Goal: Register for event/course: Register for event/course

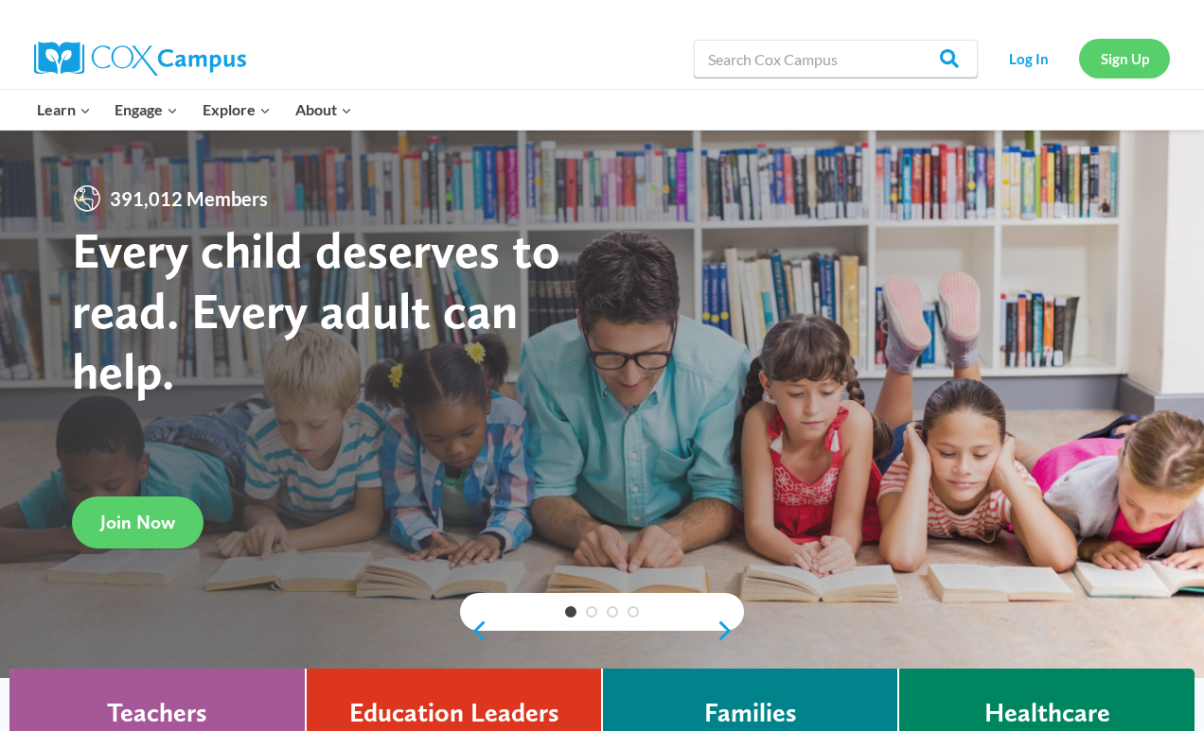
click at [1107, 57] on link "Sign Up" at bounding box center [1124, 58] width 91 height 39
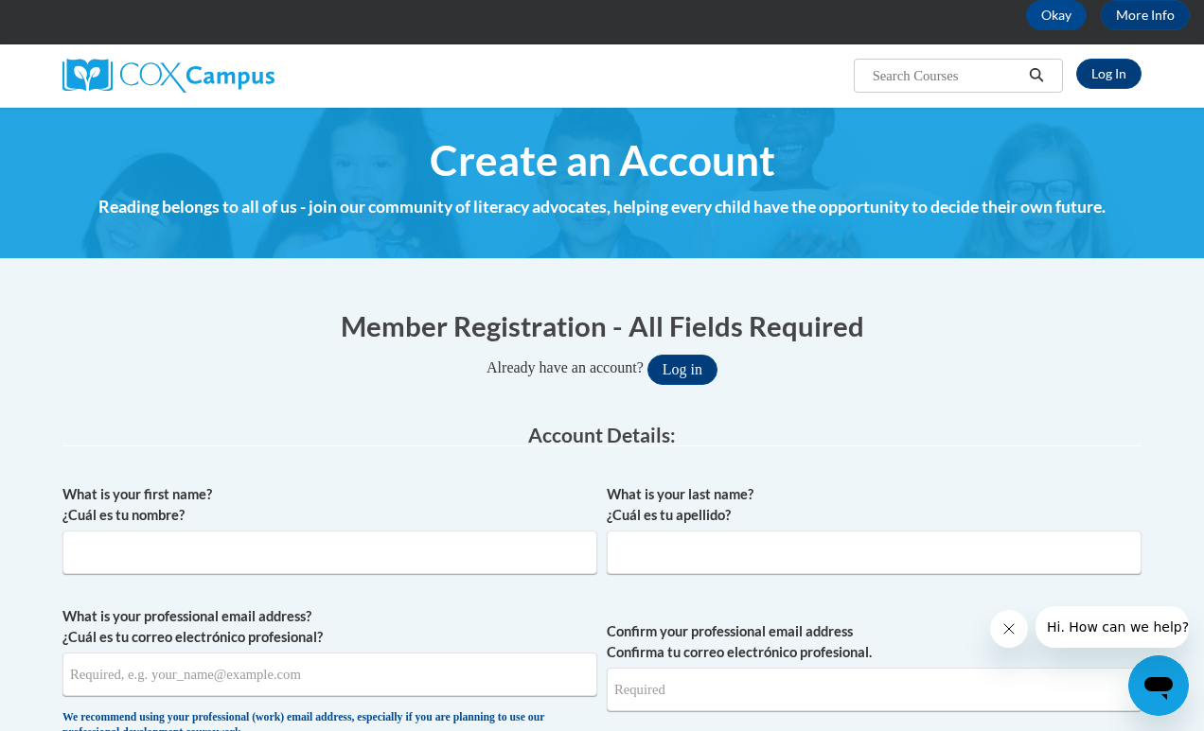
scroll to position [100, 0]
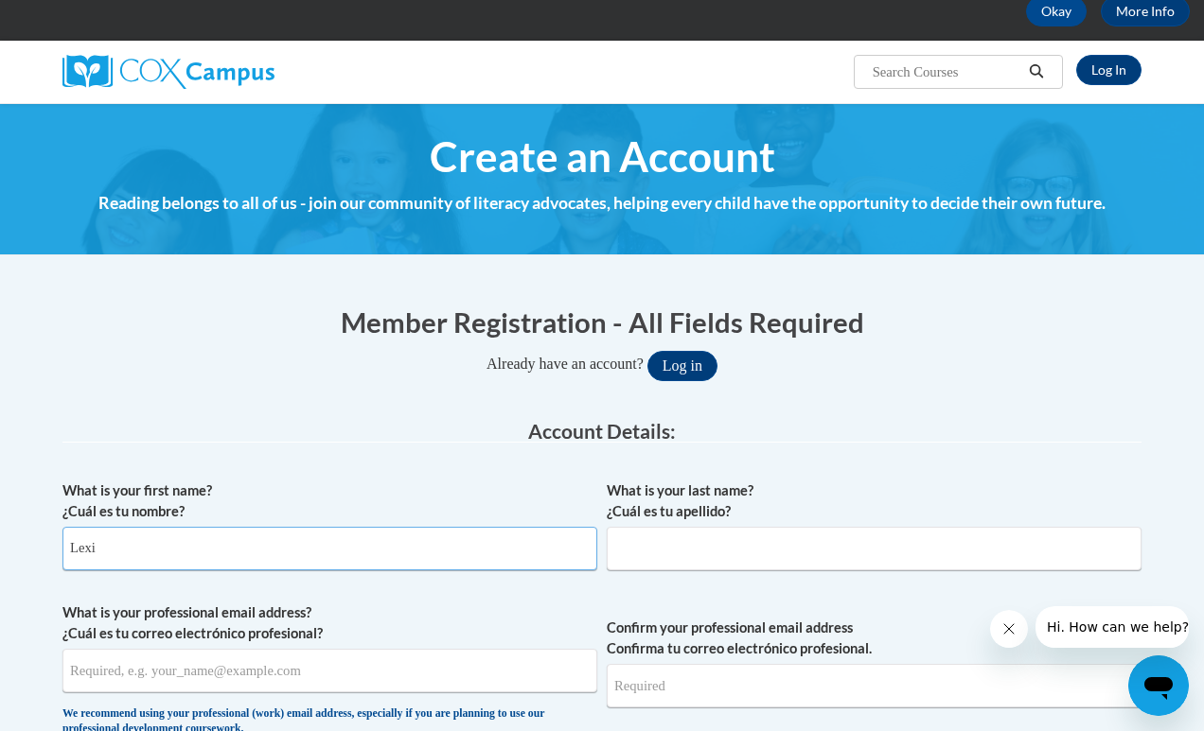
type input "Lexi"
type input "Phillips"
type input "lexiphillips100@icloud.com"
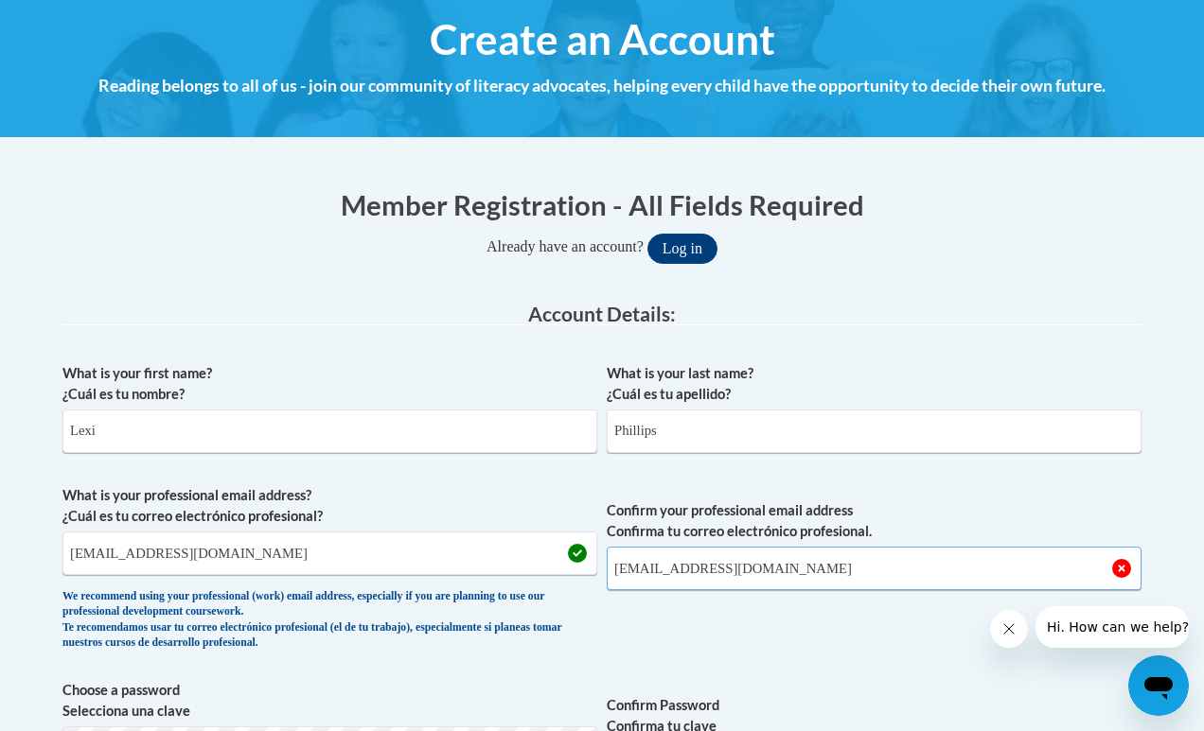
scroll to position [224, 0]
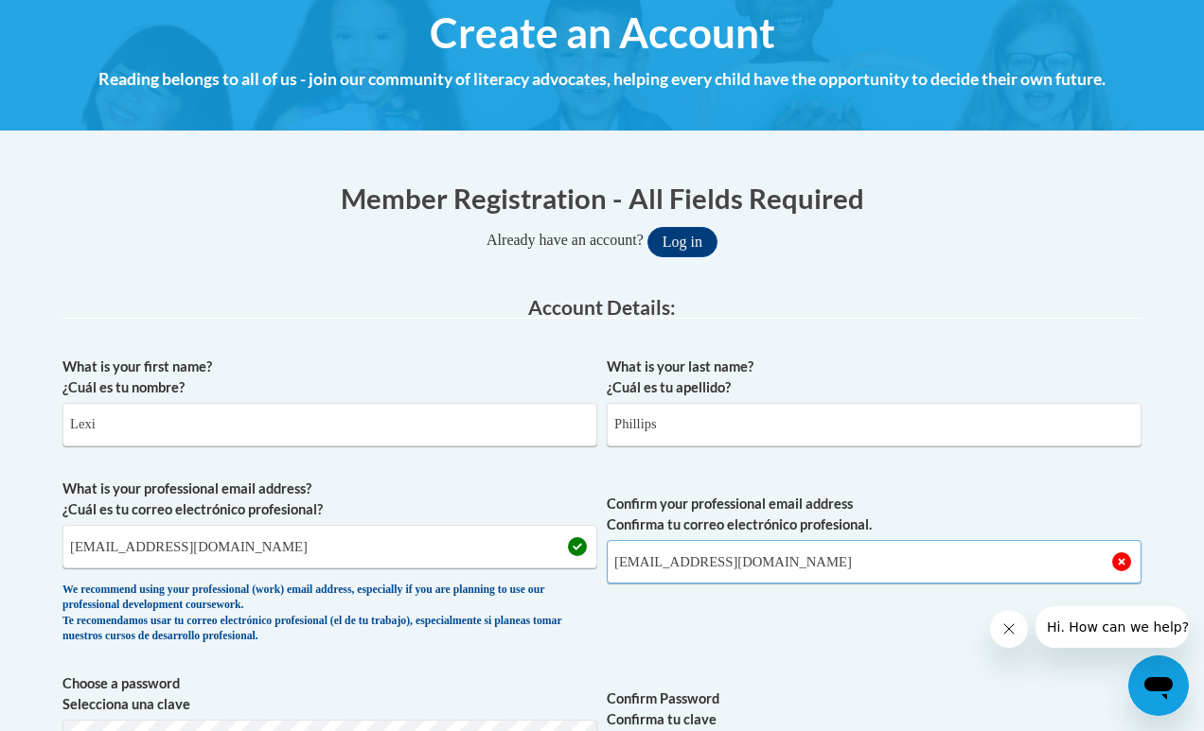
type input "lexiphillips100@icloud.com"
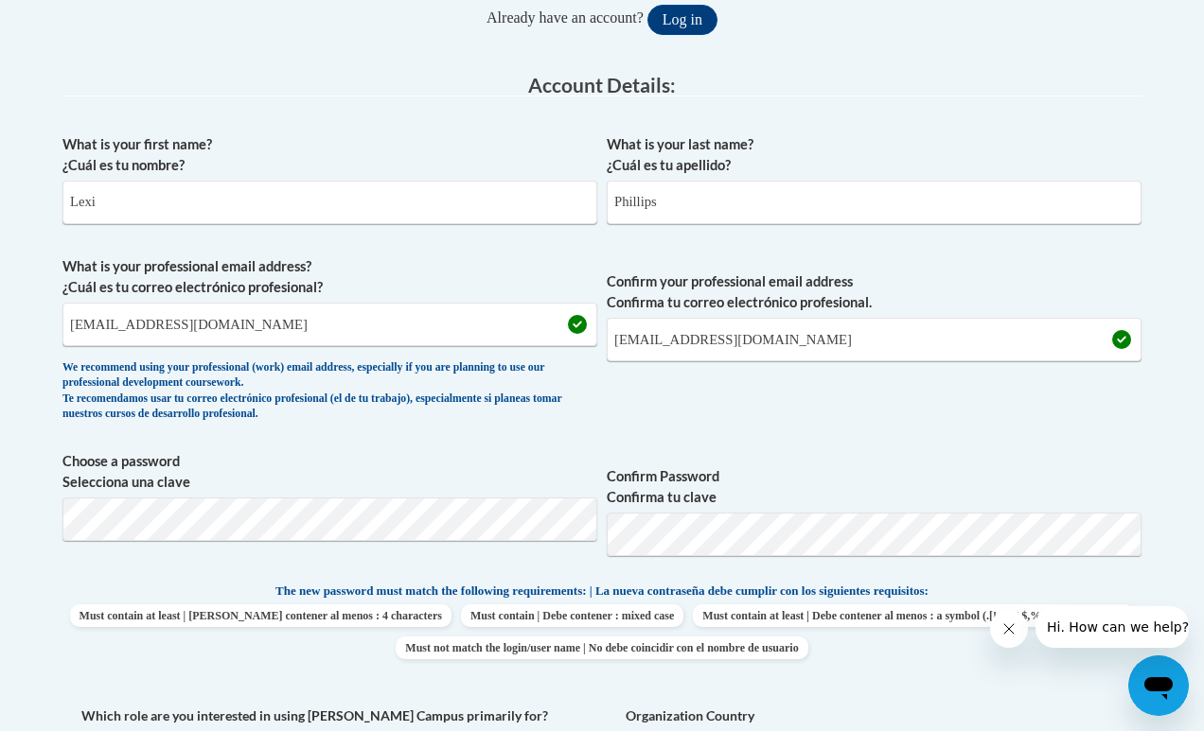
scroll to position [536, 0]
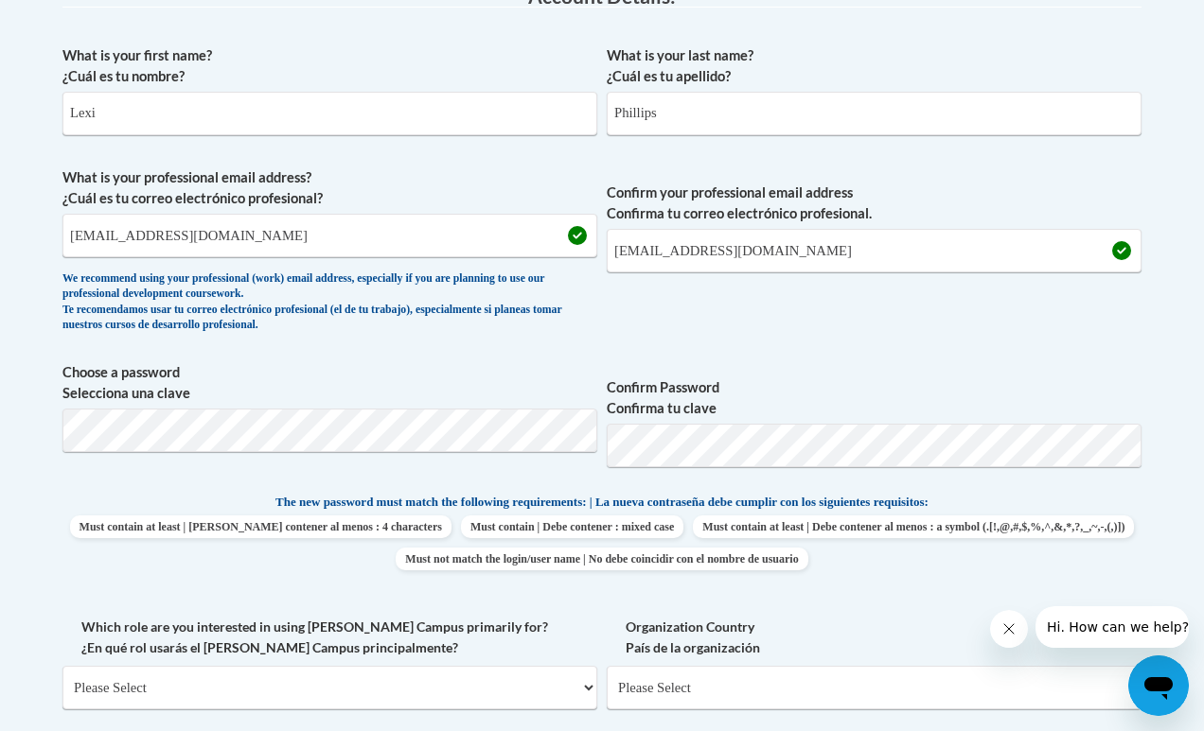
click at [223, 400] on label "Choose a password Selecciona una clave" at bounding box center [329, 383] width 535 height 42
click at [501, 391] on label "Choose a password Selecciona una clave" at bounding box center [329, 383] width 535 height 42
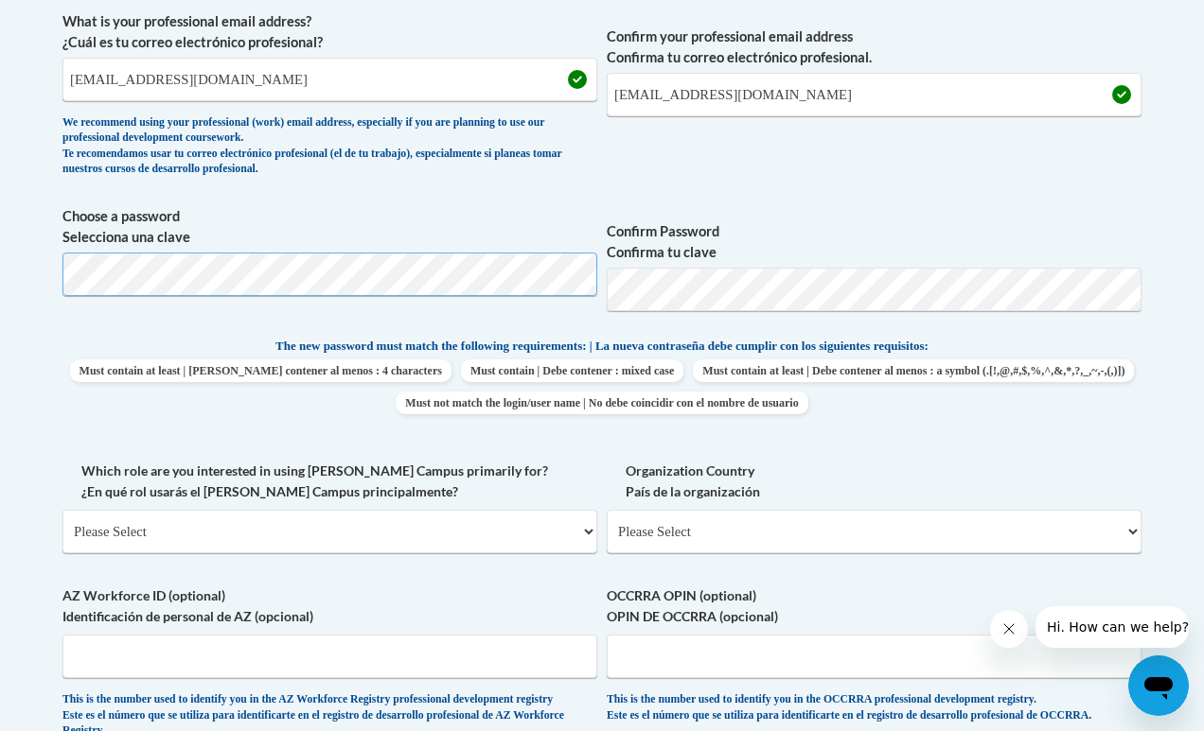
scroll to position [704, 0]
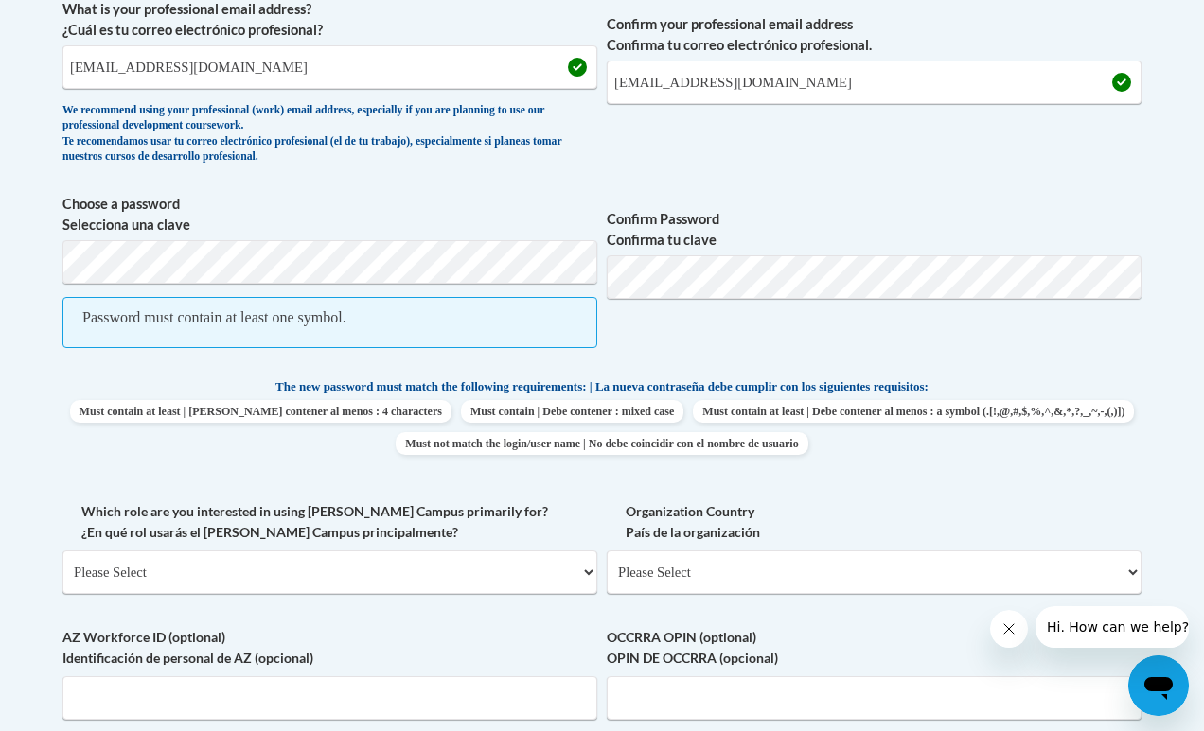
click at [152, 384] on p "The new password must match the following requirements: | La nueva contraseña d…" at bounding box center [601, 389] width 1079 height 24
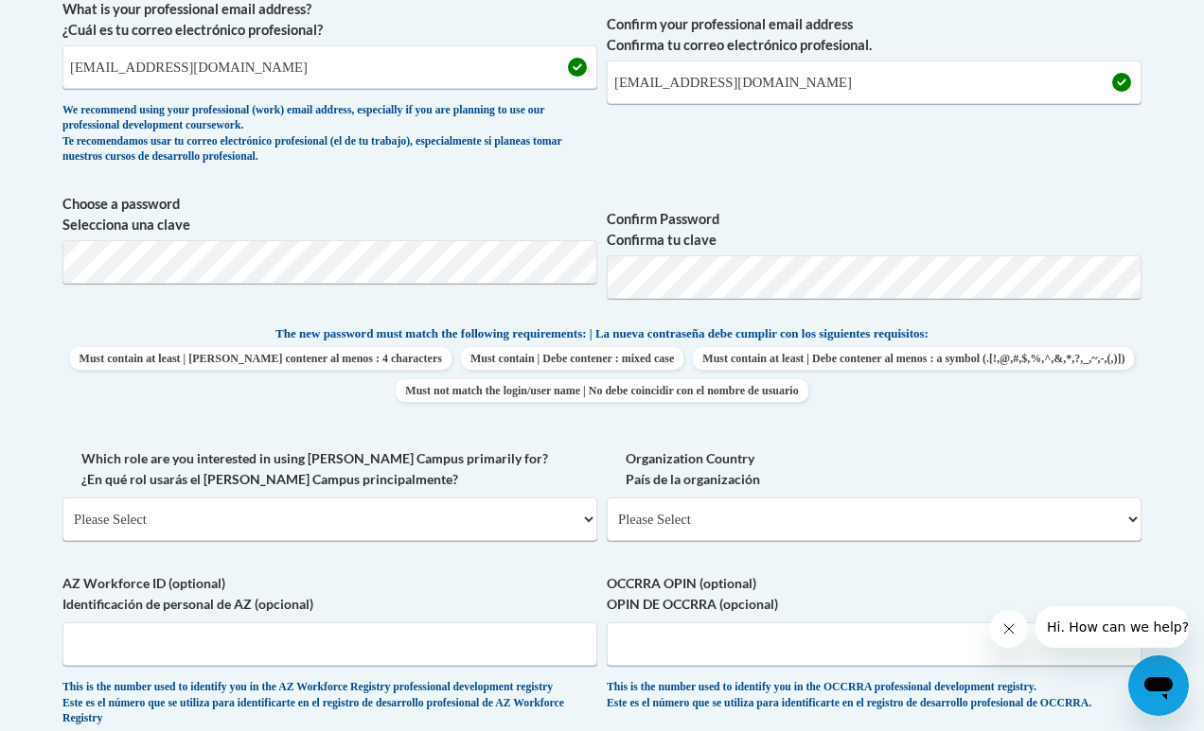
click at [883, 175] on div "What is your first name? ¿Cuál es tu nombre? Lexi What is your last name? ¿Cuál…" at bounding box center [601, 307] width 1079 height 879
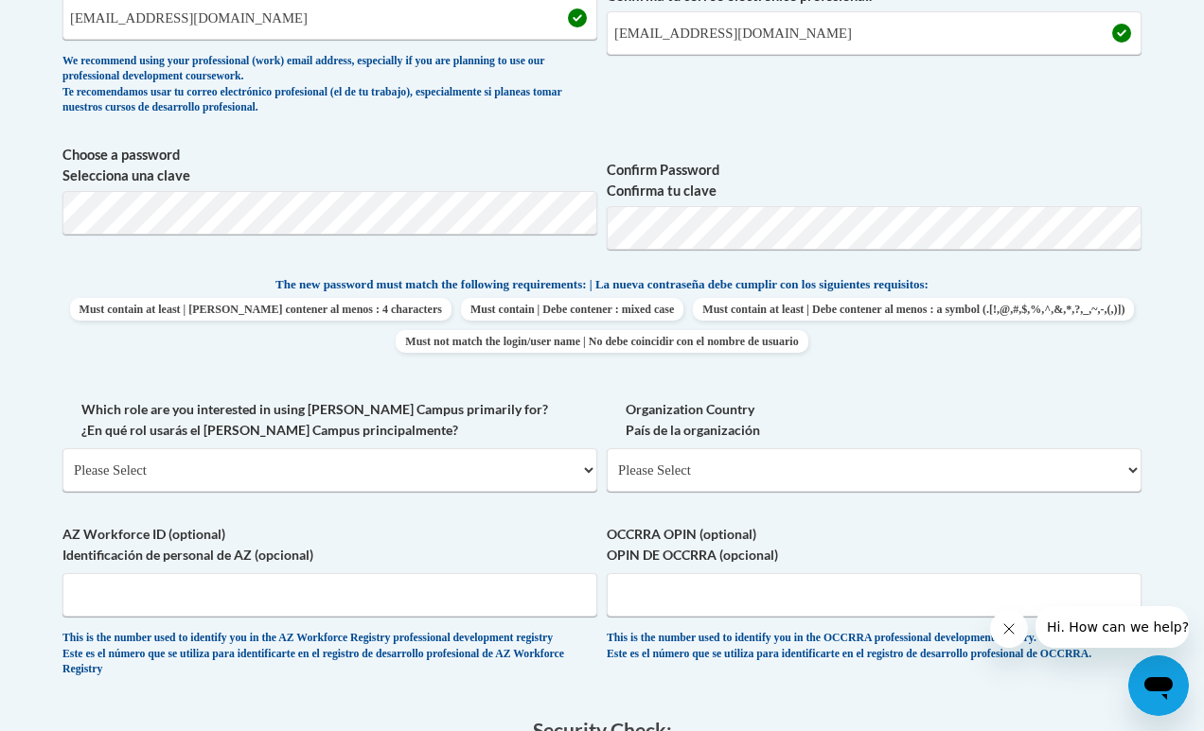
scroll to position [774, 0]
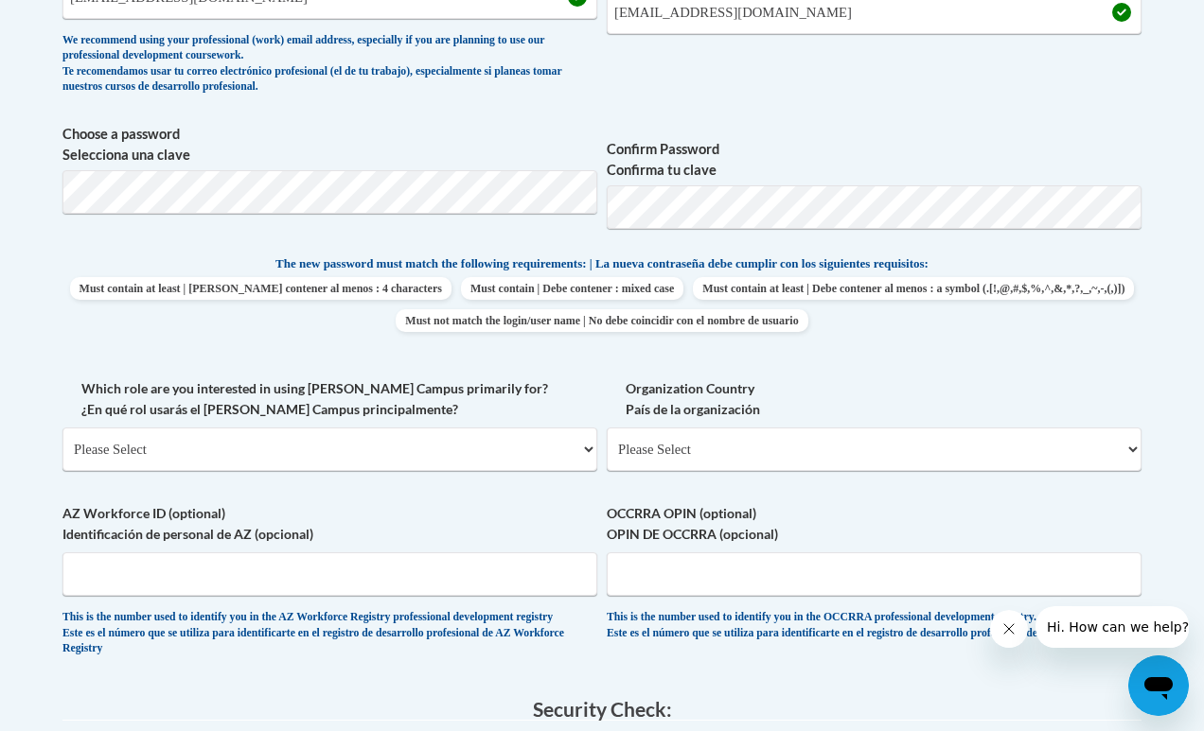
click at [254, 419] on span "Which role are you interested in using Cox Campus primarily for? ¿En qué rol us…" at bounding box center [329, 424] width 535 height 93
select select "fbf2d438-af2f-41f8-98f1-81c410e29de3"
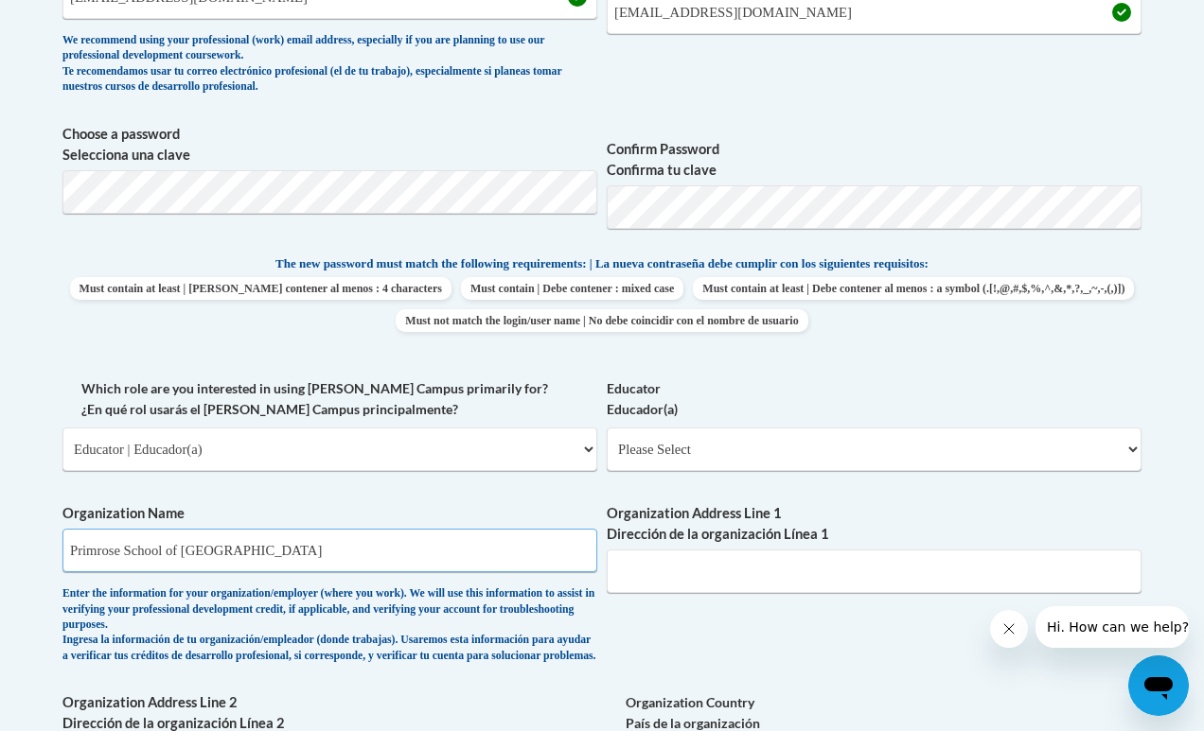
type input "Primrose School of Bel Air"
click at [730, 586] on div "Organization Address Line 1 Dirección de la organización Línea 1" at bounding box center [874, 555] width 535 height 104
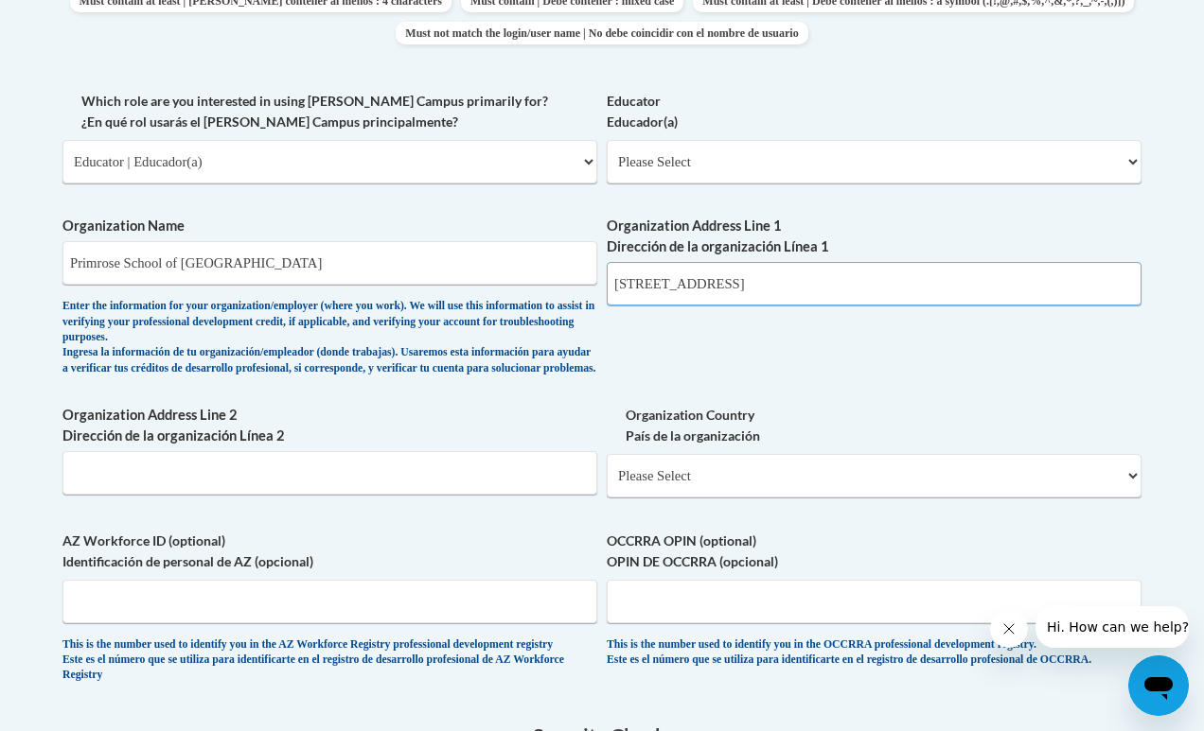
scroll to position [1063, 0]
type input "2219 old Emmorton Rd, Bel Air, MD 21015"
click at [661, 367] on div "What is your first name? ¿Cuál es tu nombre? Lexi What is your last name? ¿Cuál…" at bounding box center [601, 105] width 1079 height 1193
select select "ad49bcad-a171-4b2e-b99c-48b446064914"
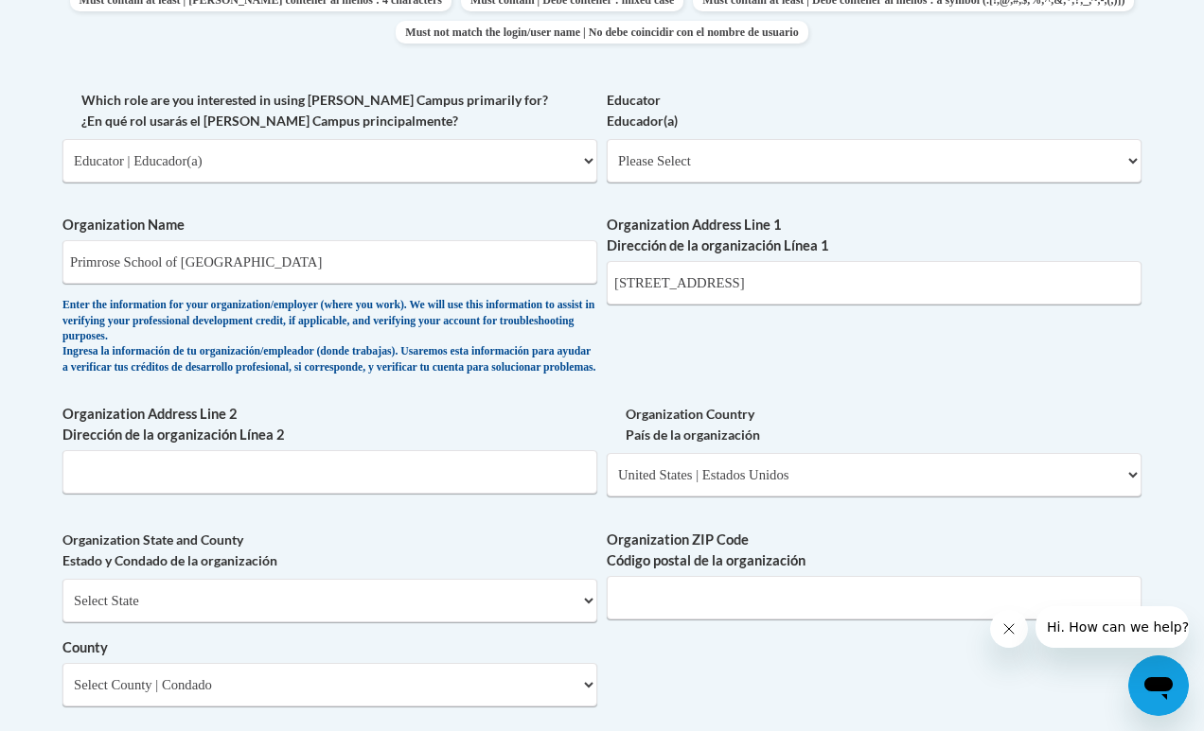
click at [793, 422] on label "Organization Country País de la organización" at bounding box center [874, 425] width 535 height 42
click at [793, 453] on select "Please Select United States | Estados Unidos Outside of the United States | Fue…" at bounding box center [874, 475] width 535 height 44
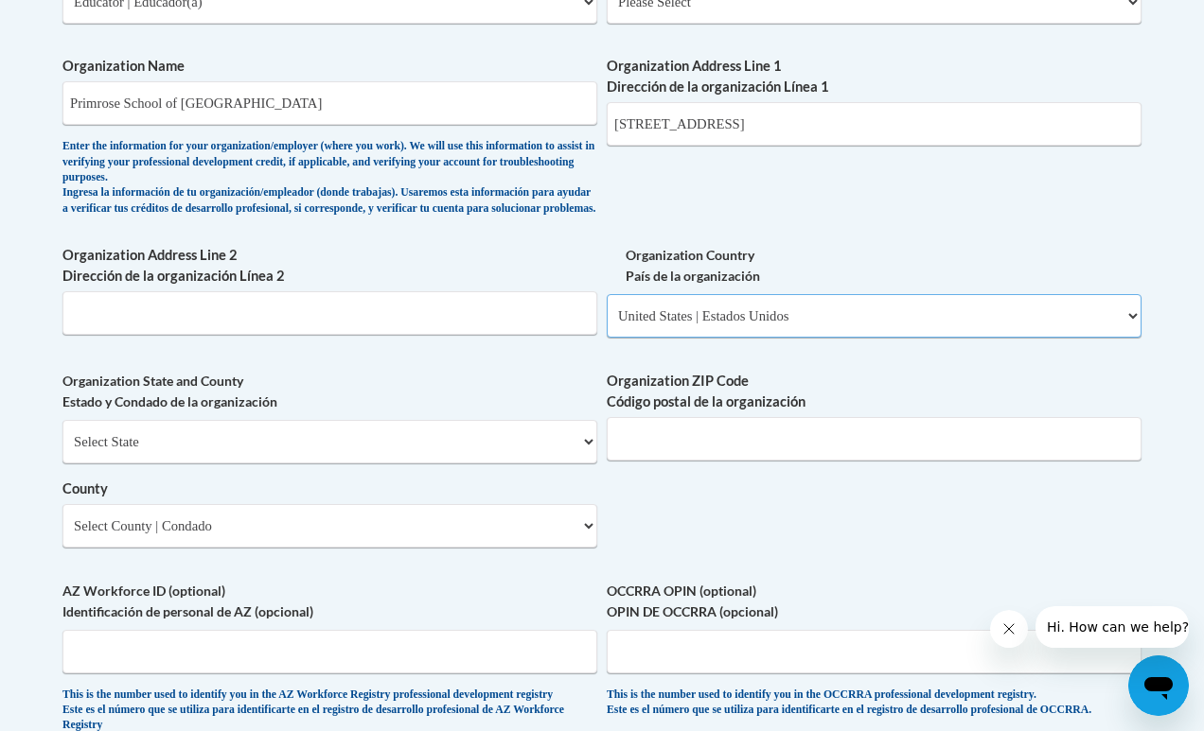
scroll to position [1223, 0]
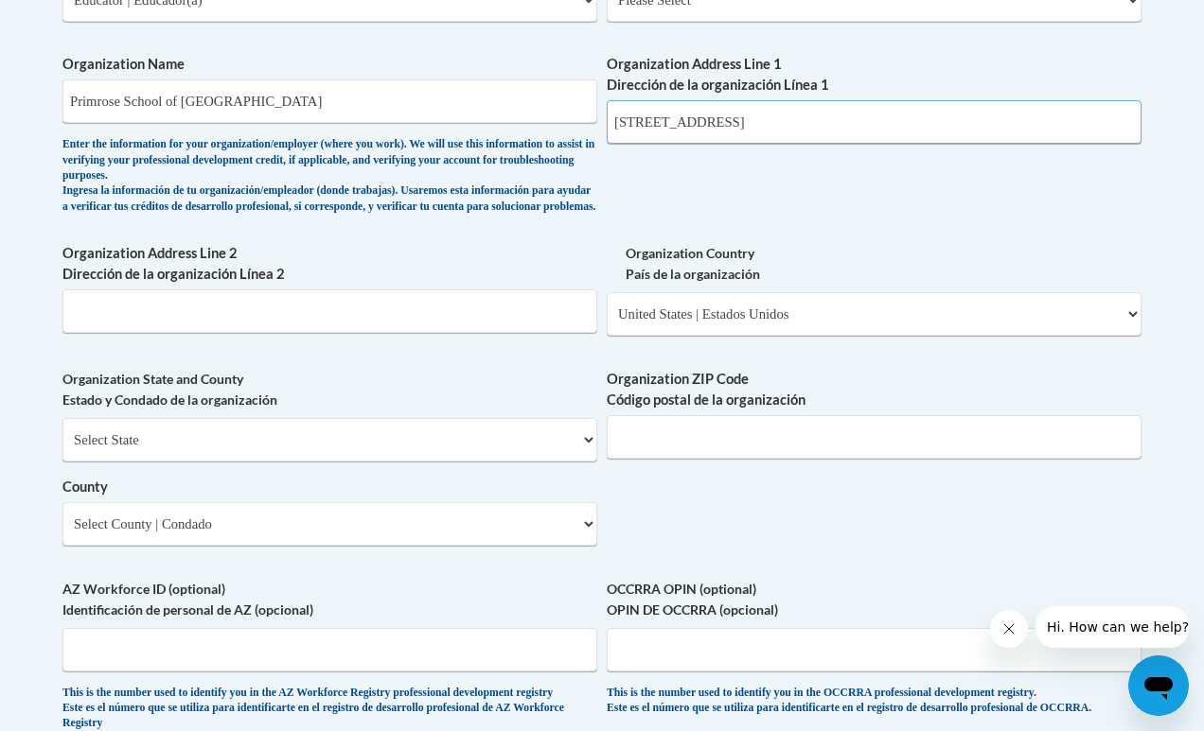
drag, startPoint x: 889, startPoint y: 103, endPoint x: 907, endPoint y: 117, distance: 22.9
click at [907, 117] on input "2219 old Emmorton Rd, Bel Air, MD 21015" at bounding box center [874, 122] width 535 height 44
type input "2219 old Emmorton Rd"
select select "Maryland"
type input "21015"
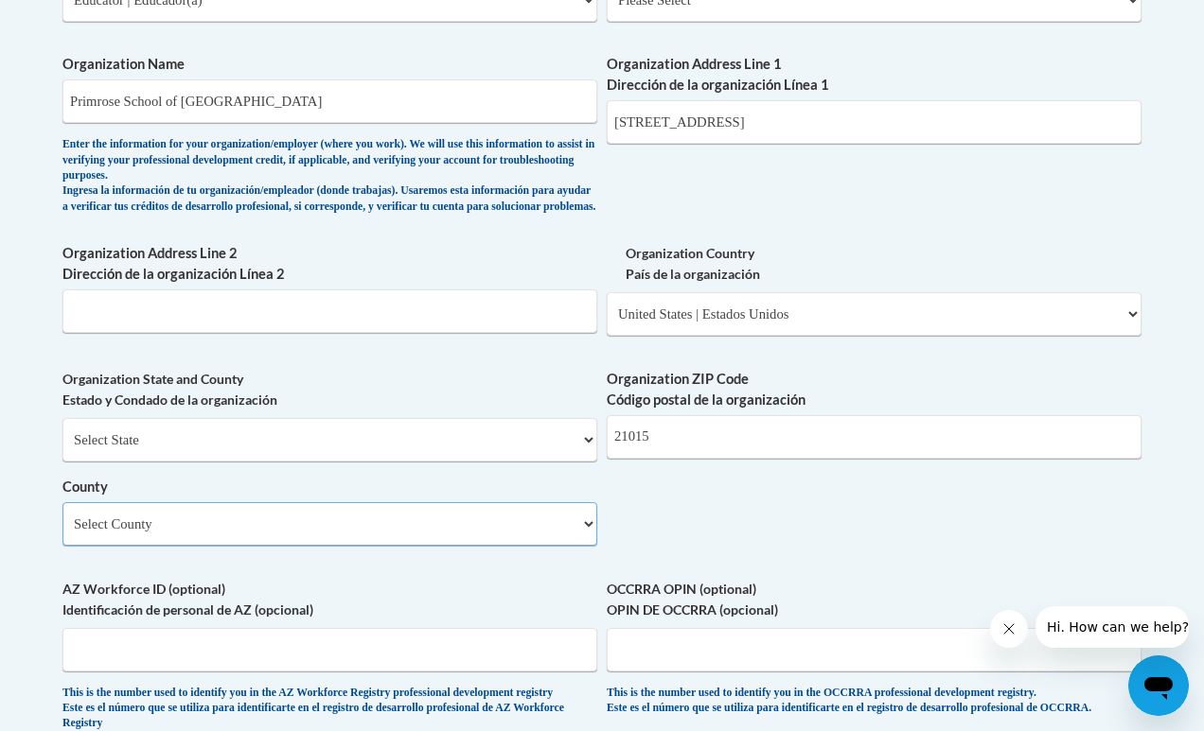
select select "Harford"
click at [718, 510] on div "What is your first name? ¿Cuál es tu nombre? Lexi What is your last name? ¿Cuál…" at bounding box center [601, 49] width 1079 height 1403
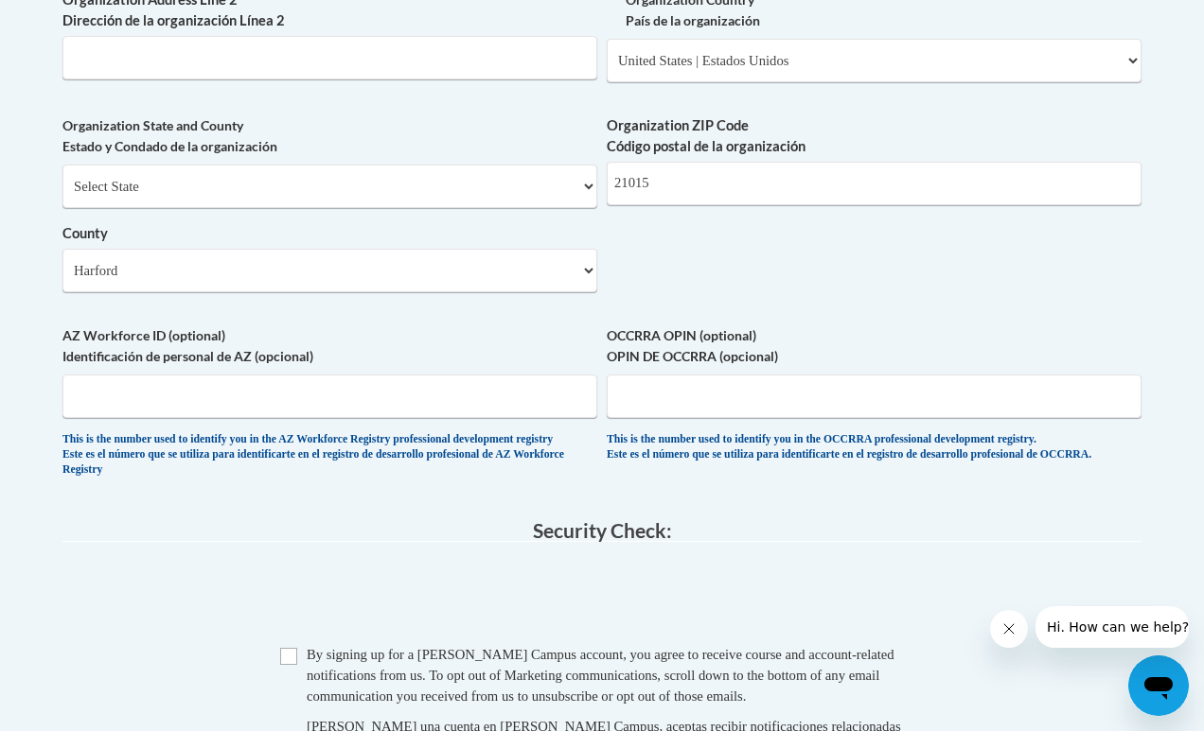
scroll to position [1494, 0]
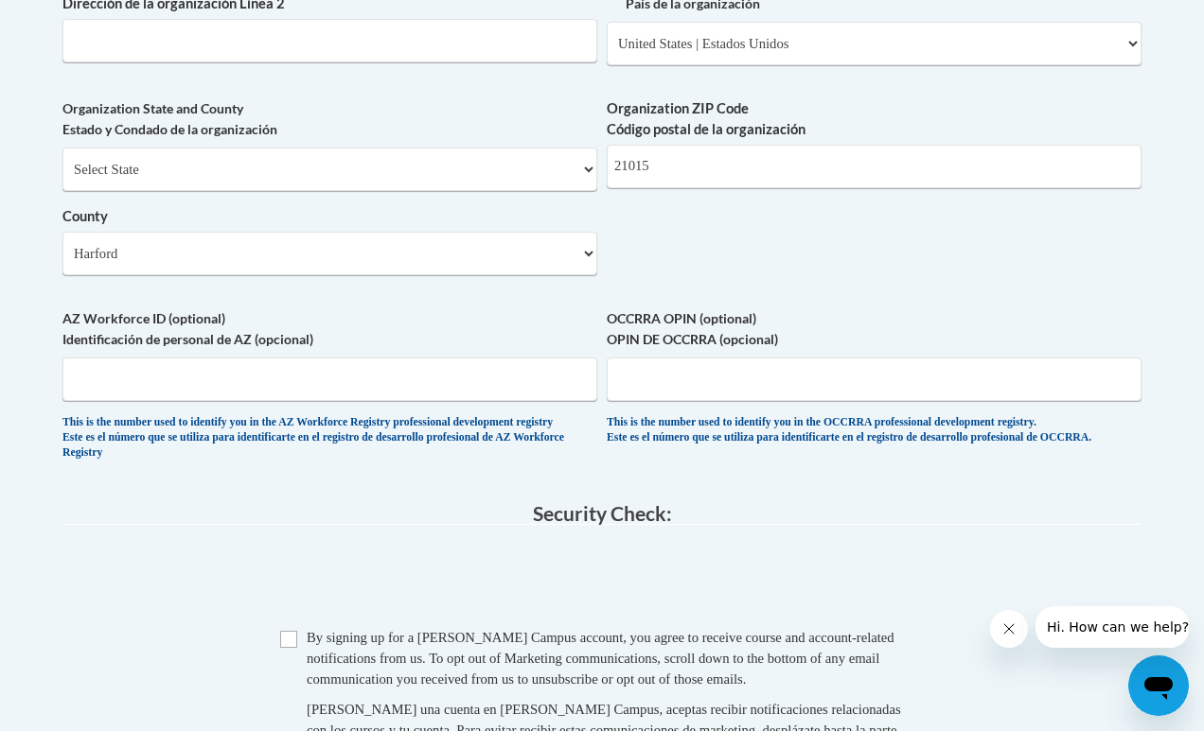
click at [318, 630] on span "By signing up for a Cox Campus account, you agree to receive course and account…" at bounding box center [601, 658] width 588 height 57
click at [294, 631] on input "Checkbox" at bounding box center [288, 639] width 17 height 17
checkbox input "true"
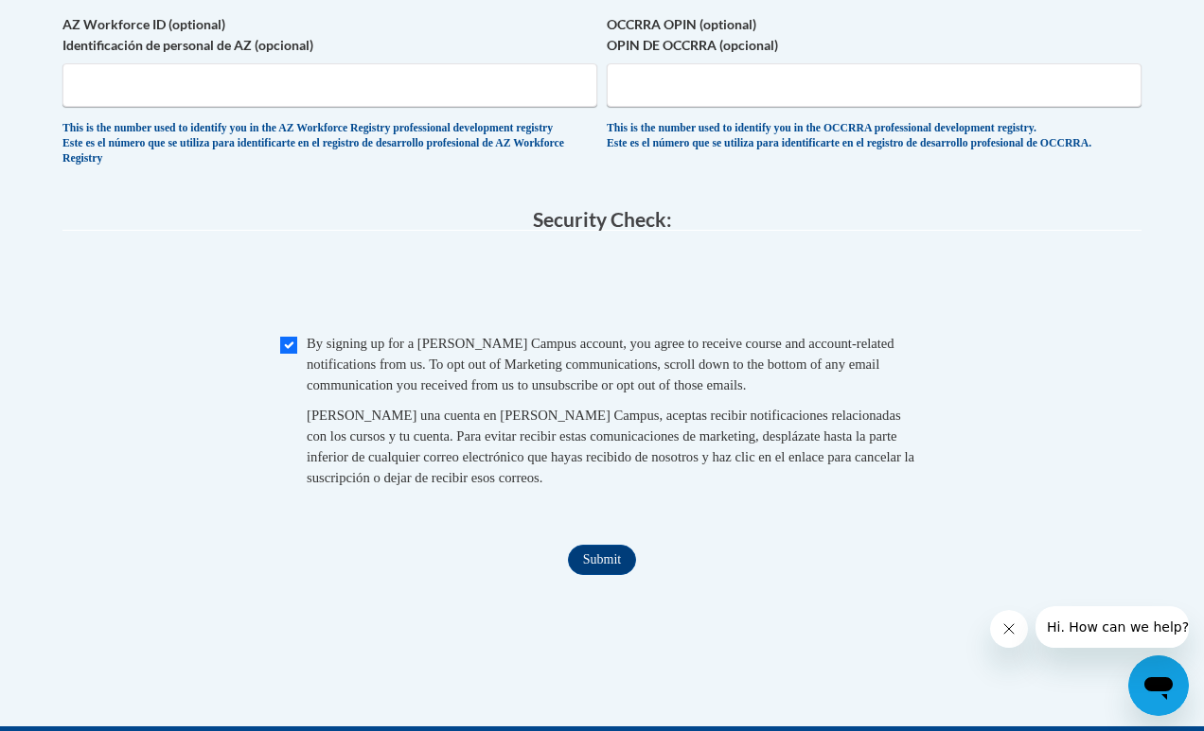
scroll to position [1787, 0]
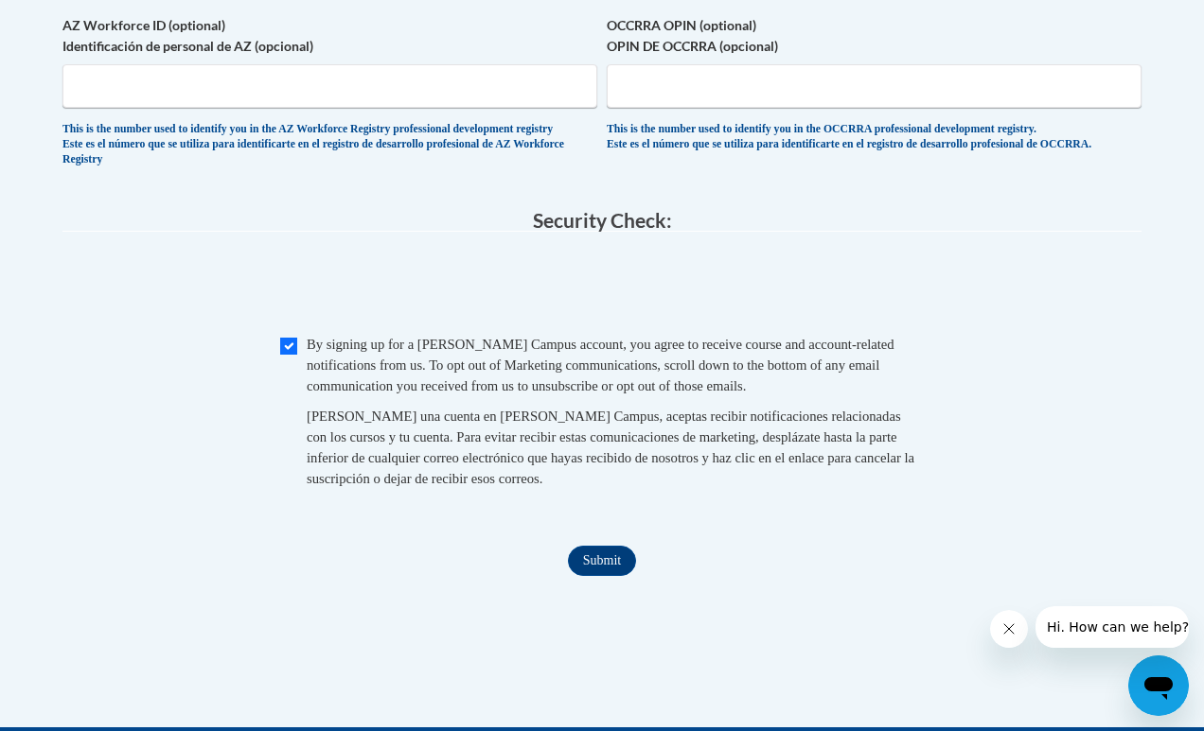
click at [665, 549] on div "Submit Submit" at bounding box center [601, 561] width 1079 height 30
click at [632, 549] on input "Submit" at bounding box center [602, 561] width 68 height 30
click at [896, 325] on span "0cAFcWeA5XFjViK8zOnc5FngxELS6k8Q-JPHih7DrmmgTgcOoyEqYbiBuuajPSFDjXbBJLydtqsdDBK…" at bounding box center [601, 288] width 1079 height 74
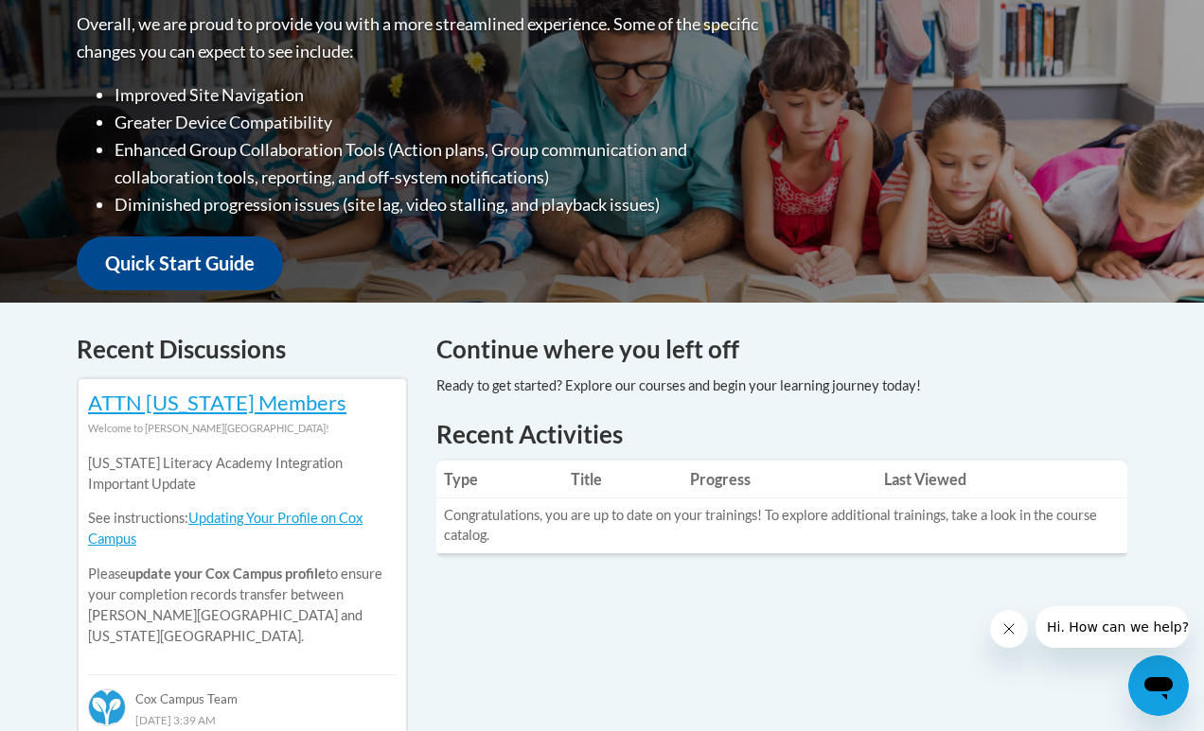
scroll to position [502, 0]
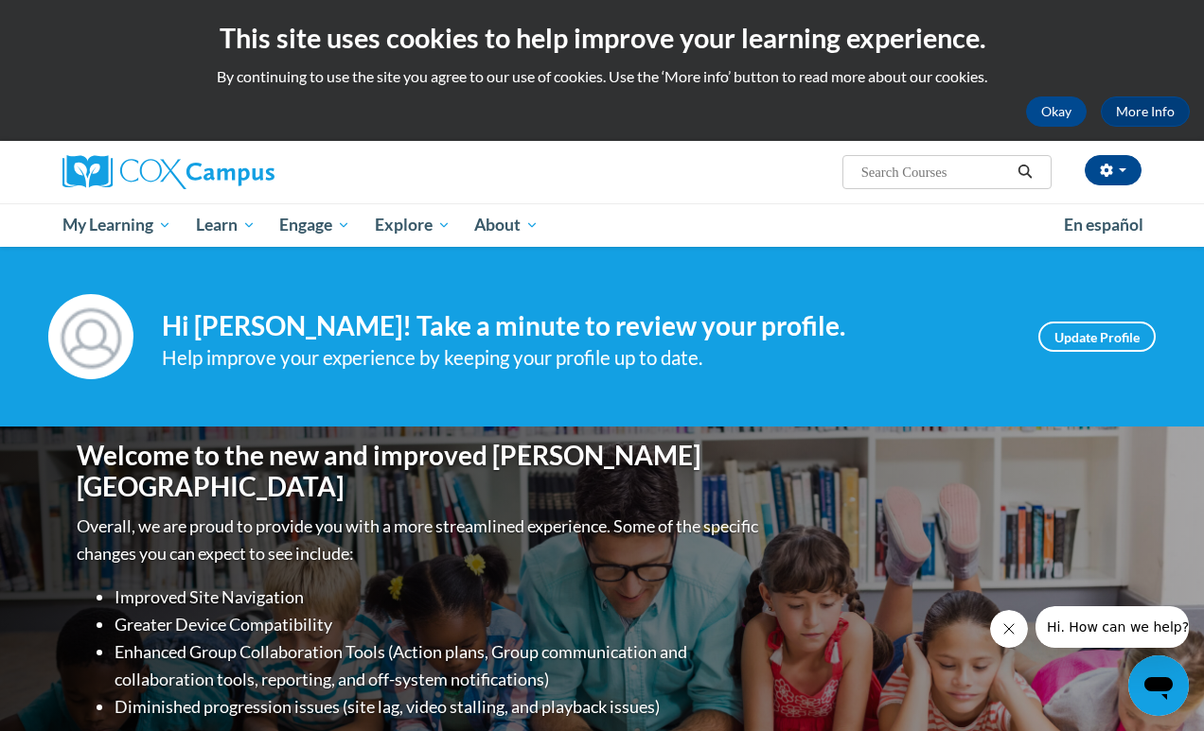
scroll to position [0, 0]
click at [901, 180] on input "Search..." at bounding box center [934, 172] width 151 height 23
type input "T"
type input "trandforming story time"
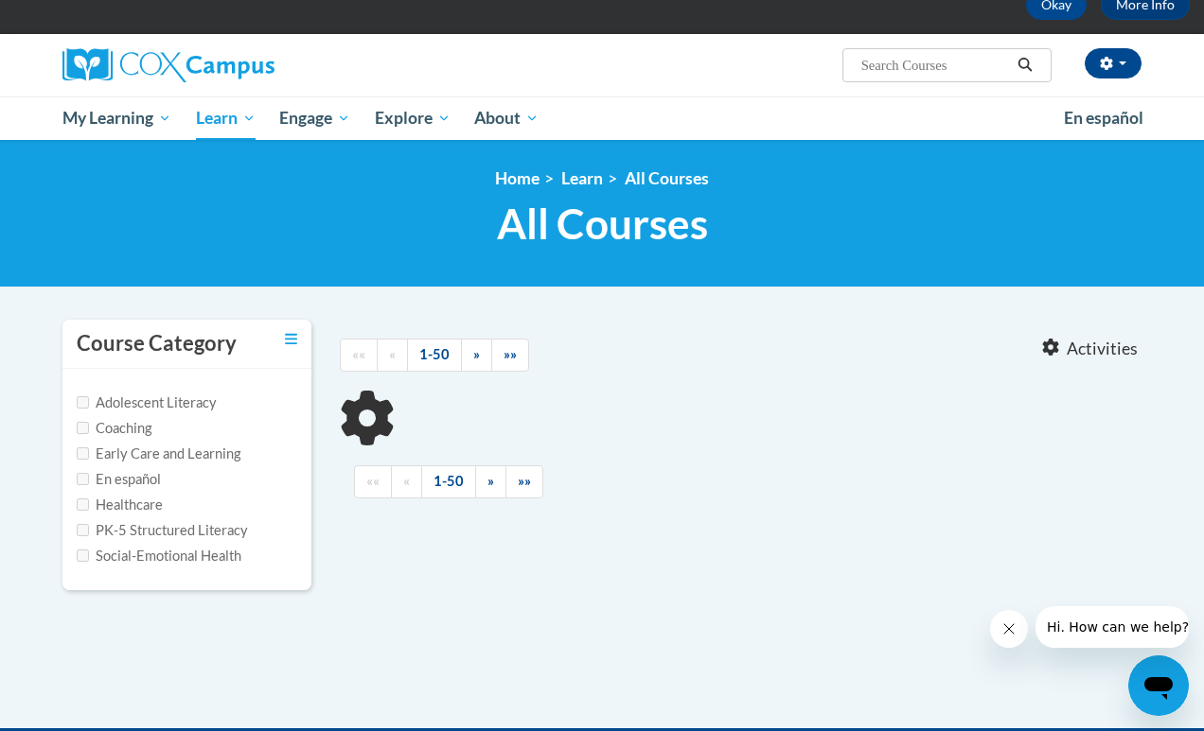
scroll to position [139, 0]
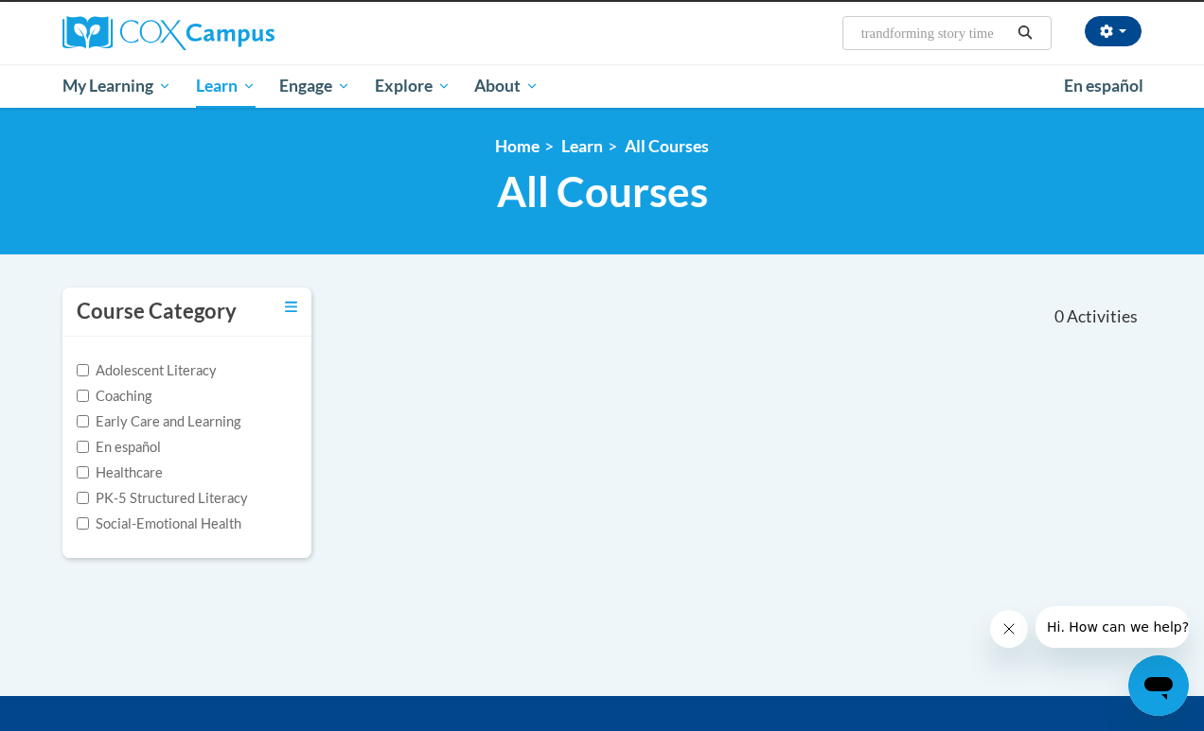
click at [895, 37] on input "trandforming story time" at bounding box center [934, 33] width 151 height 23
type input "transforming story time"
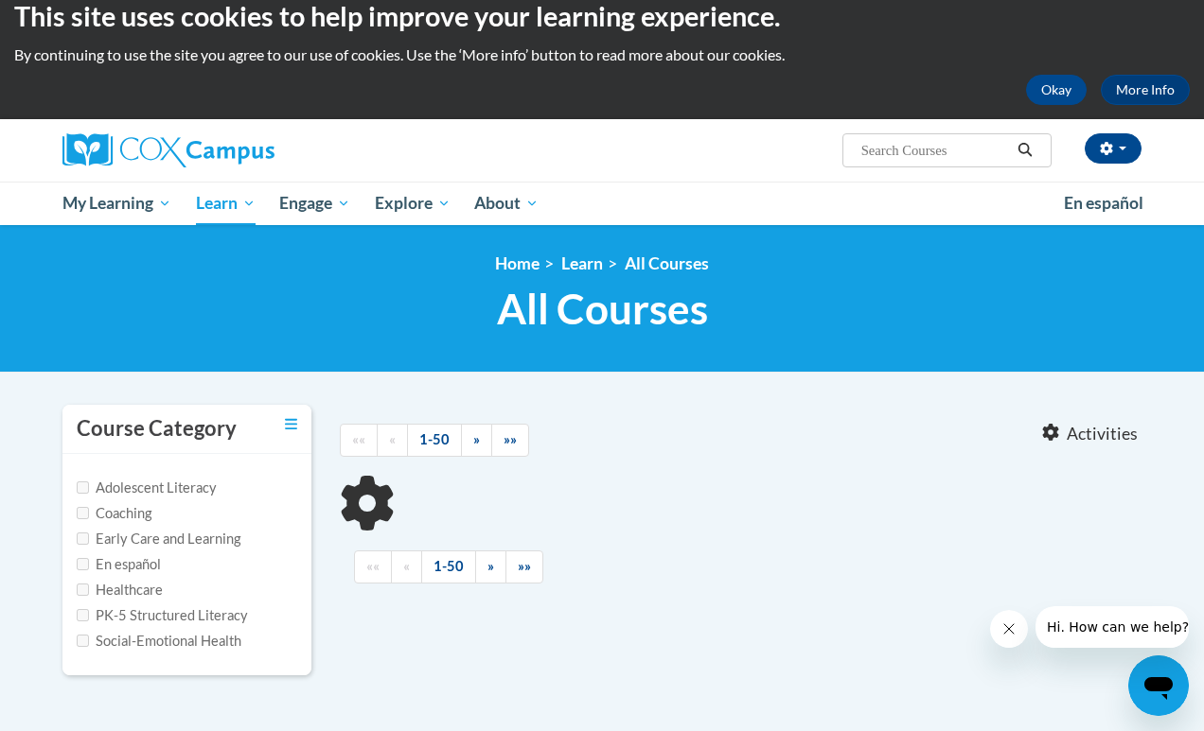
type input "transforming story time"
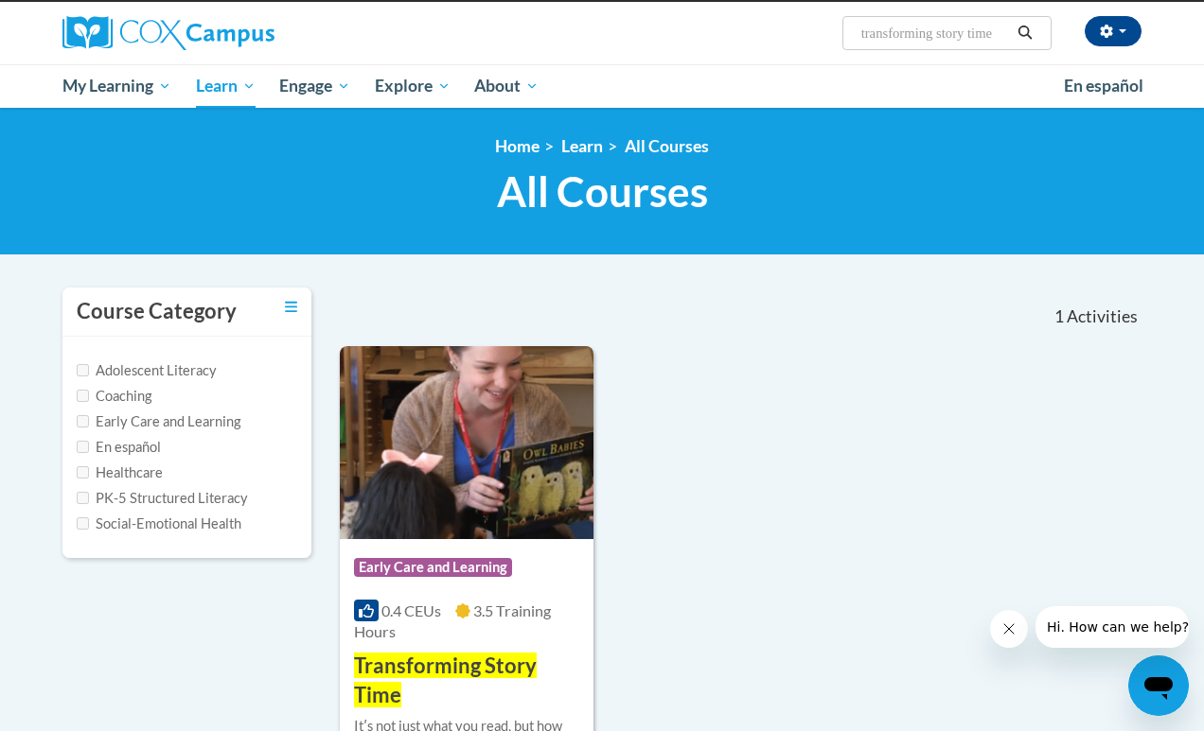
scroll to position [140, 0]
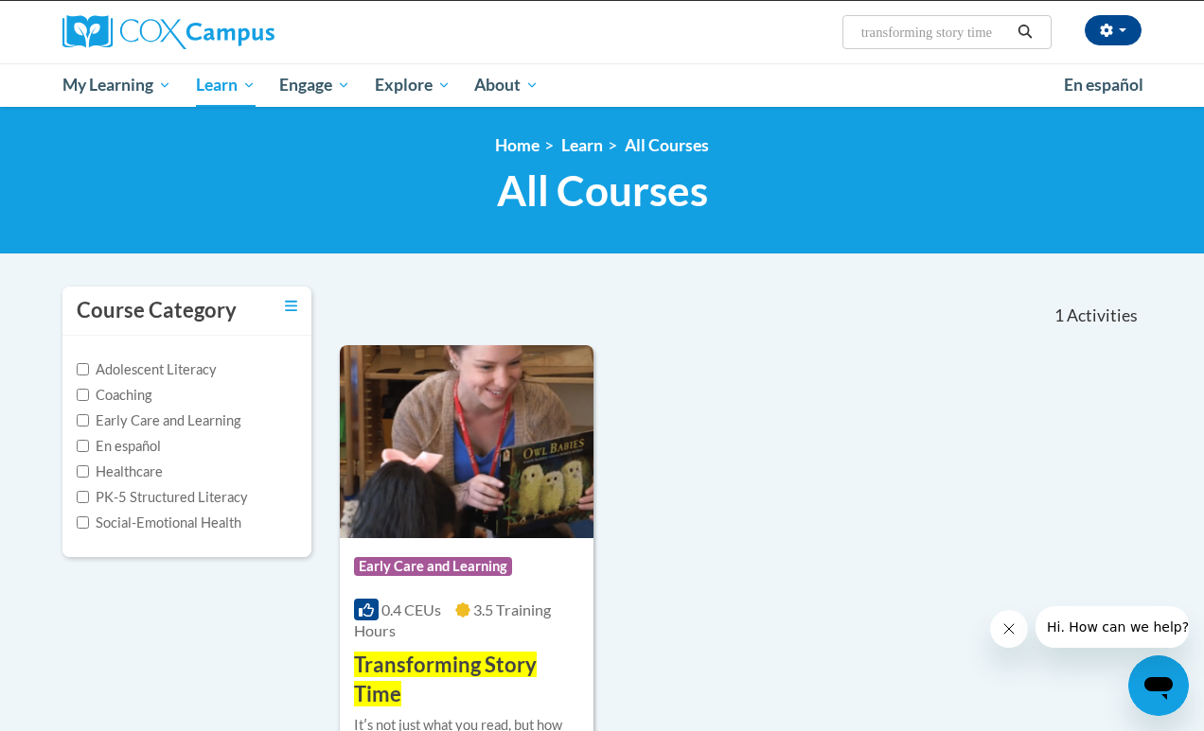
click at [478, 639] on div "0.4 CEUs 3.5 Training Hours" at bounding box center [466, 621] width 225 height 42
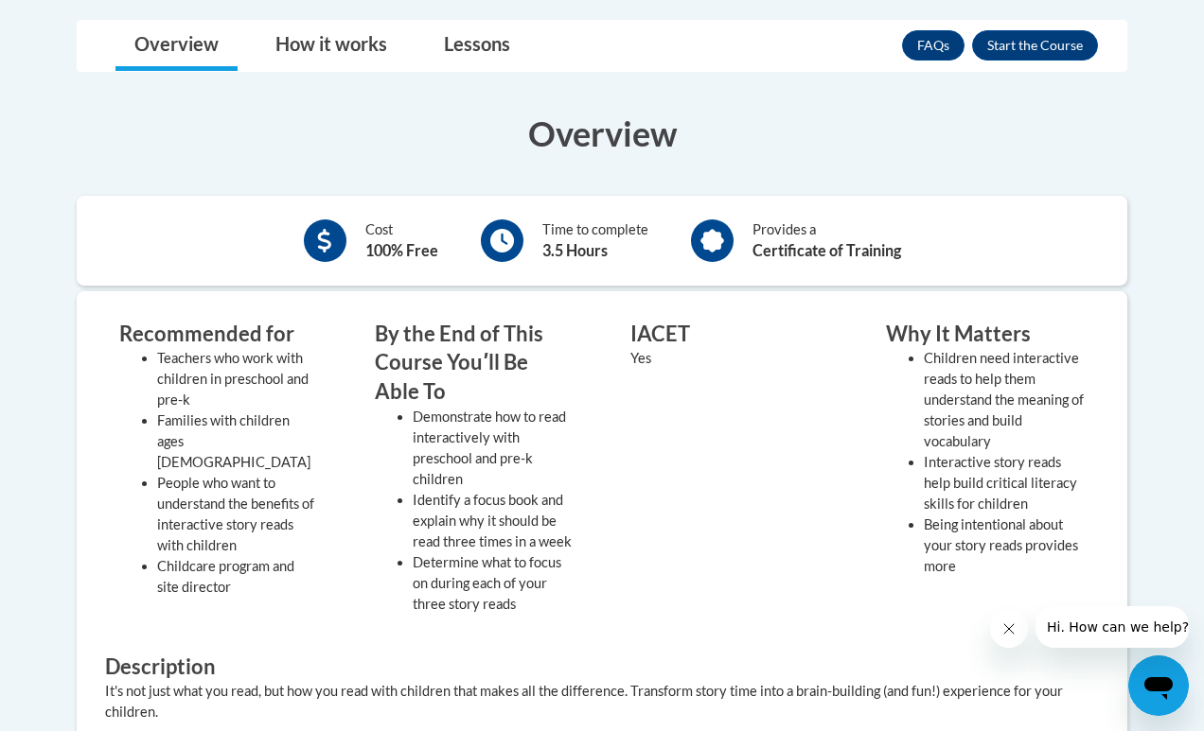
scroll to position [474, 0]
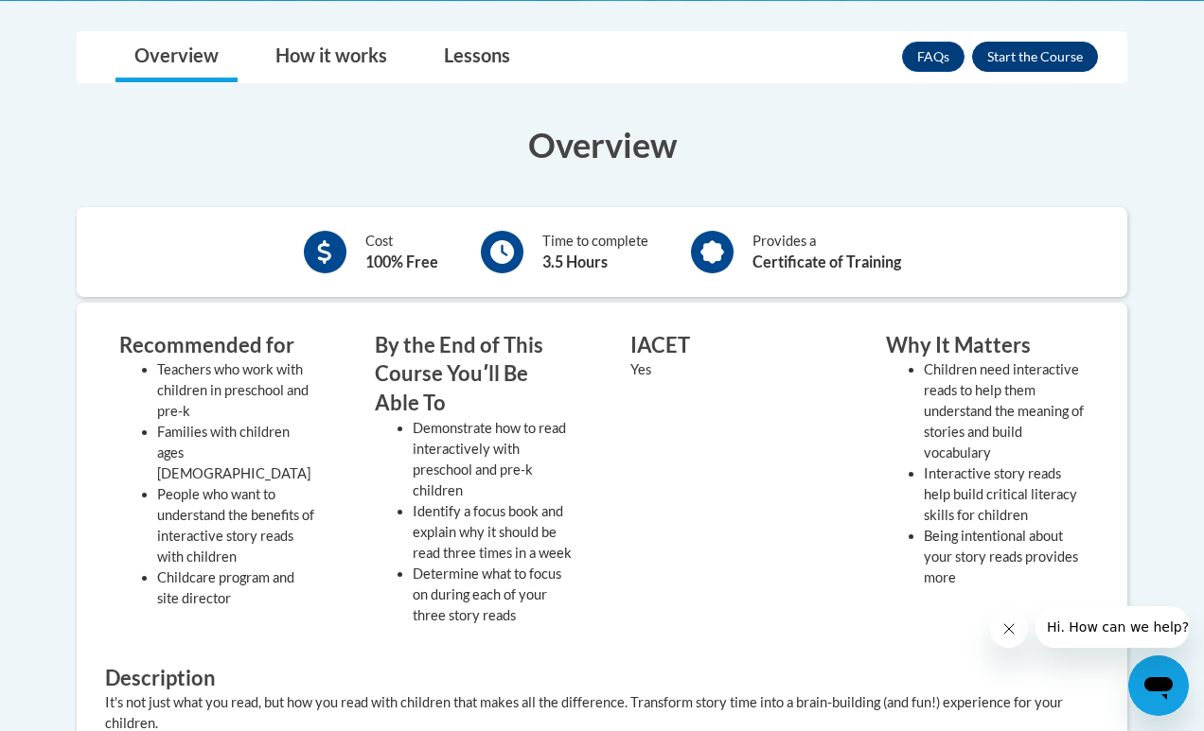
click at [1017, 60] on button "Enroll" at bounding box center [1035, 57] width 126 height 30
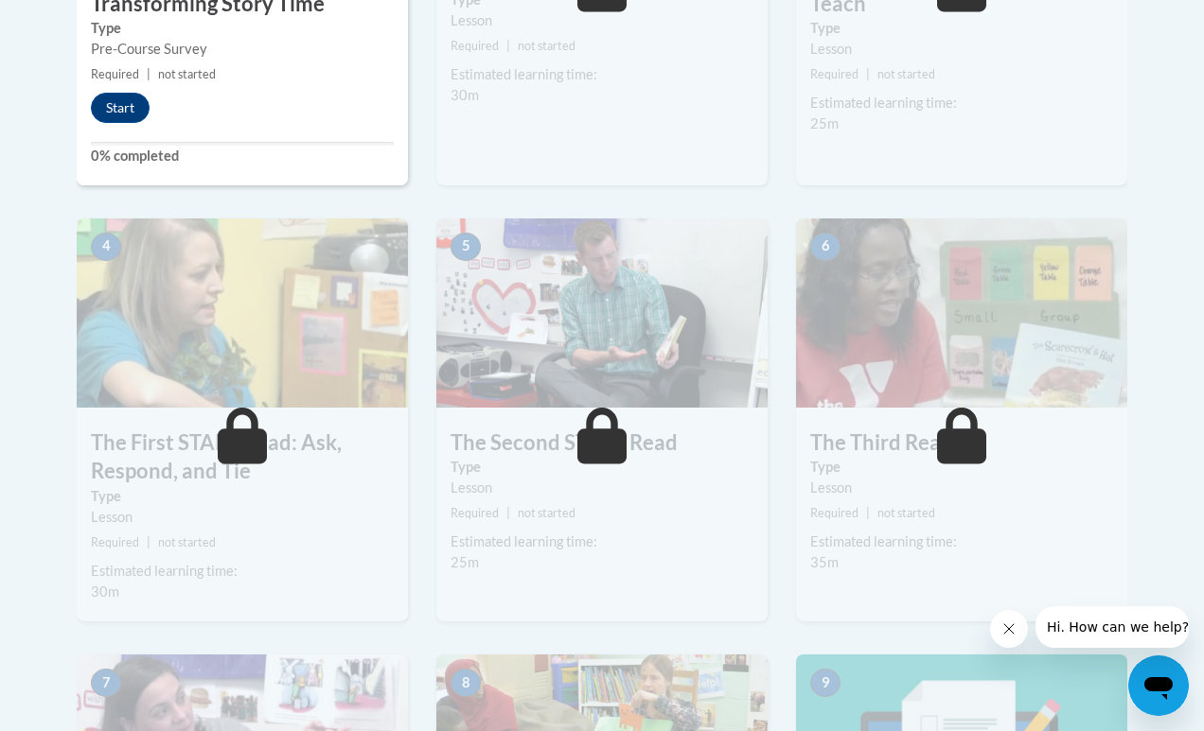
scroll to position [894, 0]
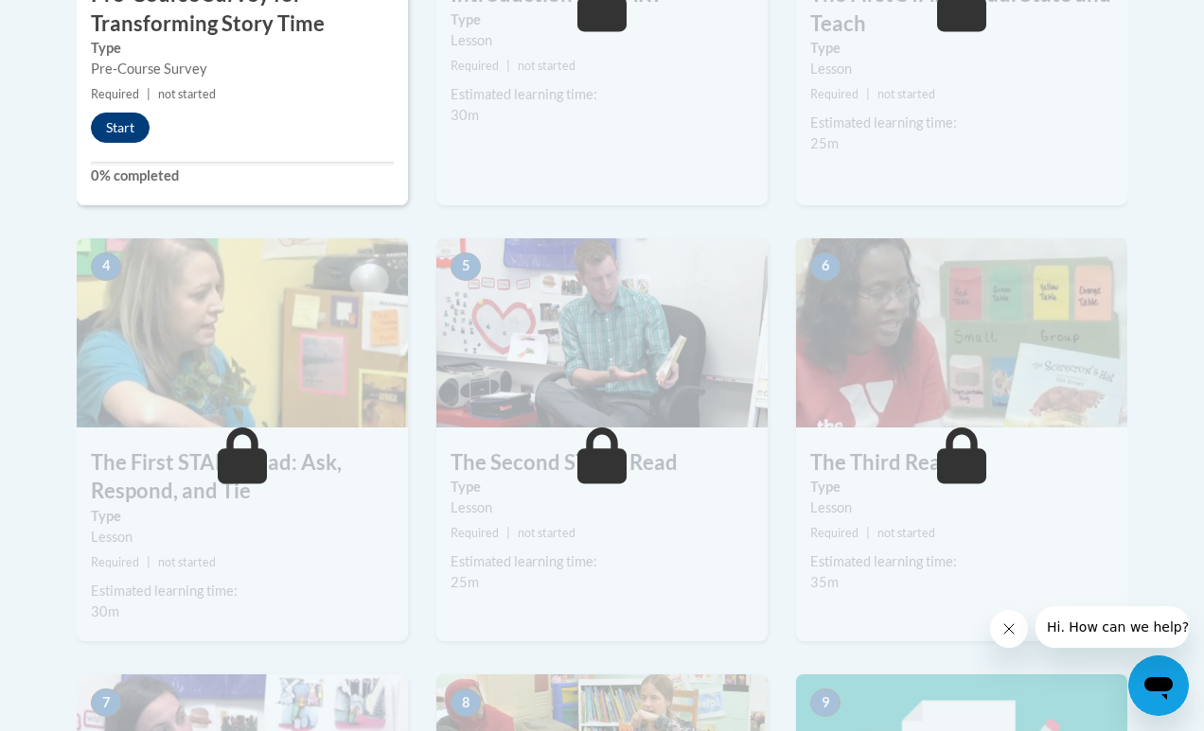
click at [139, 129] on button "Start" at bounding box center [120, 128] width 59 height 30
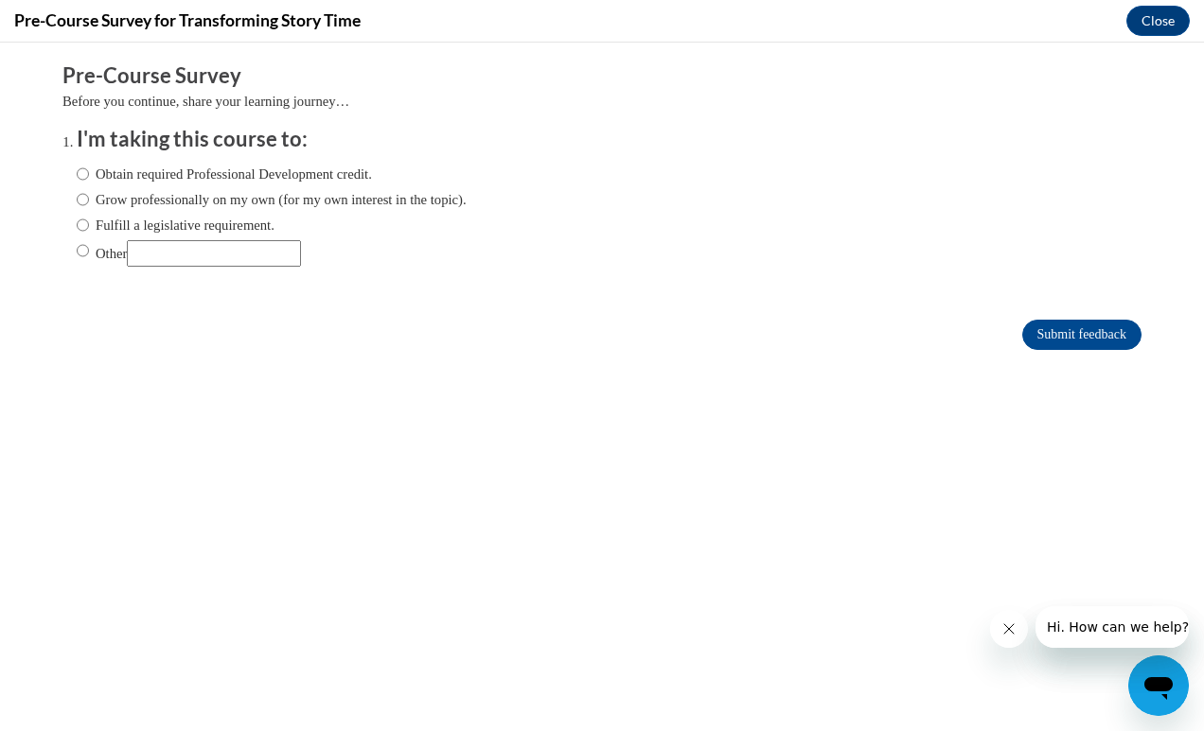
scroll to position [0, 0]
click at [307, 171] on label "Obtain required Professional Development credit." at bounding box center [224, 174] width 295 height 21
click at [89, 171] on input "Obtain required Professional Development credit." at bounding box center [83, 174] width 12 height 21
radio input "true"
click at [1075, 343] on input "Submit feedback" at bounding box center [1081, 335] width 119 height 30
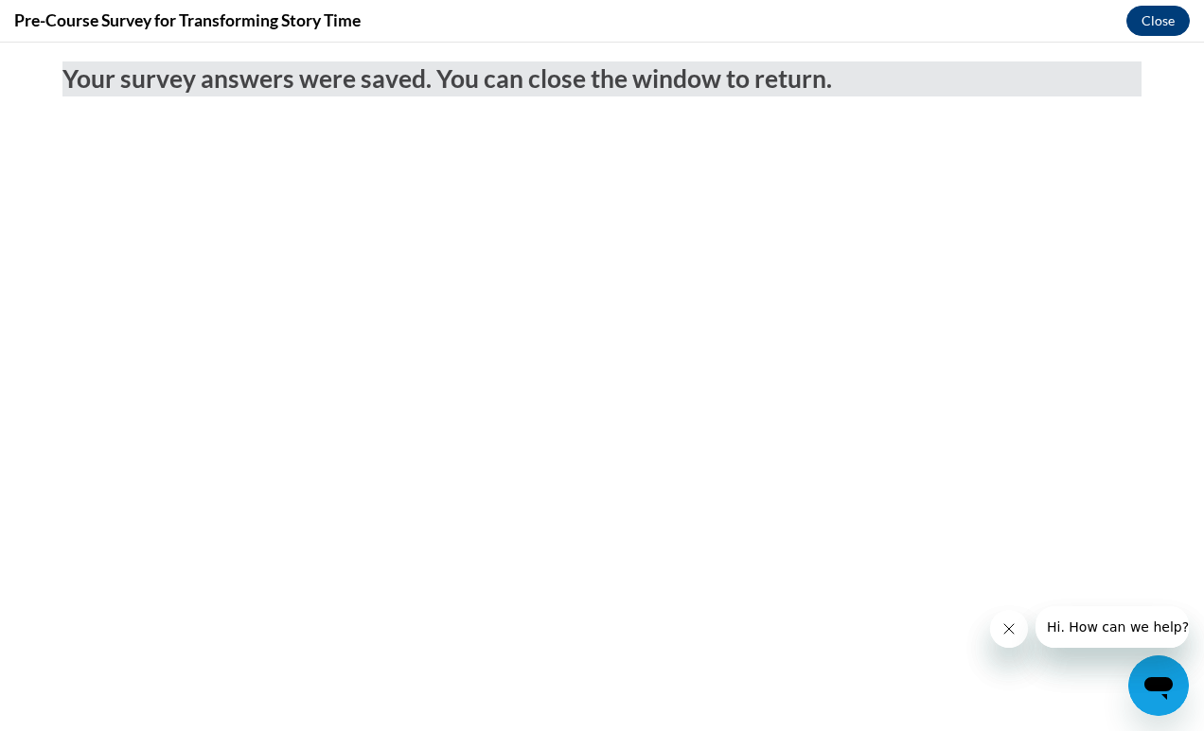
click at [1163, 21] on button "Close" at bounding box center [1157, 21] width 63 height 30
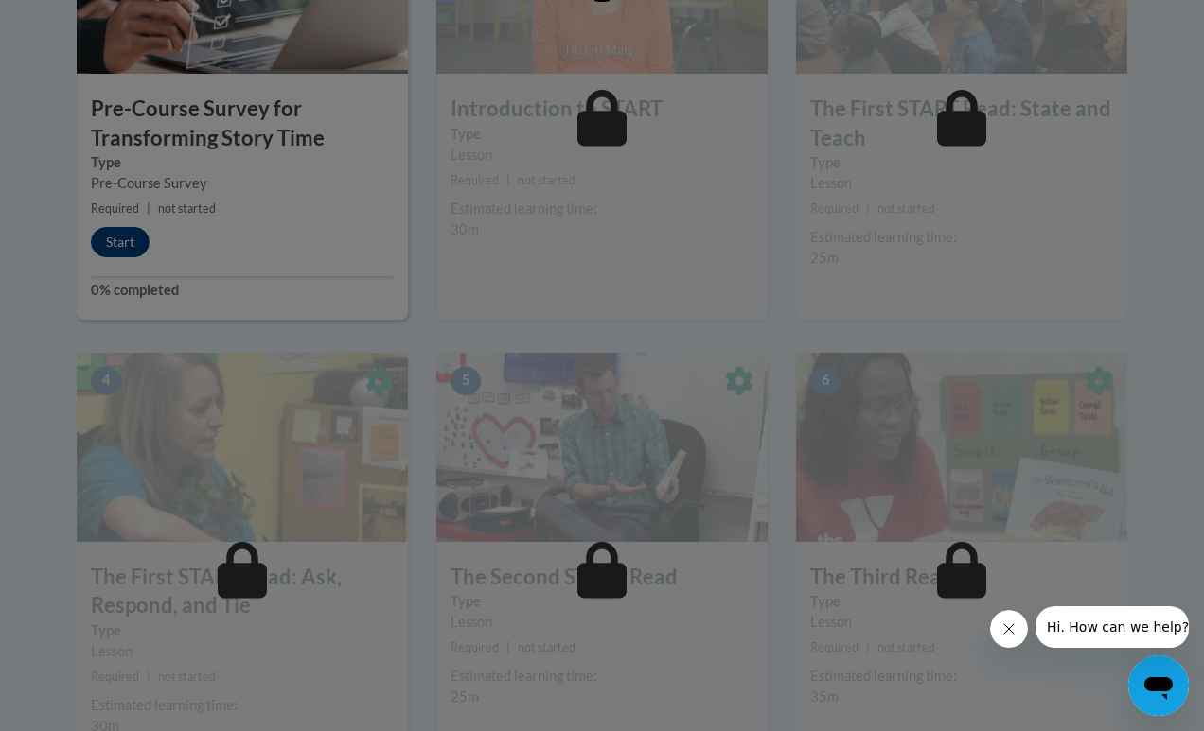
scroll to position [779, 0]
click at [362, 235] on div at bounding box center [602, 66] width 1050 height 360
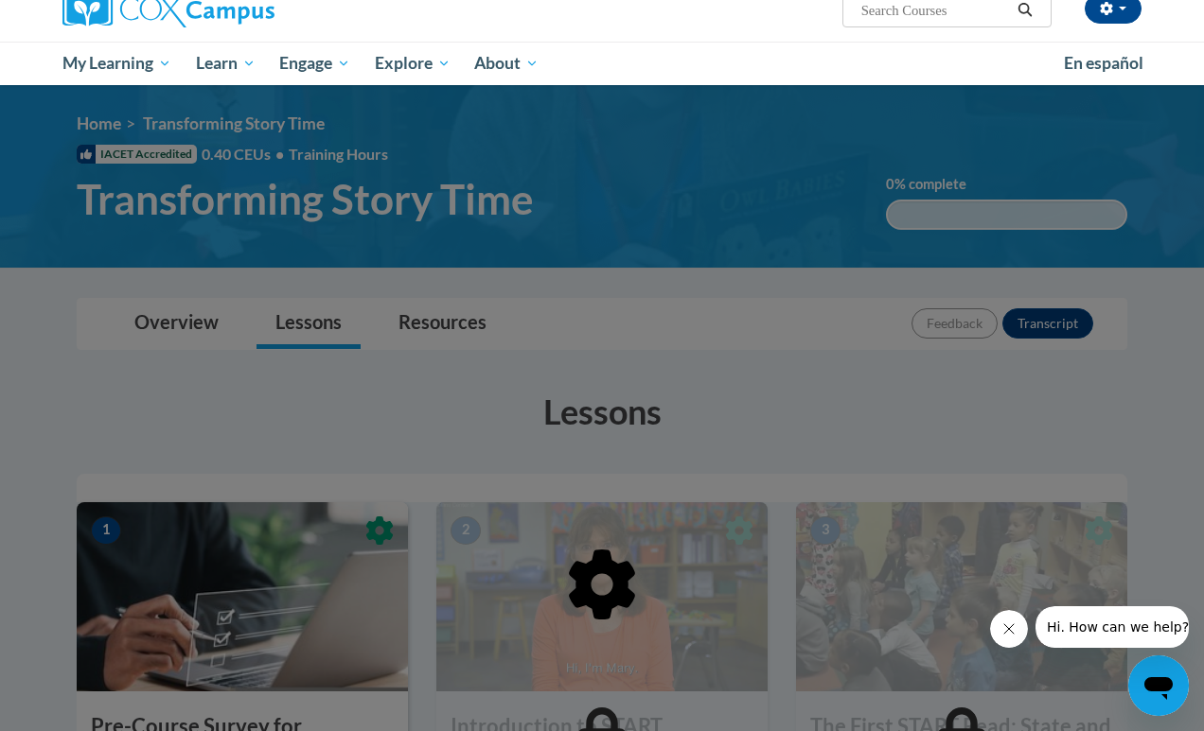
scroll to position [55, 0]
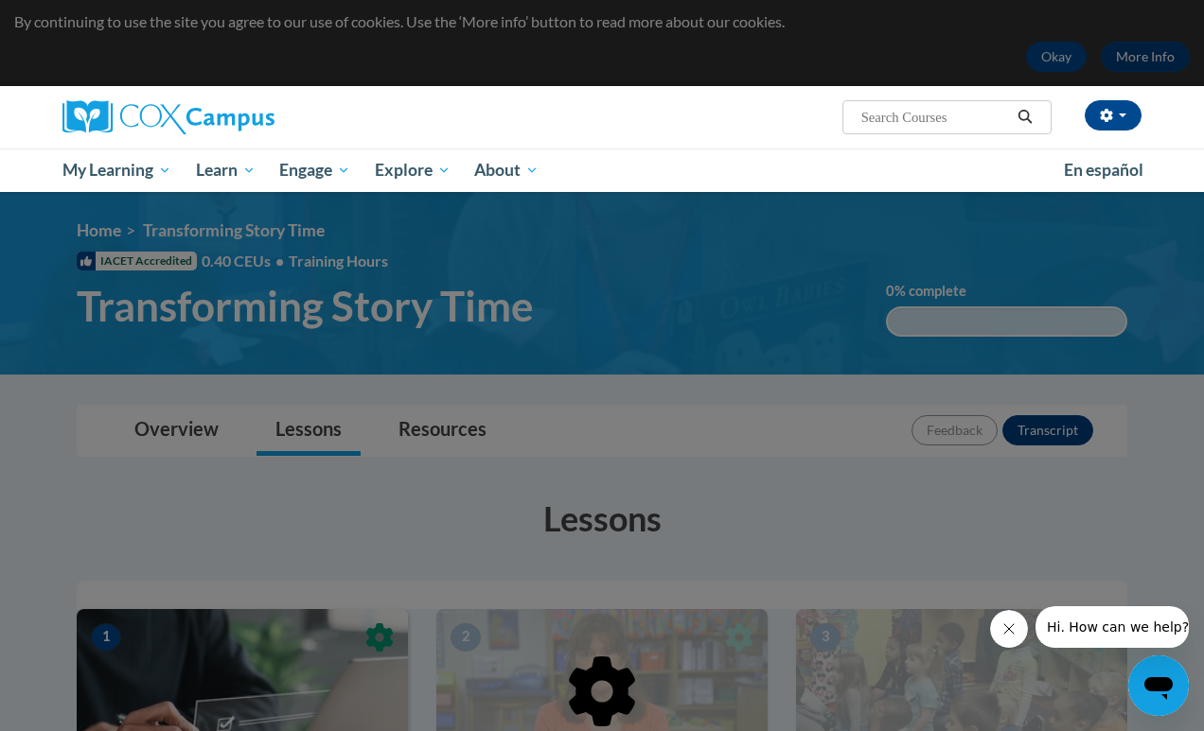
click at [1011, 626] on icon "Close message from company" at bounding box center [1008, 629] width 15 height 15
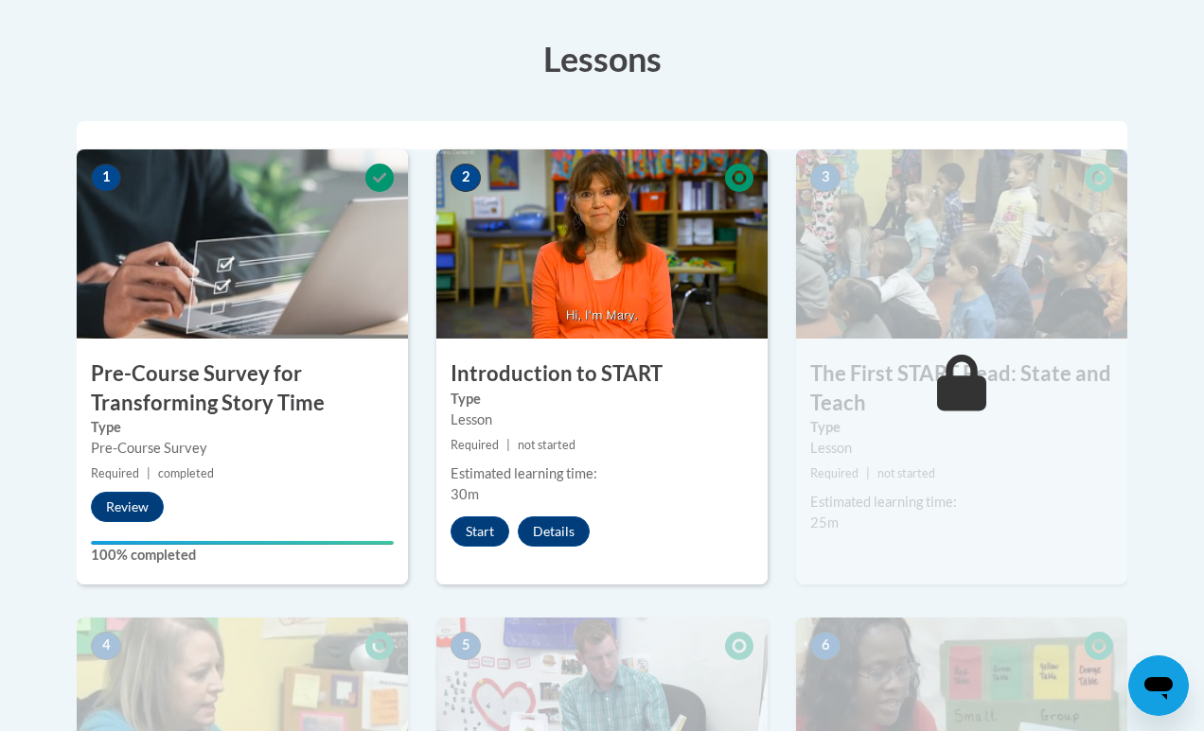
scroll to position [517, 0]
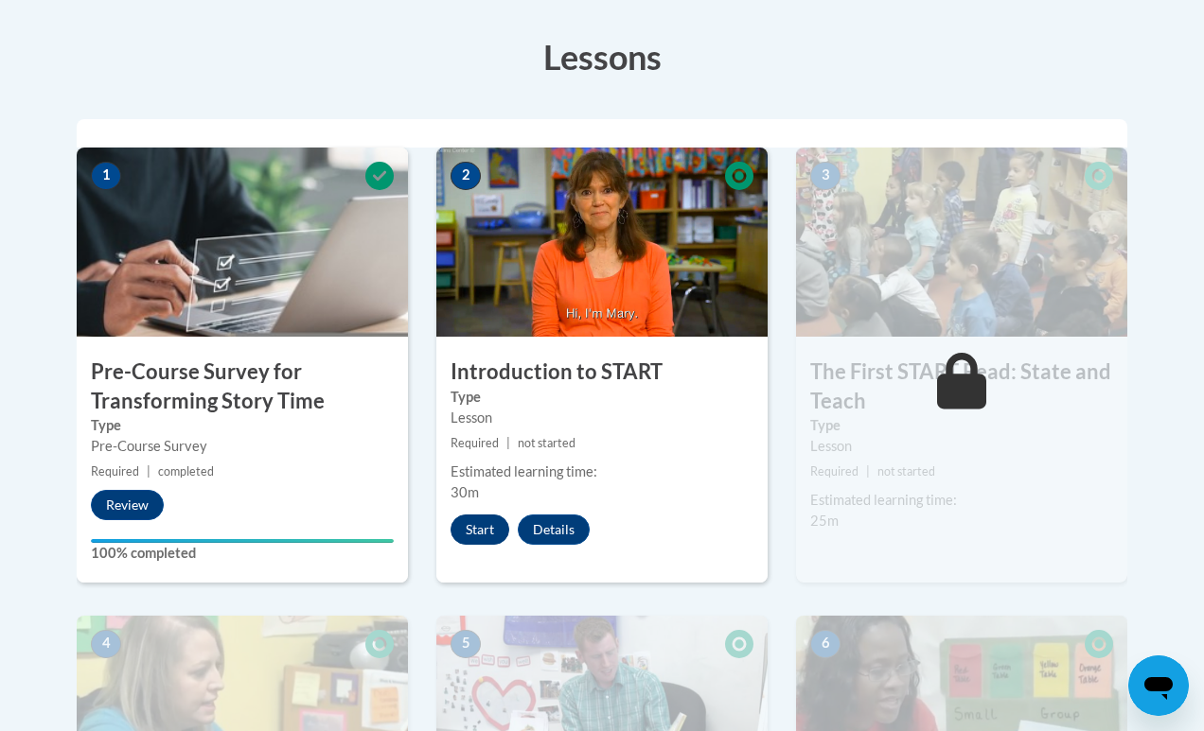
click at [484, 533] on button "Start" at bounding box center [479, 530] width 59 height 30
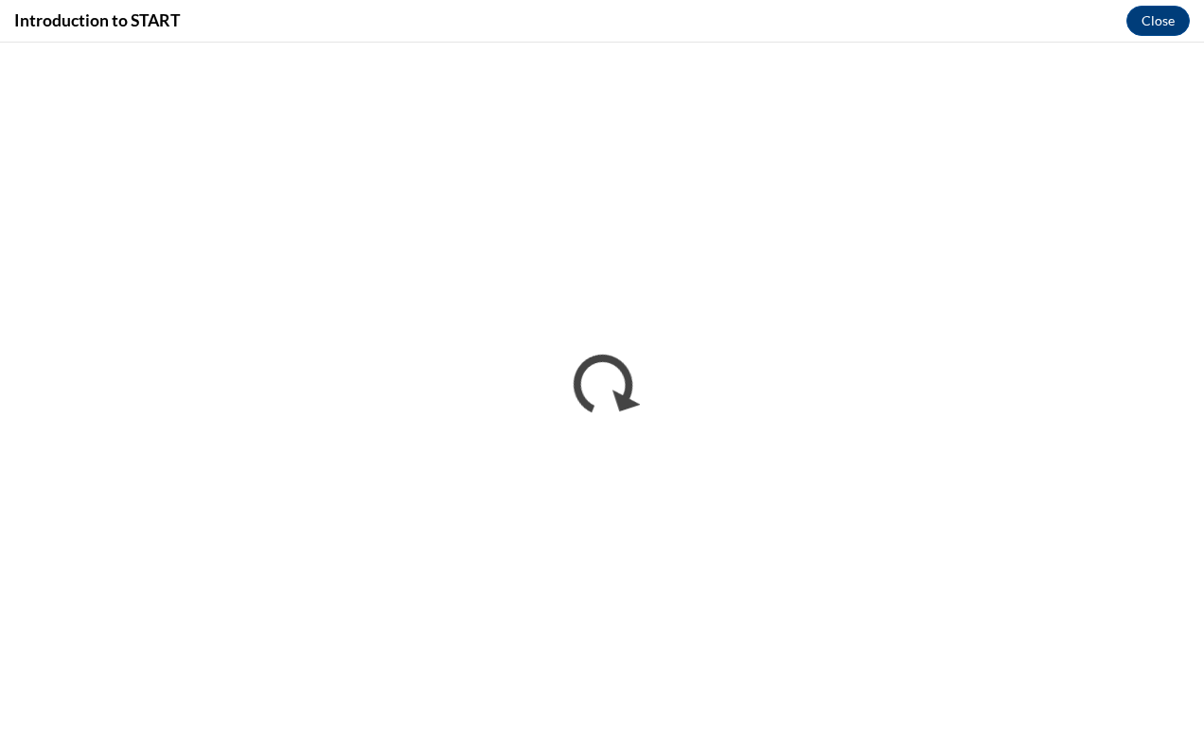
scroll to position [0, 0]
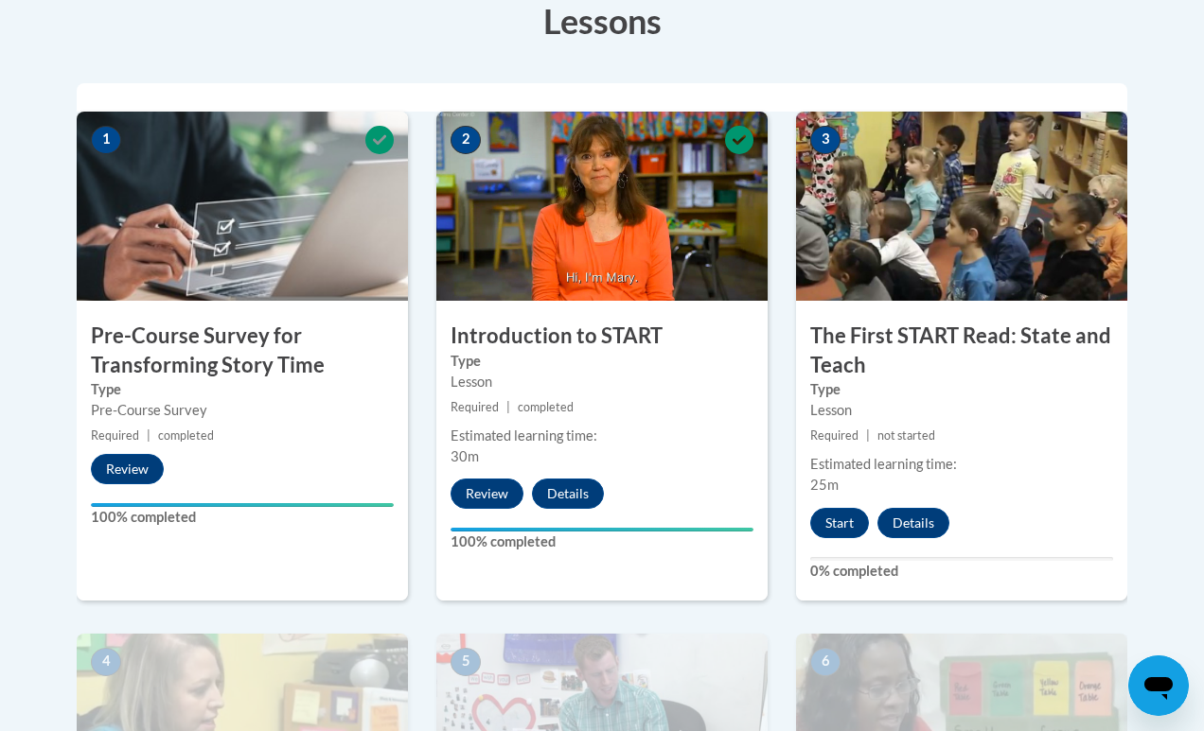
scroll to position [553, 0]
click at [840, 519] on button "Start" at bounding box center [839, 523] width 59 height 30
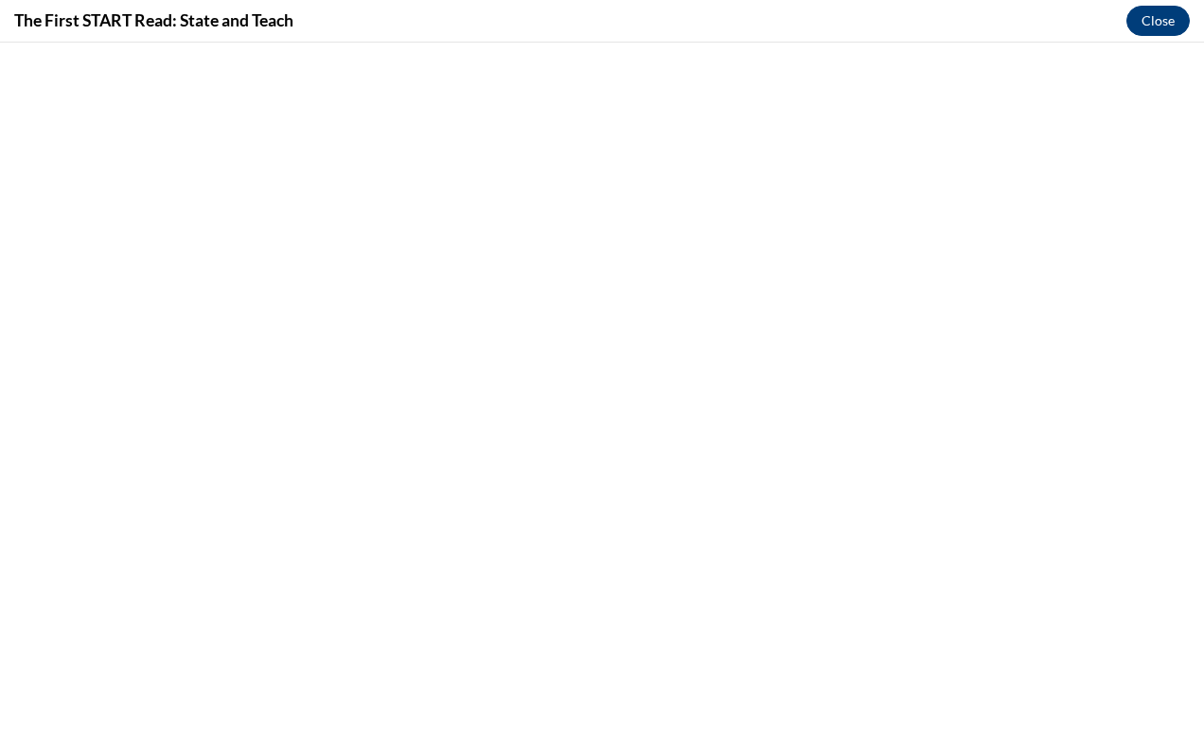
click at [1162, 27] on button "Close" at bounding box center [1157, 21] width 63 height 30
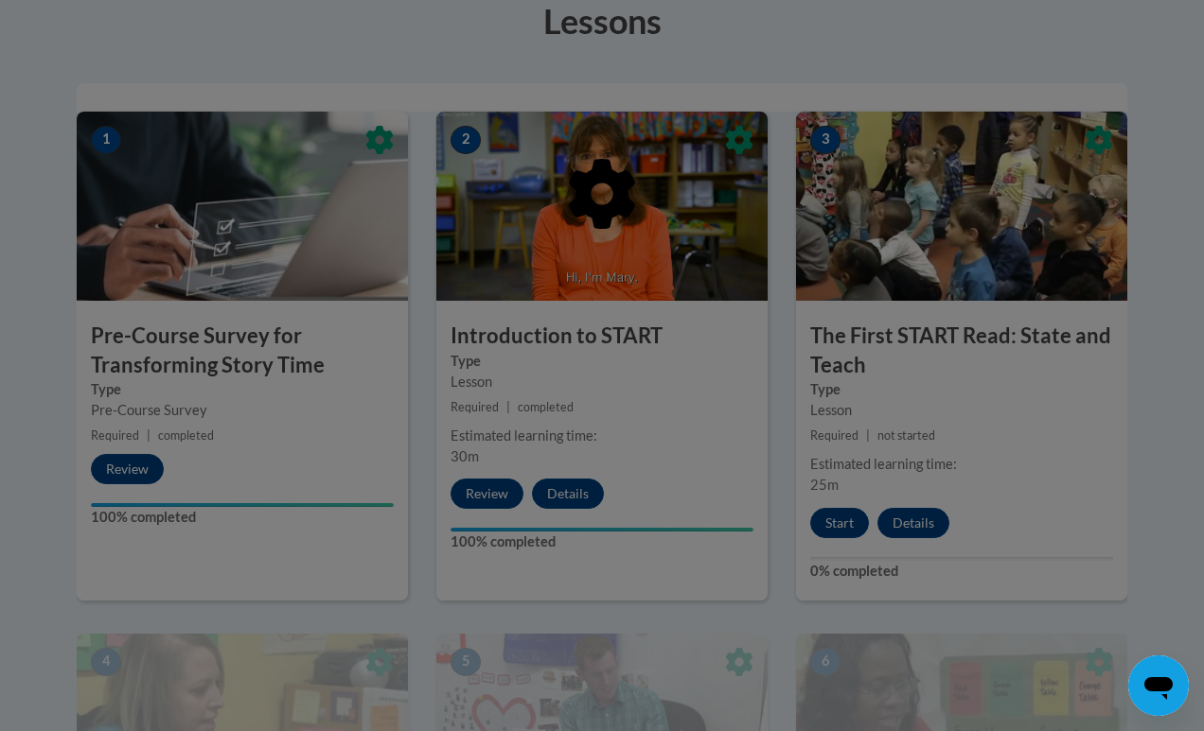
click at [840, 530] on div at bounding box center [602, 365] width 1204 height 731
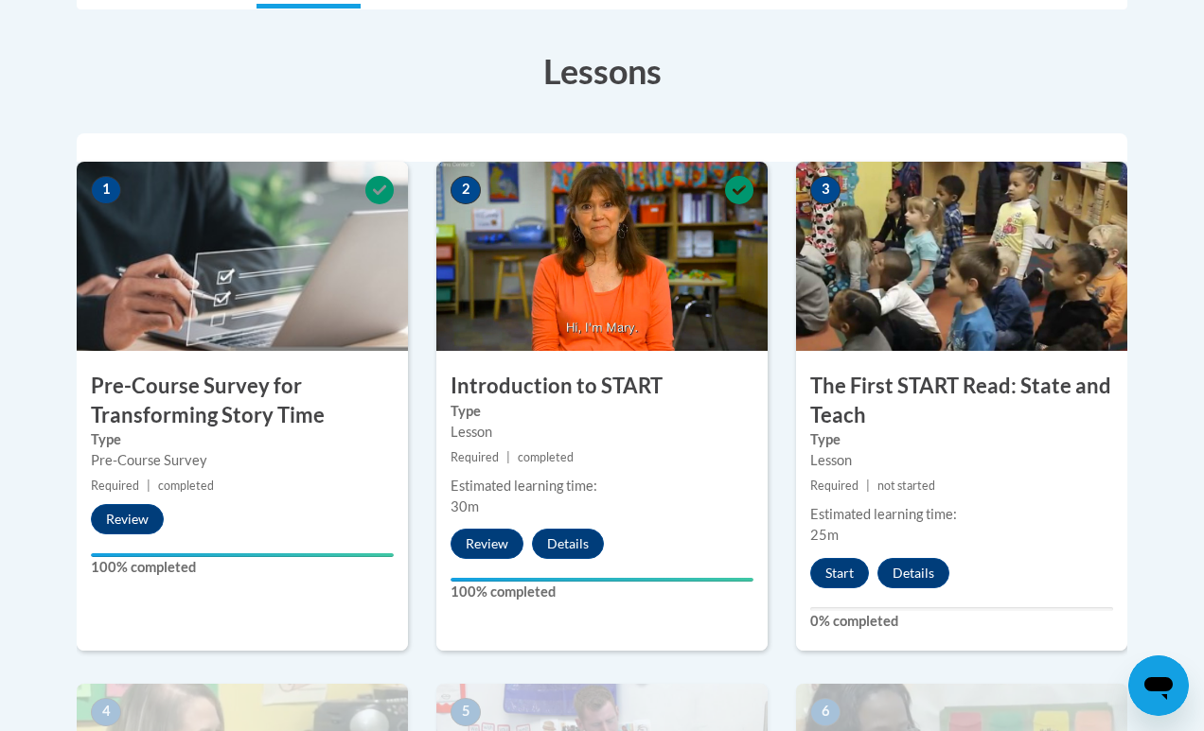
scroll to position [502, 0]
click at [836, 569] on button "Start" at bounding box center [839, 573] width 59 height 30
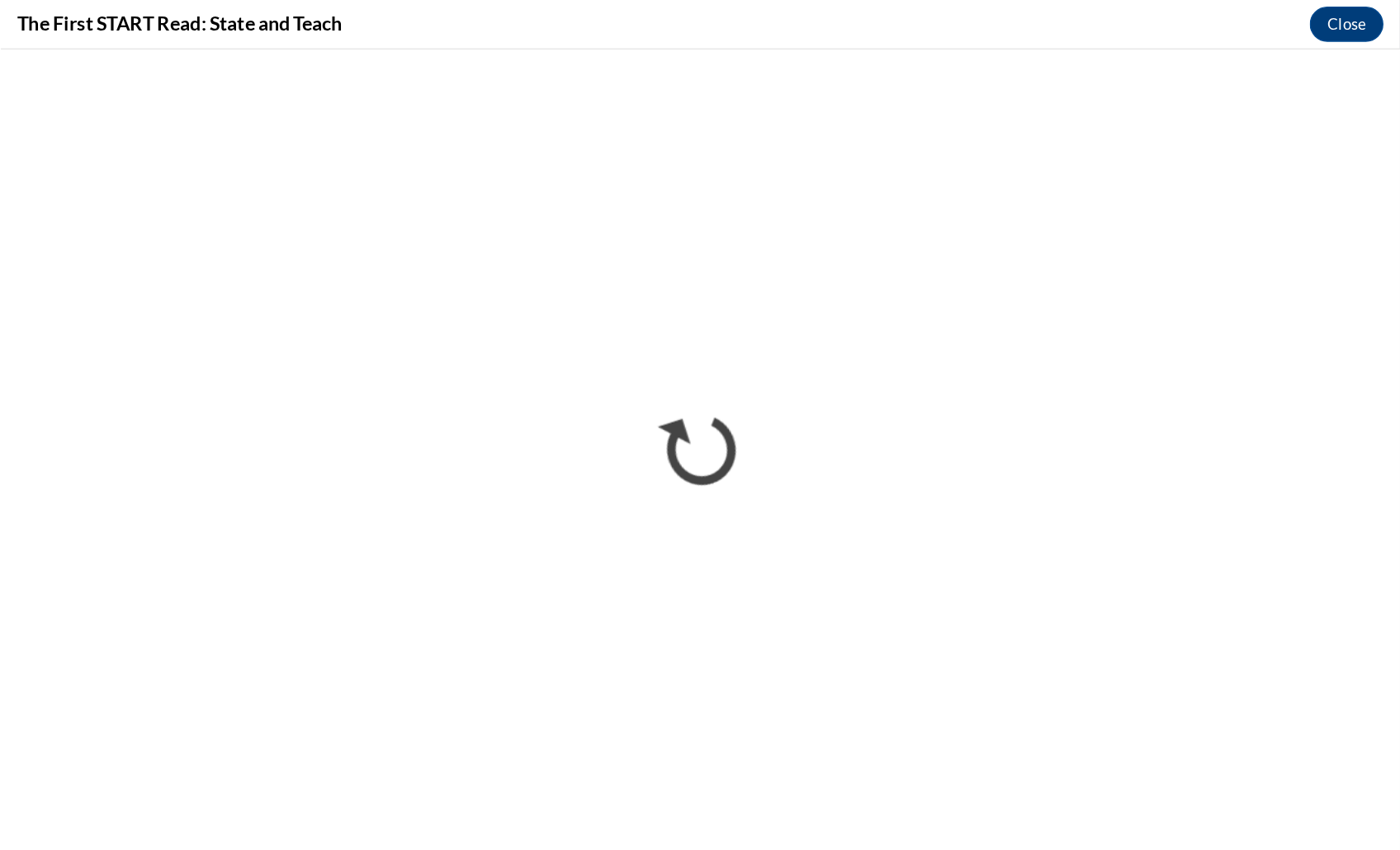
scroll to position [437, 0]
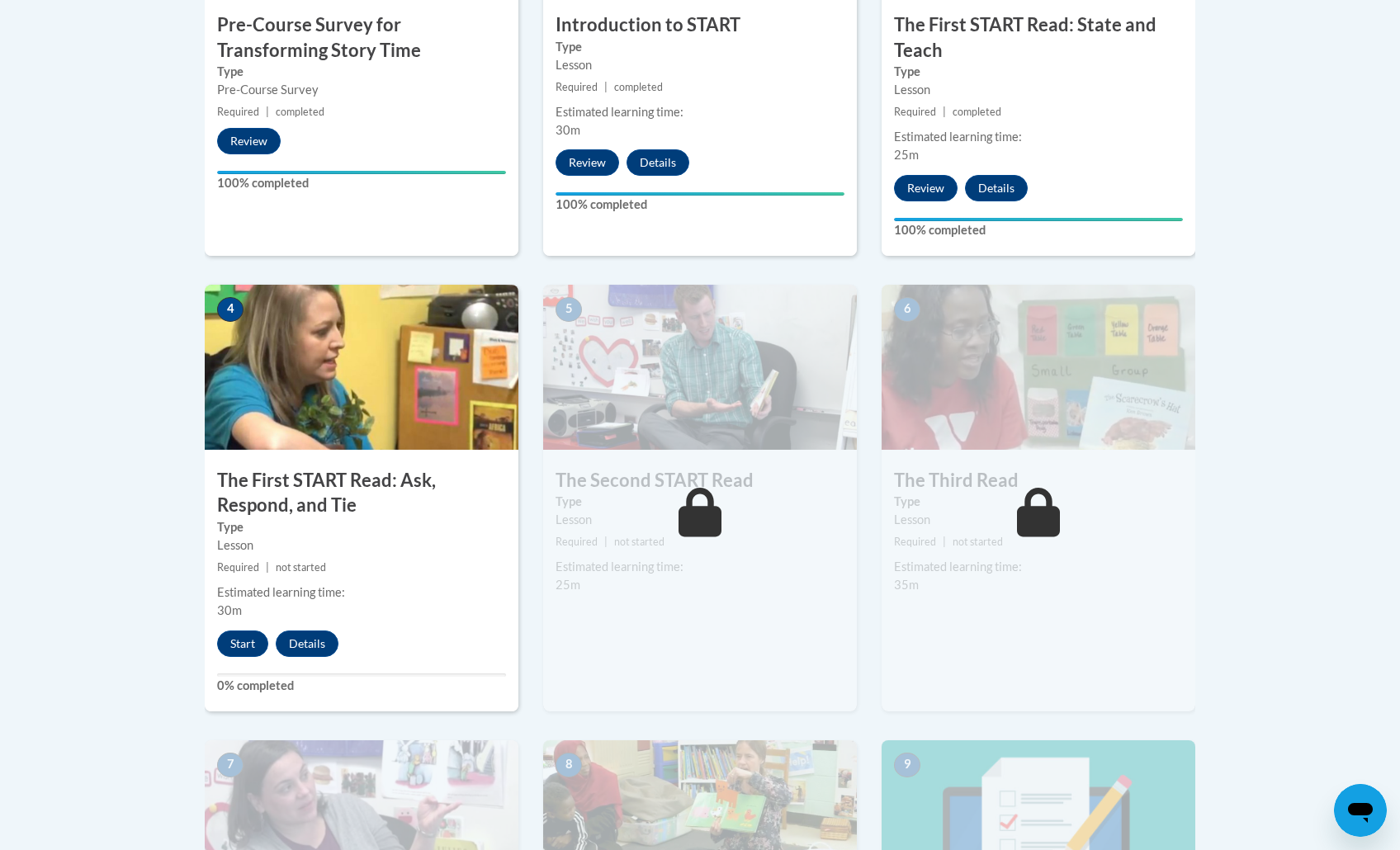
scroll to position [821, 0]
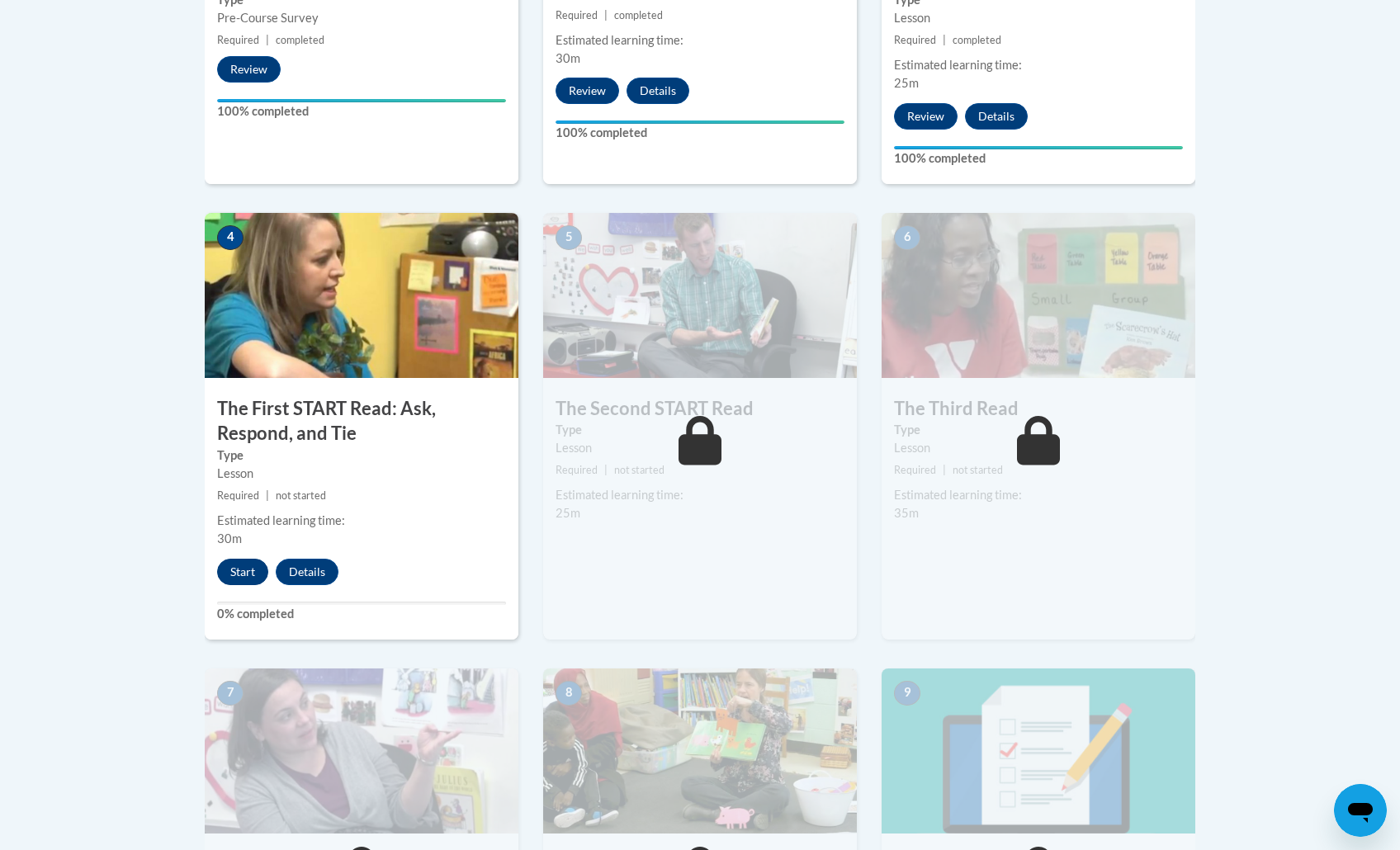
click at [252, 564] on button "Start" at bounding box center [242, 572] width 51 height 26
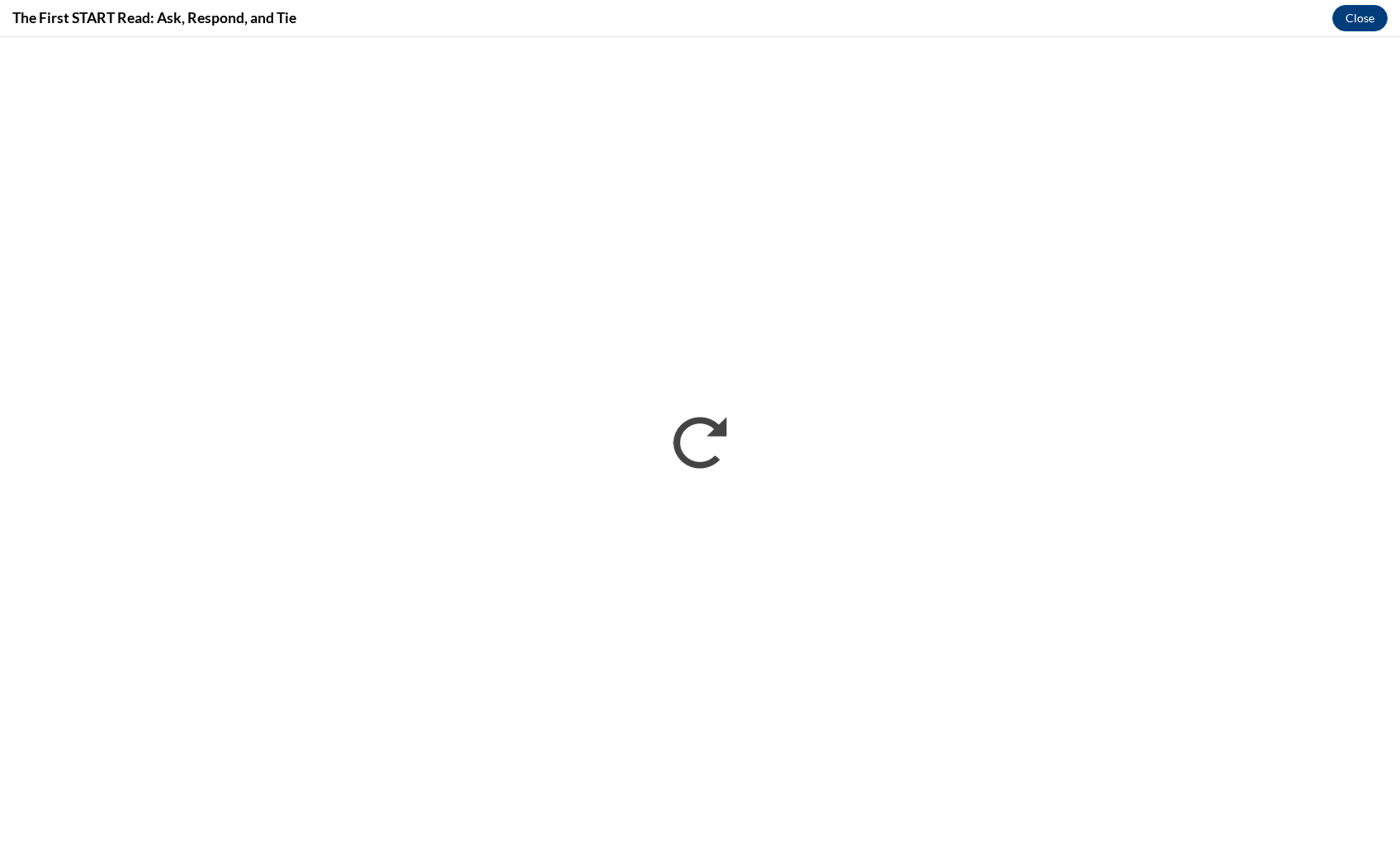
scroll to position [0, 0]
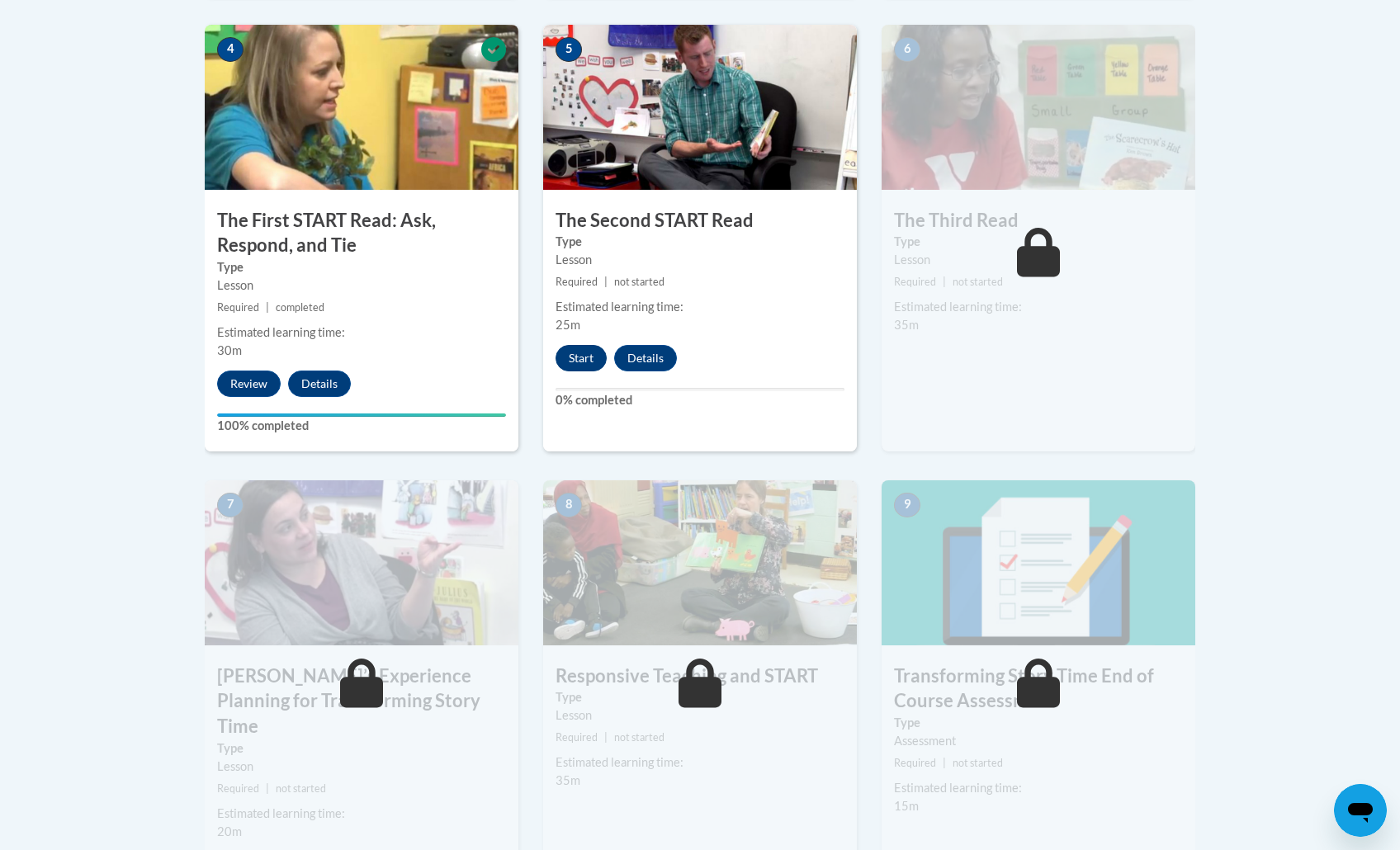
scroll to position [1024, 0]
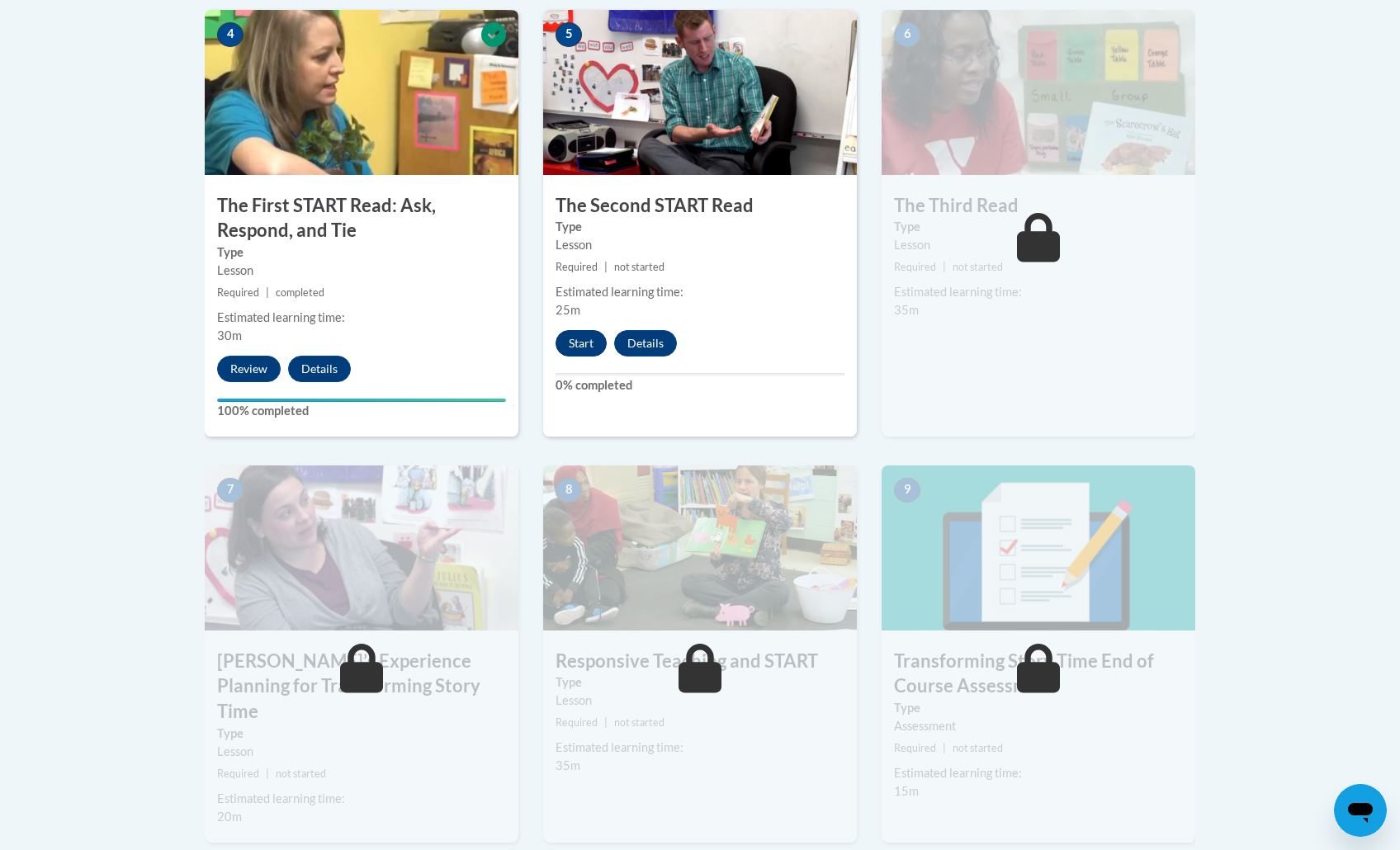
click at [584, 330] on button "Start" at bounding box center [581, 343] width 51 height 26
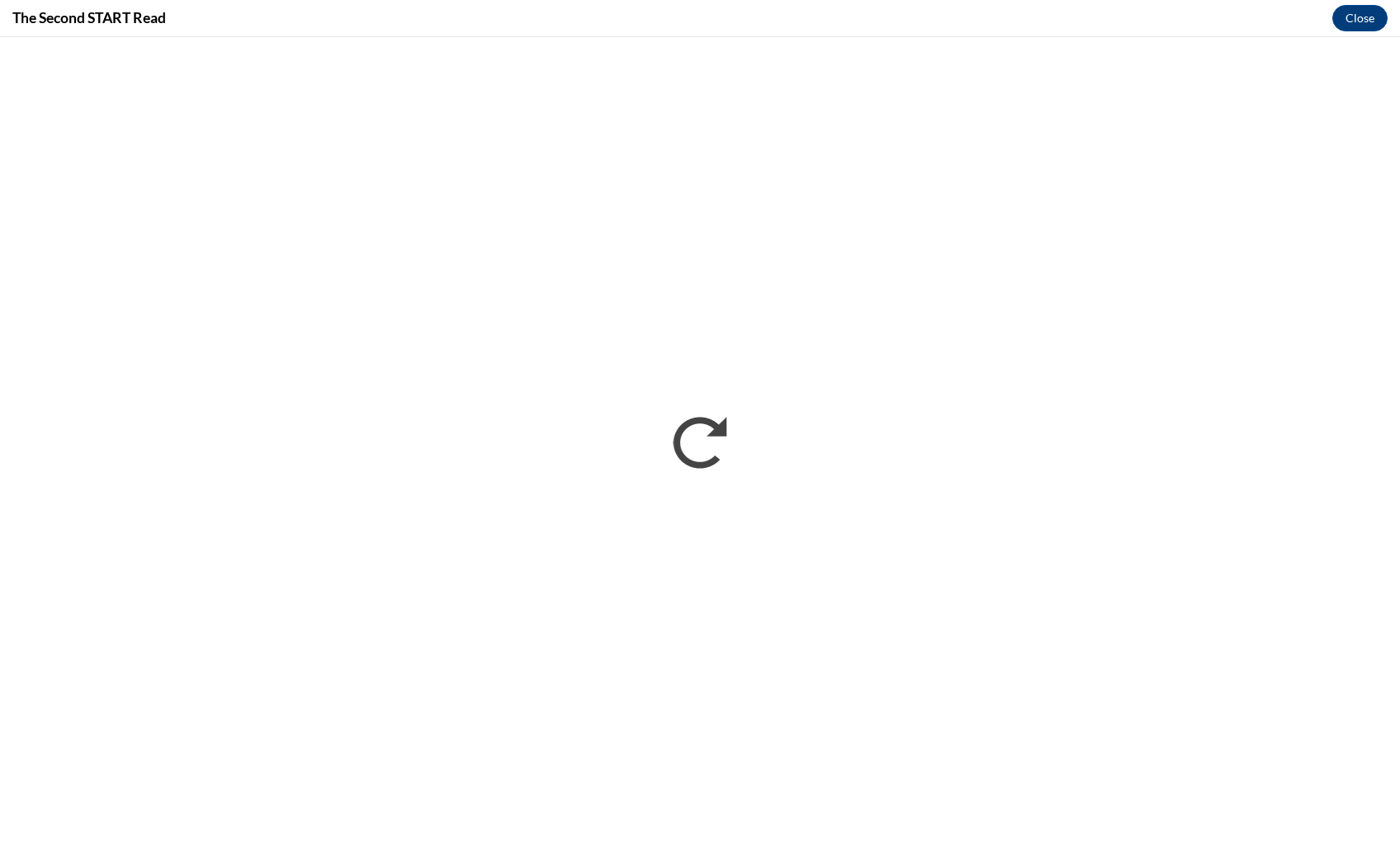
scroll to position [0, 0]
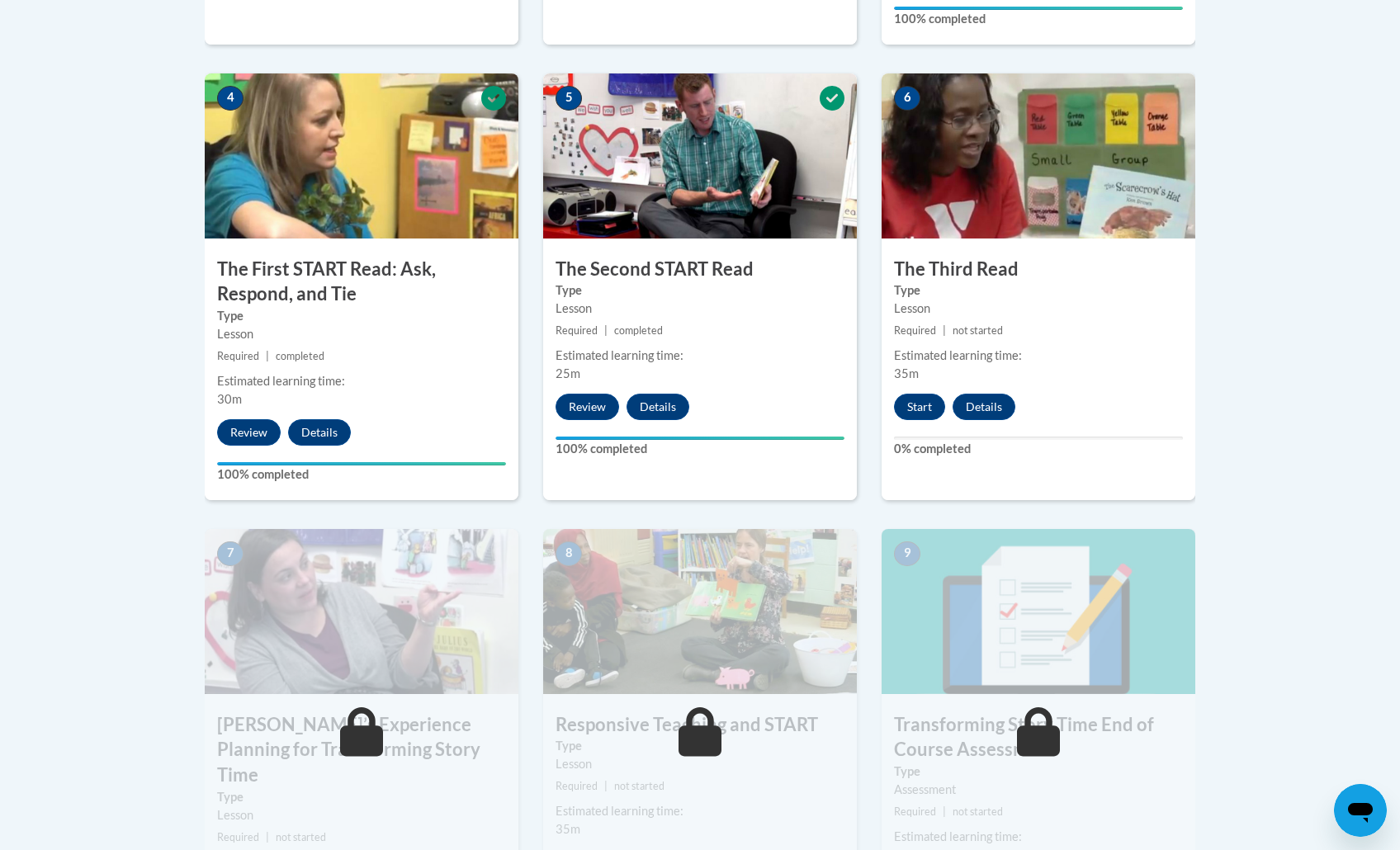
scroll to position [1004, 0]
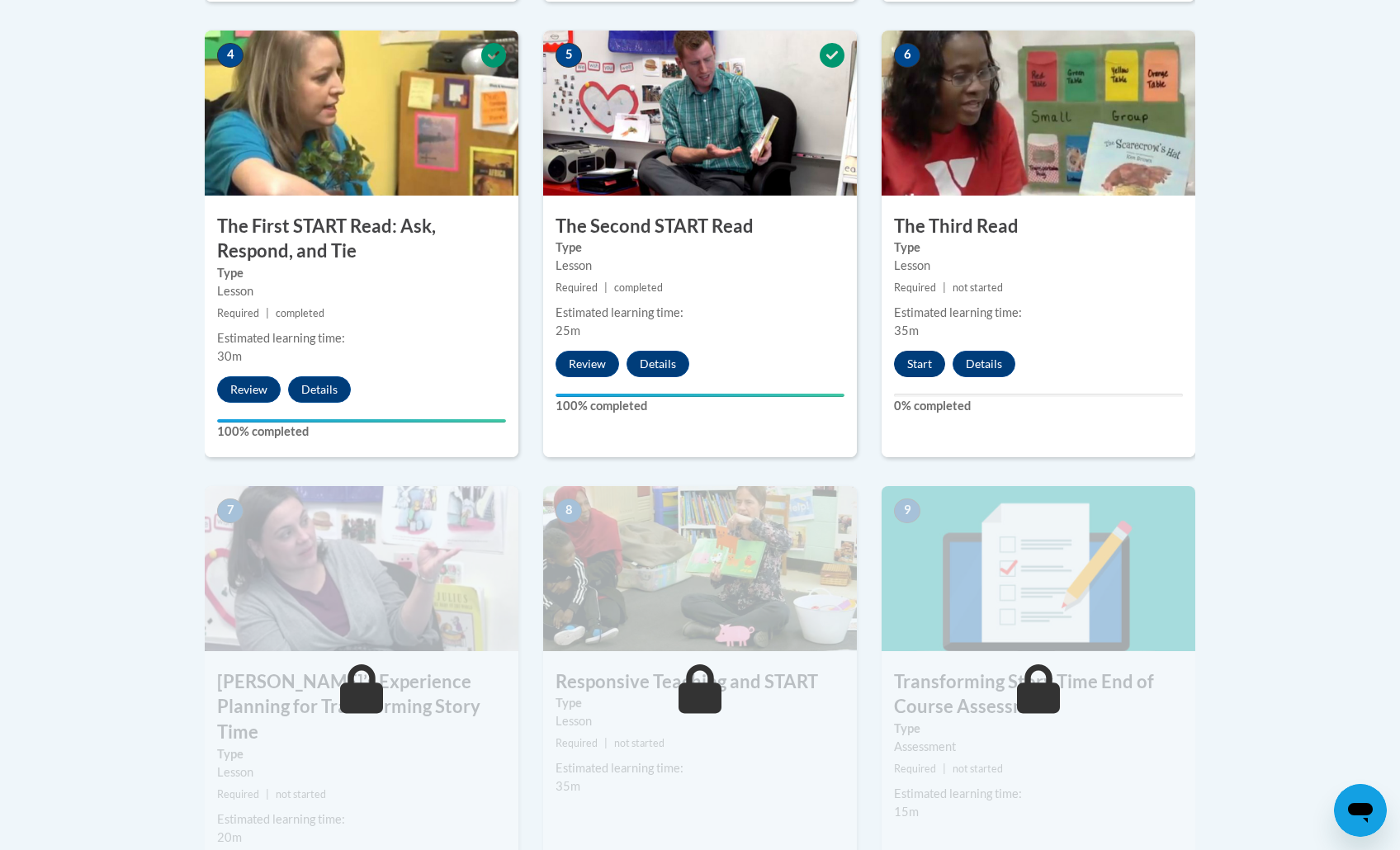
click at [929, 358] on button "Start" at bounding box center [919, 364] width 51 height 26
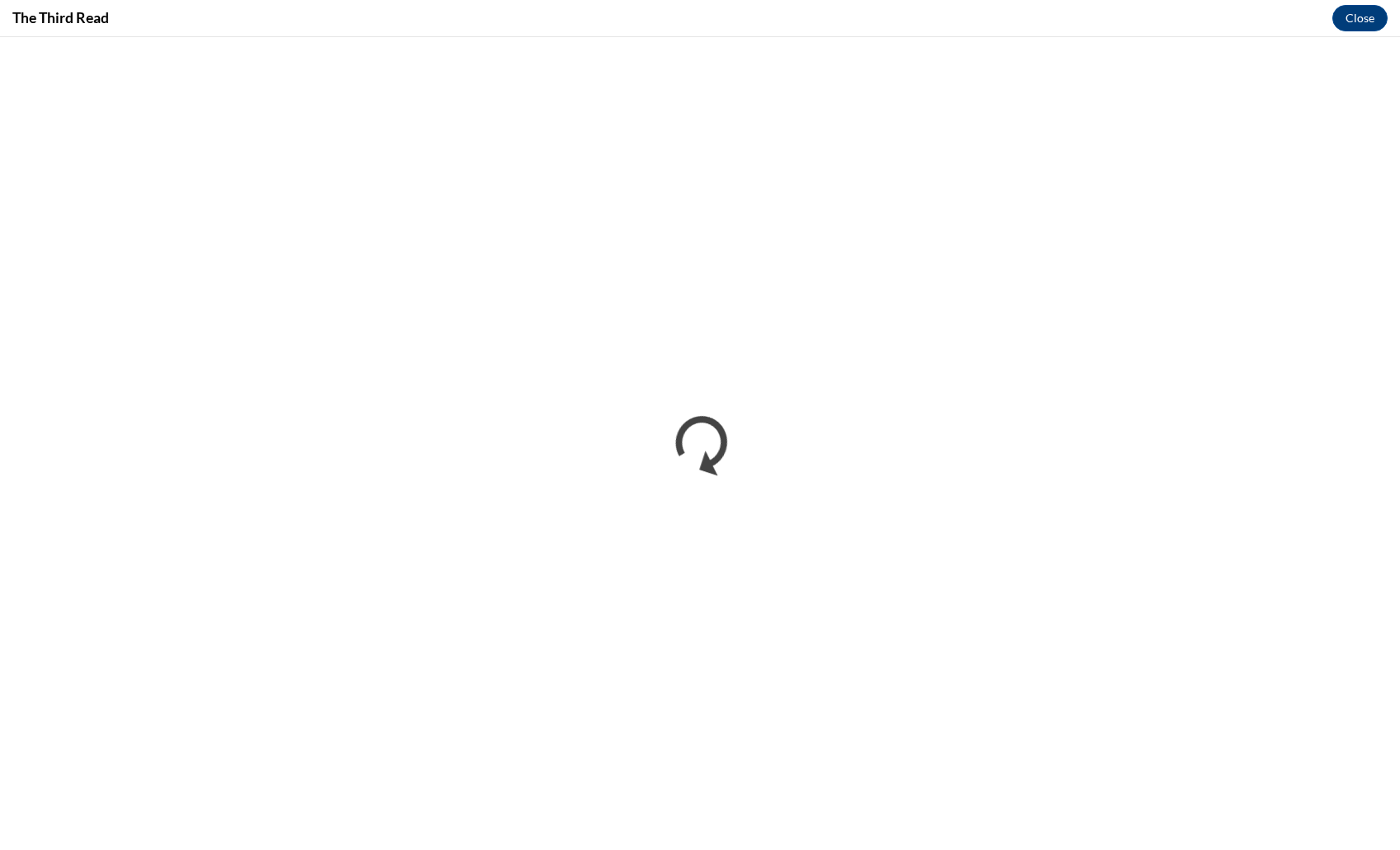
scroll to position [0, 0]
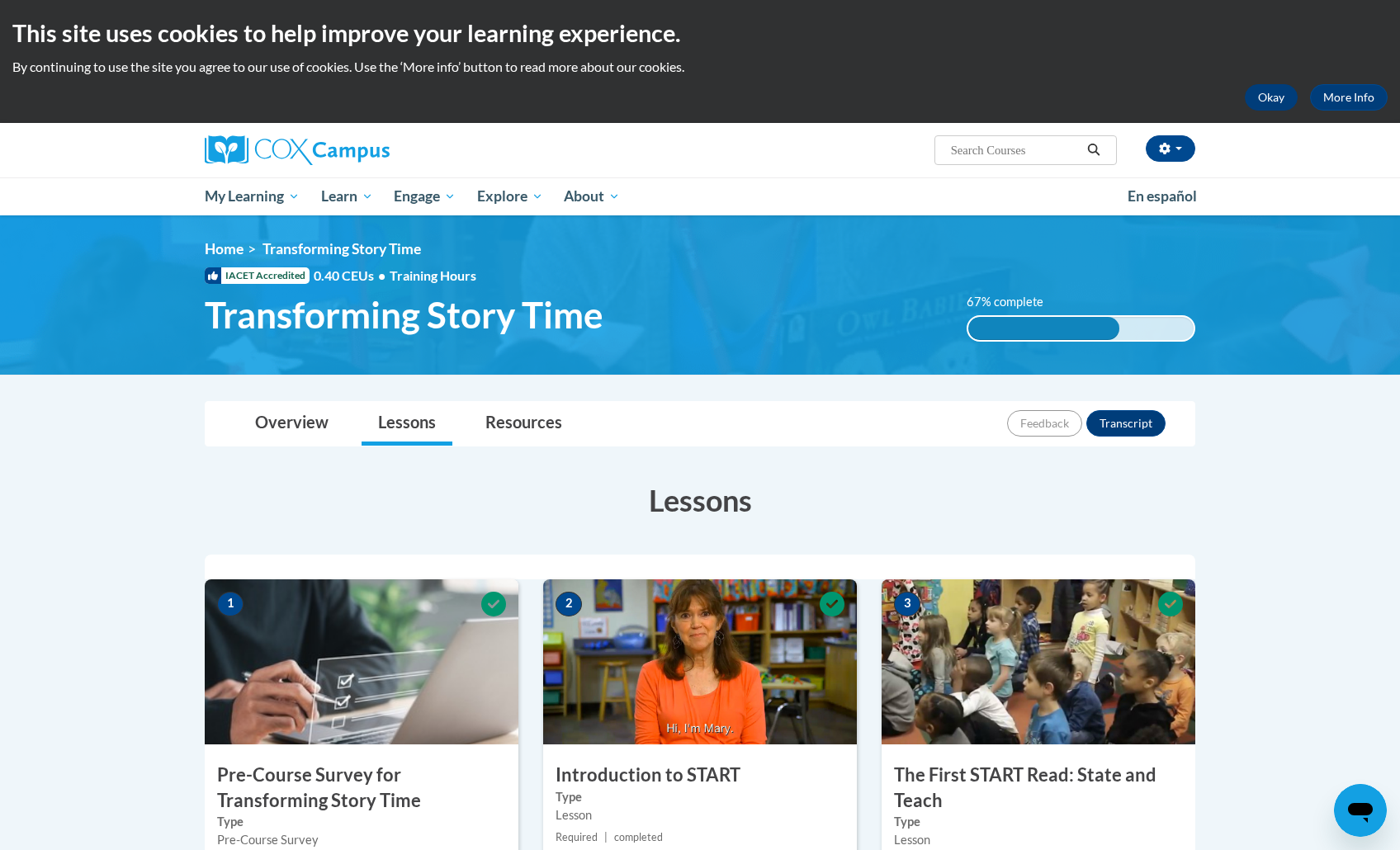
click at [1273, 105] on button "Okay" at bounding box center [1271, 98] width 53 height 26
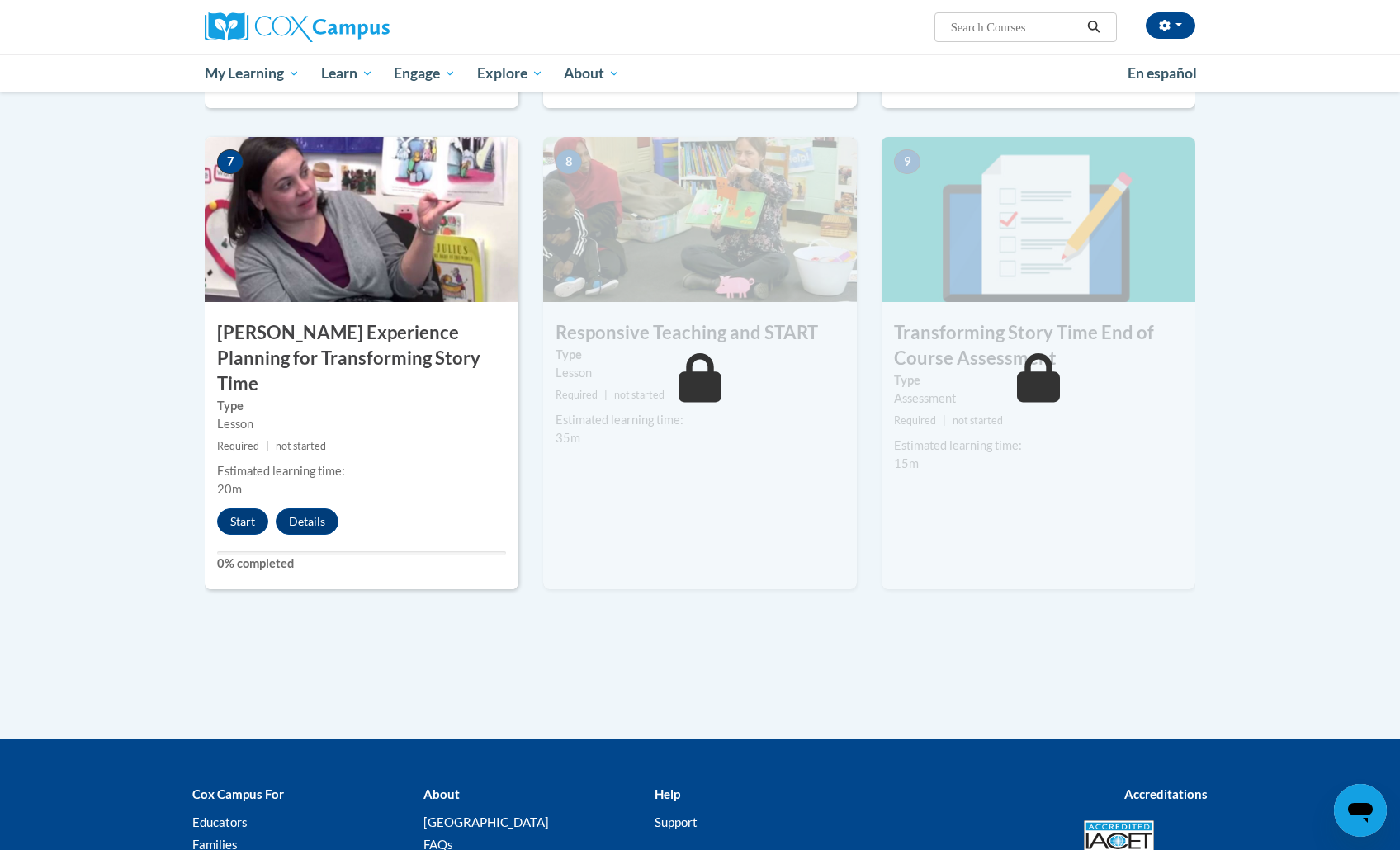
scroll to position [1234, 0]
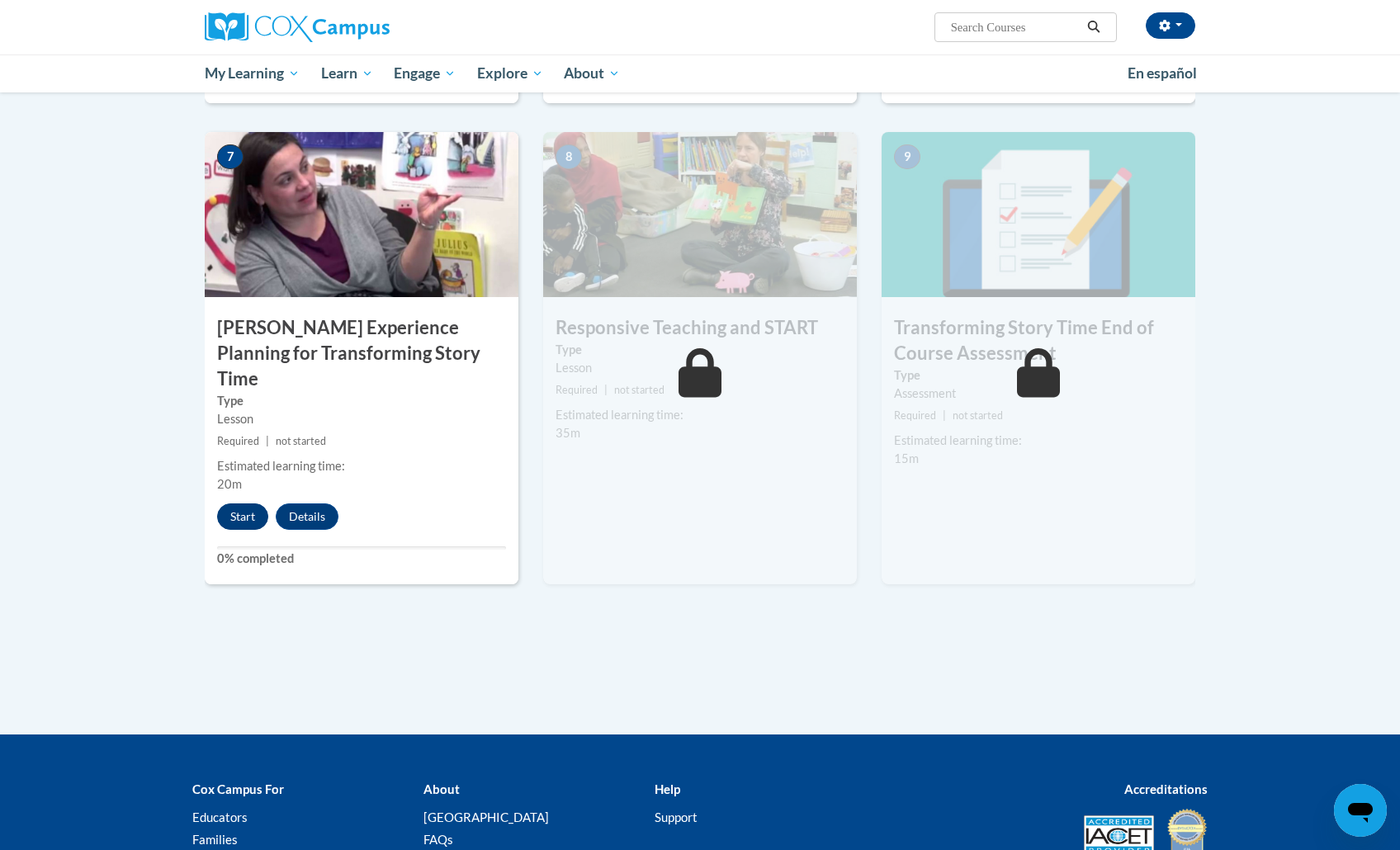
click at [254, 503] on button "Start" at bounding box center [242, 516] width 51 height 26
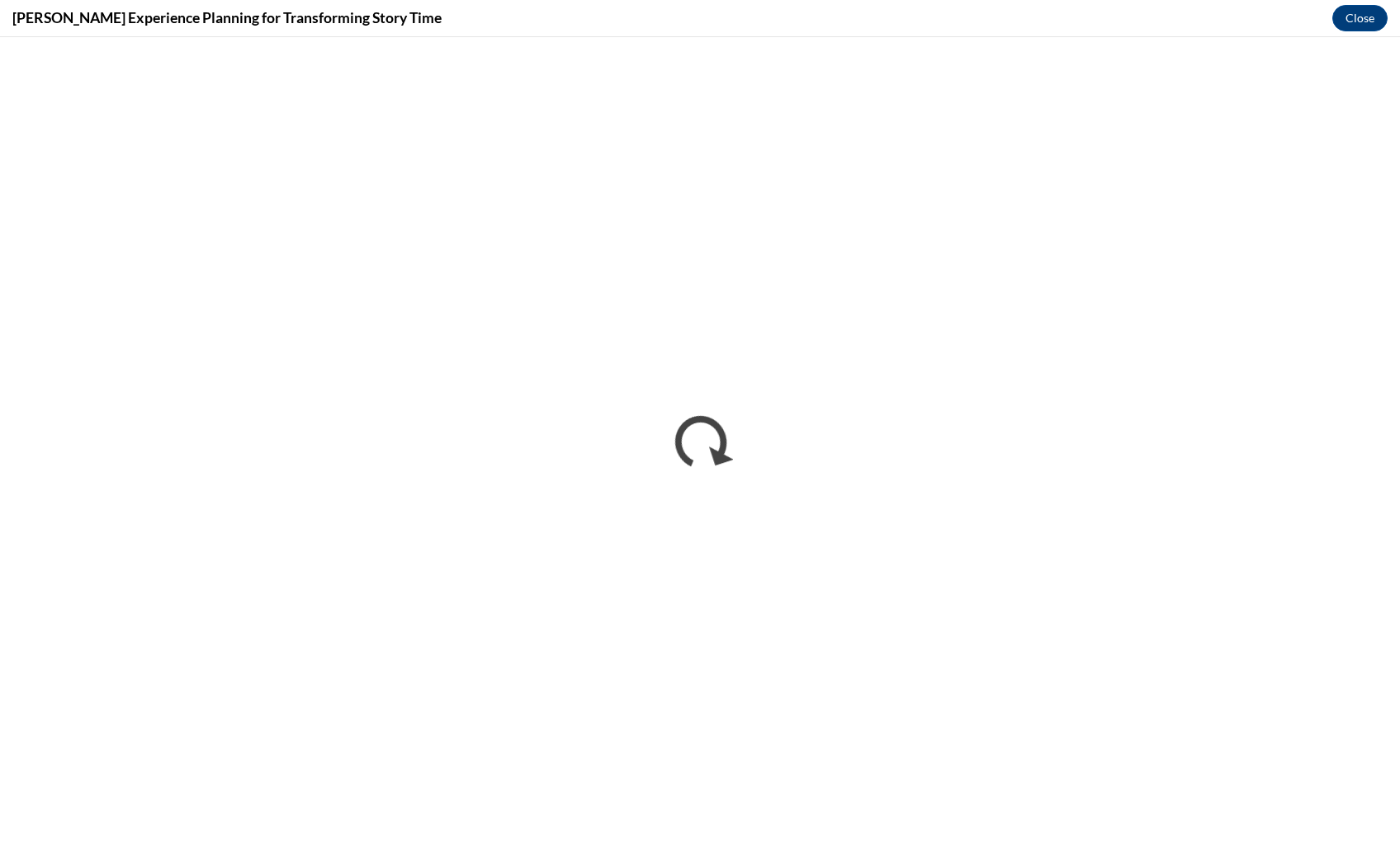
scroll to position [0, 0]
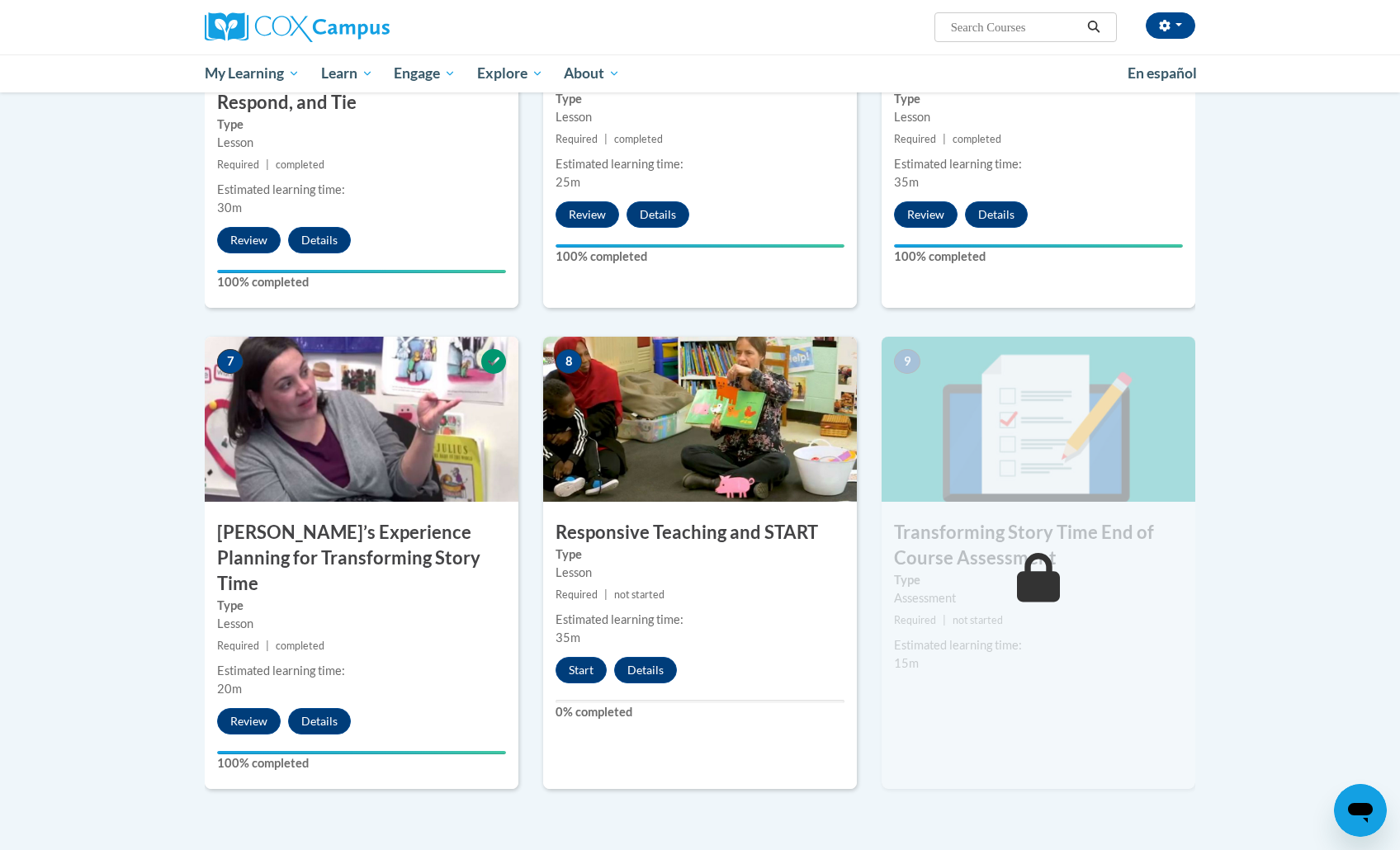
scroll to position [1030, 0]
click at [594, 658] on button "Start" at bounding box center [581, 669] width 51 height 26
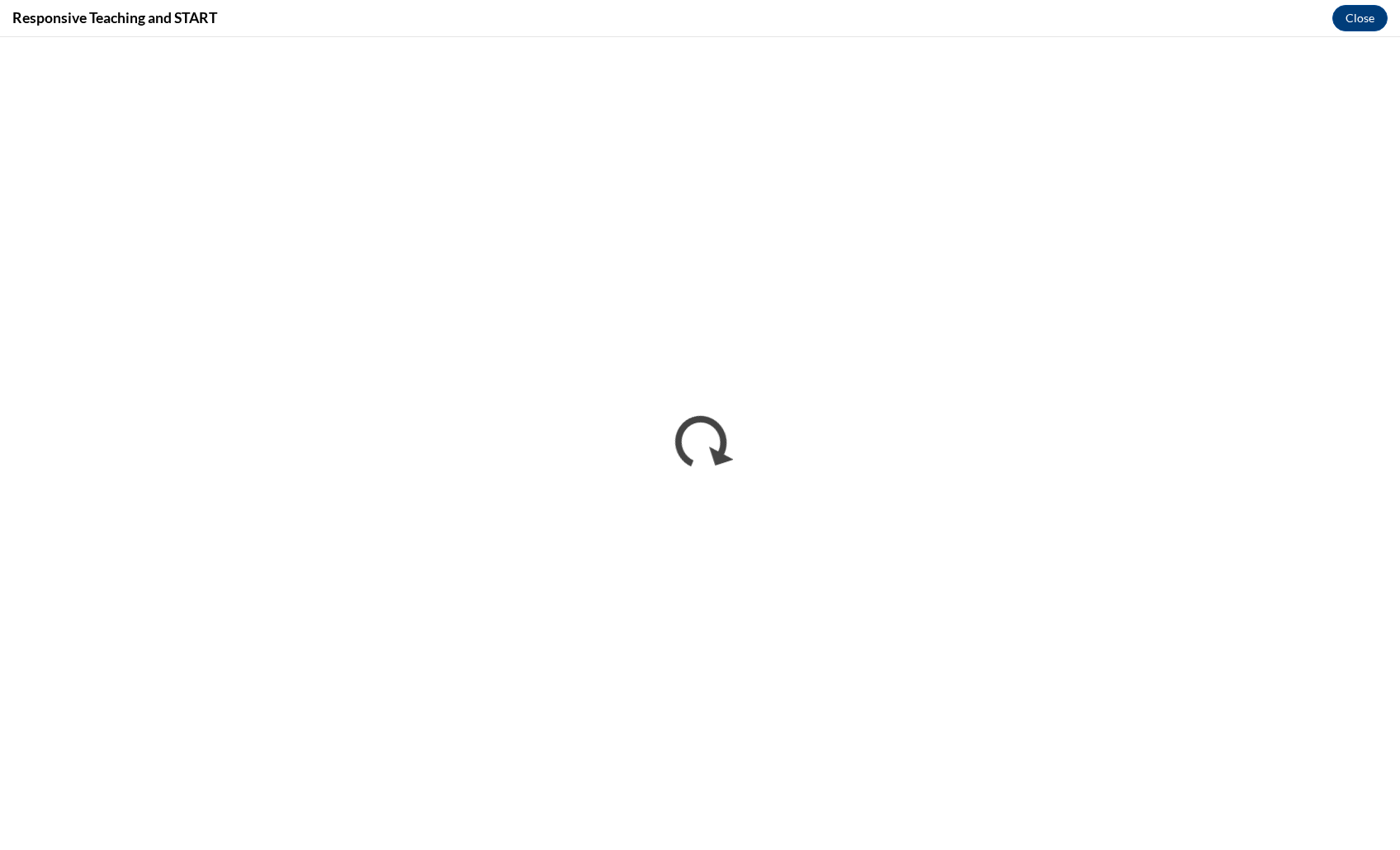
scroll to position [0, 0]
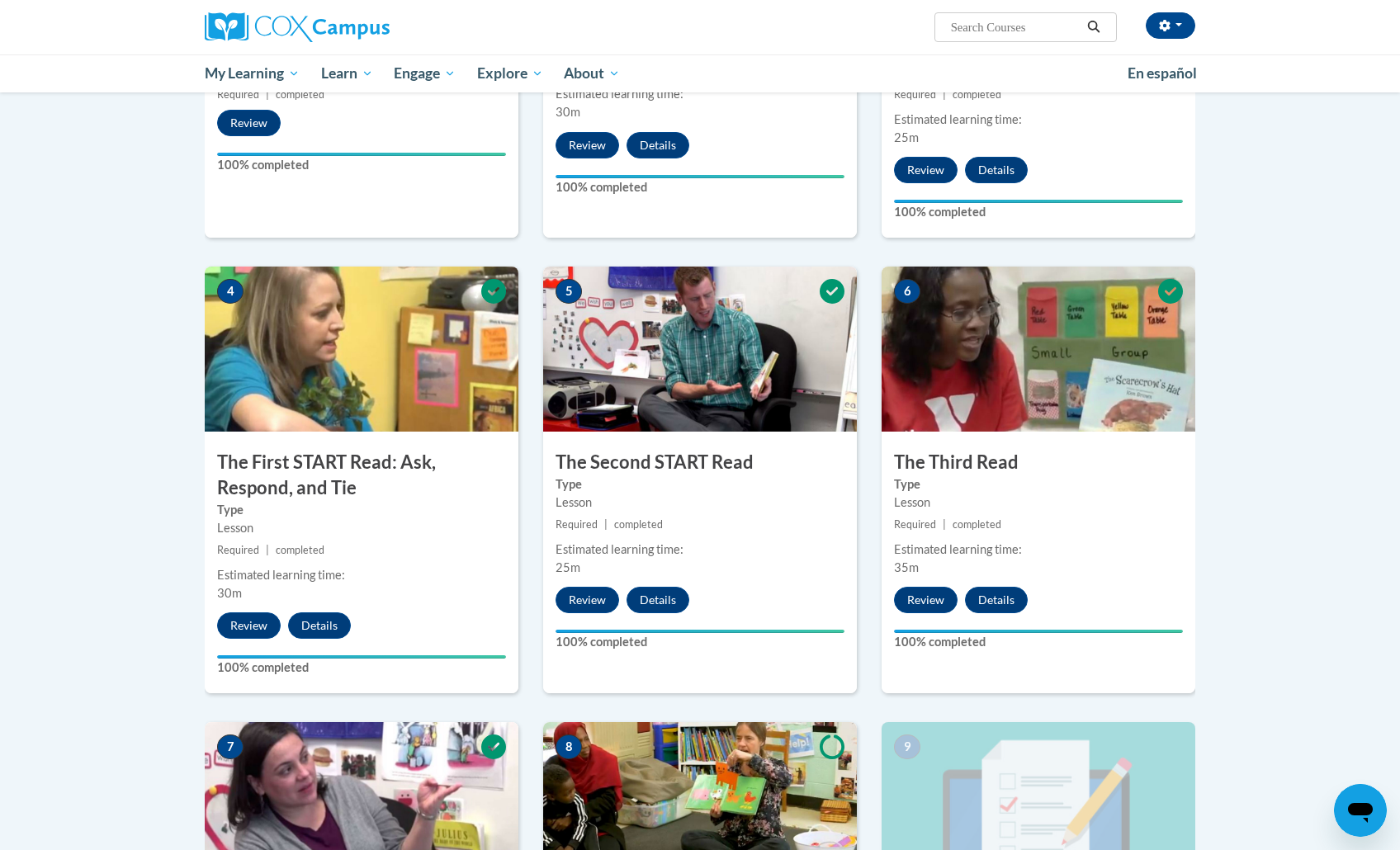
scroll to position [1090, 0]
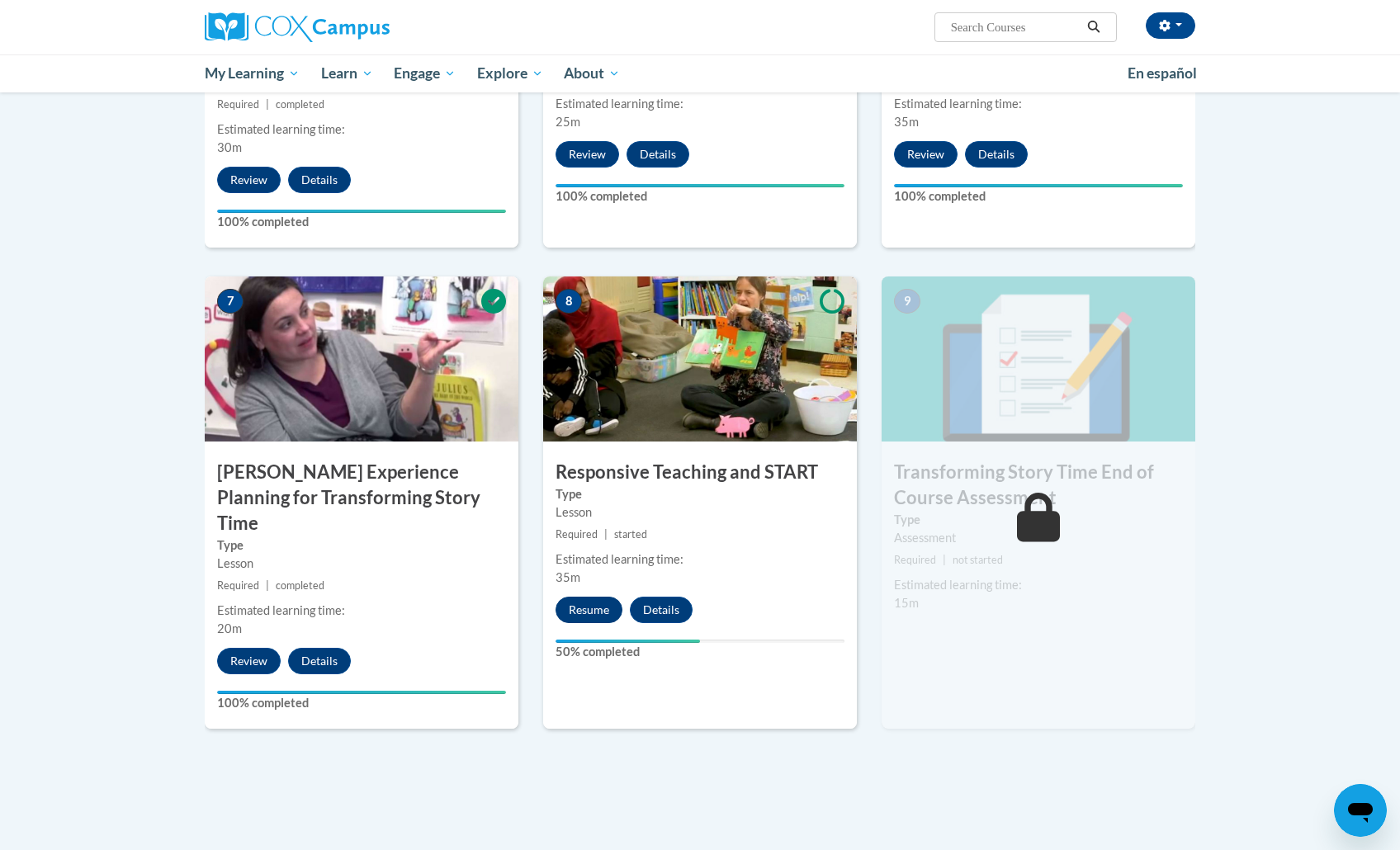
click at [601, 596] on button "Resume" at bounding box center [589, 609] width 67 height 26
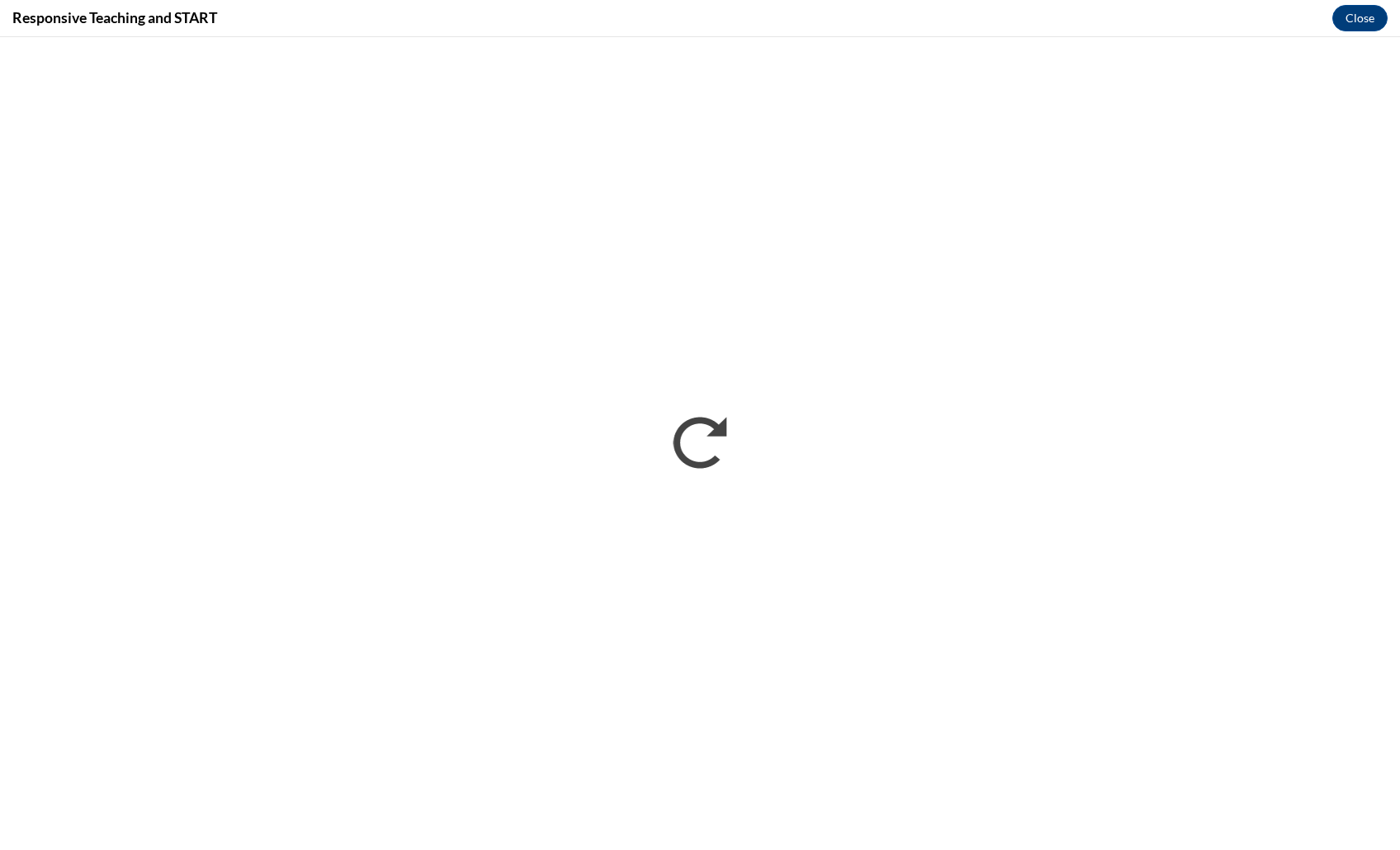
scroll to position [0, 0]
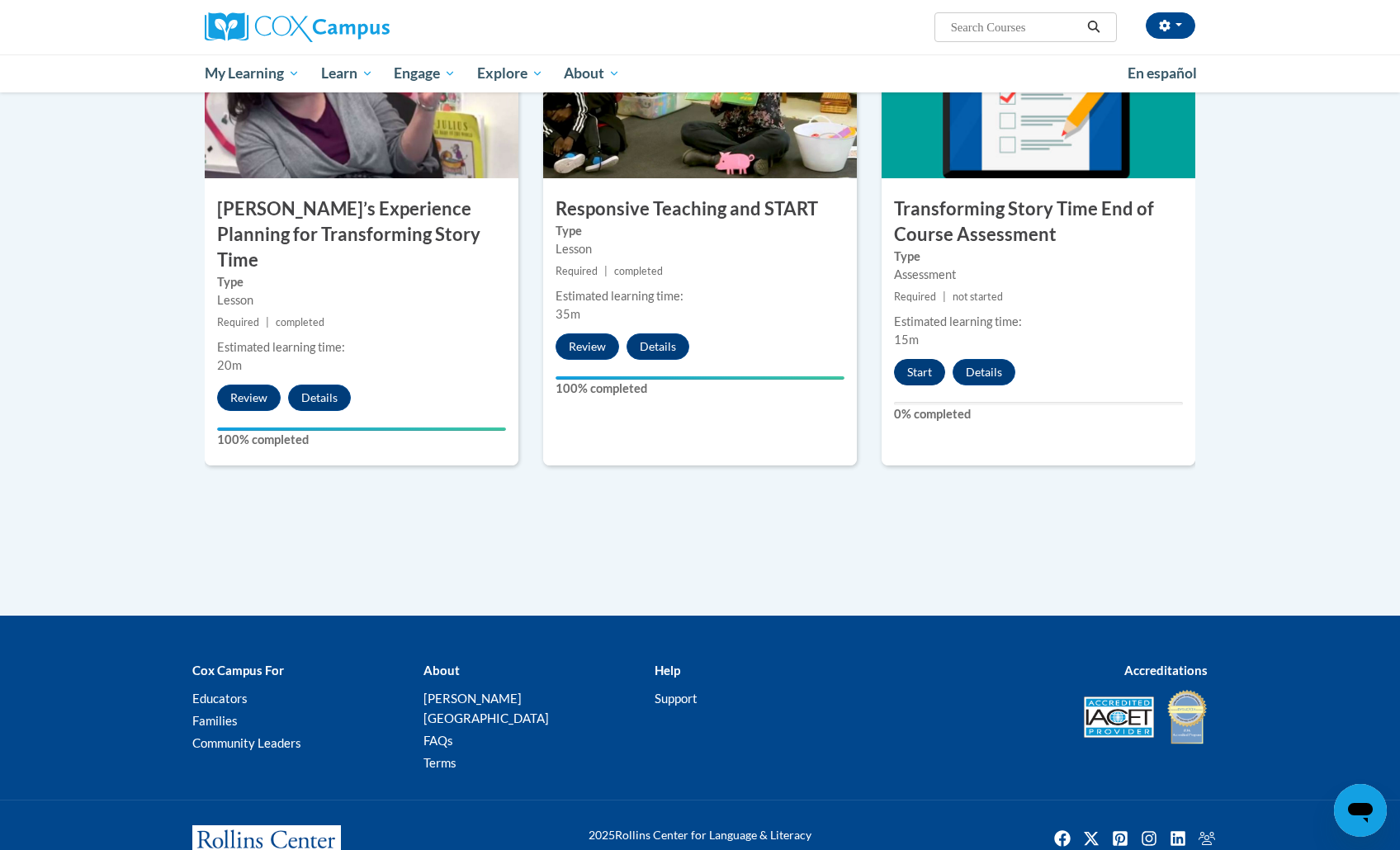
scroll to position [1351, 0]
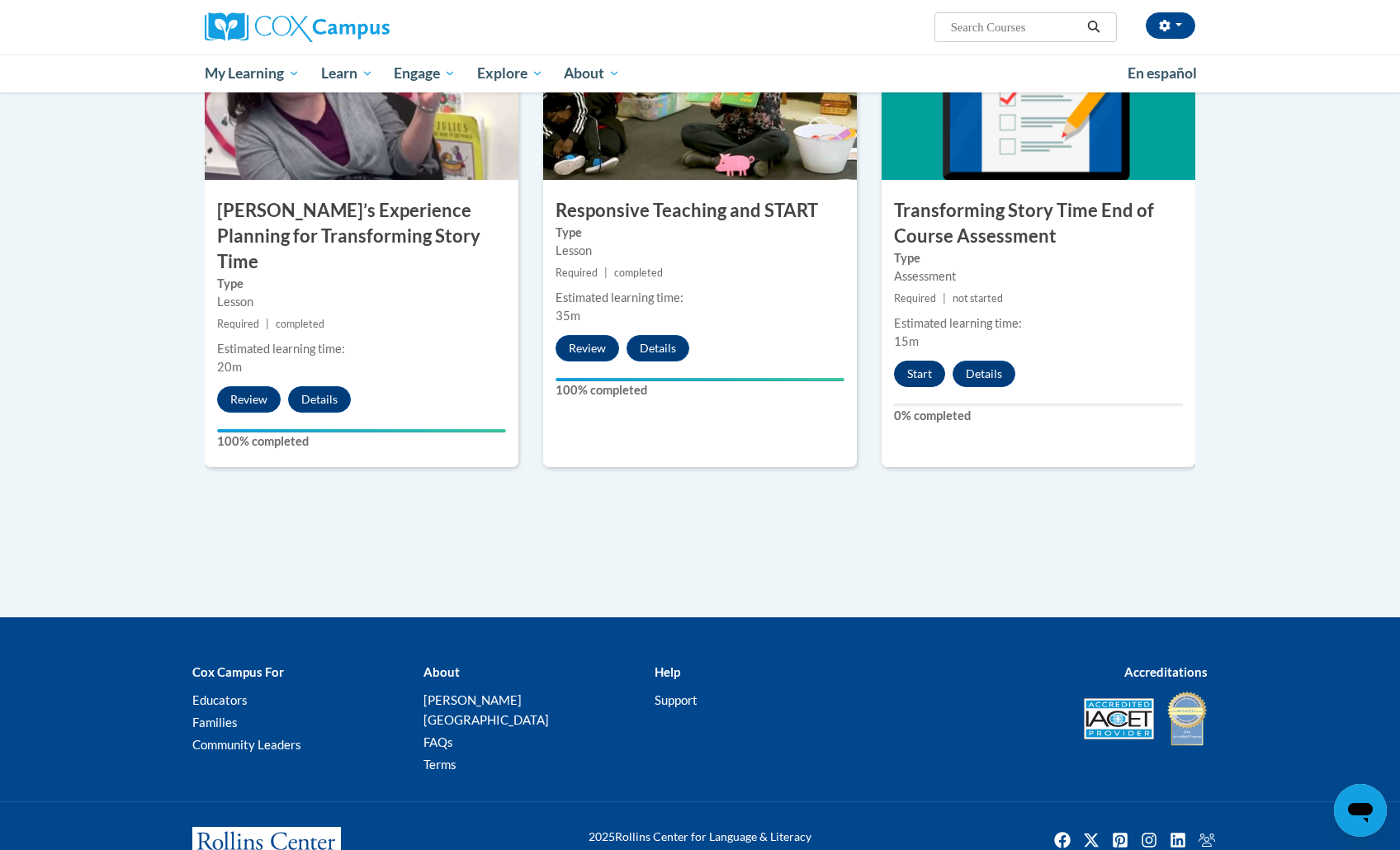
click at [912, 369] on button "Start" at bounding box center [919, 374] width 51 height 26
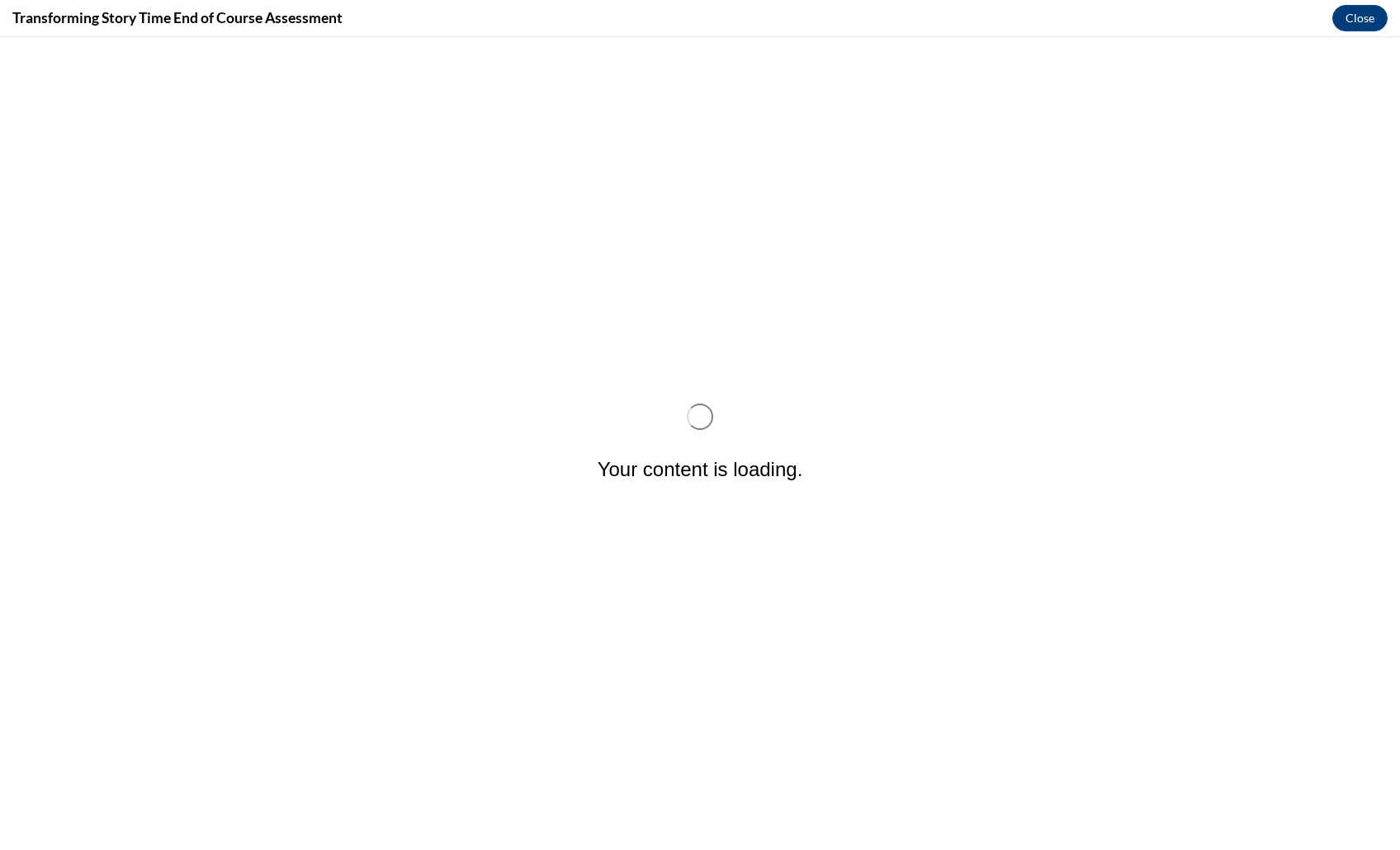
scroll to position [0, 0]
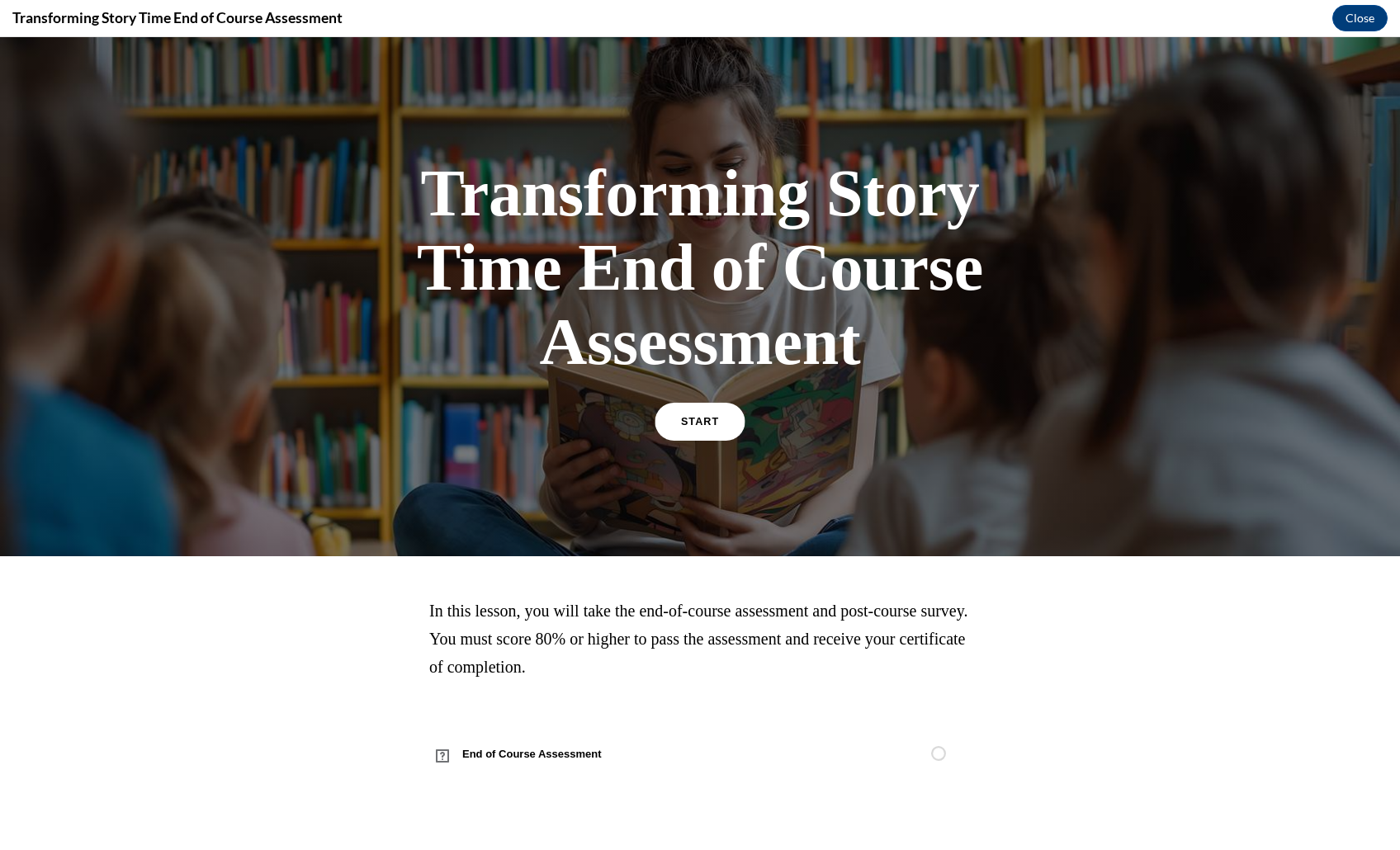
click at [707, 428] on span "START" at bounding box center [700, 422] width 38 height 12
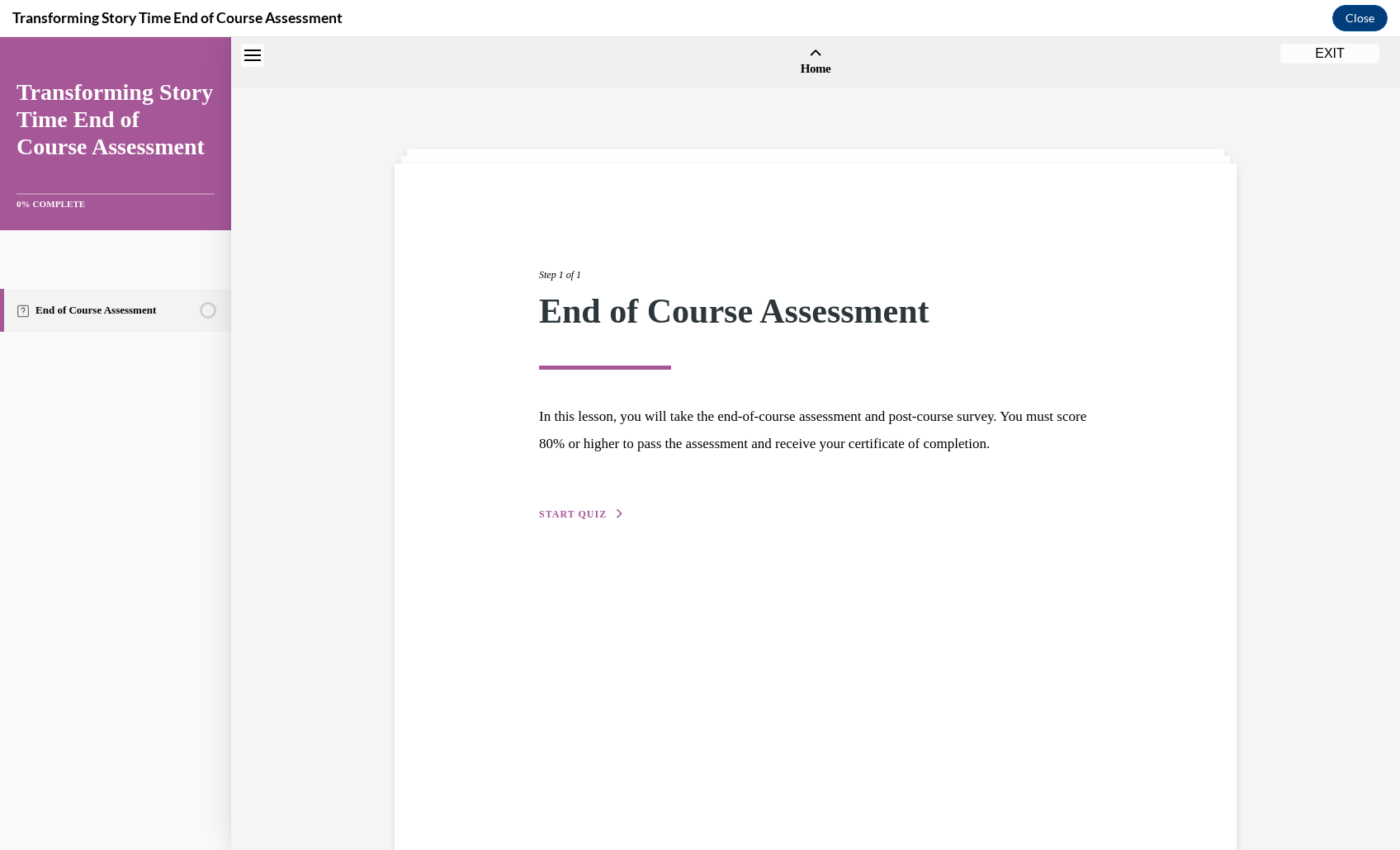
scroll to position [60, 0]
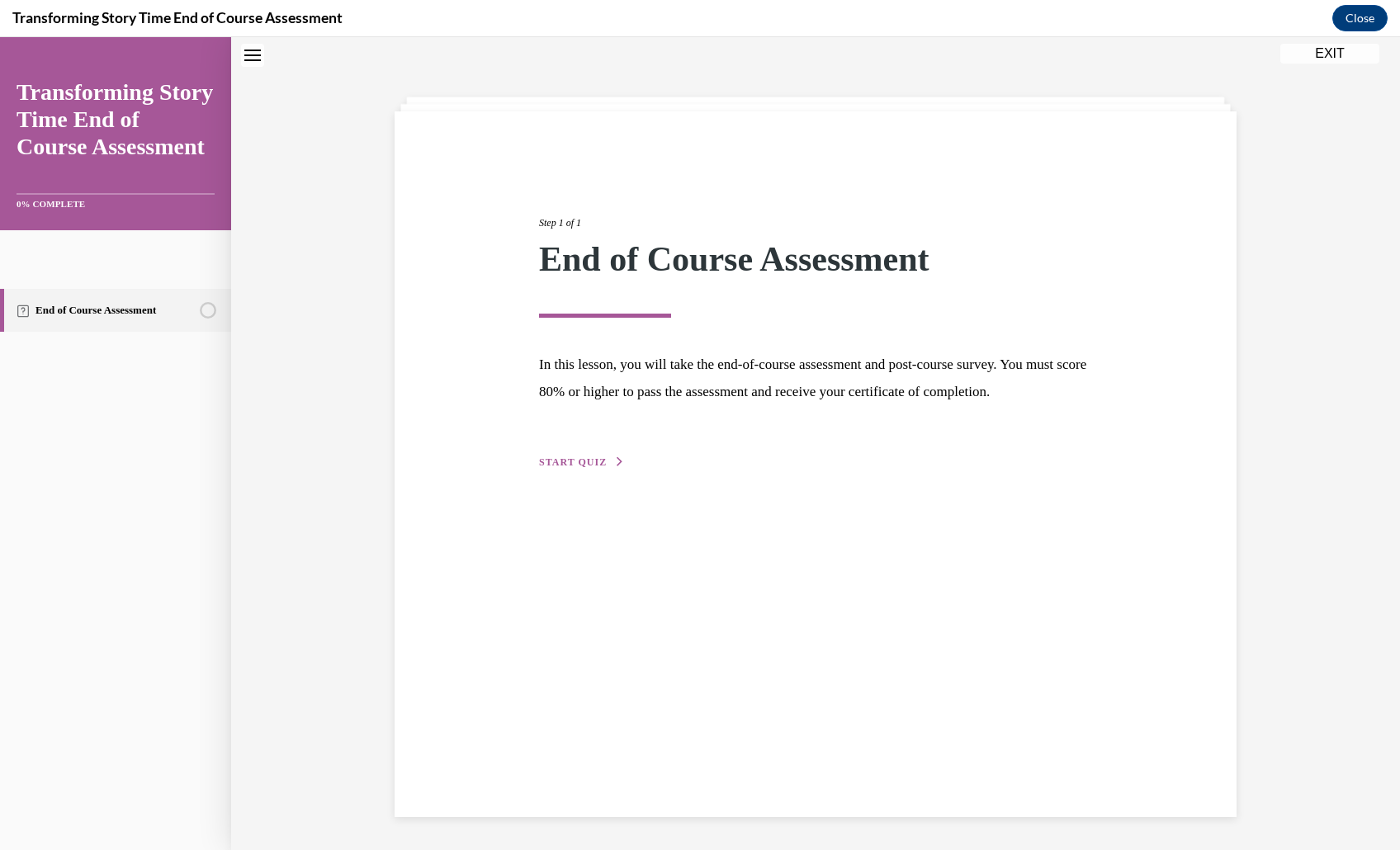
click at [560, 468] on span "START QUIZ" at bounding box center [573, 461] width 68 height 11
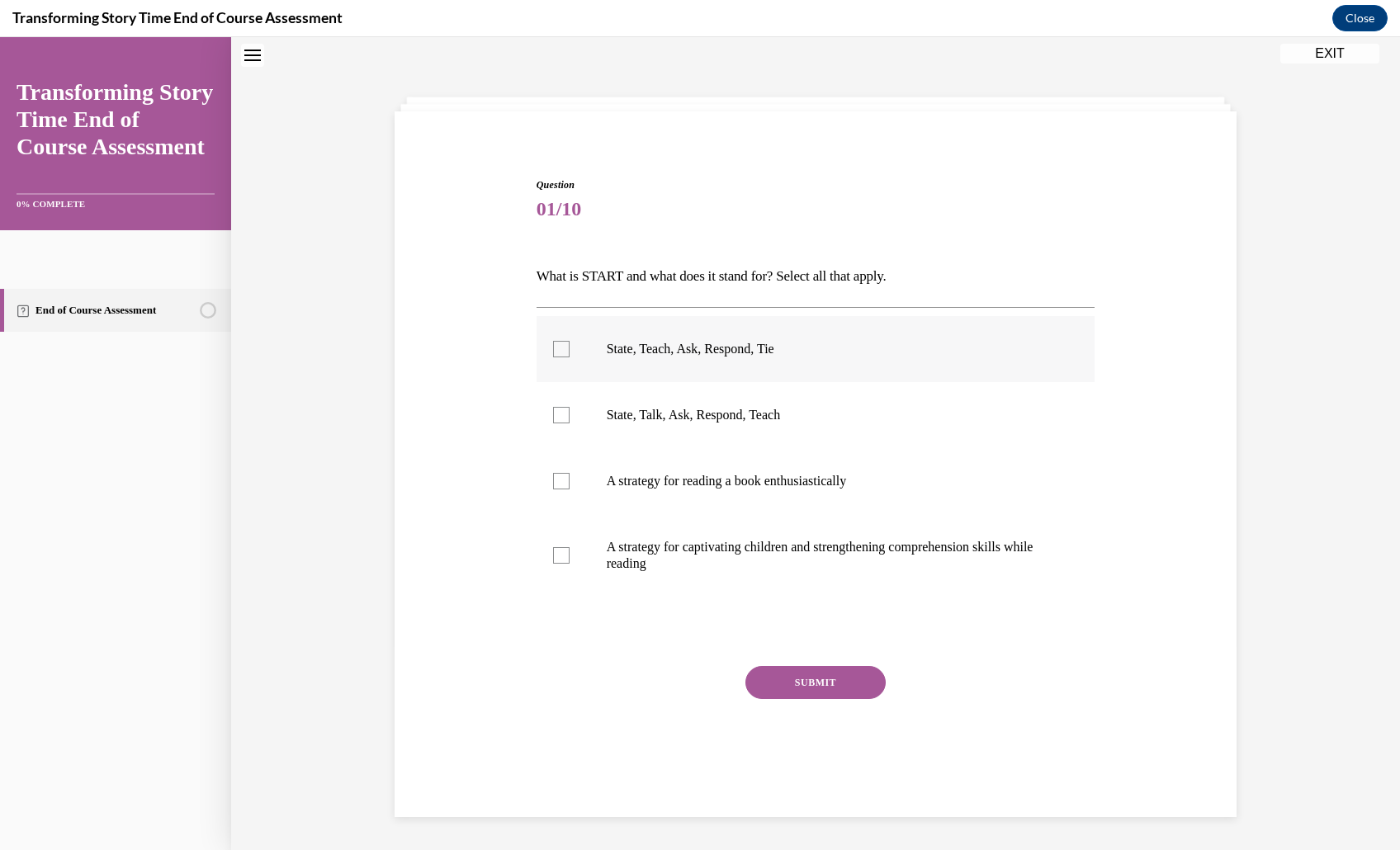
click at [786, 357] on p "State, Teach, Ask, Respond, Tie" at bounding box center [830, 349] width 447 height 17
click at [570, 357] on input "State, Teach, Ask, Respond, Tie" at bounding box center [561, 349] width 17 height 17
checkbox input "true"
click at [857, 698] on button "SUBMIT" at bounding box center [815, 683] width 140 height 33
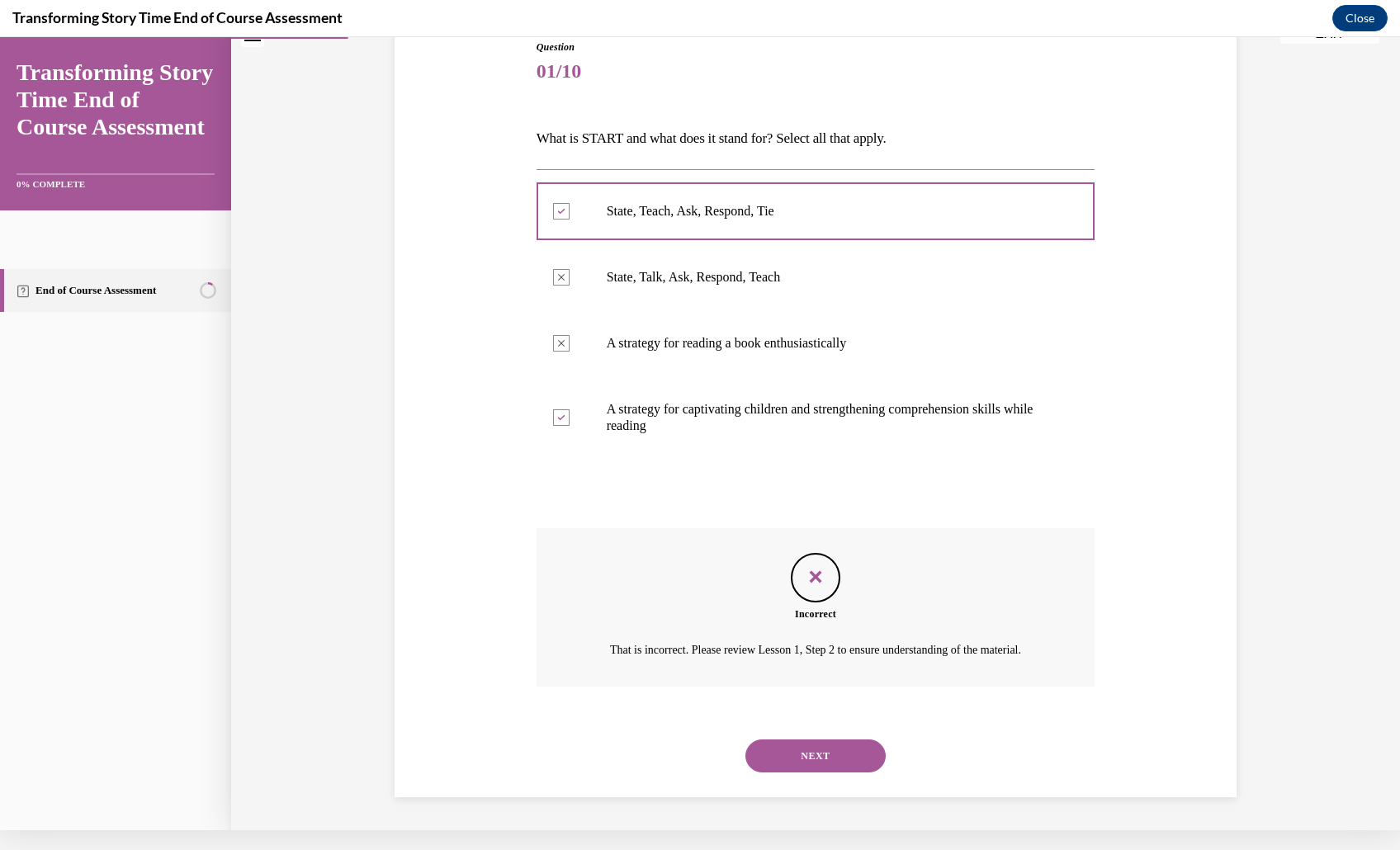
scroll to position [303, 0]
click at [850, 401] on p "A strategy for captivating children and strengthening comprehension skills whil…" at bounding box center [830, 418] width 447 height 33
click at [807, 741] on button "NEXT" at bounding box center [815, 756] width 140 height 33
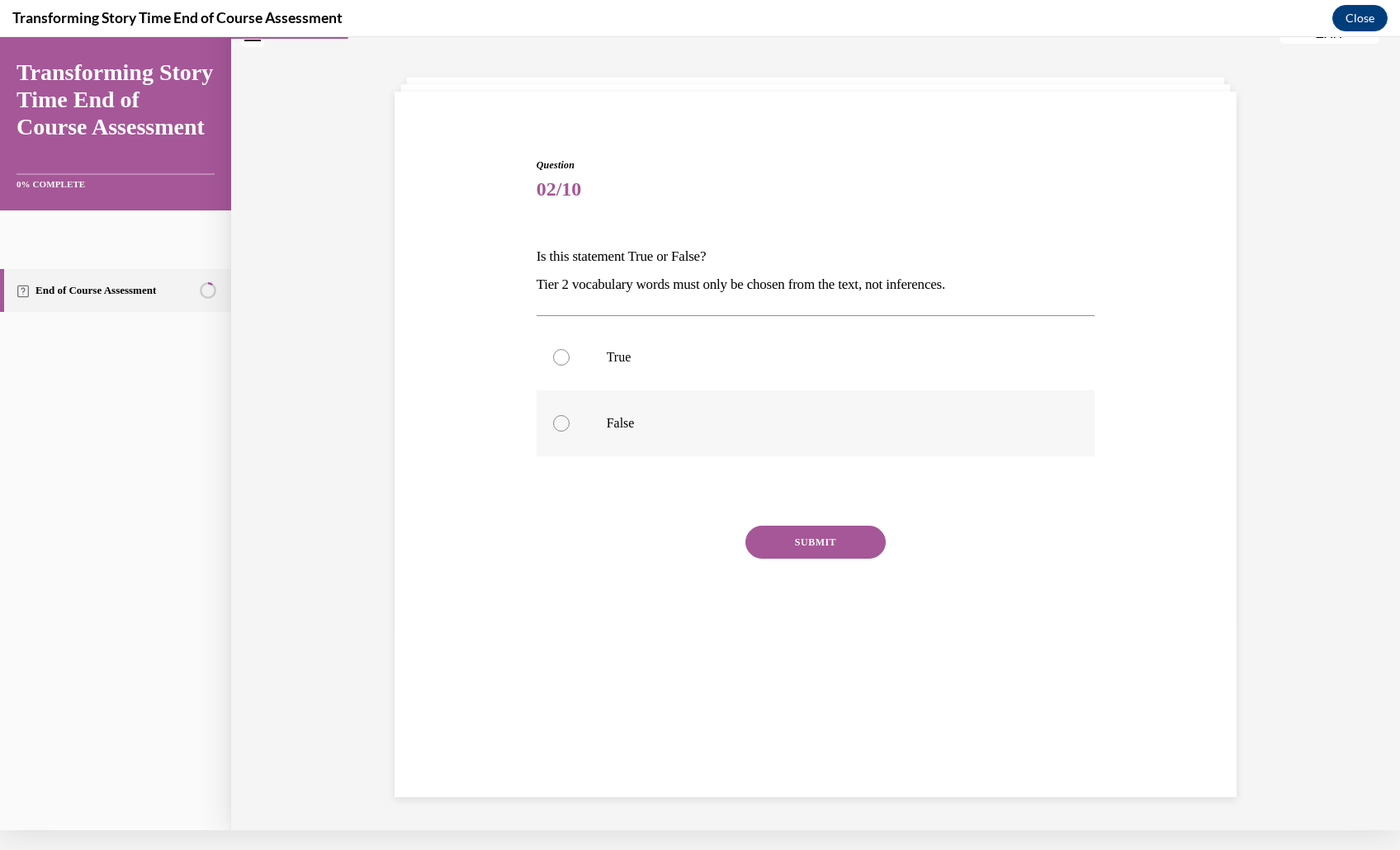
click at [622, 456] on label "False" at bounding box center [816, 424] width 559 height 66
click at [570, 432] on input "False" at bounding box center [561, 423] width 17 height 17
radio input "true"
click at [782, 612] on div "Question 02/10 Is this statement True or False? Tier 2 vocabulary words must on…" at bounding box center [816, 409] width 559 height 503
click at [786, 559] on button "SUBMIT" at bounding box center [815, 542] width 140 height 33
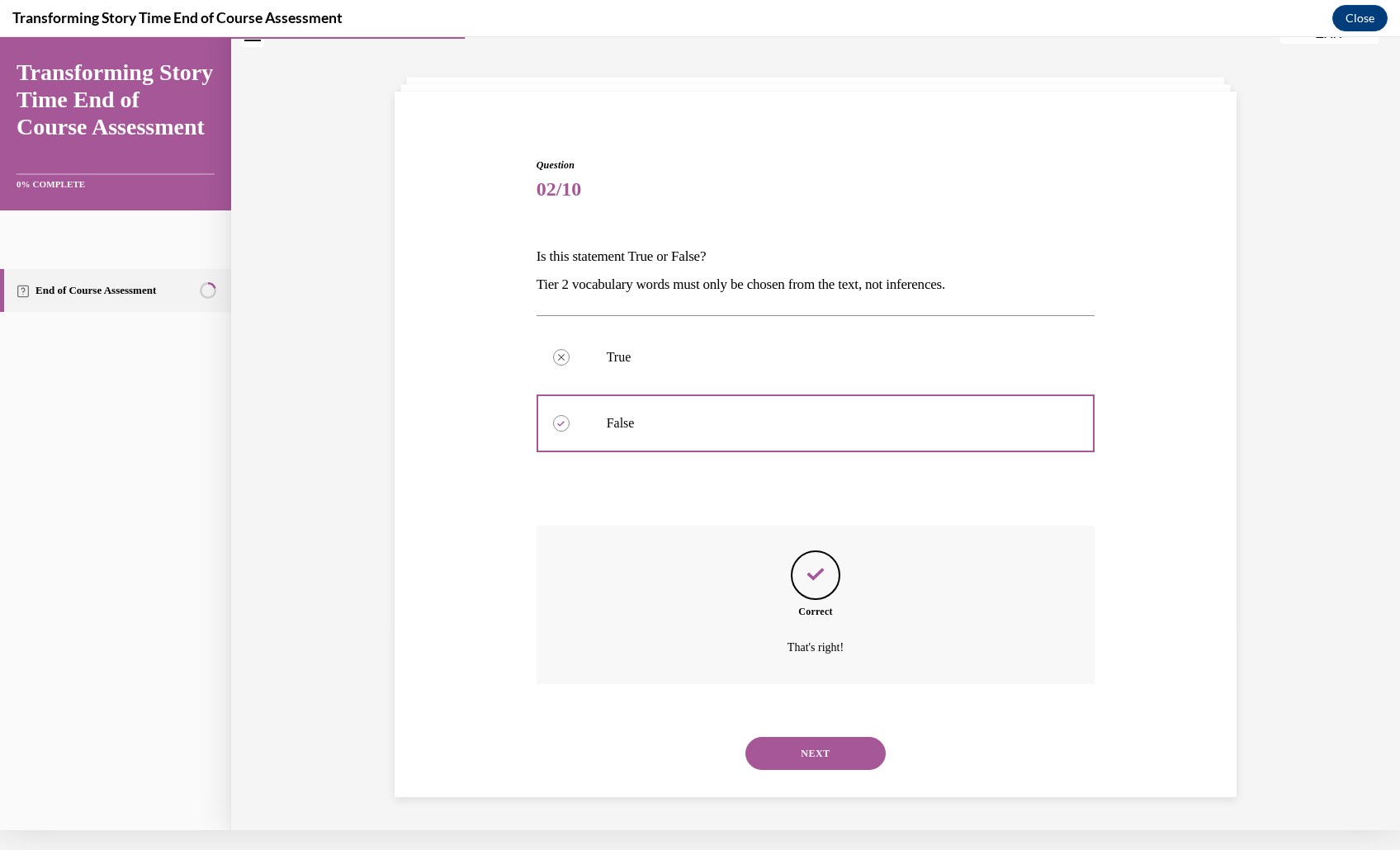
scroll to position [173, 0]
click at [847, 758] on button "NEXT" at bounding box center [815, 753] width 140 height 33
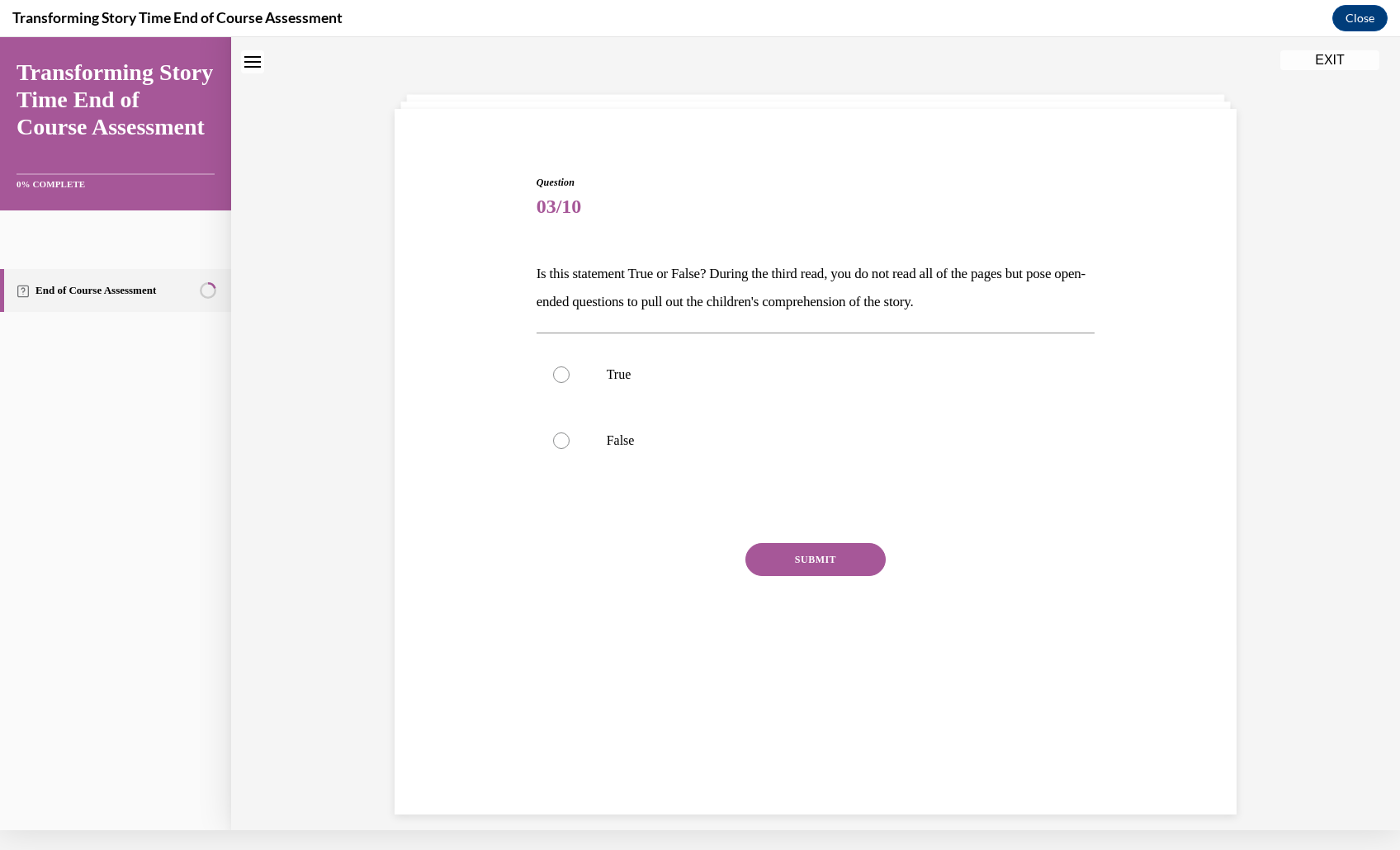
scroll to position [33, 0]
click at [789, 409] on label "True" at bounding box center [816, 377] width 559 height 66
click at [570, 384] on input "True" at bounding box center [561, 376] width 17 height 17
radio input "true"
click at [842, 577] on button "SUBMIT" at bounding box center [815, 561] width 140 height 33
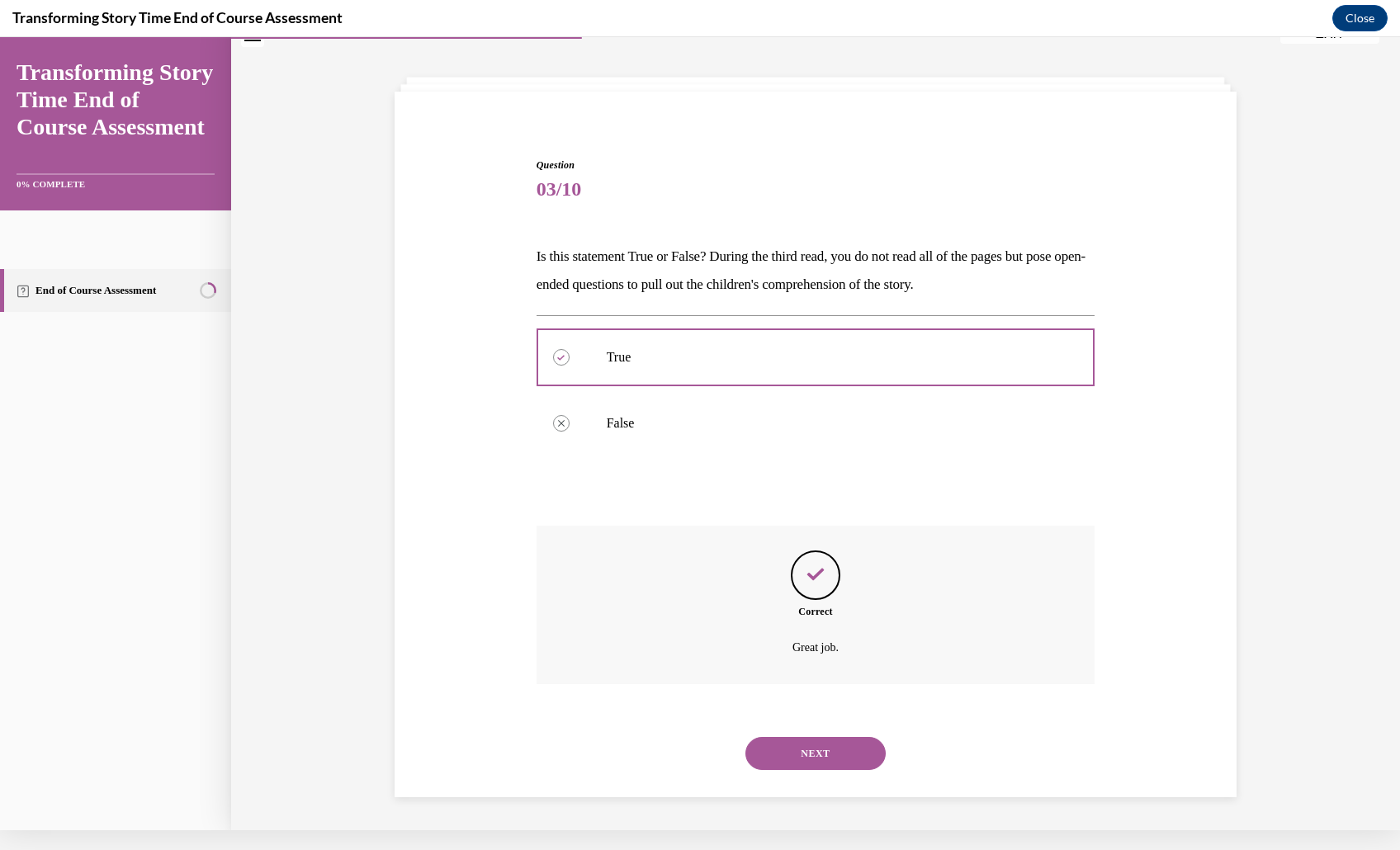
scroll to position [173, 0]
click at [840, 720] on div "NEXT" at bounding box center [816, 753] width 559 height 66
click at [839, 738] on button "NEXT" at bounding box center [815, 753] width 140 height 33
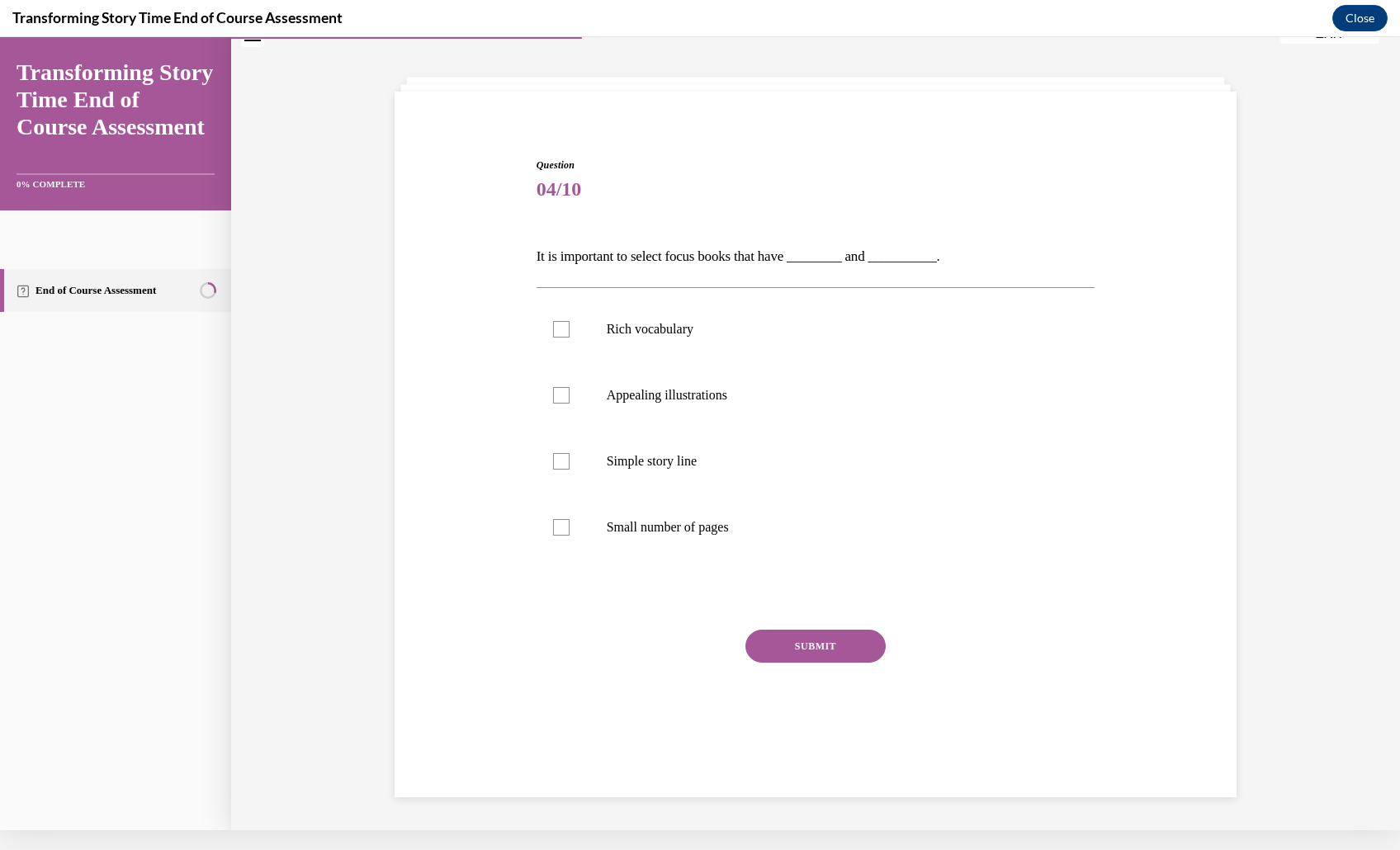
scroll to position [140, 0]
click at [685, 321] on p "Rich vocabulary" at bounding box center [830, 329] width 447 height 17
click at [570, 321] on input "Rich vocabulary" at bounding box center [561, 329] width 17 height 17
checkbox input "true"
click at [686, 371] on label "Appealing illustrations" at bounding box center [816, 395] width 559 height 66
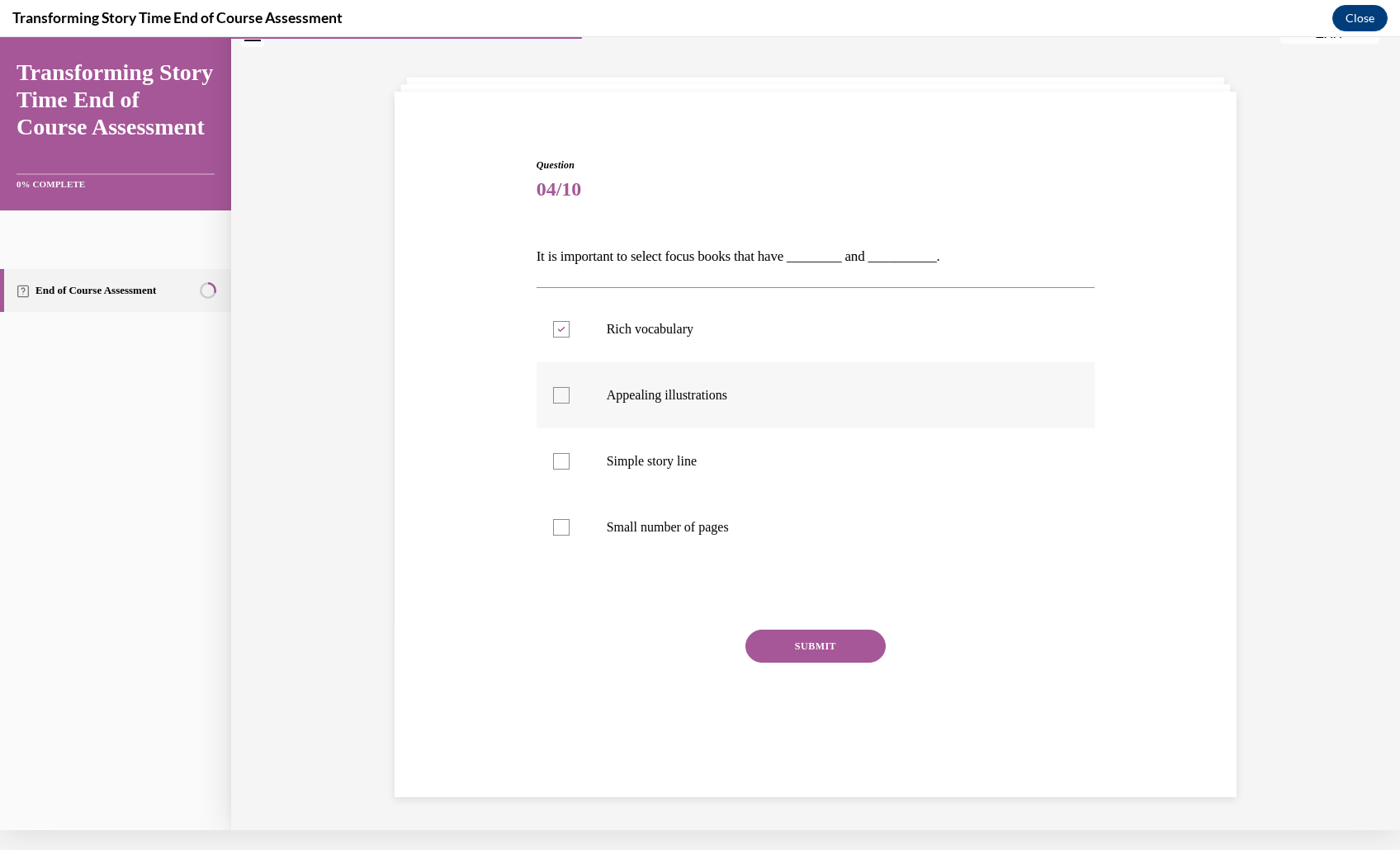
click at [570, 387] on input "Appealing illustrations" at bounding box center [561, 395] width 17 height 17
click at [686, 387] on p "Appealing illustrations" at bounding box center [830, 395] width 447 height 17
click at [570, 387] on input "Appealing illustrations" at bounding box center [561, 395] width 17 height 17
checkbox input "false"
click at [688, 296] on label "Rich vocabulary" at bounding box center [816, 330] width 559 height 66
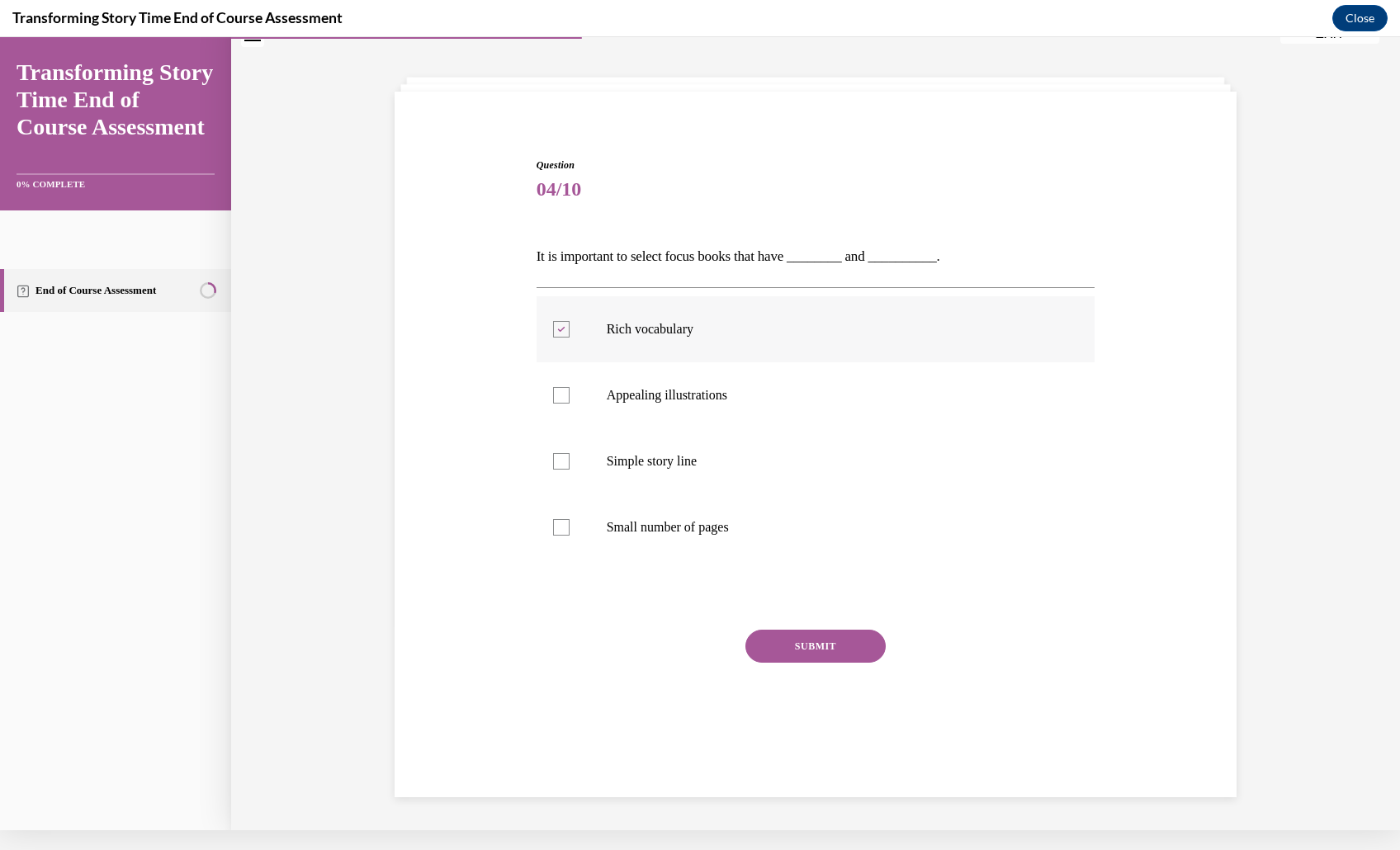
click at [570, 321] on input "Rich vocabulary" at bounding box center [561, 329] width 17 height 17
click at [770, 166] on div "Question 04/10 It is important to select focus books that have ________ and ___…" at bounding box center [816, 461] width 559 height 607
click at [749, 321] on p "Rich vocabulary" at bounding box center [830, 329] width 447 height 17
click at [570, 321] on input "Rich vocabulary" at bounding box center [561, 329] width 17 height 17
checkbox input "true"
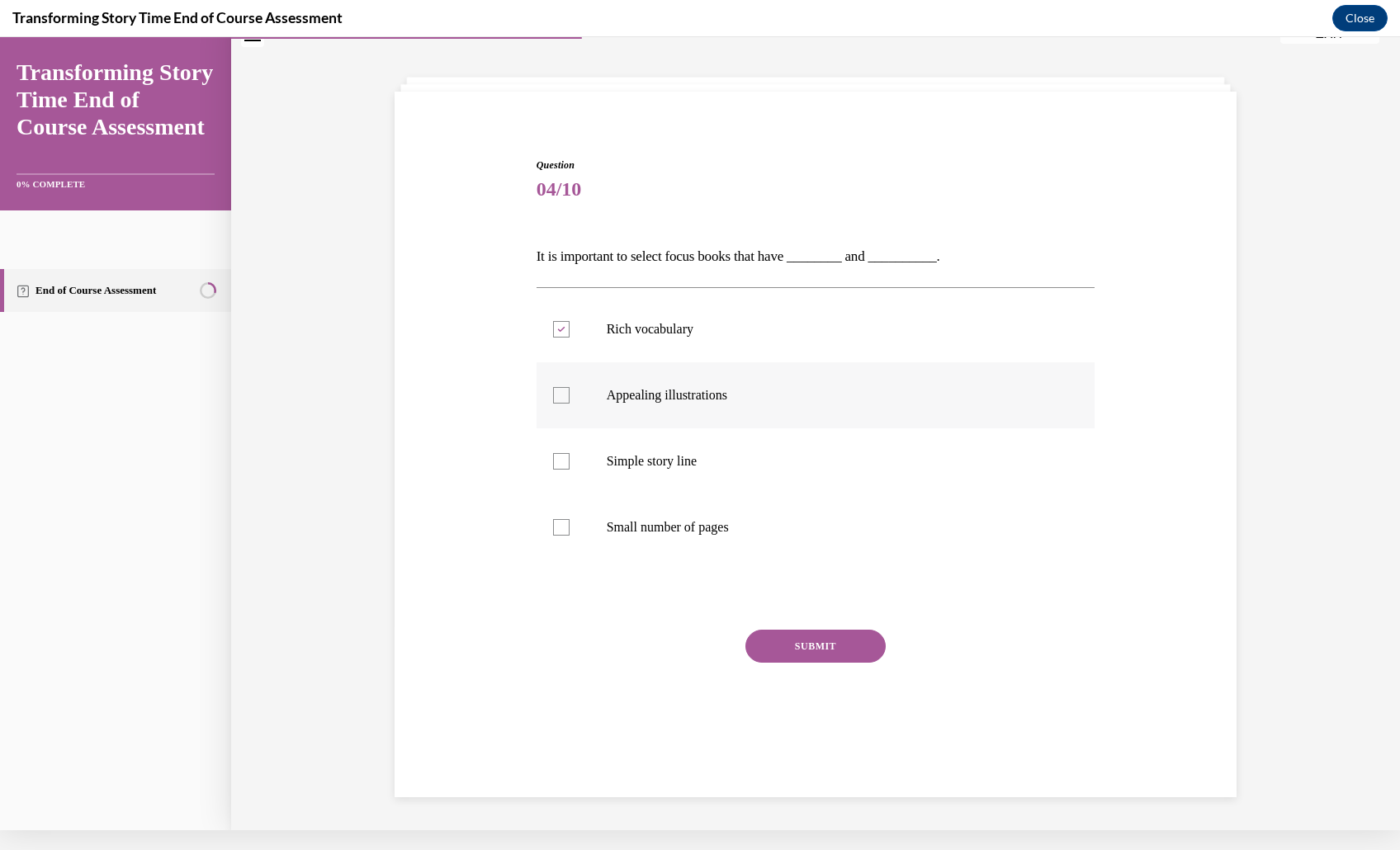
click at [749, 362] on label "Appealing illustrations" at bounding box center [816, 395] width 559 height 66
click at [570, 387] on input "Appealing illustrations" at bounding box center [561, 395] width 17 height 17
checkbox input "true"
click at [802, 663] on button "SUBMIT" at bounding box center [815, 646] width 140 height 33
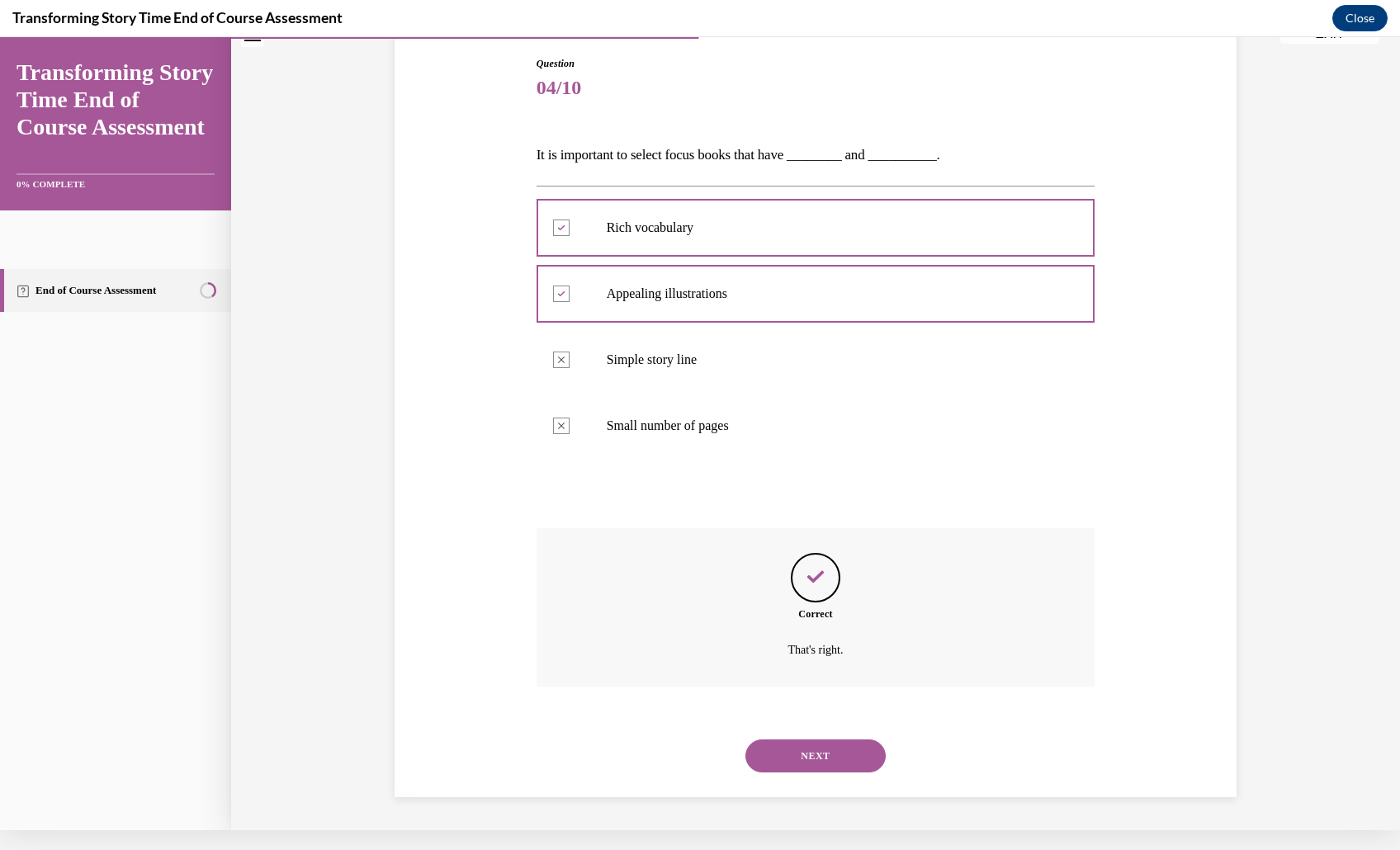
scroll to position [303, 0]
click at [845, 739] on button "NEXT" at bounding box center [815, 756] width 140 height 33
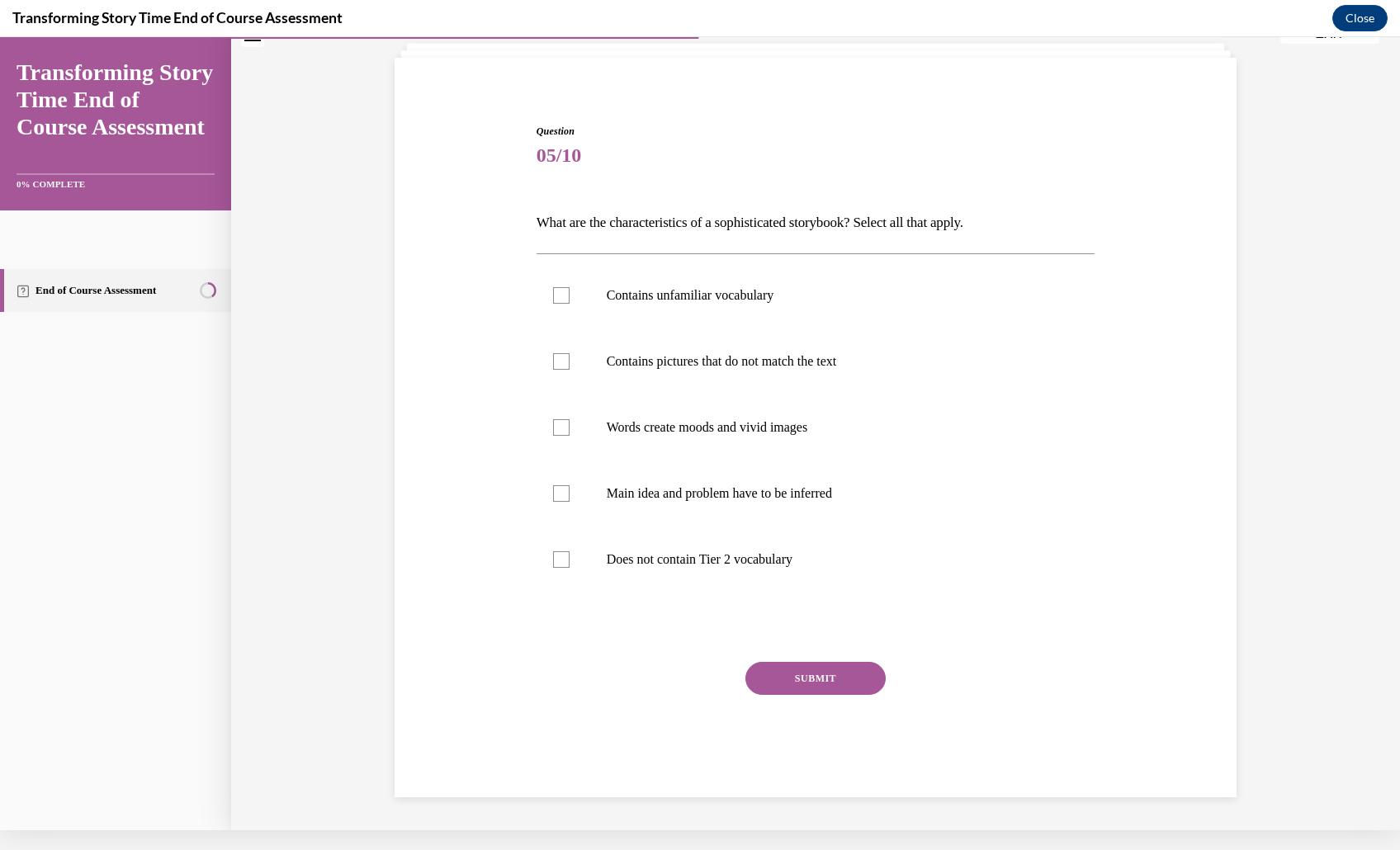
scroll to position [0, 0]
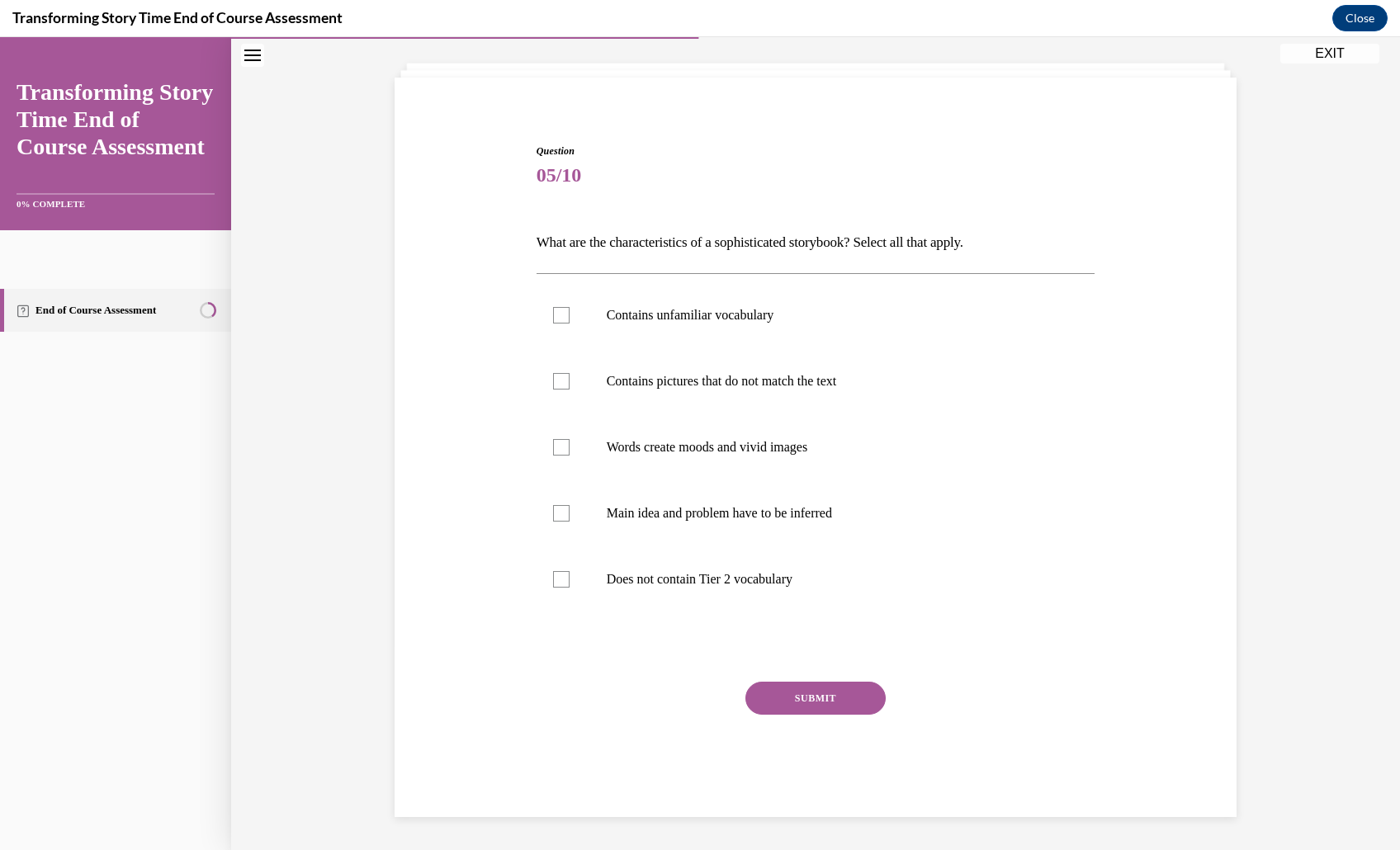
click at [591, 712] on div "SUBMIT" at bounding box center [816, 723] width 559 height 83
click at [882, 307] on p "Contains unfamiliar vocabulary" at bounding box center [830, 315] width 447 height 17
click at [570, 307] on input "Contains unfamiliar vocabulary" at bounding box center [561, 315] width 17 height 17
checkbox input "true"
click at [850, 439] on p "Words create moods and vivid images" at bounding box center [830, 446] width 447 height 17
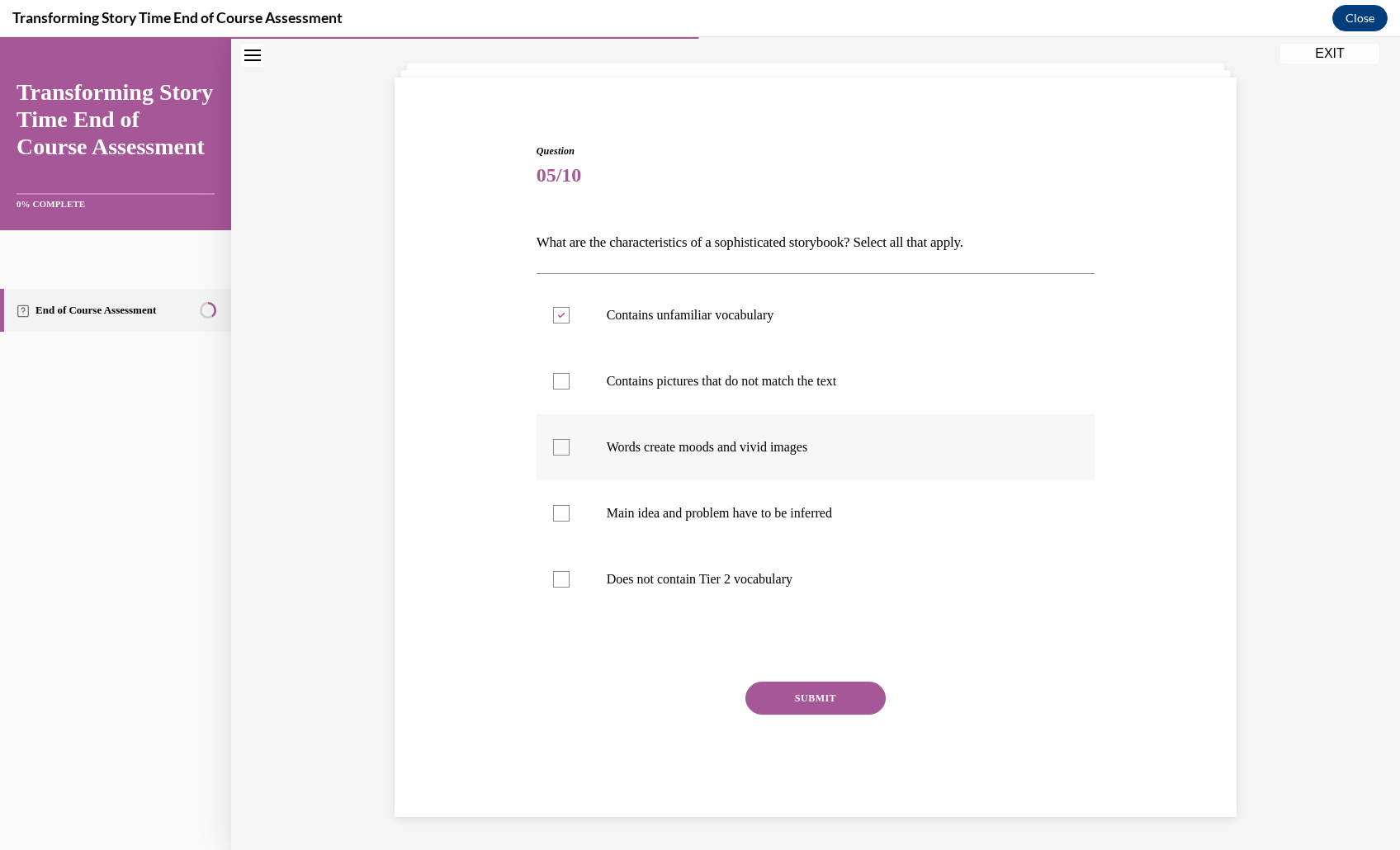
click at [570, 439] on input "Words create moods and vivid images" at bounding box center [561, 446] width 17 height 17
checkbox input "true"
click at [817, 484] on label "Main idea and problem have to be inferred" at bounding box center [816, 513] width 559 height 66
click at [570, 505] on input "Main idea and problem have to be inferred" at bounding box center [561, 513] width 17 height 17
checkbox input "true"
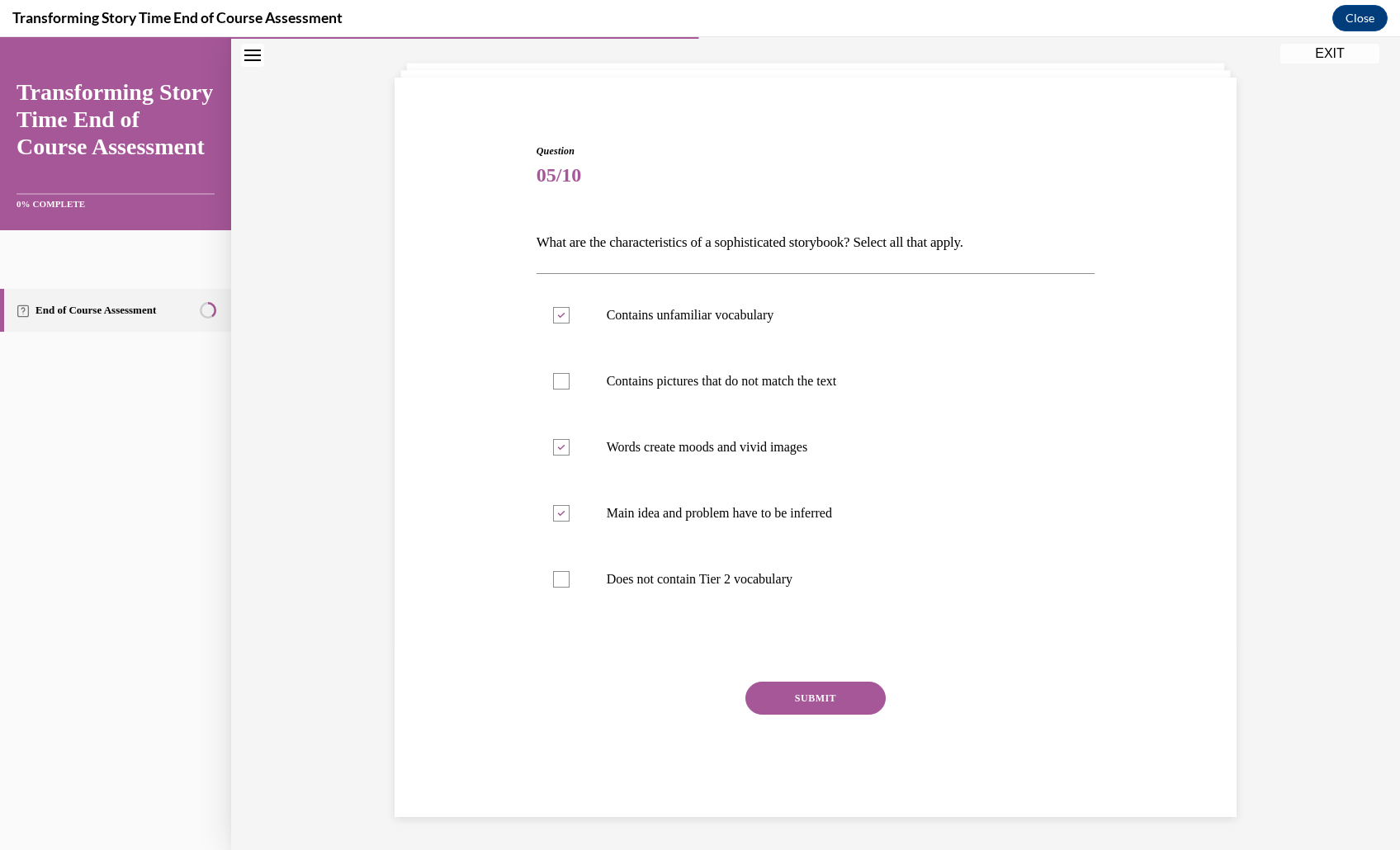
click at [825, 685] on button "SUBMIT" at bounding box center [815, 698] width 140 height 33
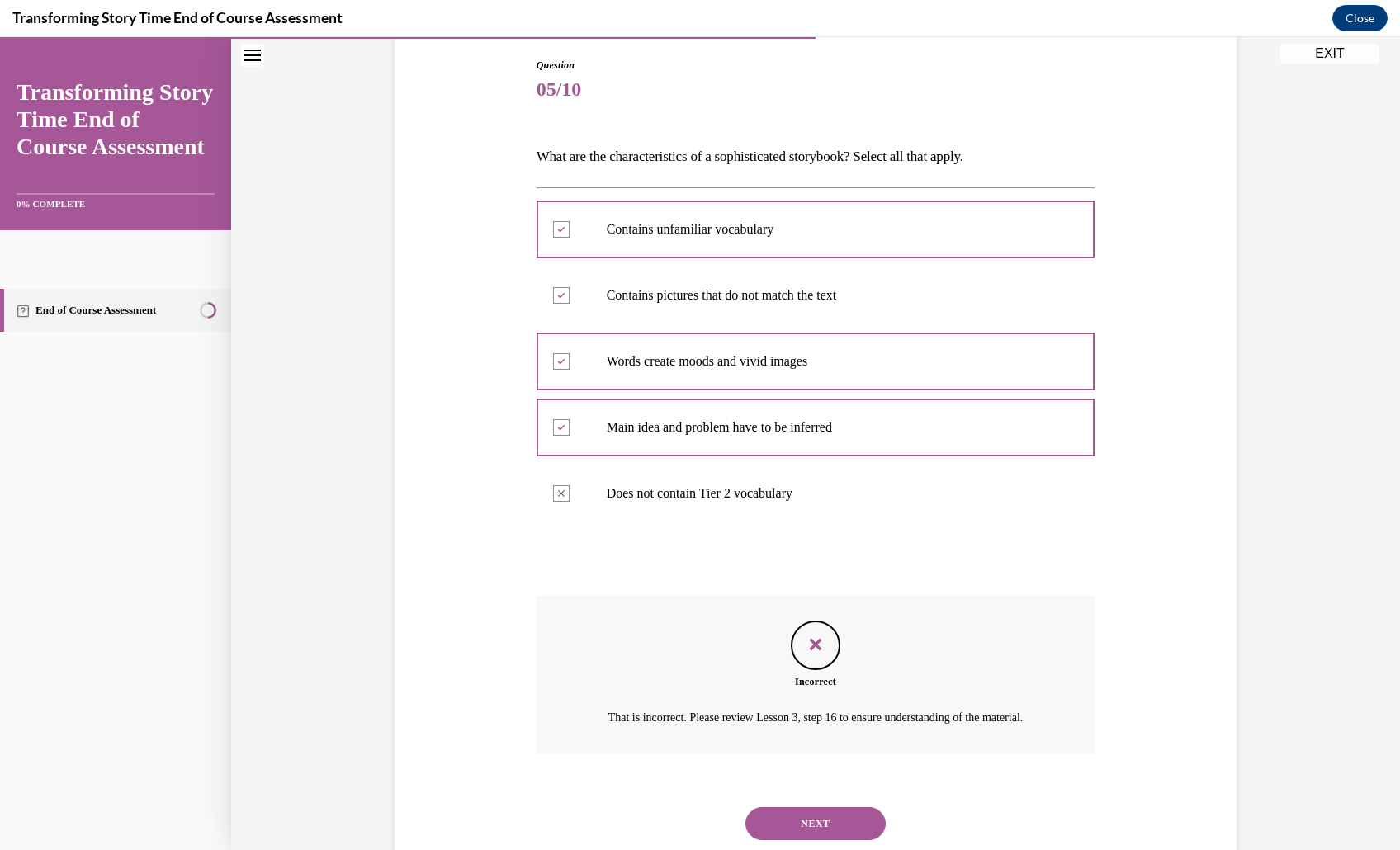
scroll to position [383, 0]
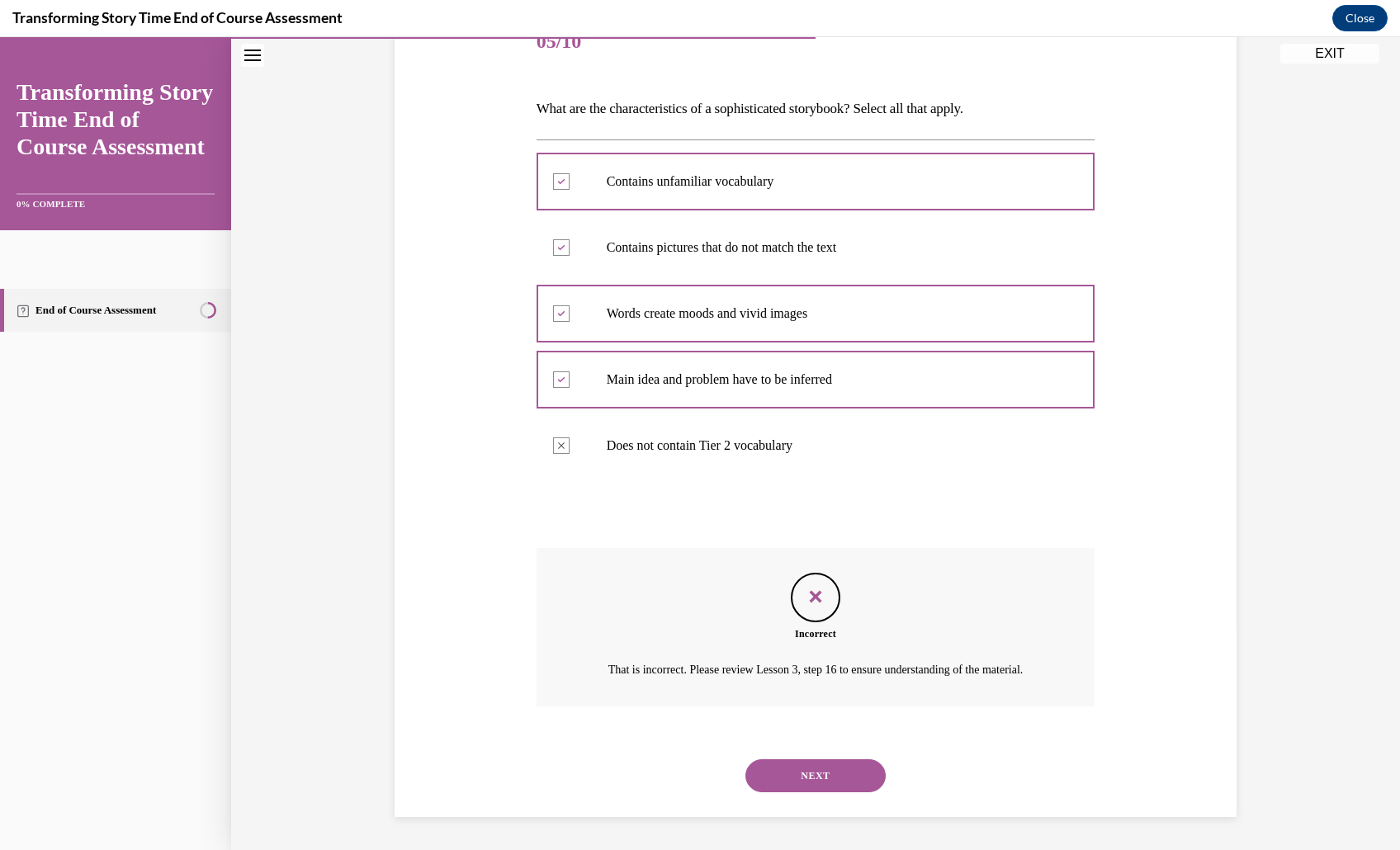
click at [833, 759] on button "NEXT" at bounding box center [815, 776] width 140 height 33
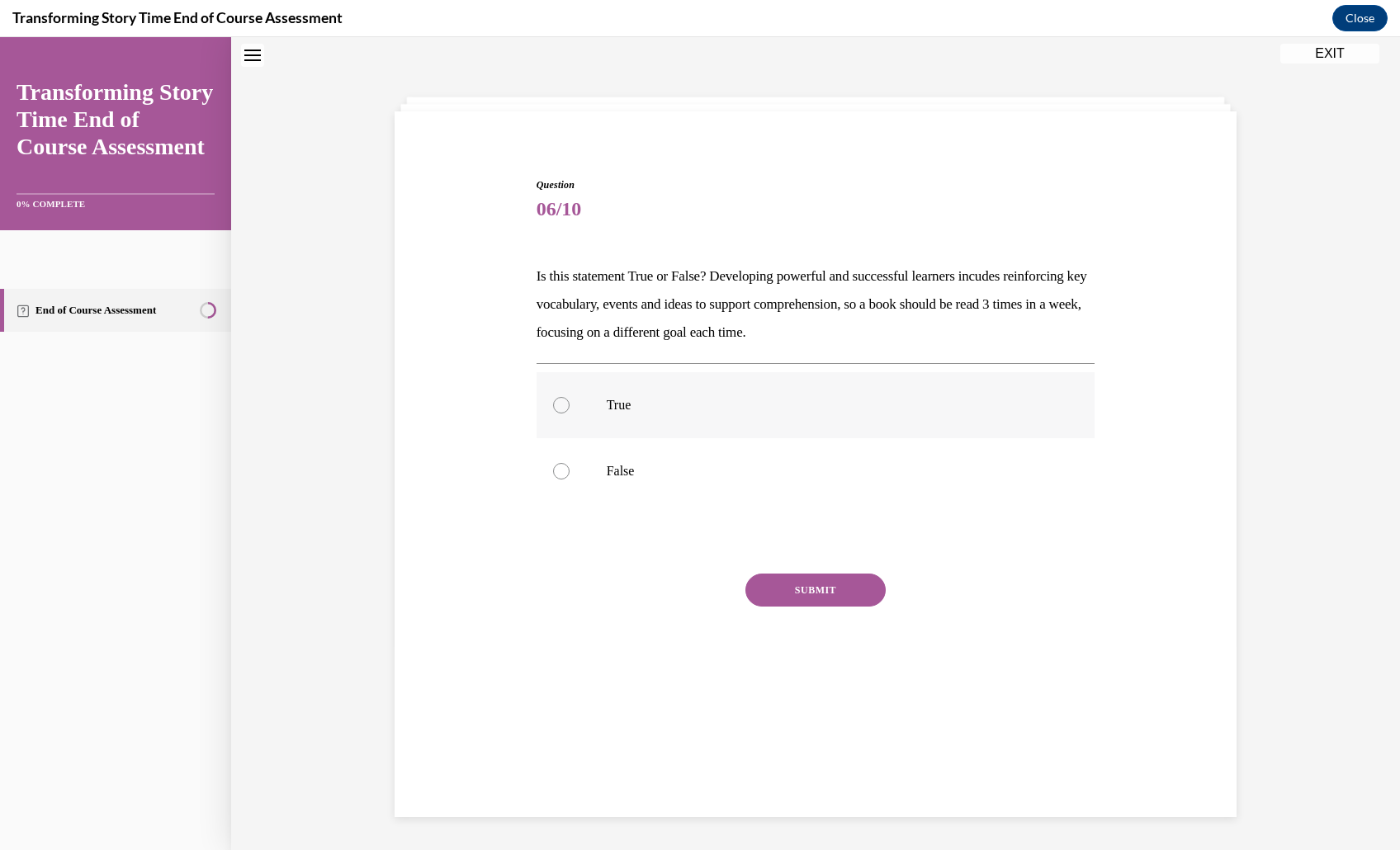
click at [711, 413] on p "True" at bounding box center [830, 405] width 447 height 17
click at [570, 413] on input "True" at bounding box center [561, 405] width 17 height 17
radio input "true"
click at [891, 331] on p "Is this statement True or False? Developing powerful and successful learners in…" at bounding box center [816, 304] width 559 height 85
click at [1047, 192] on span "Question" at bounding box center [816, 184] width 559 height 15
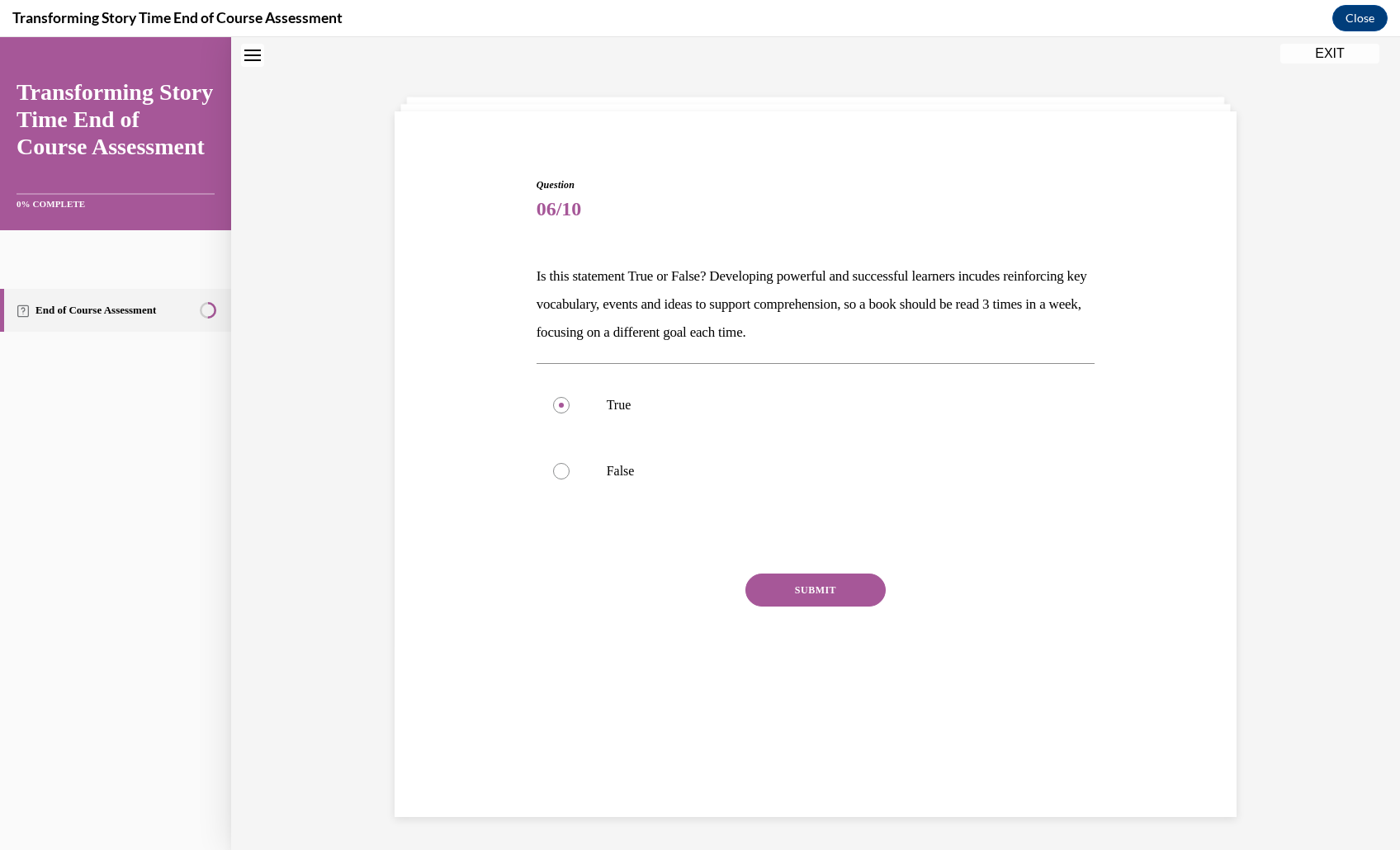
click at [1034, 262] on div "Question 06/10 Is this statement True or False? Developing powerful and success…" at bounding box center [816, 442] width 559 height 531
click at [885, 606] on button "SUBMIT" at bounding box center [815, 590] width 140 height 33
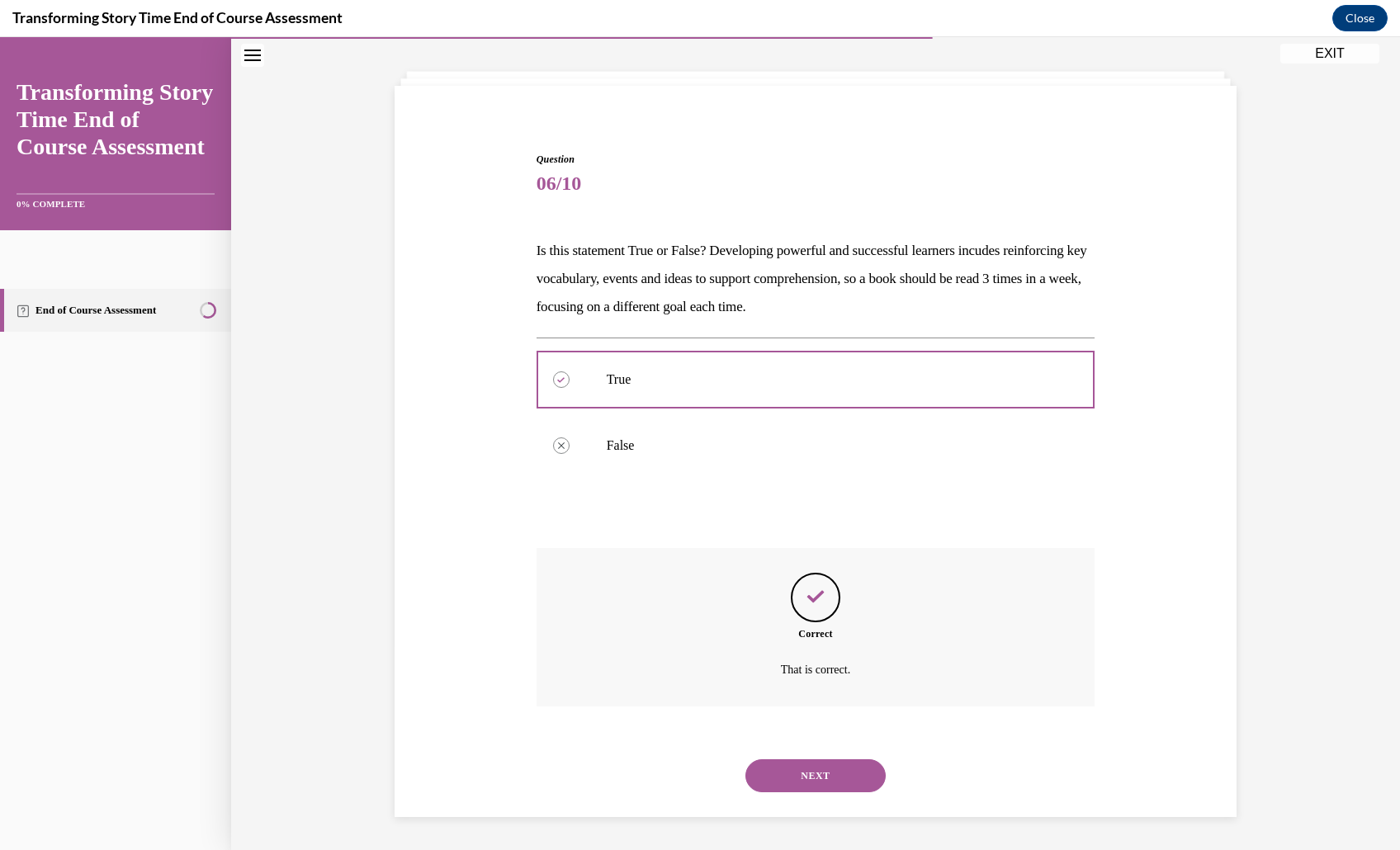
scroll to position [200, 0]
click at [852, 763] on button "NEXT" at bounding box center [815, 776] width 140 height 33
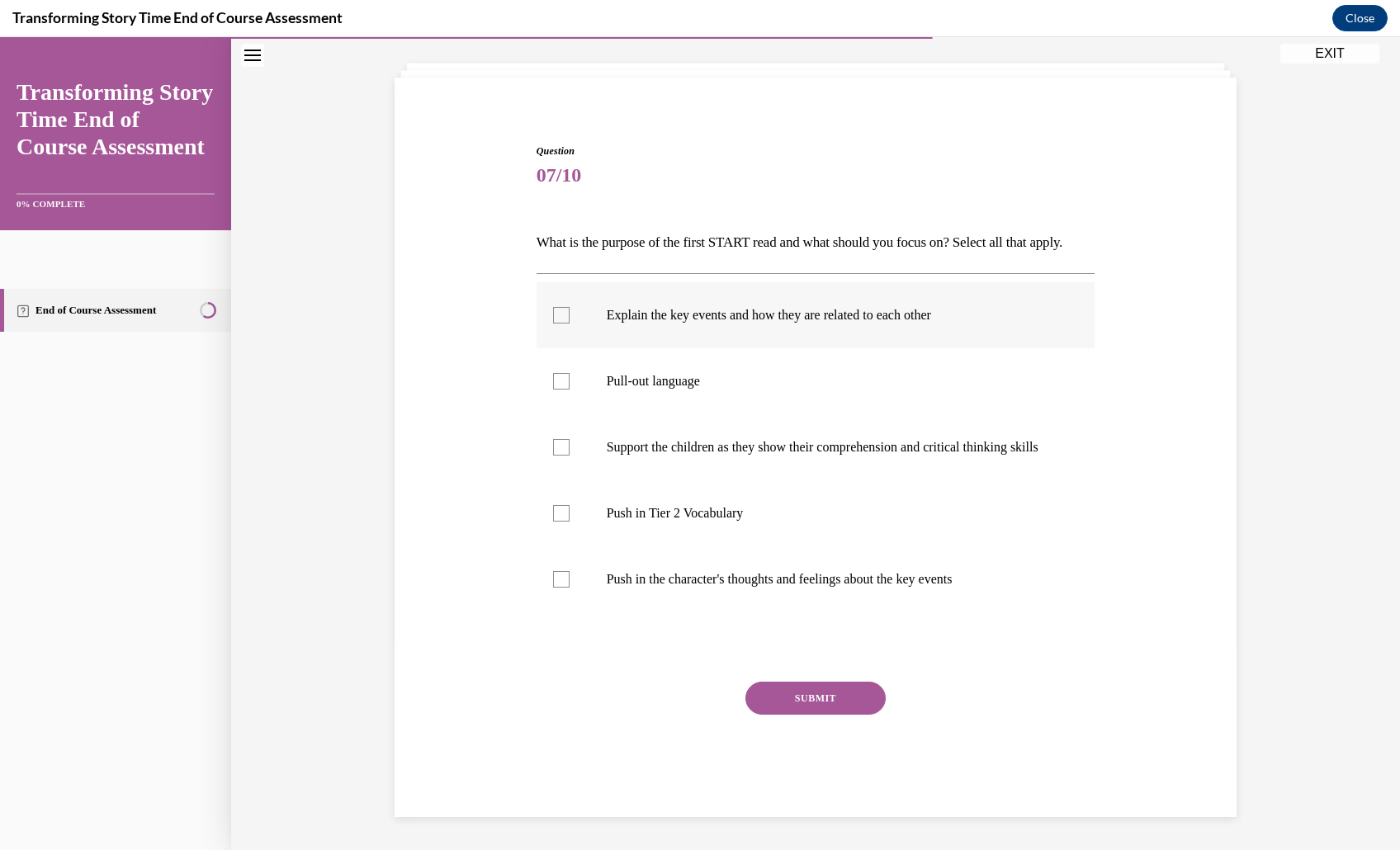
click at [915, 289] on label "Explain the key events and how they are related to each other" at bounding box center [816, 316] width 559 height 66
click at [570, 307] on input "Explain the key events and how they are related to each other" at bounding box center [561, 315] width 17 height 17
checkbox input "true"
click at [906, 348] on label "Pull-out language" at bounding box center [816, 381] width 559 height 66
click at [570, 373] on input "Pull-out language" at bounding box center [561, 381] width 17 height 17
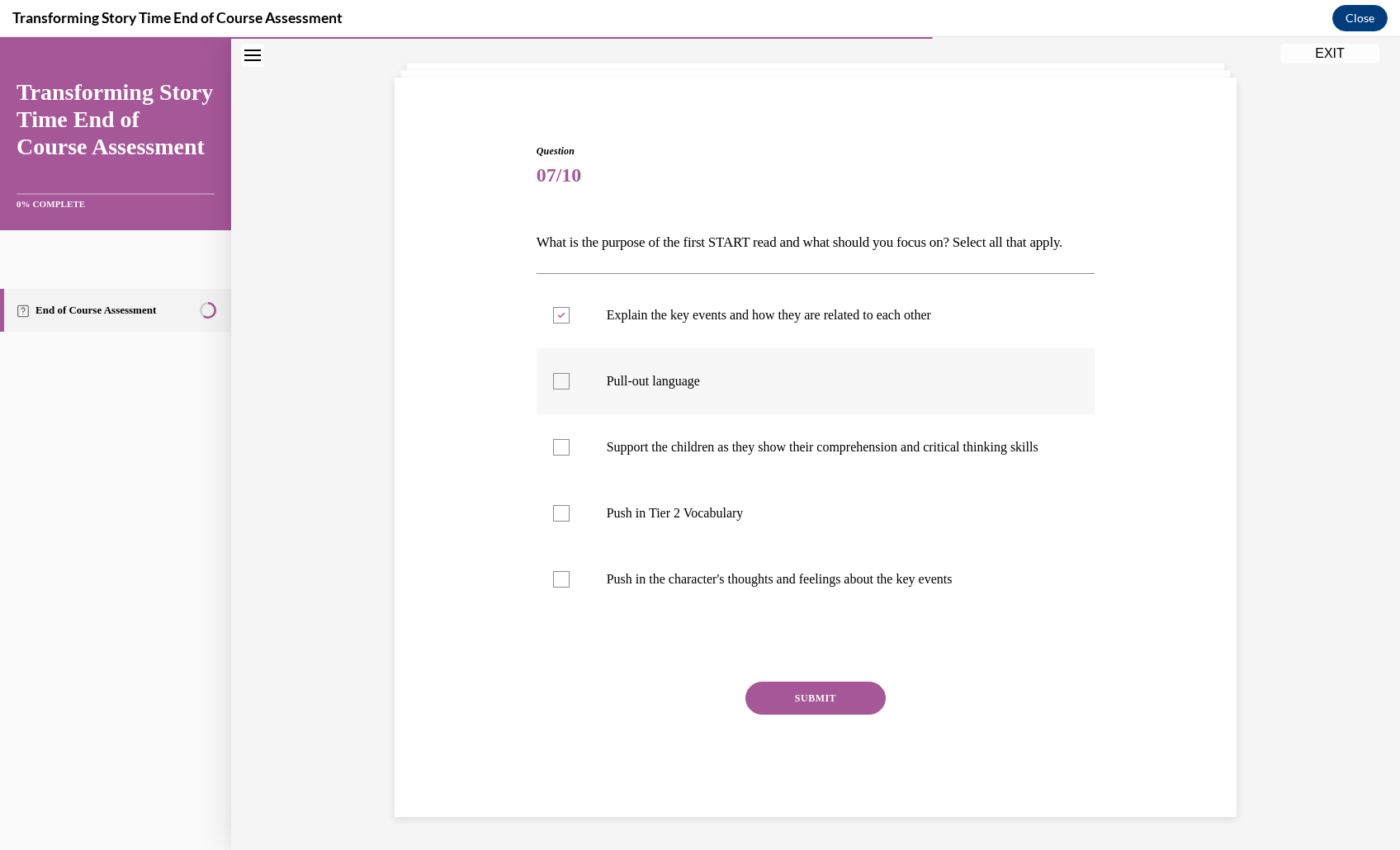
checkbox input "true"
click at [821, 714] on button "SUBMIT" at bounding box center [815, 698] width 140 height 33
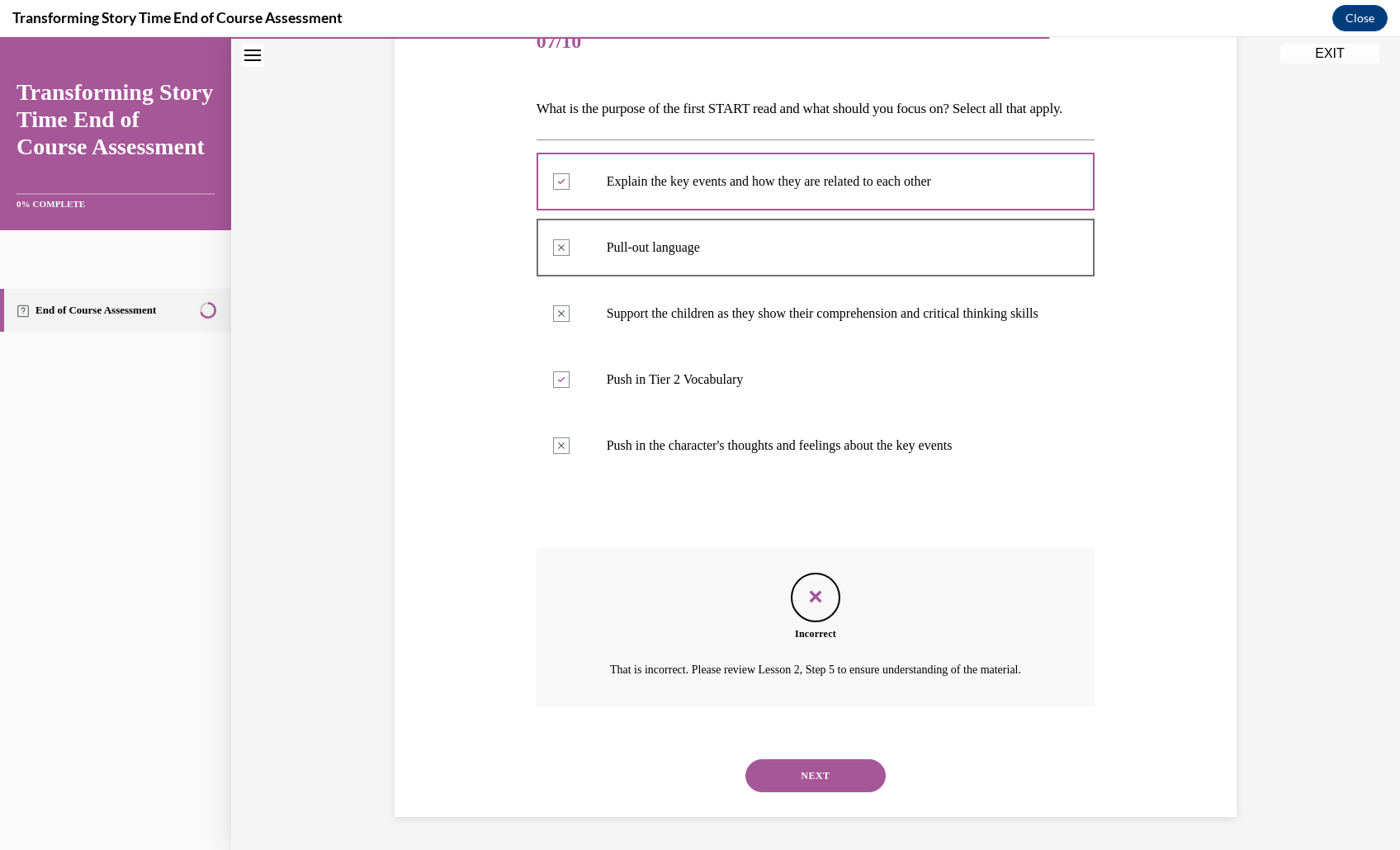
scroll to position [383, 0]
click at [829, 764] on button "NEXT" at bounding box center [815, 776] width 140 height 33
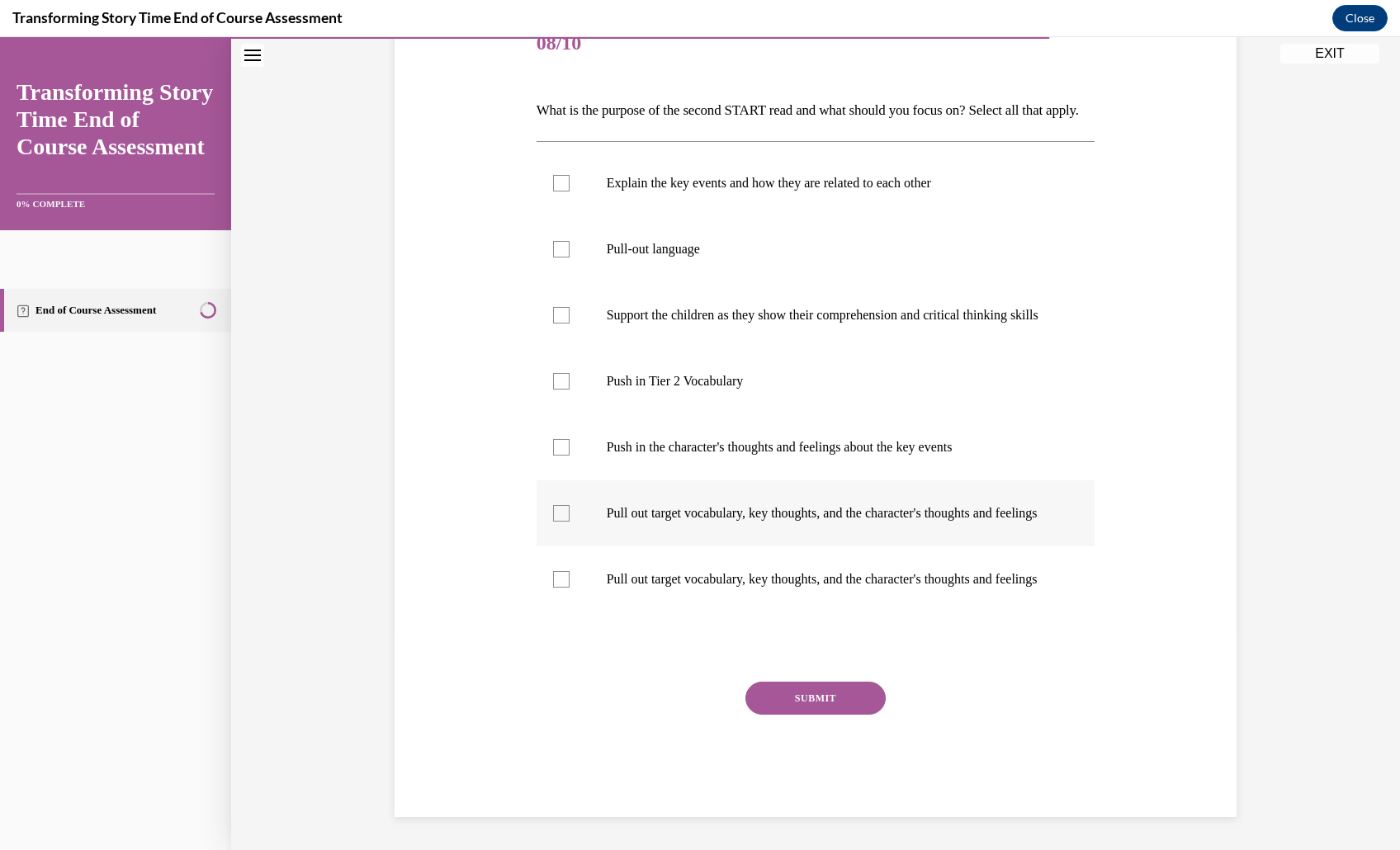
scroll to position [281, 0]
click at [727, 414] on label "Push in Tier 2 Vocabulary" at bounding box center [816, 381] width 559 height 66
click at [570, 390] on input "Push in Tier 2 Vocabulary" at bounding box center [561, 381] width 17 height 17
checkbox input "true"
click at [685, 546] on label "Pull out target vocabulary, key thoughts, and the character's thoughts and feel…" at bounding box center [816, 513] width 559 height 66
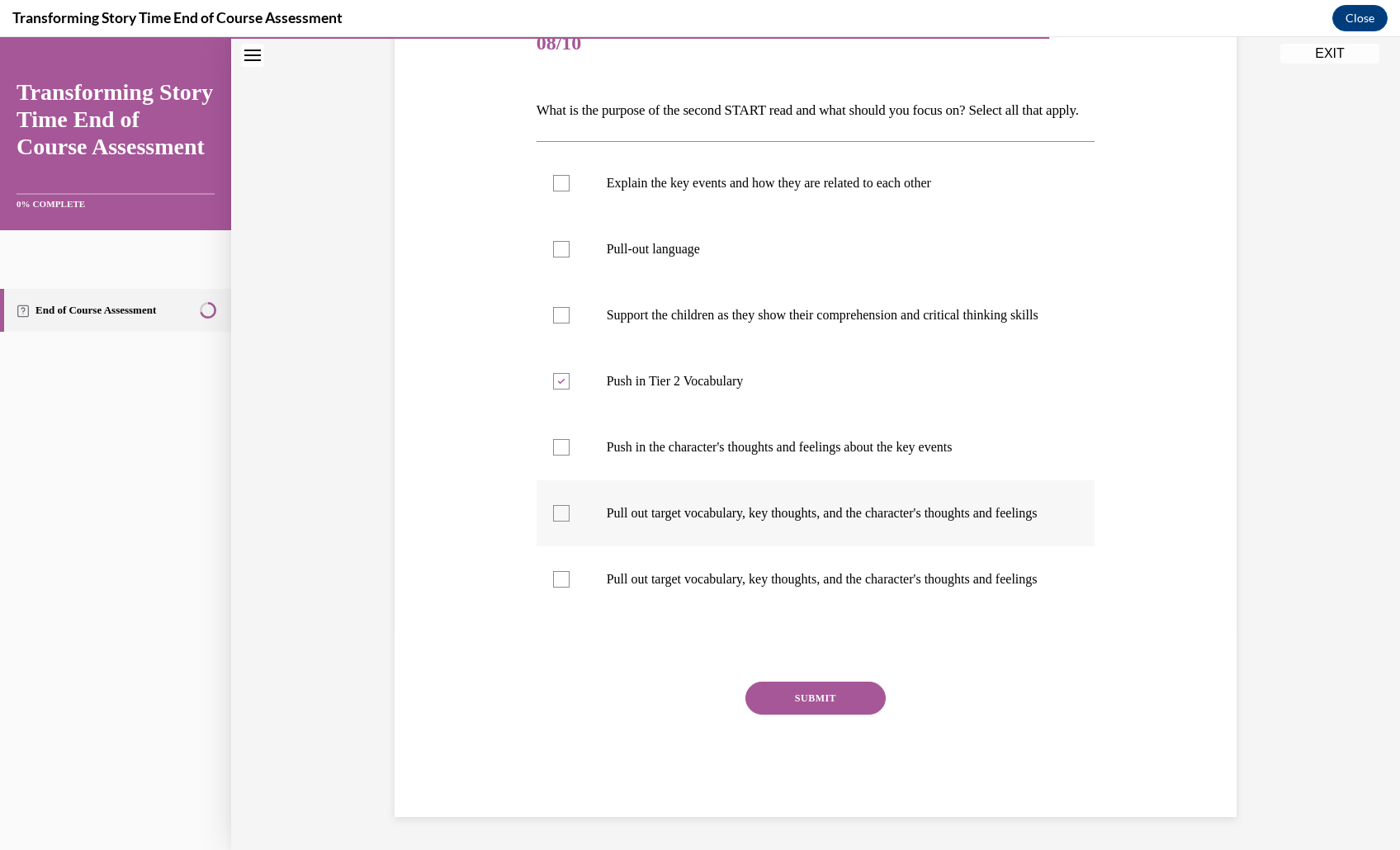
click at [570, 521] on input "Pull out target vocabulary, key thoughts, and the character's thoughts and feel…" at bounding box center [561, 513] width 17 height 17
checkbox input "true"
click at [687, 588] on p "Pull out target vocabulary, key thoughts, and the character's thoughts and feel…" at bounding box center [830, 579] width 447 height 17
click at [570, 588] on input "Pull out target vocabulary, key thoughts, and the character's thoughts and feel…" at bounding box center [561, 579] width 17 height 17
checkbox input "true"
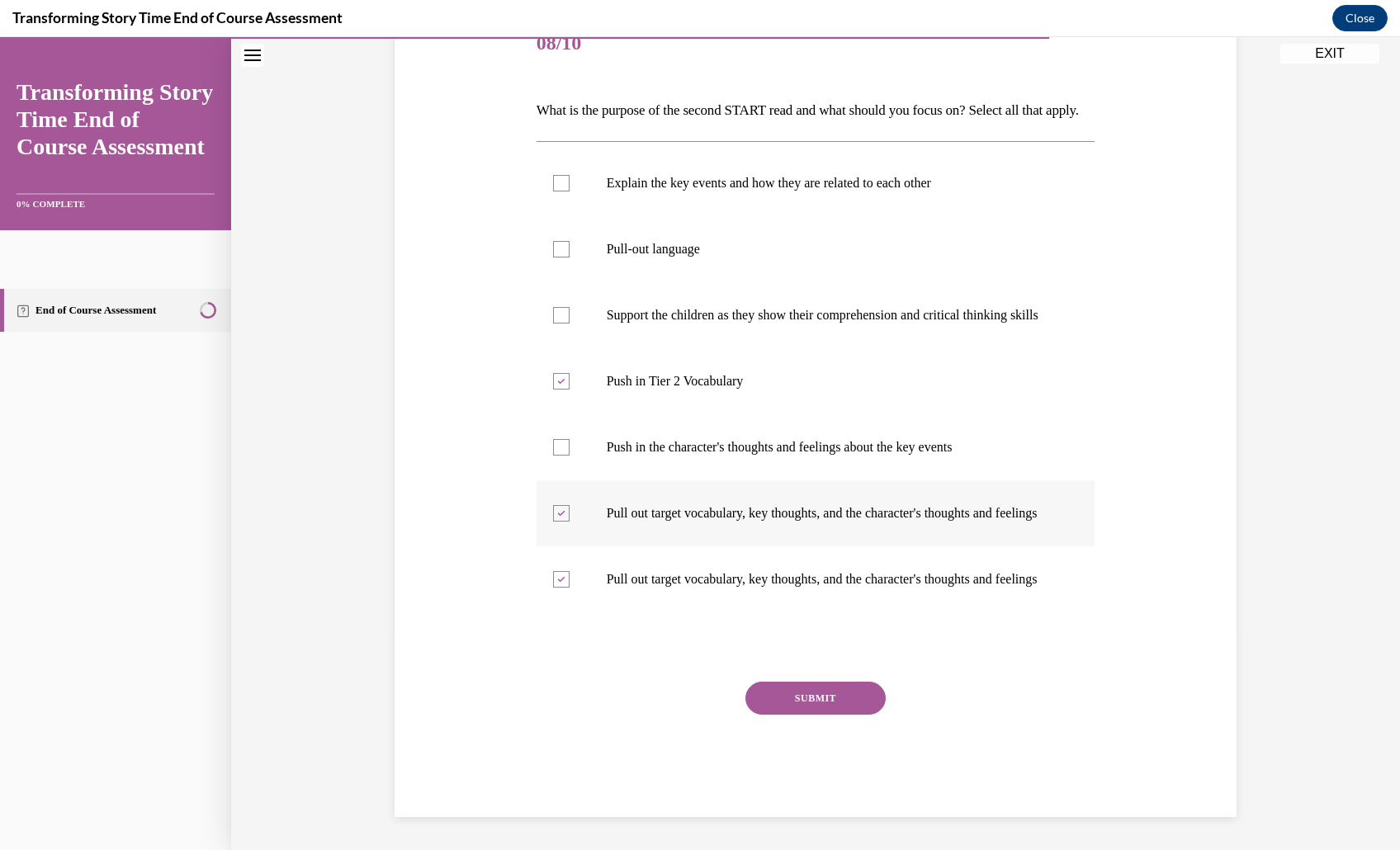
click at [1021, 546] on label "Pull out target vocabulary, key thoughts, and the character's thoughts and feel…" at bounding box center [816, 513] width 559 height 66
click at [570, 521] on input "Pull out target vocabulary, key thoughts, and the character's thoughts and feel…" at bounding box center [561, 513] width 17 height 17
checkbox input "false"
click at [1014, 612] on label "Pull out target vocabulary, key thoughts, and the character's thoughts and feel…" at bounding box center [816, 579] width 559 height 66
click at [570, 588] on input "Pull out target vocabulary, key thoughts, and the character's thoughts and feel…" at bounding box center [561, 579] width 17 height 17
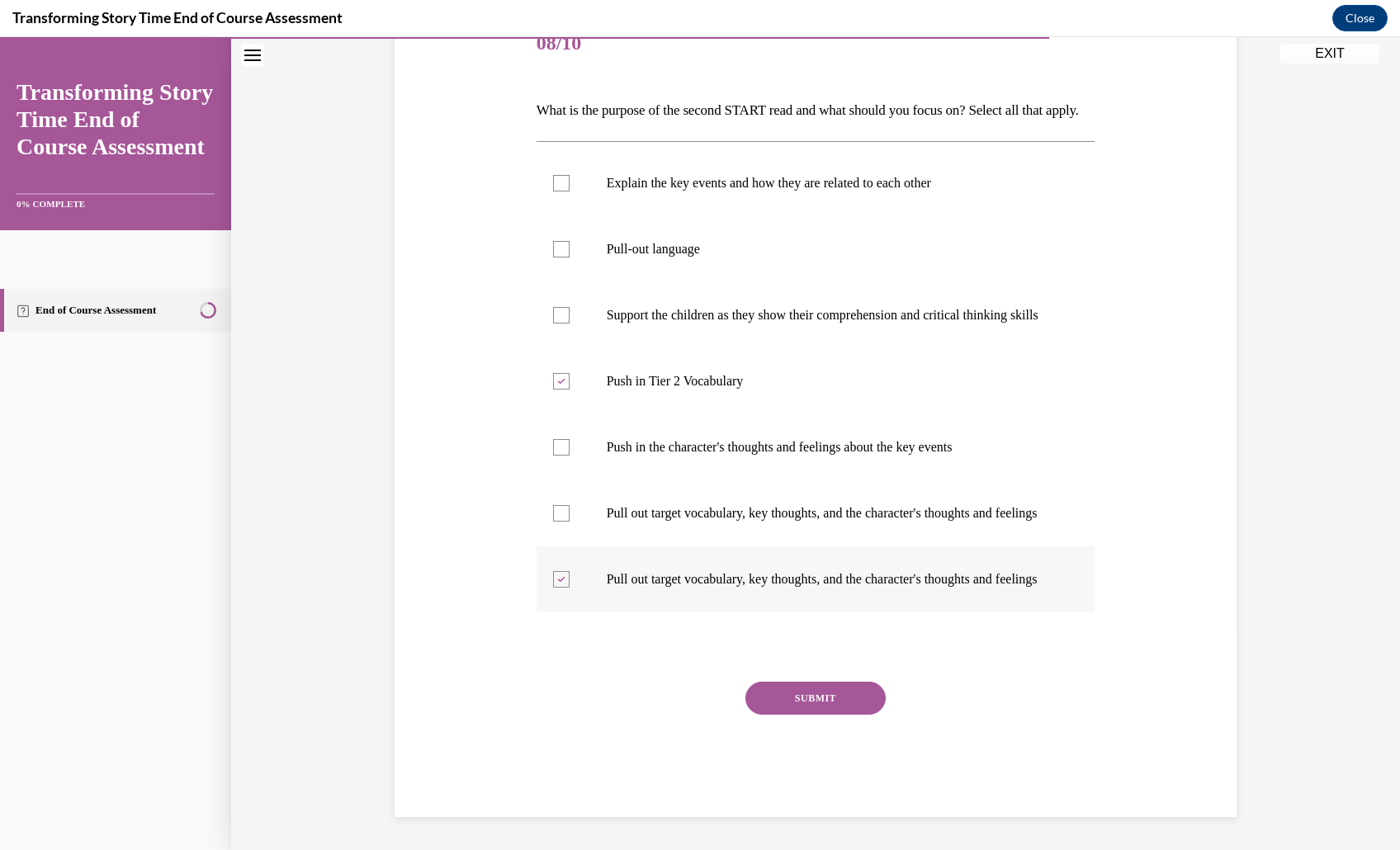
checkbox input "false"
click at [687, 656] on div at bounding box center [816, 646] width 559 height 20
click at [873, 176] on p "Explain the key events and how they are related to each other" at bounding box center [830, 183] width 447 height 17
click at [570, 176] on input "Explain the key events and how they are related to each other" at bounding box center [561, 183] width 17 height 17
checkbox input "true"
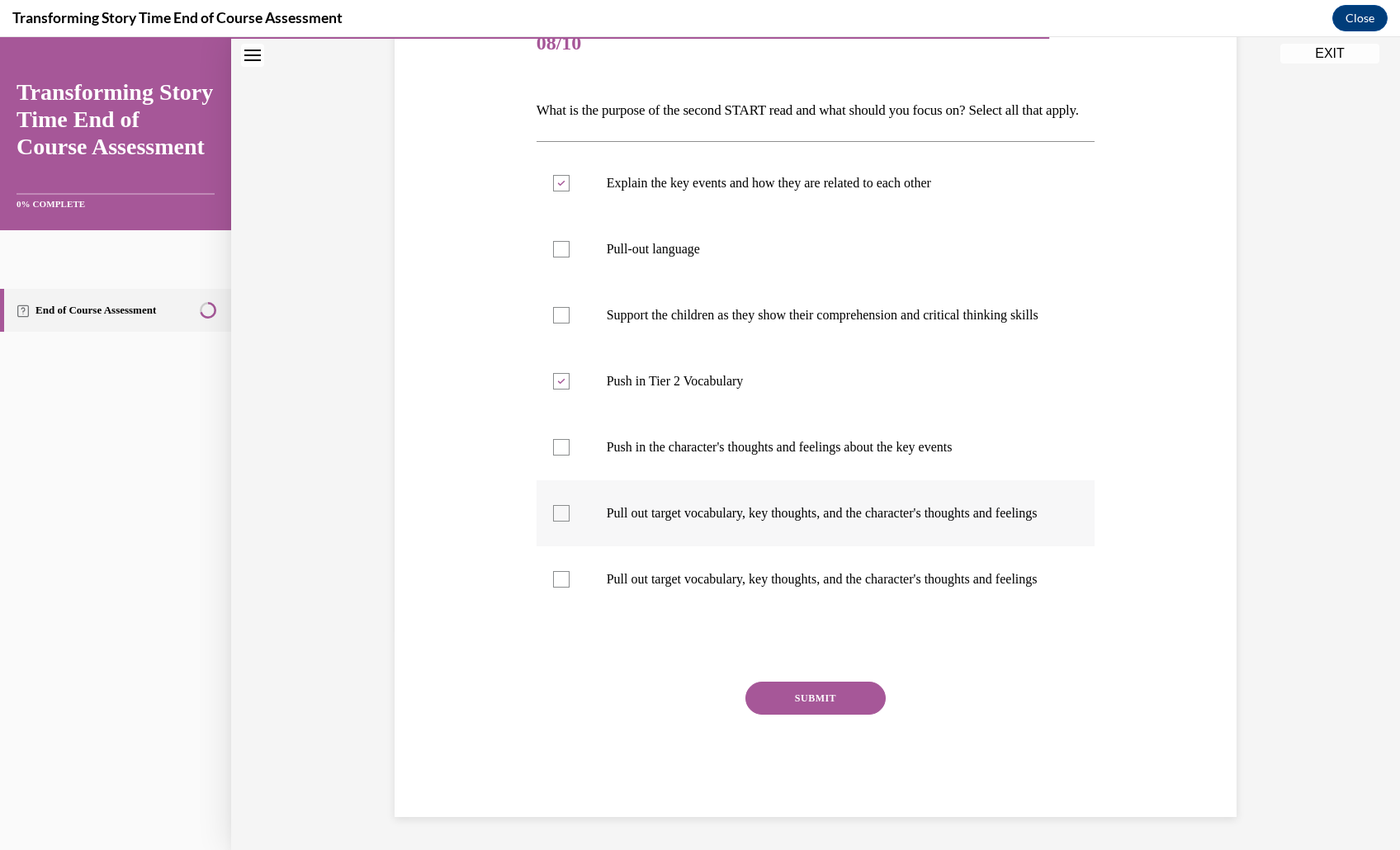
click at [781, 546] on label "Pull out target vocabulary, key thoughts, and the character's thoughts and feel…" at bounding box center [816, 513] width 559 height 66
click at [570, 521] on input "Pull out target vocabulary, key thoughts, and the character's thoughts and feel…" at bounding box center [561, 513] width 17 height 17
checkbox input "true"
click at [781, 612] on label "Pull out target vocabulary, key thoughts, and the character's thoughts and feel…" at bounding box center [816, 579] width 559 height 66
click at [570, 588] on input "Pull out target vocabulary, key thoughts, and the character's thoughts and feel…" at bounding box center [561, 579] width 17 height 17
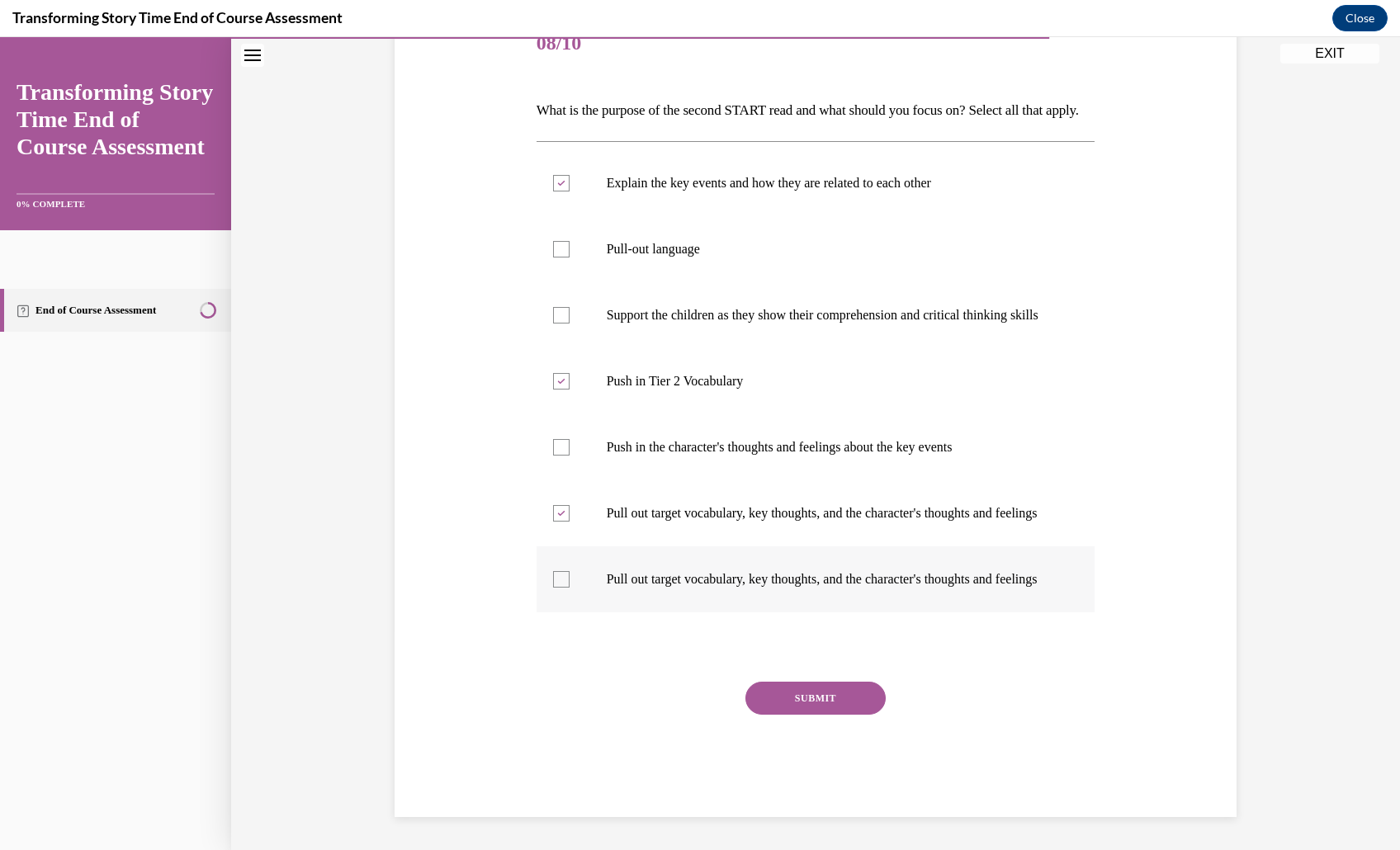
checkbox input "true"
click at [812, 714] on button "SUBMIT" at bounding box center [815, 698] width 140 height 33
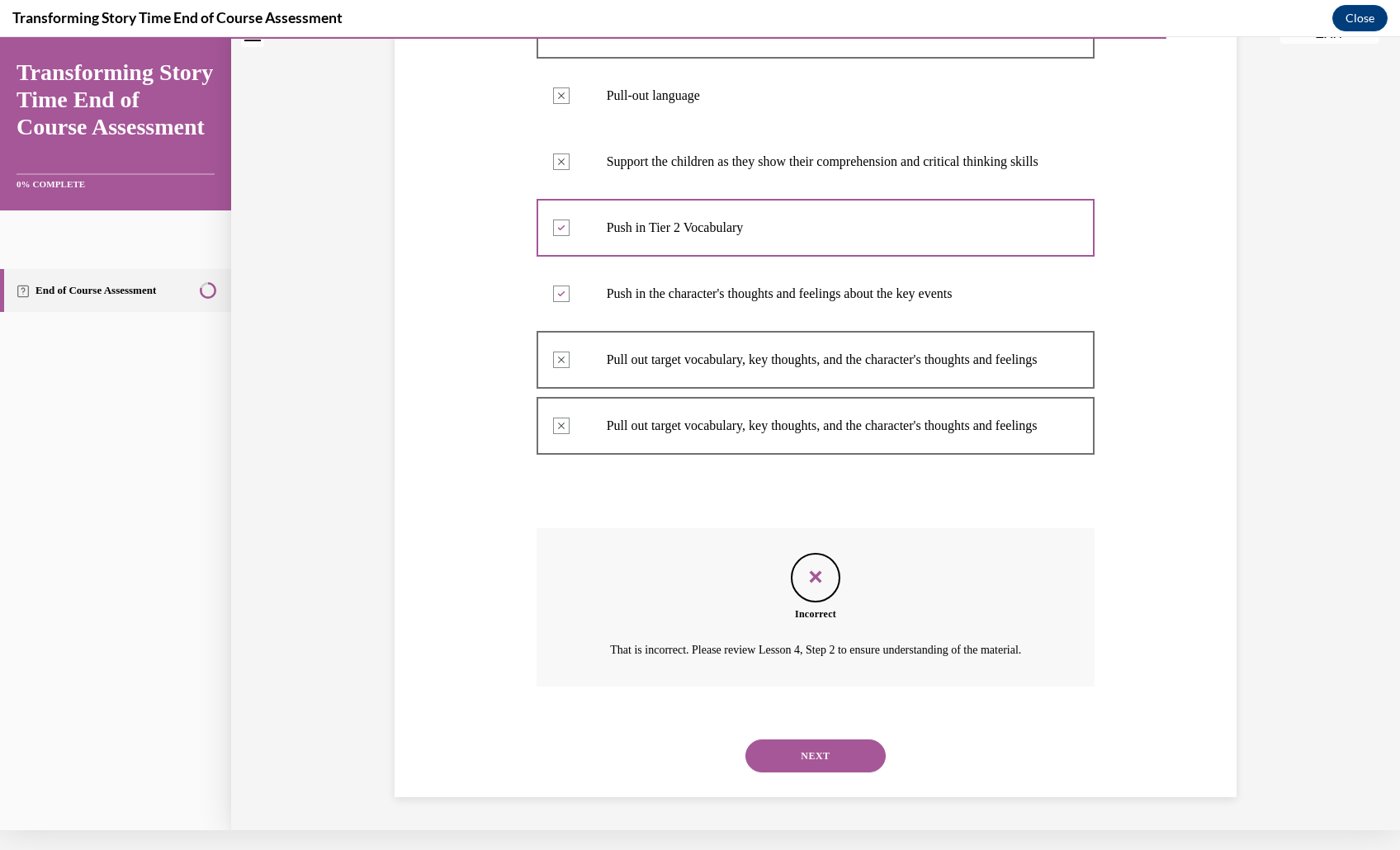
scroll to position [541, 0]
click at [809, 740] on button "NEXT" at bounding box center [815, 756] width 140 height 33
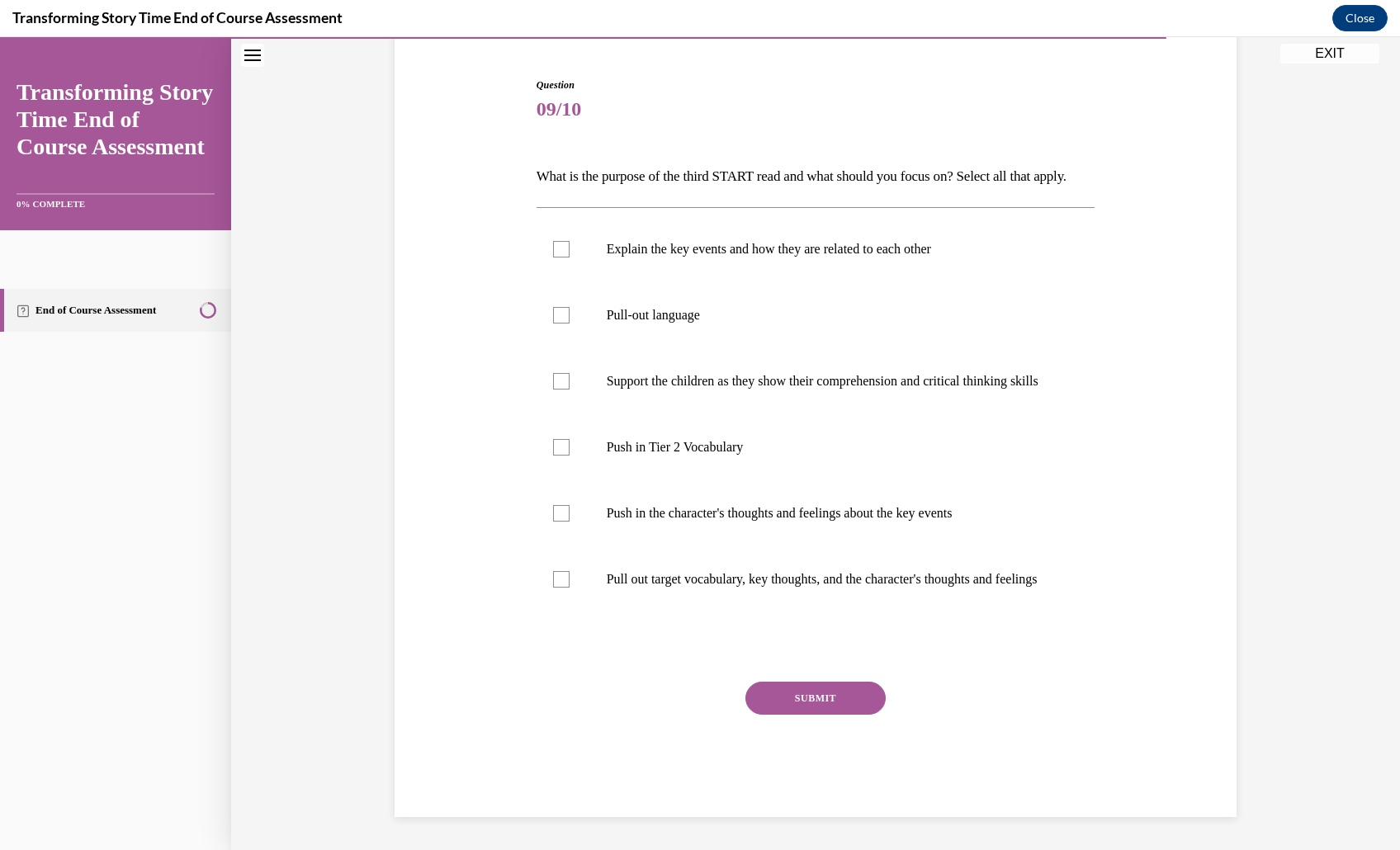
scroll to position [255, 0]
click at [942, 223] on label "Explain the key events and how they are related to each other" at bounding box center [816, 249] width 559 height 66
click at [570, 241] on input "Explain the key events and how they are related to each other" at bounding box center [561, 248] width 17 height 17
checkbox input "true"
click at [833, 520] on p "Push in the character's thoughts and feelings about the key events" at bounding box center [830, 513] width 447 height 17
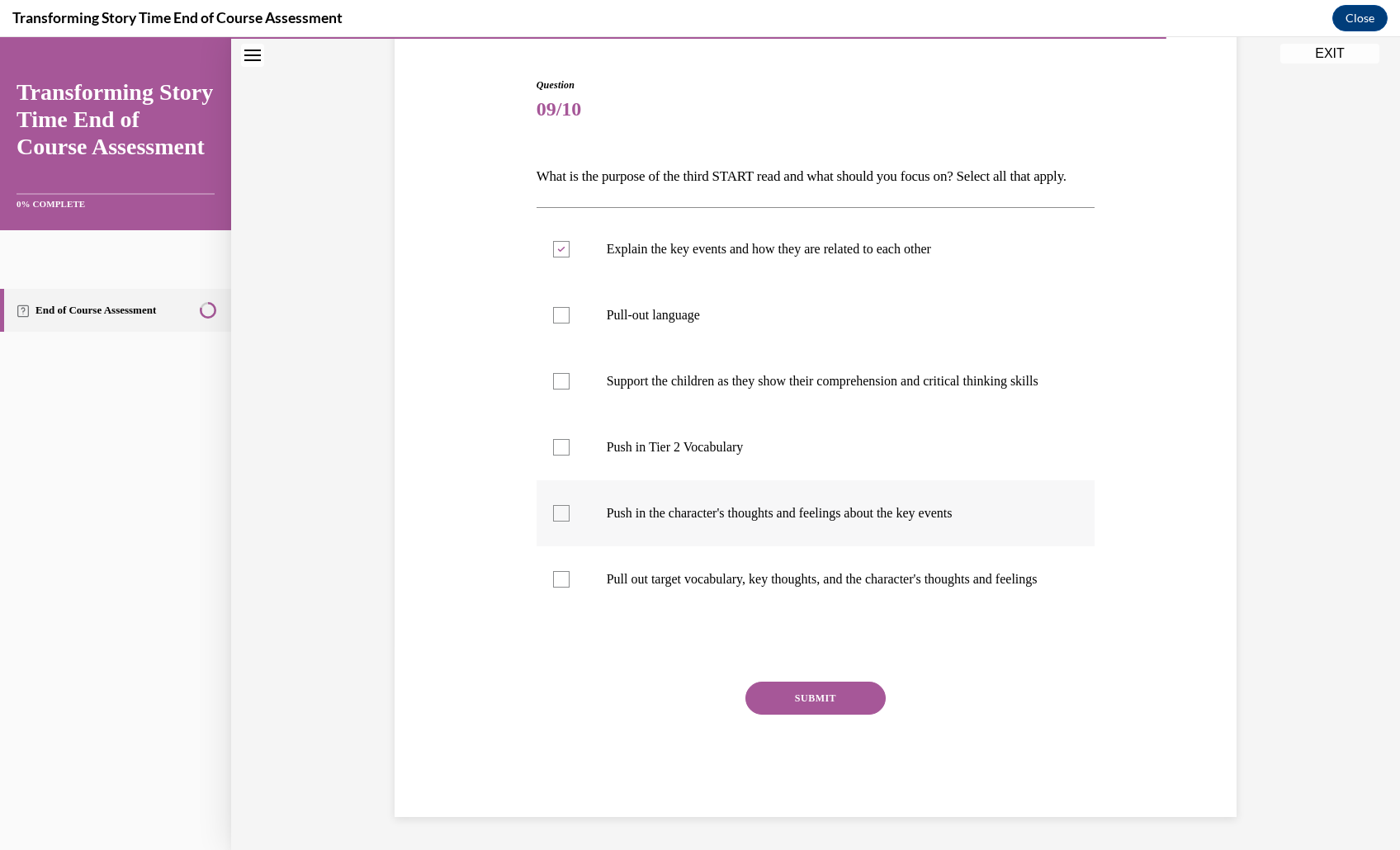
click at [570, 520] on input "Push in the character's thoughts and feelings about the key events" at bounding box center [561, 513] width 17 height 17
checkbox input "true"
click at [802, 373] on p "Support the children as they show their comprehension and critical thinking ski…" at bounding box center [830, 381] width 447 height 17
click at [570, 373] on input "Support the children as they show their comprehension and critical thinking ski…" at bounding box center [561, 381] width 17 height 17
checkbox input "true"
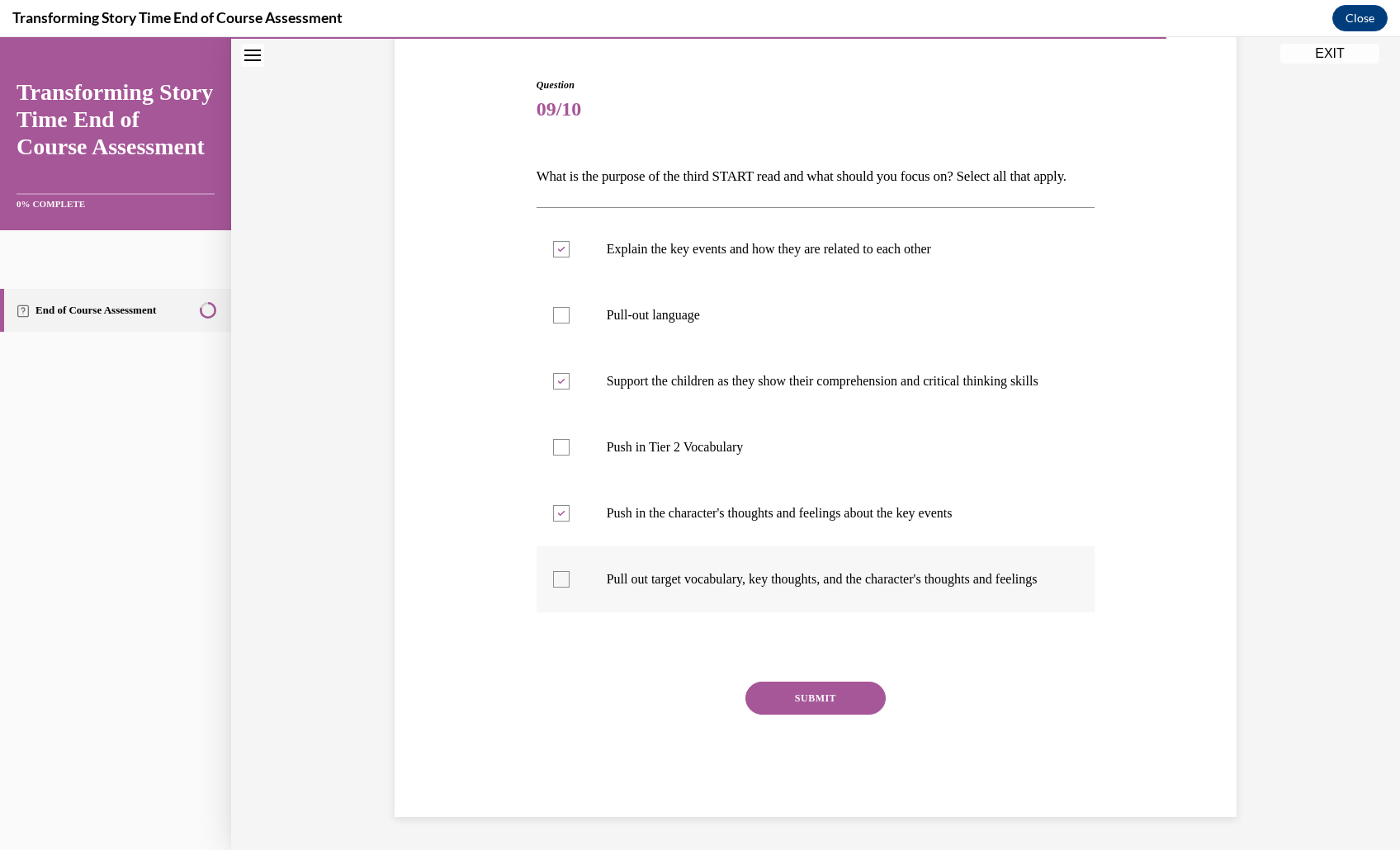
click at [788, 612] on label "Pull out target vocabulary, key thoughts, and the character's thoughts and feel…" at bounding box center [816, 579] width 559 height 66
click at [570, 588] on input "Pull out target vocabulary, key thoughts, and the character's thoughts and feel…" at bounding box center [561, 579] width 17 height 17
checkbox input "true"
click at [817, 714] on button "SUBMIT" at bounding box center [815, 698] width 140 height 33
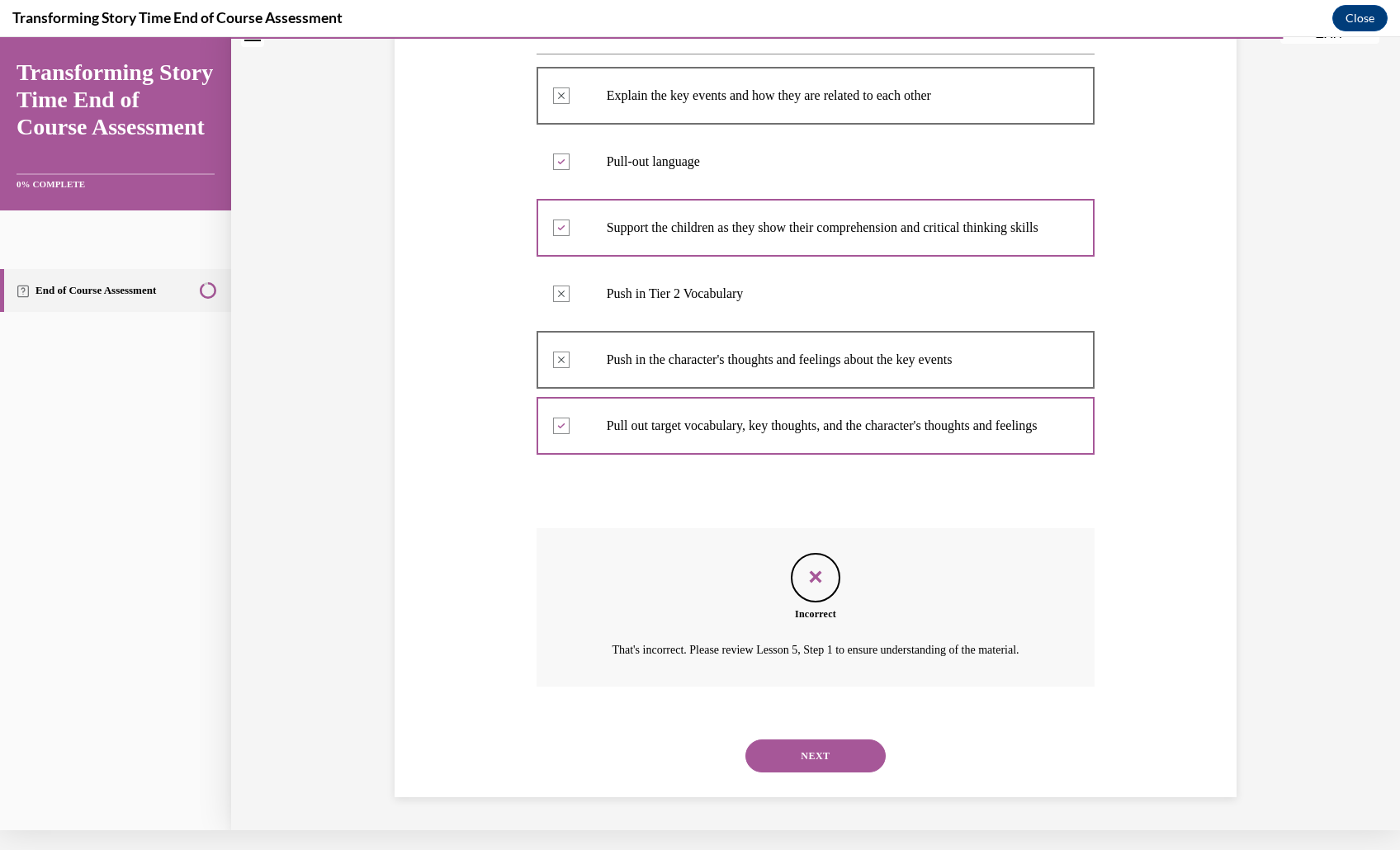
scroll to position [420, 0]
click at [821, 772] on button "NEXT" at bounding box center [815, 756] width 140 height 33
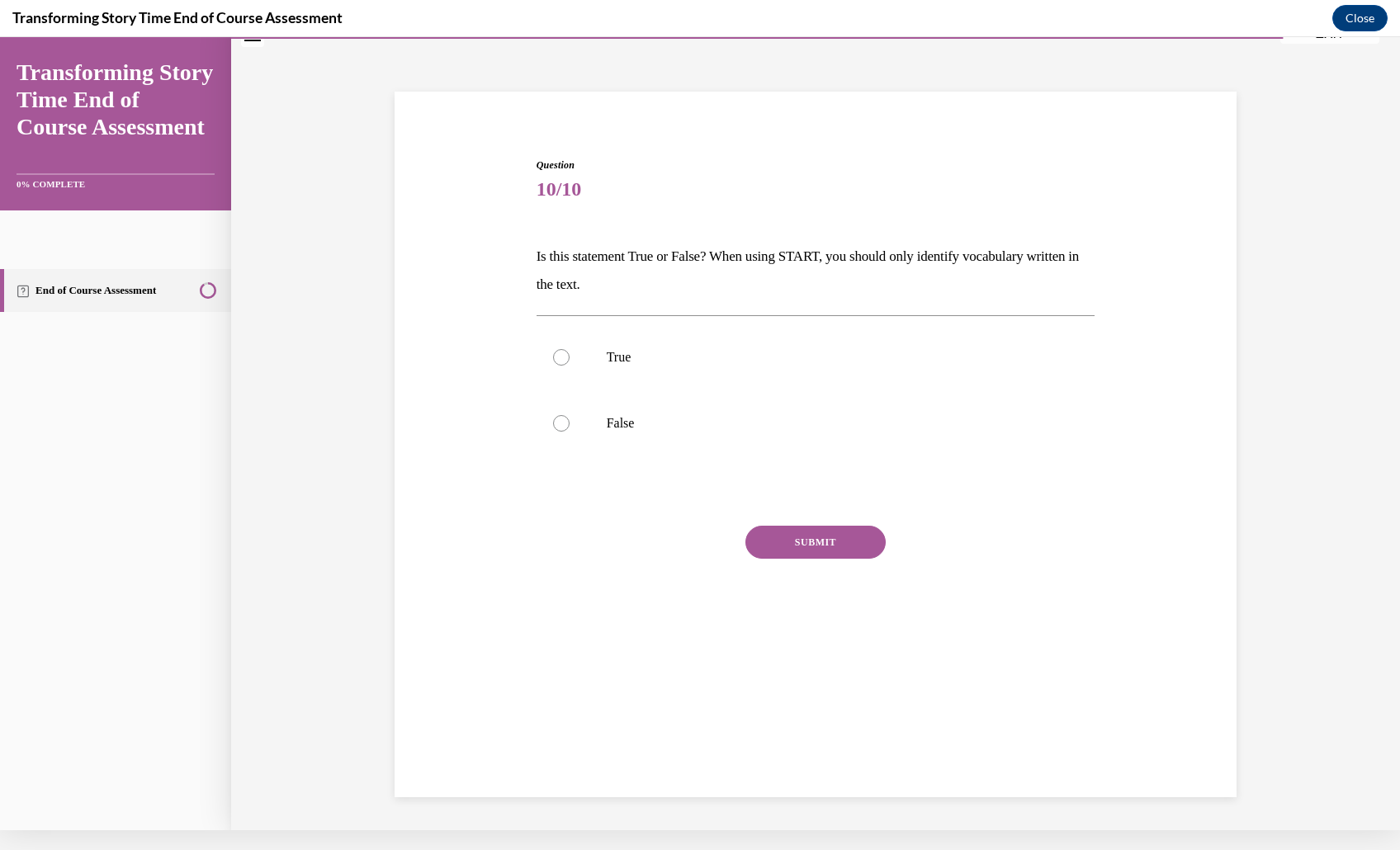
scroll to position [61, 0]
click at [749, 435] on label "False" at bounding box center [816, 424] width 559 height 66
click at [570, 432] on input "False" at bounding box center [561, 423] width 17 height 17
radio input "true"
click at [823, 559] on button "SUBMIT" at bounding box center [815, 542] width 140 height 33
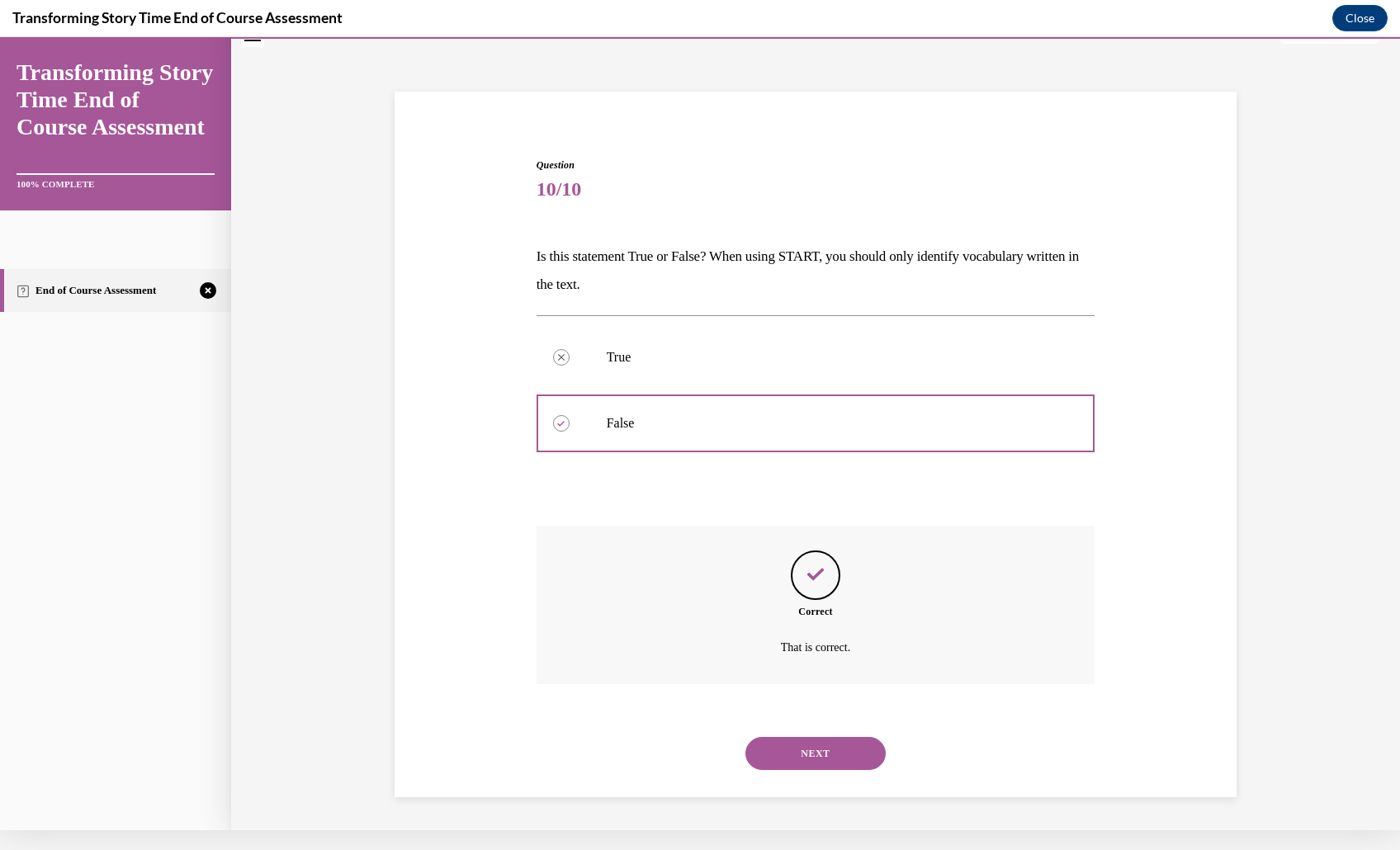
scroll to position [146, 0]
click at [846, 737] on button "NEXT" at bounding box center [815, 753] width 140 height 33
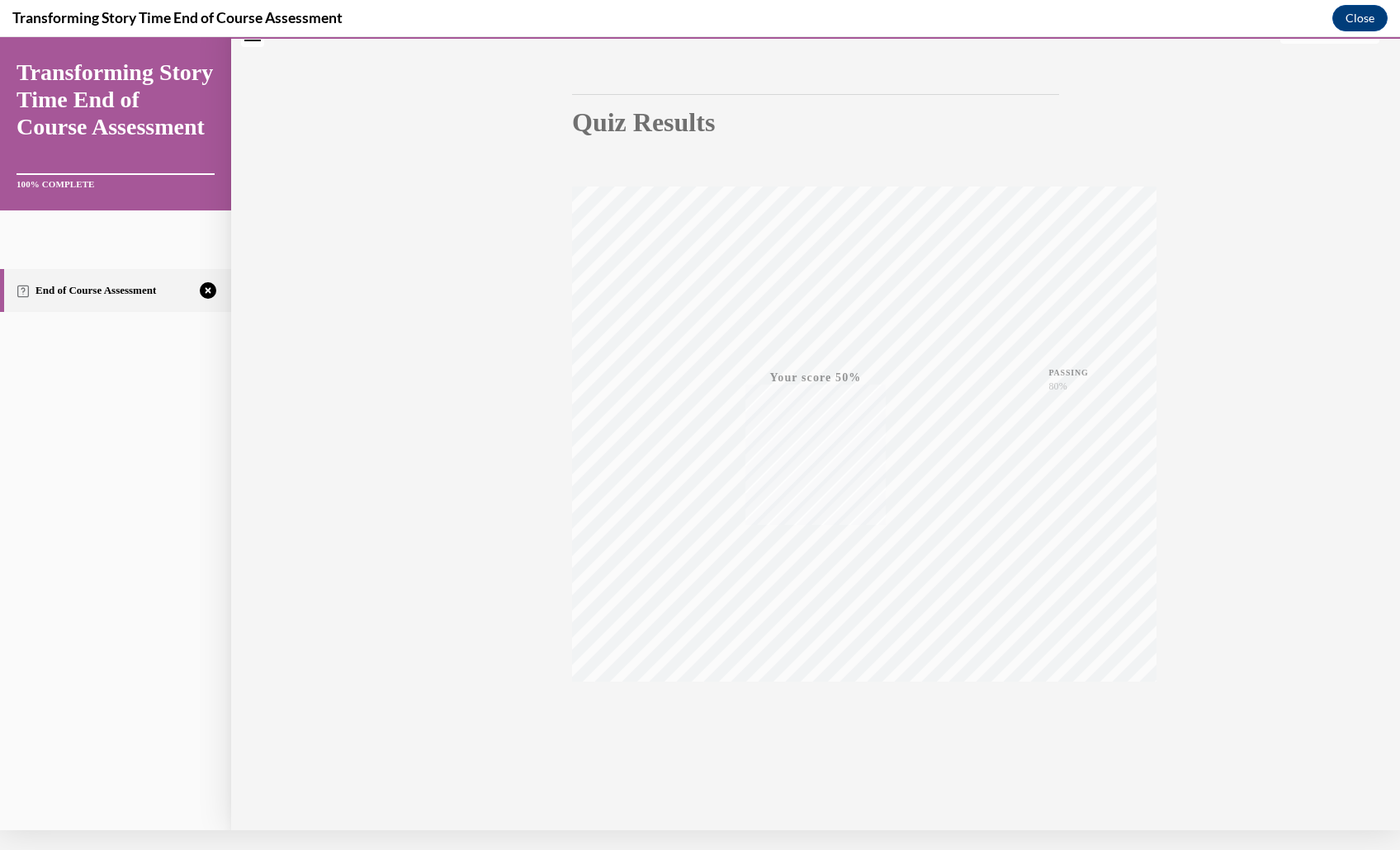
scroll to position [194, 0]
click at [838, 720] on icon "button" at bounding box center [816, 729] width 58 height 18
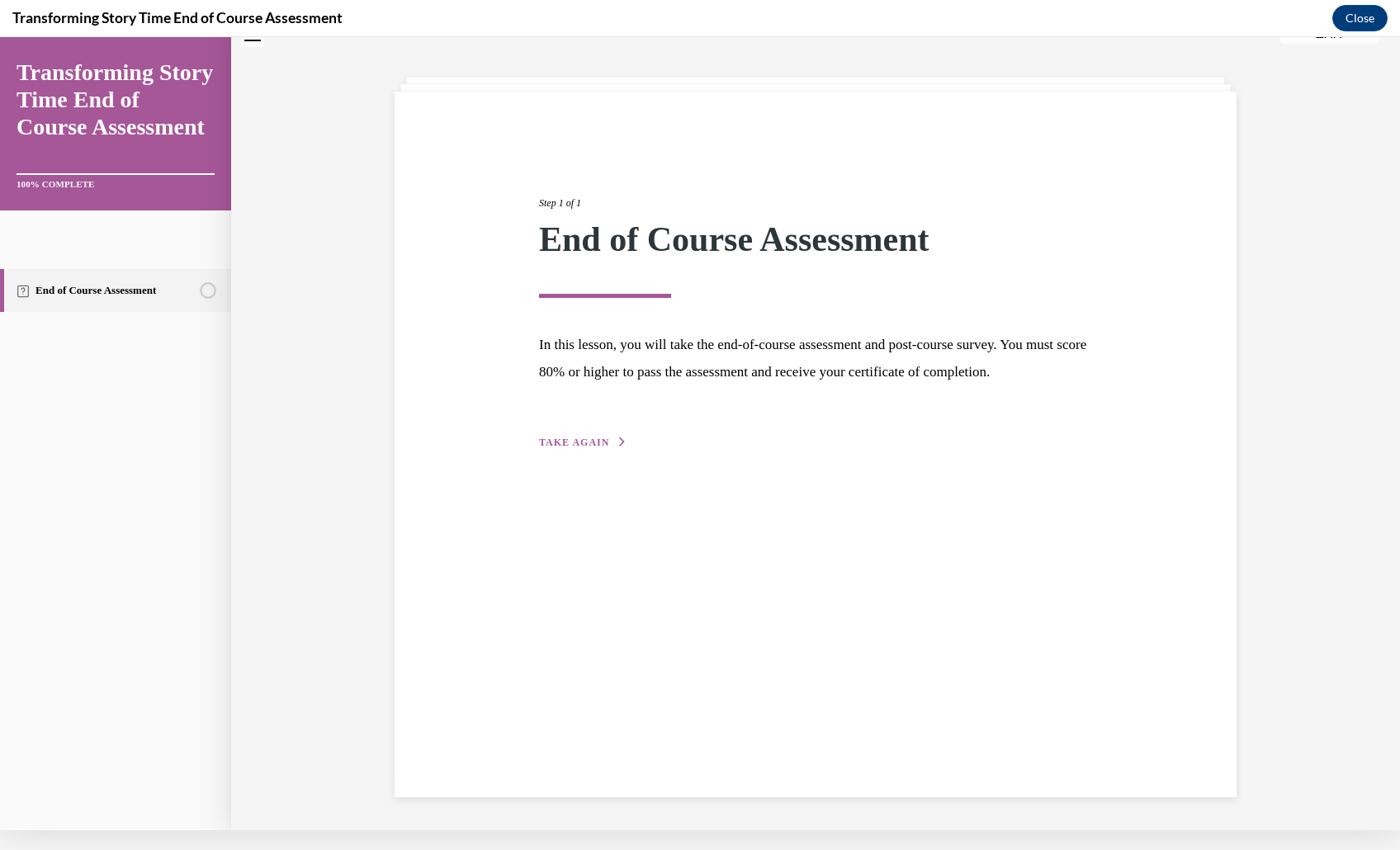
scroll to position [61, 0]
click at [566, 448] on span "TAKE AGAIN" at bounding box center [574, 442] width 70 height 11
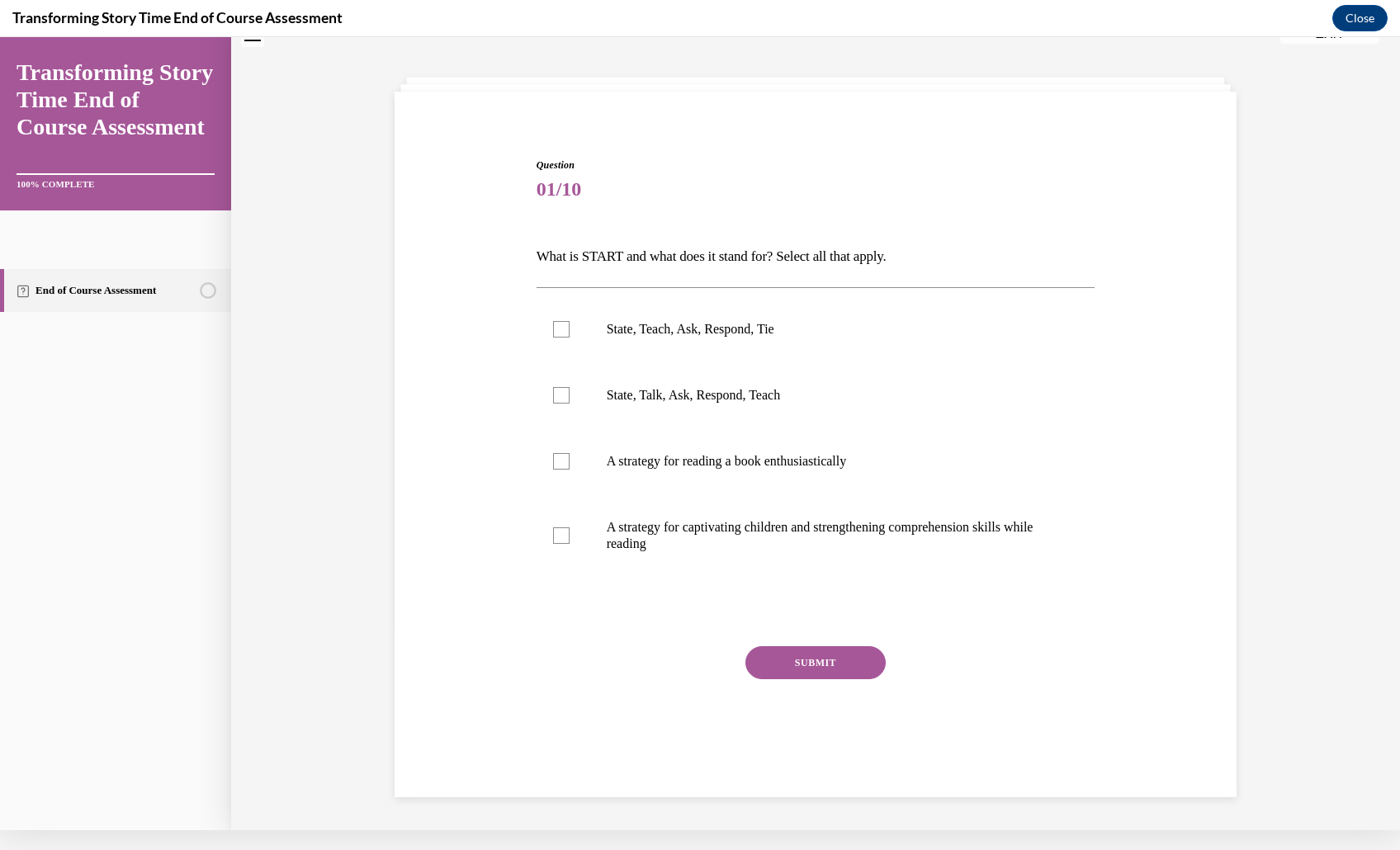
scroll to position [59, 0]
click at [769, 362] on label "State, Teach, Ask, Respond, Tie" at bounding box center [816, 330] width 559 height 66
click at [570, 337] on input "State, Teach, Ask, Respond, Tie" at bounding box center [561, 329] width 17 height 17
checkbox input "true"
click at [836, 679] on button "SUBMIT" at bounding box center [815, 663] width 140 height 33
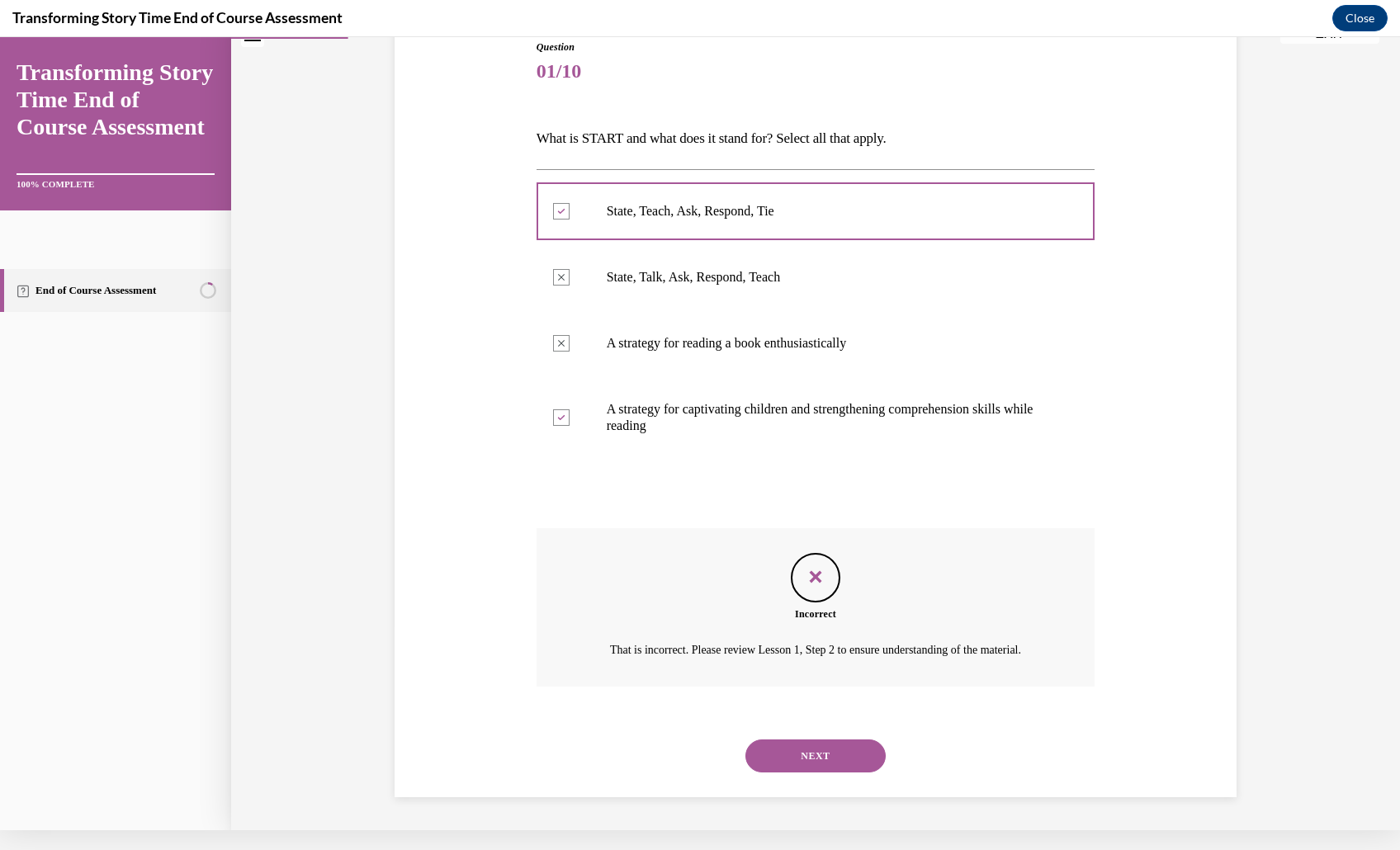
scroll to position [303, 0]
click at [836, 741] on button "NEXT" at bounding box center [815, 756] width 140 height 33
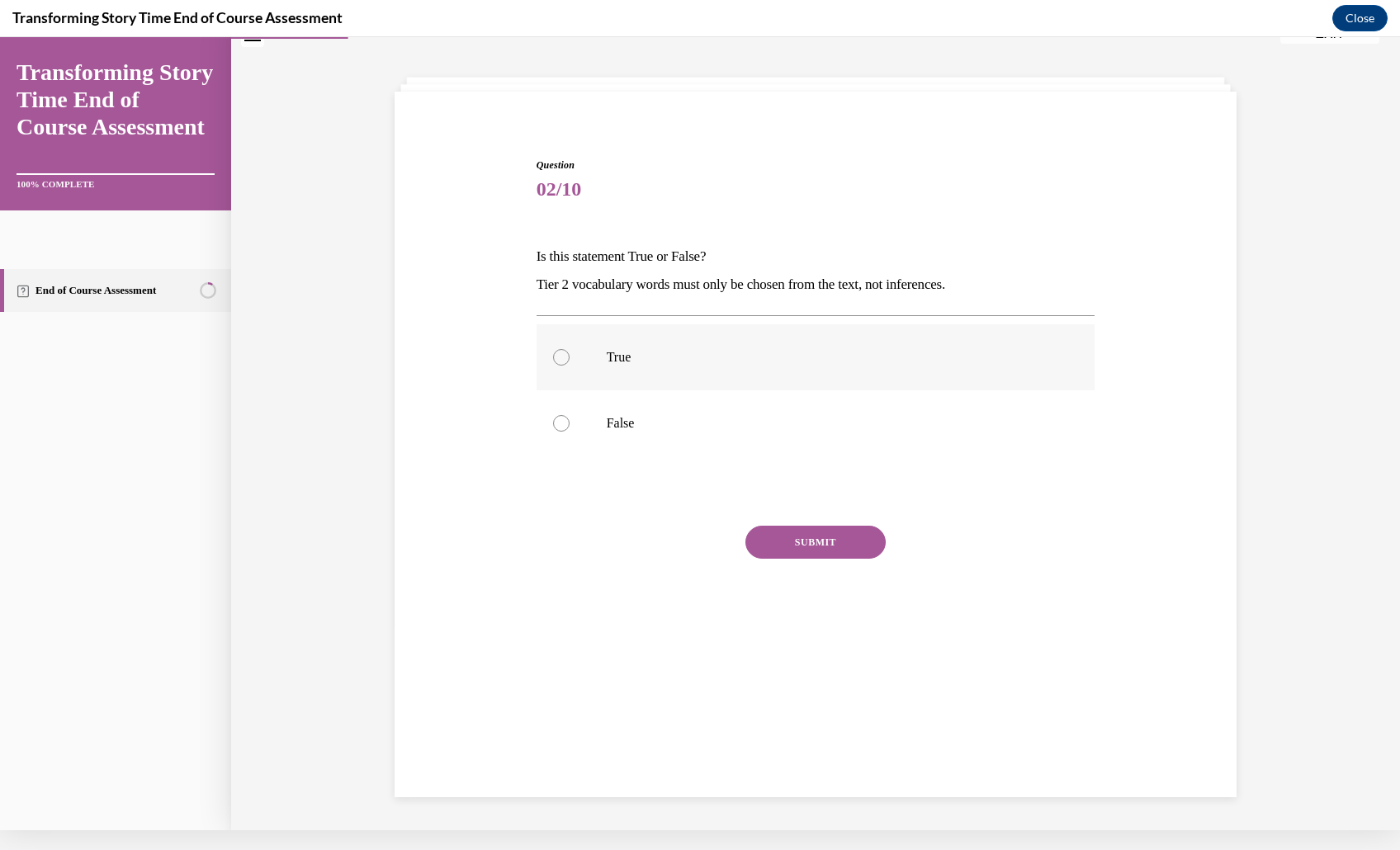
click at [755, 365] on p "True" at bounding box center [830, 357] width 447 height 17
click at [570, 365] on input "True" at bounding box center [561, 357] width 17 height 17
radio input "true"
click at [825, 559] on button "SUBMIT" at bounding box center [815, 542] width 140 height 33
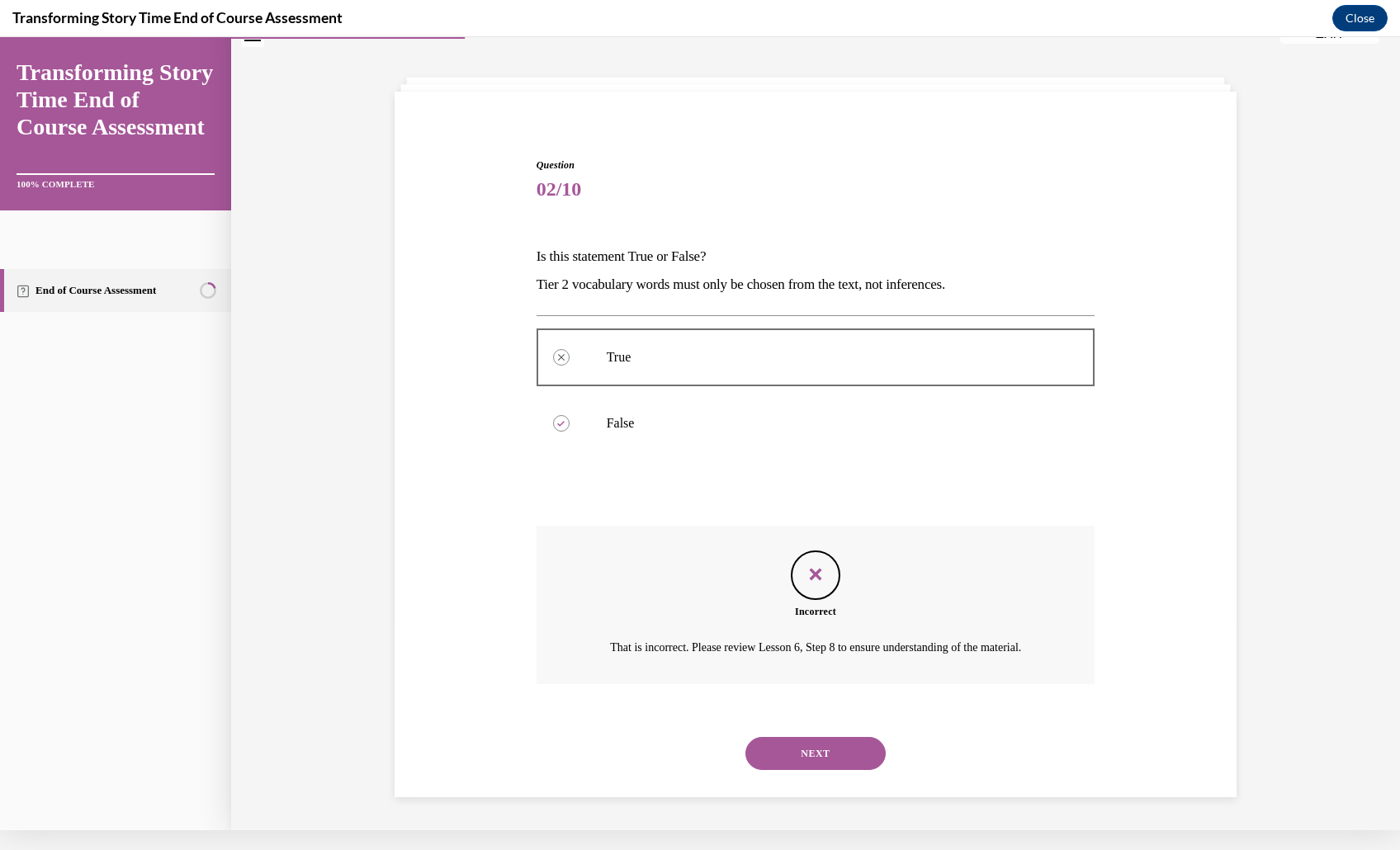
scroll to position [173, 0]
click at [1365, 14] on button "Close" at bounding box center [1359, 18] width 55 height 26
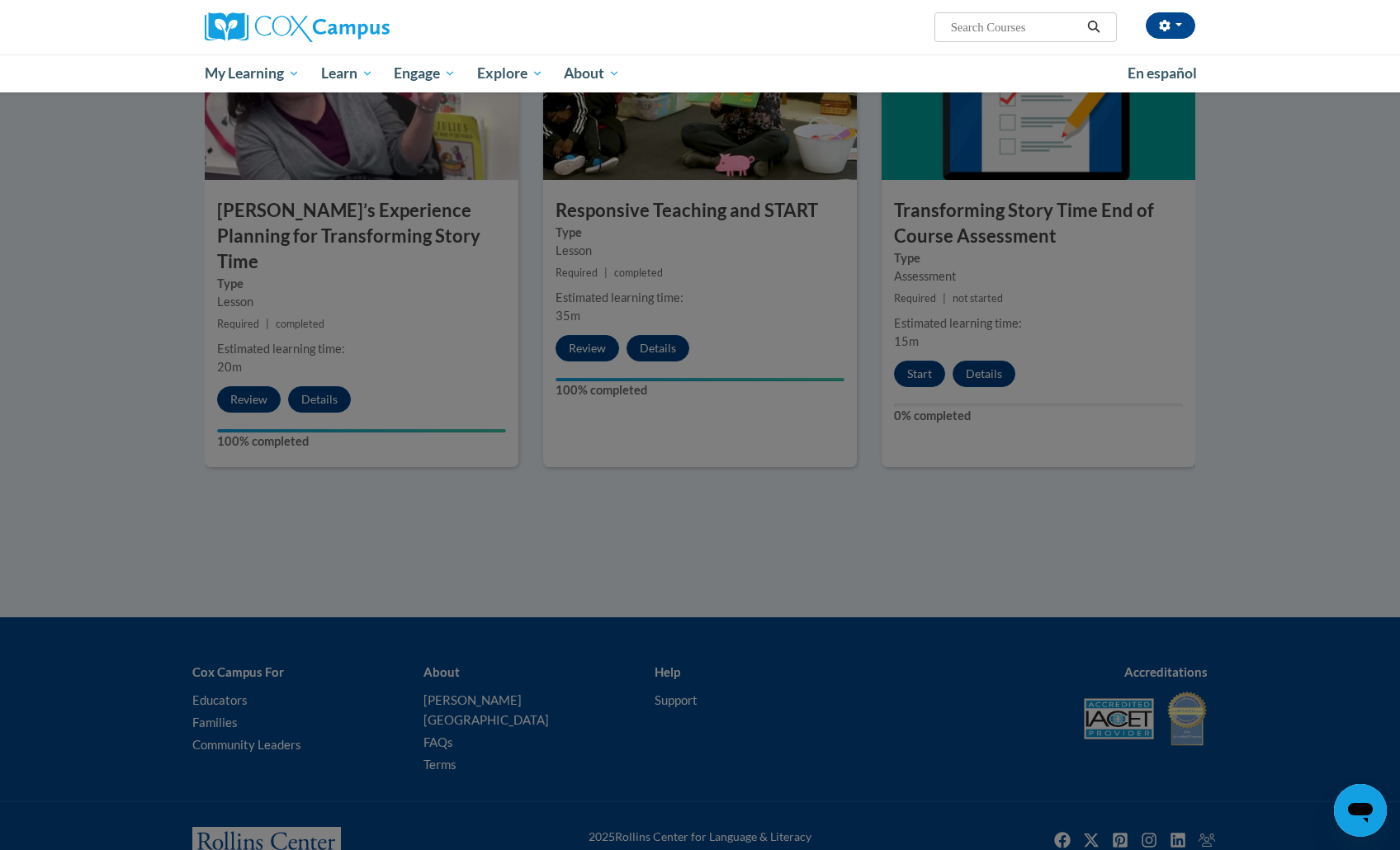
click at [925, 354] on div at bounding box center [700, 425] width 1400 height 850
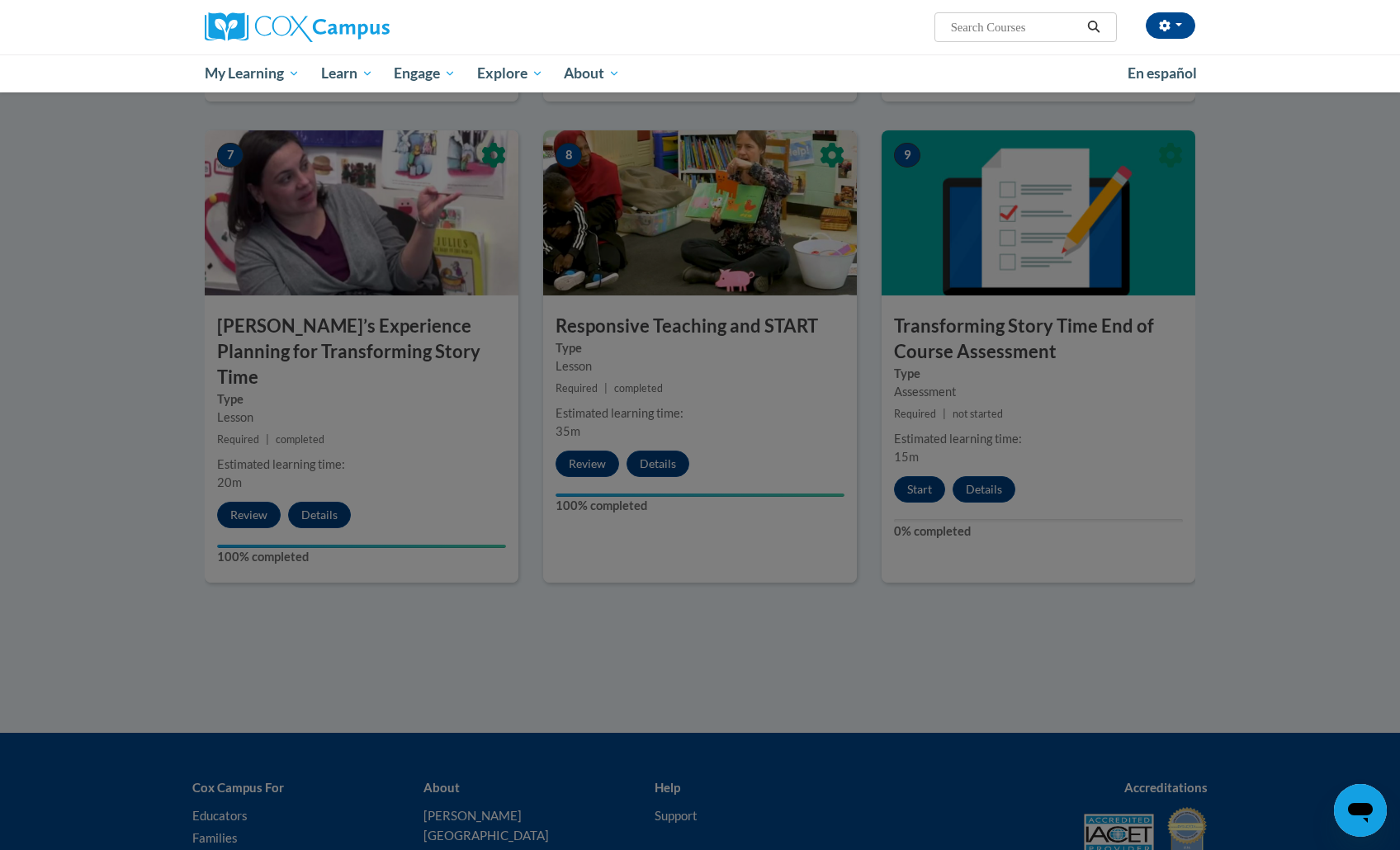
scroll to position [1242, 0]
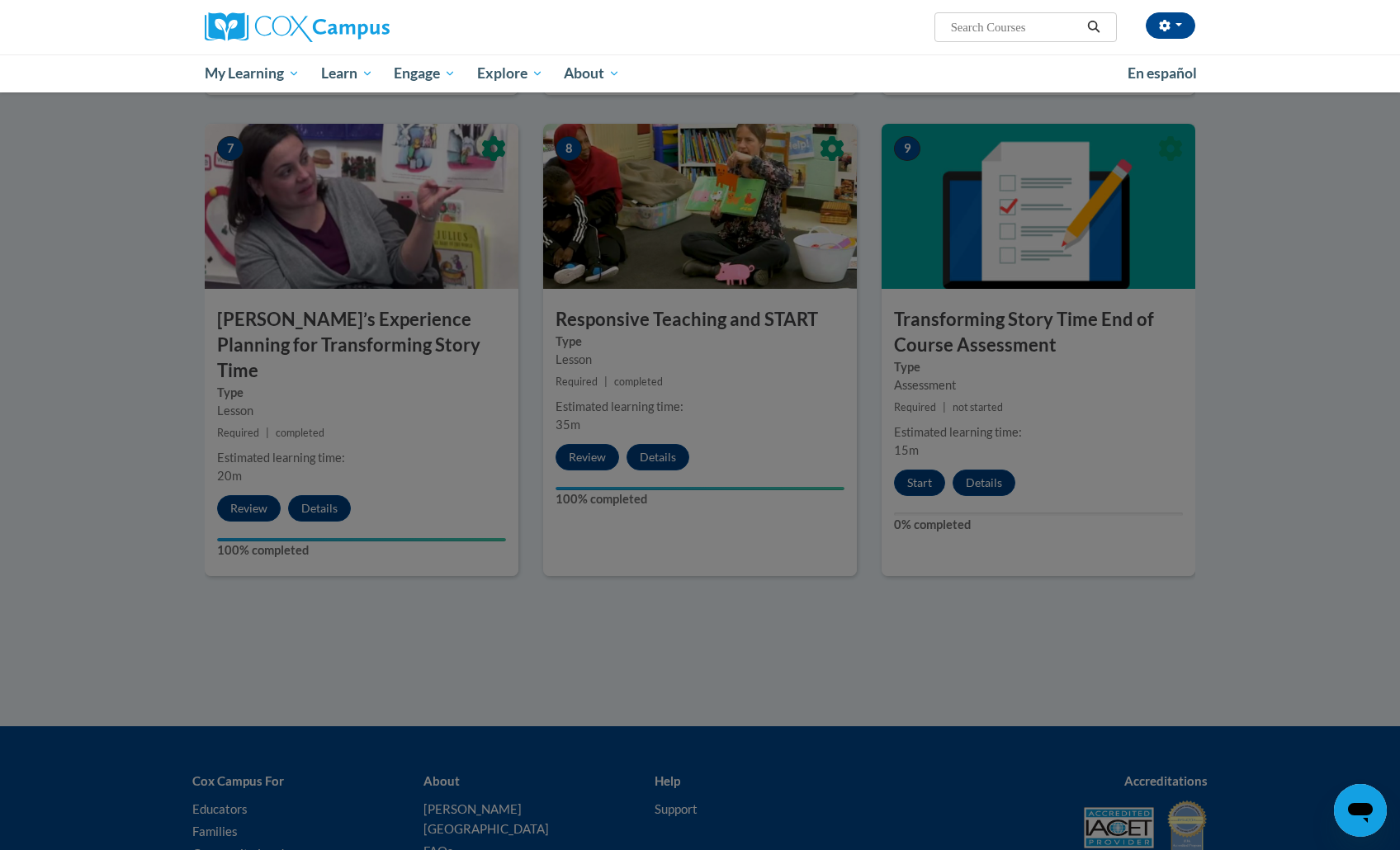
click at [916, 484] on div at bounding box center [700, 425] width 1400 height 850
click at [897, 313] on div at bounding box center [700, 425] width 1400 height 850
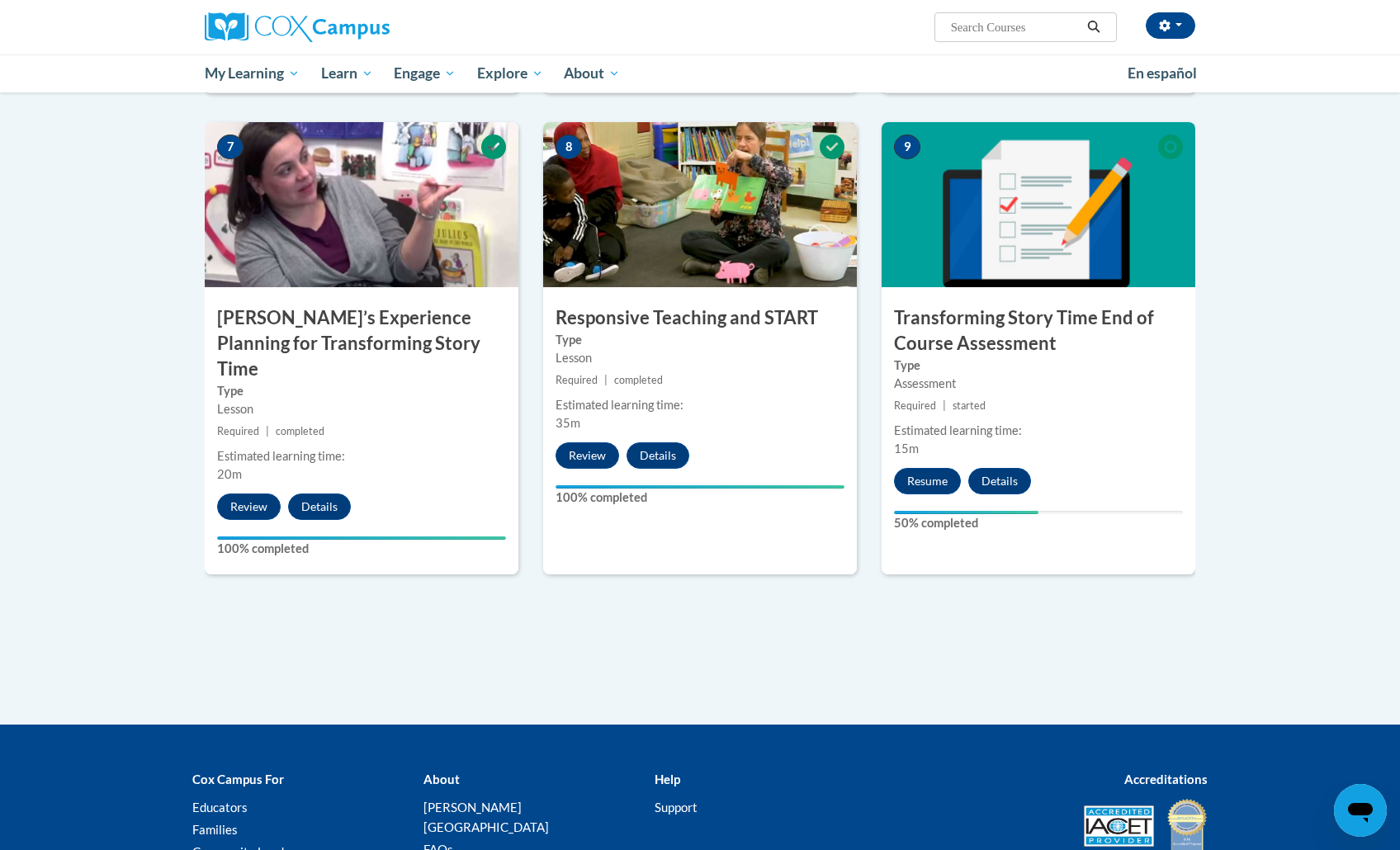
scroll to position [1311, 0]
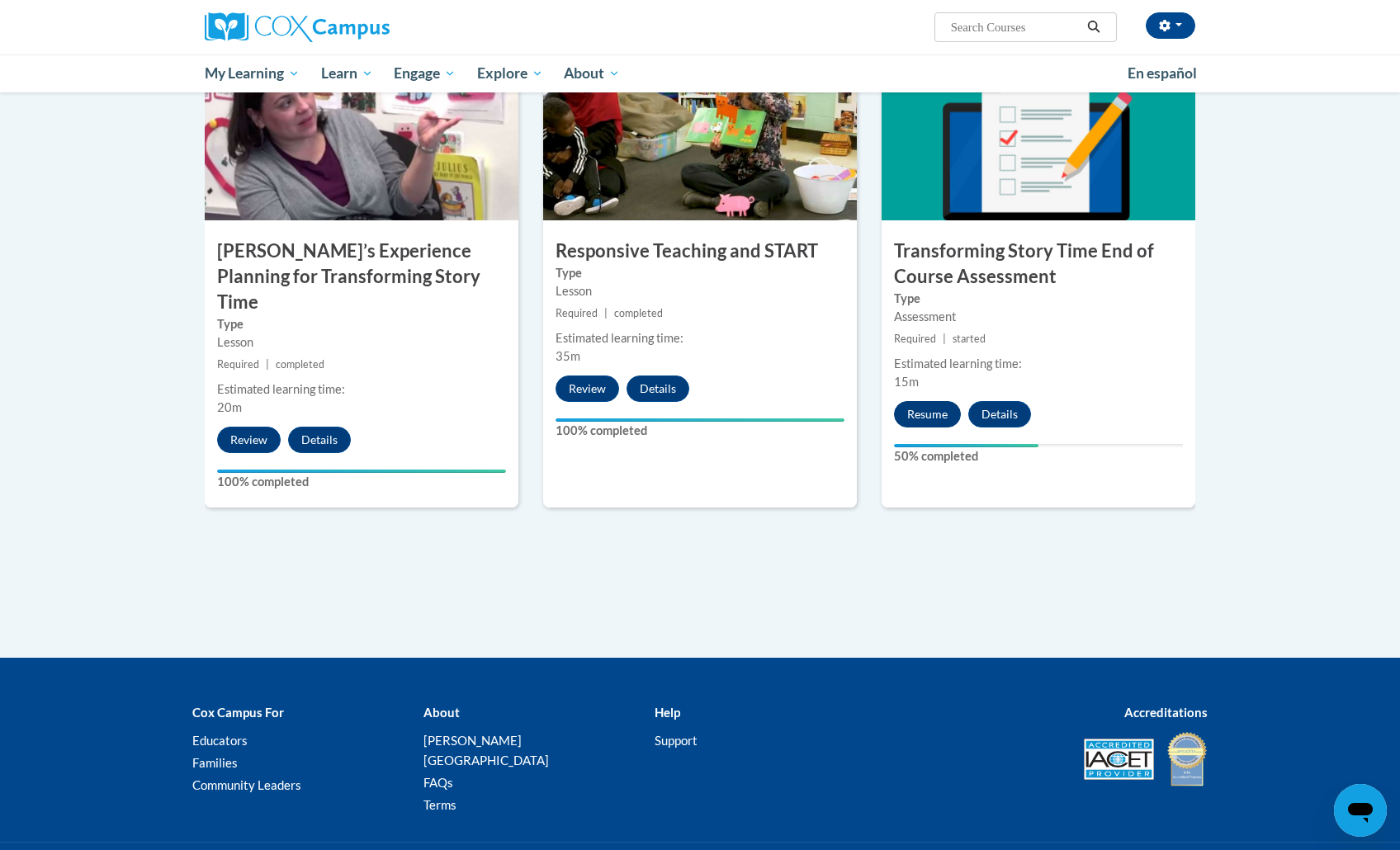
click at [929, 401] on button "Resume" at bounding box center [927, 414] width 67 height 26
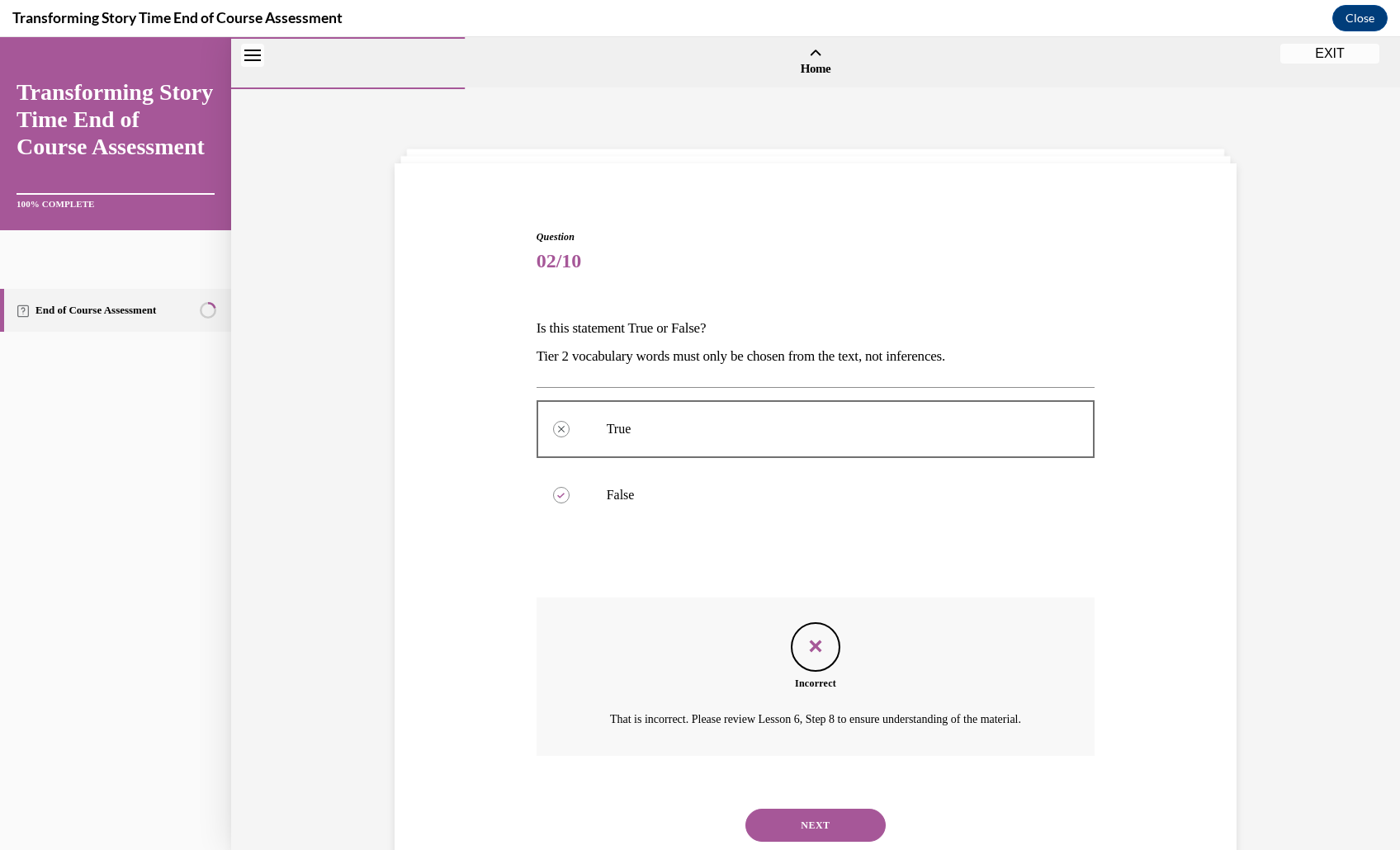
scroll to position [173, 0]
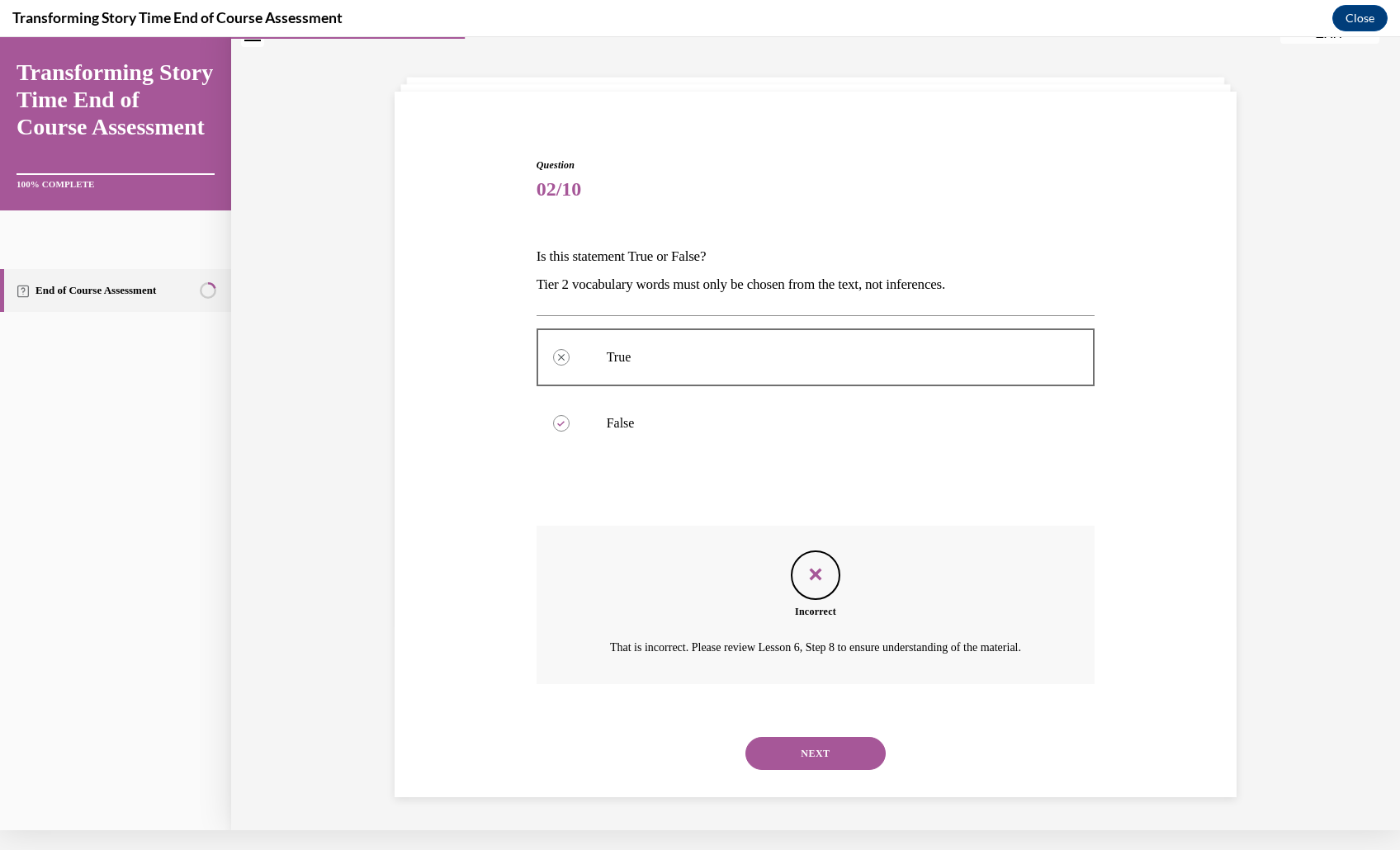
click at [806, 737] on button "NEXT" at bounding box center [815, 753] width 140 height 33
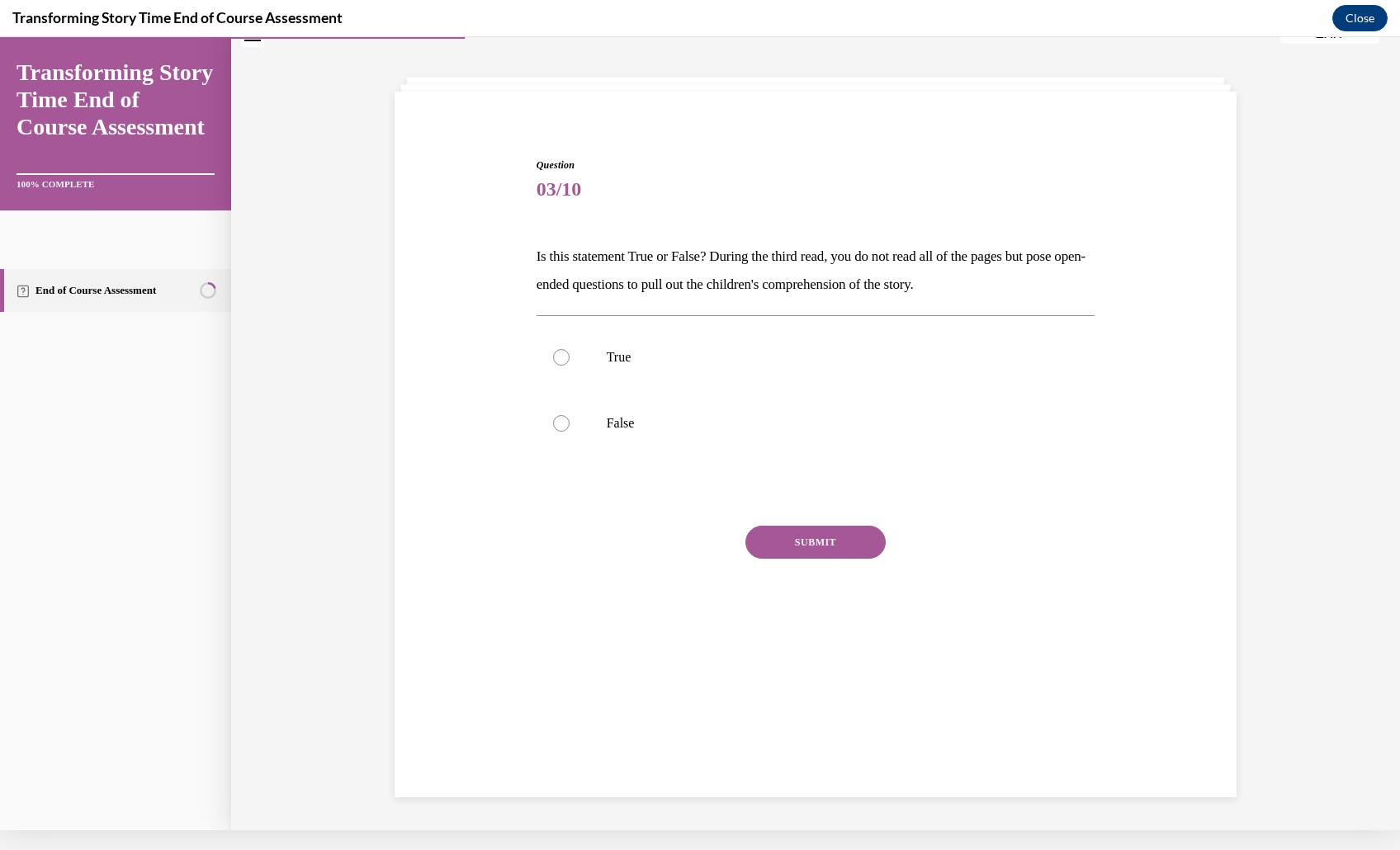
click at [695, 279] on div "Question 03/10 Is this statement True or False? During the third read, you do n…" at bounding box center [816, 409] width 559 height 503
click at [616, 278] on div "Question 03/10 Is this statement True or False? During the third read, you do n…" at bounding box center [816, 409] width 559 height 503
click at [550, 288] on p "Is this statement True or False? During the third read, you do not read all of …" at bounding box center [816, 270] width 559 height 56
click at [536, 299] on p "Is this statement True or False? During the third read, you do not read all of …" at bounding box center [816, 270] width 559 height 56
click at [591, 299] on p "Is this statement True or False? During the third read, you do not read all of …" at bounding box center [816, 270] width 559 height 56
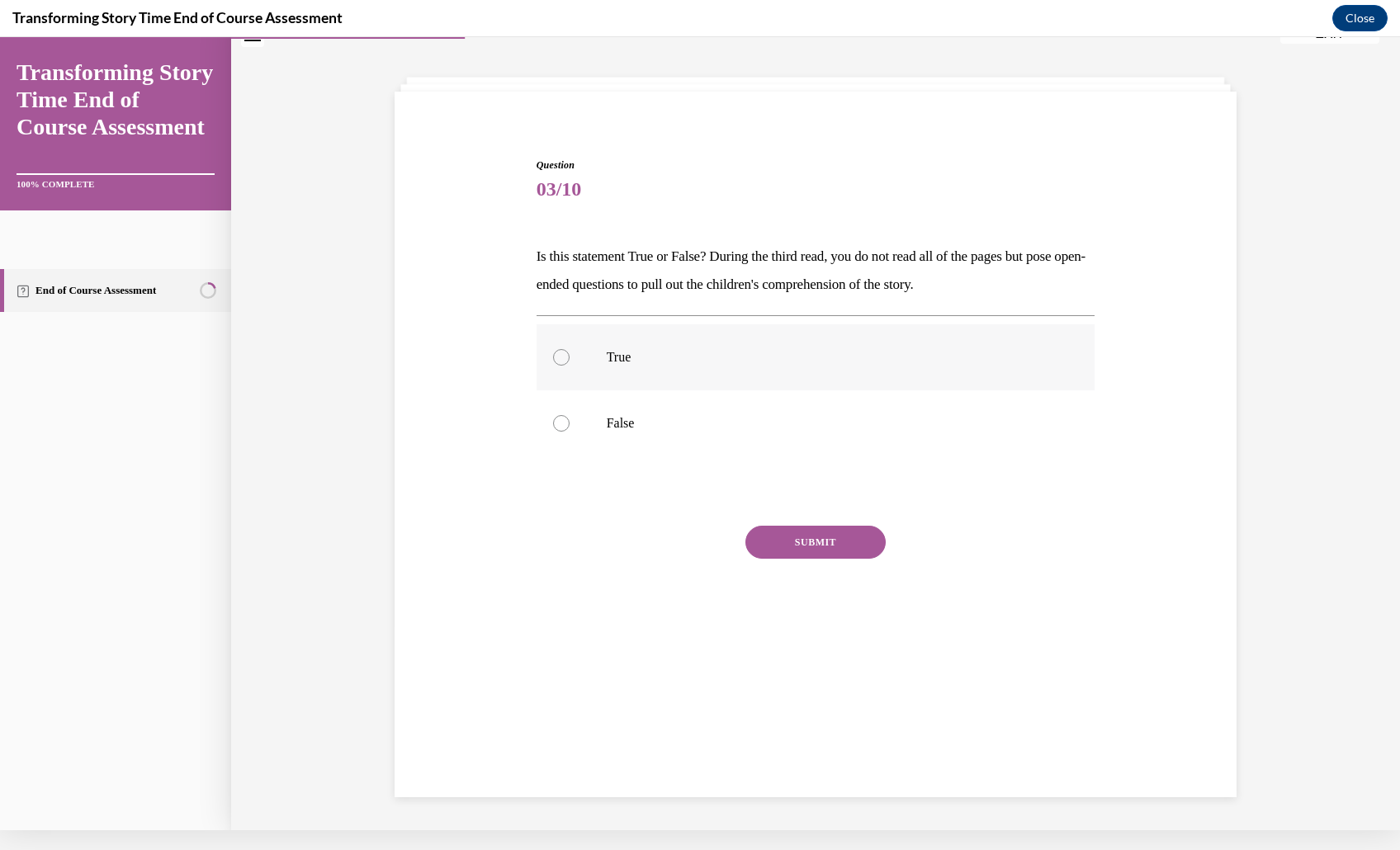
click at [611, 381] on label "True" at bounding box center [816, 357] width 559 height 66
click at [570, 365] on input "True" at bounding box center [561, 357] width 17 height 17
radio input "true"
click at [800, 541] on div "Question 03/10 Is this statement True or False? During the third read, you do n…" at bounding box center [816, 409] width 559 height 503
click at [804, 456] on label "False" at bounding box center [816, 424] width 559 height 66
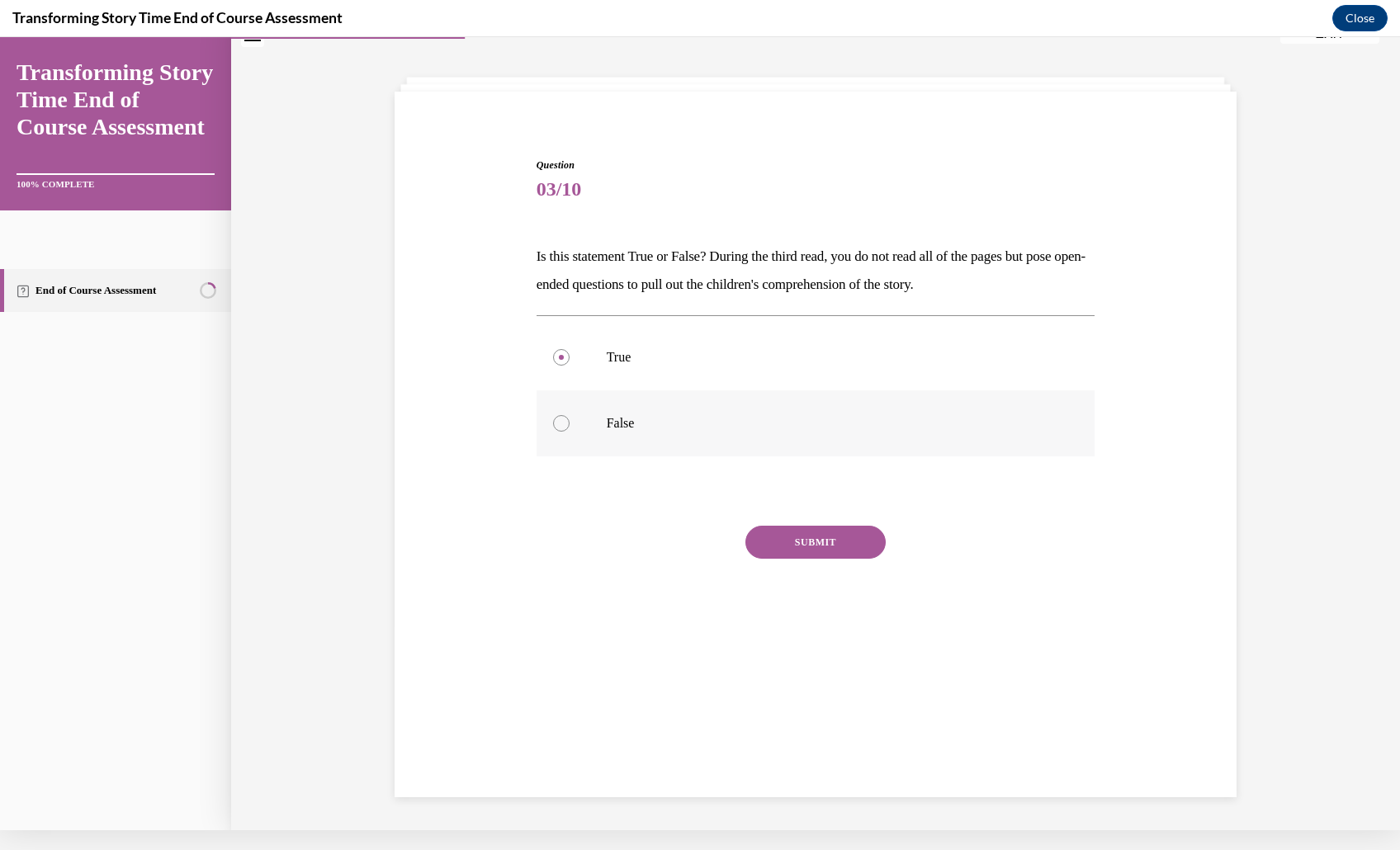
click at [570, 432] on input "False" at bounding box center [561, 423] width 17 height 17
radio input "true"
click at [662, 299] on p "Is this statement True or False? During the third read, you do not read all of …" at bounding box center [816, 270] width 559 height 56
click at [611, 384] on label "True" at bounding box center [816, 357] width 559 height 66
click at [570, 365] on input "True" at bounding box center [561, 357] width 17 height 17
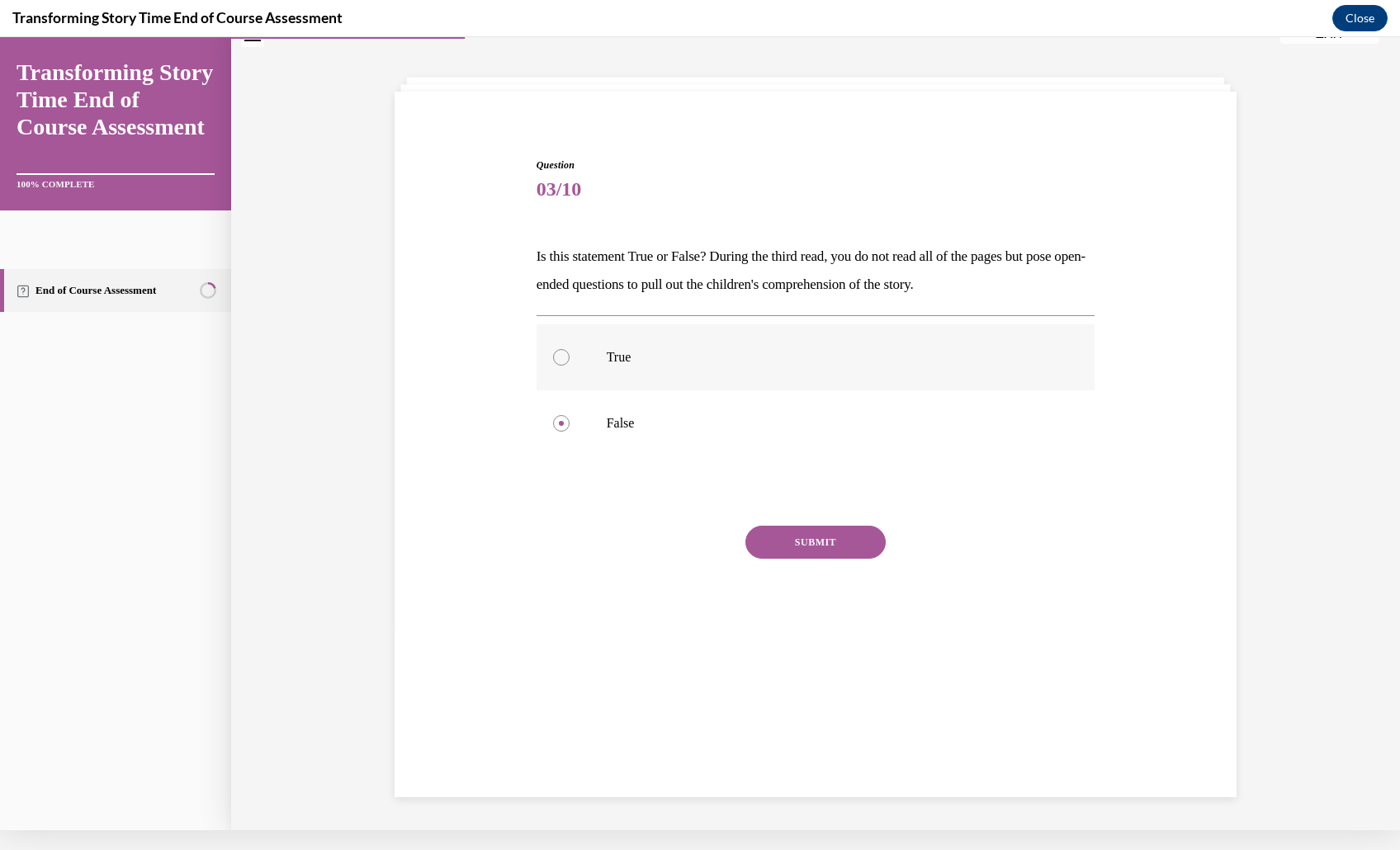
radio input "true"
click at [819, 456] on label "False" at bounding box center [816, 424] width 559 height 66
click at [570, 432] on input "False" at bounding box center [561, 423] width 17 height 17
radio input "true"
click at [744, 299] on p "Is this statement True or False? During the third read, you do not read all of …" at bounding box center [816, 270] width 559 height 56
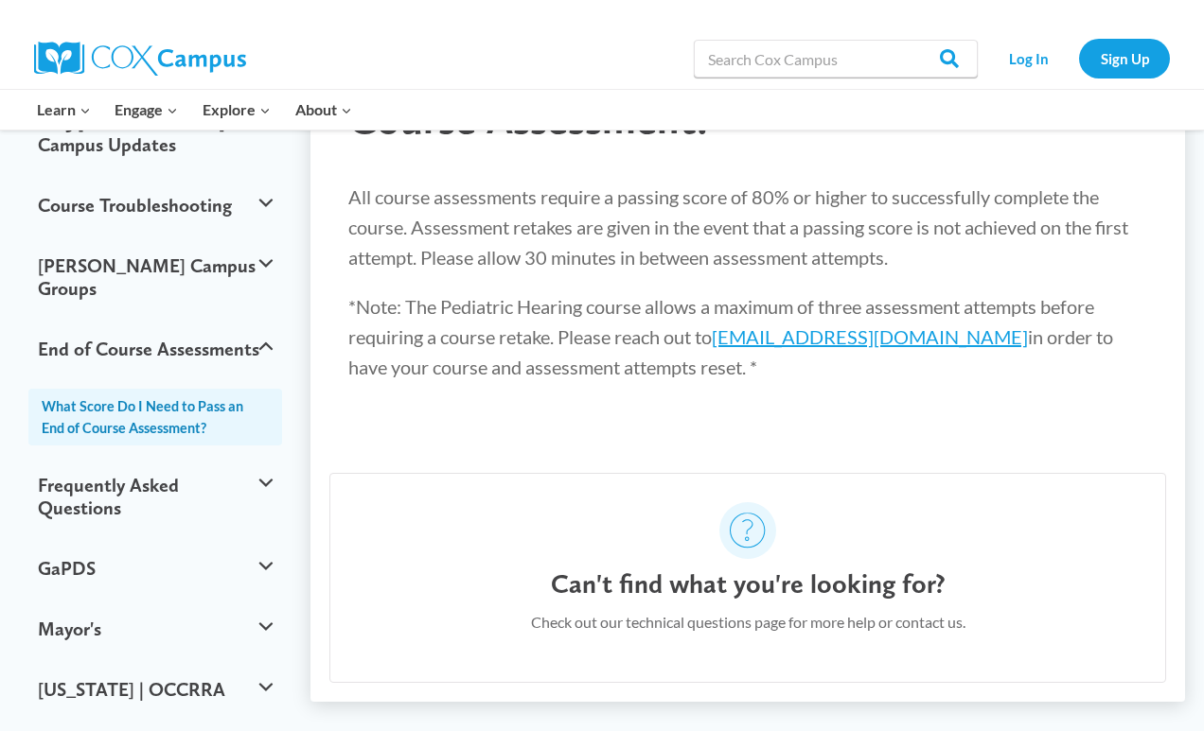
scroll to position [224, 0]
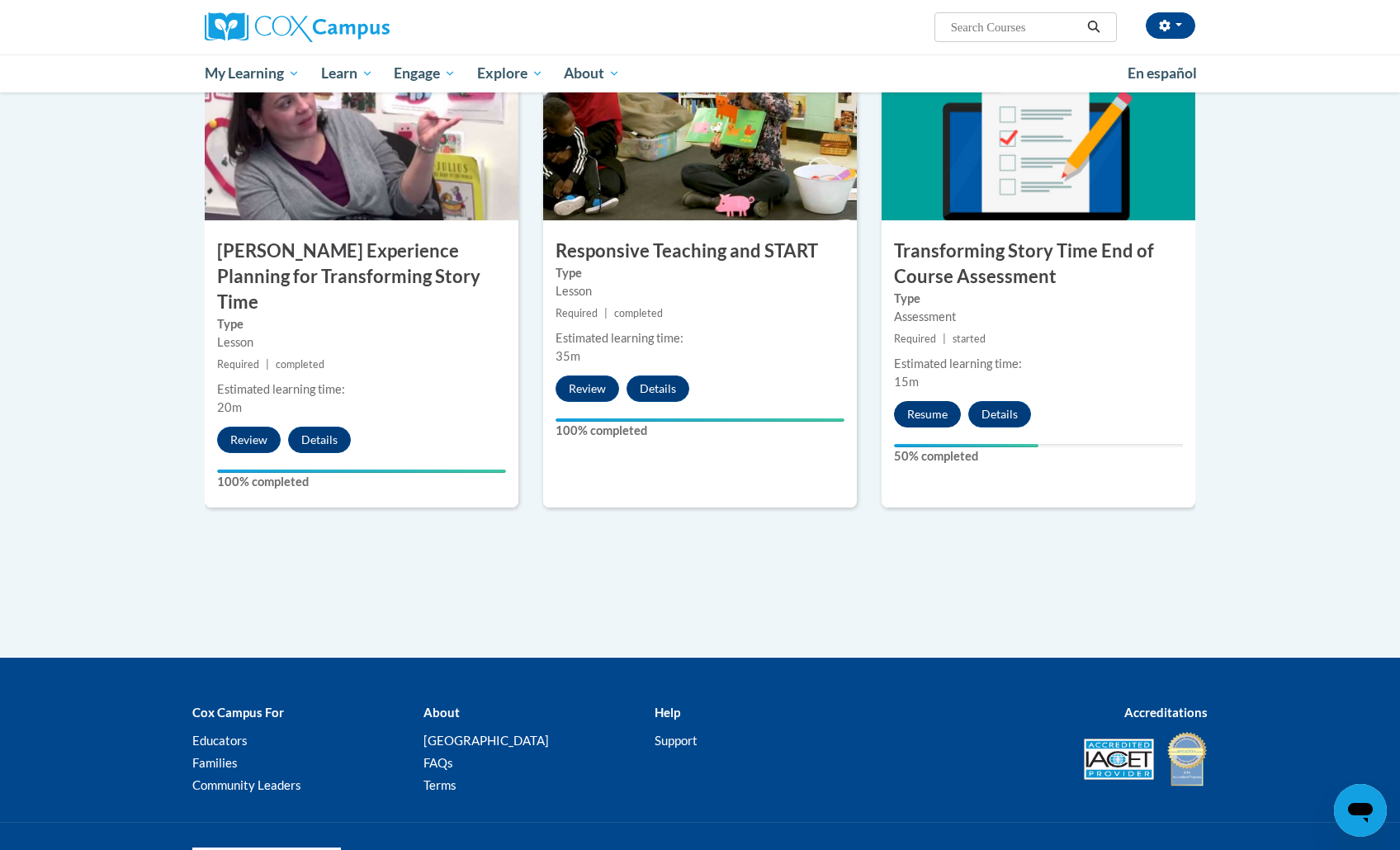
click at [932, 401] on button "Resume" at bounding box center [927, 414] width 67 height 26
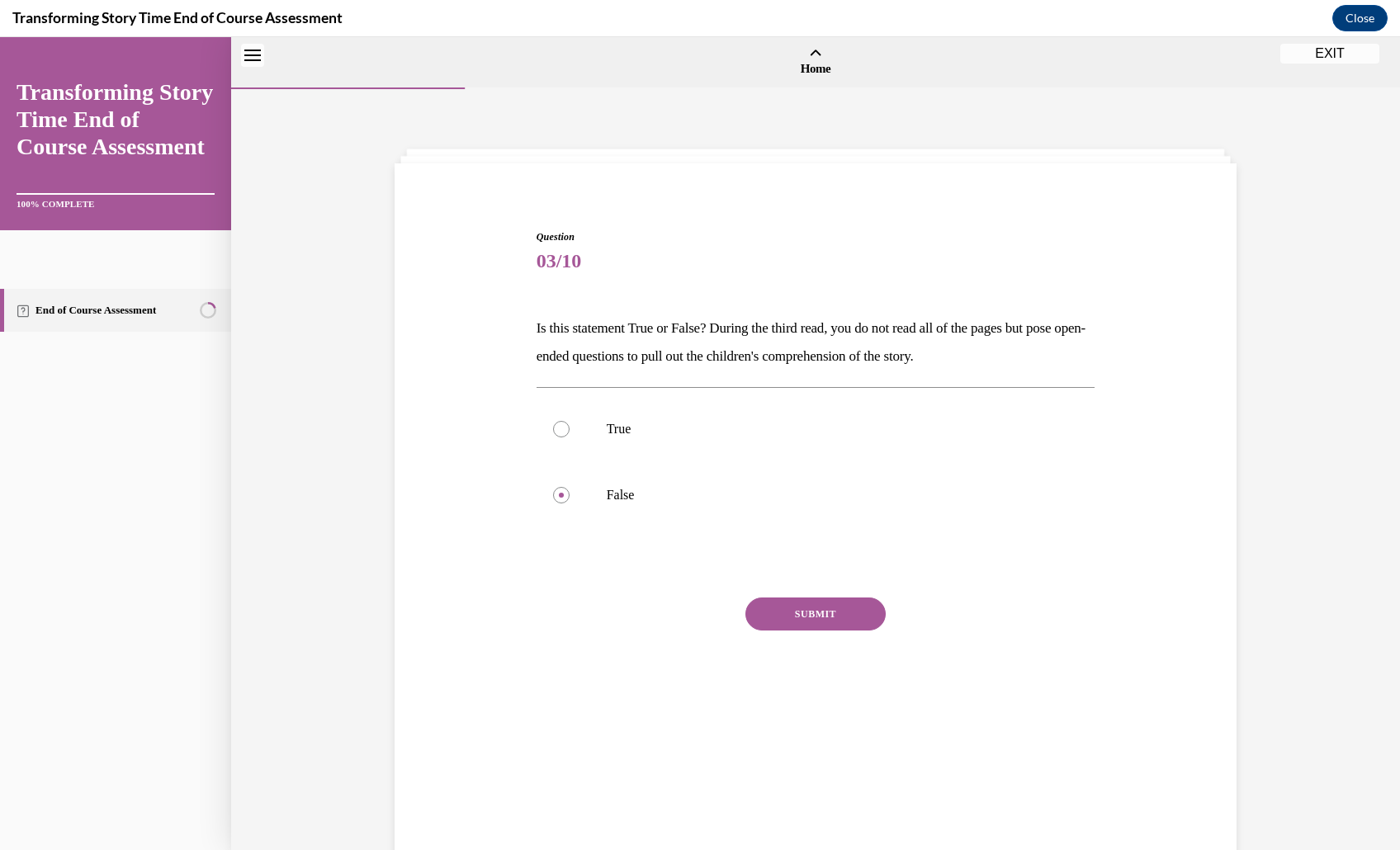
scroll to position [60, 0]
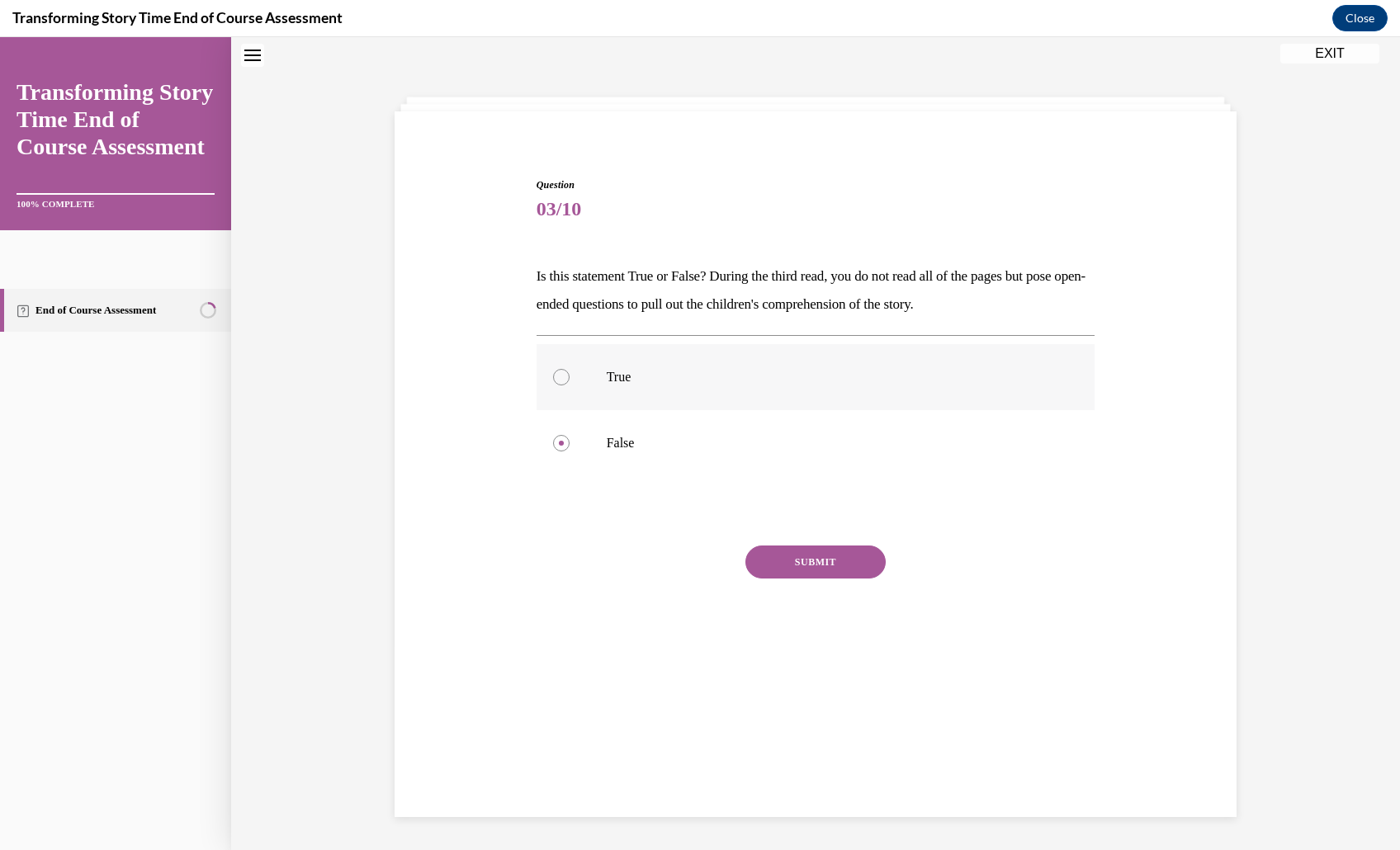
click at [849, 385] on p "True" at bounding box center [830, 377] width 447 height 17
click at [570, 385] on input "True" at bounding box center [561, 377] width 17 height 17
radio input "true"
click at [856, 578] on button "SUBMIT" at bounding box center [815, 561] width 140 height 33
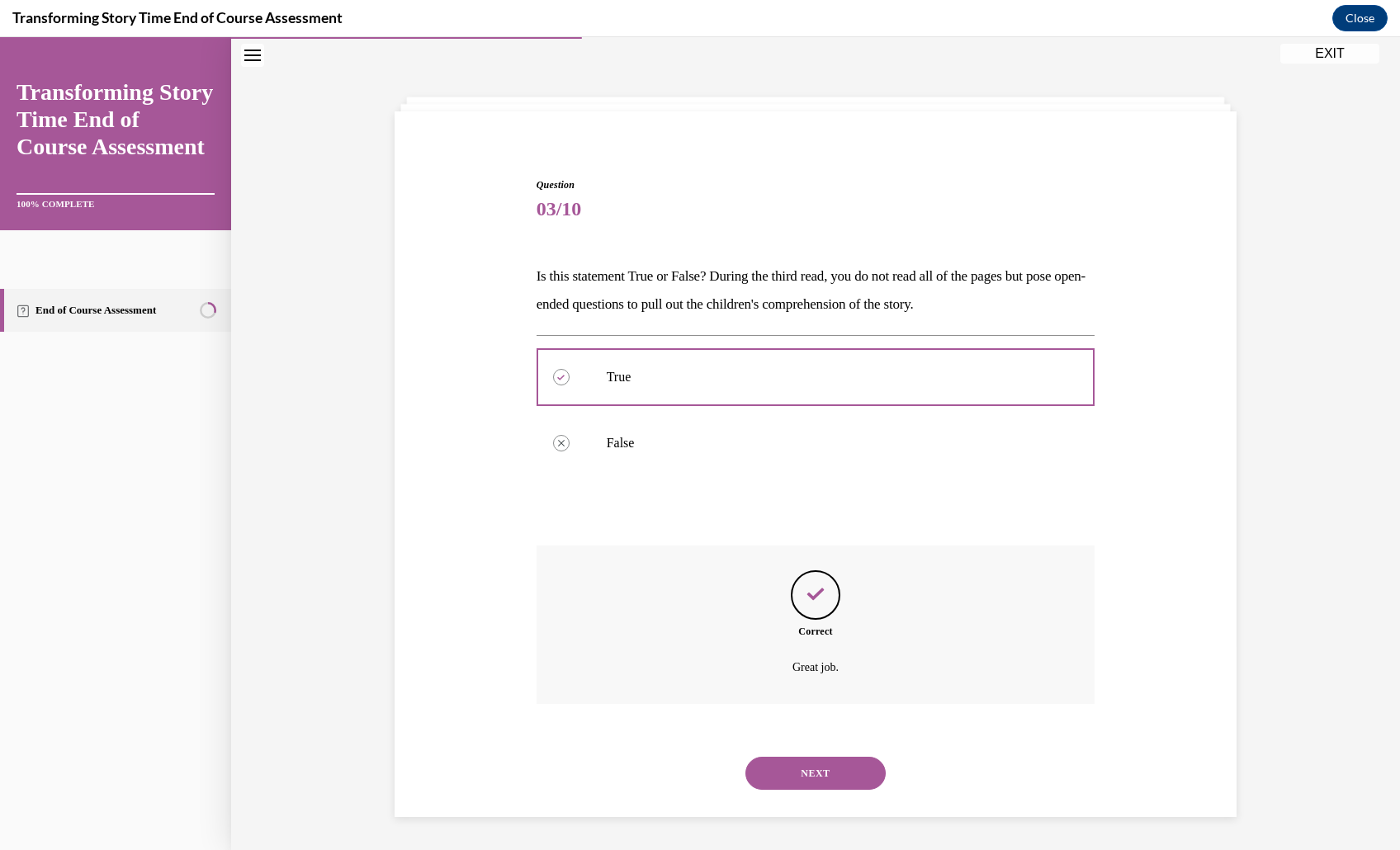
scroll to position [173, 0]
click at [837, 757] on button "NEXT" at bounding box center [815, 773] width 140 height 33
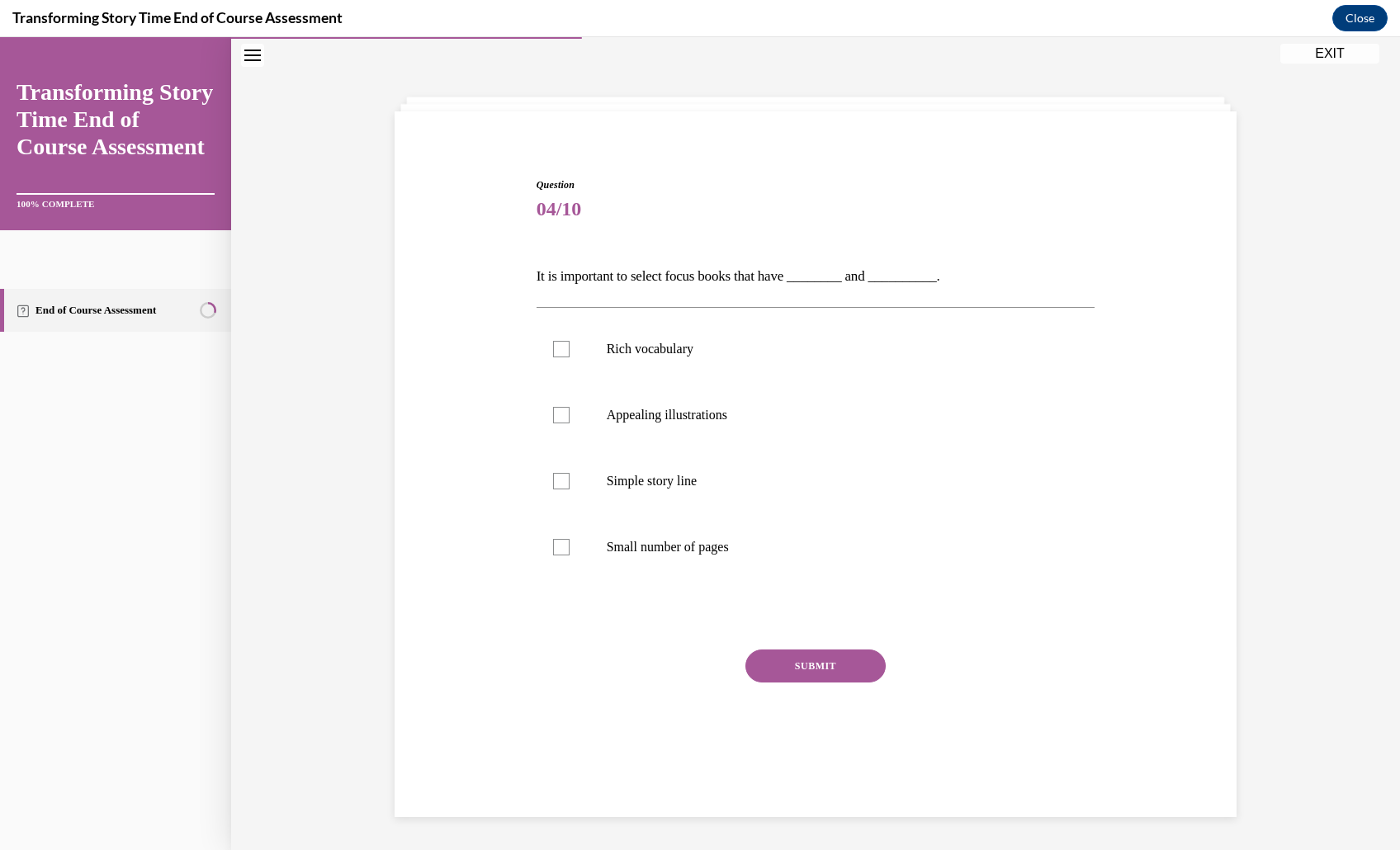
scroll to position [152, 0]
click at [769, 316] on label "Rich vocabulary" at bounding box center [816, 349] width 559 height 66
click at [570, 341] on input "Rich vocabulary" at bounding box center [561, 349] width 17 height 17
checkbox input "true"
click at [769, 382] on label "Appealing illustrations" at bounding box center [816, 415] width 559 height 66
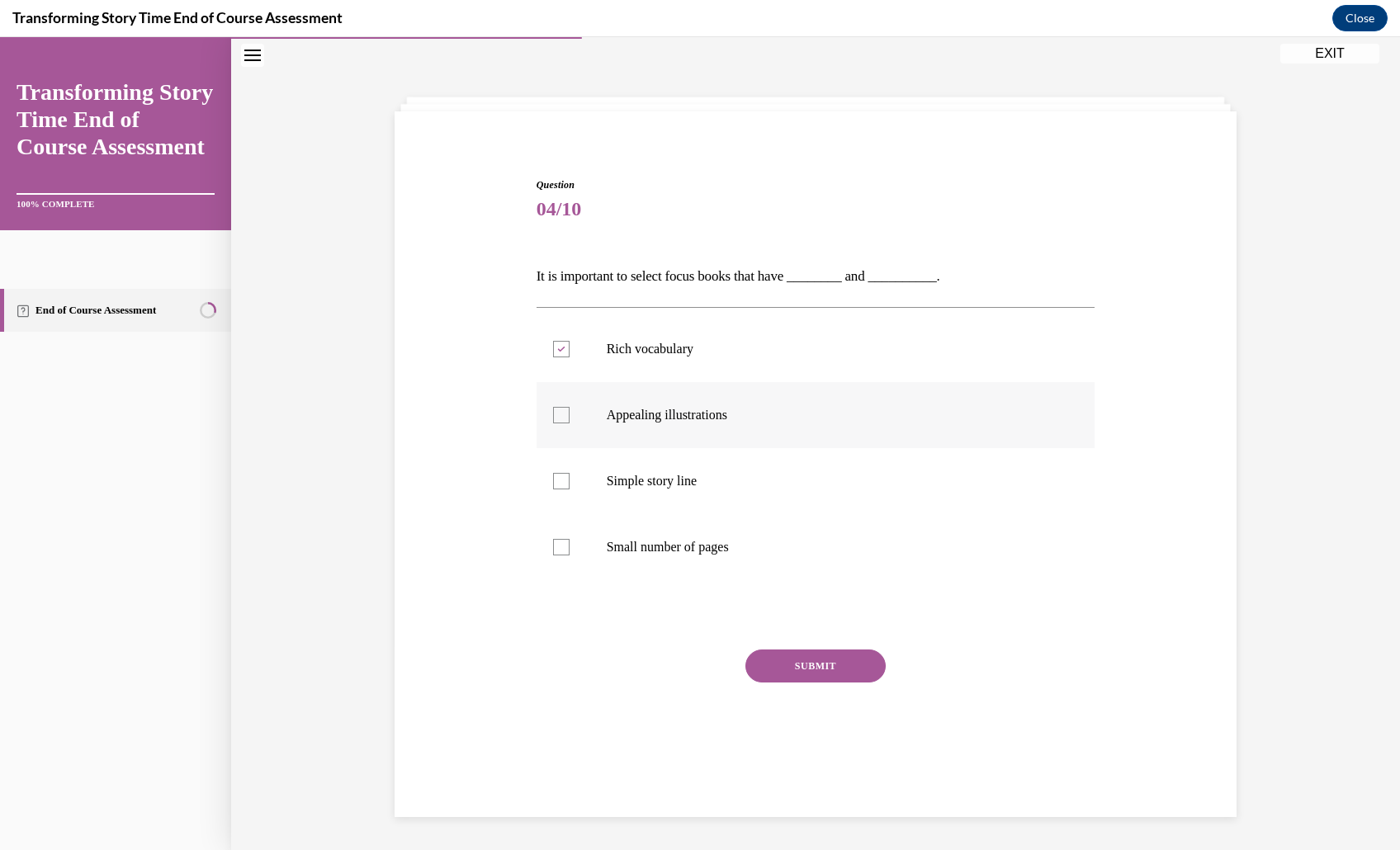
click at [570, 406] on input "Appealing illustrations" at bounding box center [561, 414] width 17 height 17
checkbox input "true"
click at [812, 665] on div "Question 04/10 It is important to select focus books that have ________ and ___…" at bounding box center [816, 480] width 559 height 607
click at [843, 670] on div "Question 04/10 It is important to select focus books that have ________ and ___…" at bounding box center [816, 480] width 559 height 607
click at [988, 701] on div "SUBMIT" at bounding box center [816, 690] width 559 height 83
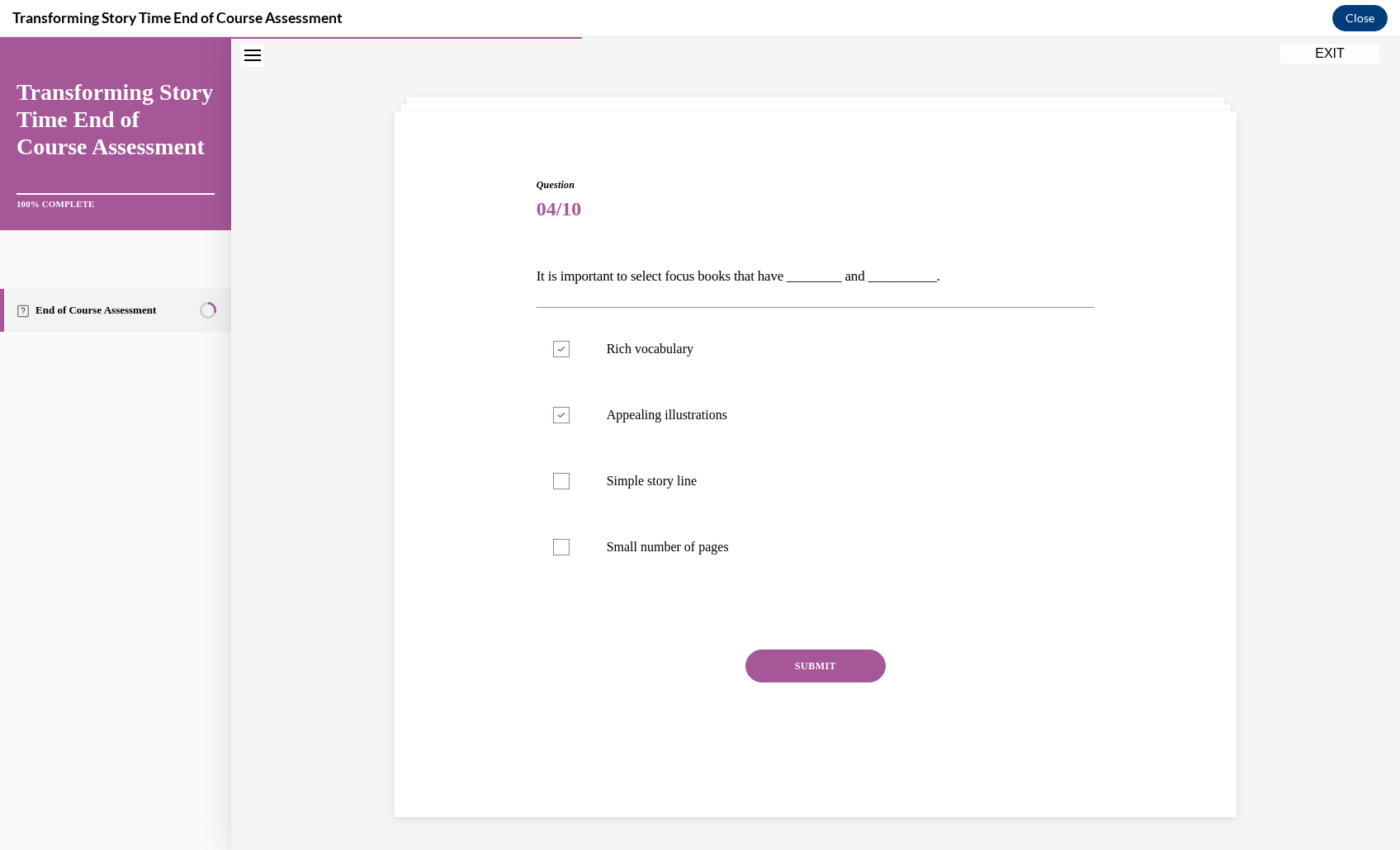
click at [849, 678] on button "SUBMIT" at bounding box center [815, 666] width 140 height 33
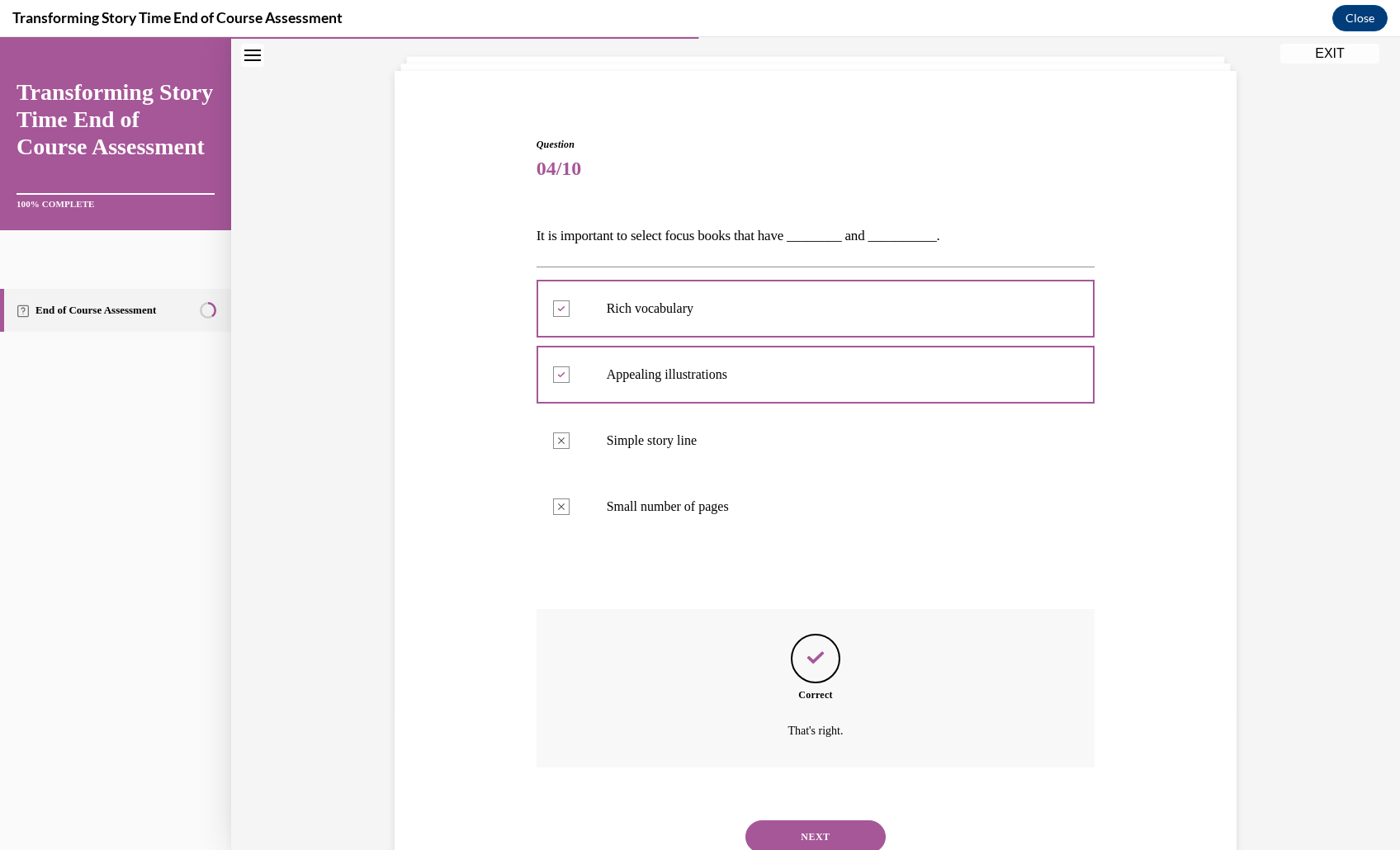
scroll to position [303, 0]
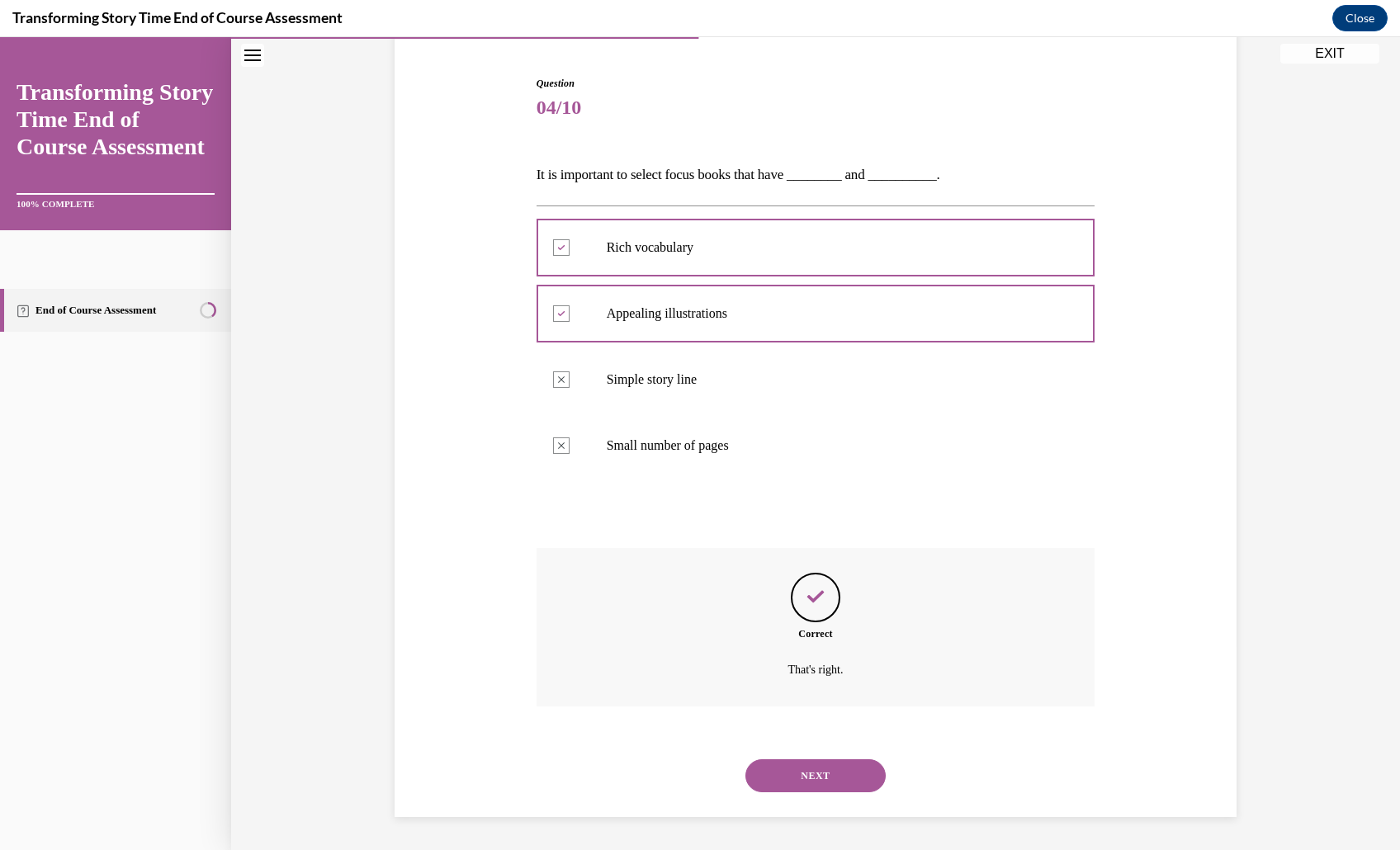
click at [839, 759] on button "NEXT" at bounding box center [815, 776] width 140 height 33
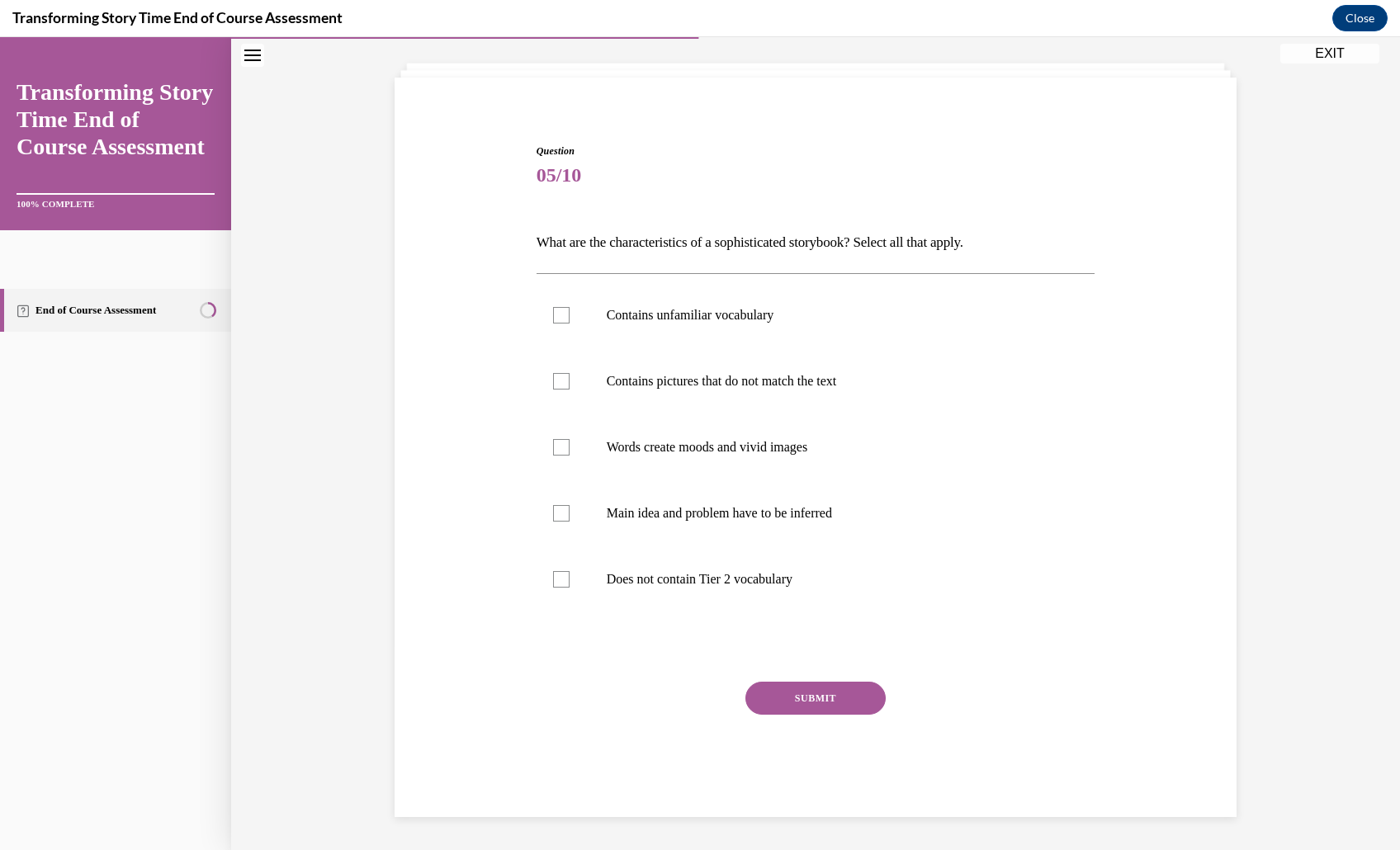
scroll to position [221, 0]
click at [806, 307] on p "Contains unfamiliar vocabulary" at bounding box center [830, 315] width 447 height 17
click at [570, 307] on input "Contains unfamiliar vocabulary" at bounding box center [561, 315] width 17 height 17
checkbox input "true"
click at [803, 493] on label "Main idea and problem have to be inferred" at bounding box center [816, 513] width 559 height 66
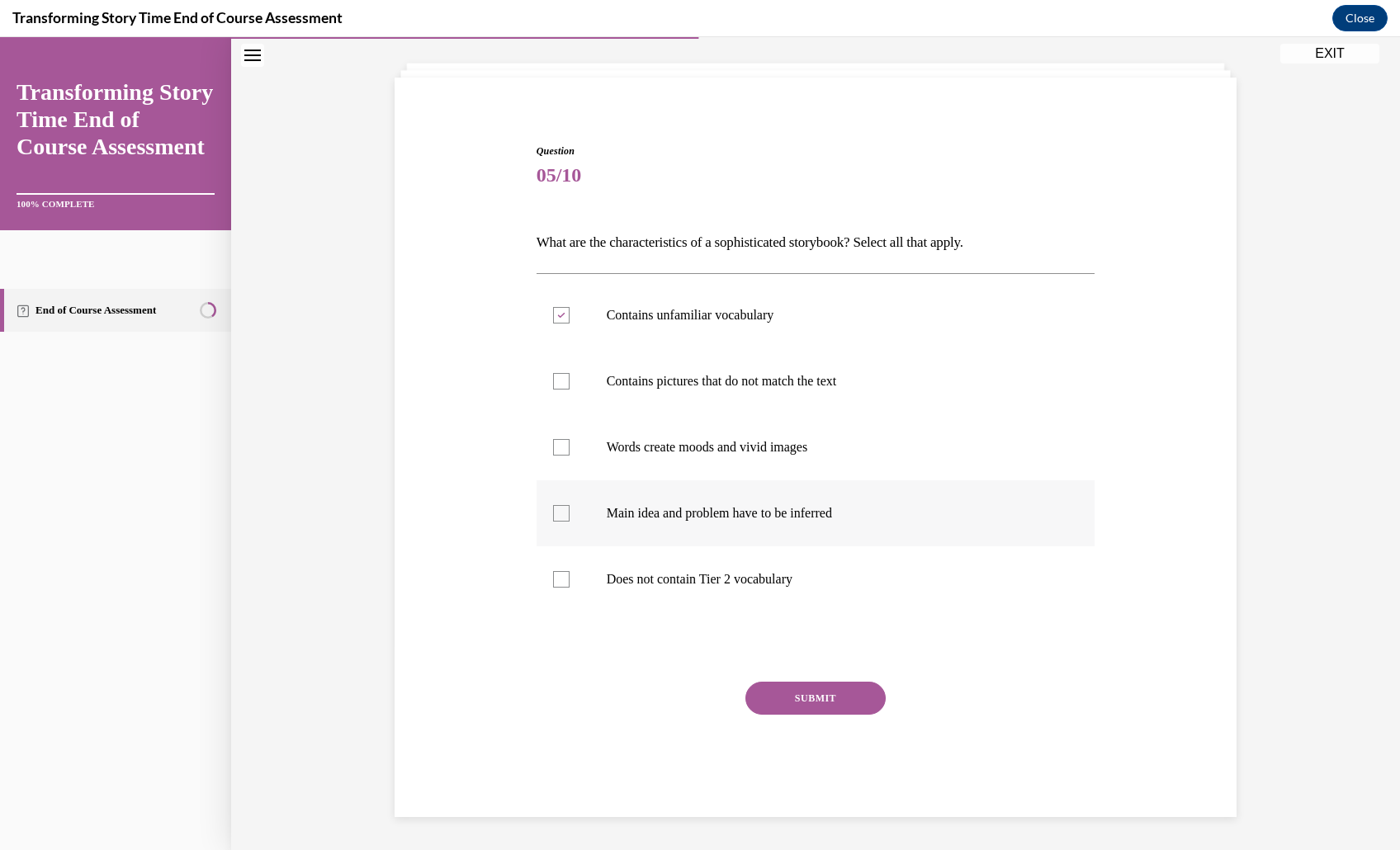
click at [570, 505] on input "Main idea and problem have to be inferred" at bounding box center [561, 513] width 17 height 17
checkbox input "true"
click at [803, 439] on p "Words create moods and vivid images" at bounding box center [830, 446] width 447 height 17
click at [570, 439] on input "Words create moods and vivid images" at bounding box center [561, 446] width 17 height 17
checkbox input "true"
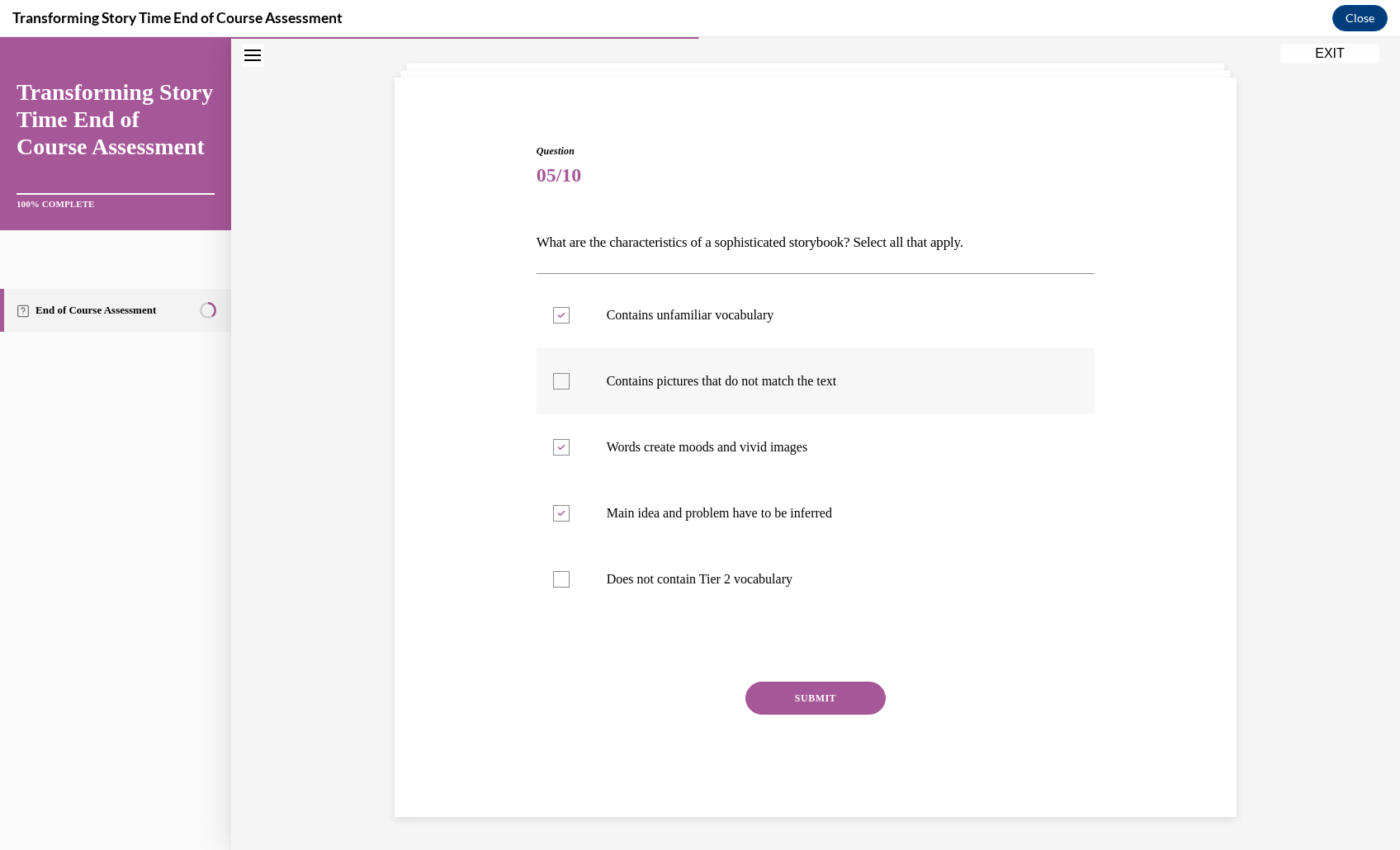
click at [803, 348] on label "Contains pictures that do not match the text" at bounding box center [816, 381] width 559 height 66
click at [570, 373] on input "Contains pictures that do not match the text" at bounding box center [561, 381] width 17 height 17
checkbox input "true"
click at [813, 687] on button "SUBMIT" at bounding box center [815, 698] width 140 height 33
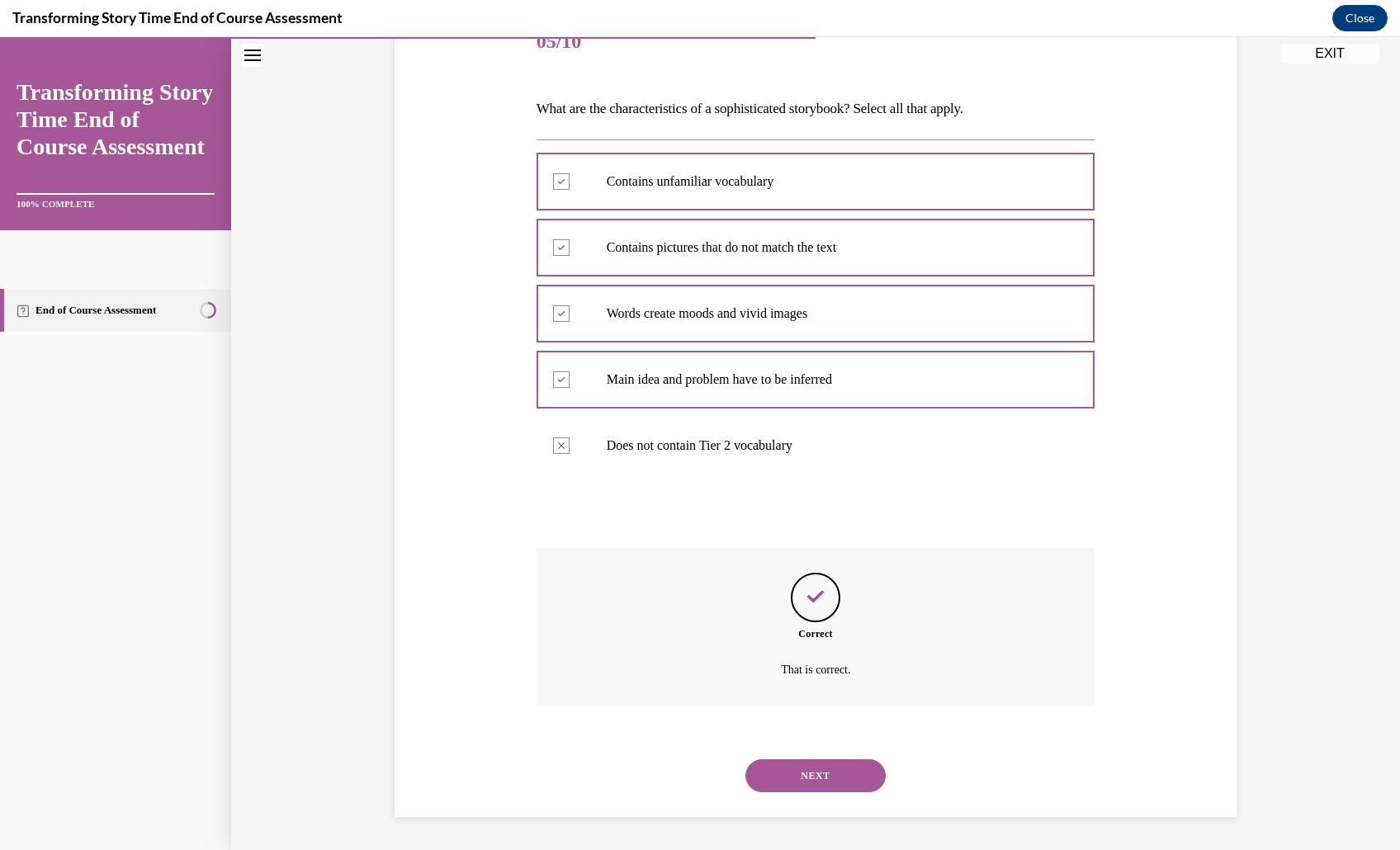
scroll to position [383, 0]
click at [867, 759] on button "NEXT" at bounding box center [815, 776] width 140 height 33
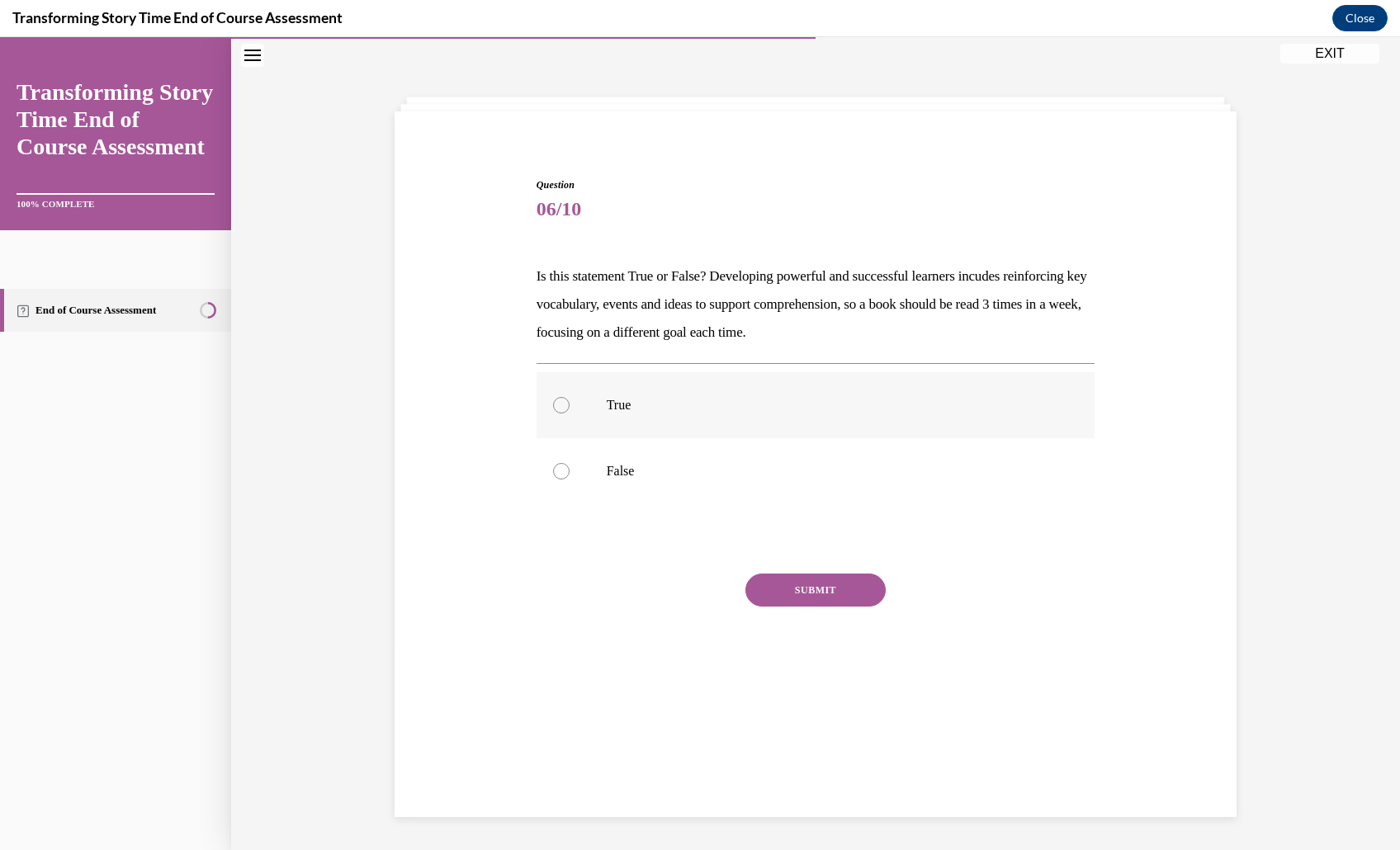
scroll to position [61, 0]
click at [753, 438] on label "True" at bounding box center [816, 405] width 559 height 66
click at [570, 413] on input "True" at bounding box center [561, 405] width 17 height 17
radio input "true"
click at [826, 606] on button "SUBMIT" at bounding box center [815, 590] width 140 height 33
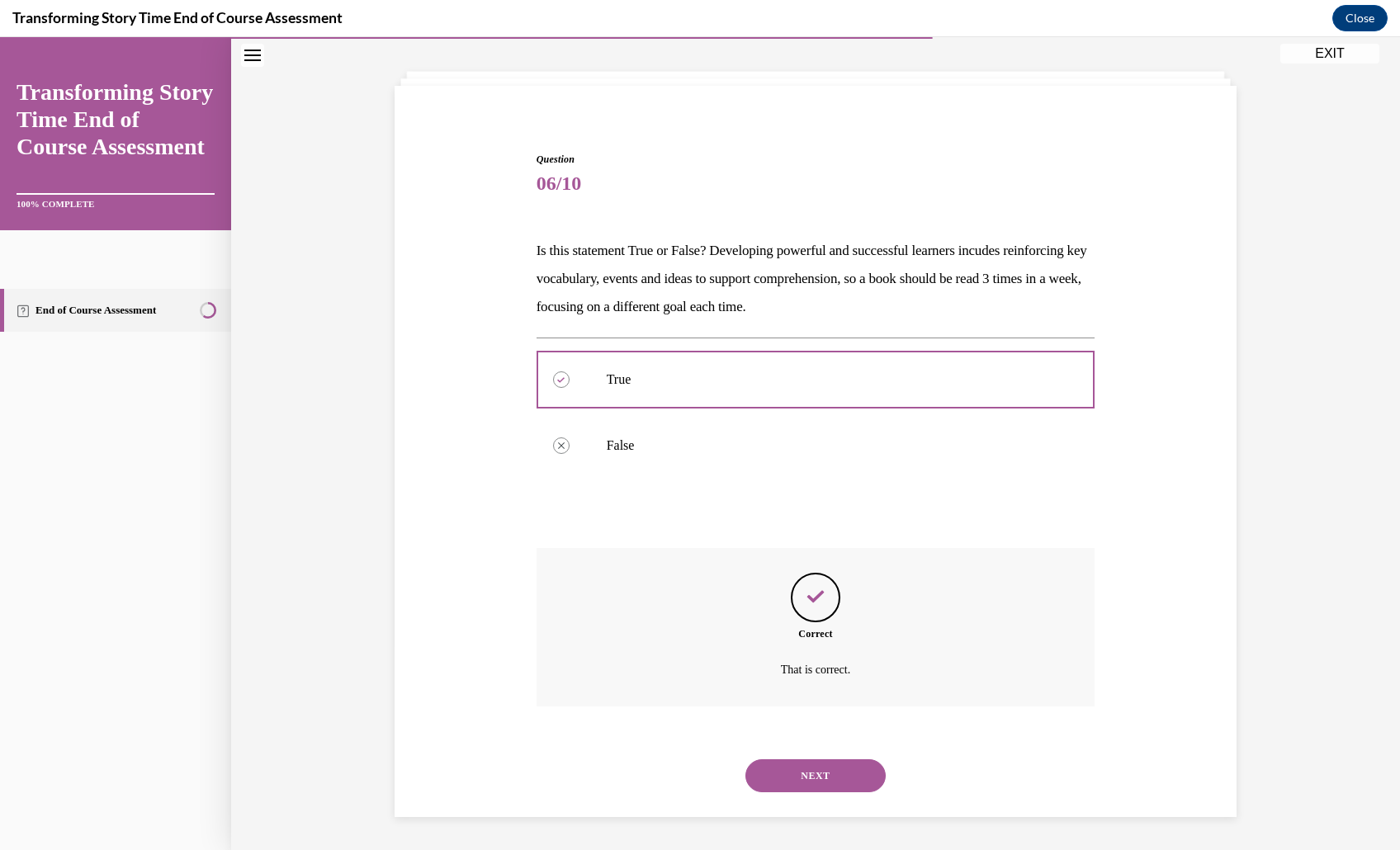
scroll to position [200, 0]
click at [860, 759] on button "NEXT" at bounding box center [815, 776] width 140 height 33
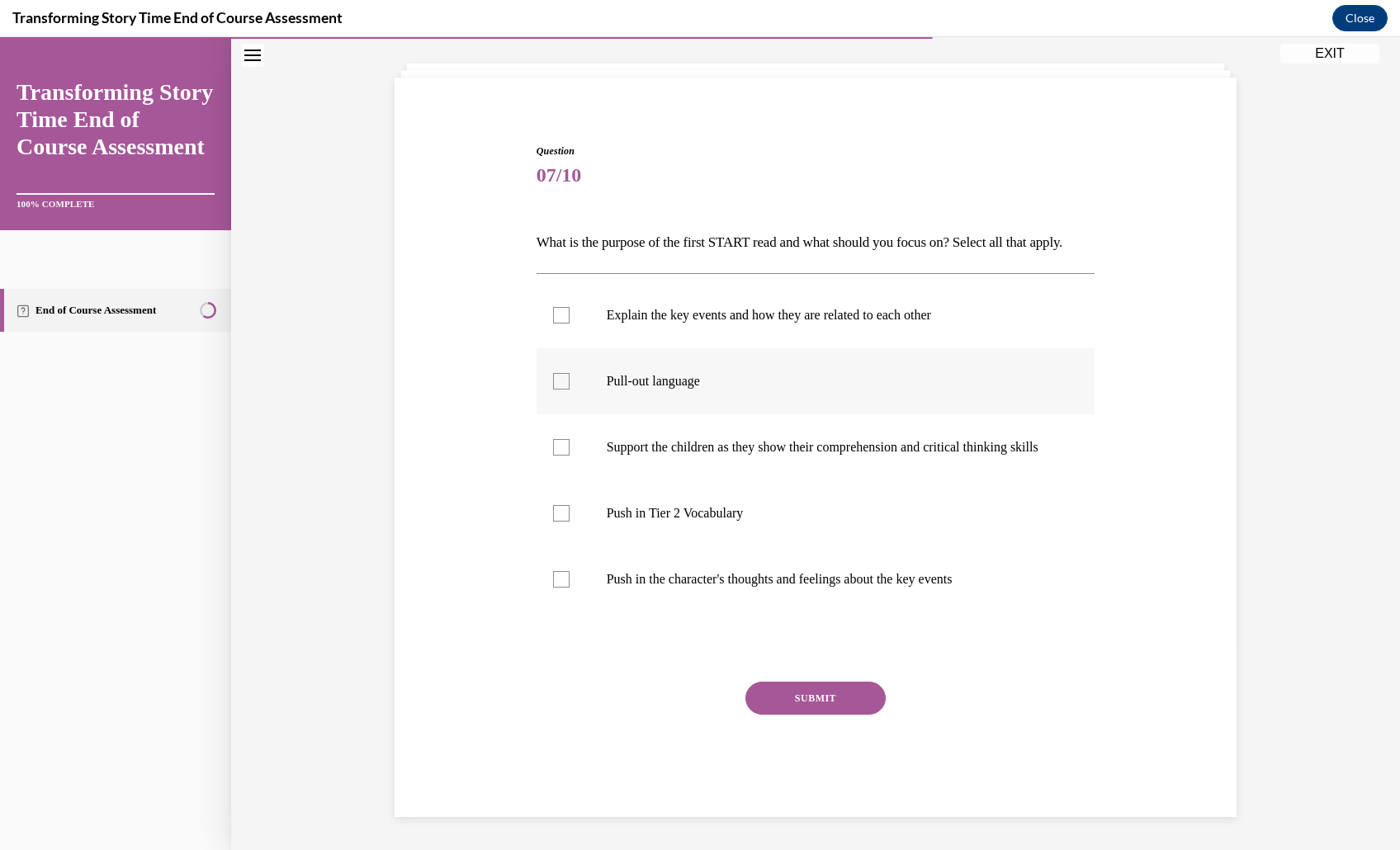
click at [750, 367] on label "Pull-out language" at bounding box center [816, 381] width 559 height 66
click at [570, 373] on input "Pull-out language" at bounding box center [561, 381] width 17 height 17
checkbox input "true"
click at [754, 307] on p "Explain the key events and how they are related to each other" at bounding box center [830, 315] width 447 height 17
click at [570, 307] on input "Explain the key events and how they are related to each other" at bounding box center [561, 315] width 17 height 17
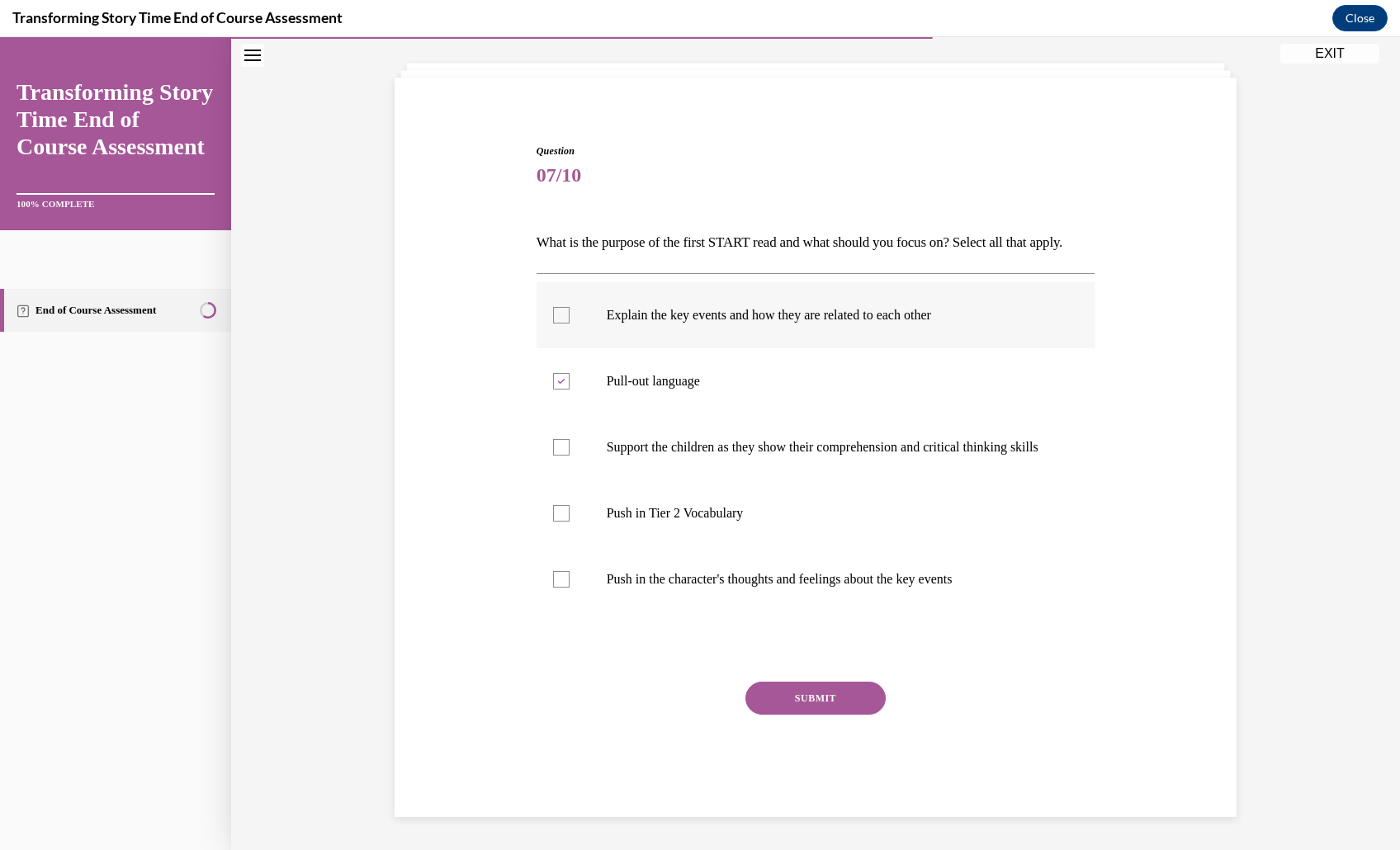
checkbox input "true"
click at [766, 441] on label "Support the children as they show their comprehension and critical thinking ski…" at bounding box center [816, 447] width 559 height 66
click at [570, 441] on input "Support the children as they show their comprehension and critical thinking ski…" at bounding box center [561, 446] width 17 height 17
checkbox input "true"
click at [809, 748] on div "SUBMIT" at bounding box center [816, 723] width 559 height 83
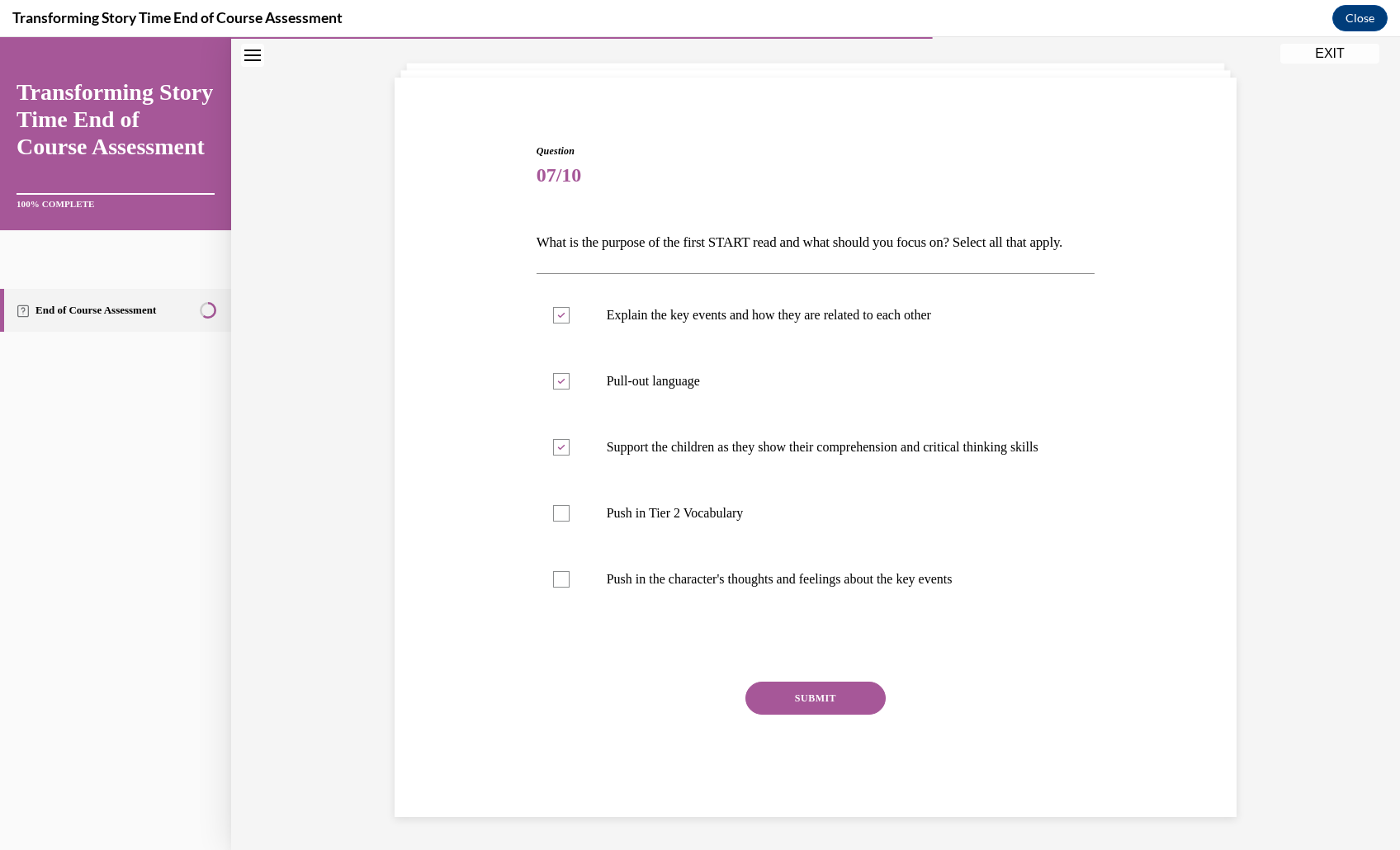
click at [809, 714] on button "SUBMIT" at bounding box center [815, 698] width 140 height 33
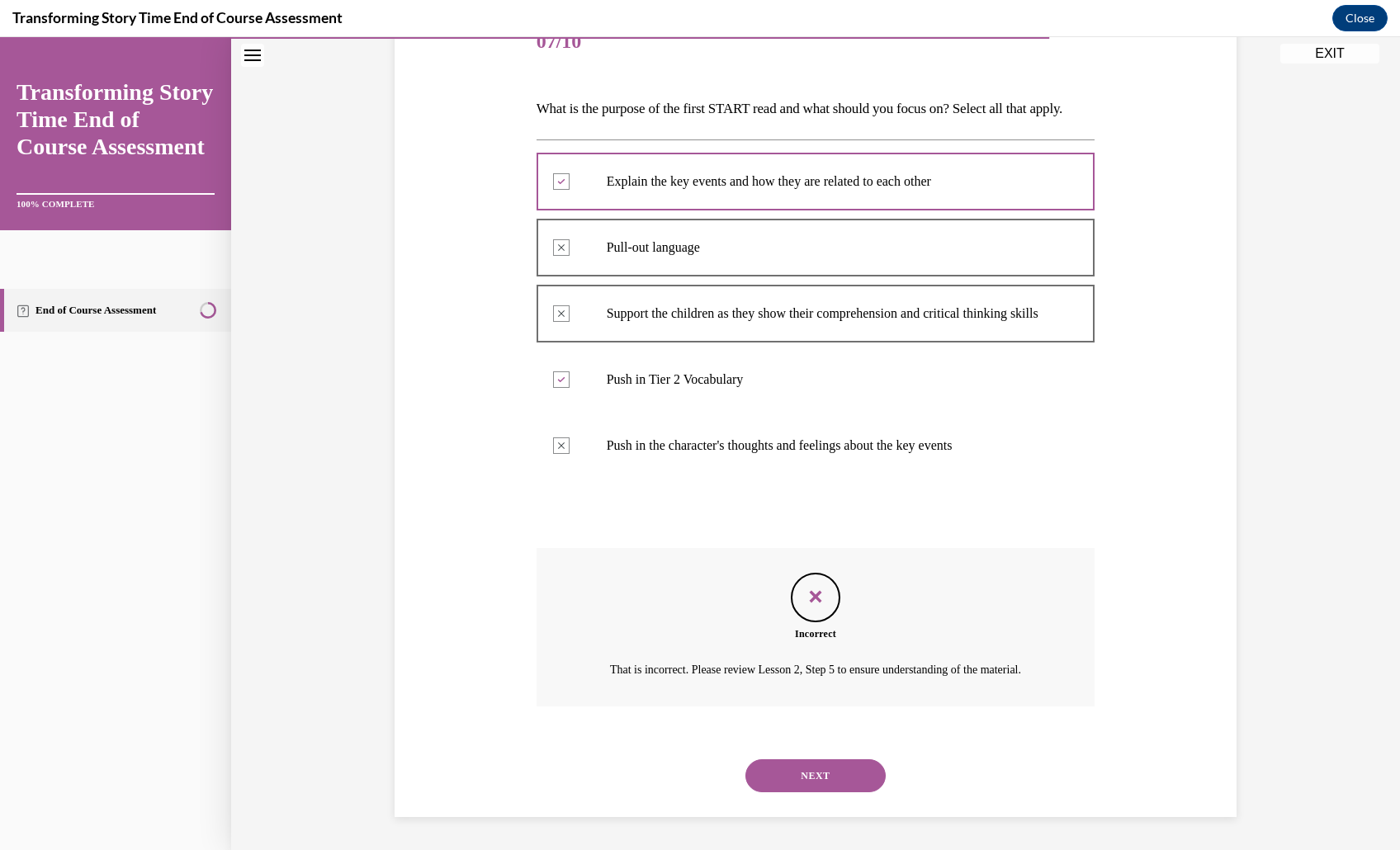
scroll to position [383, 0]
click at [840, 763] on button "NEXT" at bounding box center [815, 776] width 140 height 33
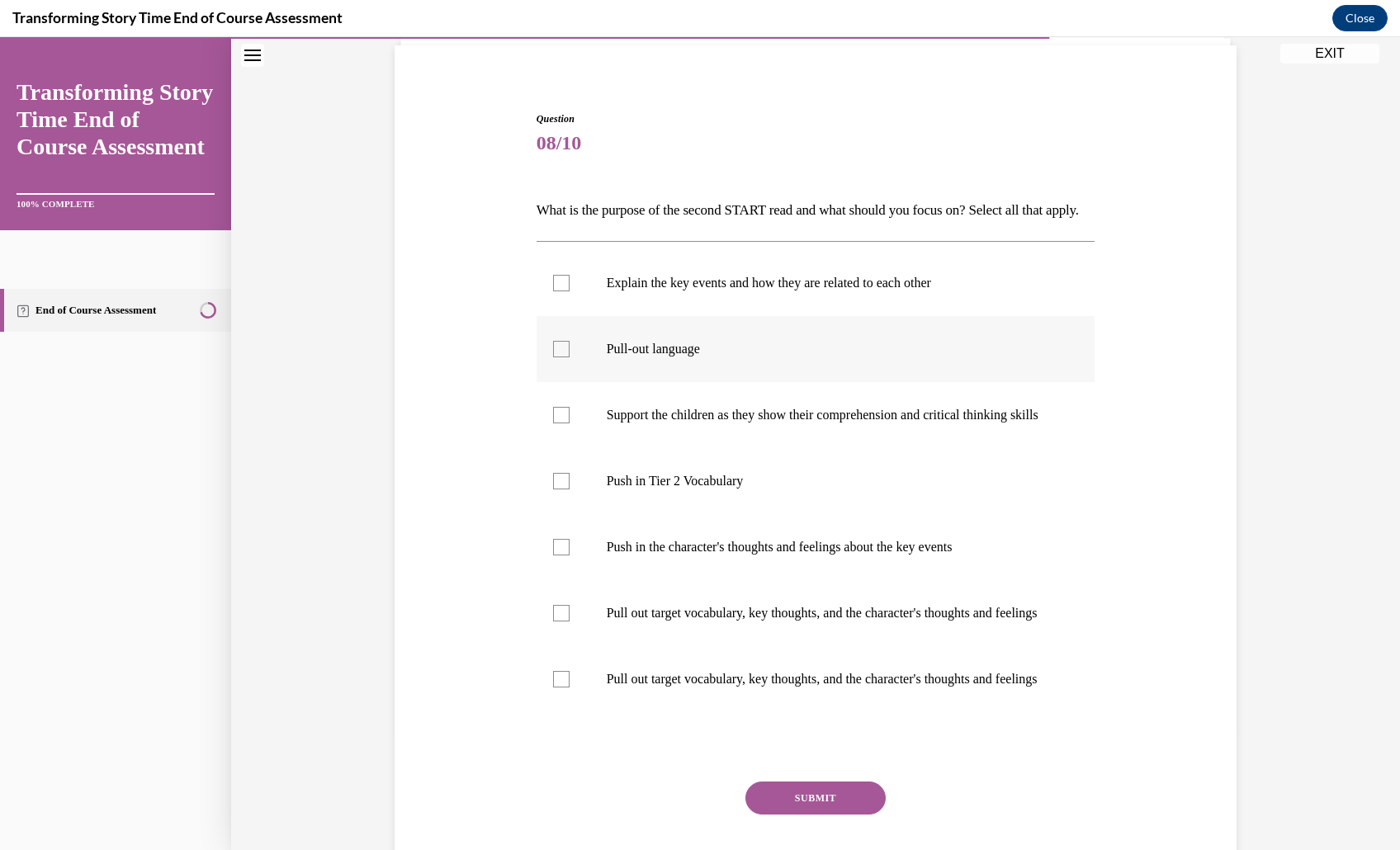
scroll to position [265, 0]
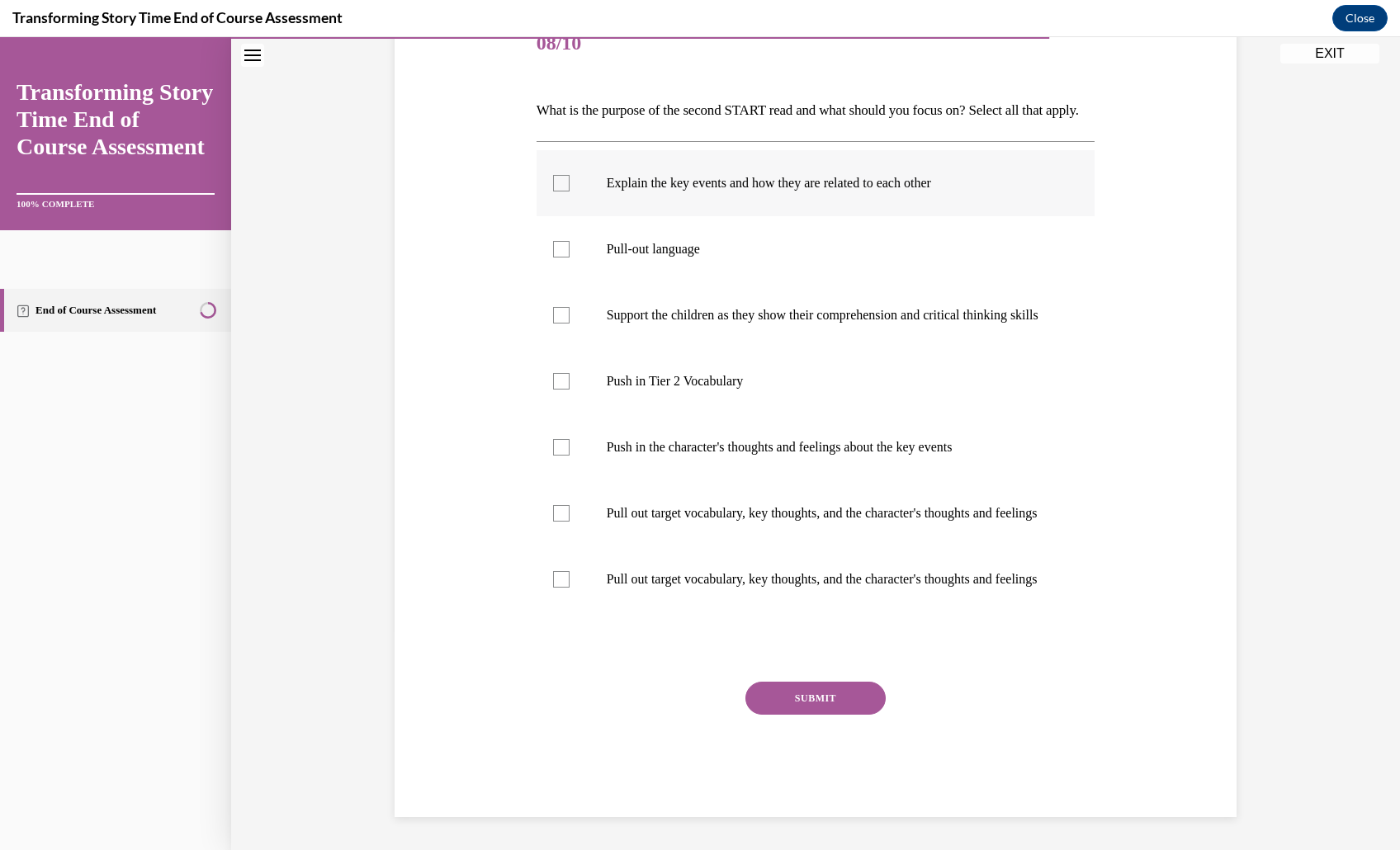
click at [813, 212] on label "Explain the key events and how they are related to each other" at bounding box center [816, 183] width 559 height 66
click at [570, 192] on input "Explain the key events and how they are related to each other" at bounding box center [561, 183] width 17 height 17
checkbox input "true"
click at [769, 390] on p "Push in Tier 2 Vocabulary" at bounding box center [830, 381] width 447 height 17
click at [570, 390] on input "Push in Tier 2 Vocabulary" at bounding box center [561, 381] width 17 height 17
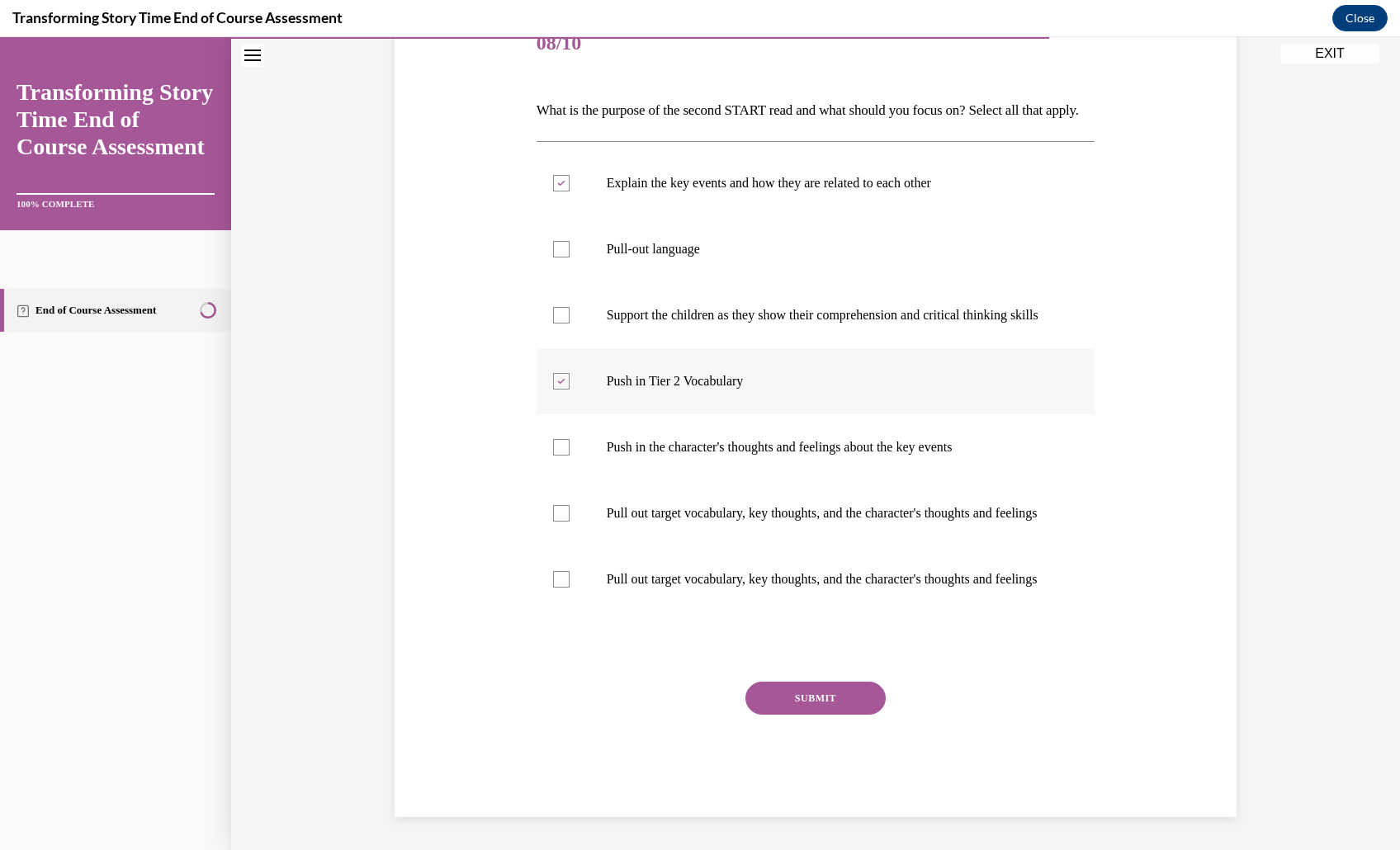
click at [769, 390] on p "Push in Tier 2 Vocabulary" at bounding box center [830, 381] width 447 height 17
click at [570, 390] on input "Push in Tier 2 Vocabulary" at bounding box center [561, 381] width 17 height 17
checkbox input "false"
click at [758, 480] on label "Push in the character's thoughts and feelings about the key events" at bounding box center [816, 447] width 559 height 66
click at [570, 455] on input "Push in the character's thoughts and feelings about the key events" at bounding box center [561, 446] width 17 height 17
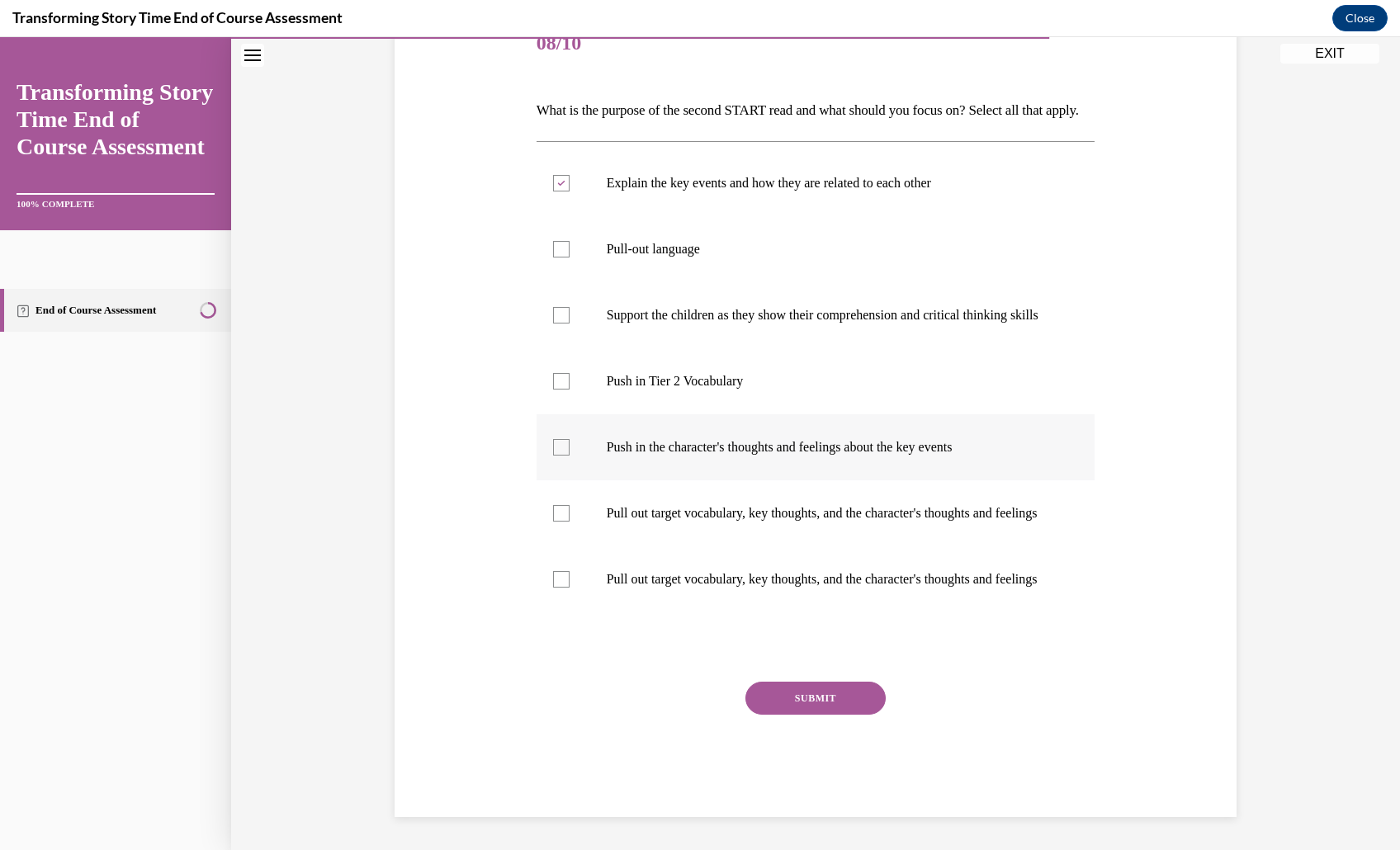
checkbox input "true"
click at [751, 546] on label "Pull out target vocabulary, key thoughts, and the character's thoughts and feel…" at bounding box center [816, 513] width 559 height 66
click at [570, 521] on input "Pull out target vocabulary, key thoughts, and the character's thoughts and feel…" at bounding box center [561, 513] width 17 height 17
checkbox input "true"
click at [794, 783] on div "Question 08/10 What is the purpose of the second START read and what should you…" at bounding box center [816, 414] width 559 height 806
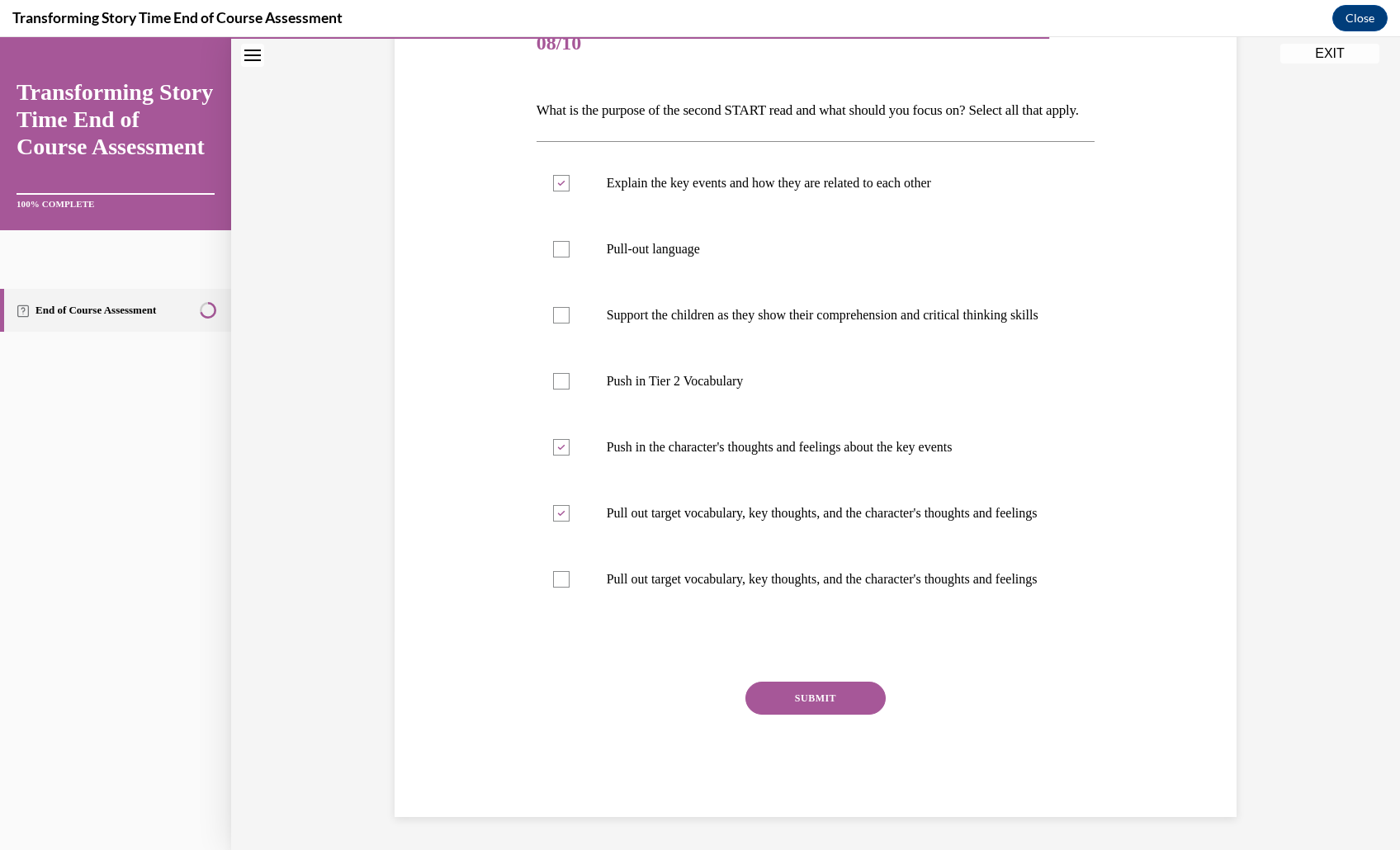
click at [803, 714] on button "SUBMIT" at bounding box center [815, 698] width 140 height 33
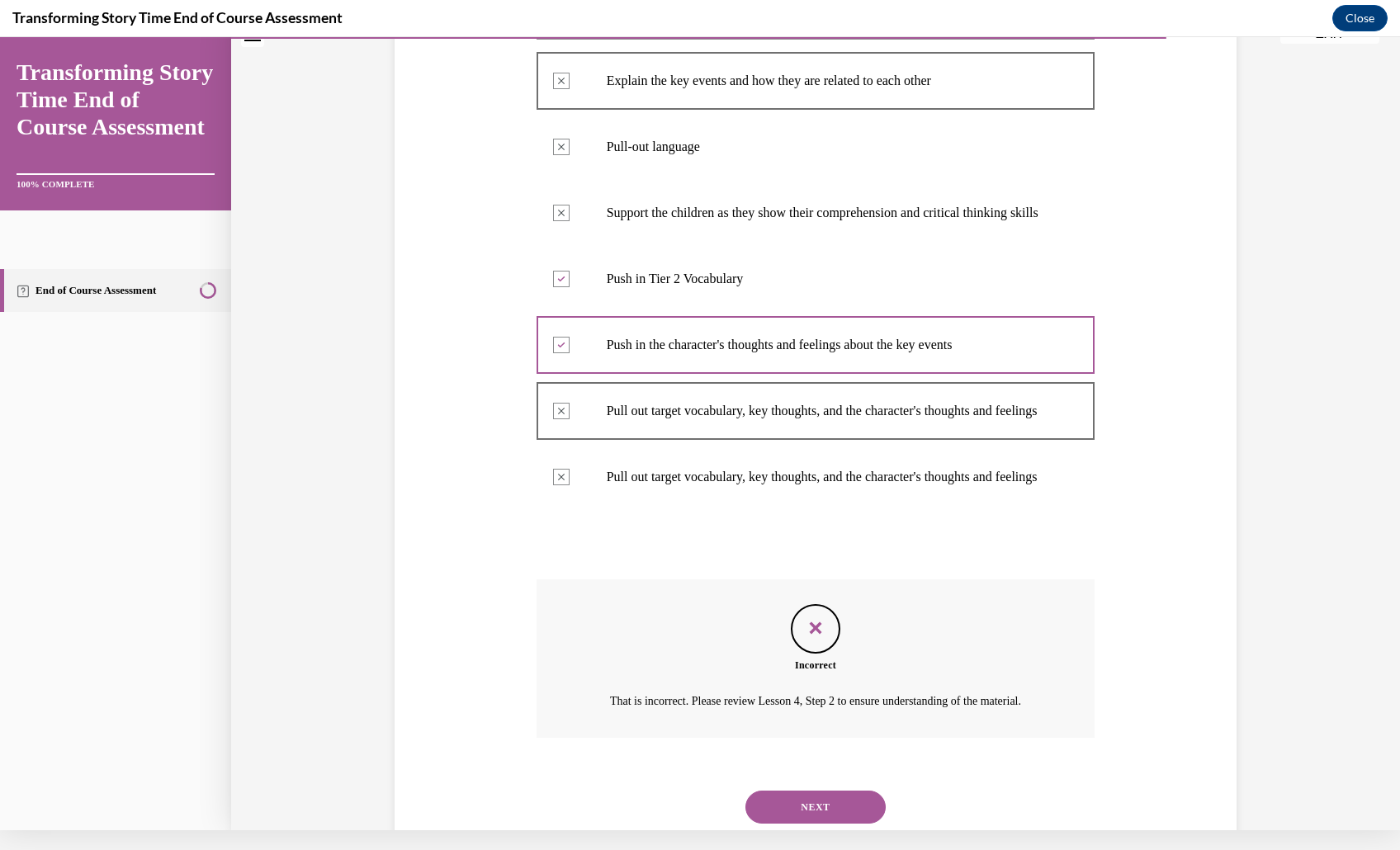
scroll to position [304, 0]
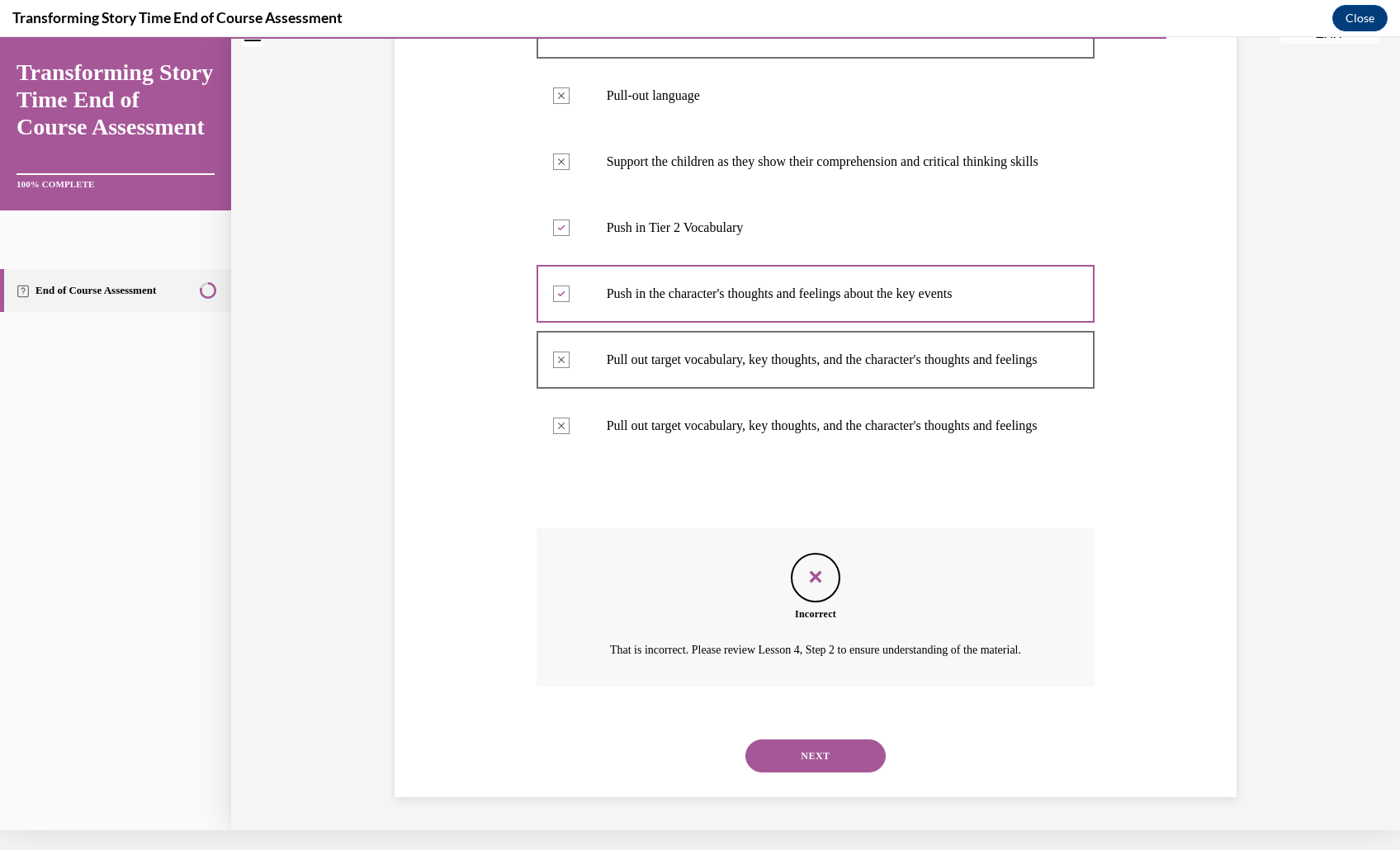
click at [833, 739] on button "NEXT" at bounding box center [815, 756] width 140 height 33
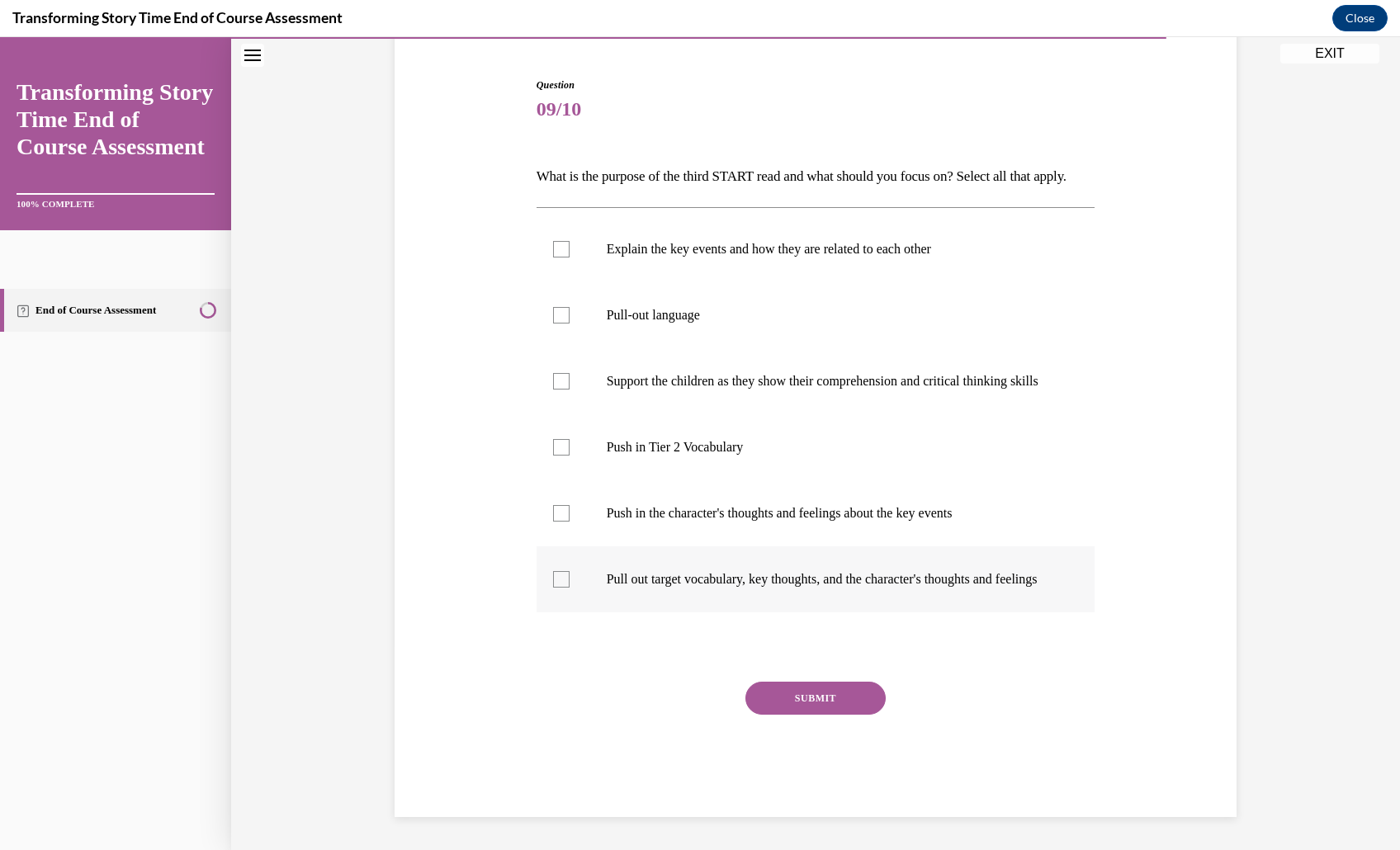
scroll to position [253, 0]
click at [794, 216] on label "Explain the key events and how they are related to each other" at bounding box center [816, 249] width 559 height 66
click at [570, 241] on input "Explain the key events and how they are related to each other" at bounding box center [561, 248] width 17 height 17
checkbox input "true"
click at [728, 521] on p "Push in the character's thoughts and feelings about the key events" at bounding box center [830, 513] width 447 height 17
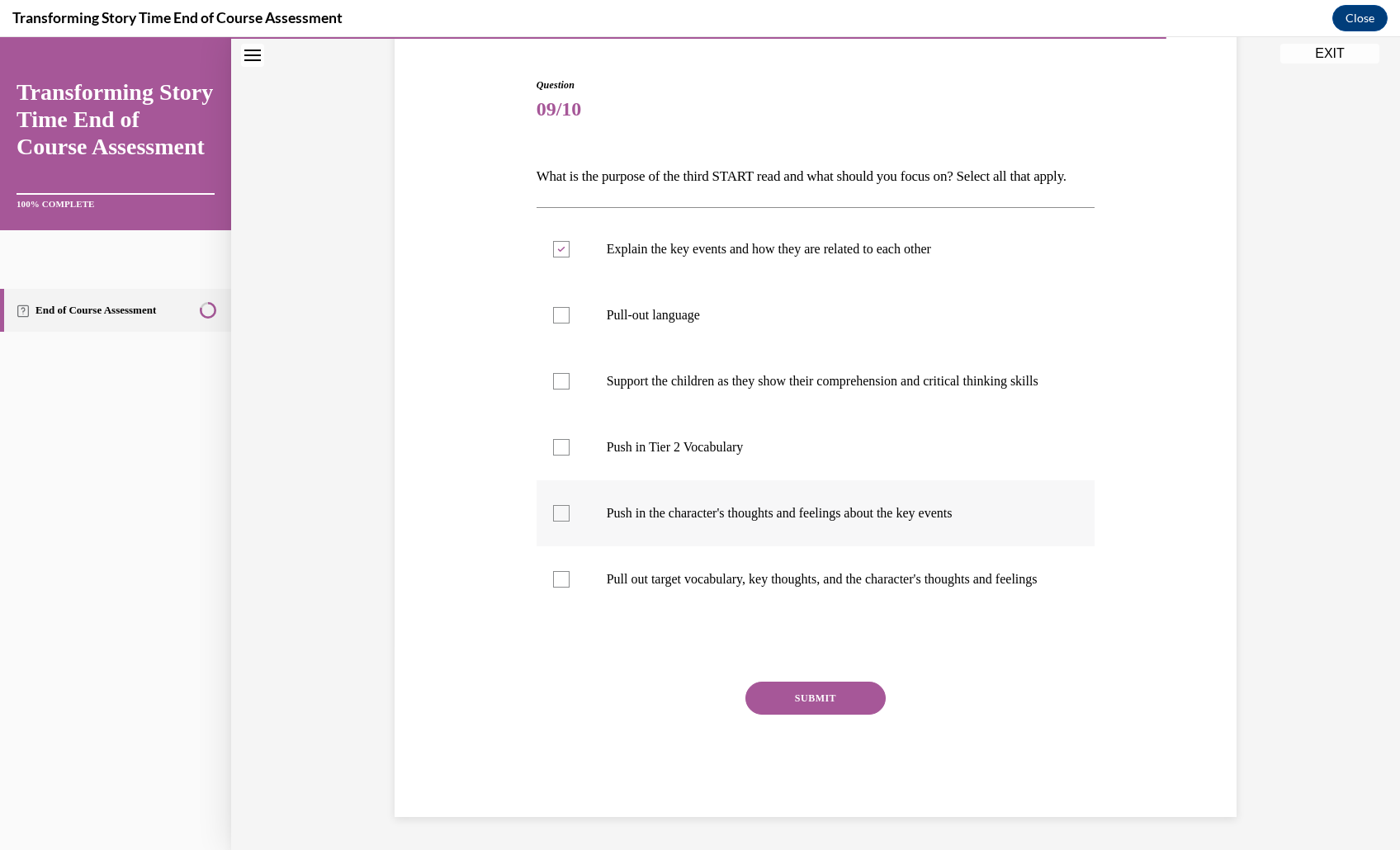
click at [570, 521] on input "Push in the character's thoughts and feelings about the key events" at bounding box center [561, 513] width 17 height 17
checkbox input "true"
click at [758, 612] on label "Pull out target vocabulary, key thoughts, and the character's thoughts and feel…" at bounding box center [816, 579] width 559 height 66
click at [570, 588] on input "Pull out target vocabulary, key thoughts, and the character's thoughts and feel…" at bounding box center [561, 579] width 17 height 17
checkbox input "true"
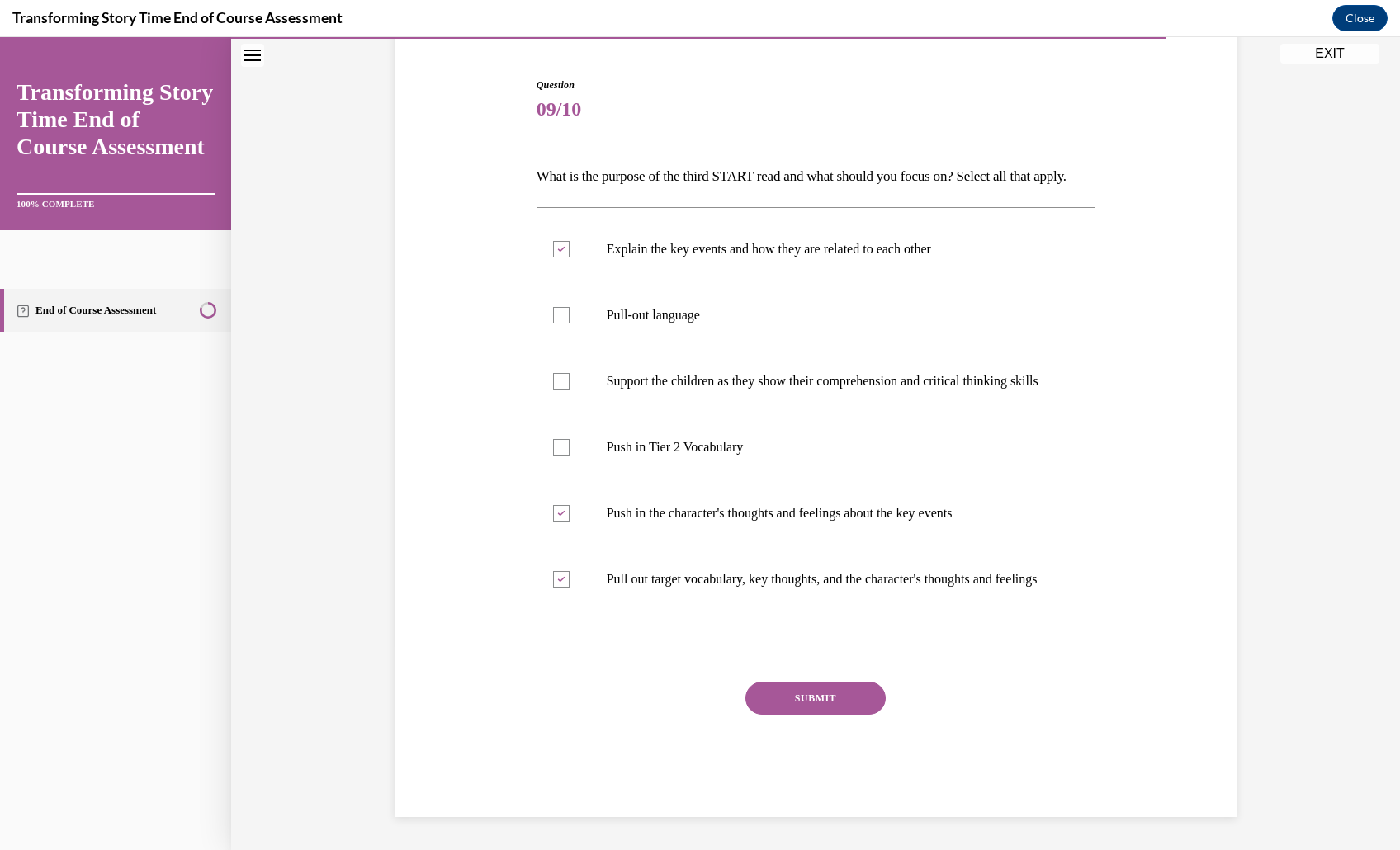
click at [819, 714] on button "SUBMIT" at bounding box center [815, 698] width 140 height 33
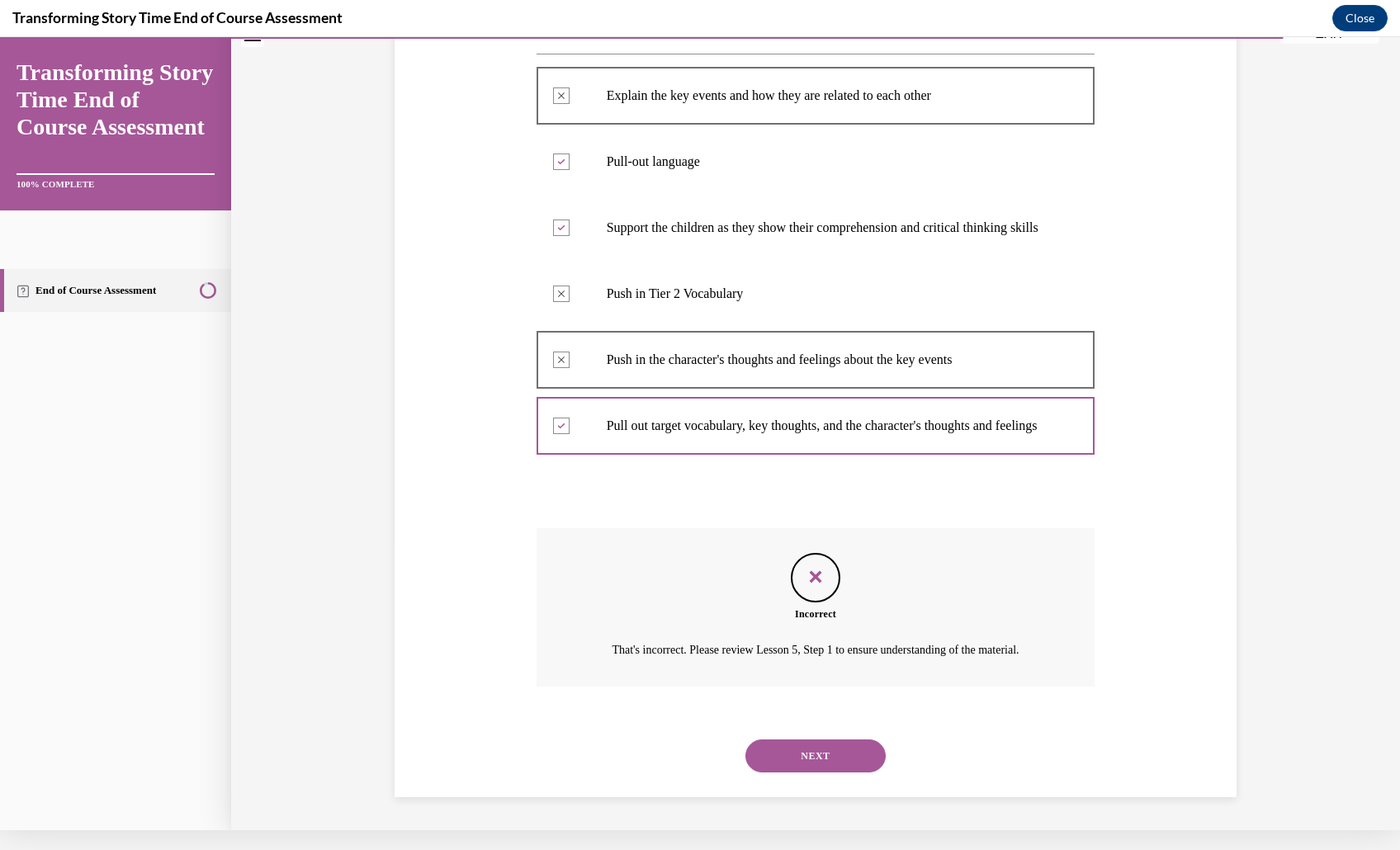
scroll to position [462, 0]
click at [857, 739] on button "NEXT" at bounding box center [815, 756] width 140 height 33
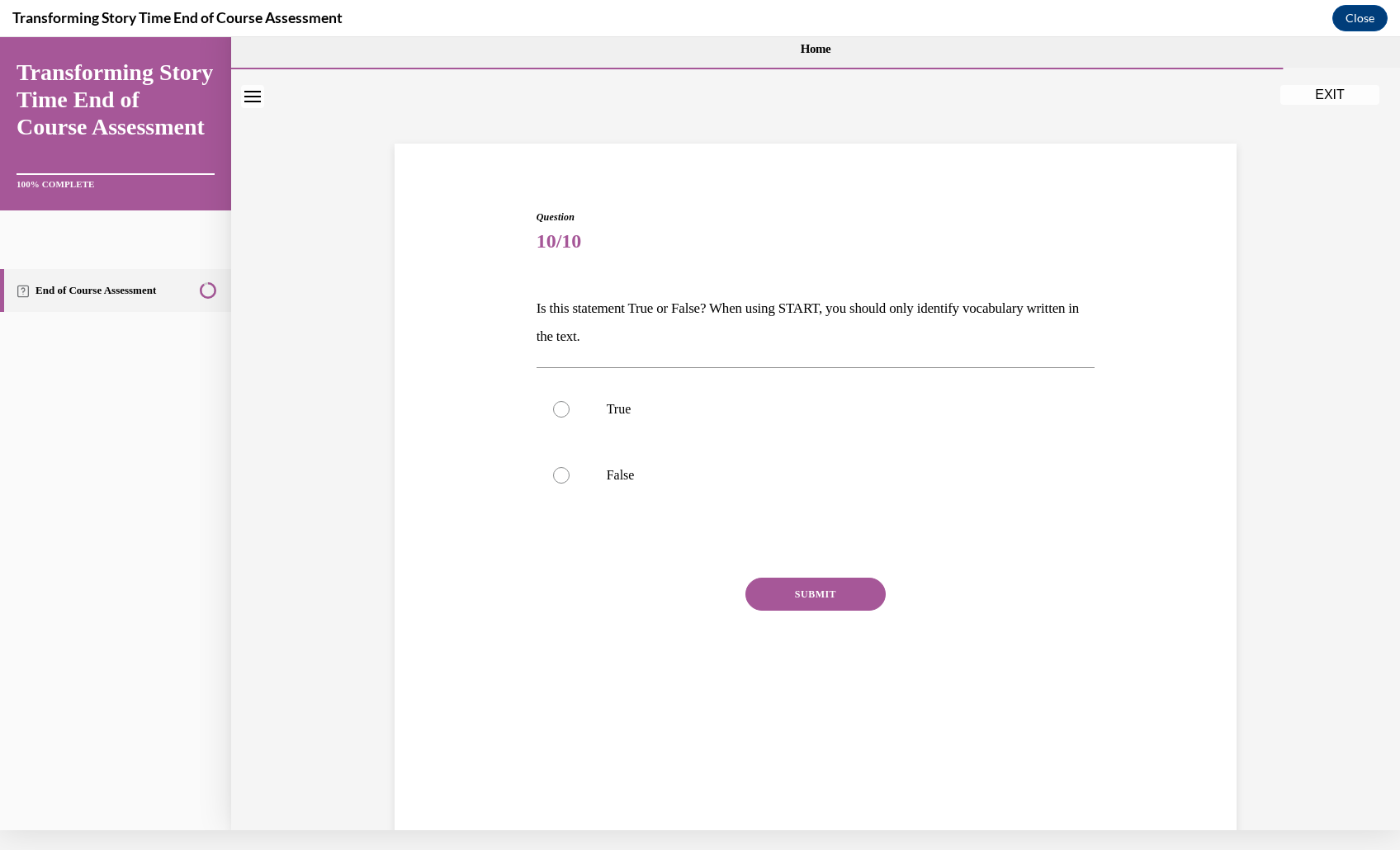
scroll to position [0, 0]
click at [782, 418] on p "True" at bounding box center [830, 409] width 447 height 17
click at [570, 418] on input "True" at bounding box center [561, 409] width 17 height 17
radio input "true"
click at [819, 610] on button "SUBMIT" at bounding box center [815, 594] width 140 height 33
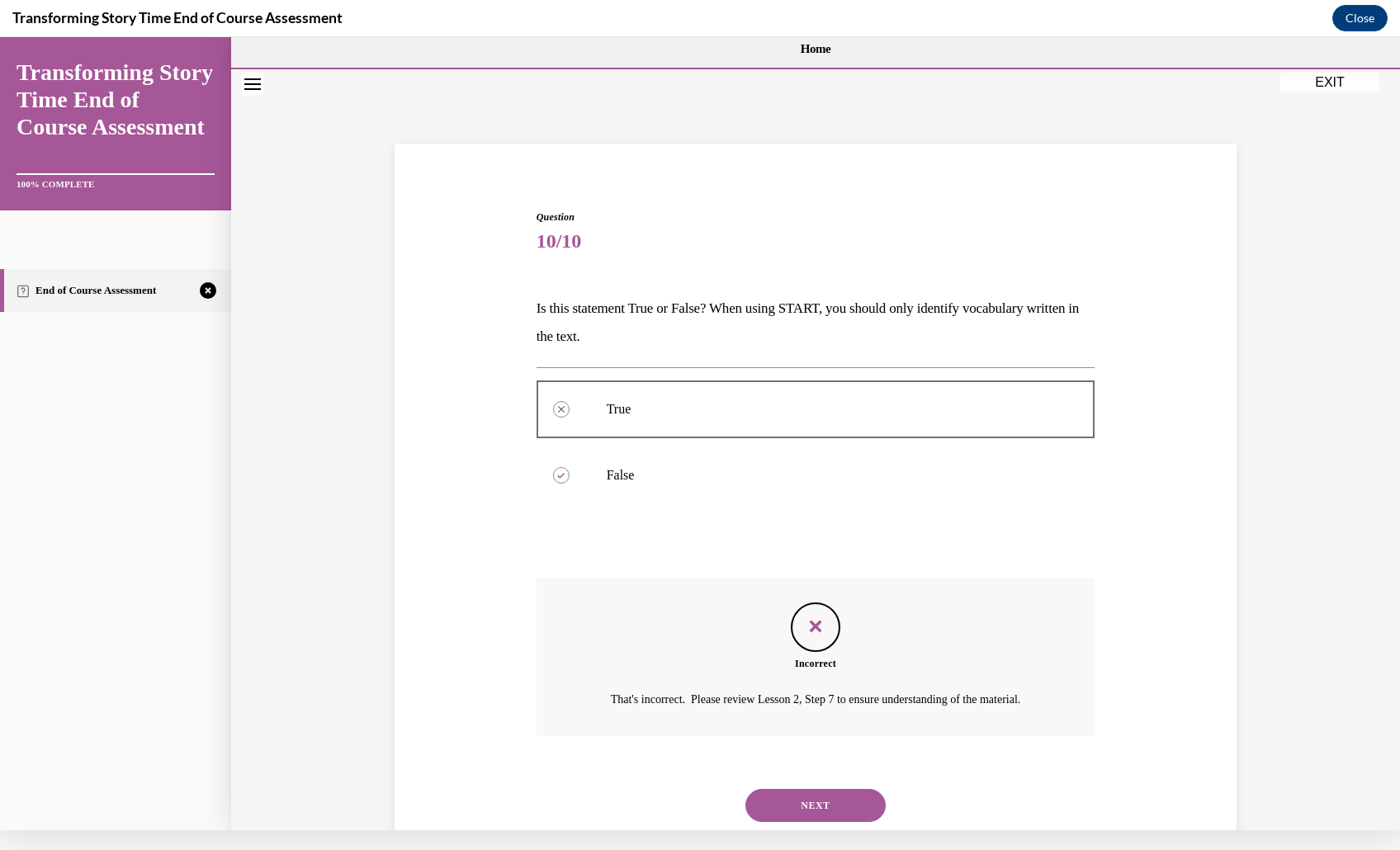
scroll to position [146, 0]
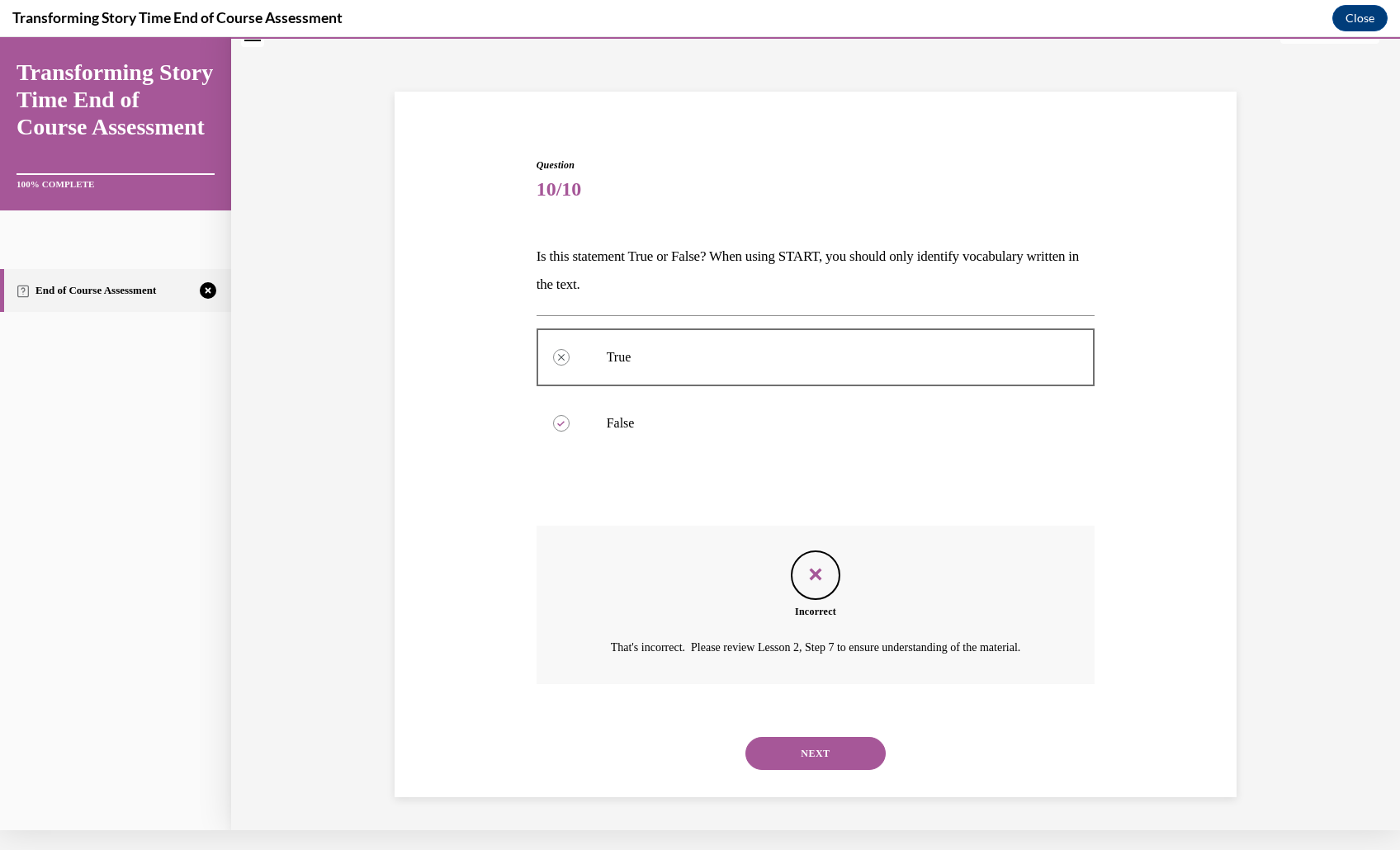
click at [843, 740] on button "NEXT" at bounding box center [815, 753] width 140 height 33
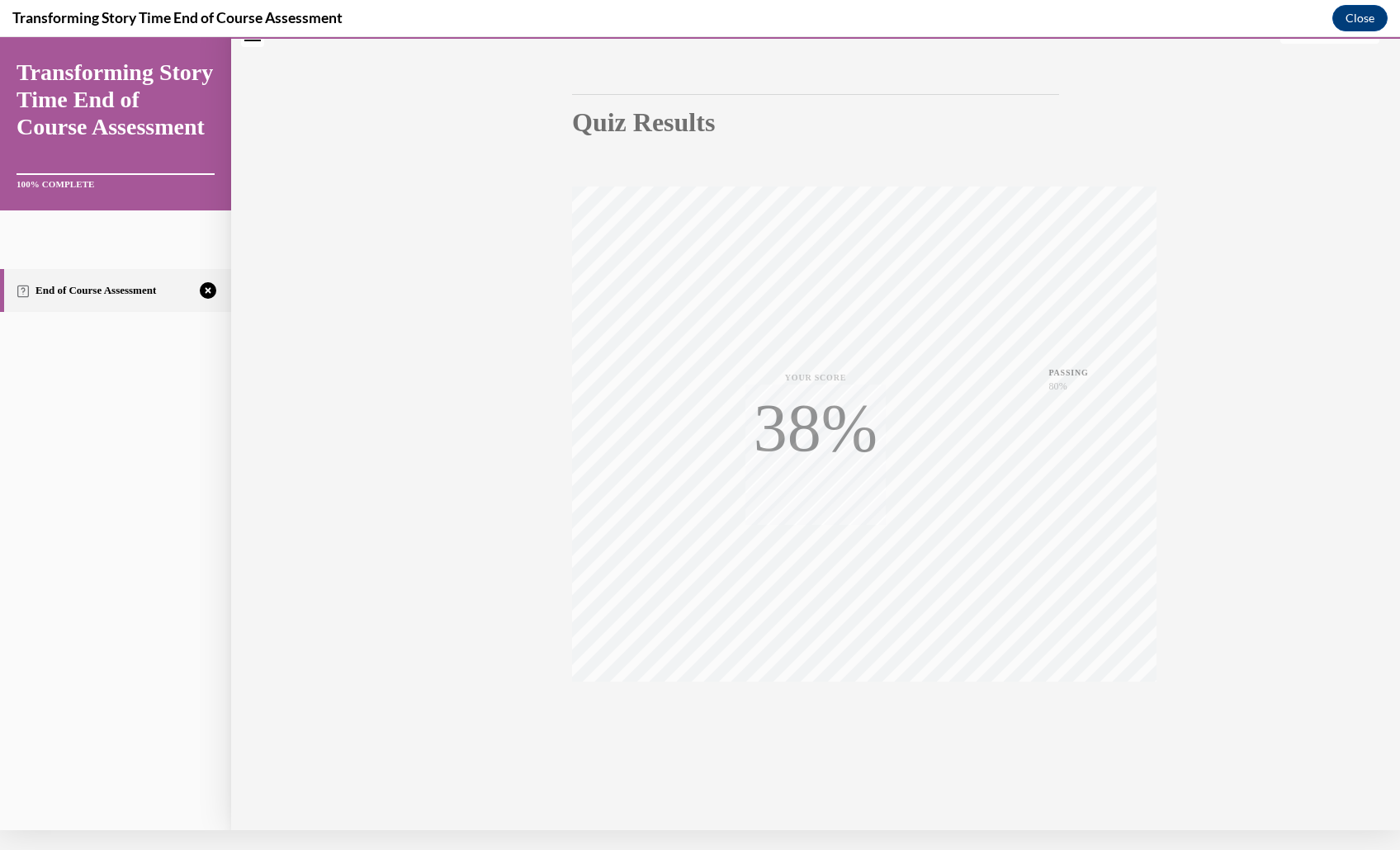
scroll to position [194, 0]
click at [838, 699] on div "TAKE AGAIN" at bounding box center [816, 718] width 58 height 38
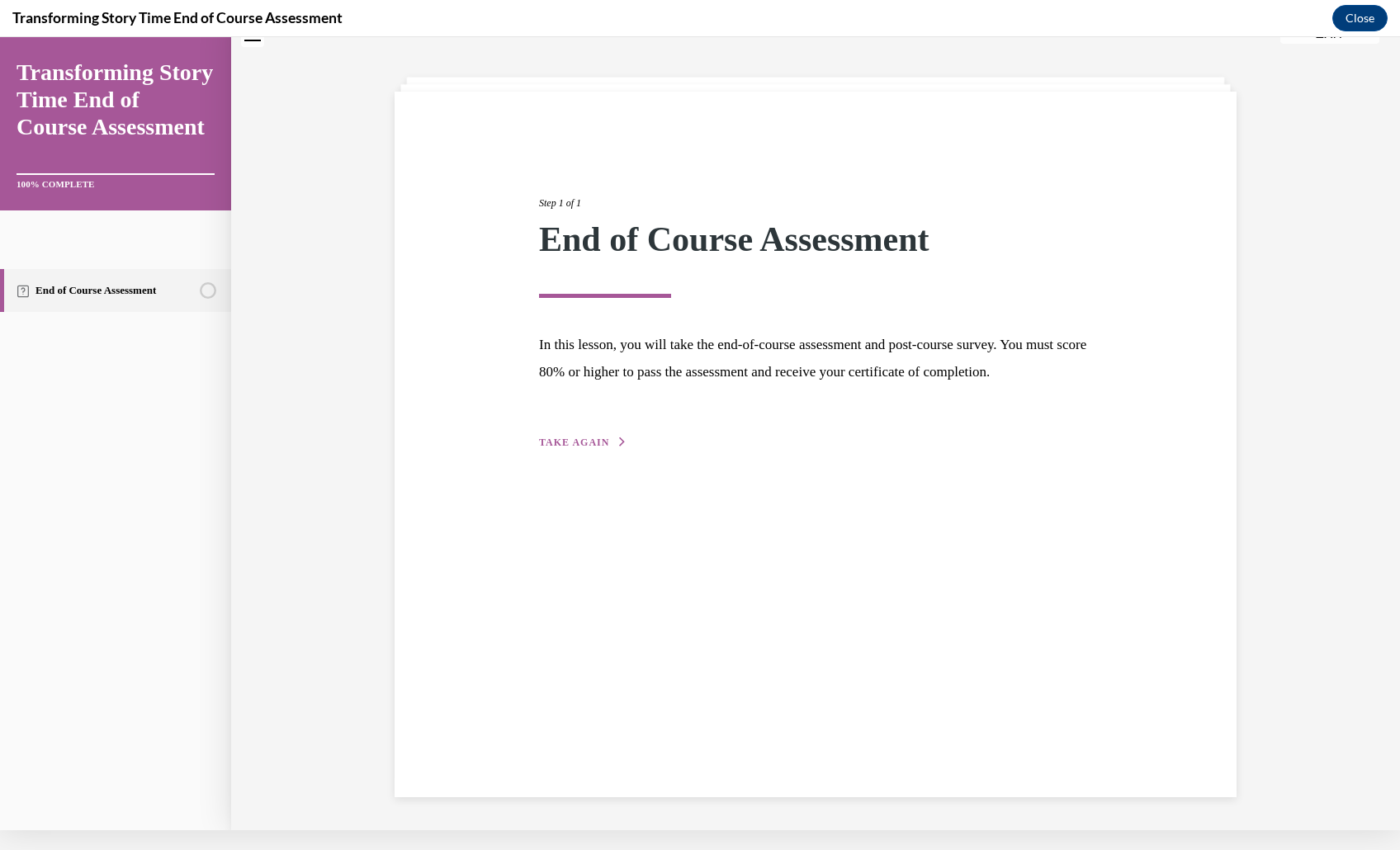
scroll to position [61, 0]
click at [556, 448] on span "TAKE AGAIN" at bounding box center [574, 442] width 70 height 11
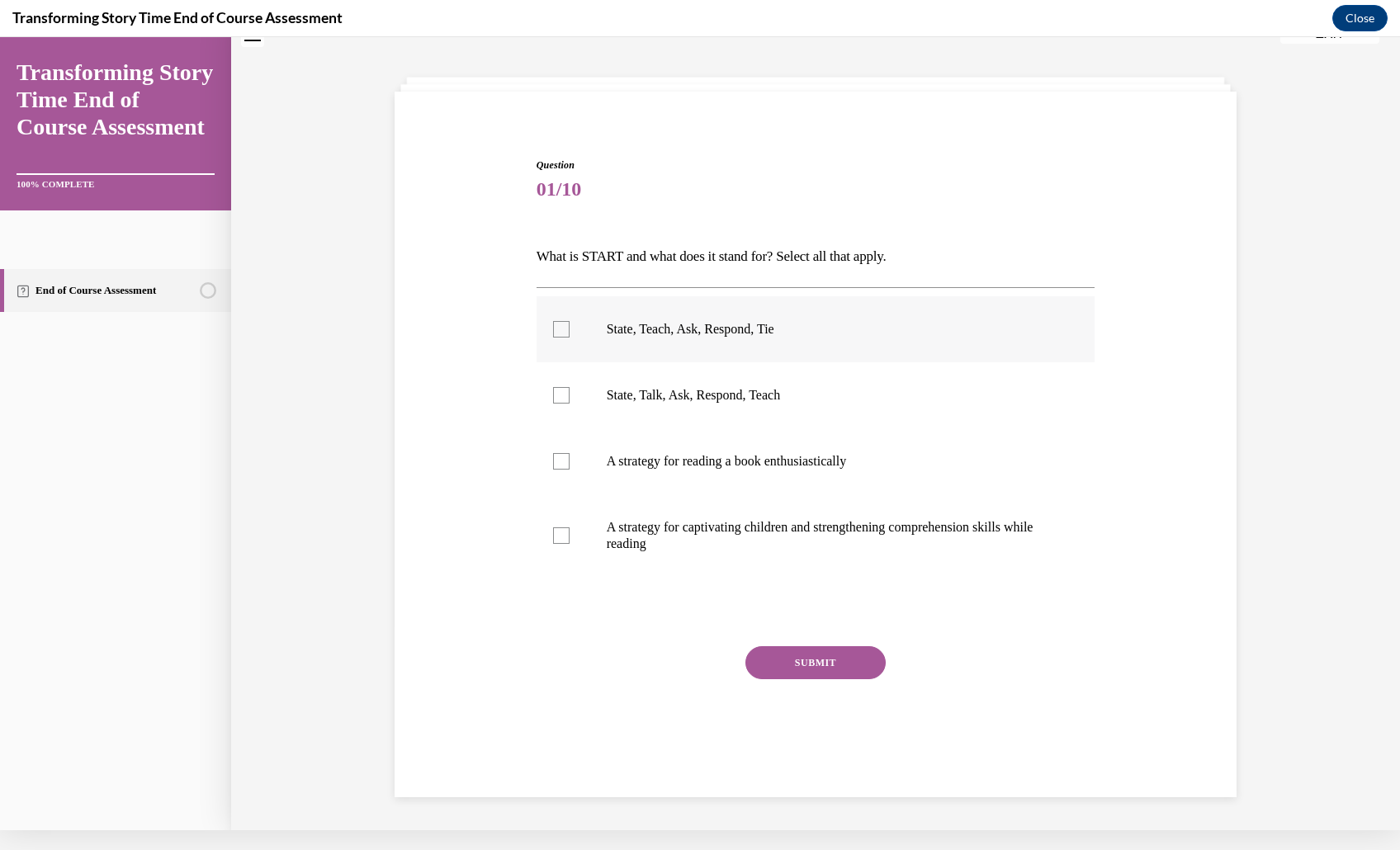
click at [675, 362] on label "State, Teach, Ask, Respond, Tie" at bounding box center [816, 330] width 559 height 66
click at [570, 337] on input "State, Teach, Ask, Respond, Tie" at bounding box center [561, 329] width 17 height 17
checkbox input "true"
click at [787, 679] on button "SUBMIT" at bounding box center [815, 663] width 140 height 33
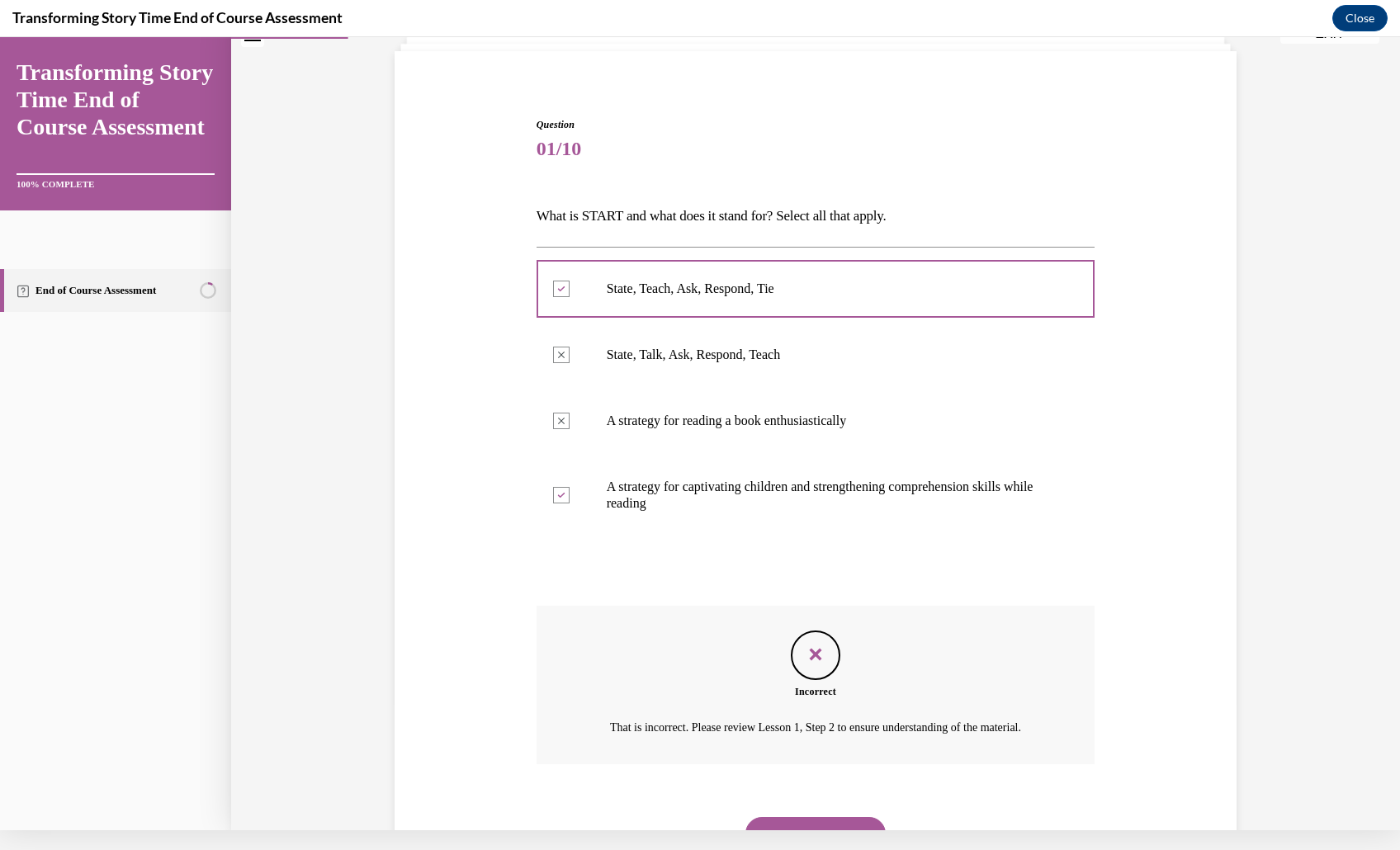
scroll to position [303, 0]
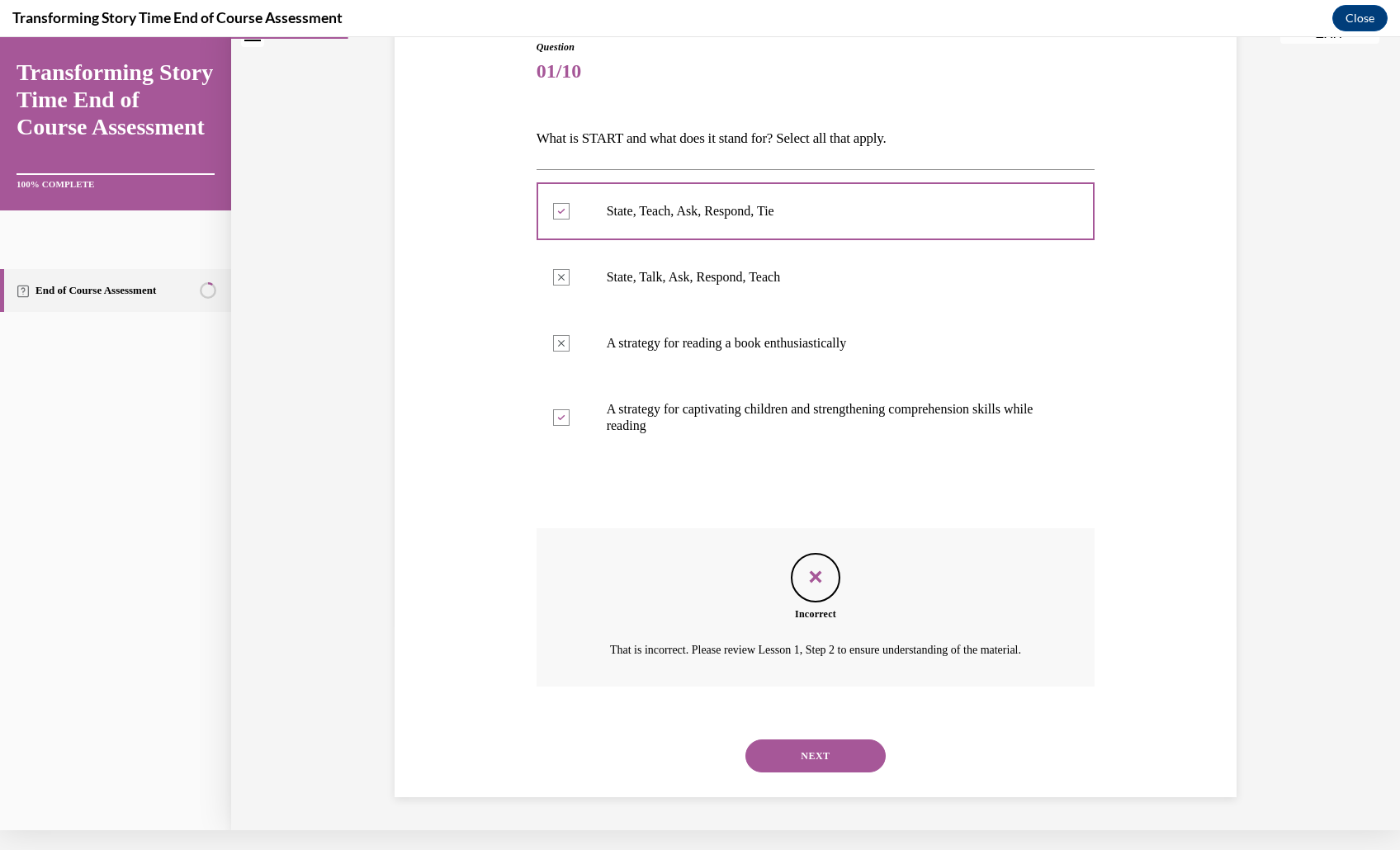
click at [631, 401] on p "A strategy for captivating children and strengthening comprehension skills whil…" at bounding box center [830, 418] width 447 height 33
click at [839, 739] on button "NEXT" at bounding box center [815, 756] width 140 height 33
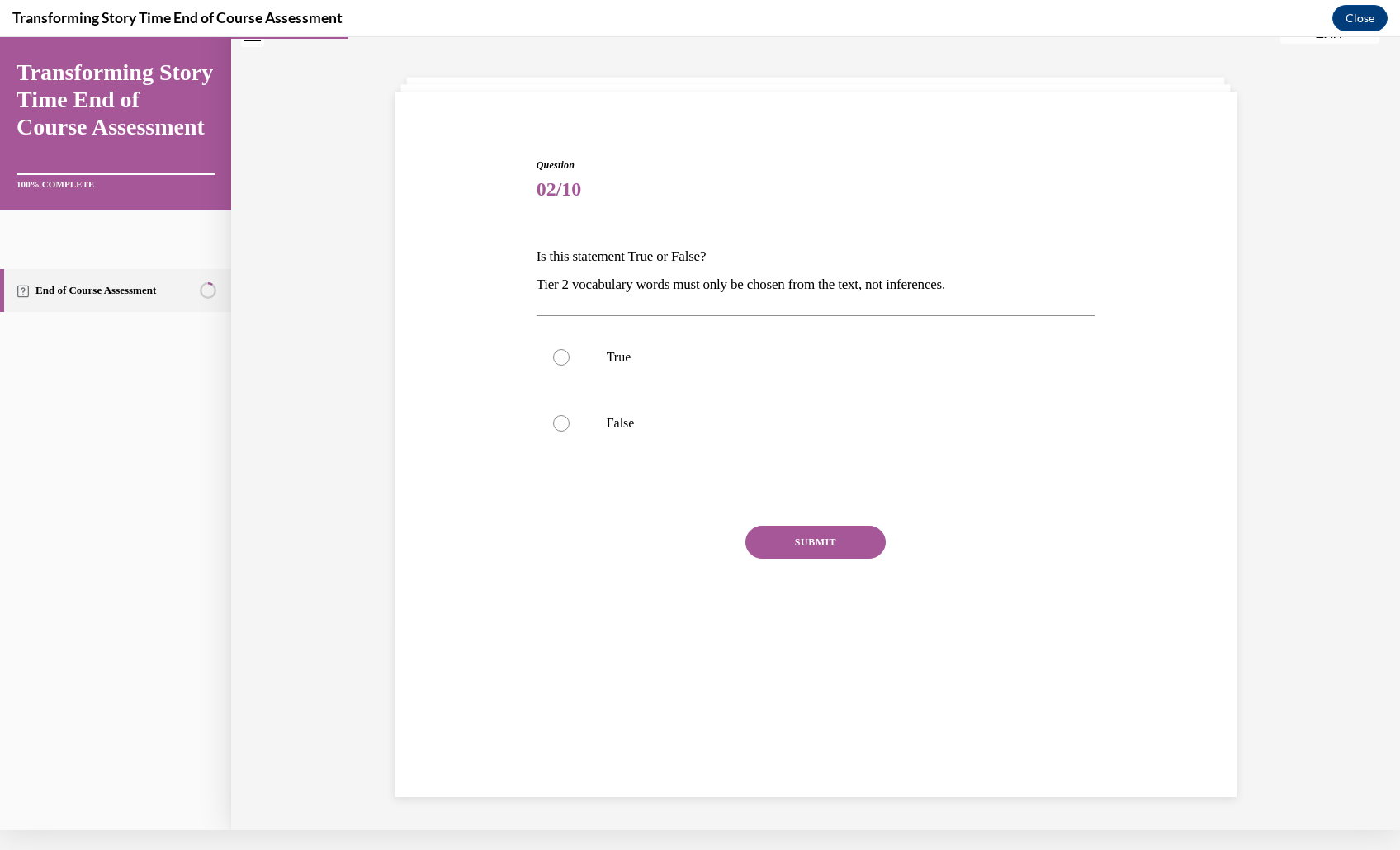
scroll to position [59, 0]
click at [736, 456] on label "False" at bounding box center [816, 424] width 559 height 66
click at [570, 432] on input "False" at bounding box center [561, 423] width 17 height 17
radio input "true"
click at [817, 559] on button "SUBMIT" at bounding box center [815, 542] width 140 height 33
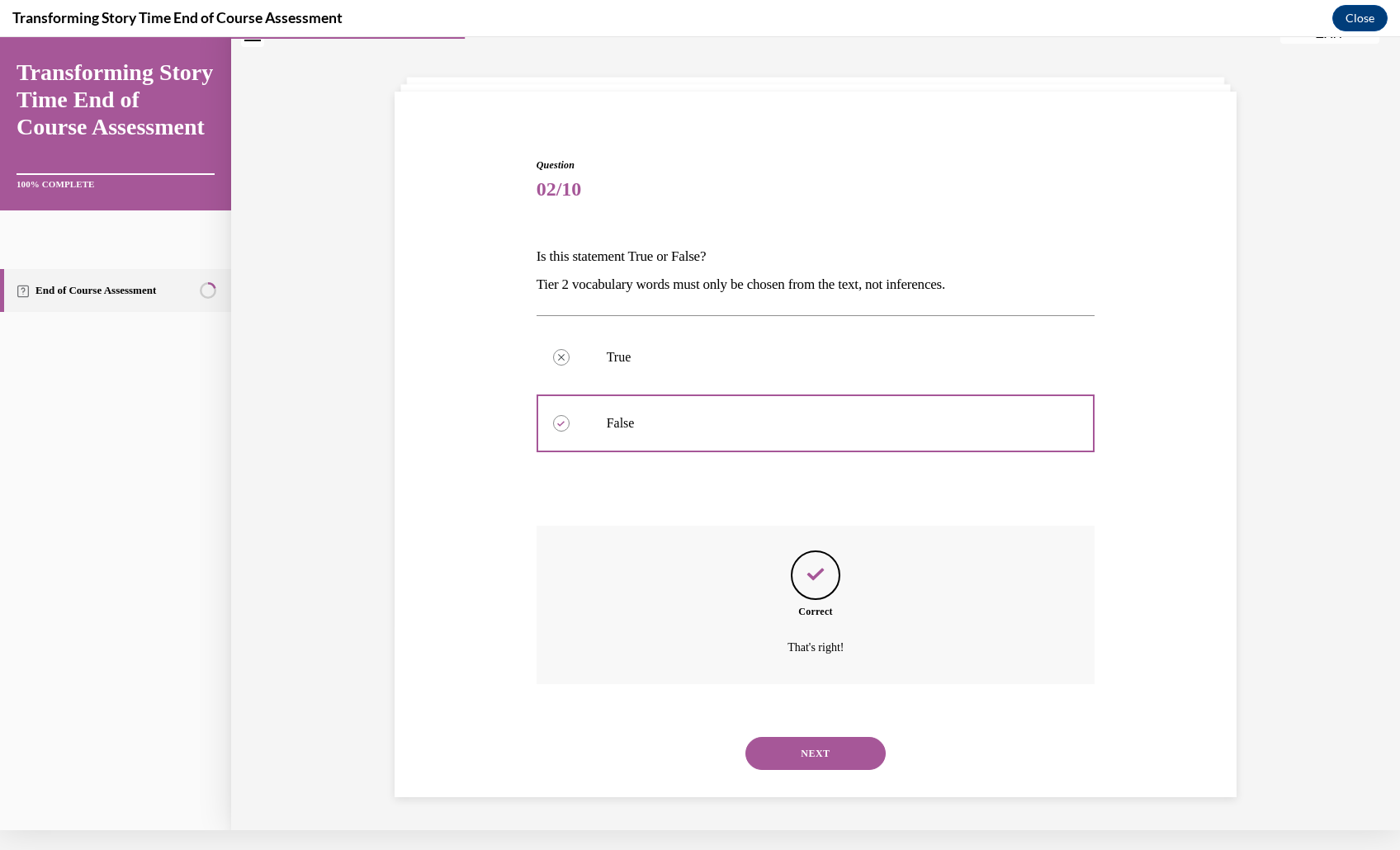
scroll to position [173, 0]
click at [863, 737] on button "NEXT" at bounding box center [815, 753] width 140 height 33
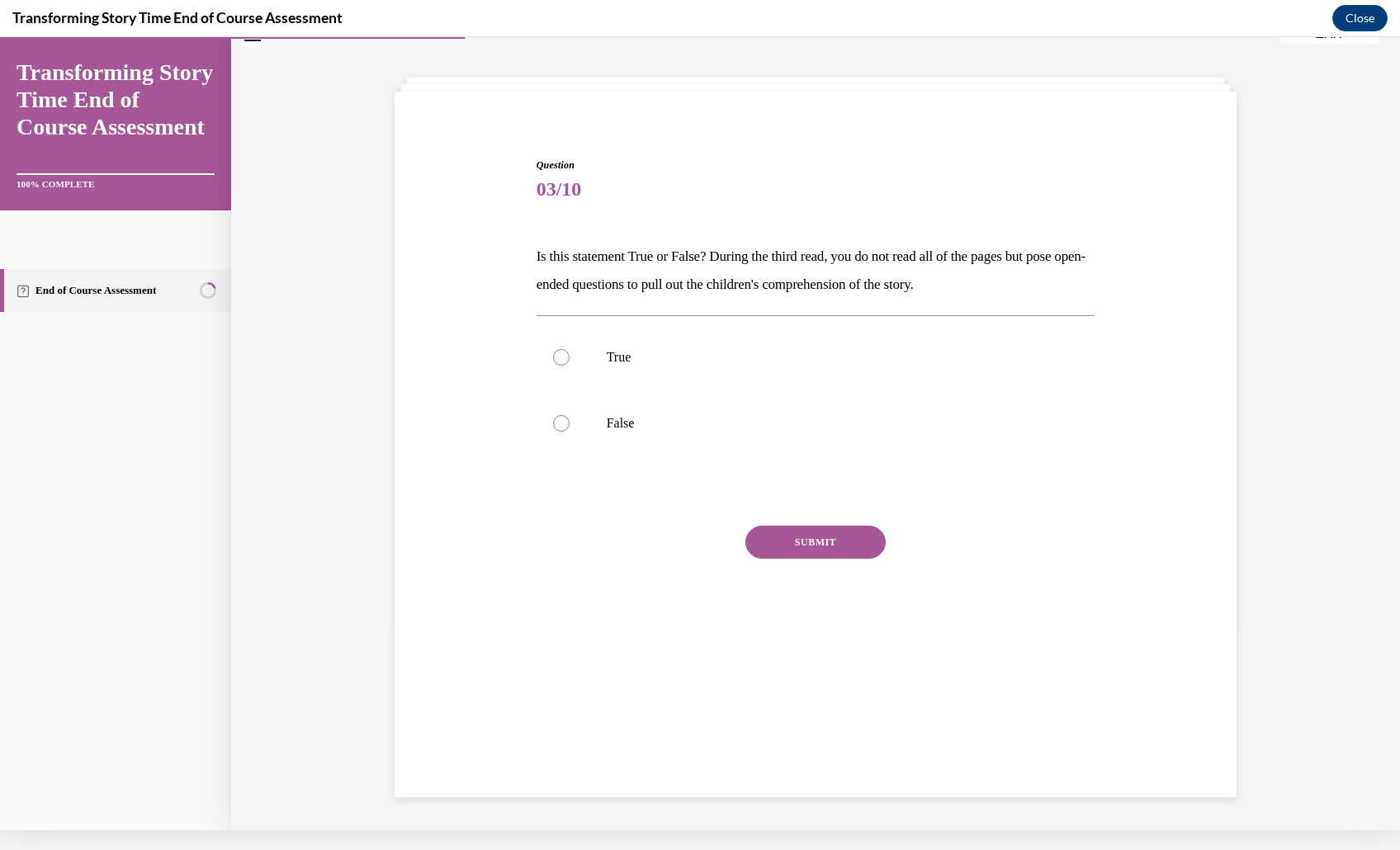
scroll to position [61, 0]
click at [886, 90] on div "Question 03/10 Is this statement True or False? During the third read, you do n…" at bounding box center [816, 424] width 1169 height 813
click at [764, 299] on p "Is this statement True or False? During the third read, you do not read all of …" at bounding box center [816, 270] width 559 height 56
click at [536, 299] on p "Is this statement True or False? During the third read, you do not read all of …" at bounding box center [816, 270] width 559 height 56
click at [536, 288] on p "Is this statement True or False? During the third read, you do not read all of …" at bounding box center [816, 270] width 559 height 56
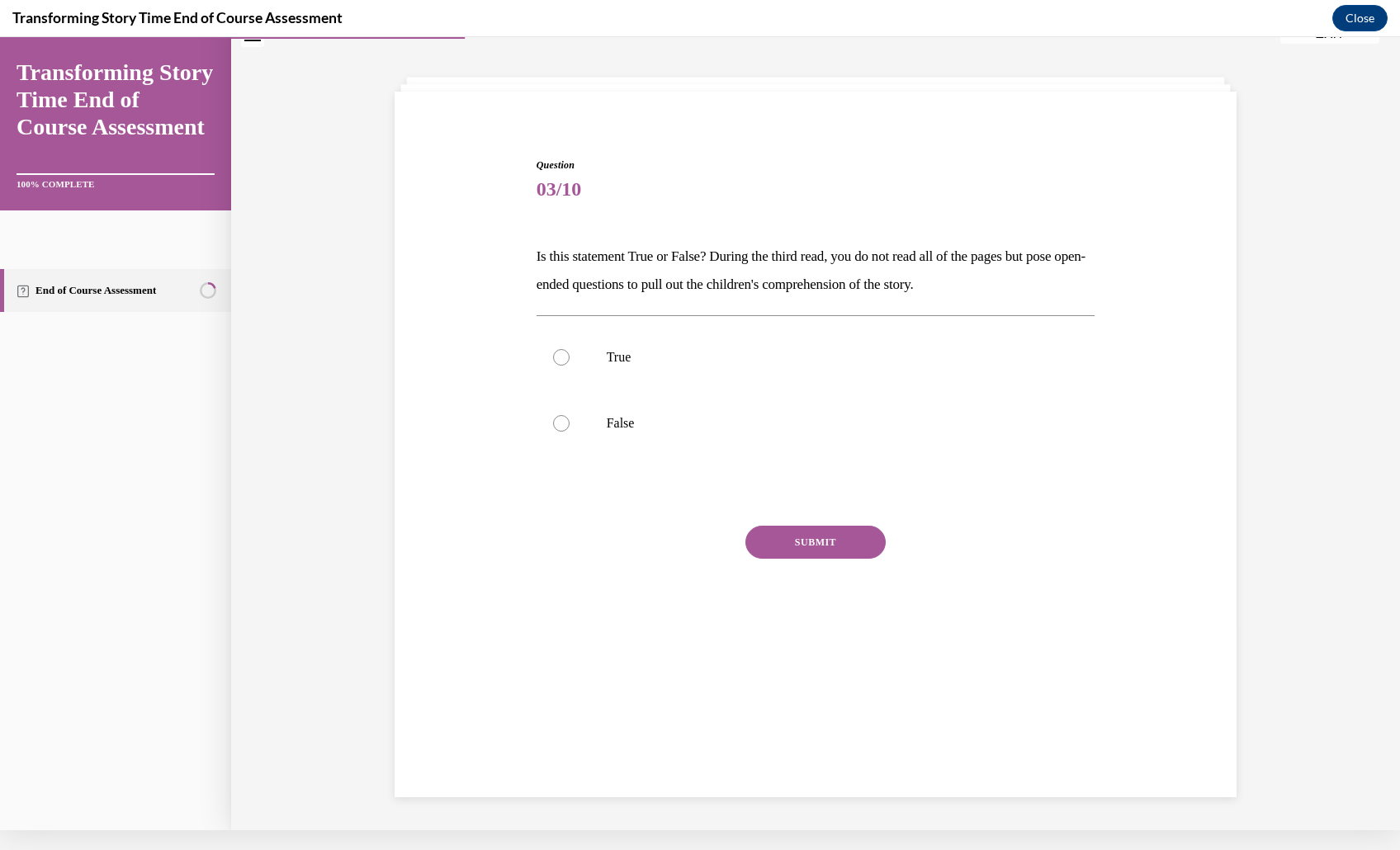
click at [536, 298] on p "Is this statement True or False? During the third read, you do not read all of …" at bounding box center [816, 270] width 559 height 56
click at [634, 299] on p "Is this statement True or False? During the third read, you do not read all of …" at bounding box center [816, 270] width 559 height 56
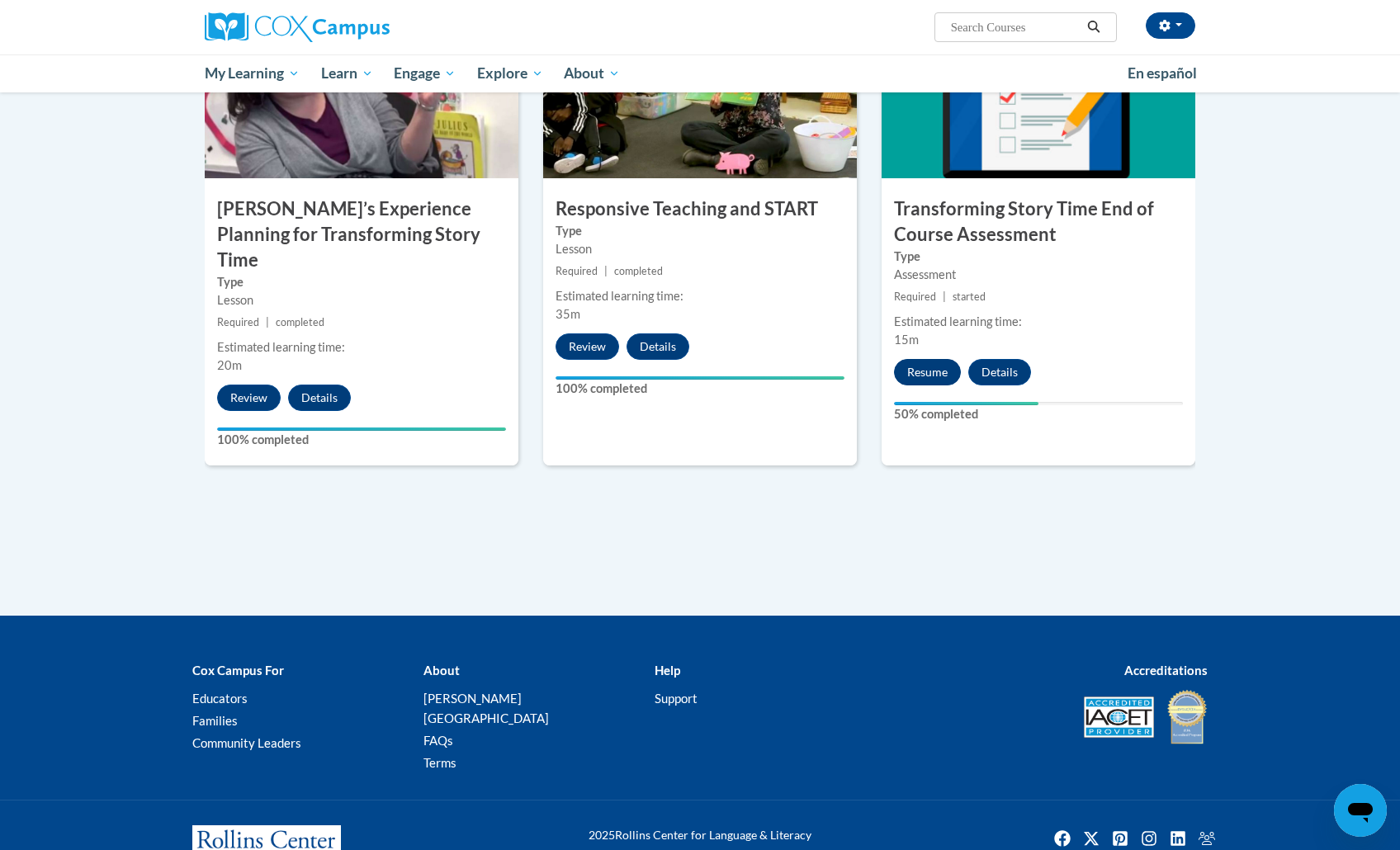
scroll to position [1351, 0]
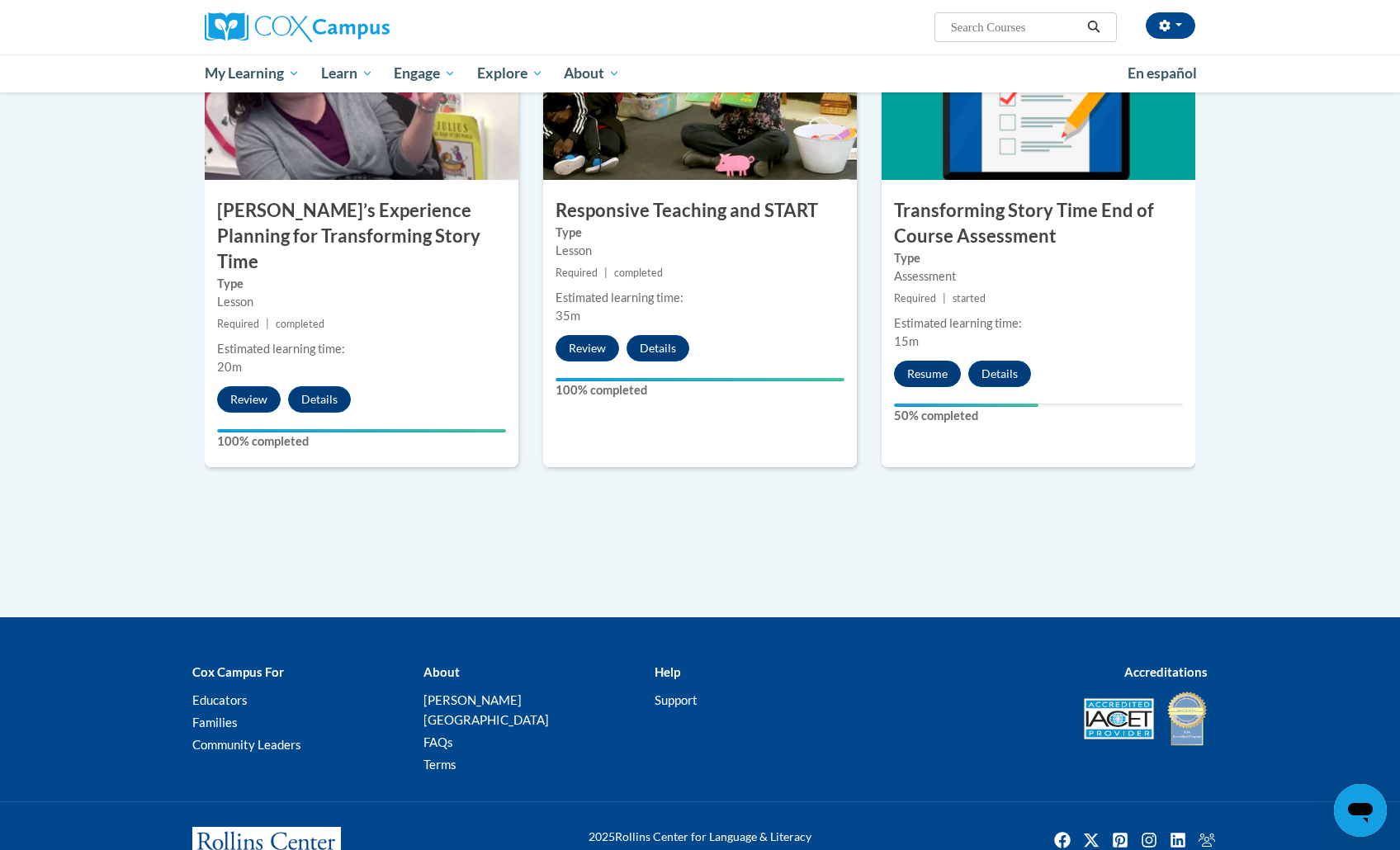
click at [936, 364] on button "Resume" at bounding box center [927, 374] width 67 height 26
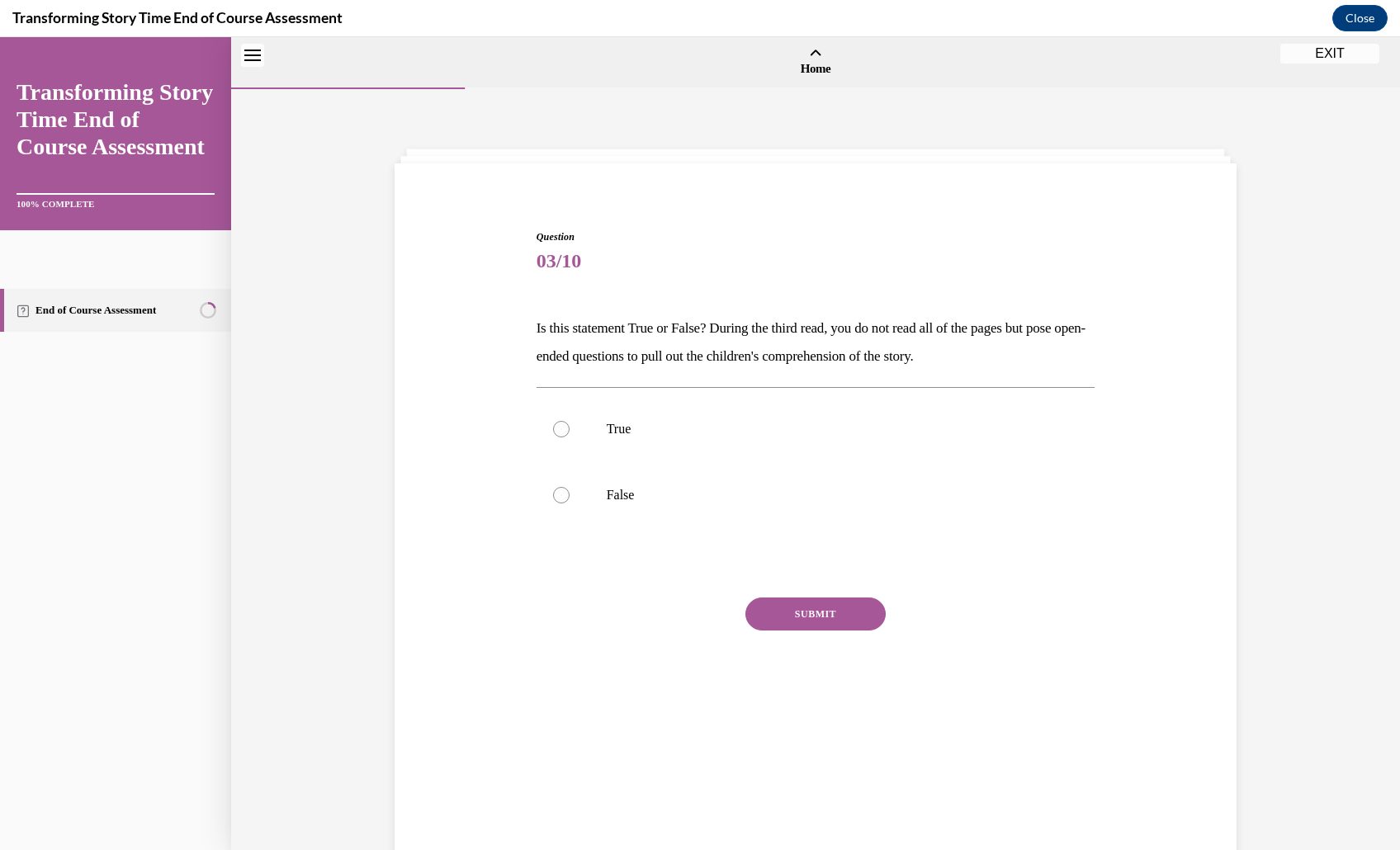
scroll to position [60, 0]
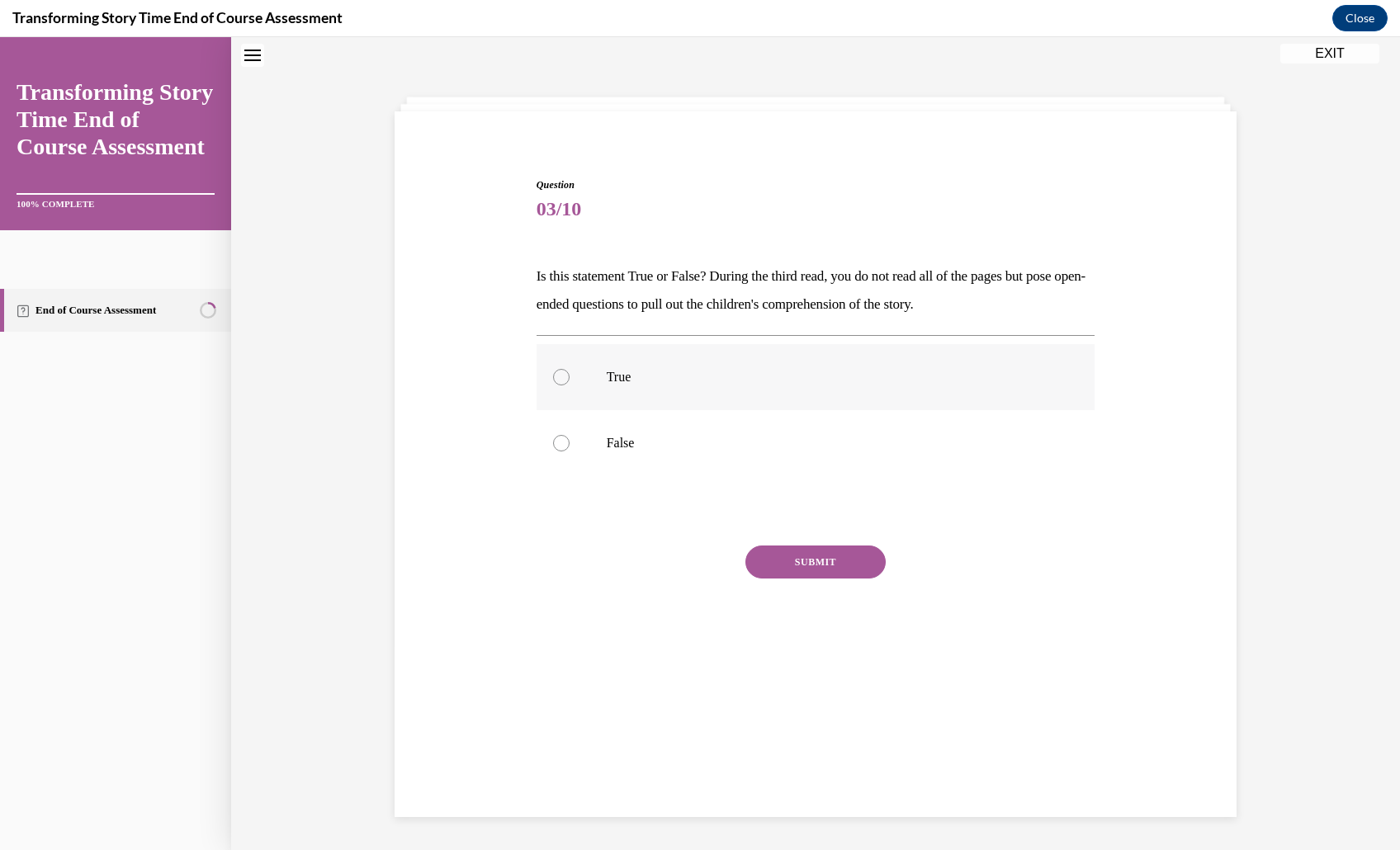
click at [652, 385] on p "True" at bounding box center [830, 377] width 447 height 17
click at [570, 385] on input "True" at bounding box center [561, 377] width 17 height 17
radio input "true"
click at [822, 578] on button "SUBMIT" at bounding box center [815, 561] width 140 height 33
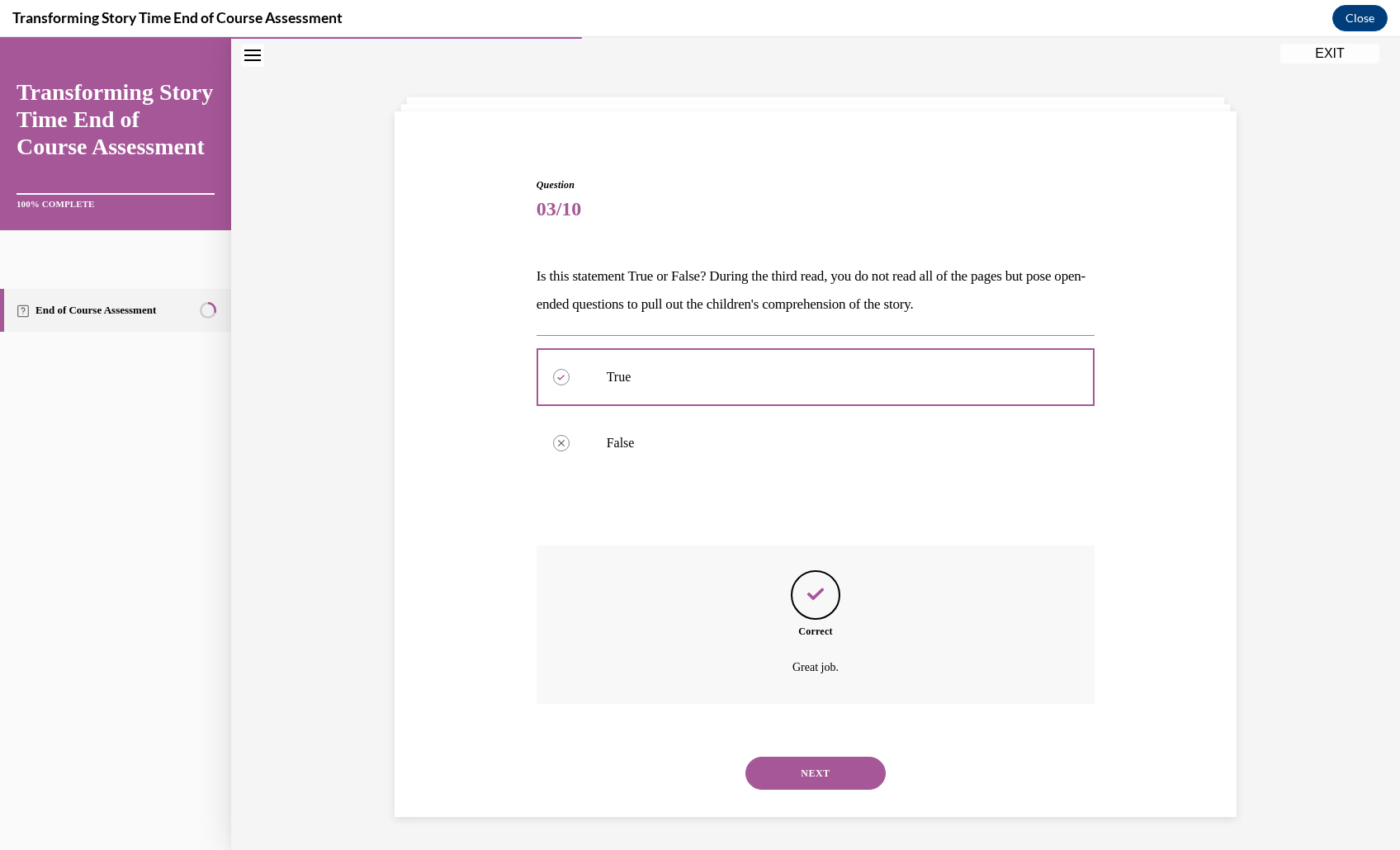
scroll to position [173, 0]
click at [843, 768] on button "NEXT" at bounding box center [815, 773] width 140 height 33
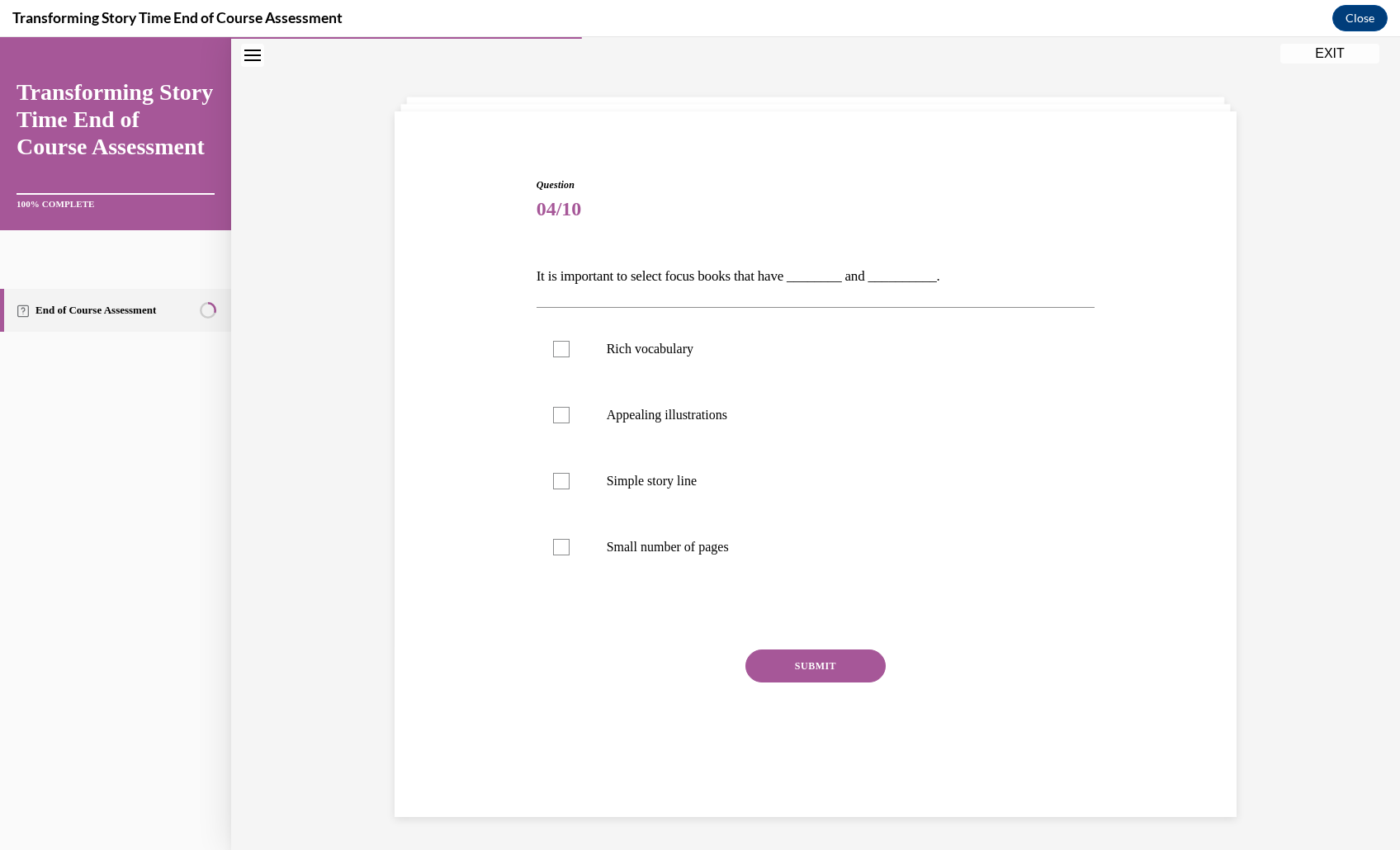
scroll to position [144, 0]
click at [892, 336] on label "Rich vocabulary" at bounding box center [816, 349] width 559 height 66
click at [570, 341] on input "Rich vocabulary" at bounding box center [561, 349] width 17 height 17
checkbox input "true"
click at [892, 407] on p "Appealing illustrations" at bounding box center [830, 414] width 447 height 17
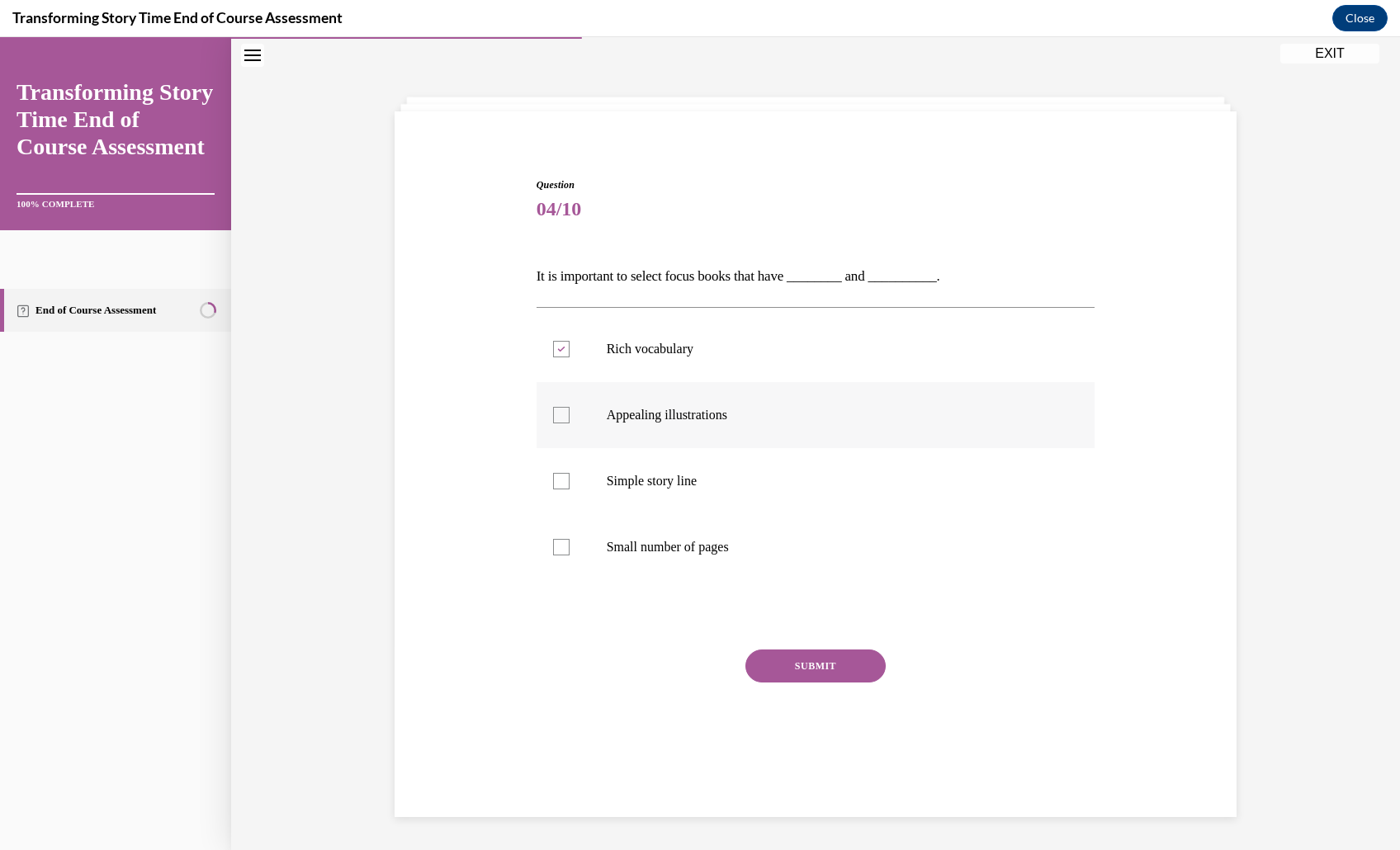
click at [570, 407] on input "Appealing illustrations" at bounding box center [561, 414] width 17 height 17
checkbox input "true"
click at [859, 683] on button "SUBMIT" at bounding box center [815, 666] width 140 height 33
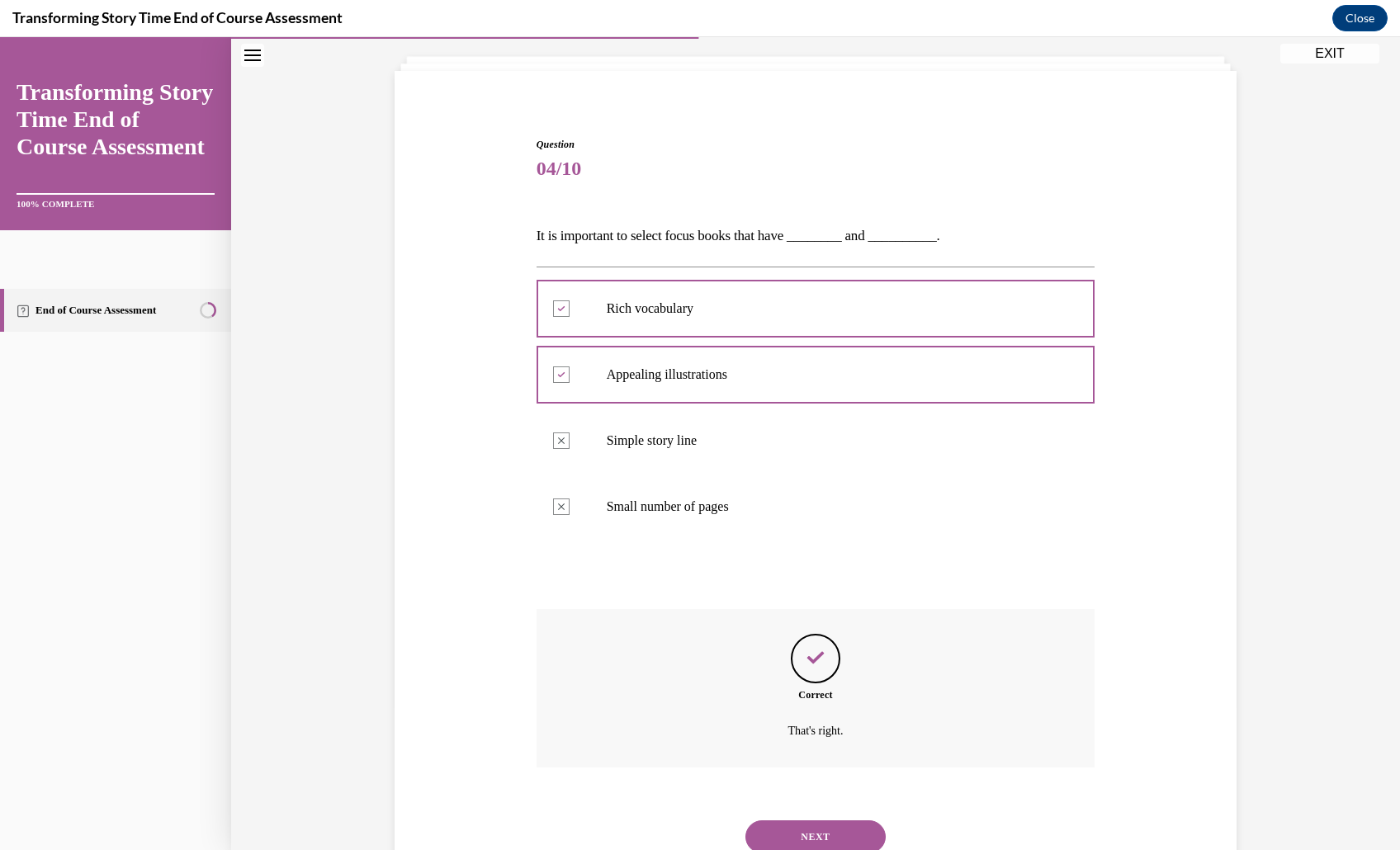
scroll to position [303, 0]
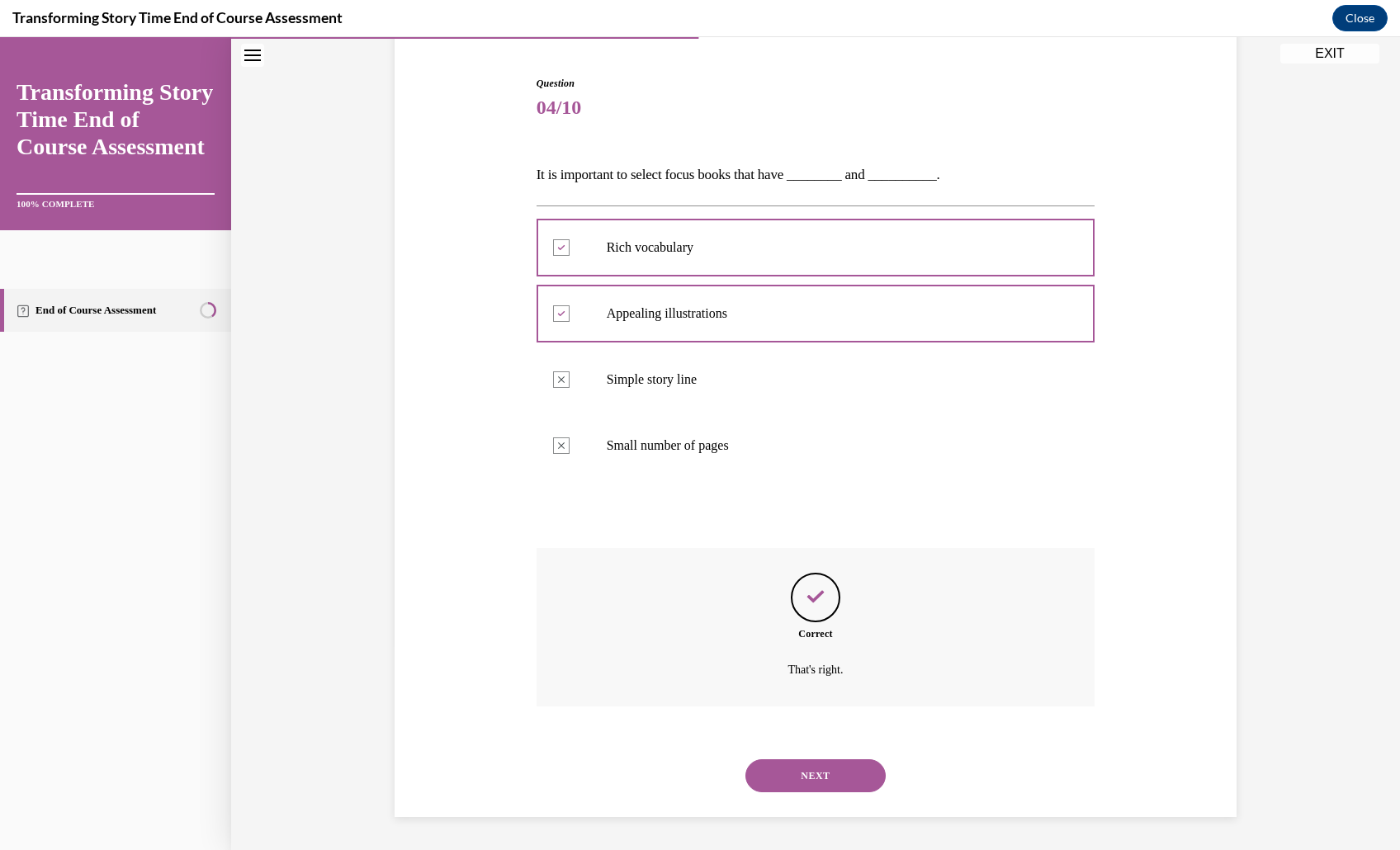
click at [850, 766] on button "NEXT" at bounding box center [815, 776] width 140 height 33
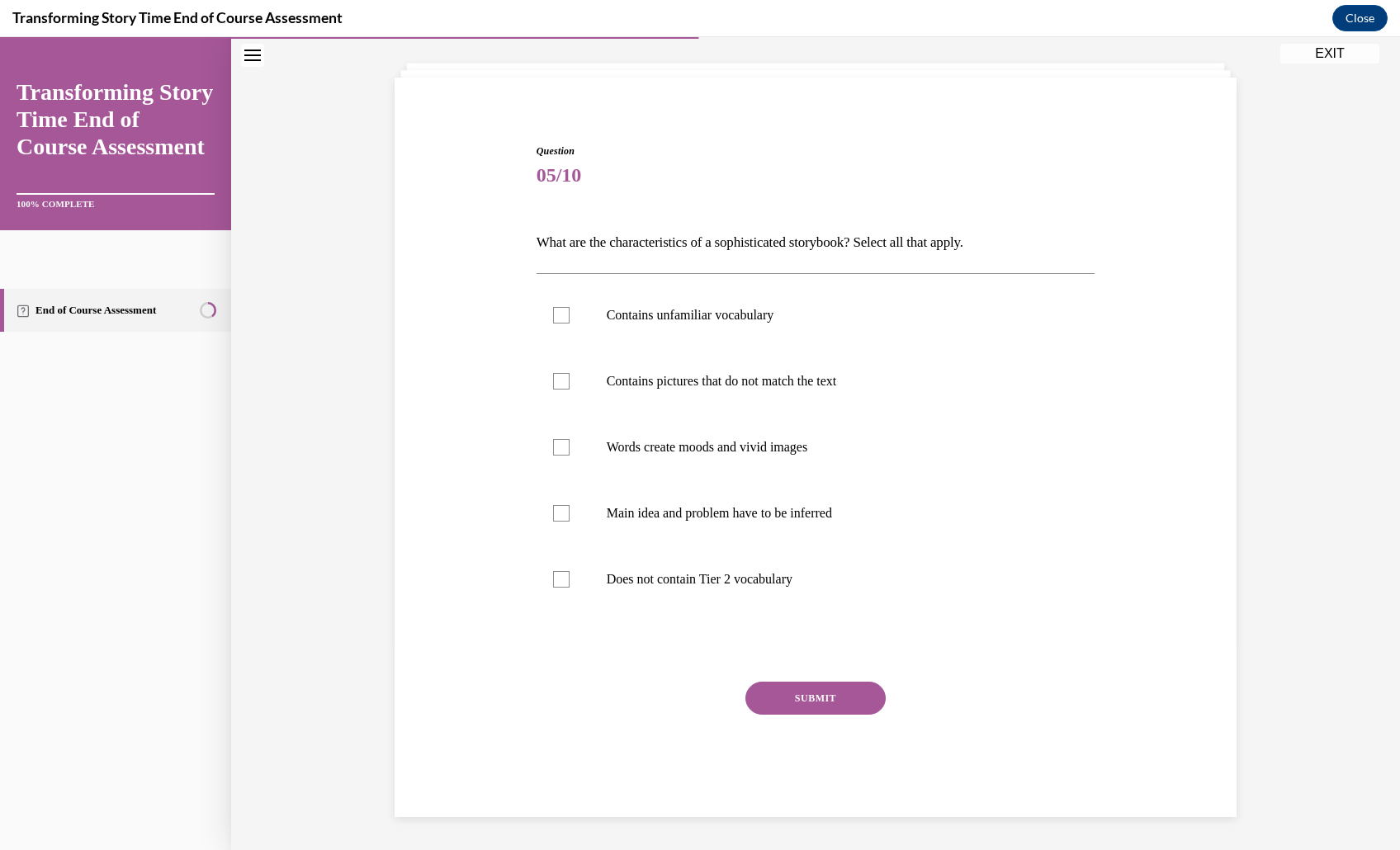
scroll to position [224, 0]
click at [840, 282] on label "Contains unfamiliar vocabulary" at bounding box center [816, 316] width 559 height 66
click at [570, 307] on input "Contains unfamiliar vocabulary" at bounding box center [561, 315] width 17 height 17
checkbox input "true"
click at [821, 505] on p "Main idea and problem have to be inferred" at bounding box center [830, 513] width 447 height 17
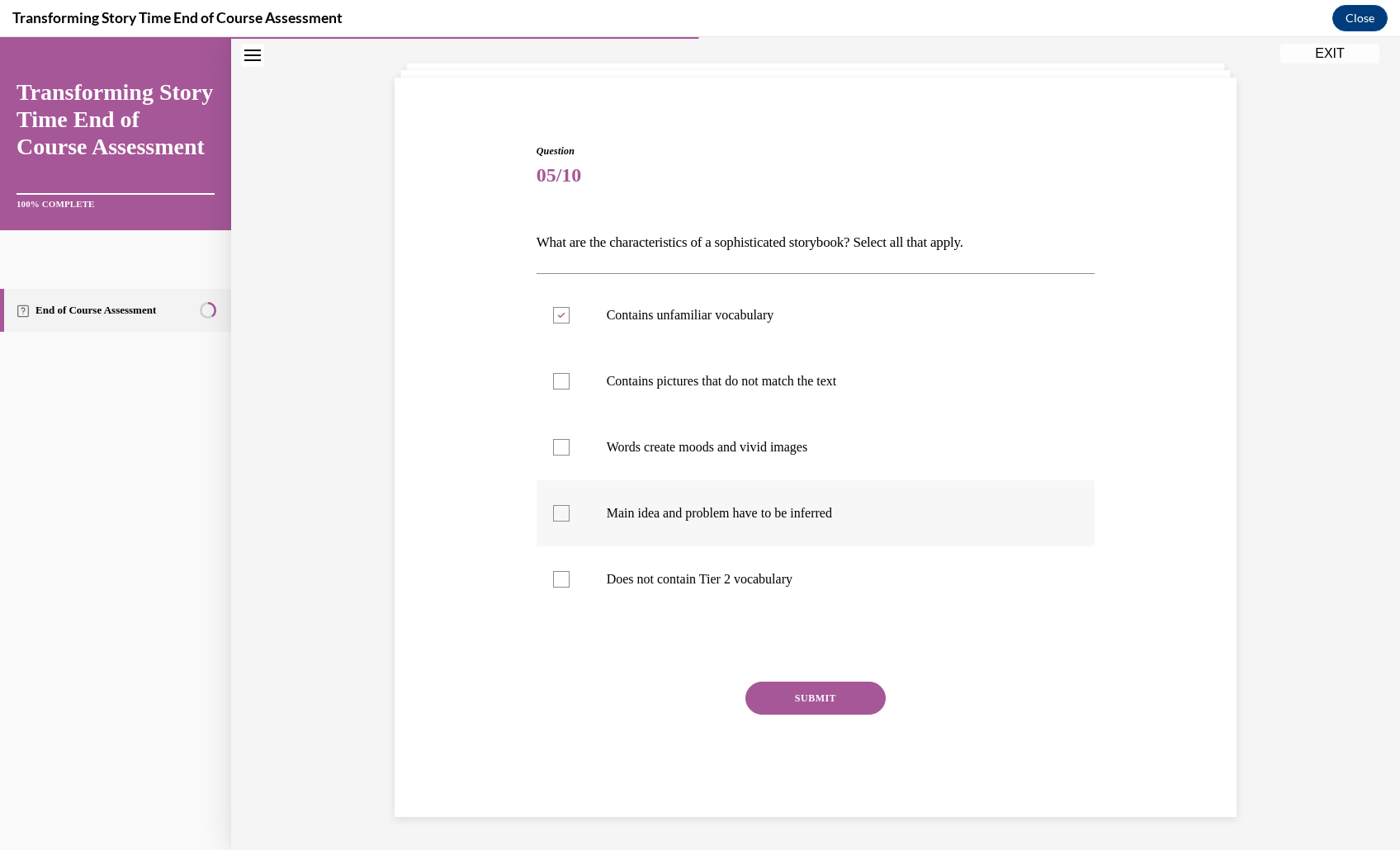
click at [570, 505] on input "Main idea and problem have to be inferred" at bounding box center [561, 513] width 17 height 17
checkbox input "true"
click at [833, 414] on label "Words create moods and vivid images" at bounding box center [816, 447] width 559 height 66
click at [570, 439] on input "Words create moods and vivid images" at bounding box center [561, 446] width 17 height 17
checkbox input "true"
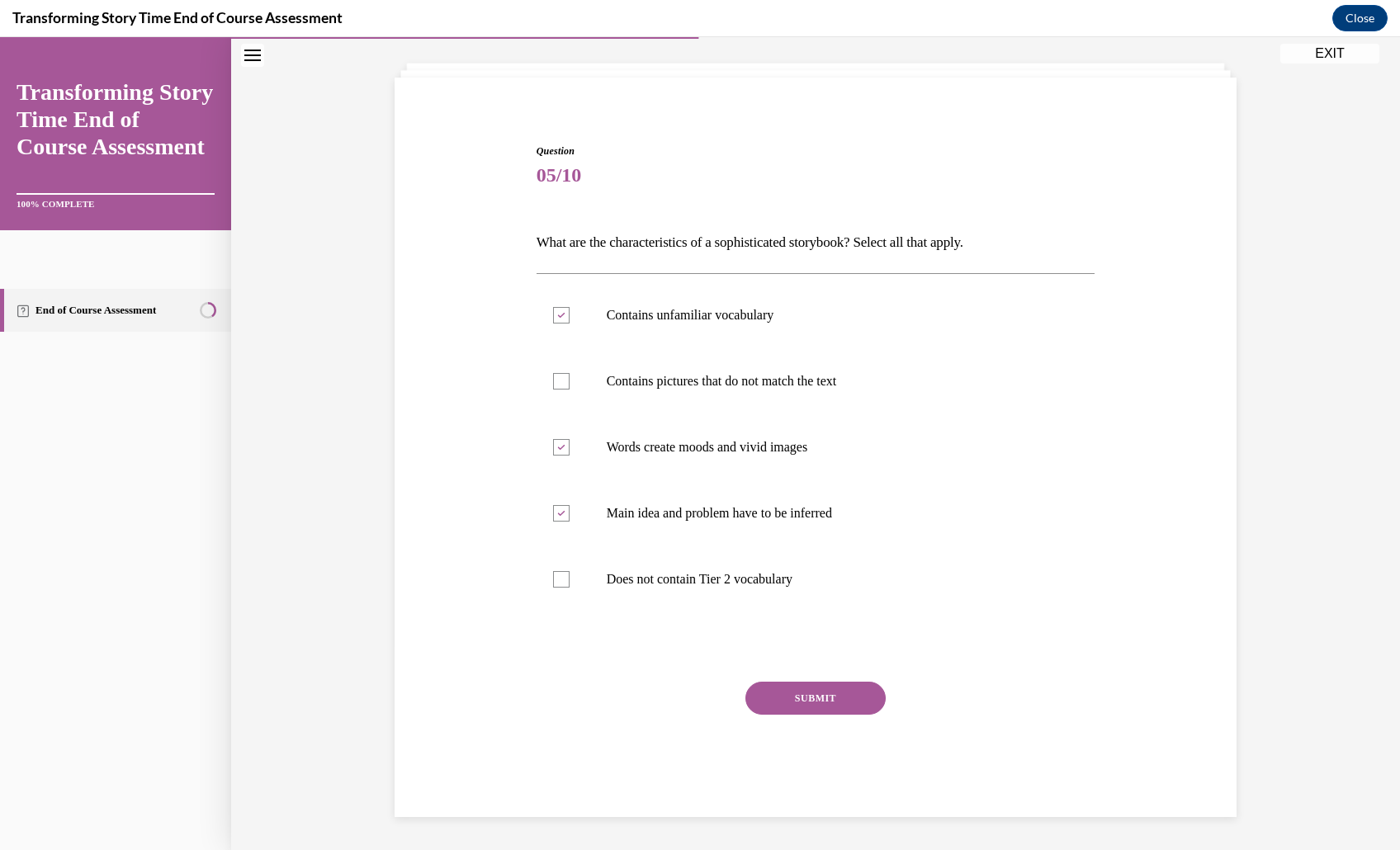
click at [837, 690] on button "SUBMIT" at bounding box center [815, 698] width 140 height 33
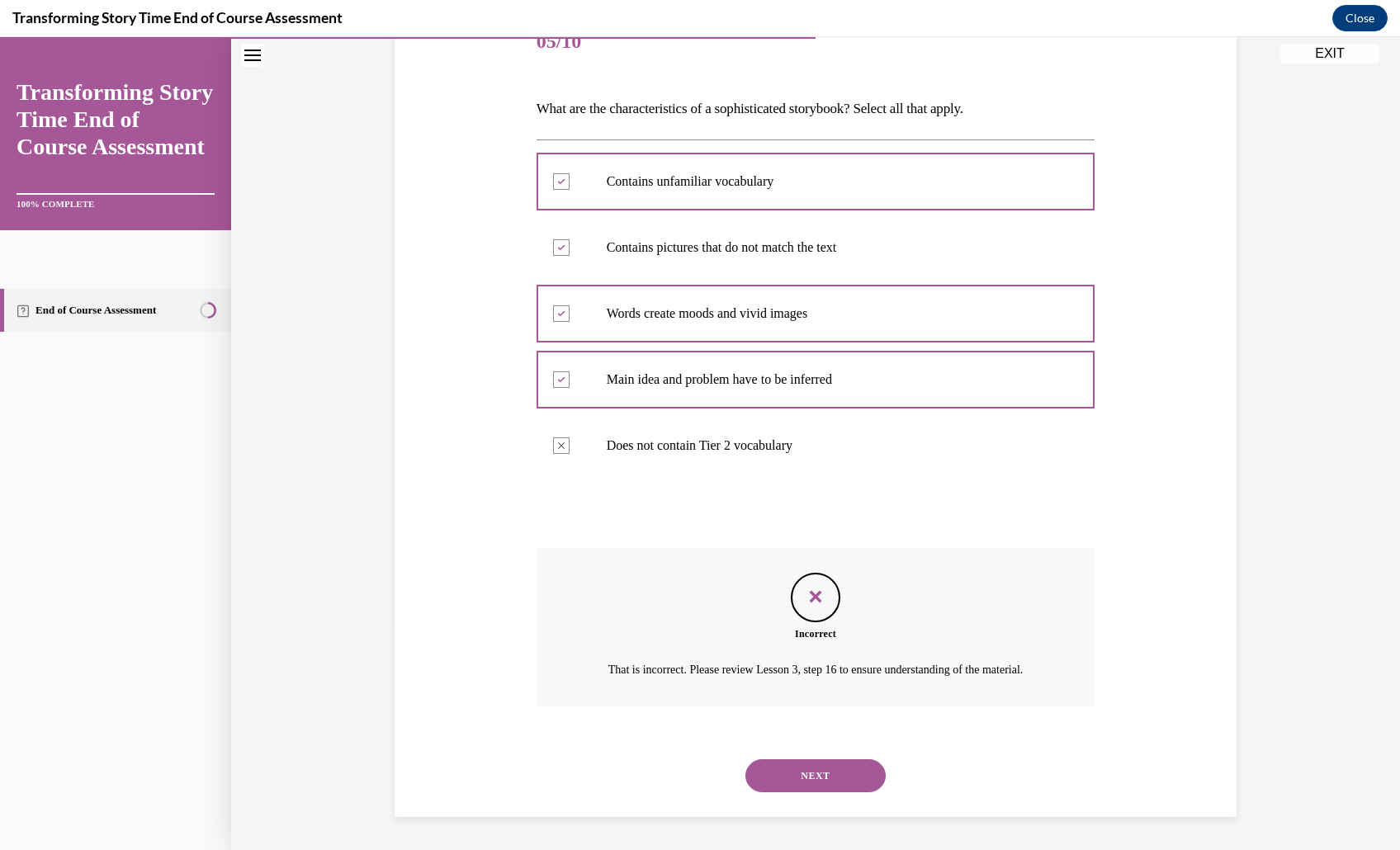
scroll to position [383, 0]
click at [842, 759] on button "NEXT" at bounding box center [815, 776] width 140 height 33
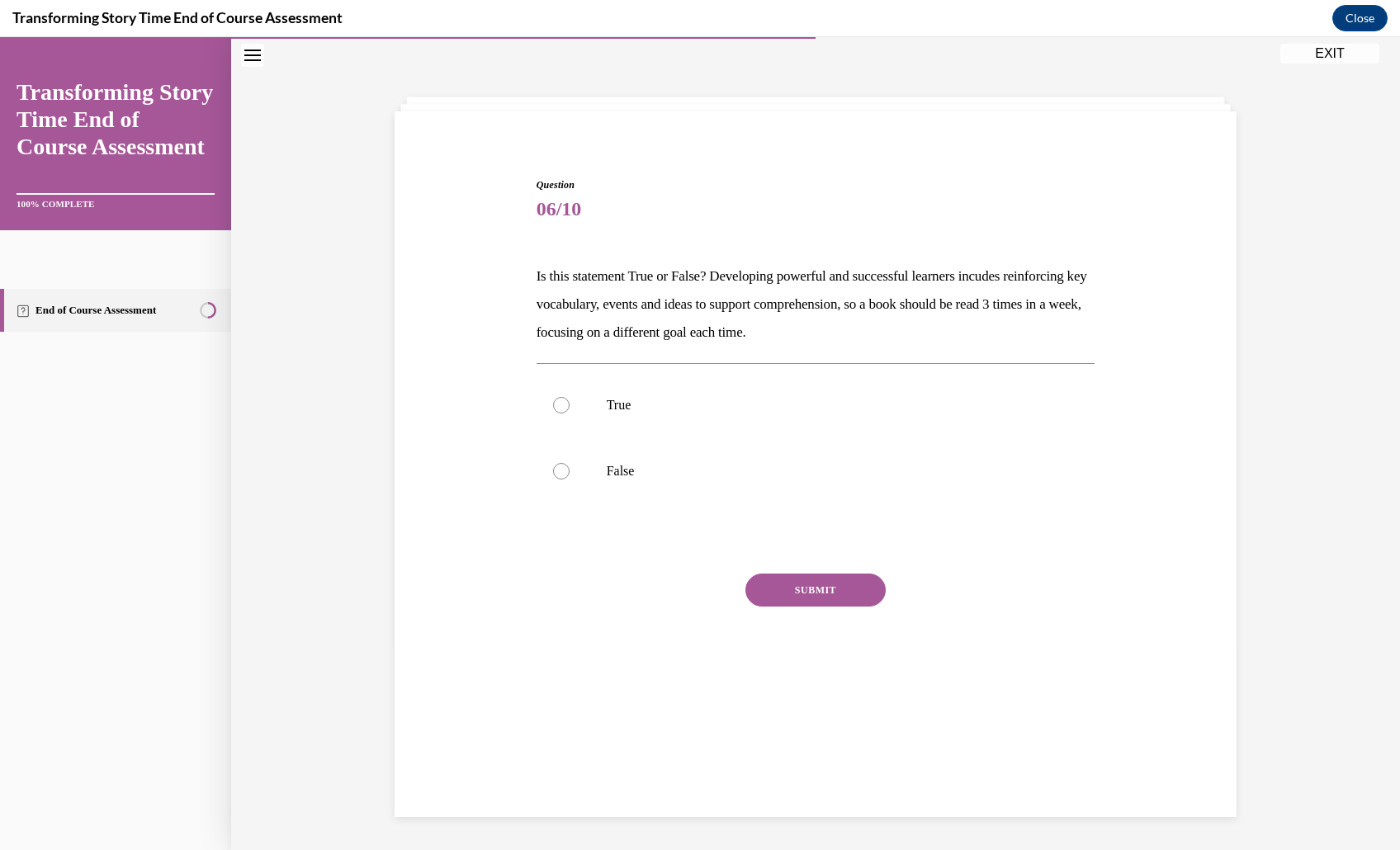
click at [875, 279] on div "Question 06/10 Is this statement True or False? Developing powerful and success…" at bounding box center [816, 442] width 559 height 531
click at [678, 413] on p "True" at bounding box center [830, 405] width 447 height 17
click at [570, 413] on input "True" at bounding box center [561, 405] width 17 height 17
radio input "true"
click at [819, 606] on button "SUBMIT" at bounding box center [815, 590] width 140 height 33
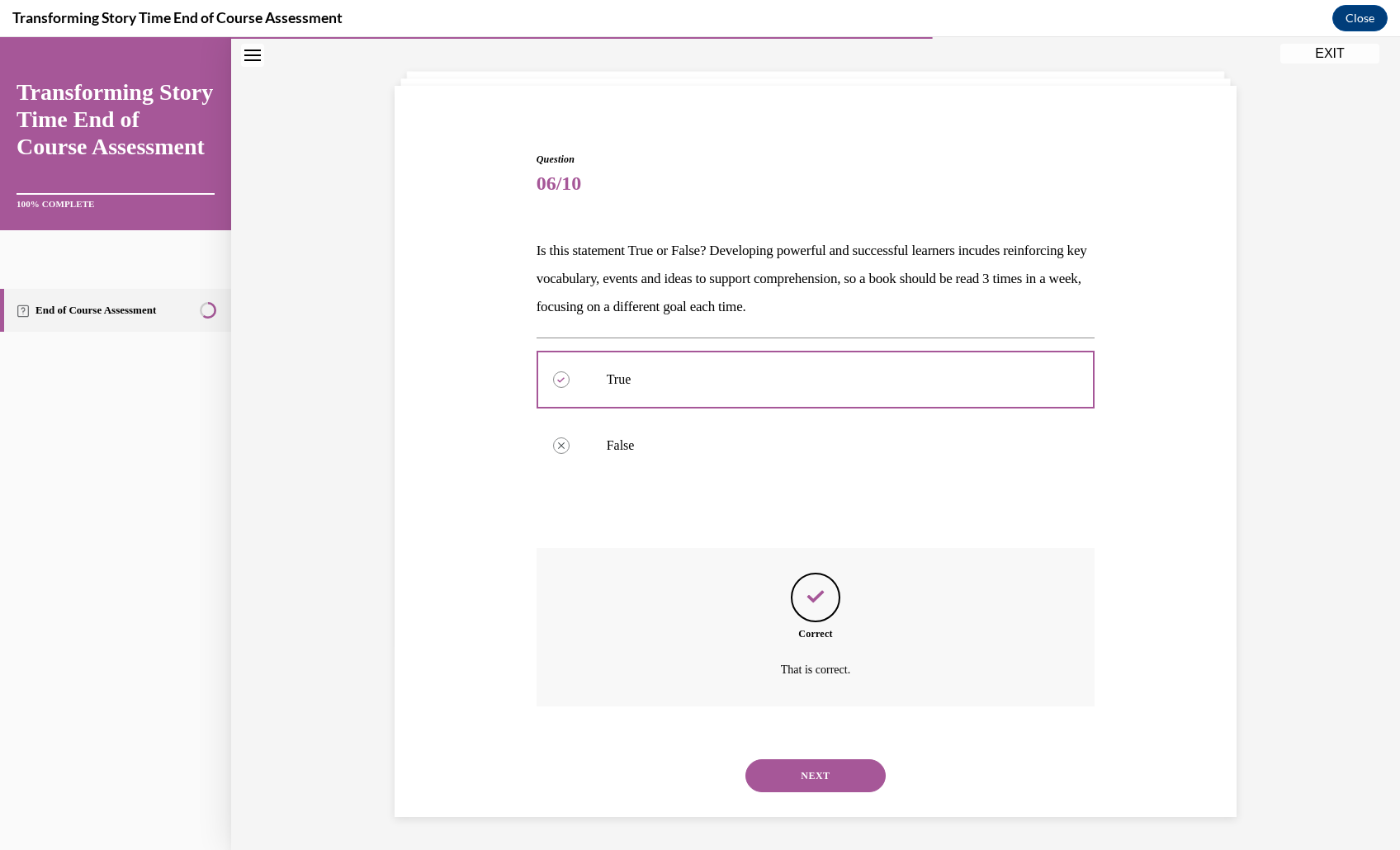
scroll to position [200, 0]
click at [860, 761] on button "NEXT" at bounding box center [815, 776] width 140 height 33
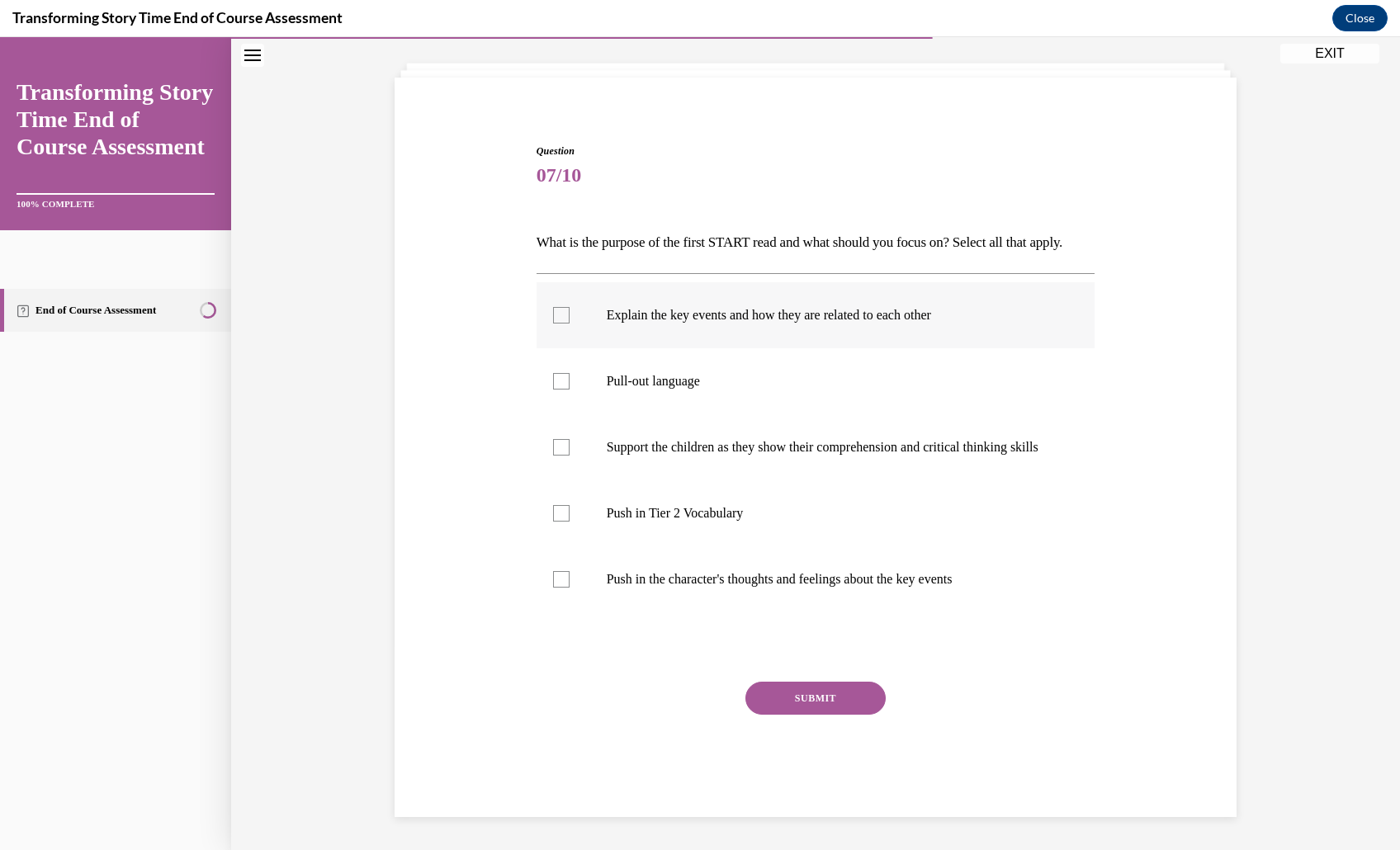
click at [810, 307] on p "Explain the key events and how they are related to each other" at bounding box center [830, 315] width 447 height 17
click at [570, 307] on input "Explain the key events and how they are related to each other" at bounding box center [561, 315] width 17 height 17
checkbox input "true"
click at [780, 372] on label "Pull-out language" at bounding box center [816, 381] width 559 height 66
click at [570, 373] on input "Pull-out language" at bounding box center [561, 381] width 17 height 17
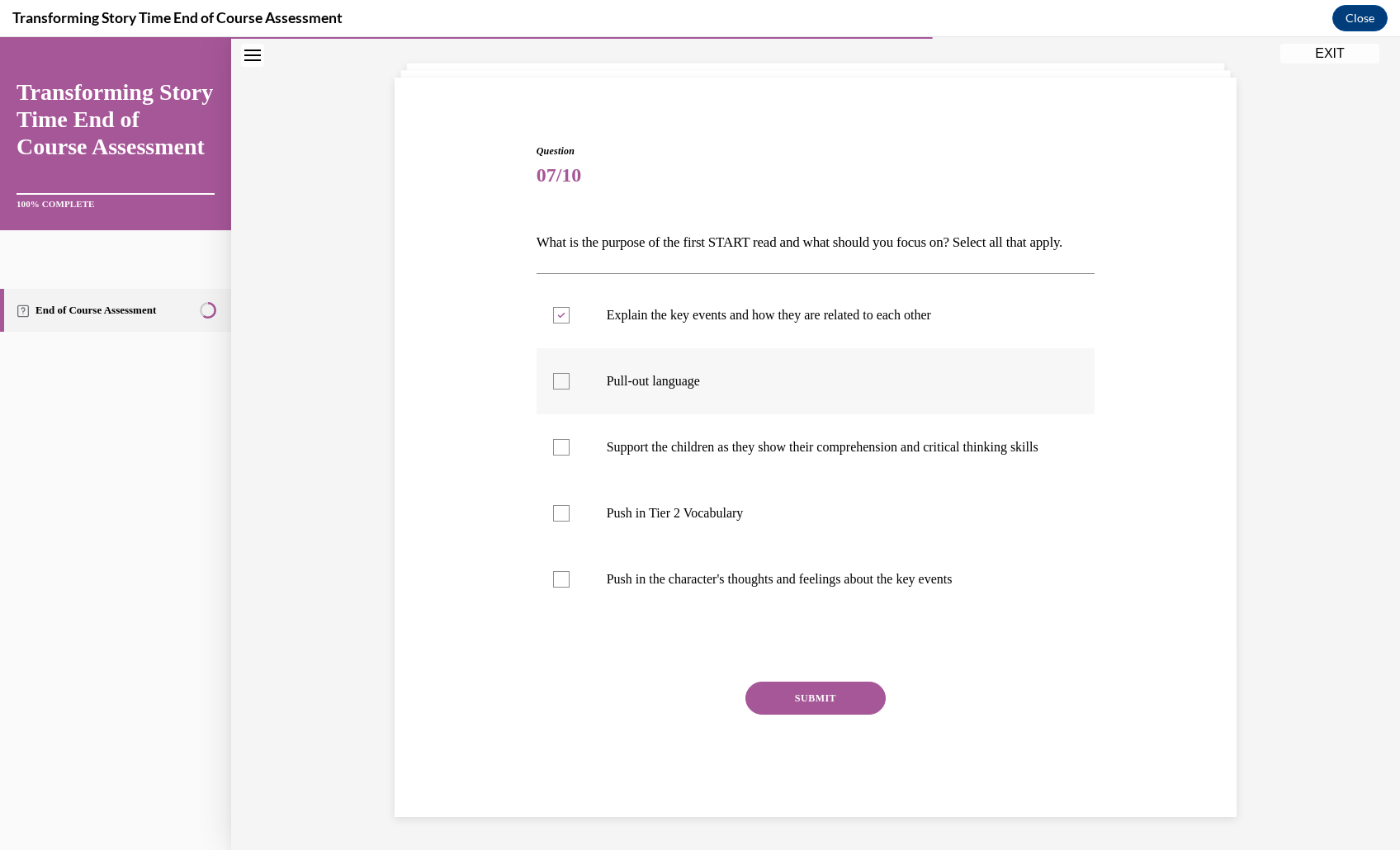
checkbox input "true"
click at [806, 418] on label "Support the children as they show their comprehension and critical thinking ski…" at bounding box center [816, 447] width 559 height 66
click at [570, 439] on input "Support the children as they show their comprehension and critical thinking ski…" at bounding box center [561, 446] width 17 height 17
checkbox input "true"
click at [820, 714] on button "SUBMIT" at bounding box center [815, 698] width 140 height 33
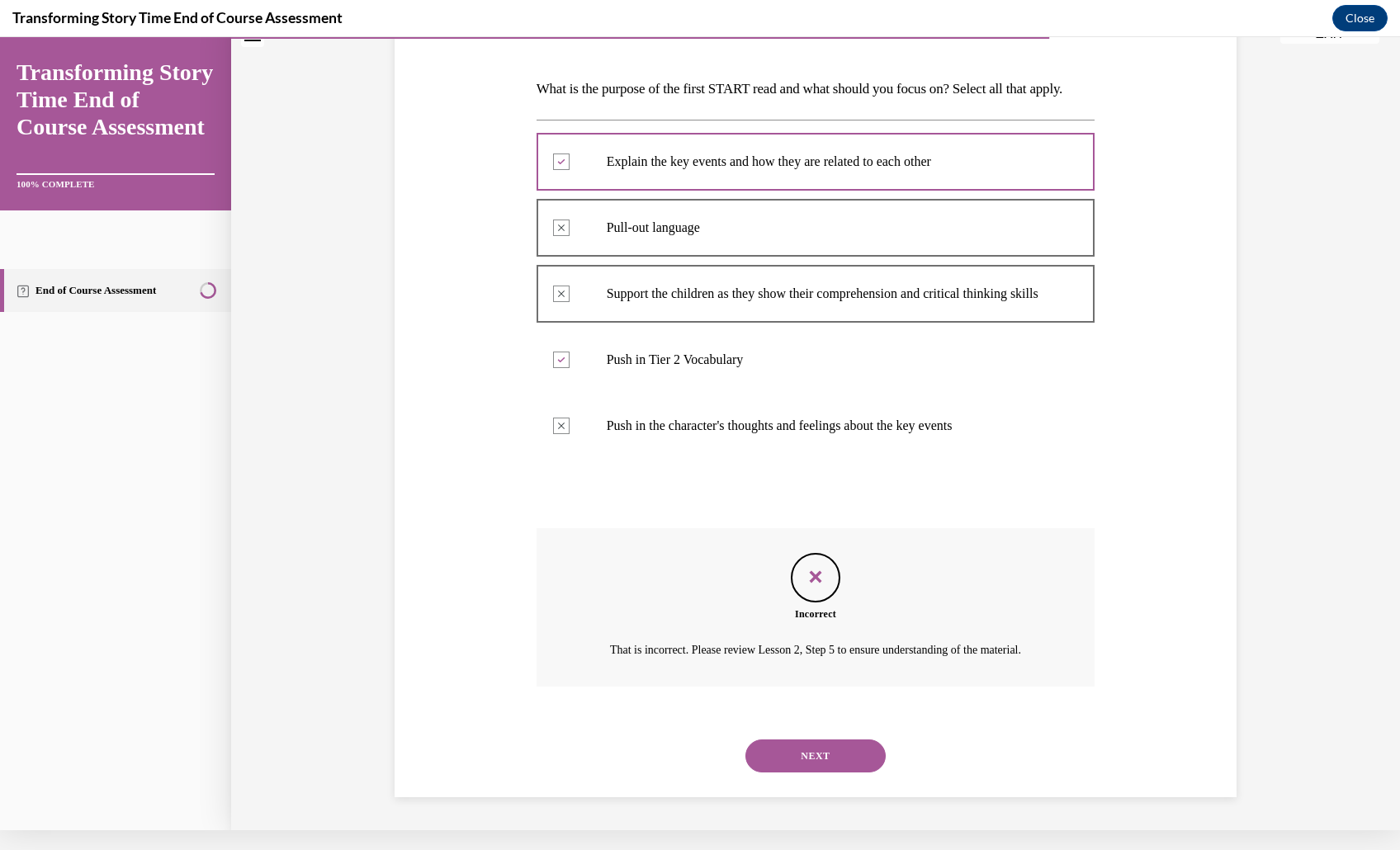
scroll to position [383, 0]
click at [836, 739] on button "NEXT" at bounding box center [815, 756] width 140 height 33
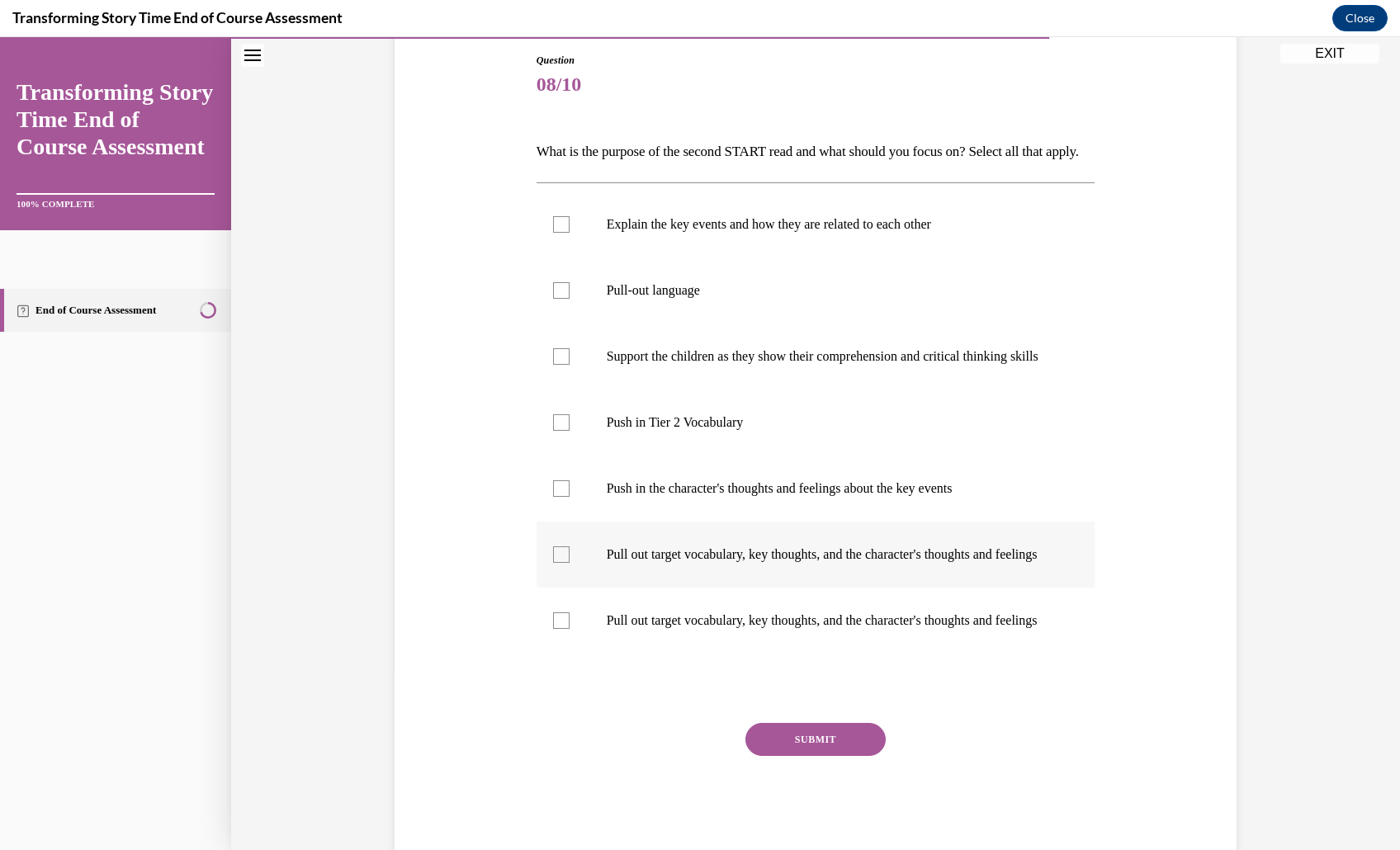
scroll to position [194, 0]
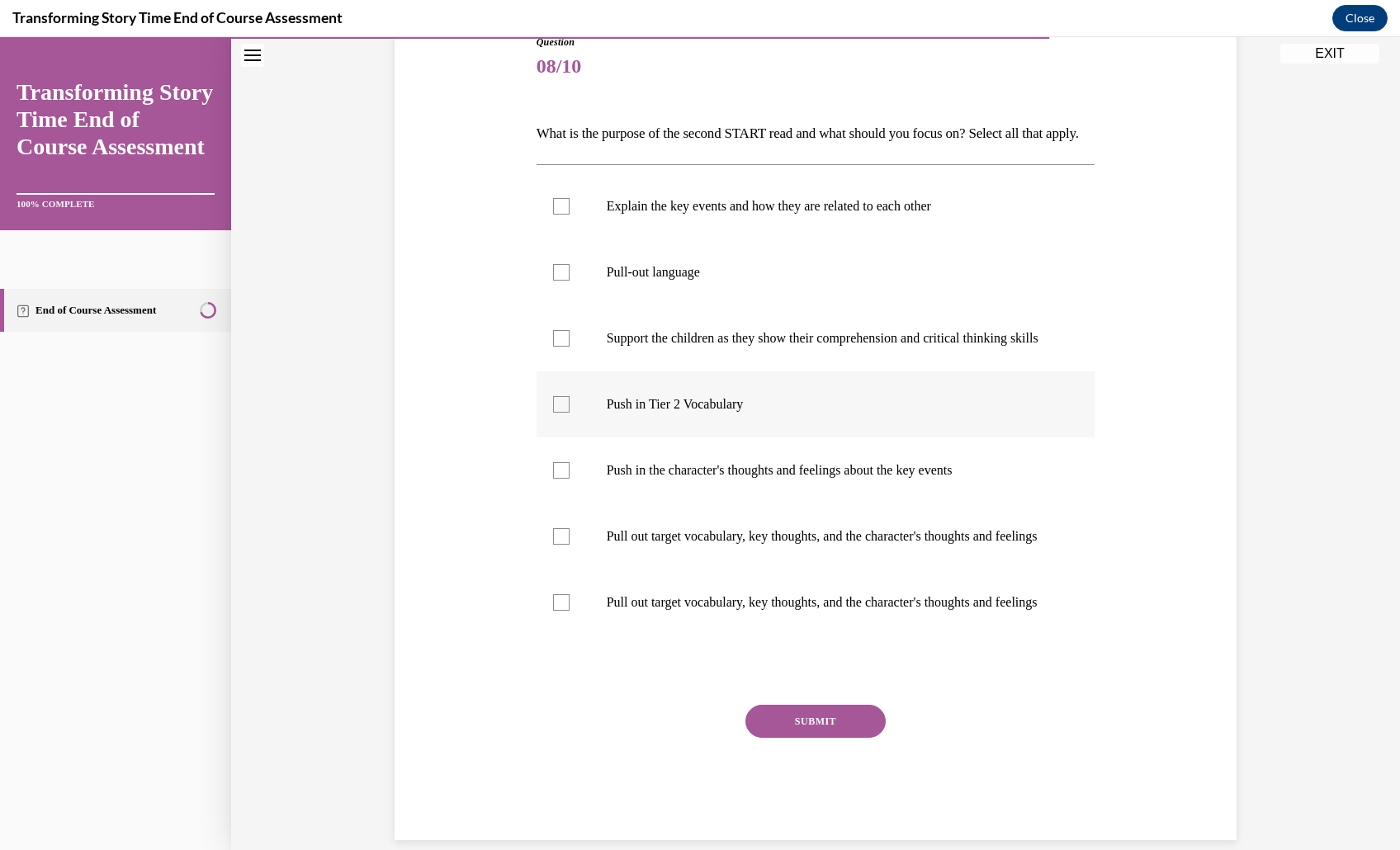
click at [756, 412] on p "Push in Tier 2 Vocabulary" at bounding box center [830, 404] width 447 height 17
click at [570, 412] on input "Push in Tier 2 Vocabulary" at bounding box center [561, 404] width 17 height 17
checkbox input "true"
click at [733, 503] on label "Push in the character's thoughts and feelings about the key events" at bounding box center [816, 470] width 559 height 66
click at [570, 479] on input "Push in the character's thoughts and feelings about the key events" at bounding box center [561, 470] width 17 height 17
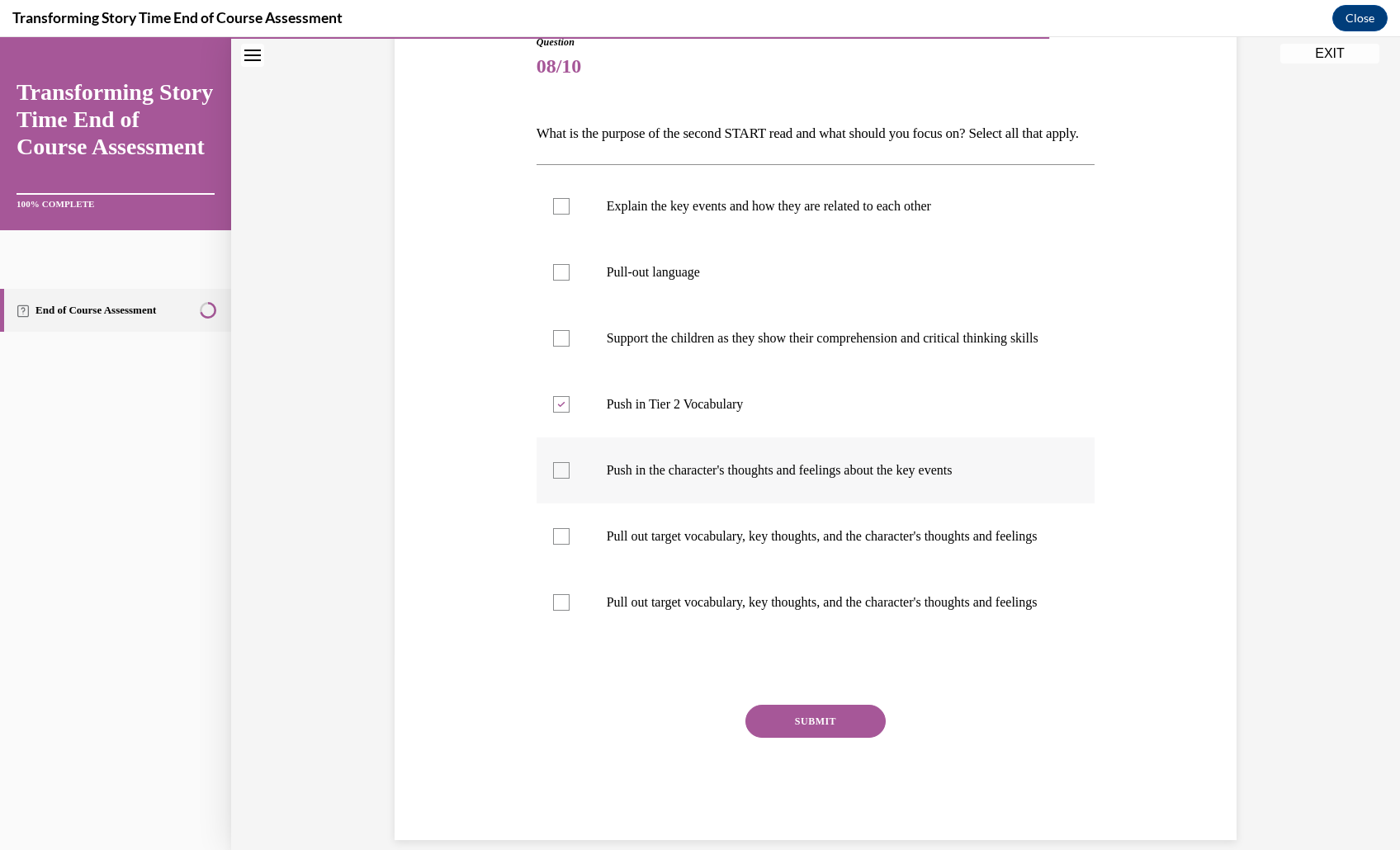
checkbox input "true"
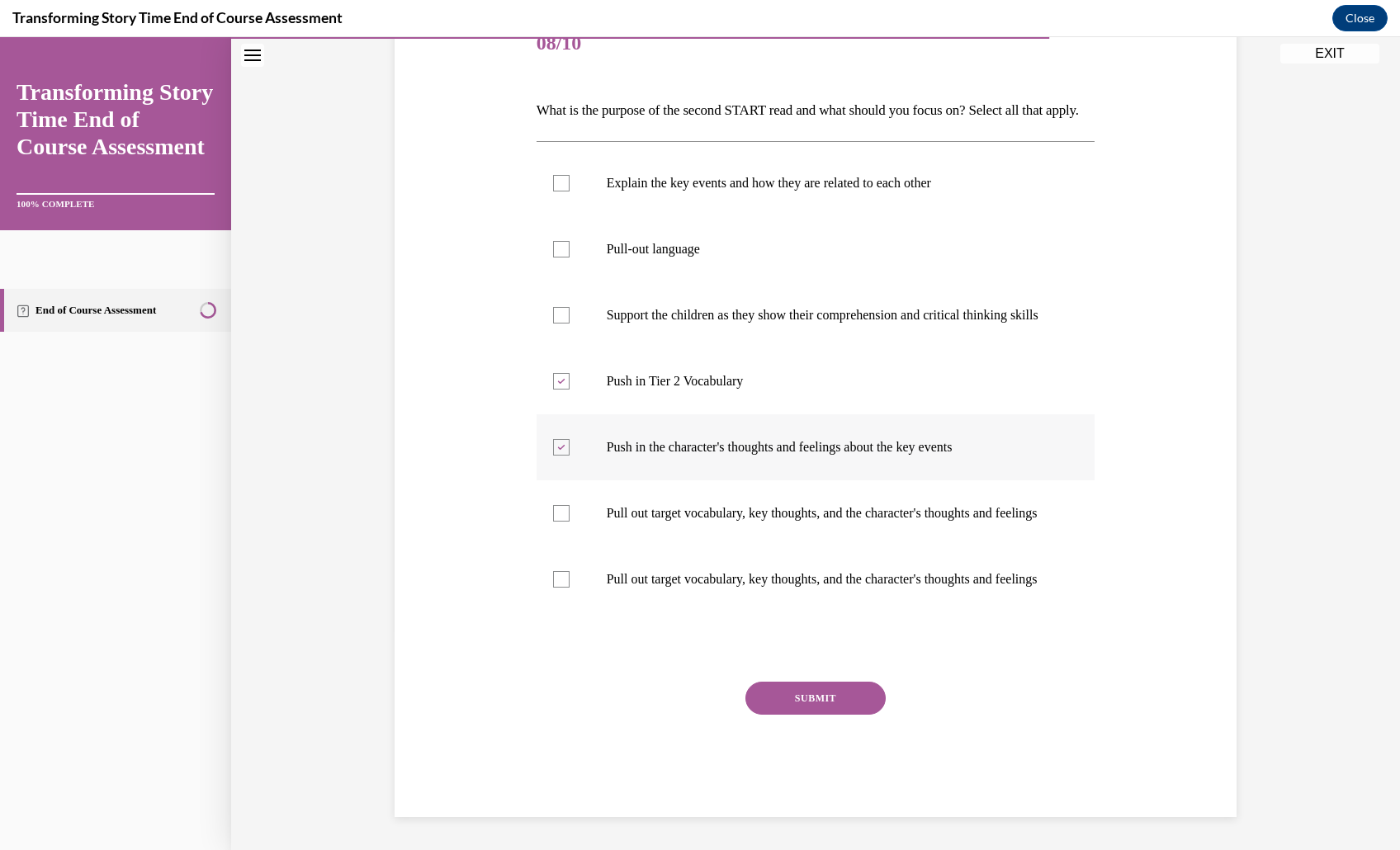
scroll to position [285, 0]
click at [823, 714] on button "SUBMIT" at bounding box center [815, 698] width 140 height 33
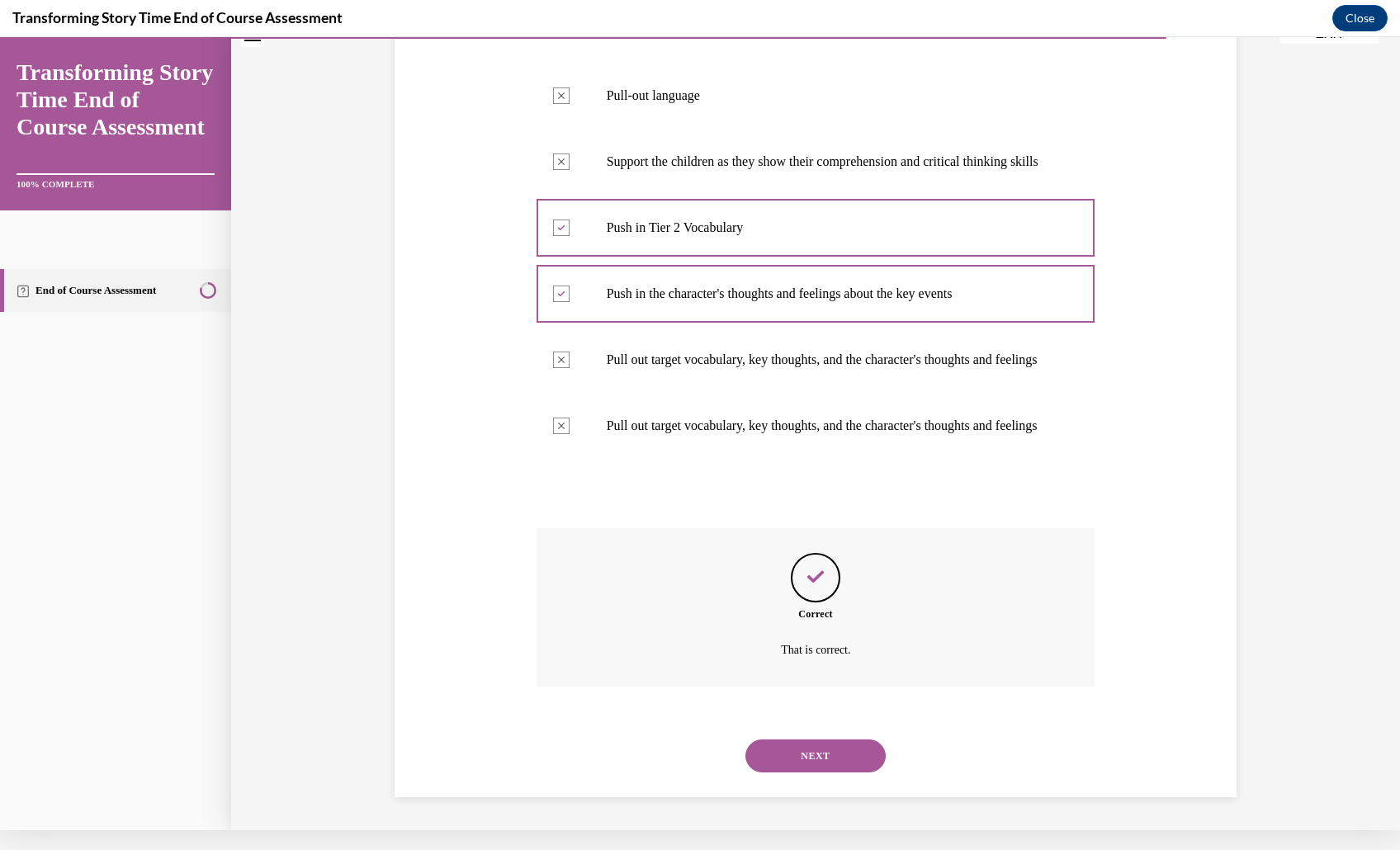
scroll to position [541, 0]
click at [840, 747] on button "NEXT" at bounding box center [815, 756] width 140 height 33
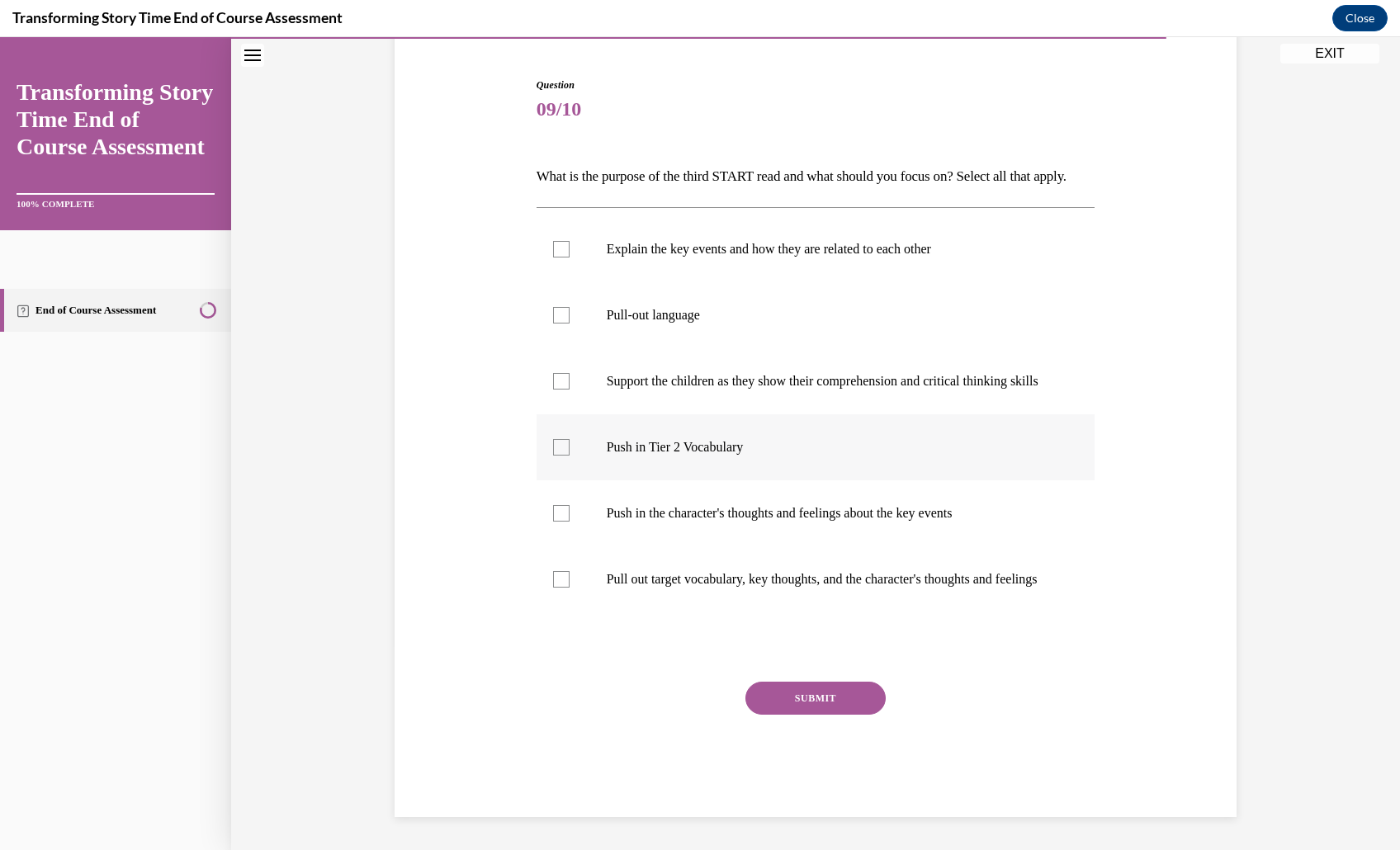
scroll to position [153, 0]
click at [826, 282] on label "Explain the key events and how they are related to each other" at bounding box center [816, 249] width 559 height 66
click at [570, 257] on input "Explain the key events and how they are related to each other" at bounding box center [561, 248] width 17 height 17
checkbox input "true"
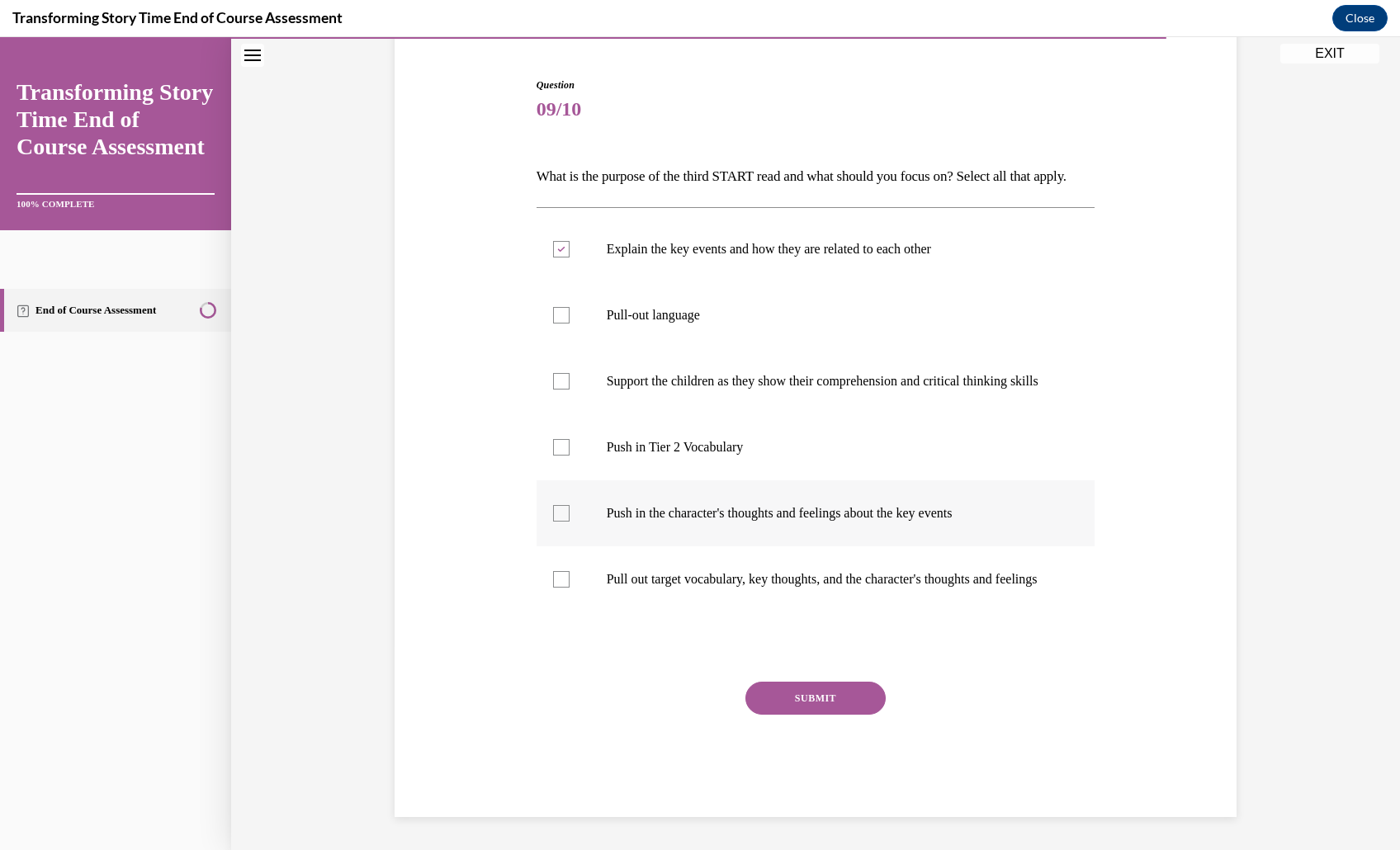
click at [787, 521] on p "Push in the character's thoughts and feelings about the key events" at bounding box center [830, 513] width 447 height 17
click at [570, 521] on input "Push in the character's thoughts and feelings about the key events" at bounding box center [561, 513] width 17 height 17
checkbox input "true"
click at [836, 233] on label "Explain the key events and how they are related to each other" at bounding box center [816, 249] width 559 height 66
click at [570, 241] on input "Explain the key events and how they are related to each other" at bounding box center [561, 248] width 17 height 17
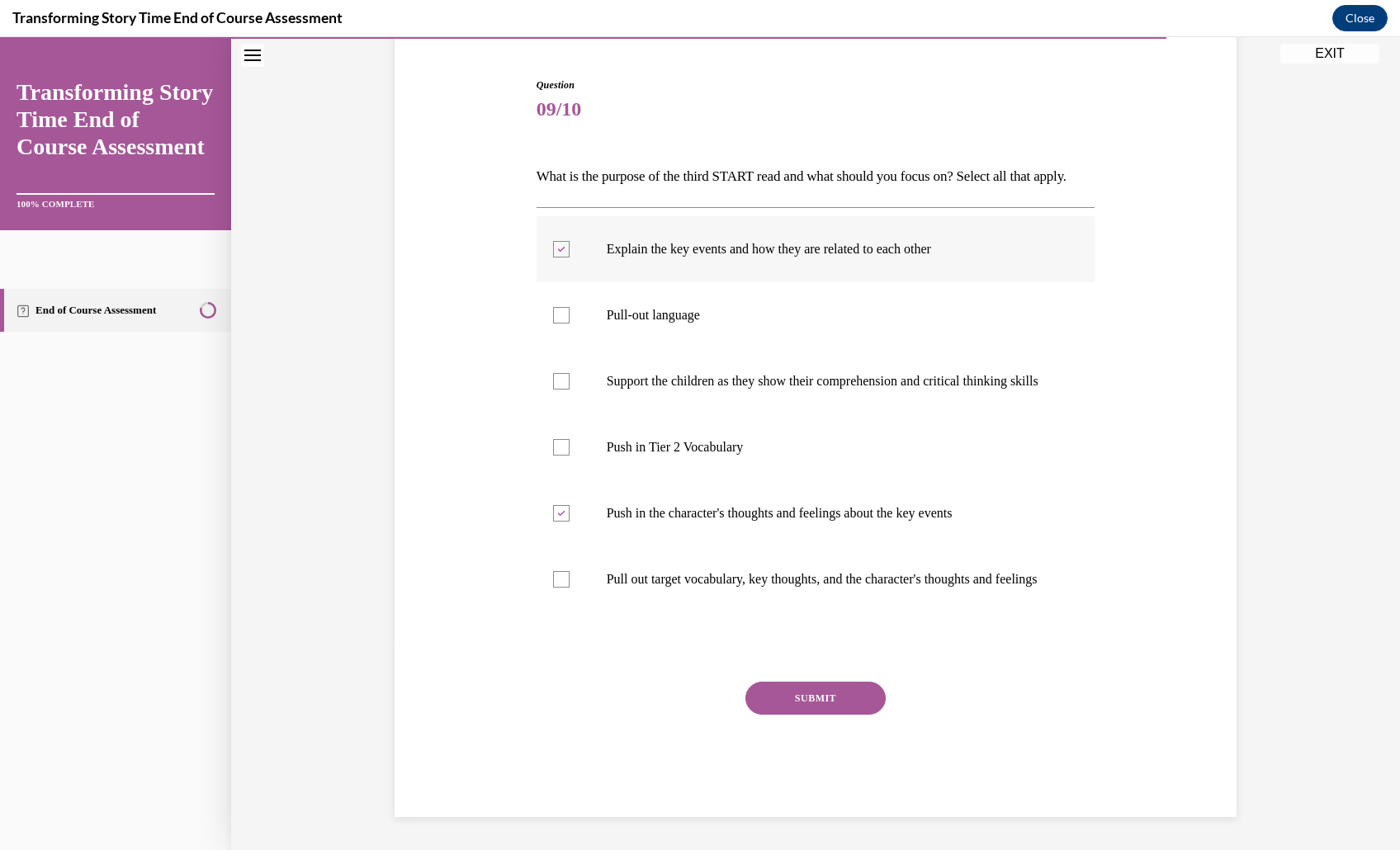
checkbox input "false"
click at [837, 612] on label "Pull out target vocabulary, key thoughts, and the character's thoughts and feel…" at bounding box center [816, 579] width 559 height 66
click at [570, 588] on input "Pull out target vocabulary, key thoughts, and the character's thoughts and feel…" at bounding box center [561, 579] width 17 height 17
checkbox input "true"
click at [864, 390] on p "Support the children as they show their comprehension and critical thinking ski…" at bounding box center [830, 381] width 447 height 17
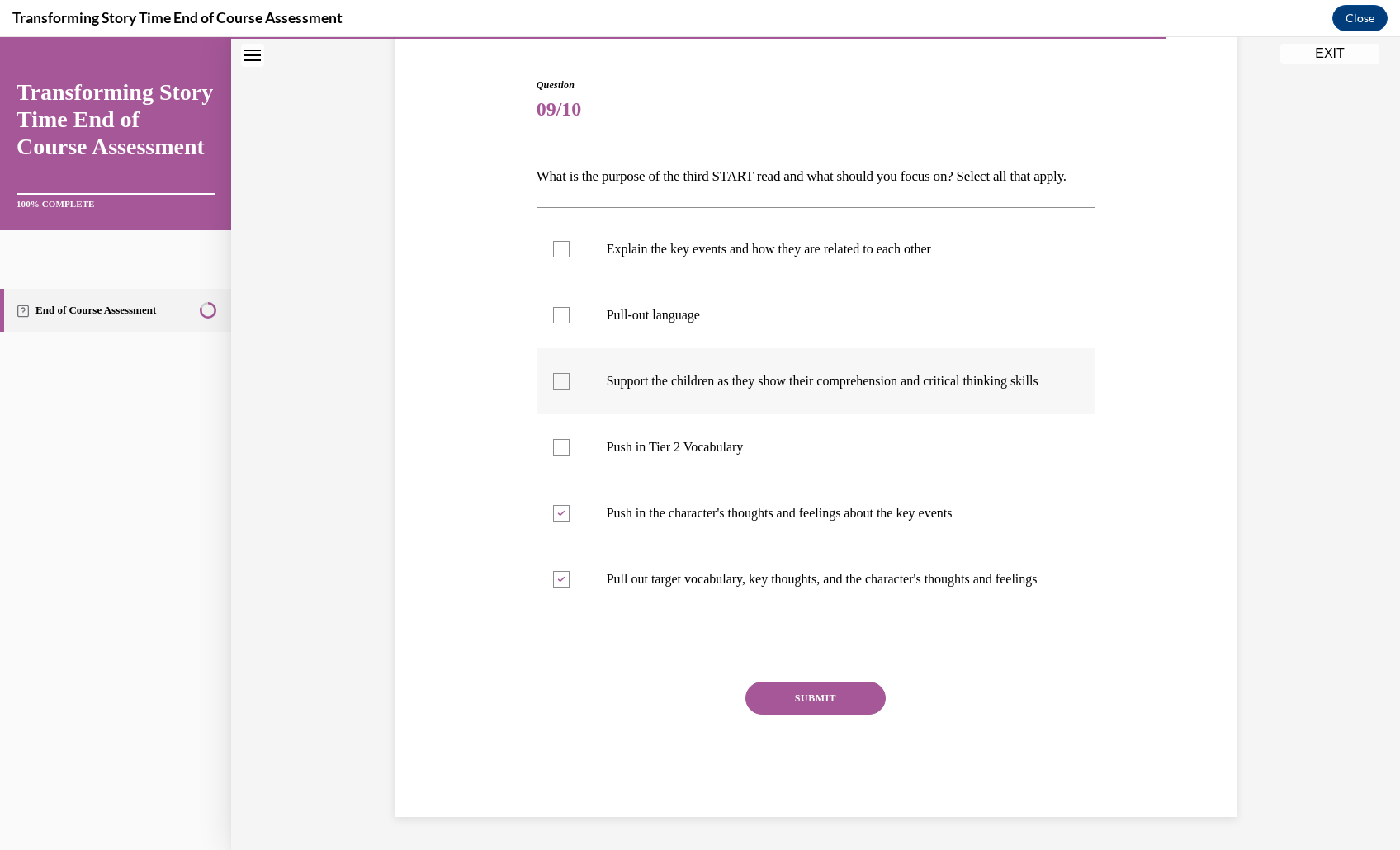
click at [570, 390] on input "Support the children as they show their comprehension and critical thinking ski…" at bounding box center [561, 381] width 17 height 17
checkbox input "true"
click at [820, 714] on button "SUBMIT" at bounding box center [815, 698] width 140 height 33
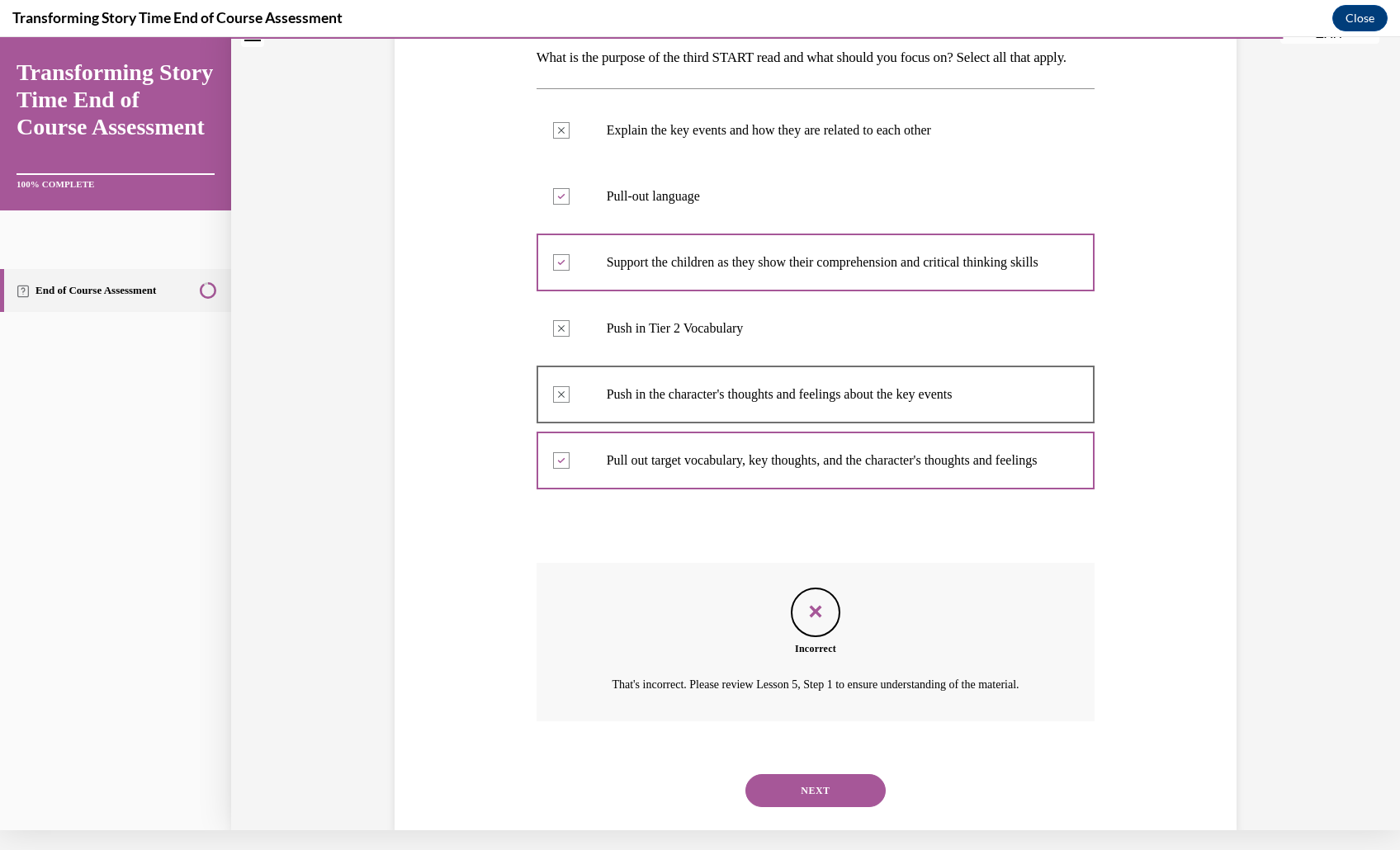
scroll to position [462, 0]
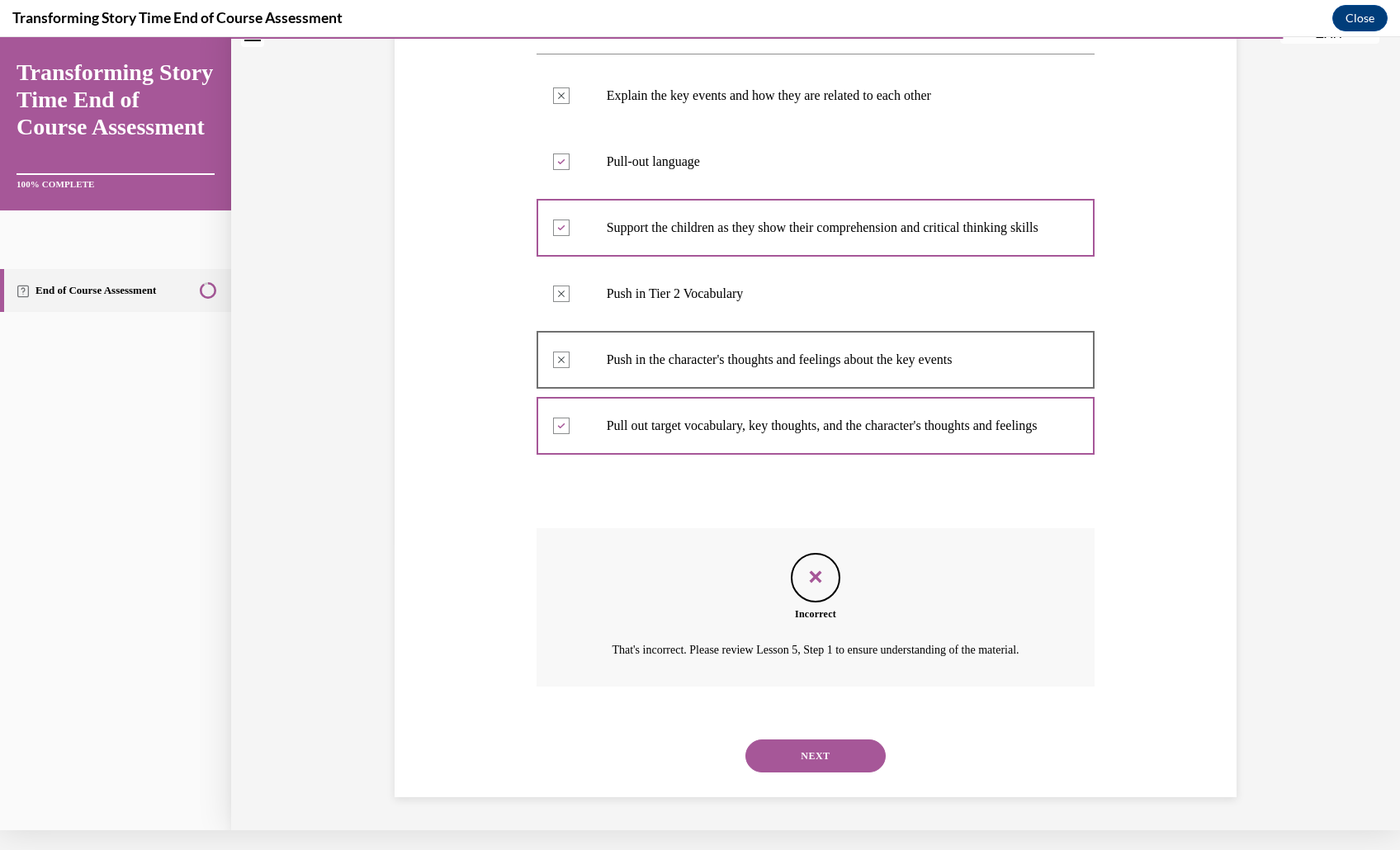
click at [837, 739] on button "NEXT" at bounding box center [815, 756] width 140 height 33
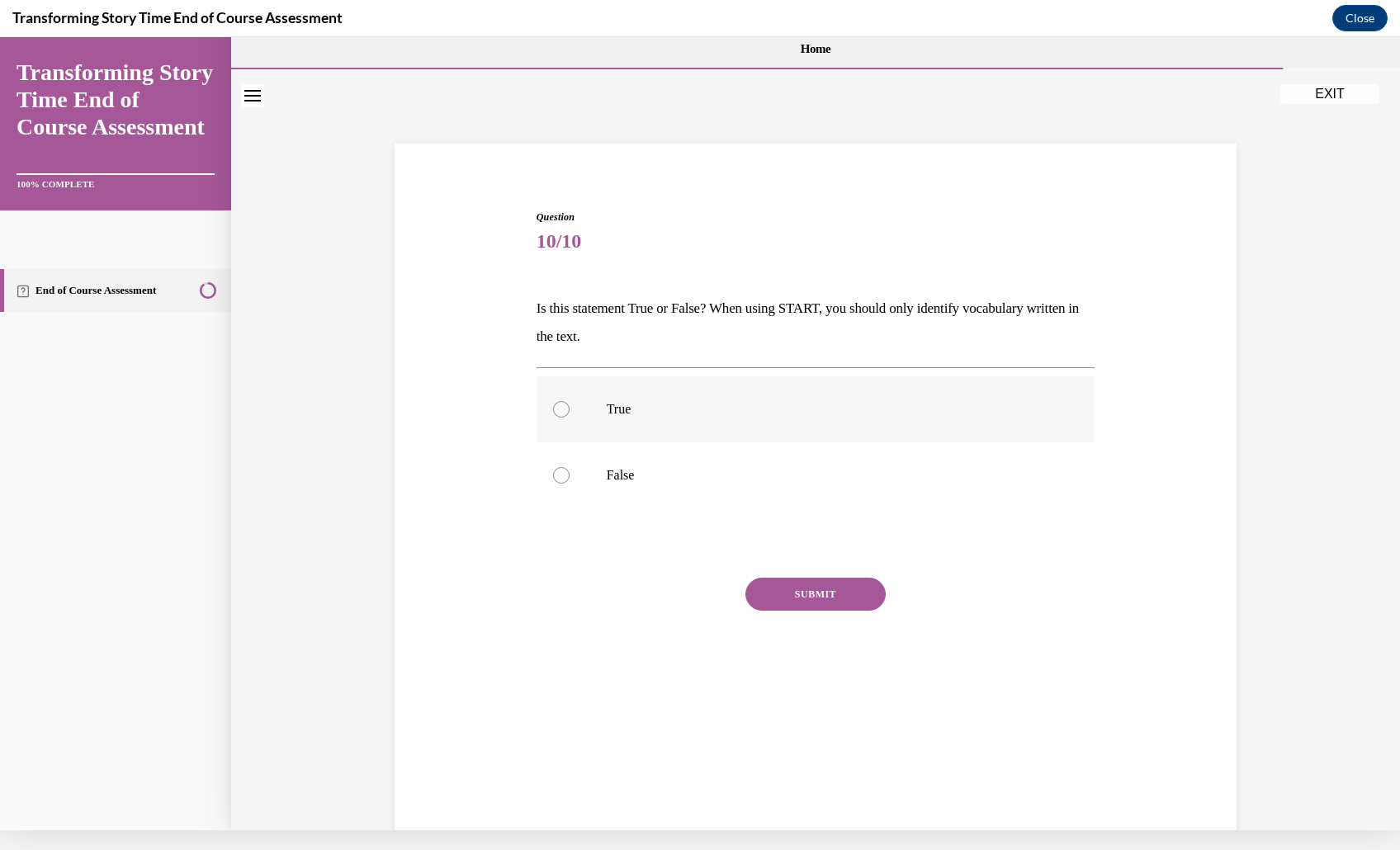
scroll to position [61, 0]
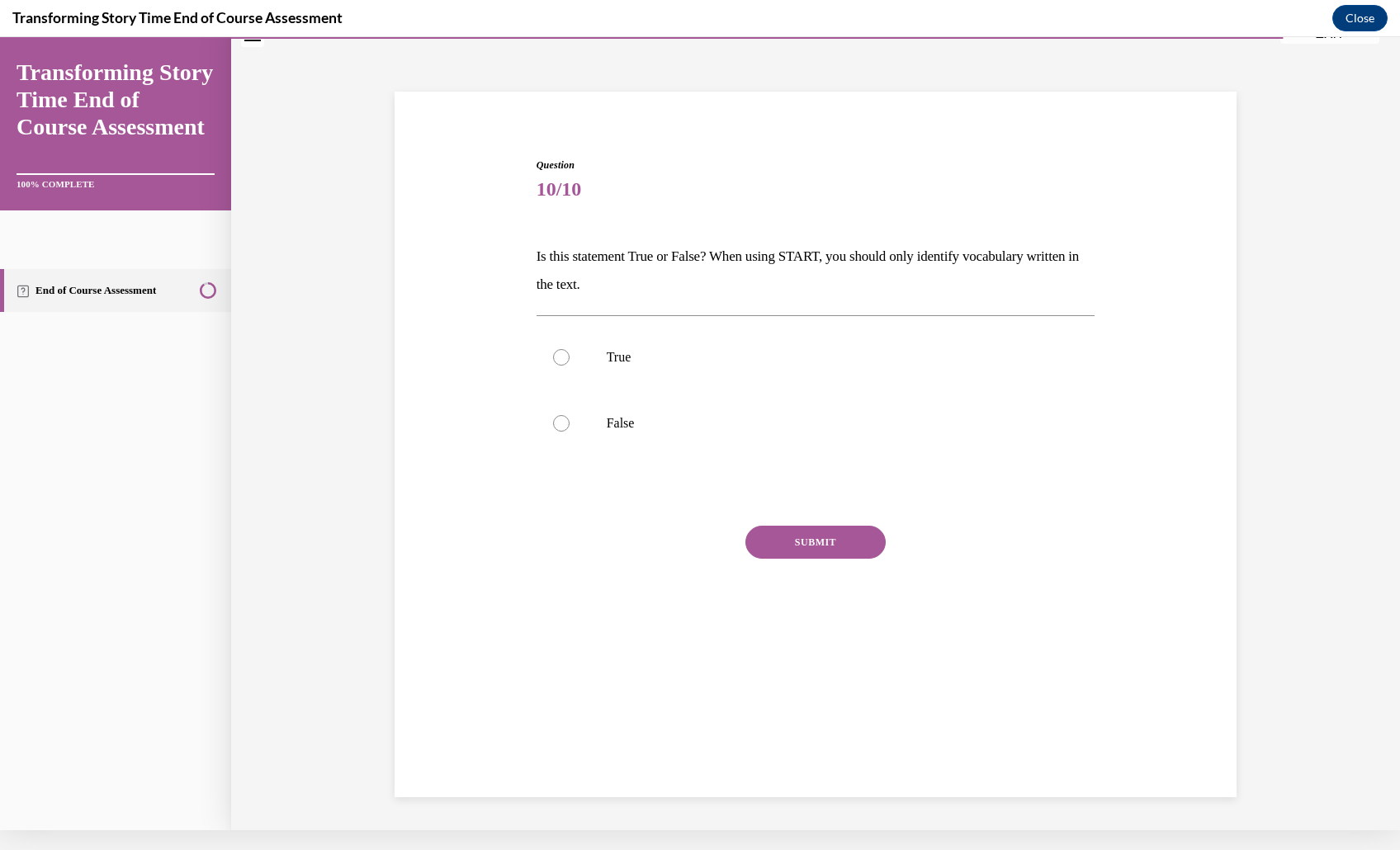
click at [264, 47] on button "Close navigation menu" at bounding box center [252, 35] width 23 height 23
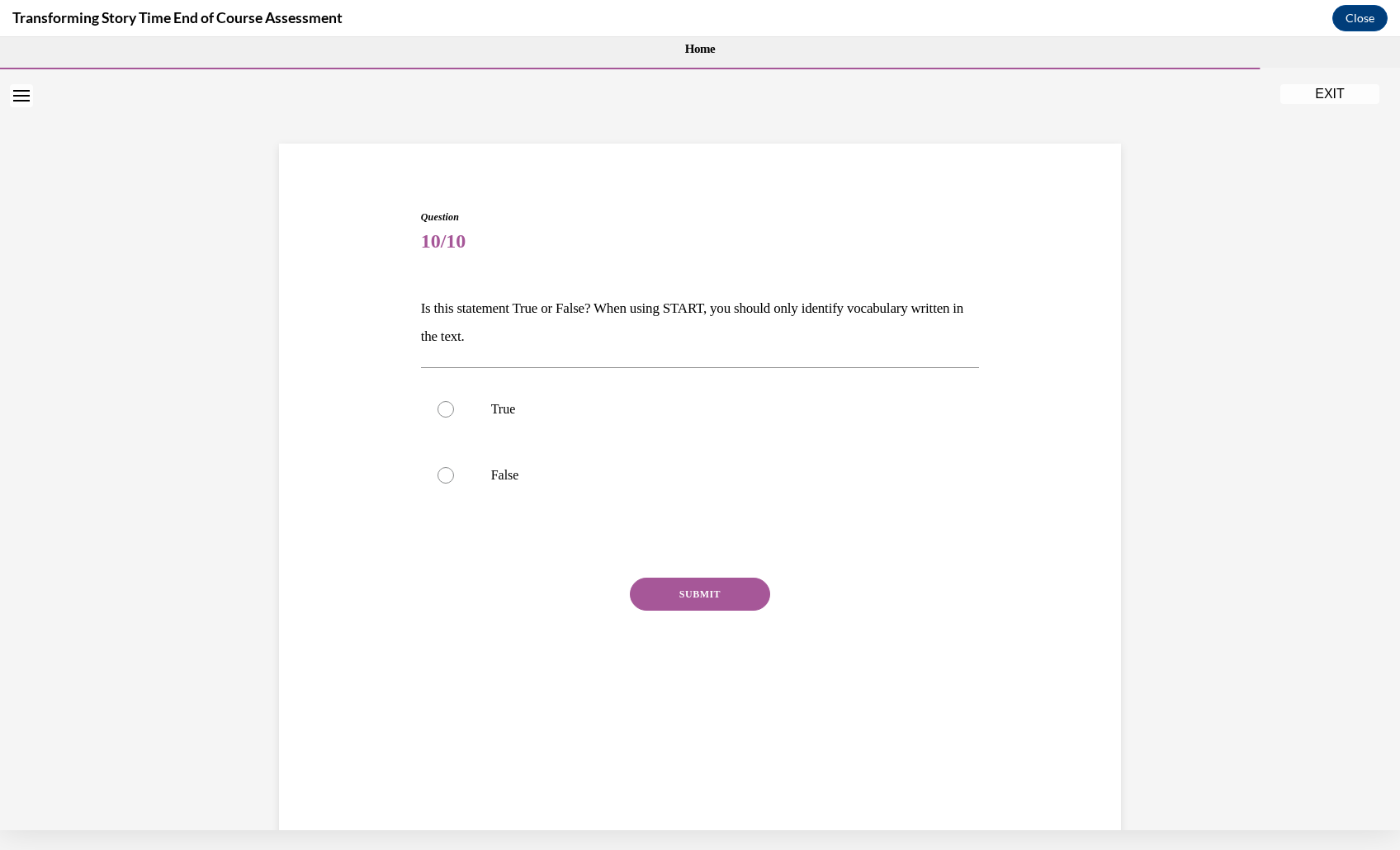
scroll to position [0, 0]
click at [30, 92] on icon "Open navigation menu" at bounding box center [21, 95] width 17 height 11
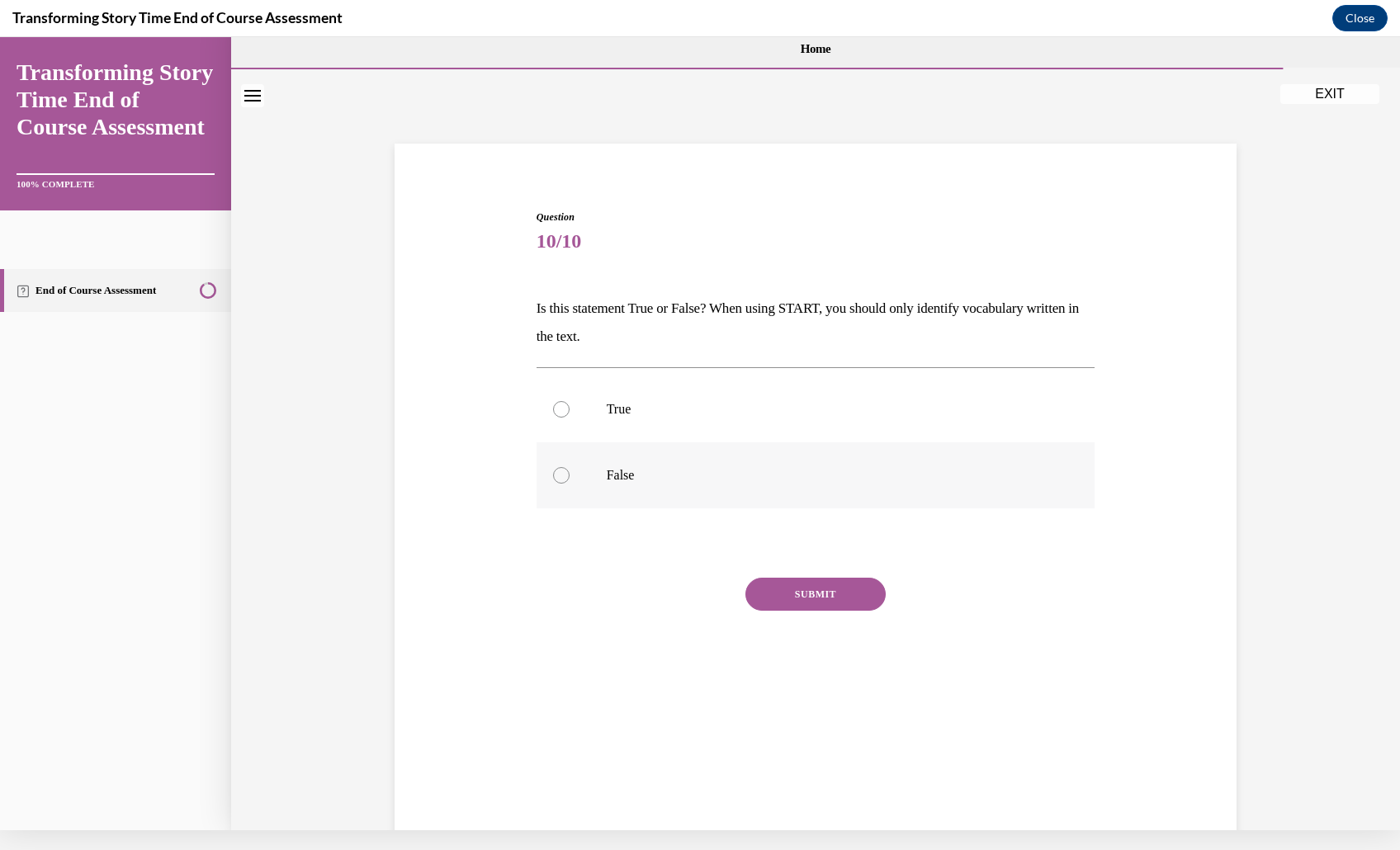
click at [698, 507] on label "False" at bounding box center [816, 475] width 559 height 66
click at [570, 483] on input "False" at bounding box center [561, 475] width 17 height 17
radio input "true"
click at [809, 610] on button "SUBMIT" at bounding box center [815, 594] width 140 height 33
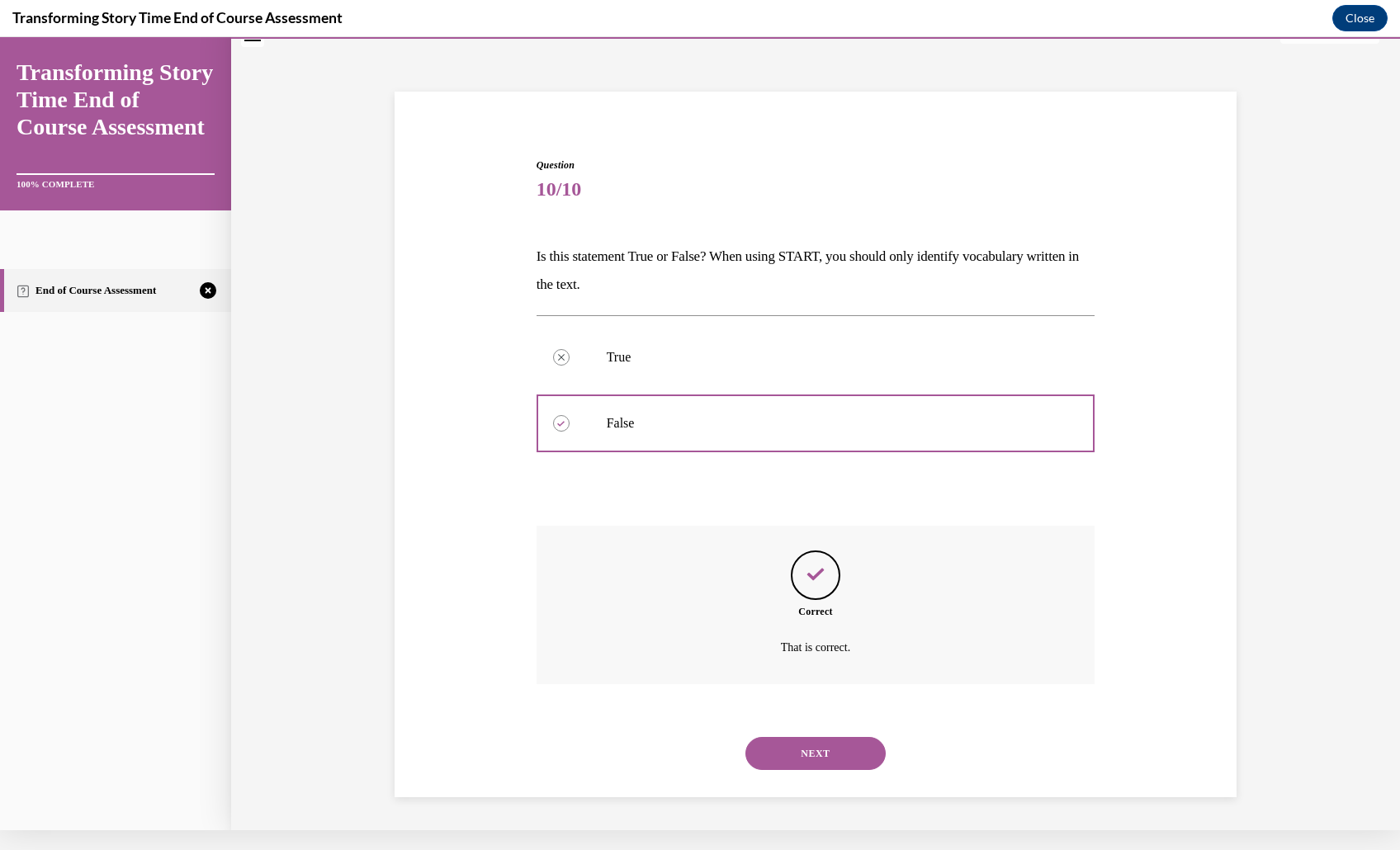
scroll to position [146, 0]
click at [867, 737] on button "NEXT" at bounding box center [815, 753] width 140 height 33
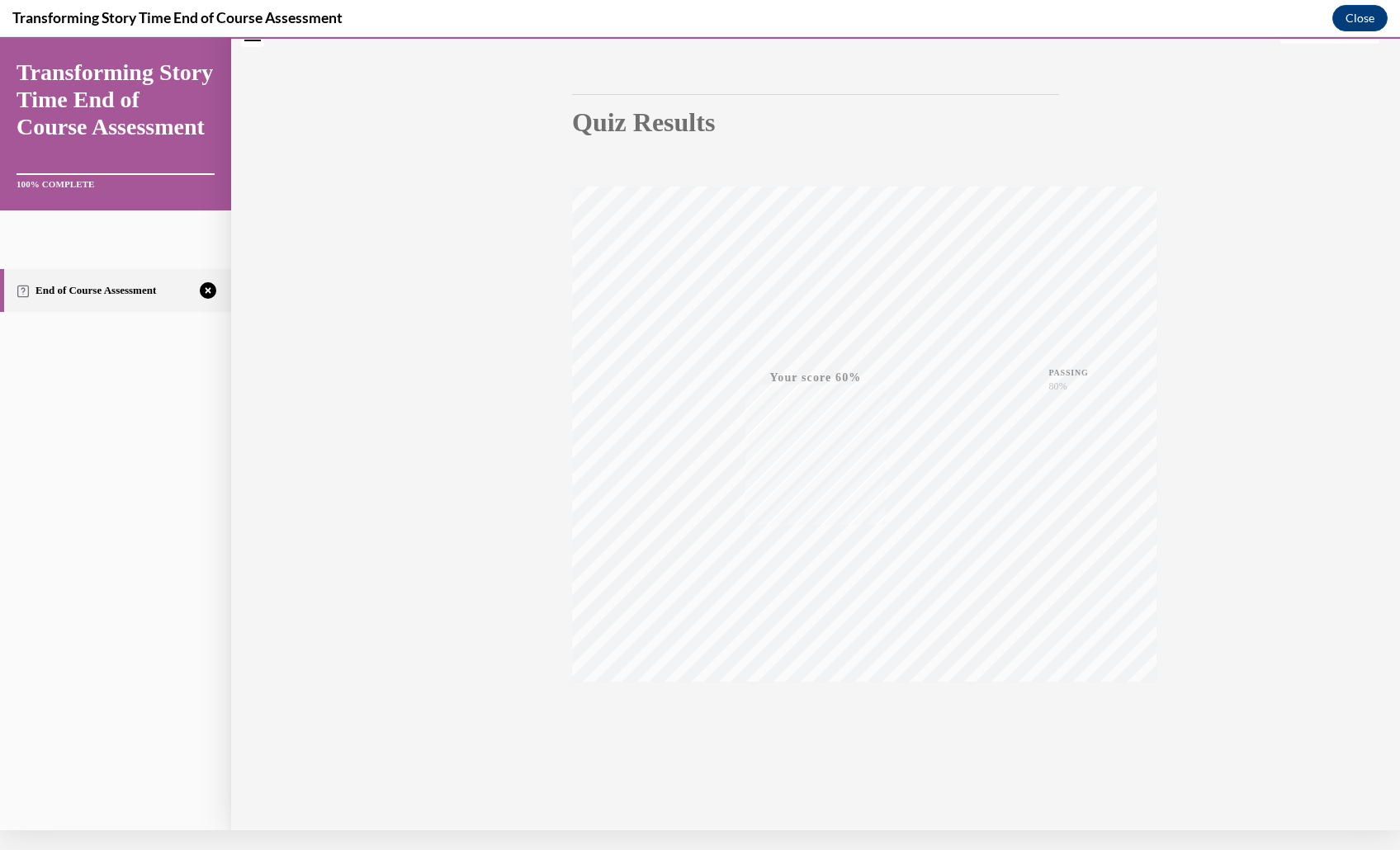
scroll to position [194, 0]
click at [842, 699] on div "TAKE AGAIN" at bounding box center [816, 718] width 58 height 38
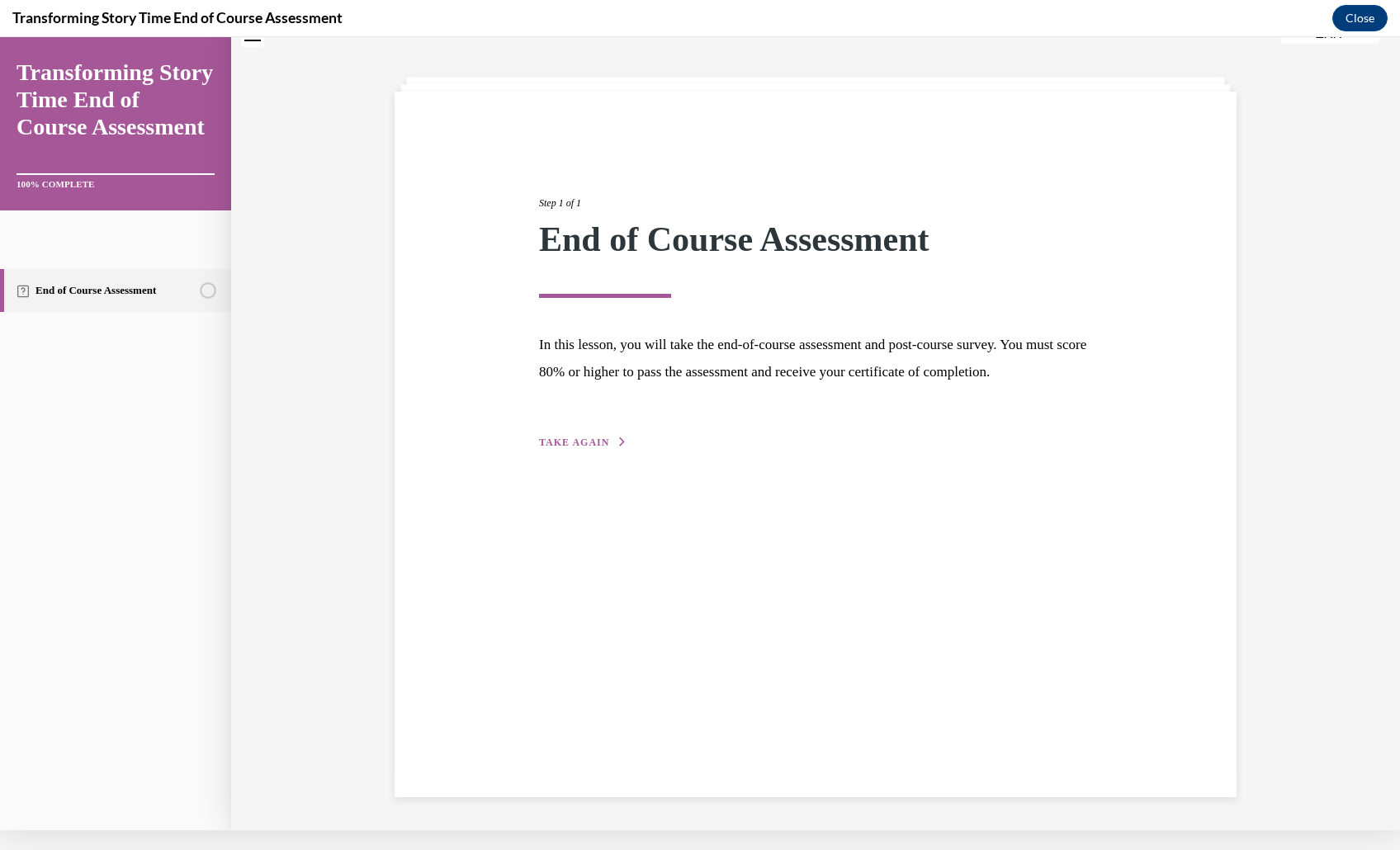
click at [566, 522] on div "Step 1 of 1 End of Course Assessment In this lesson, you will take the end-of-c…" at bounding box center [815, 444] width 842 height 705
click at [559, 448] on span "TAKE AGAIN" at bounding box center [574, 442] width 70 height 11
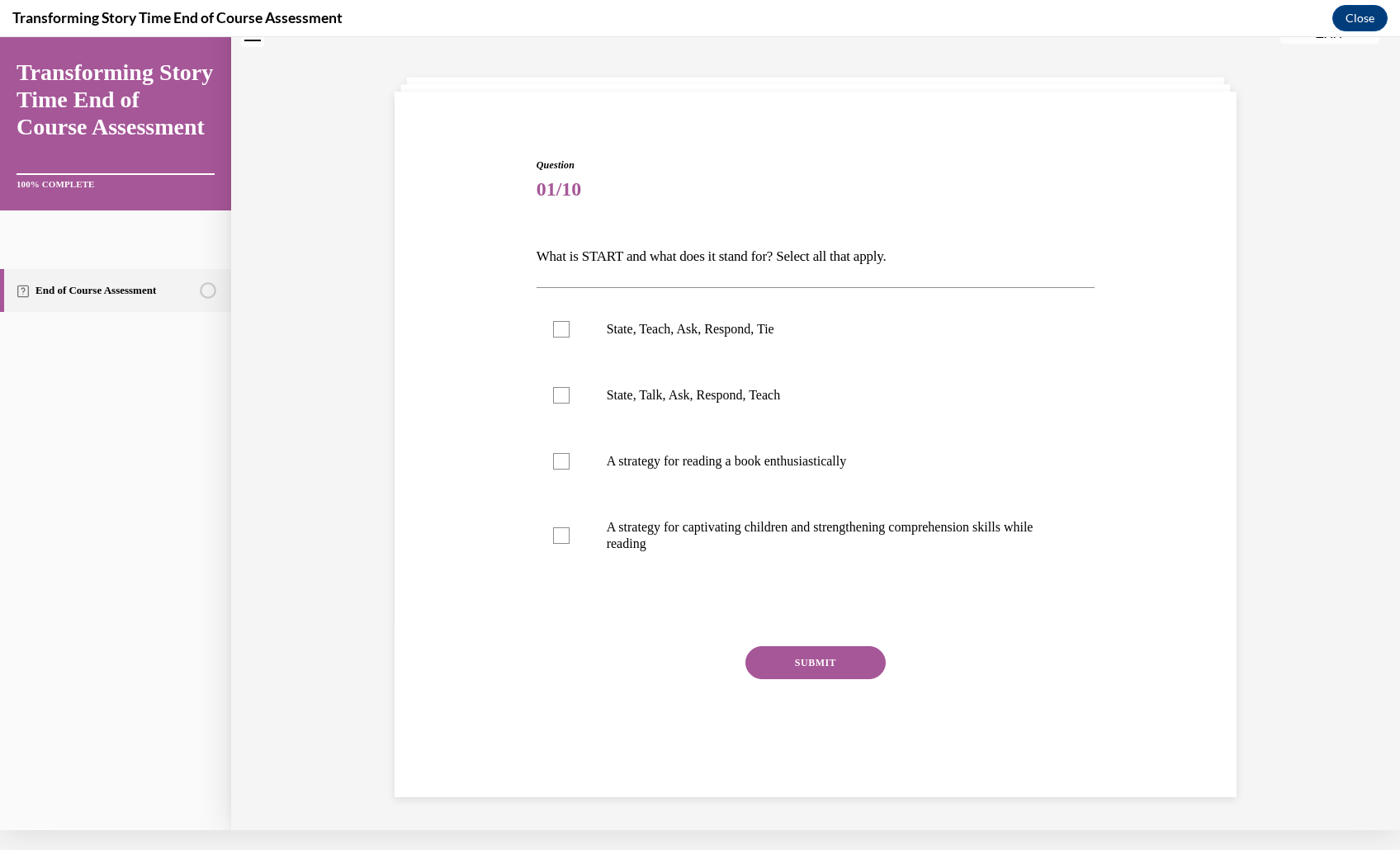
scroll to position [59, 0]
click at [700, 337] on p "State, Teach, Ask, Respond, Tie" at bounding box center [830, 329] width 447 height 17
click at [570, 337] on input "State, Teach, Ask, Respond, Tie" at bounding box center [561, 329] width 17 height 17
checkbox input "true"
click at [823, 679] on button "SUBMIT" at bounding box center [815, 663] width 140 height 33
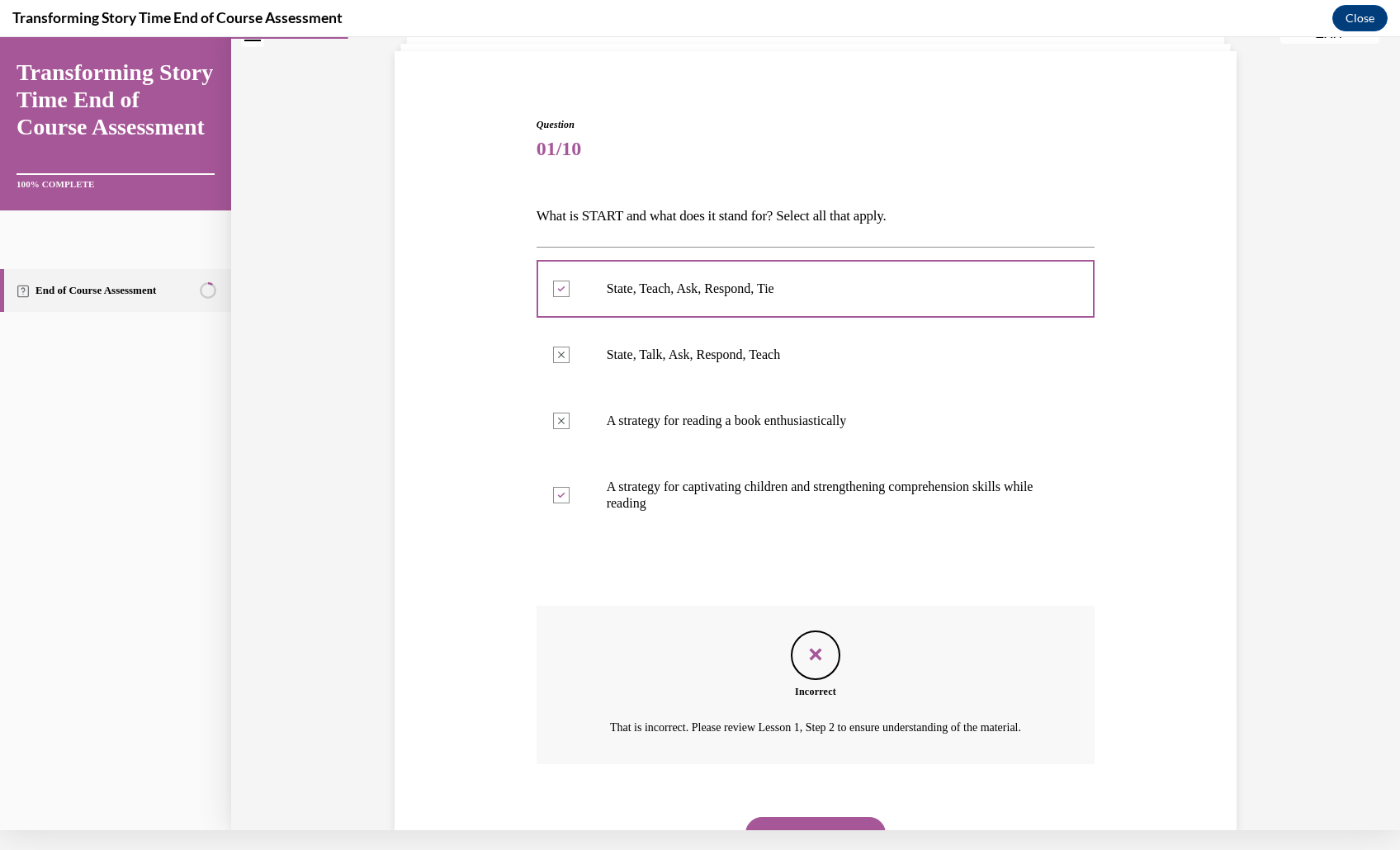
scroll to position [303, 0]
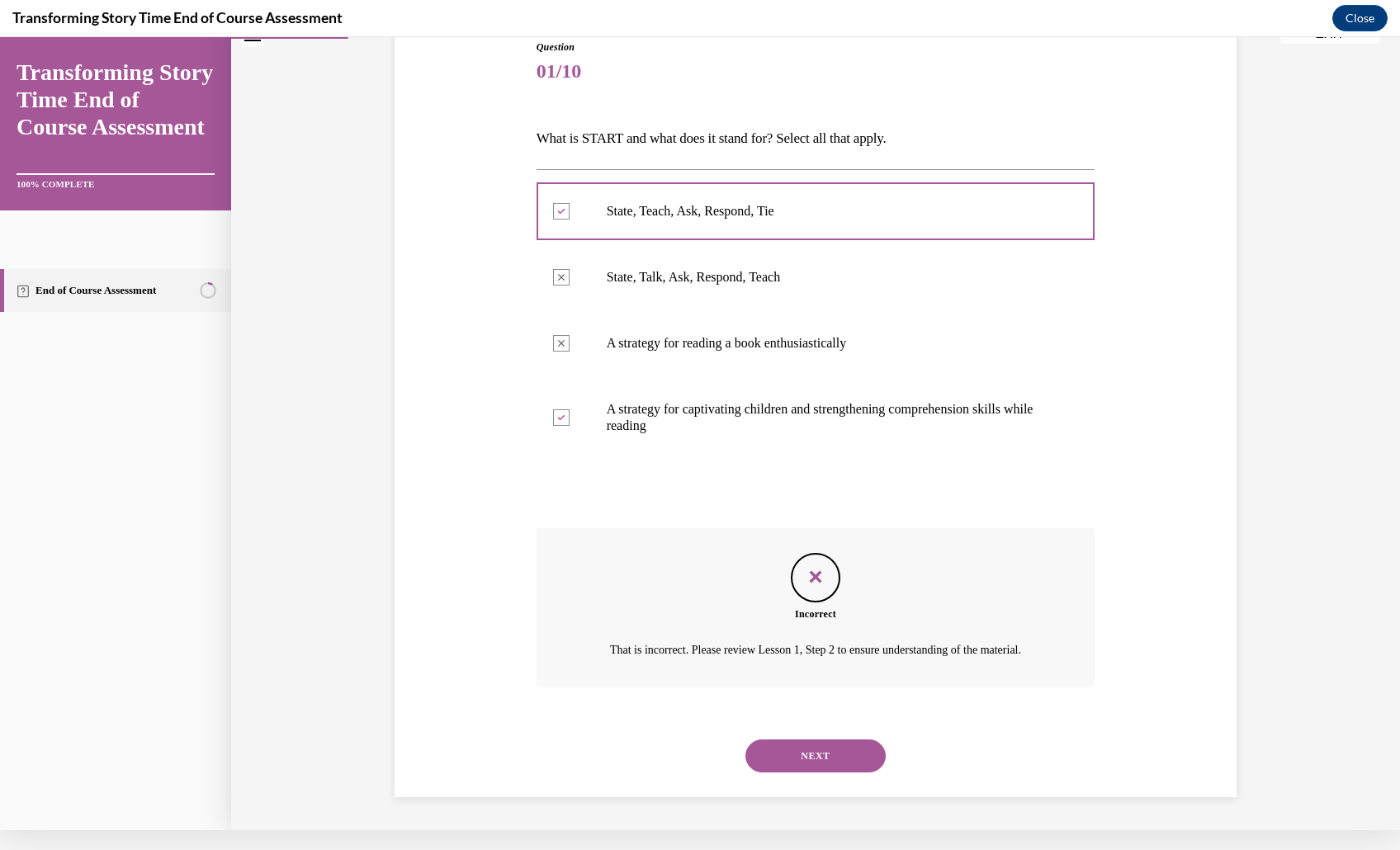
click at [833, 751] on button "NEXT" at bounding box center [815, 756] width 140 height 33
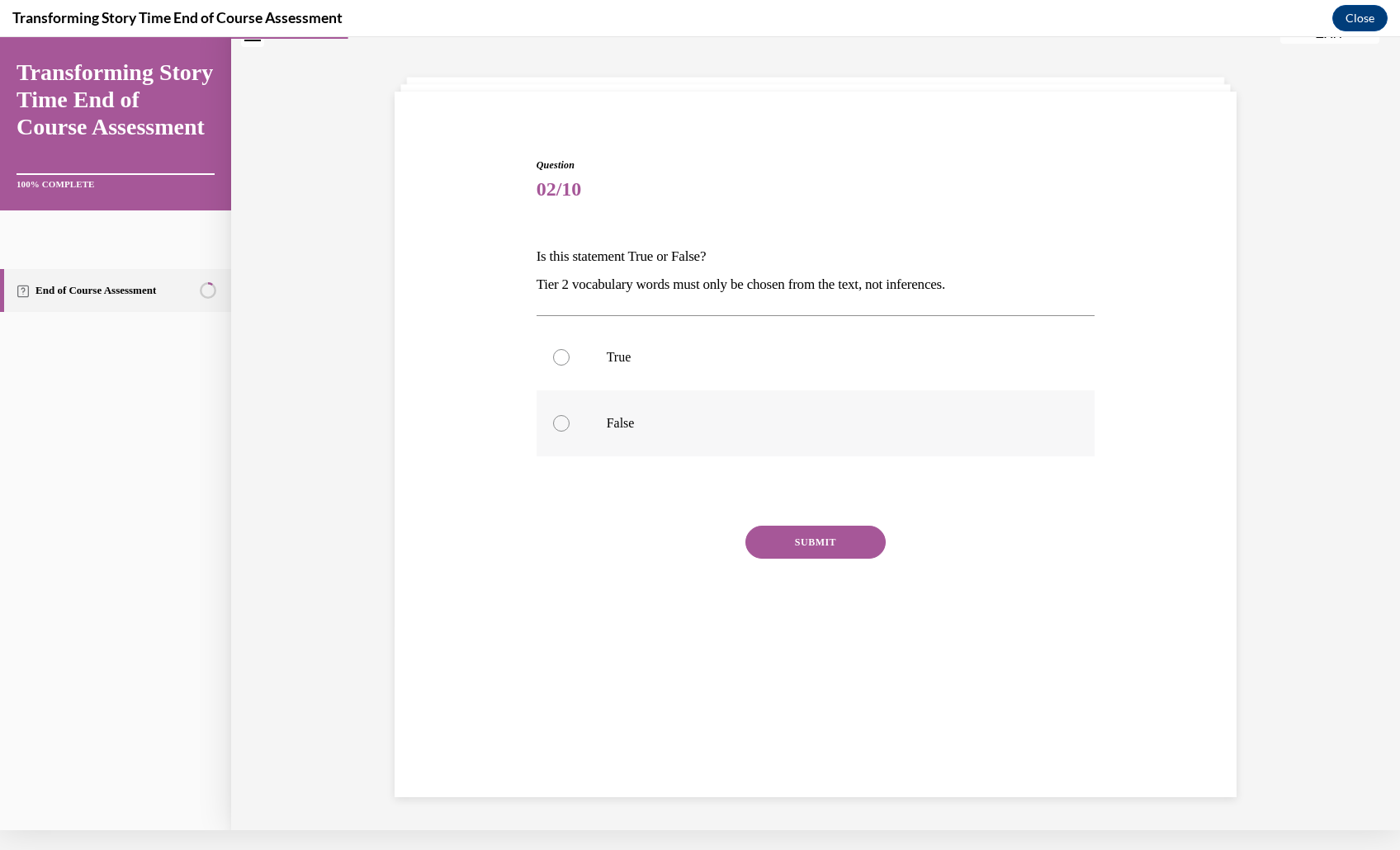
click at [768, 432] on p "False" at bounding box center [830, 423] width 447 height 17
click at [570, 432] on input "False" at bounding box center [561, 423] width 17 height 17
radio input "true"
click at [839, 559] on button "SUBMIT" at bounding box center [815, 542] width 140 height 33
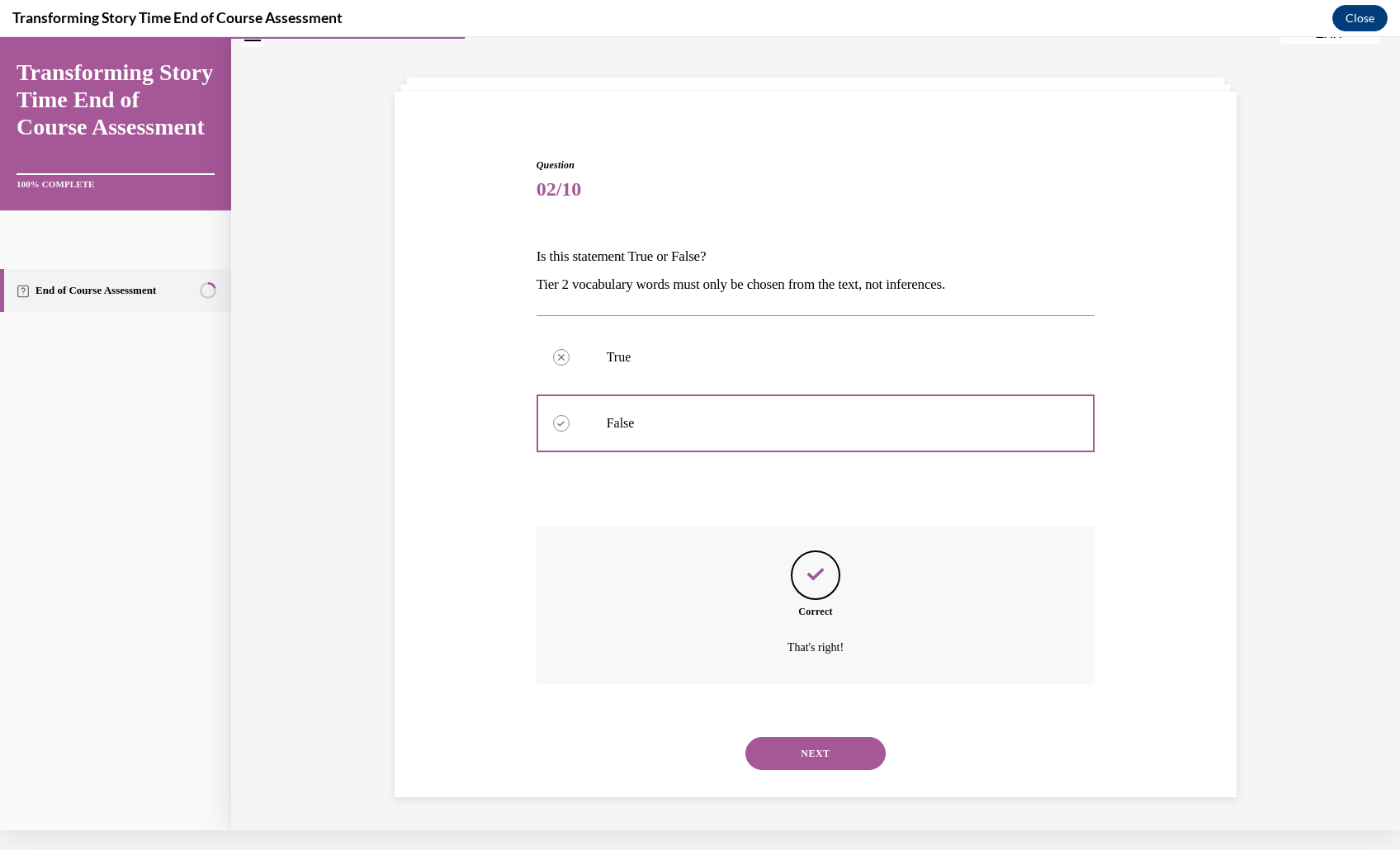
scroll to position [173, 0]
click at [833, 737] on button "NEXT" at bounding box center [815, 753] width 140 height 33
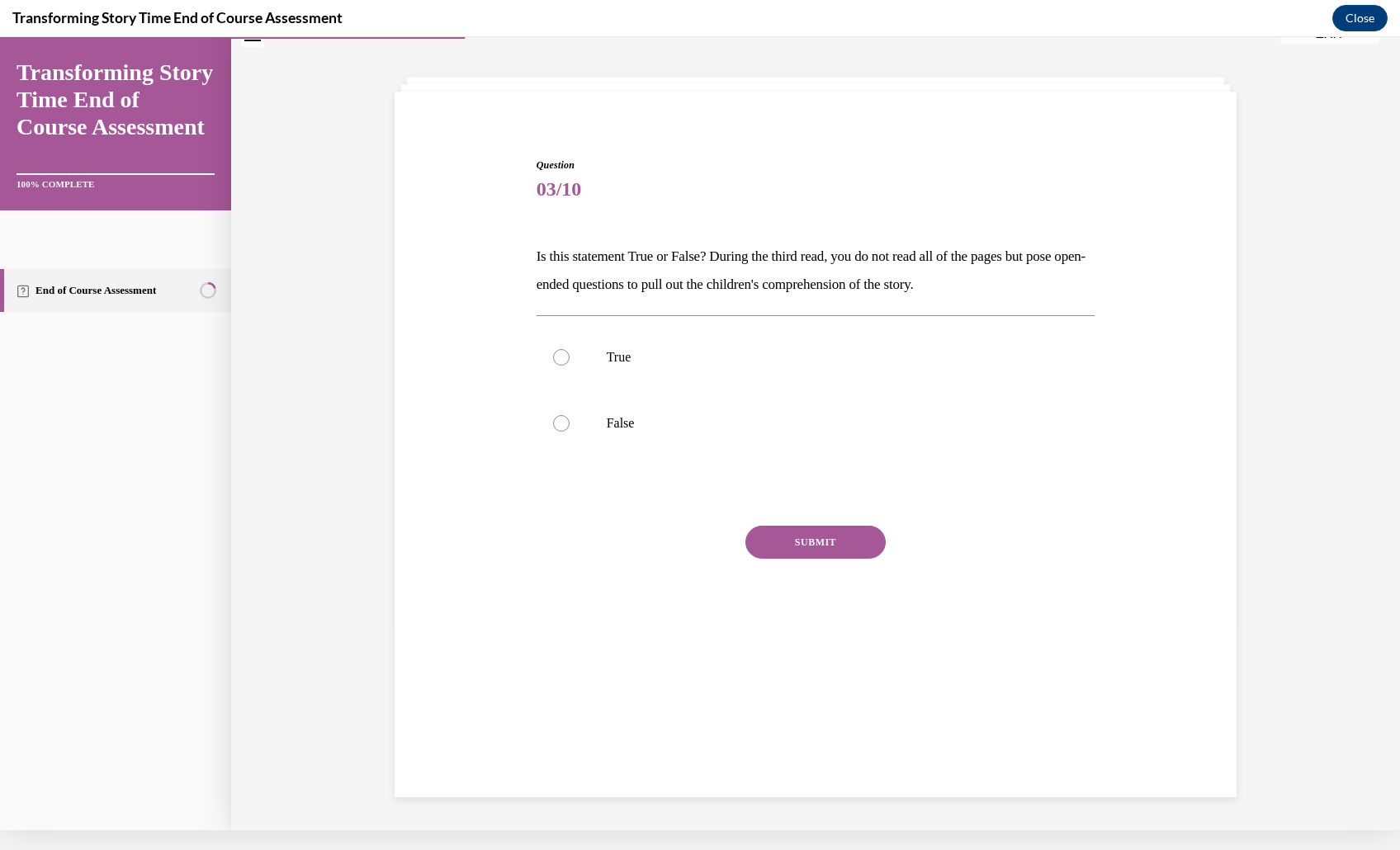
scroll to position [59, 0]
click at [740, 365] on p "True" at bounding box center [830, 357] width 447 height 17
click at [570, 365] on input "True" at bounding box center [561, 357] width 17 height 17
radio input "true"
click at [834, 559] on button "SUBMIT" at bounding box center [815, 542] width 140 height 33
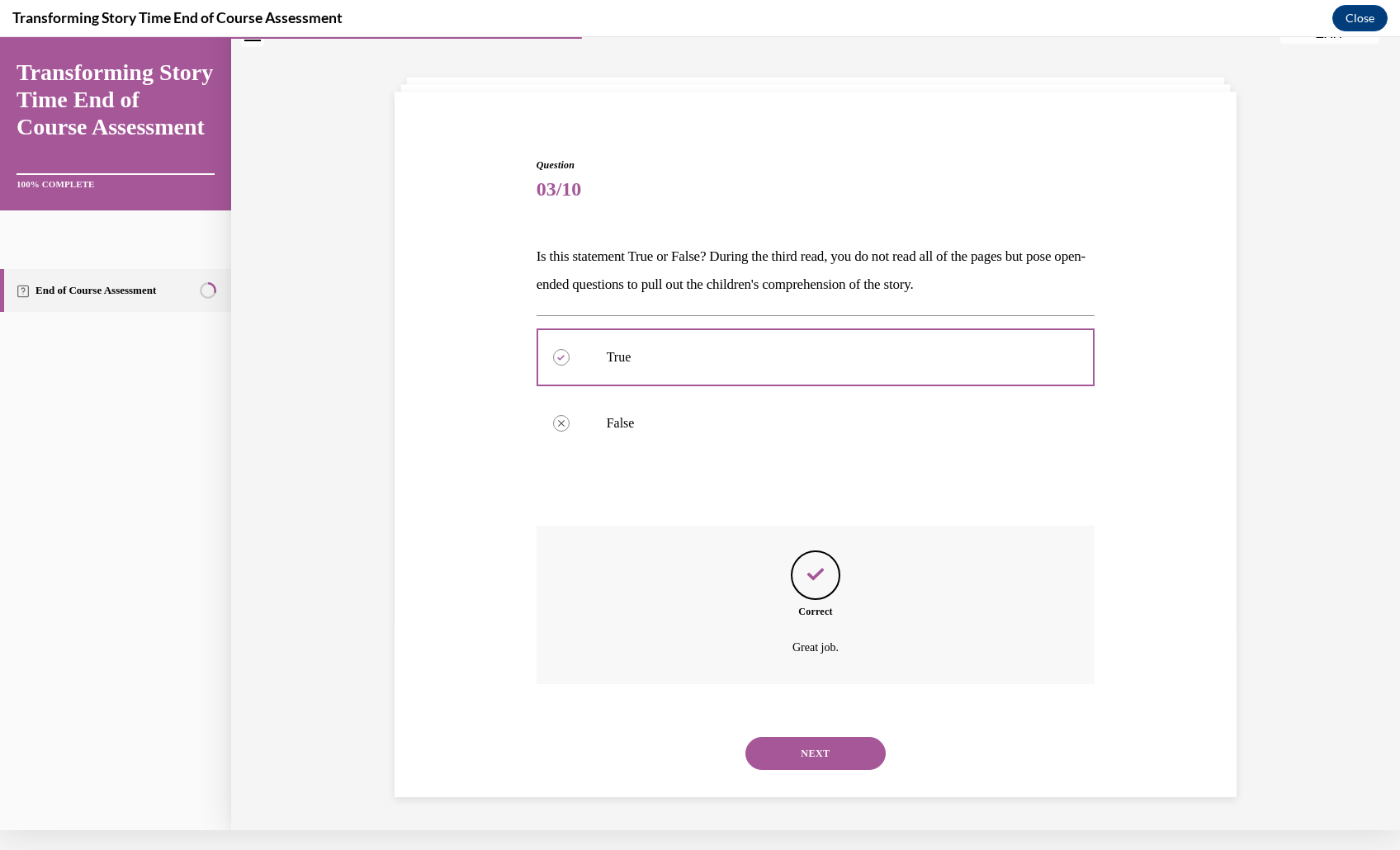
scroll to position [173, 0]
click at [837, 720] on div "NEXT" at bounding box center [816, 753] width 559 height 66
click at [839, 737] on button "NEXT" at bounding box center [815, 753] width 140 height 33
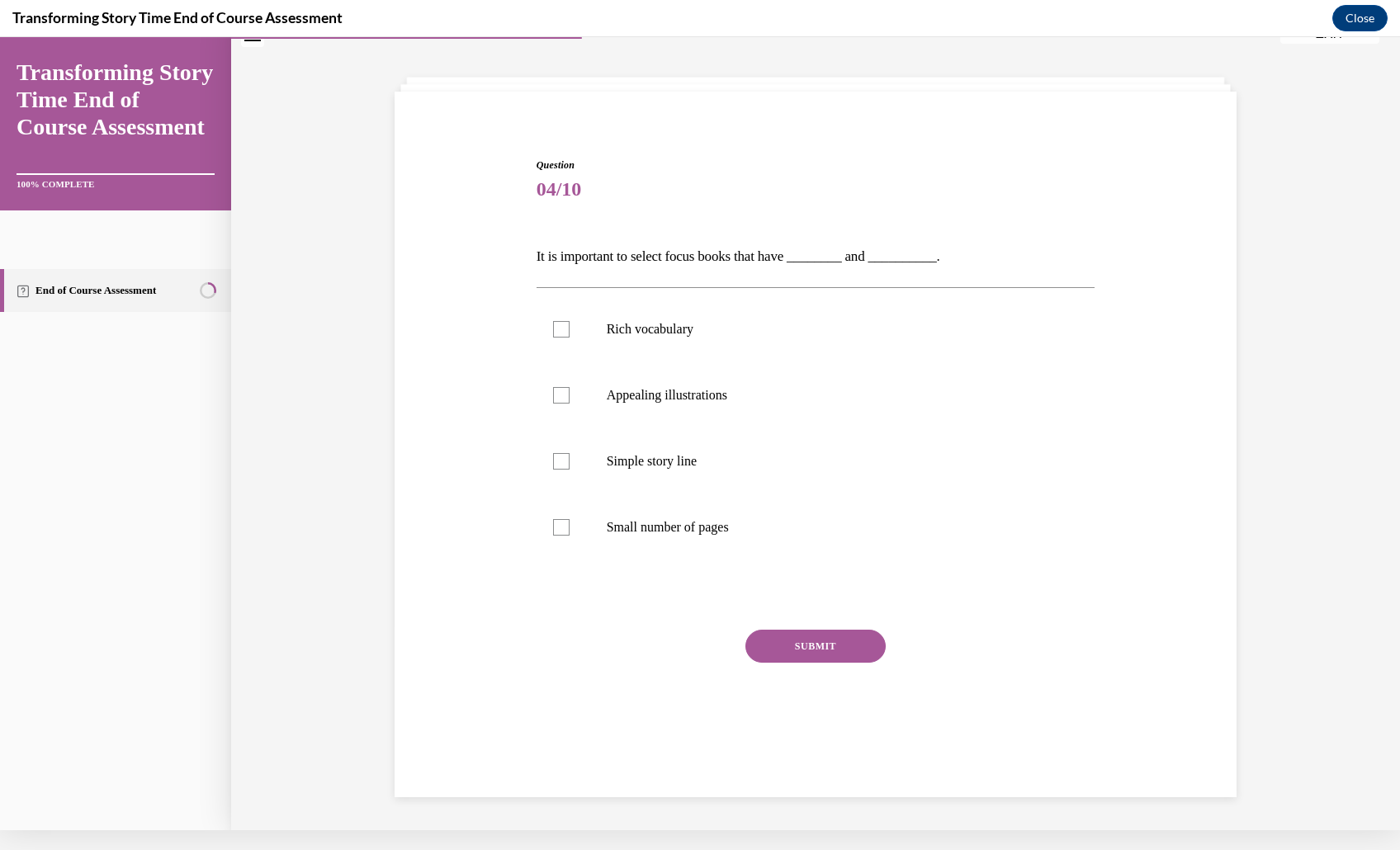
scroll to position [146, 0]
click at [731, 321] on p "Rich vocabulary" at bounding box center [830, 329] width 447 height 17
click at [570, 321] on input "Rich vocabulary" at bounding box center [561, 329] width 17 height 17
checkbox input "true"
click at [731, 387] on p "Appealing illustrations" at bounding box center [830, 395] width 447 height 17
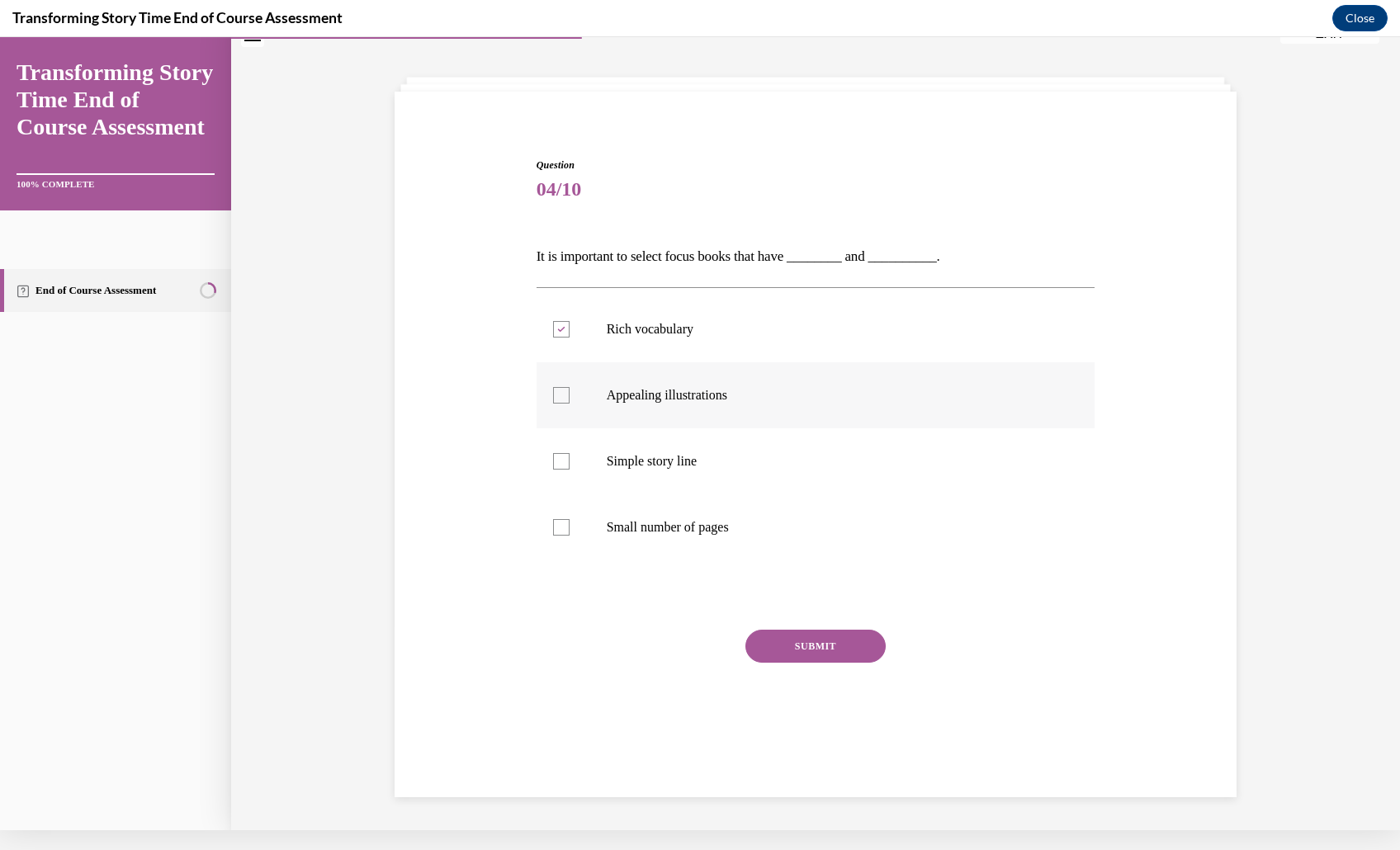
click at [570, 387] on input "Appealing illustrations" at bounding box center [561, 395] width 17 height 17
checkbox input "true"
click at [813, 661] on button "SUBMIT" at bounding box center [815, 646] width 140 height 33
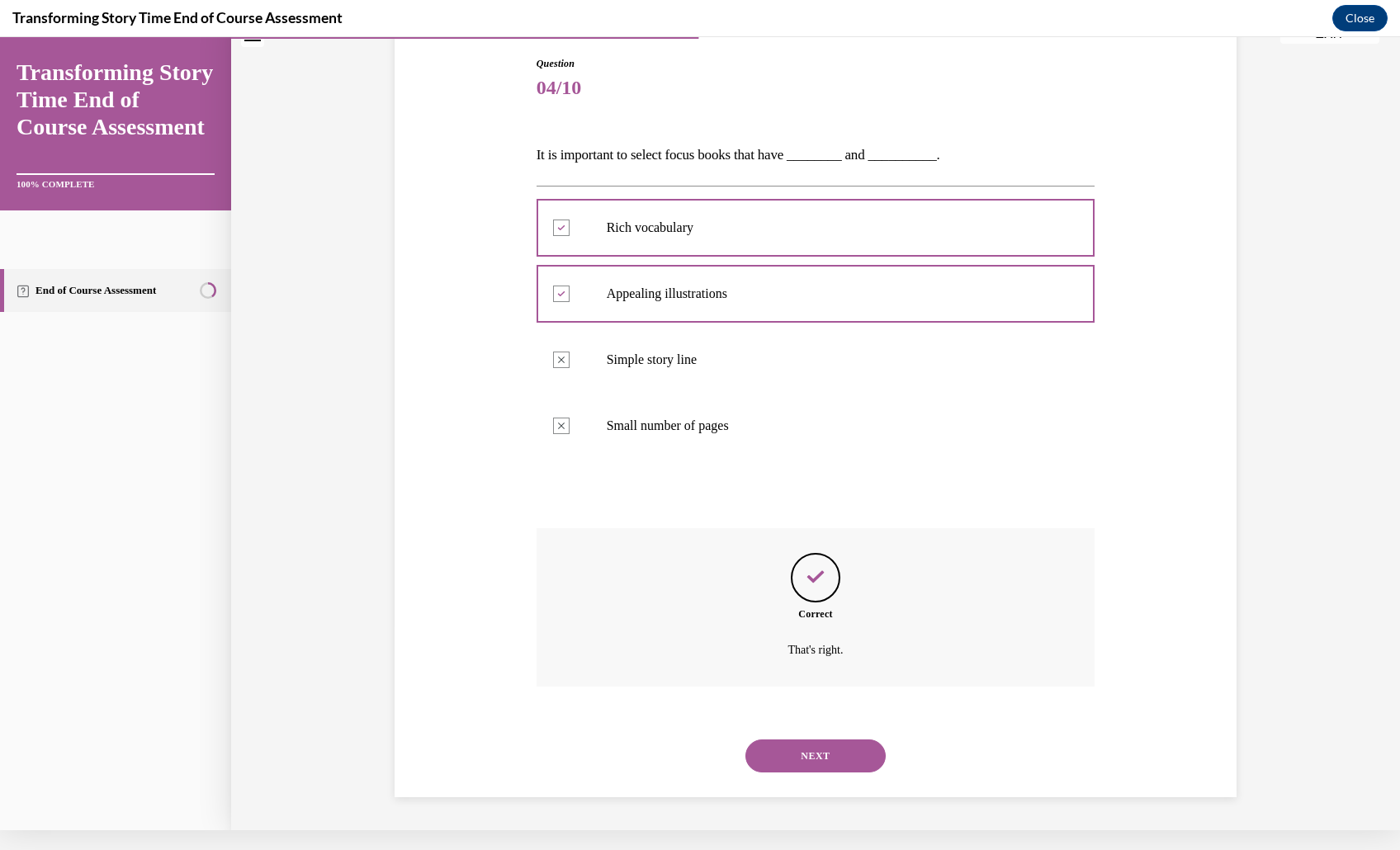
scroll to position [303, 0]
click at [859, 739] on button "NEXT" at bounding box center [815, 756] width 140 height 33
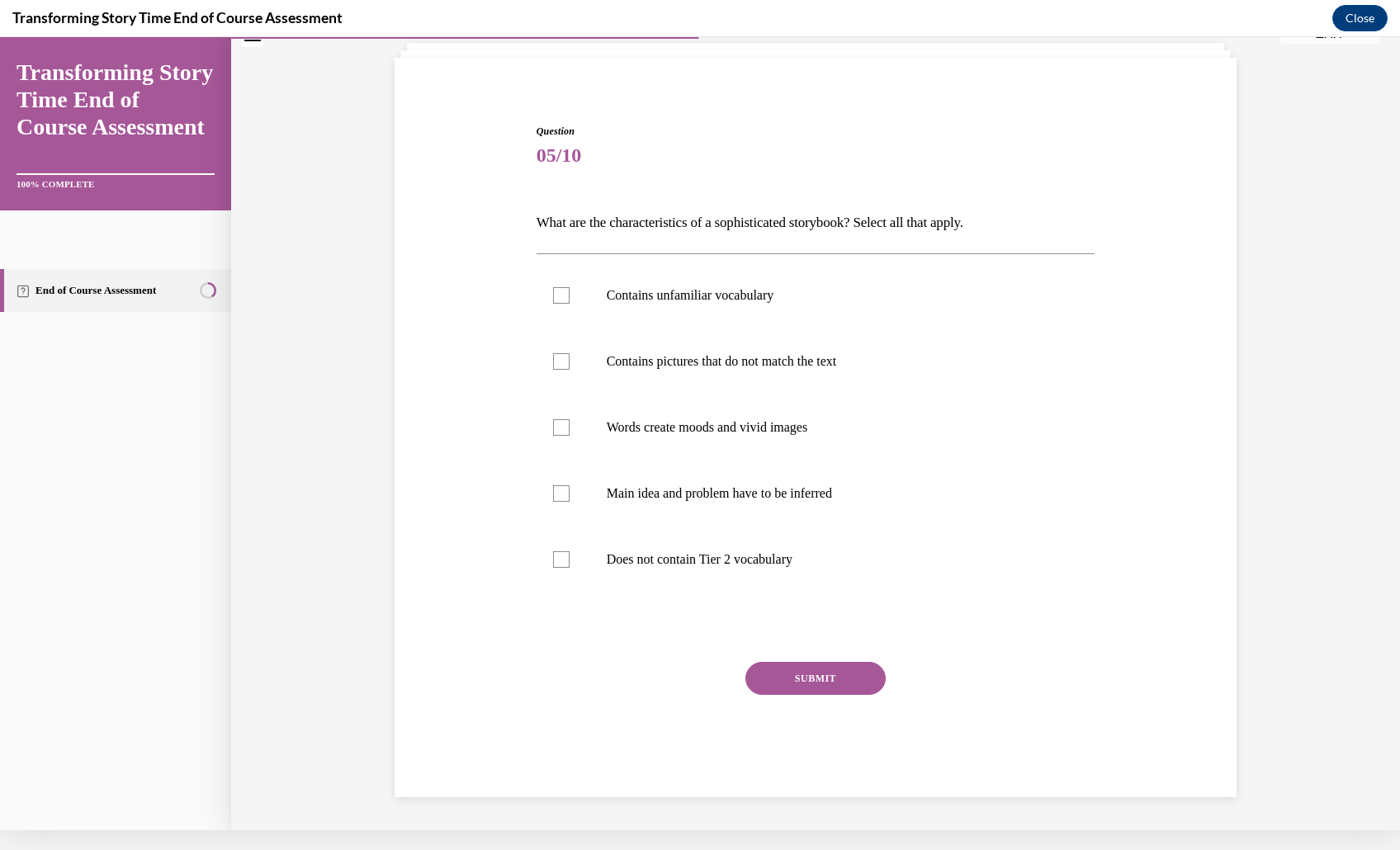
scroll to position [0, 0]
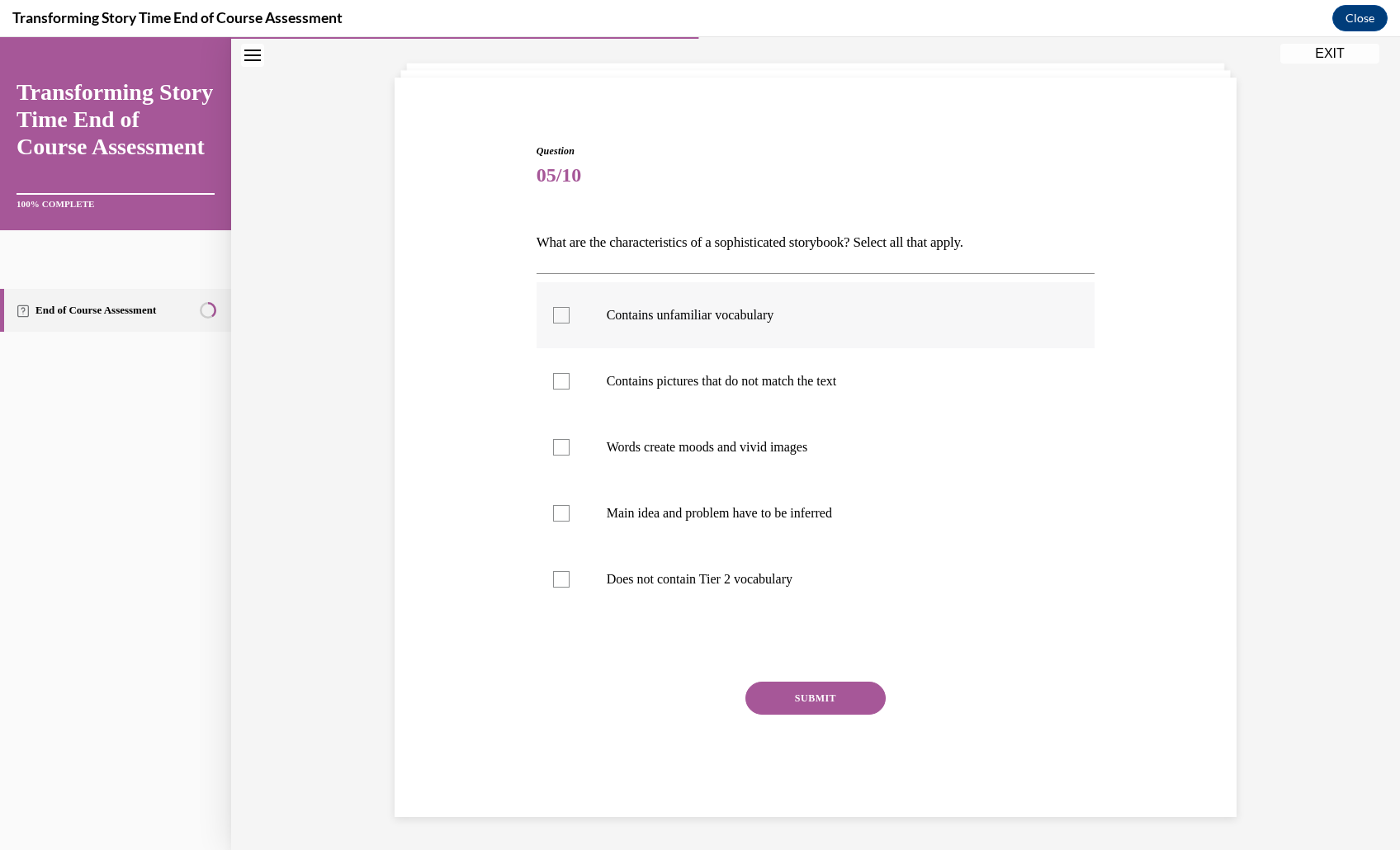
click at [777, 307] on p "Contains unfamiliar vocabulary" at bounding box center [830, 315] width 447 height 17
click at [570, 307] on input "Contains unfamiliar vocabulary" at bounding box center [561, 315] width 17 height 17
checkbox input "true"
click at [783, 373] on p "Contains pictures that do not match the text" at bounding box center [830, 381] width 447 height 17
click at [570, 373] on input "Contains pictures that do not match the text" at bounding box center [561, 381] width 17 height 17
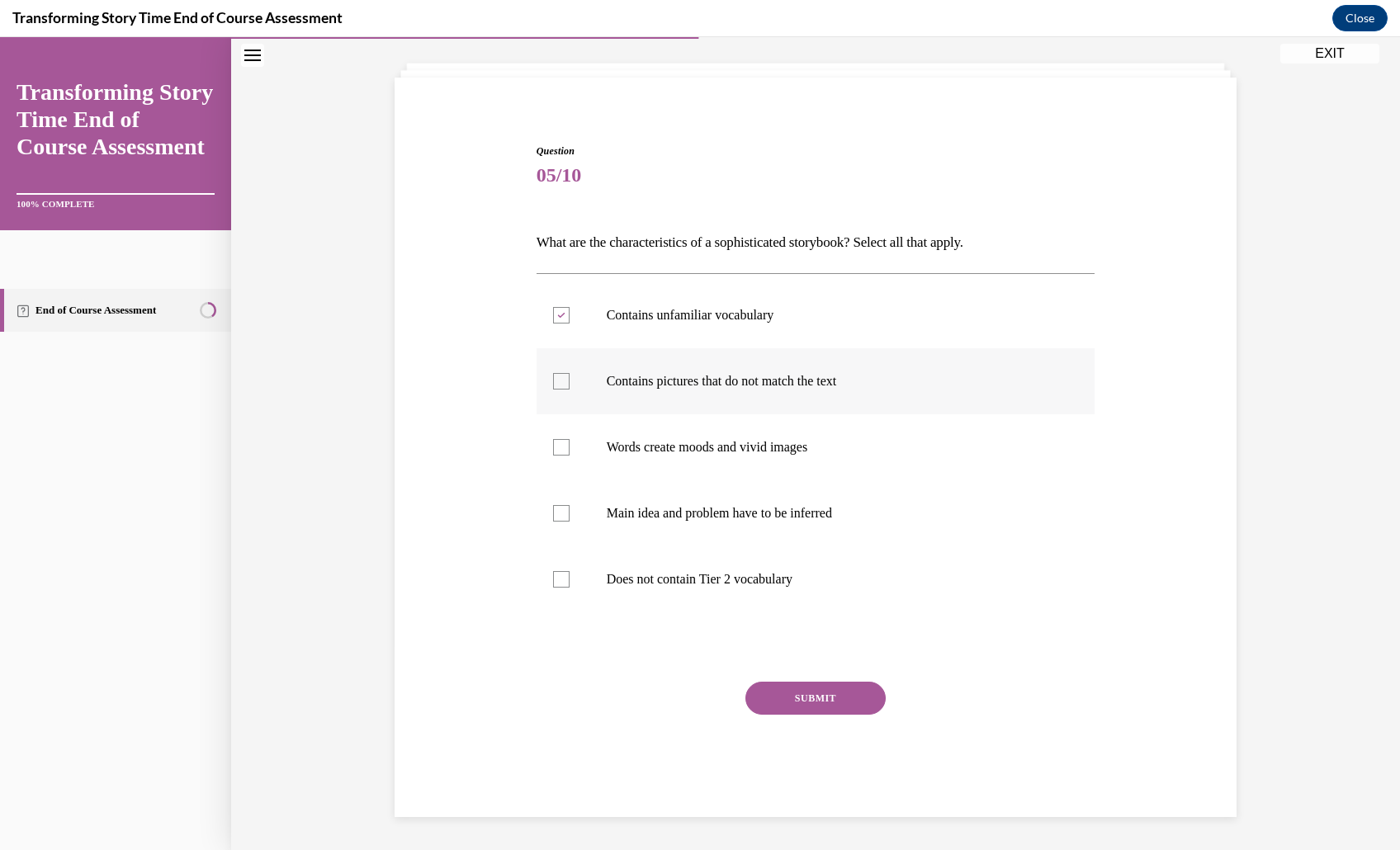
checkbox input "true"
click at [783, 414] on label "Words create moods and vivid images" at bounding box center [816, 447] width 559 height 66
click at [570, 439] on input "Words create moods and vivid images" at bounding box center [561, 446] width 17 height 17
checkbox input "true"
click at [783, 480] on label "Main idea and problem have to be inferred" at bounding box center [816, 513] width 559 height 66
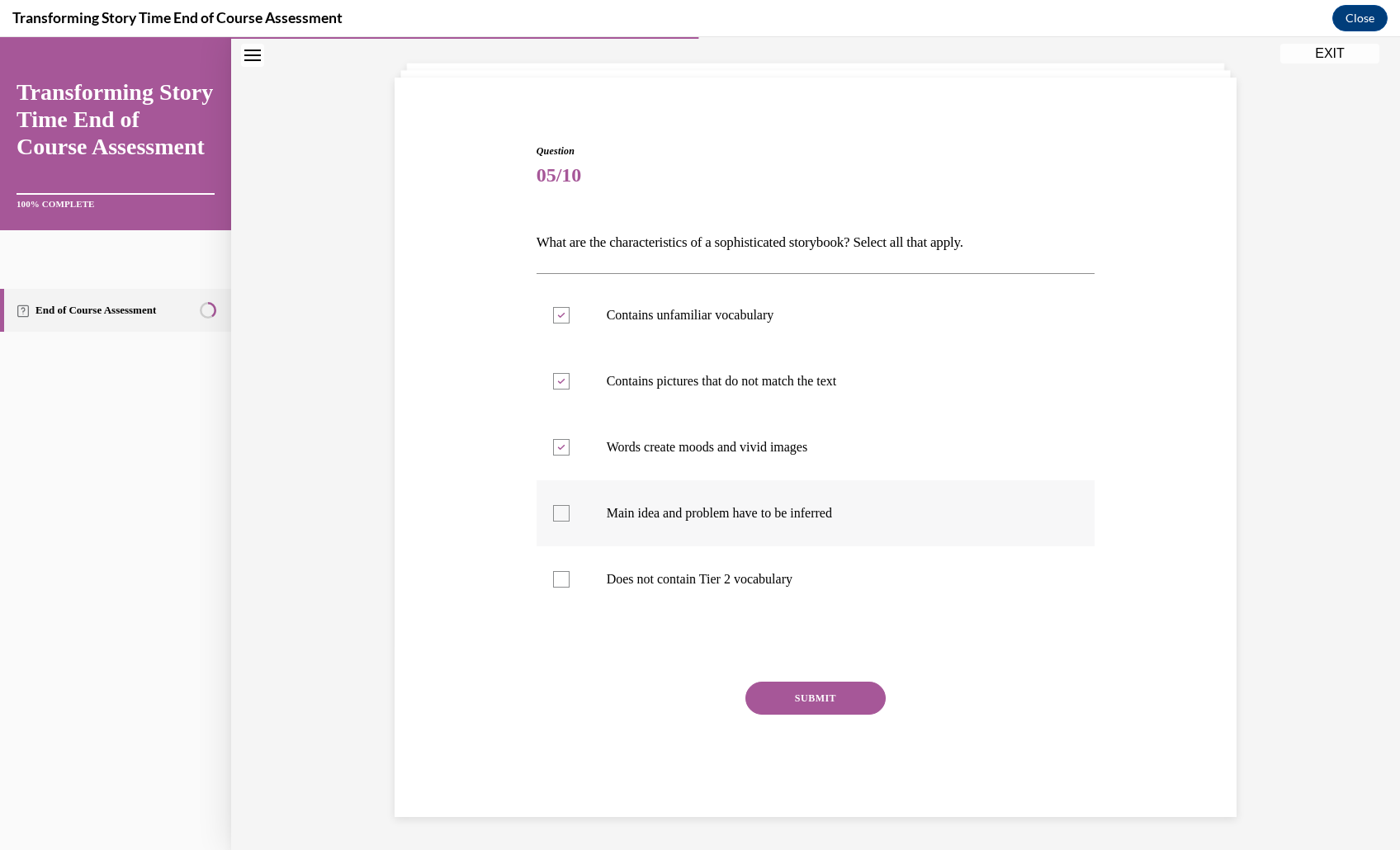
click at [570, 505] on input "Main idea and problem have to be inferred" at bounding box center [561, 513] width 17 height 17
checkbox input "true"
click at [845, 695] on button "SUBMIT" at bounding box center [815, 698] width 140 height 33
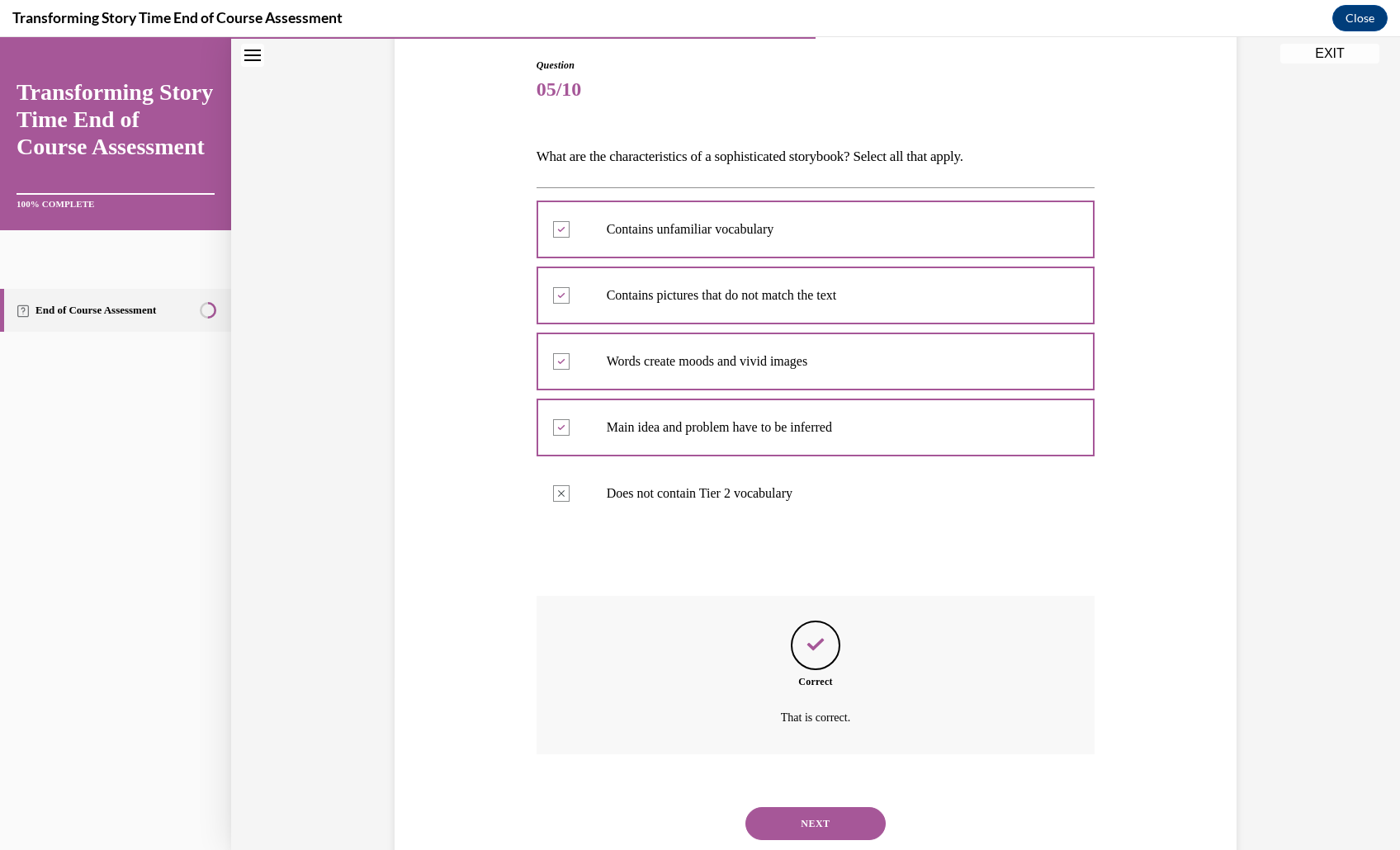
scroll to position [383, 0]
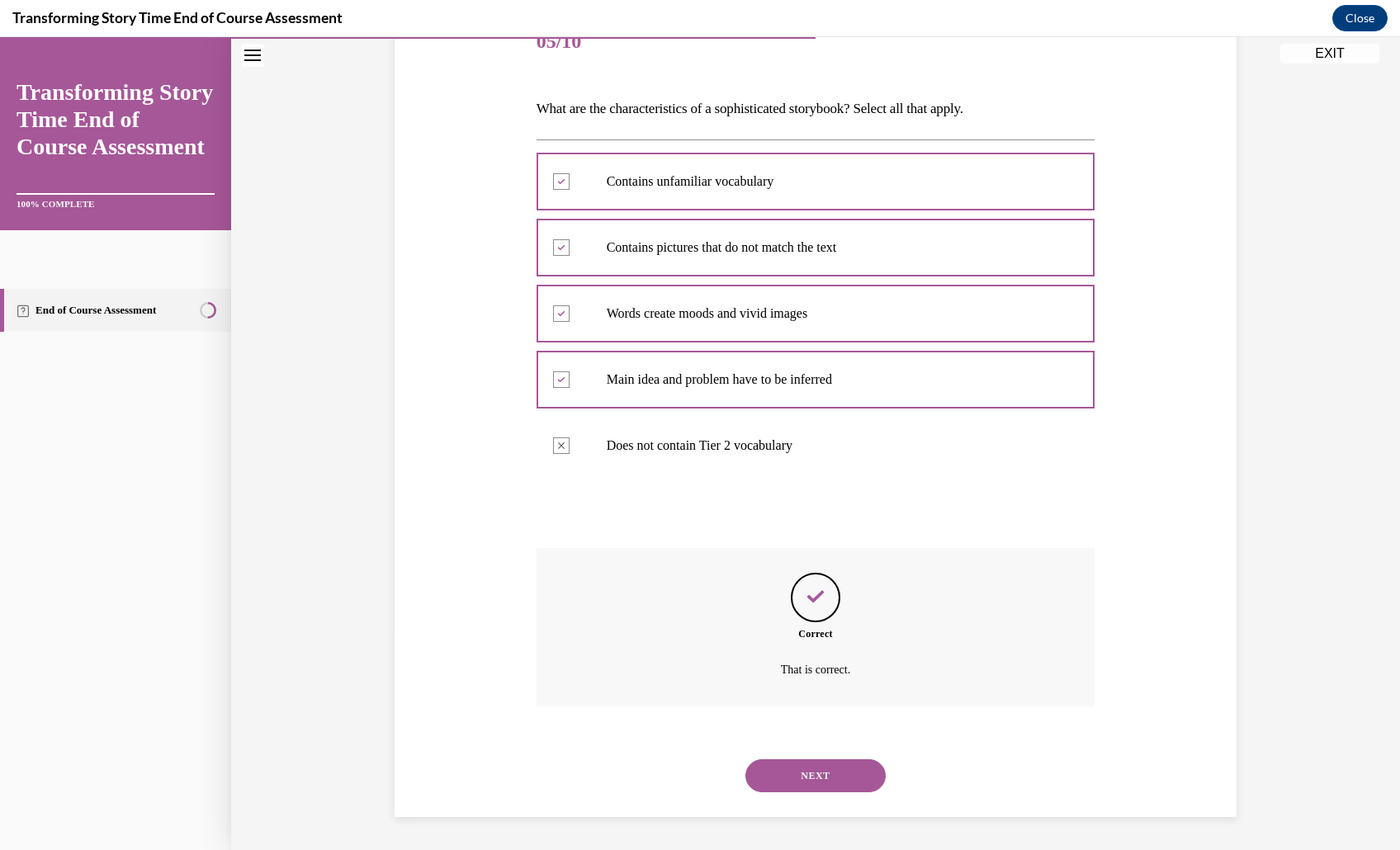
click at [840, 760] on button "NEXT" at bounding box center [815, 776] width 140 height 33
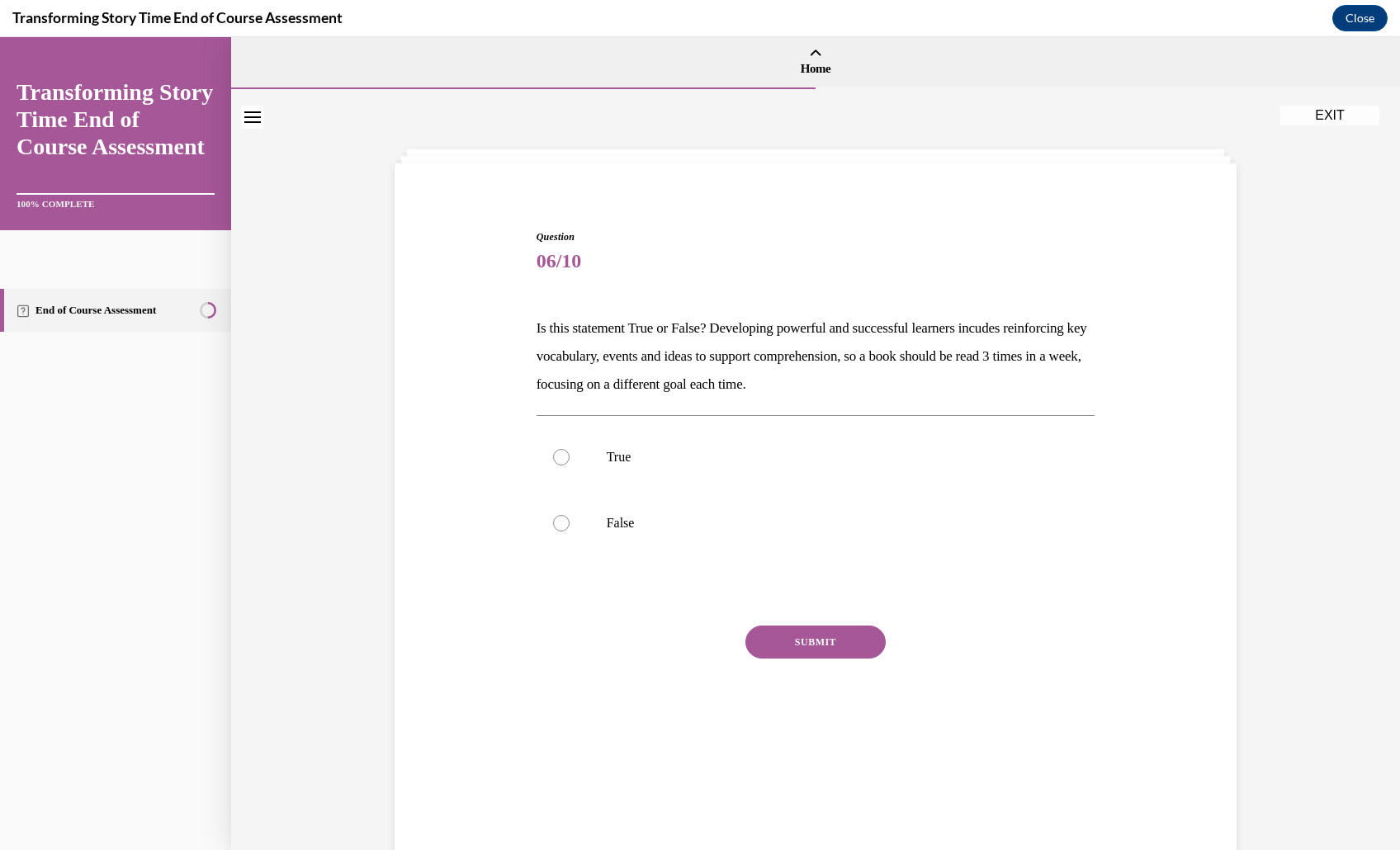
scroll to position [0, 0]
click at [714, 466] on p "True" at bounding box center [830, 457] width 447 height 17
click at [570, 466] on input "True" at bounding box center [561, 457] width 17 height 17
radio input "true"
click at [817, 658] on button "SUBMIT" at bounding box center [815, 642] width 140 height 33
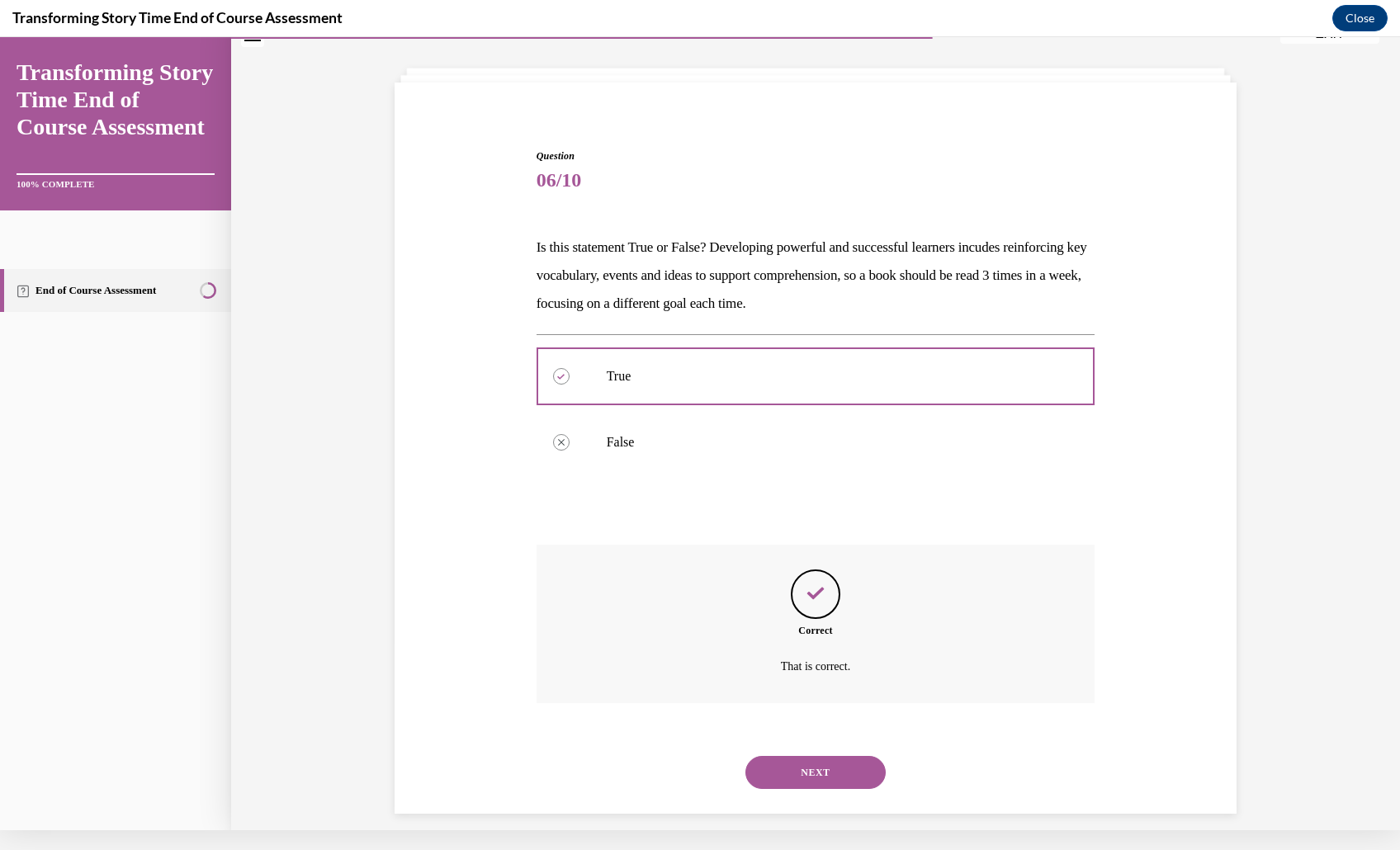
scroll to position [200, 0]
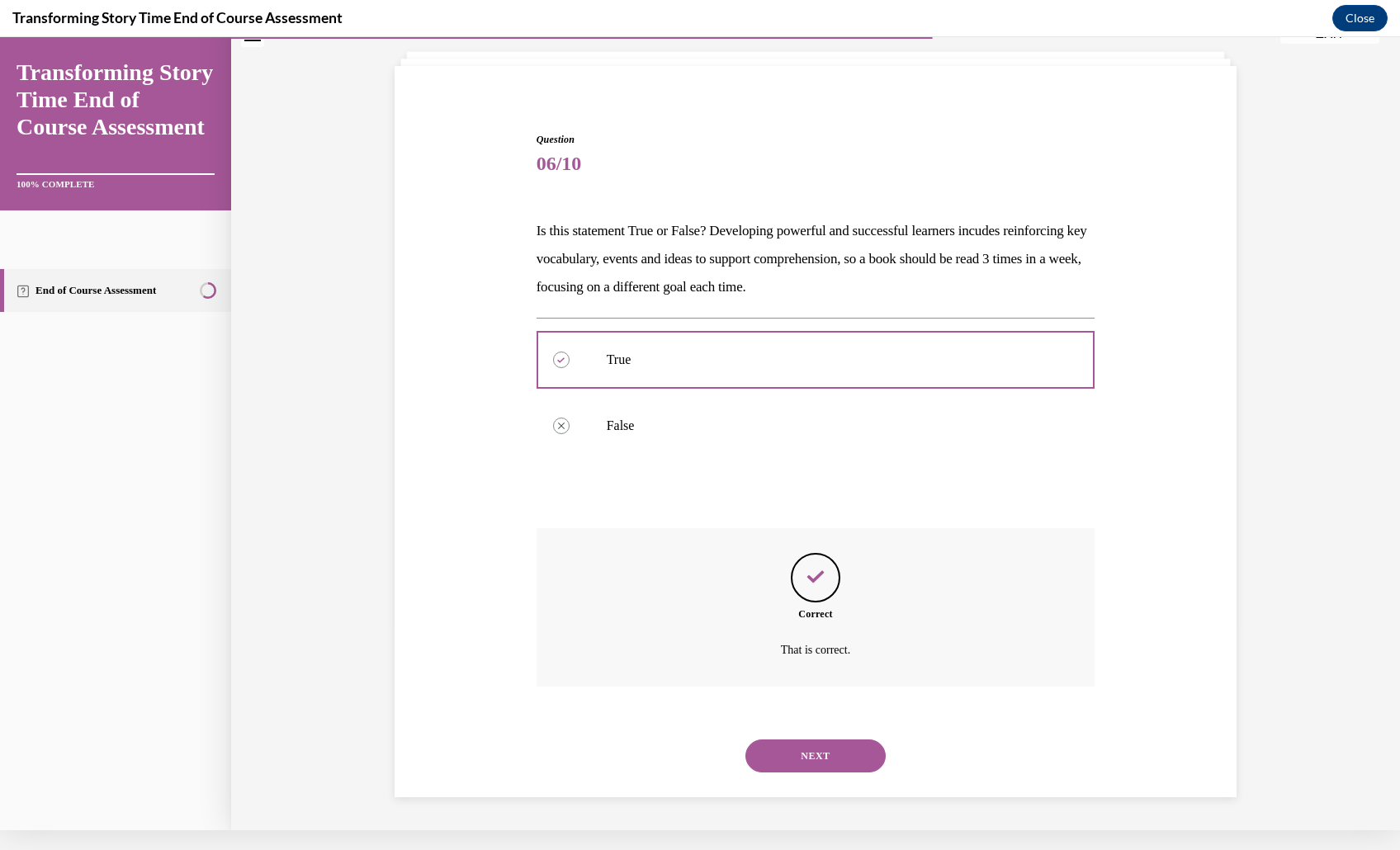
click at [827, 739] on button "NEXT" at bounding box center [815, 756] width 140 height 33
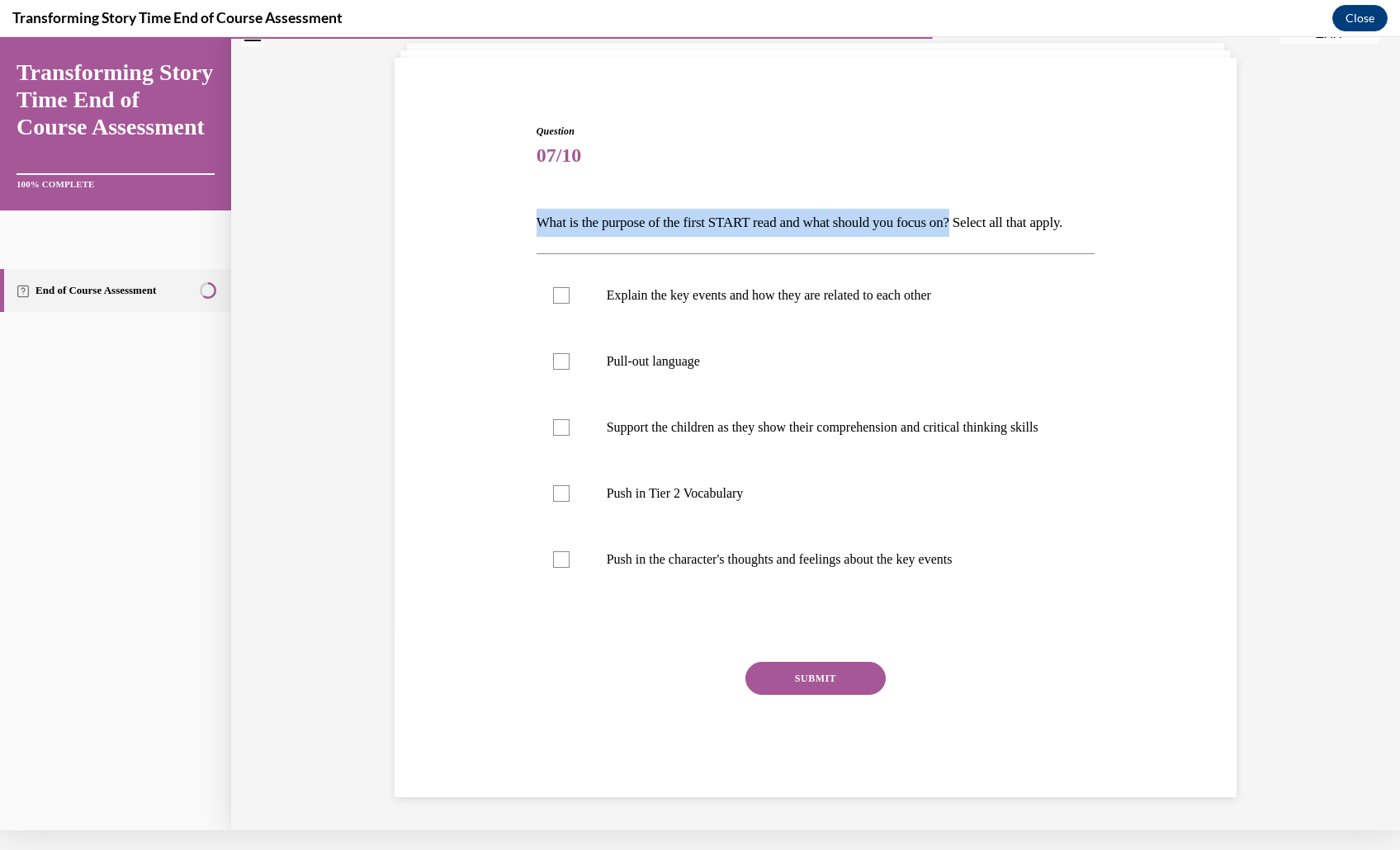
drag, startPoint x: 502, startPoint y: 166, endPoint x: 953, endPoint y: 167, distance: 451.0
click at [953, 167] on div "Question 07/10 What is the purpose of the first START read and what should you …" at bounding box center [816, 448] width 567 height 698
copy p "What is the purpose of the first START read and what should you focus on?"
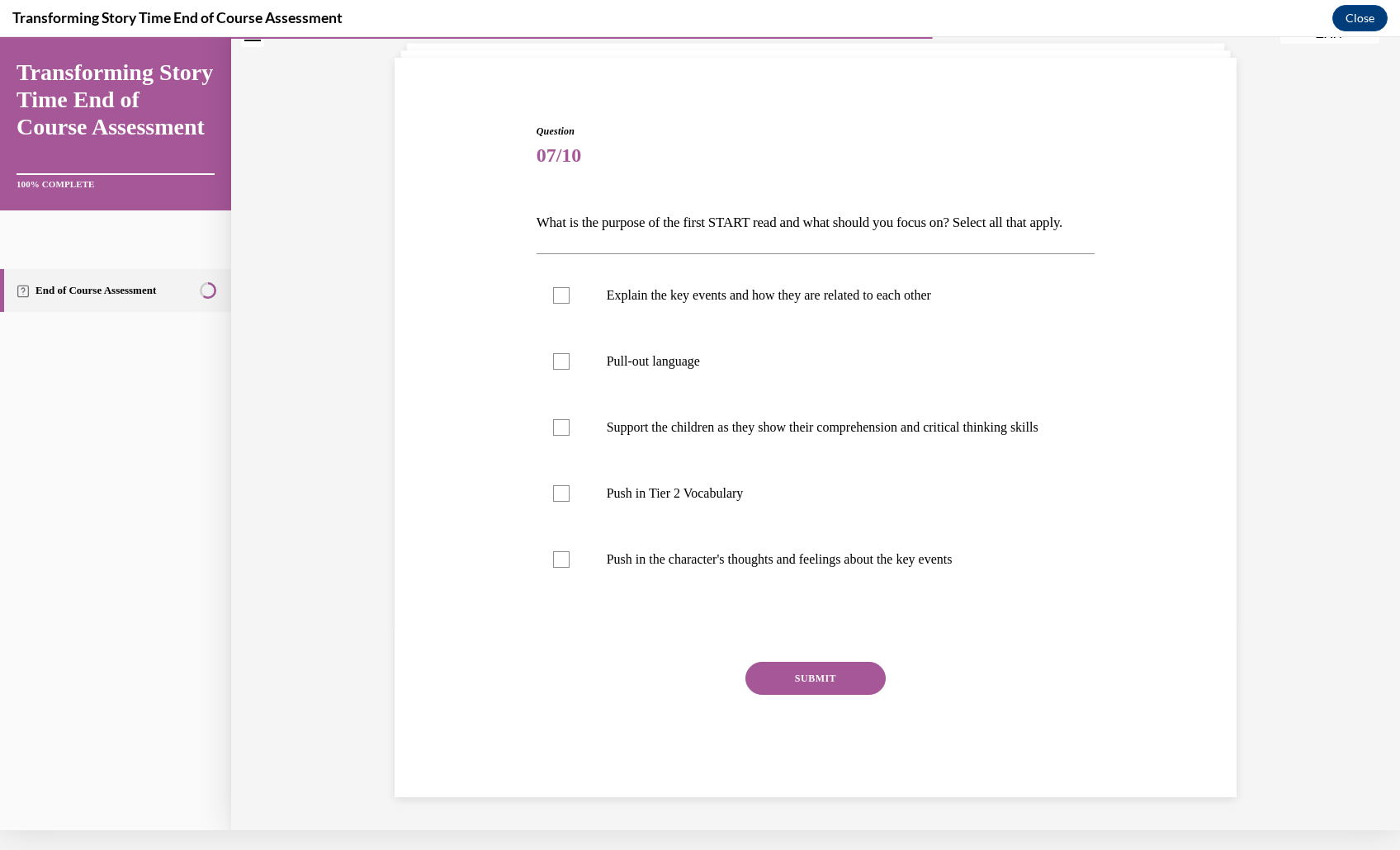
click at [470, 177] on div "Question 07/10 What is the purpose of the first START read and what should you …" at bounding box center [816, 435] width 850 height 723
click at [823, 269] on label "Explain the key events and how they are related to each other" at bounding box center [816, 296] width 559 height 66
click at [570, 287] on input "Explain the key events and how they are related to each other" at bounding box center [561, 295] width 17 height 17
checkbox input "true"
click at [733, 435] on label "Support the children as they show their comprehension and critical thinking ski…" at bounding box center [816, 427] width 559 height 66
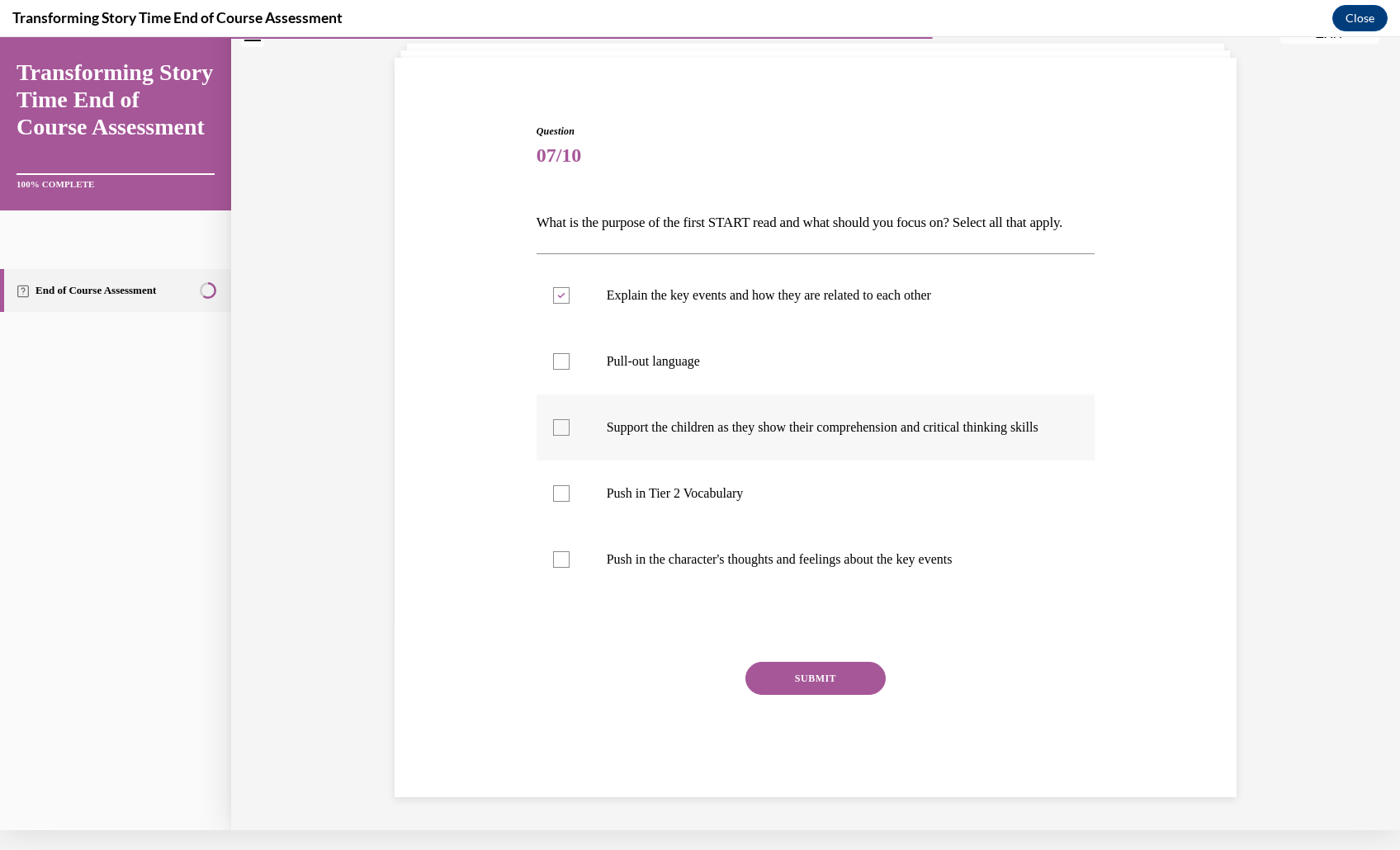
click at [570, 435] on input "Support the children as they show their comprehension and critical thinking ski…" at bounding box center [561, 427] width 17 height 17
checkbox input "true"
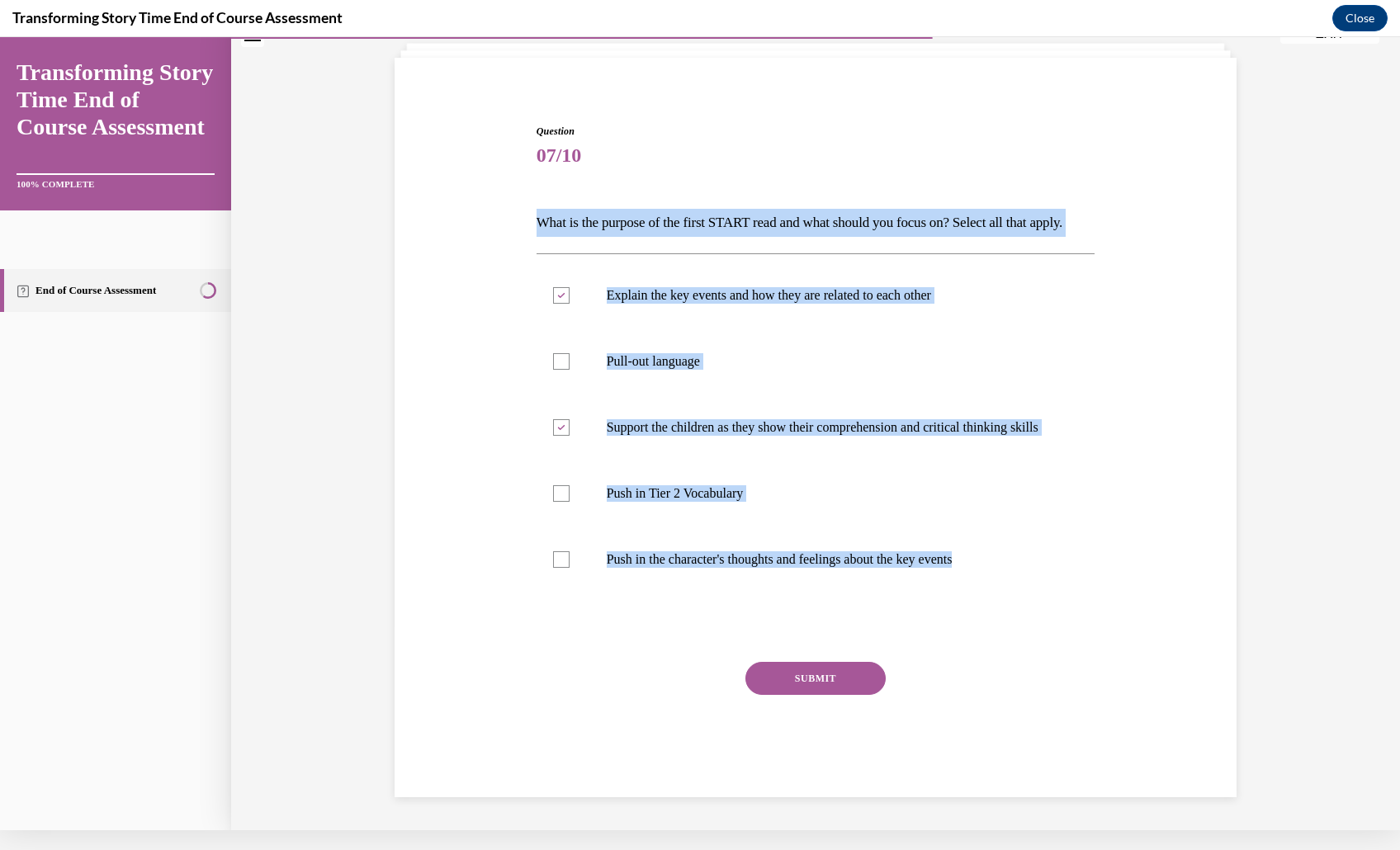
drag, startPoint x: 500, startPoint y: 167, endPoint x: 903, endPoint y: 631, distance: 614.6
click at [903, 631] on div "Question 07/10 What is the purpose of the first START read and what should you …" at bounding box center [816, 448] width 567 height 698
copy div "What is the purpose of the first START read and what should you focus on? Selec…"
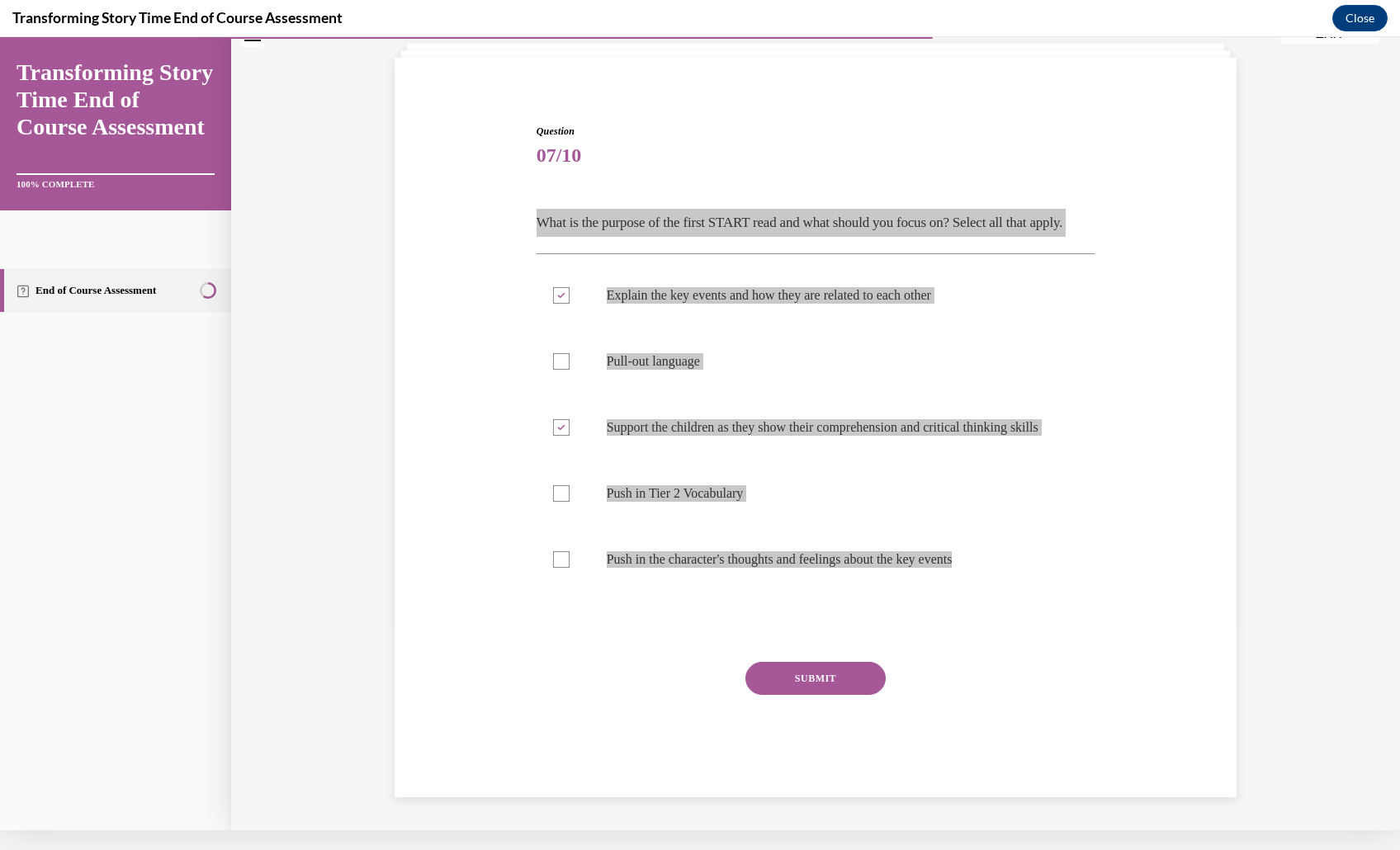
drag, startPoint x: 878, startPoint y: 529, endPoint x: 981, endPoint y: 2, distance: 537.0
click at [981, 2] on div "Transforming Story Time End of Course Assessment Close" at bounding box center [700, 18] width 1400 height 37
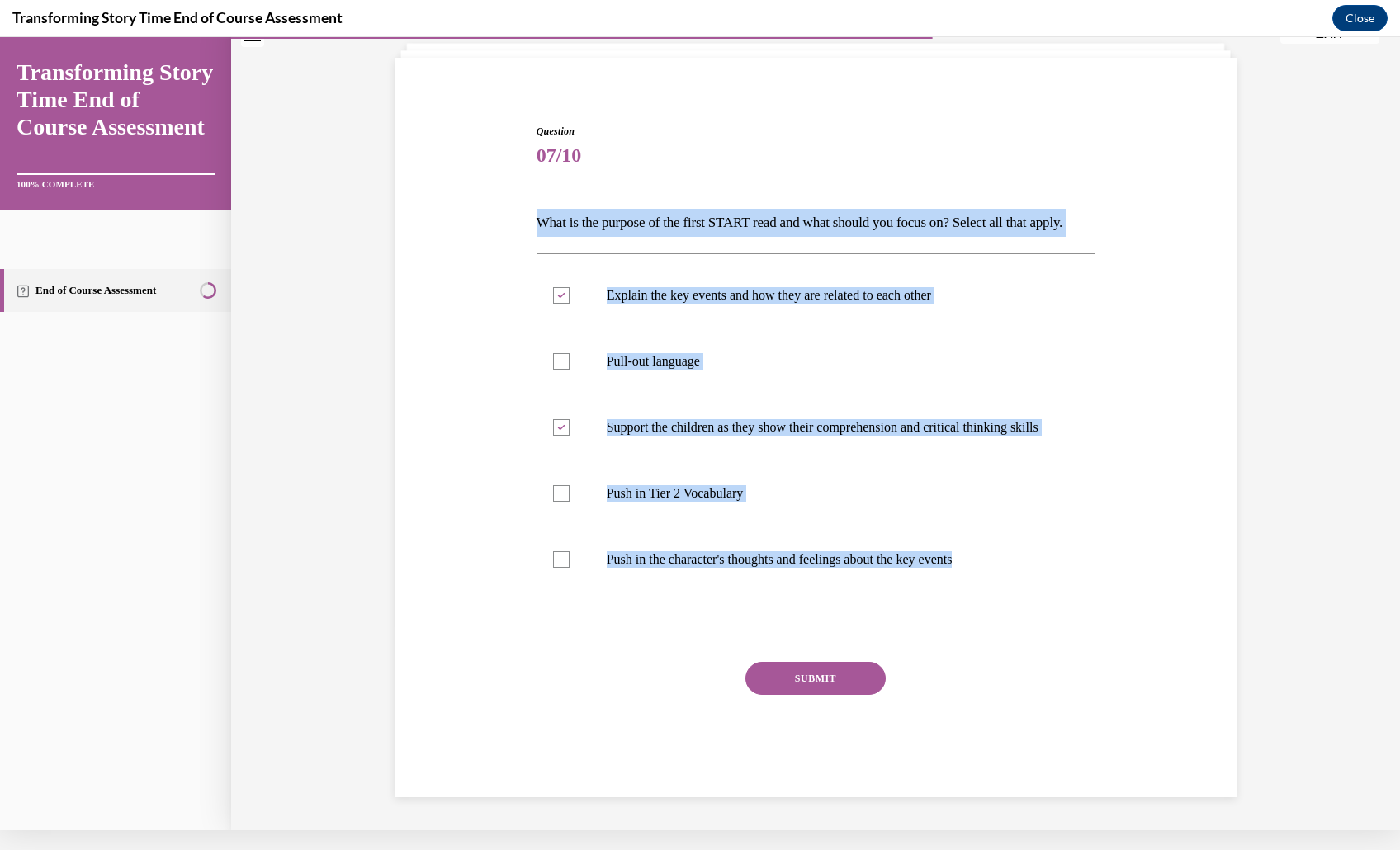
click at [427, 255] on div "Question 07/10 What is the purpose of the first START read and what should you …" at bounding box center [816, 435] width 850 height 723
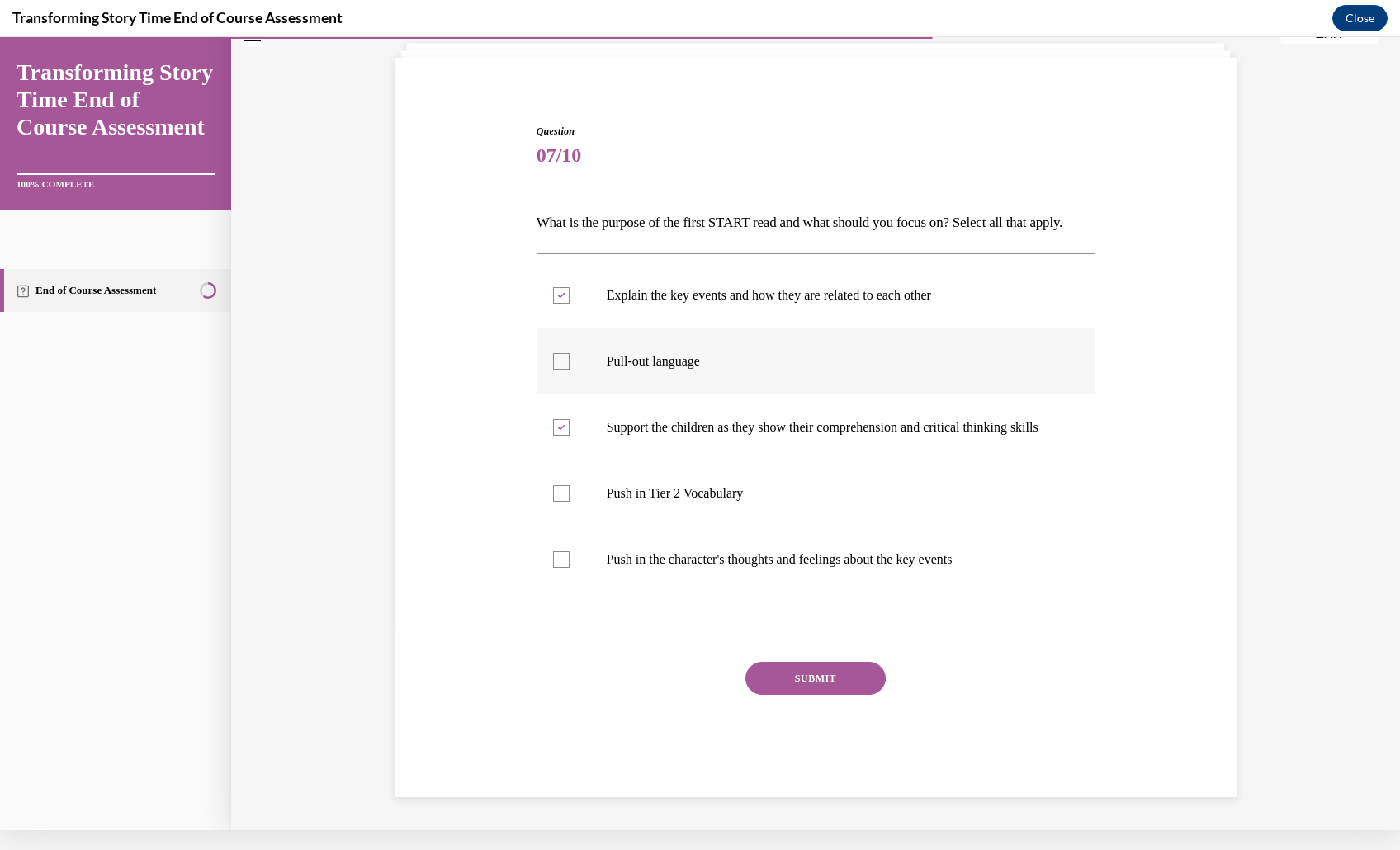
click at [628, 345] on label "Pull-out language" at bounding box center [816, 362] width 559 height 66
click at [570, 353] on input "Pull-out language" at bounding box center [561, 361] width 17 height 17
click at [628, 345] on label "Pull-out language" at bounding box center [816, 362] width 559 height 66
click at [570, 353] on input "Pull-out language" at bounding box center [561, 361] width 17 height 17
checkbox input "false"
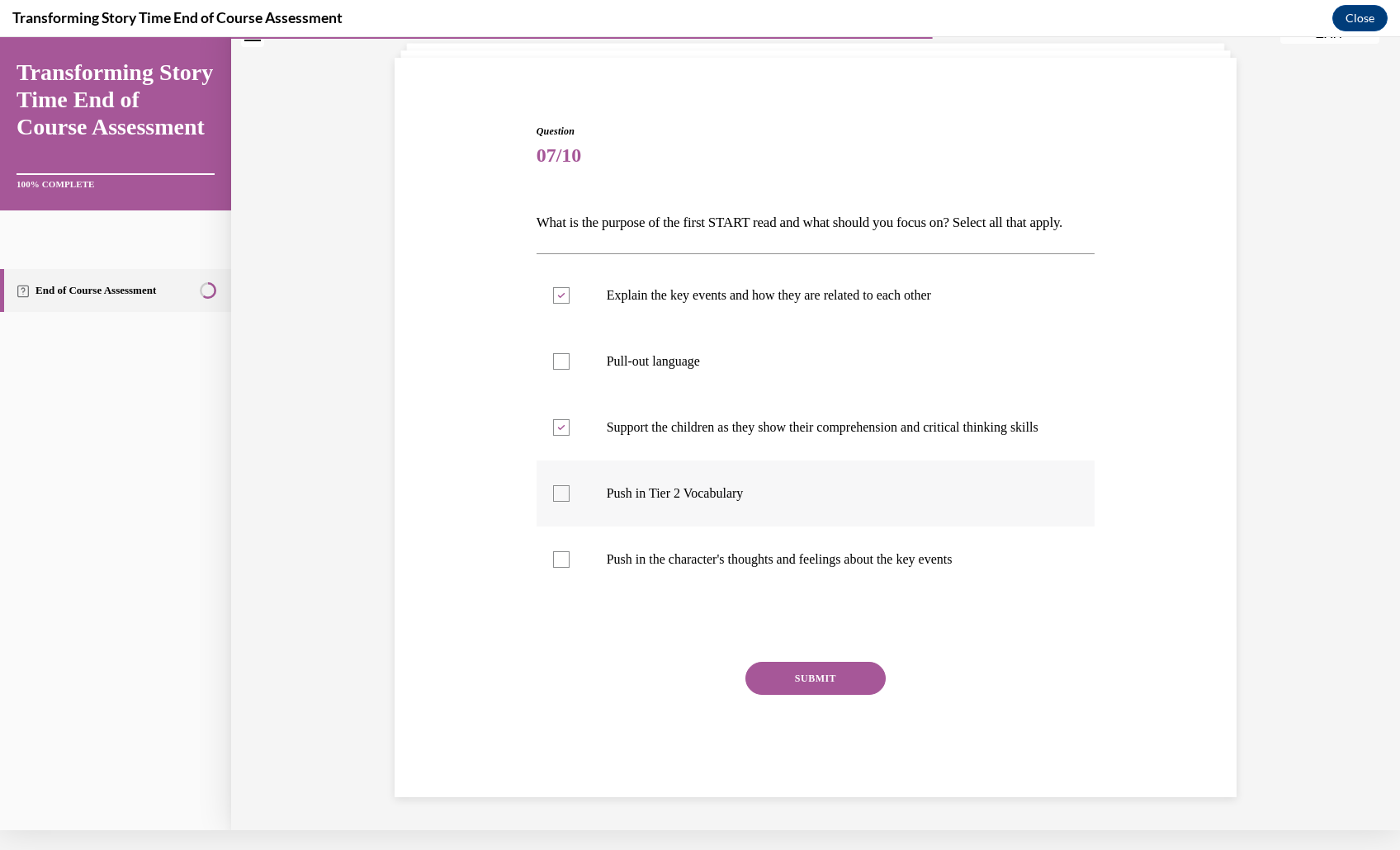
click at [632, 499] on p "Push in Tier 2 Vocabulary" at bounding box center [830, 493] width 447 height 17
click at [570, 499] on input "Push in Tier 2 Vocabulary" at bounding box center [561, 493] width 17 height 17
checkbox input "true"
click at [403, 591] on div "Question 07/10 What is the purpose of the first START read and what should you …" at bounding box center [816, 435] width 850 height 723
click at [880, 695] on button "SUBMIT" at bounding box center [815, 678] width 140 height 33
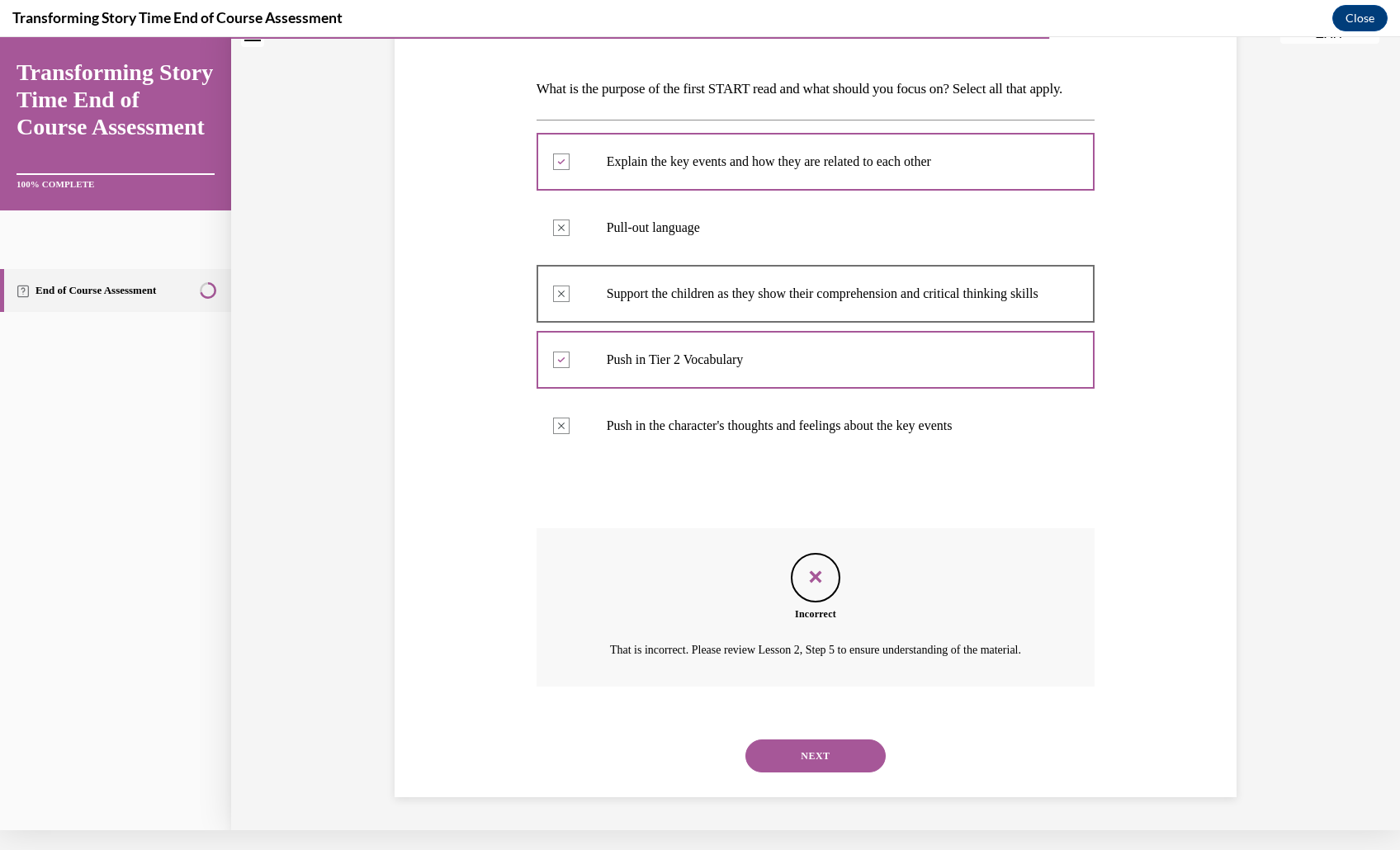
scroll to position [211, 0]
click at [833, 723] on div "NEXT" at bounding box center [816, 756] width 559 height 66
click at [840, 739] on button "NEXT" at bounding box center [815, 756] width 140 height 33
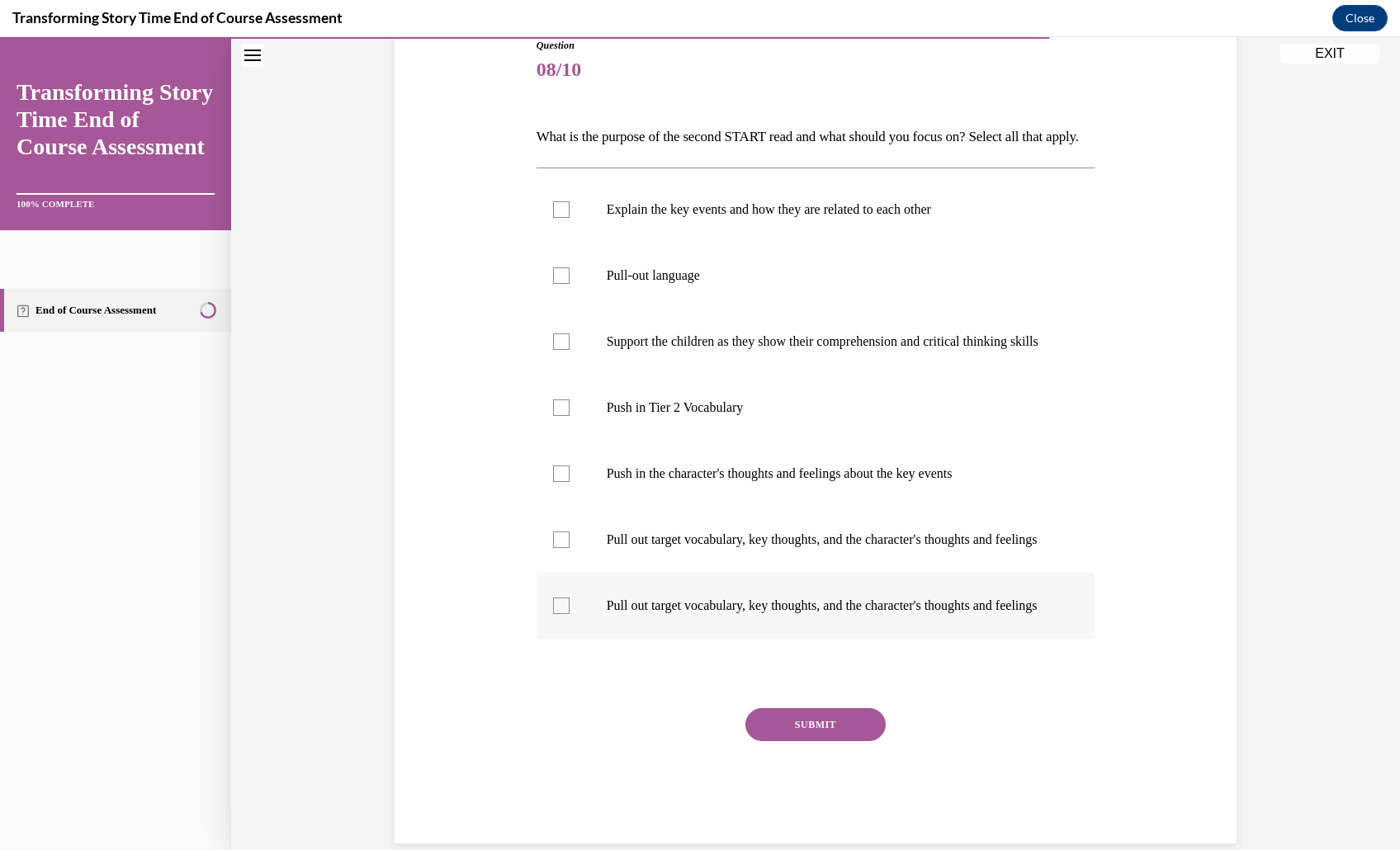
scroll to position [245, 0]
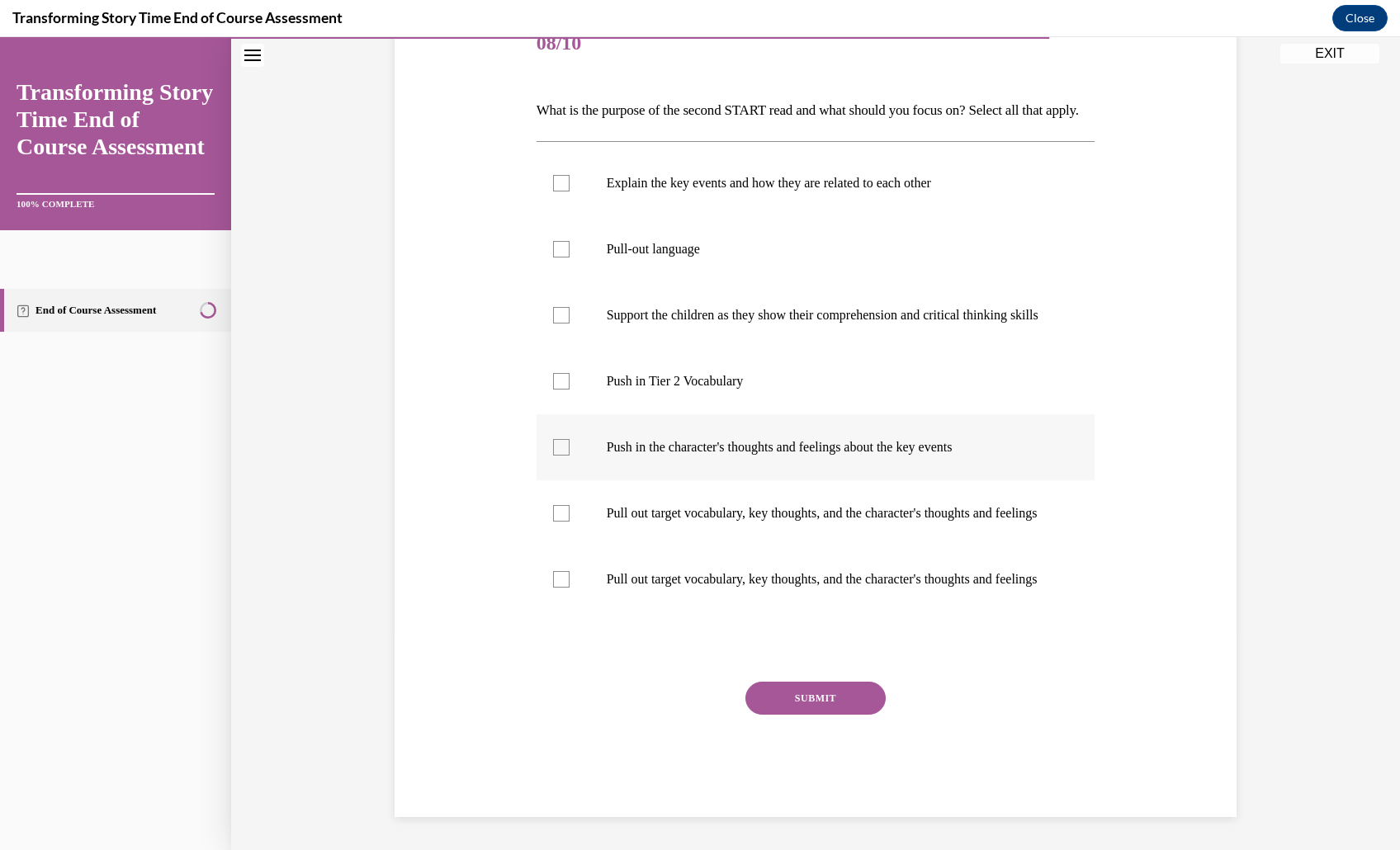
click at [796, 480] on label "Push in the character's thoughts and feelings about the key events" at bounding box center [816, 447] width 559 height 66
click at [570, 455] on input "Push in the character's thoughts and feelings about the key events" at bounding box center [561, 446] width 17 height 17
checkbox input "true"
click at [830, 390] on p "Push in Tier 2 Vocabulary" at bounding box center [830, 381] width 447 height 17
click at [570, 390] on input "Push in Tier 2 Vocabulary" at bounding box center [561, 381] width 17 height 17
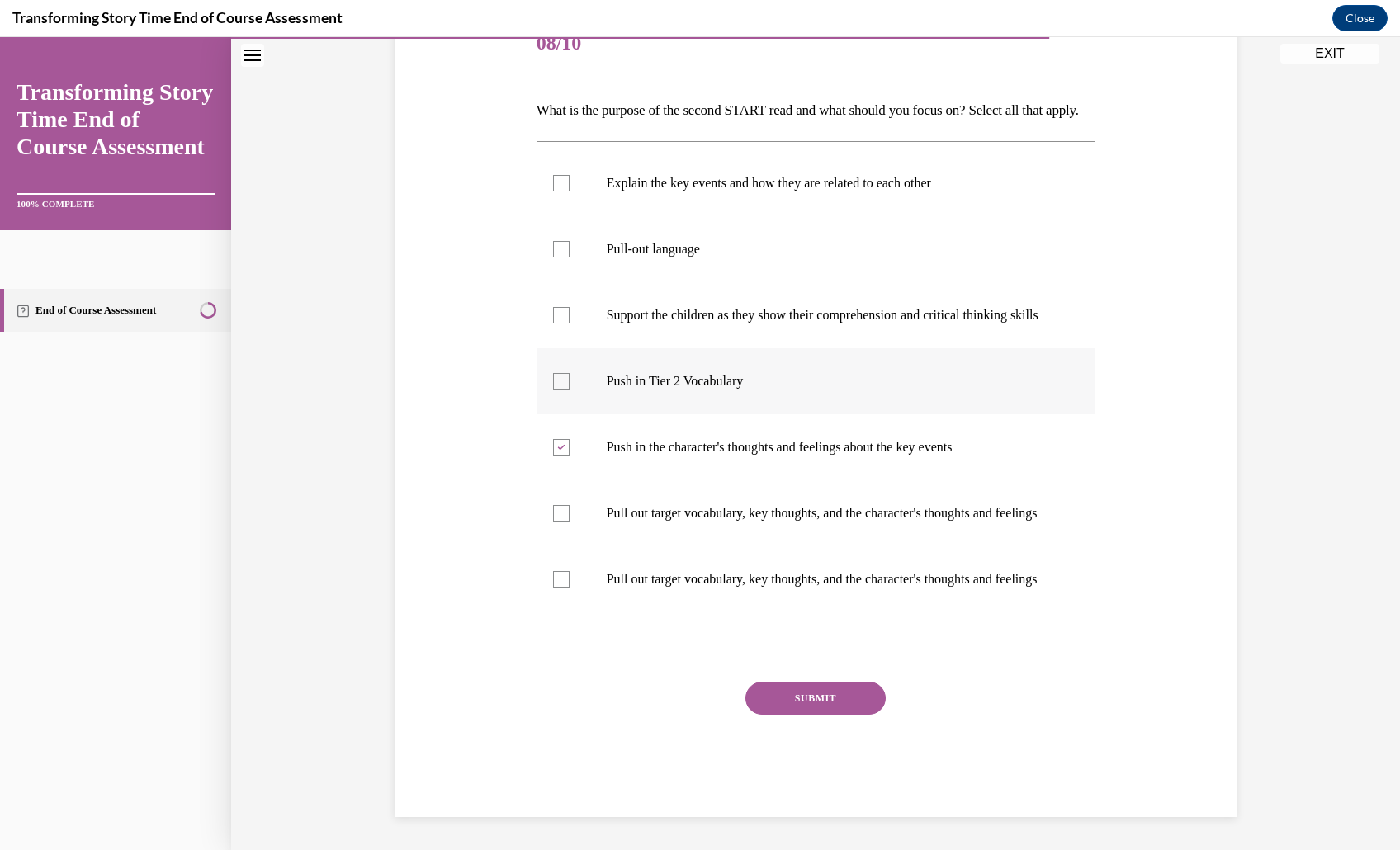
checkbox input "true"
click at [829, 714] on button "SUBMIT" at bounding box center [815, 698] width 140 height 33
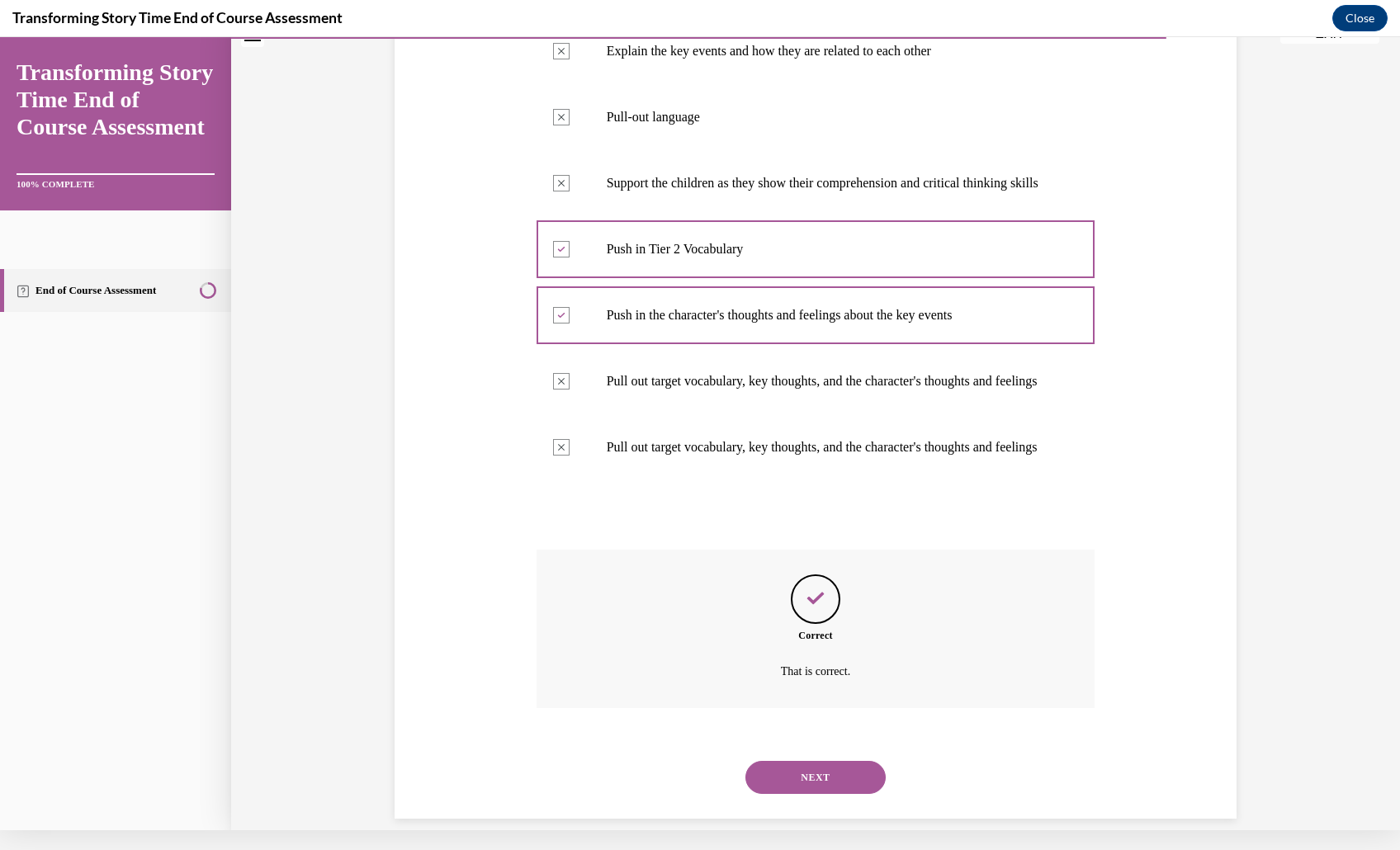
scroll to position [541, 0]
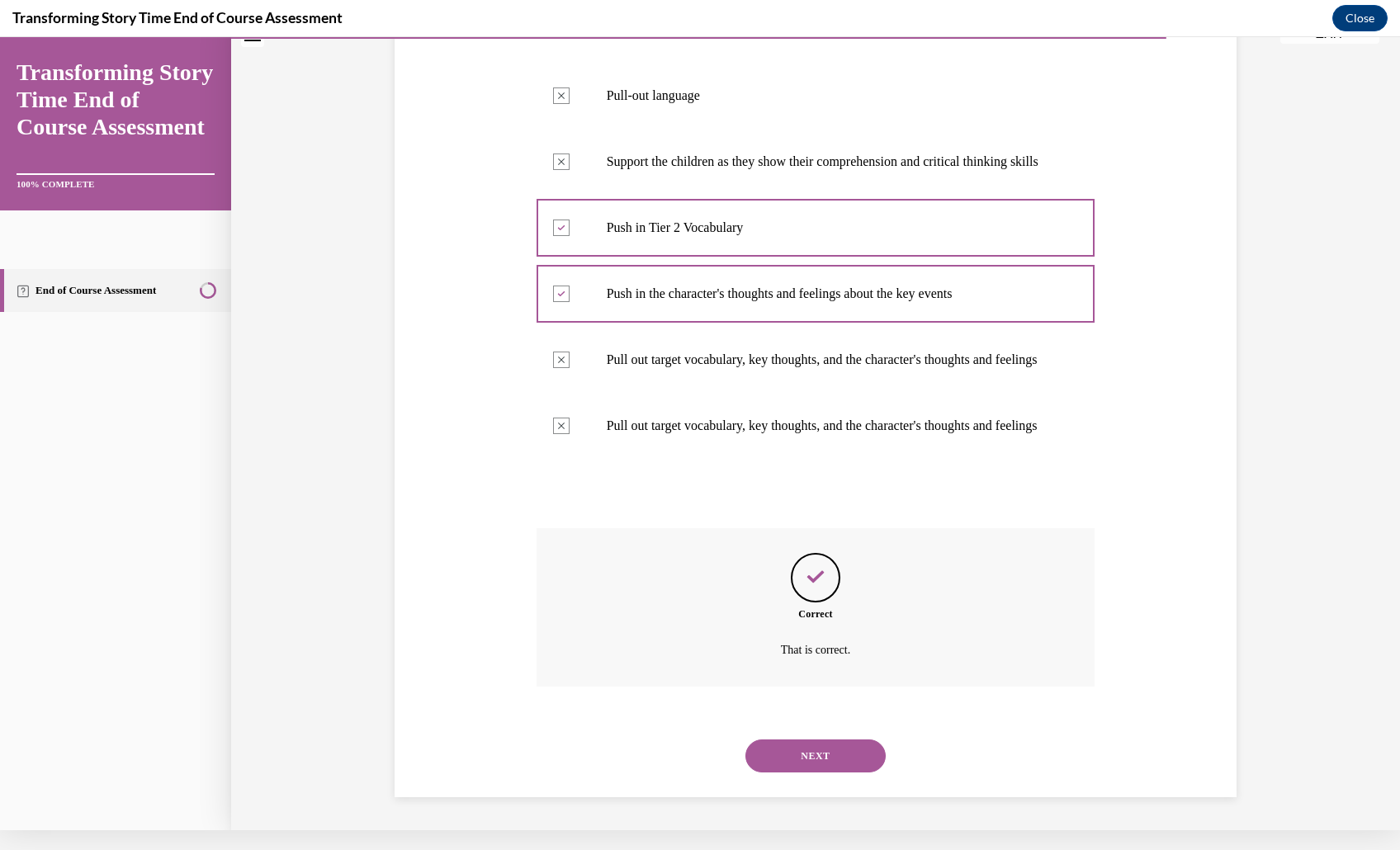
click at [801, 739] on button "NEXT" at bounding box center [815, 756] width 140 height 33
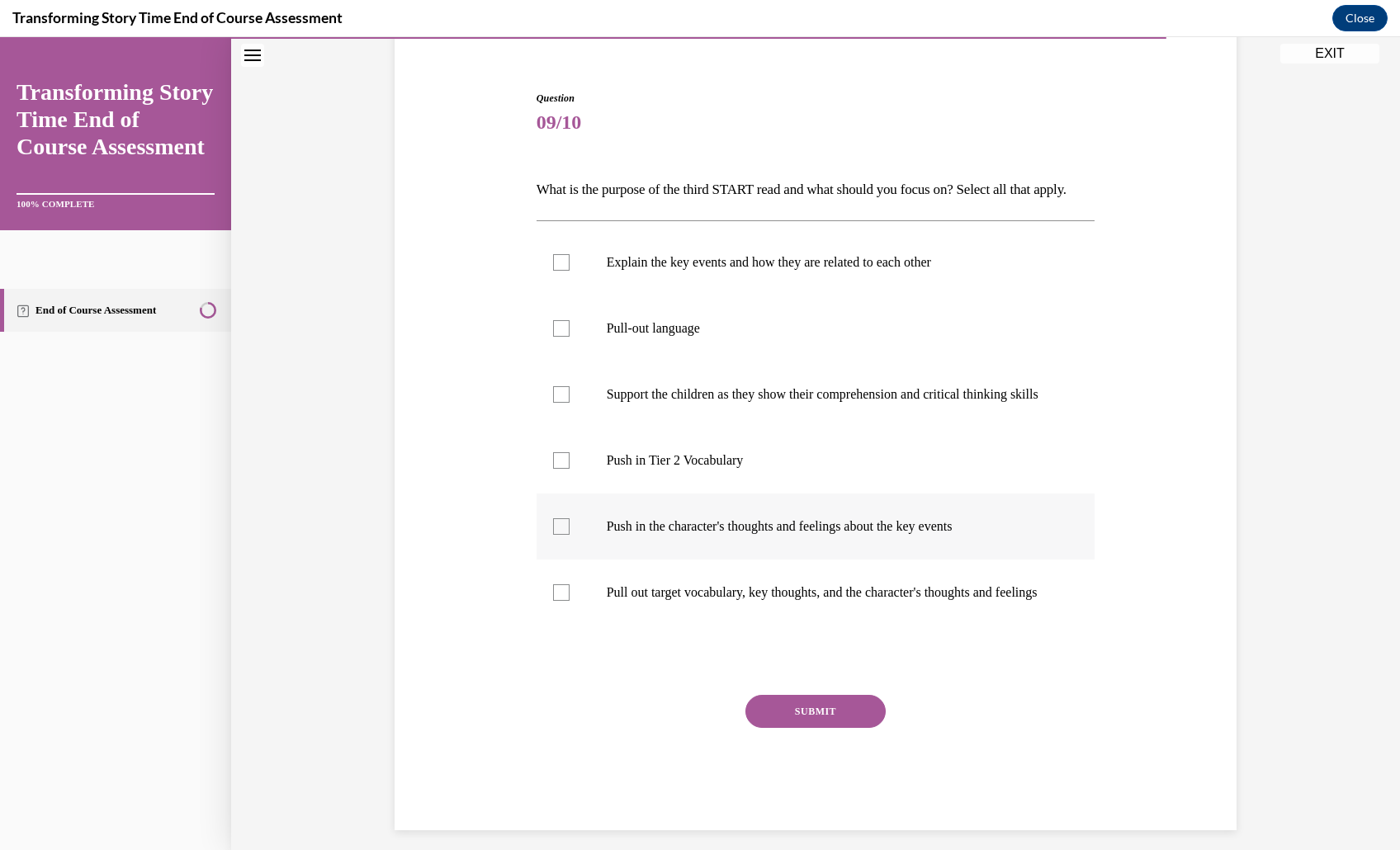
scroll to position [166, 0]
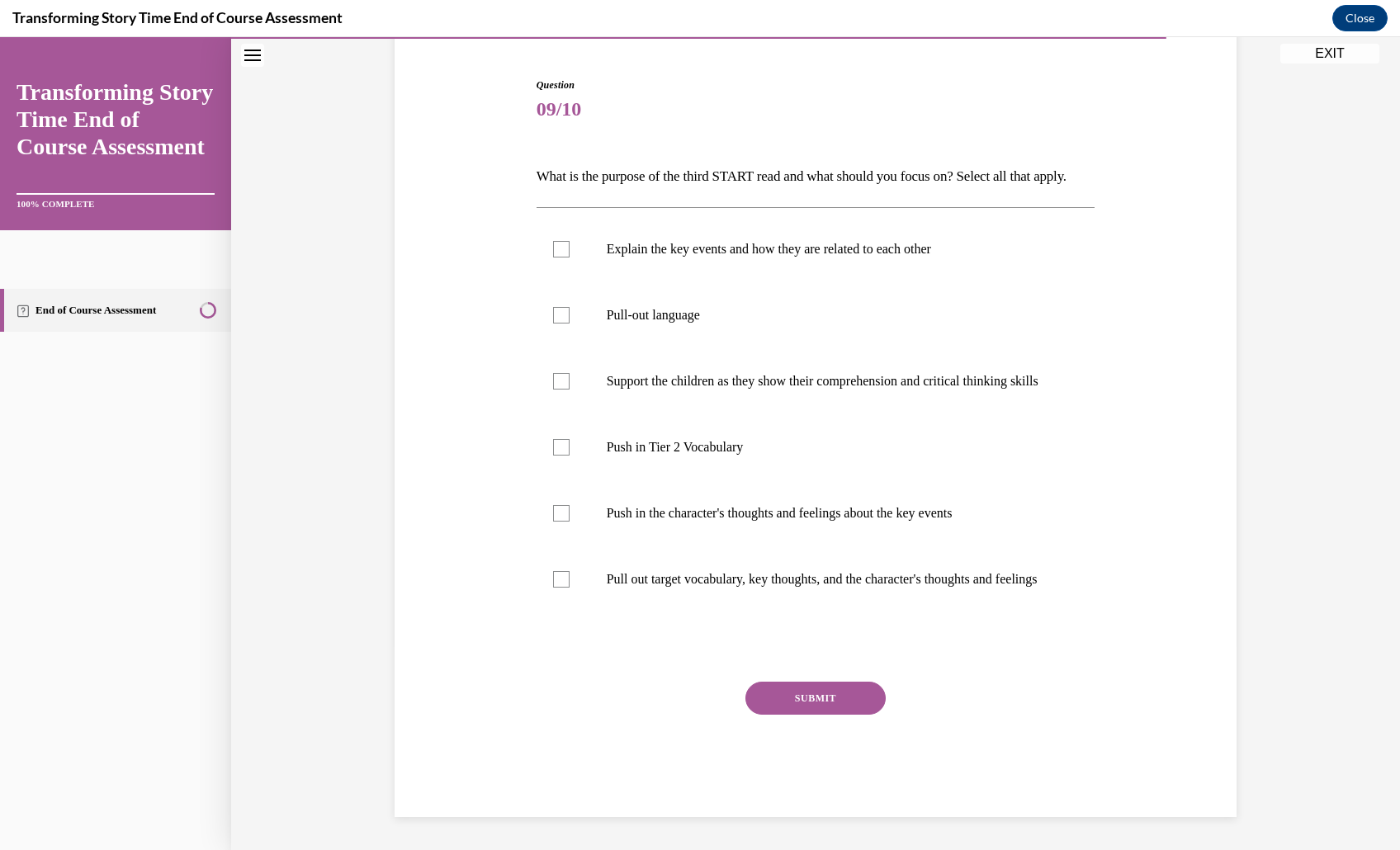
click at [532, 213] on div "Question 09/10 What is the purpose of the third START read and what should you …" at bounding box center [816, 435] width 567 height 764
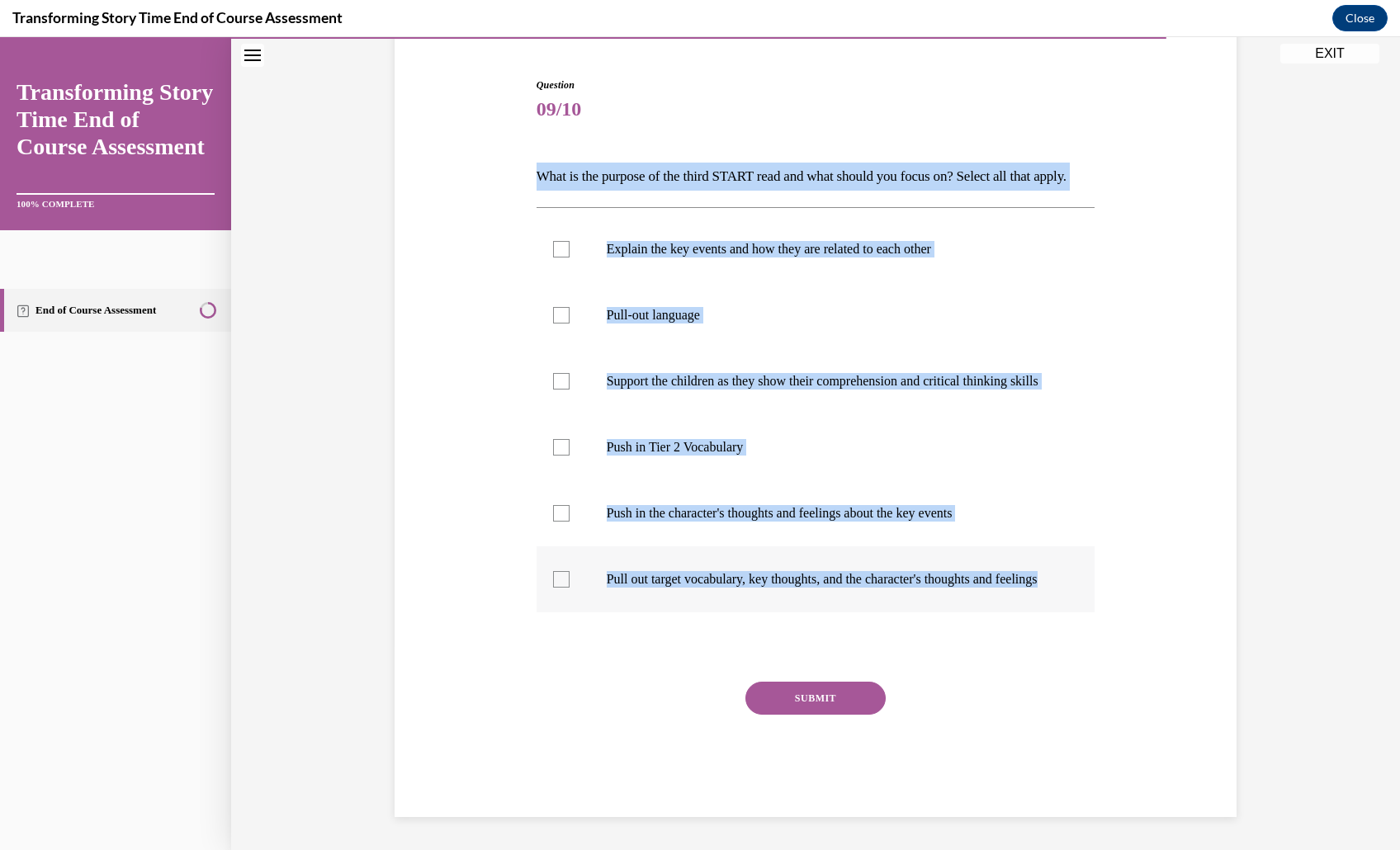
drag, startPoint x: 503, startPoint y: 176, endPoint x: 1064, endPoint y: 649, distance: 733.8
copy div "What is the purpose of the third START read and what should you focus on? Selec…"
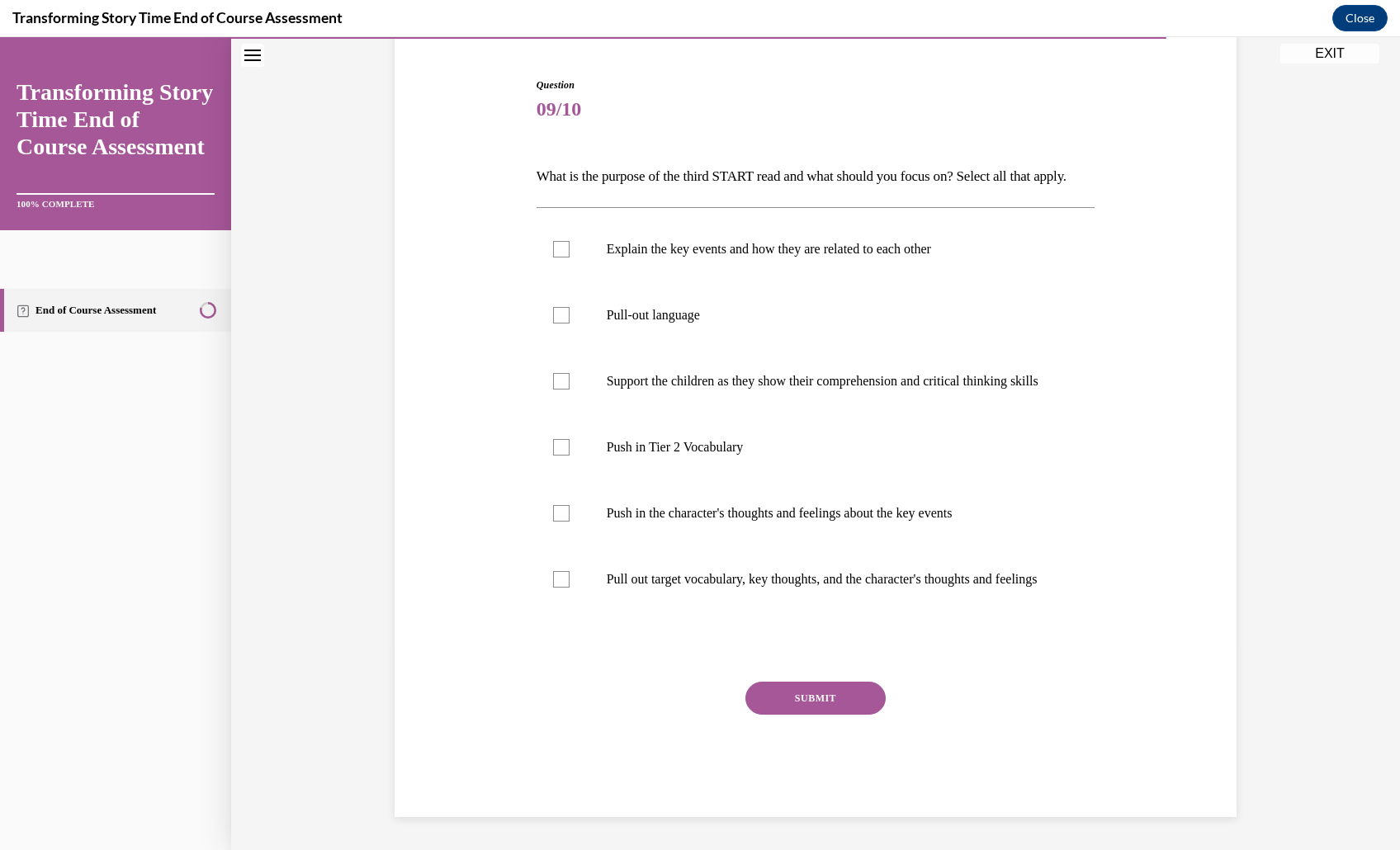
click at [391, 457] on div "Question 09/10 What is the purpose of the third START read and what should you …" at bounding box center [816, 422] width 850 height 789
click at [653, 323] on p "Pull-out language" at bounding box center [830, 315] width 447 height 17
click at [570, 323] on input "Pull-out language" at bounding box center [561, 315] width 17 height 17
checkbox input "true"
click at [700, 414] on label "Support the children as they show their comprehension and critical thinking ski…" at bounding box center [816, 381] width 559 height 66
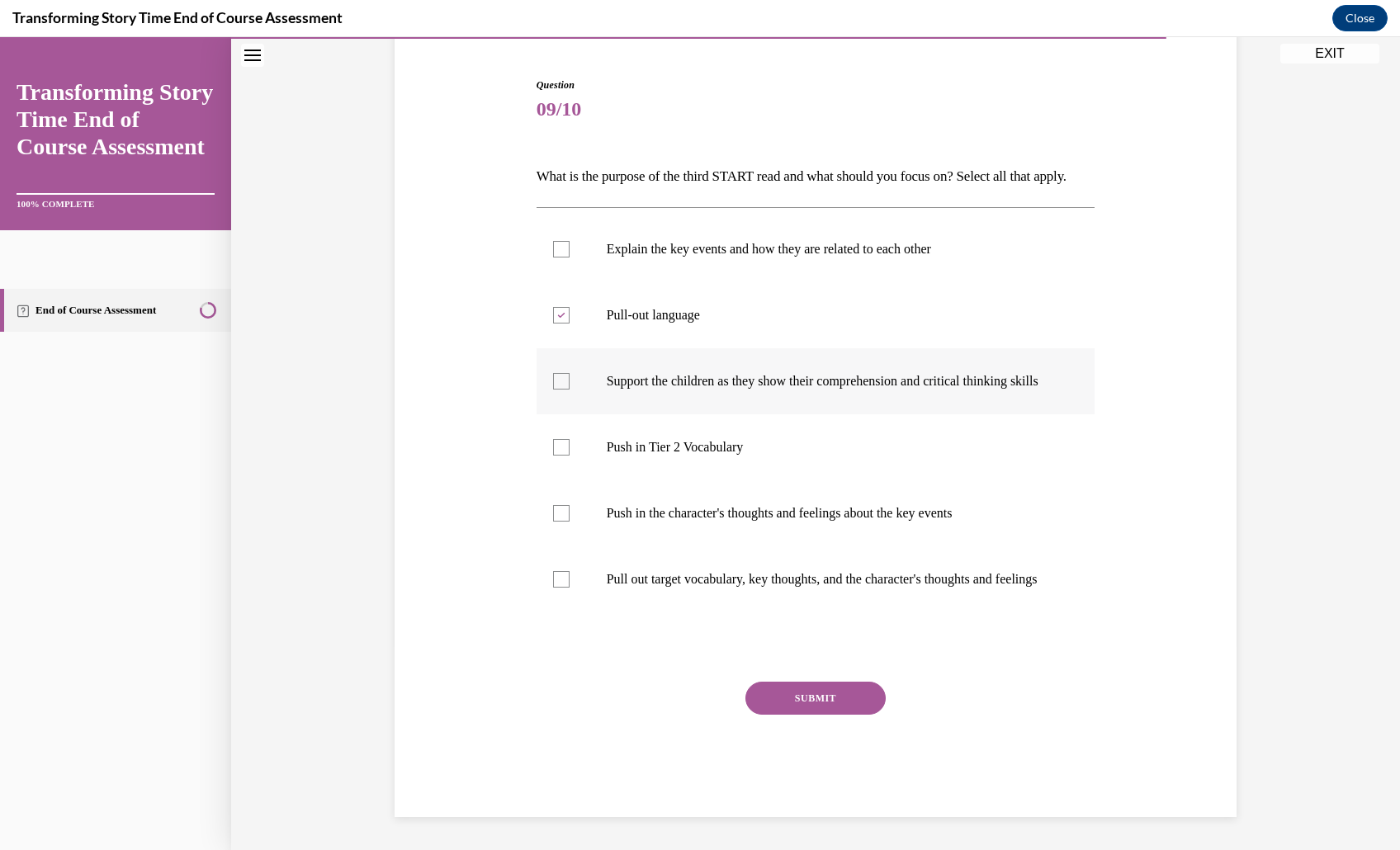
click at [570, 390] on input "Support the children as they show their comprehension and critical thinking ski…" at bounding box center [561, 381] width 17 height 17
checkbox input "true"
click at [674, 588] on p "Pull out target vocabulary, key thoughts, and the character's thoughts and feel…" at bounding box center [830, 579] width 447 height 17
click at [570, 588] on input "Pull out target vocabulary, key thoughts, and the character's thoughts and feel…" at bounding box center [561, 579] width 17 height 17
checkbox input "true"
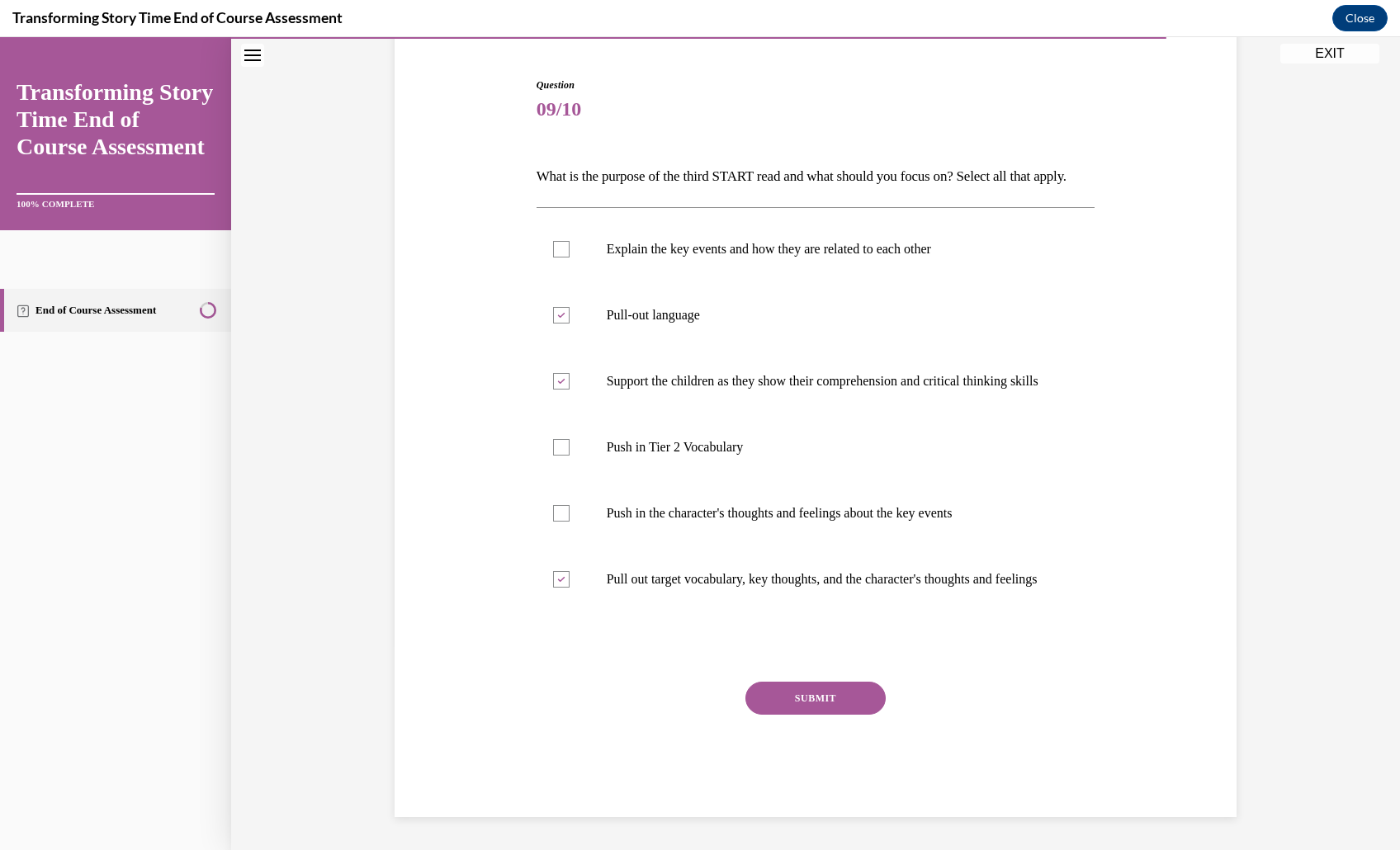
click at [837, 714] on button "SUBMIT" at bounding box center [815, 698] width 140 height 33
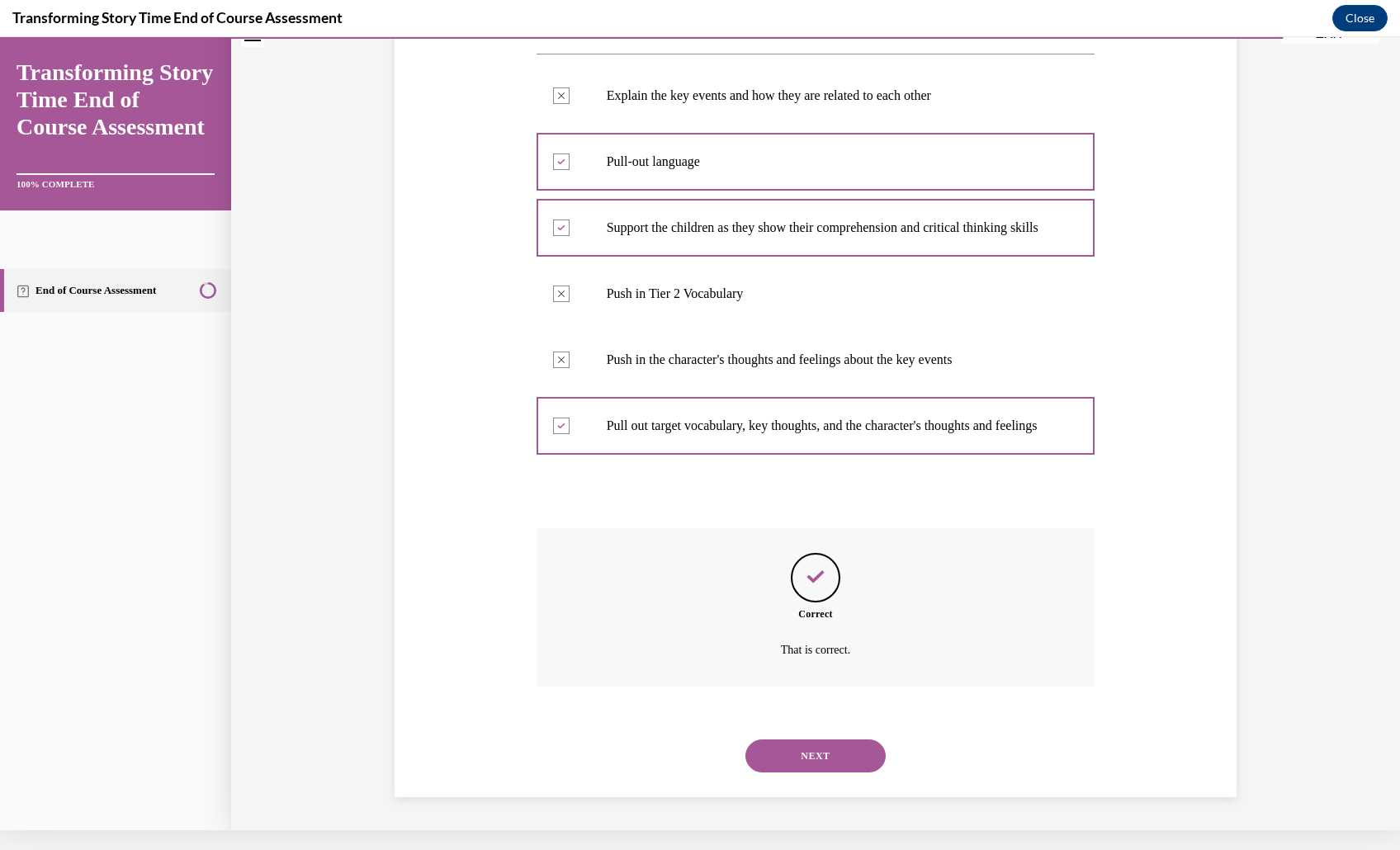
scroll to position [462, 0]
click at [853, 739] on button "NEXT" at bounding box center [815, 756] width 140 height 33
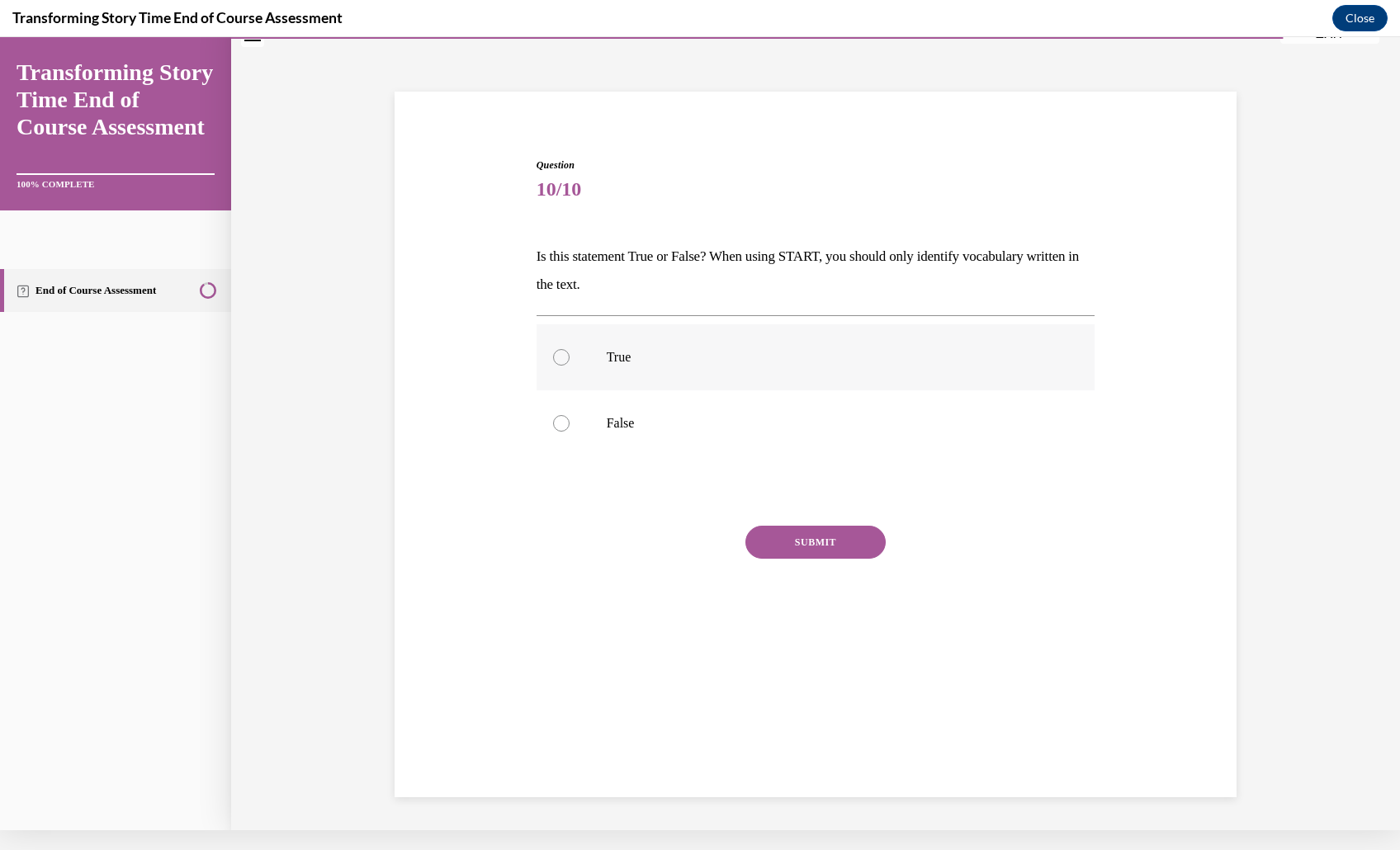
click at [693, 365] on p "True" at bounding box center [830, 357] width 447 height 17
click at [570, 365] on input "True" at bounding box center [561, 357] width 17 height 17
radio input "true"
click at [671, 430] on label "False" at bounding box center [816, 424] width 559 height 66
click at [570, 430] on input "False" at bounding box center [561, 423] width 17 height 17
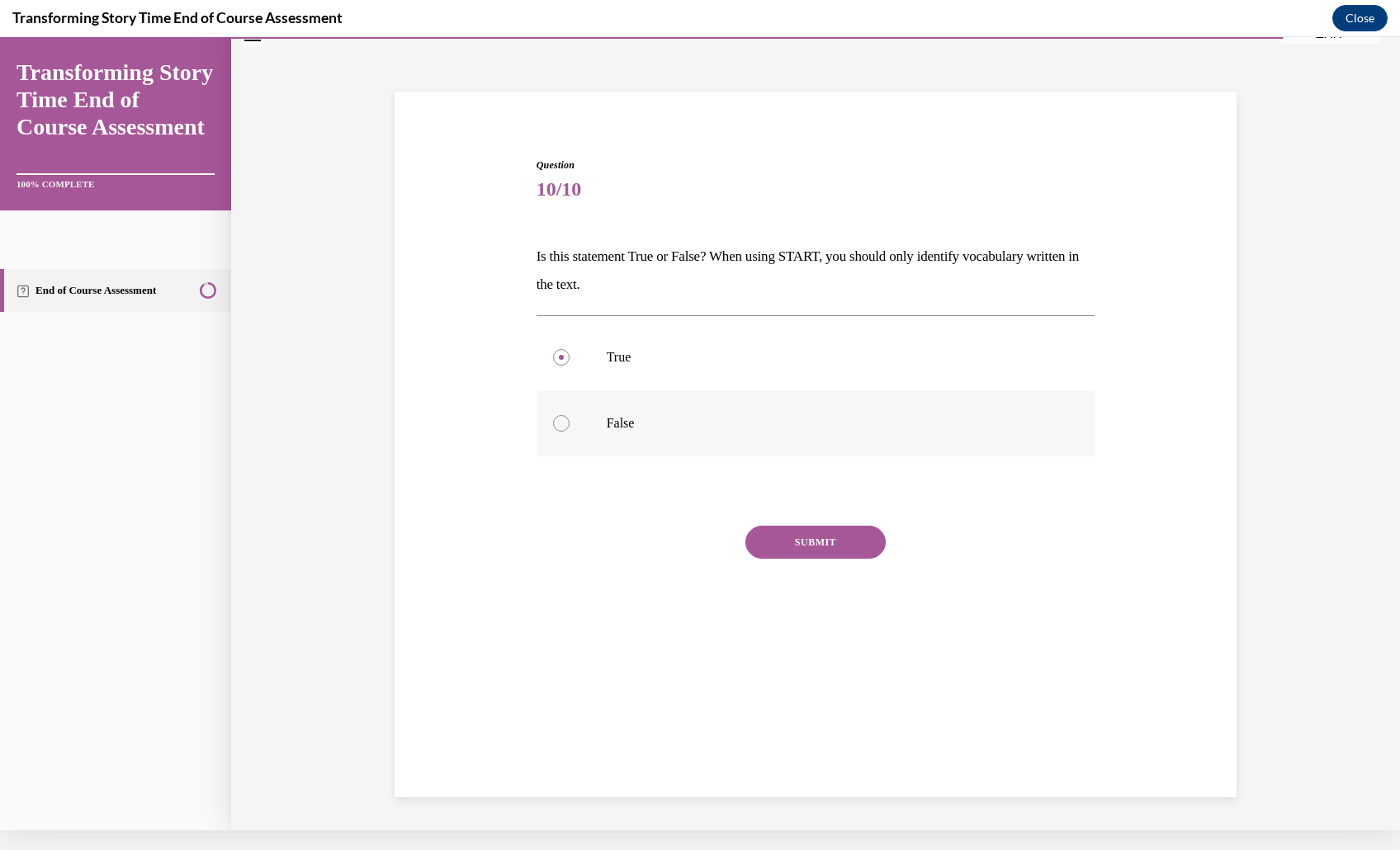
radio input "true"
click at [788, 579] on div "Question 10/10 Is this statement True or False? When using START, you should on…" at bounding box center [816, 409] width 559 height 503
click at [801, 559] on button "SUBMIT" at bounding box center [815, 542] width 140 height 33
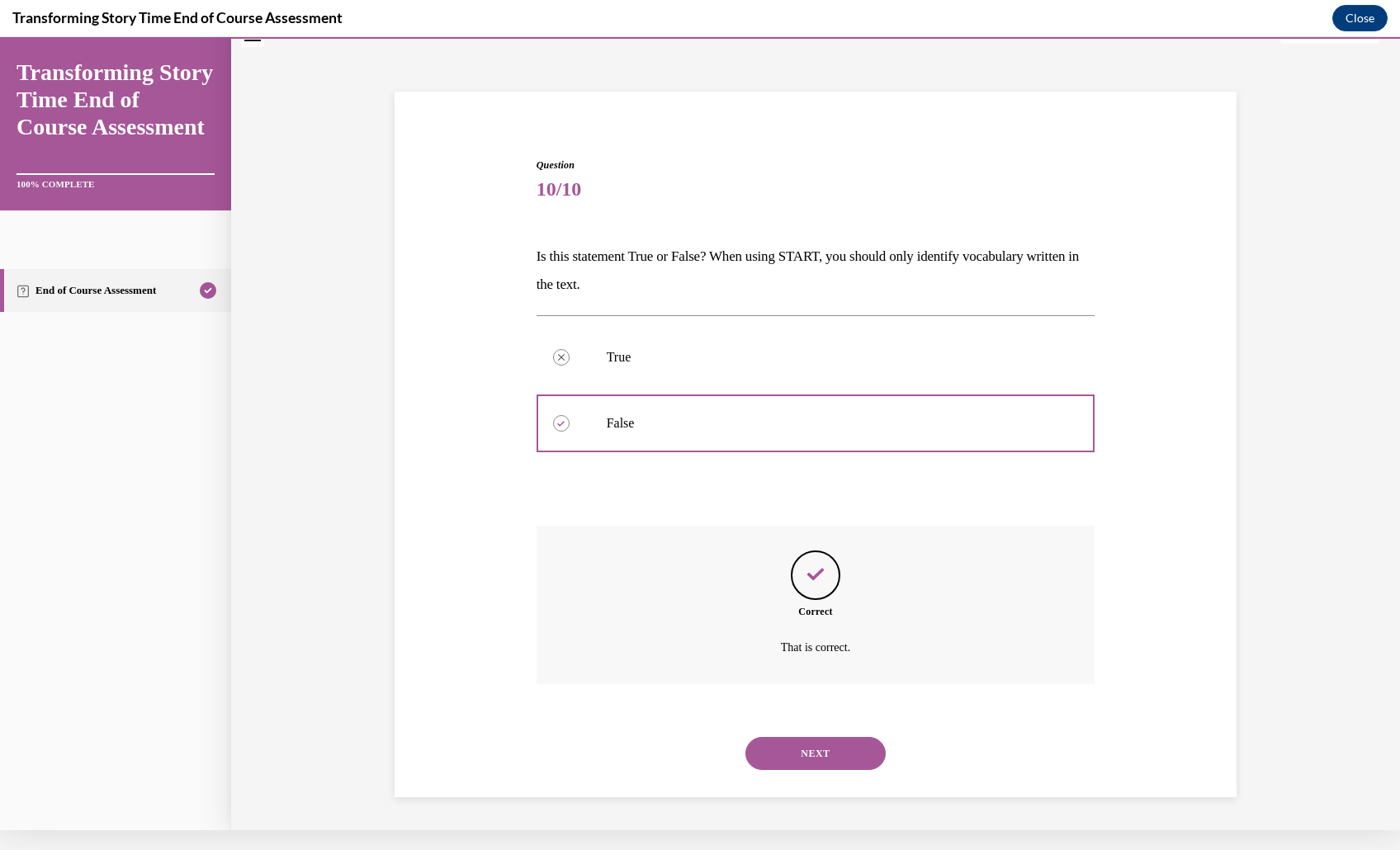
scroll to position [146, 0]
click at [875, 747] on button "NEXT" at bounding box center [815, 753] width 140 height 33
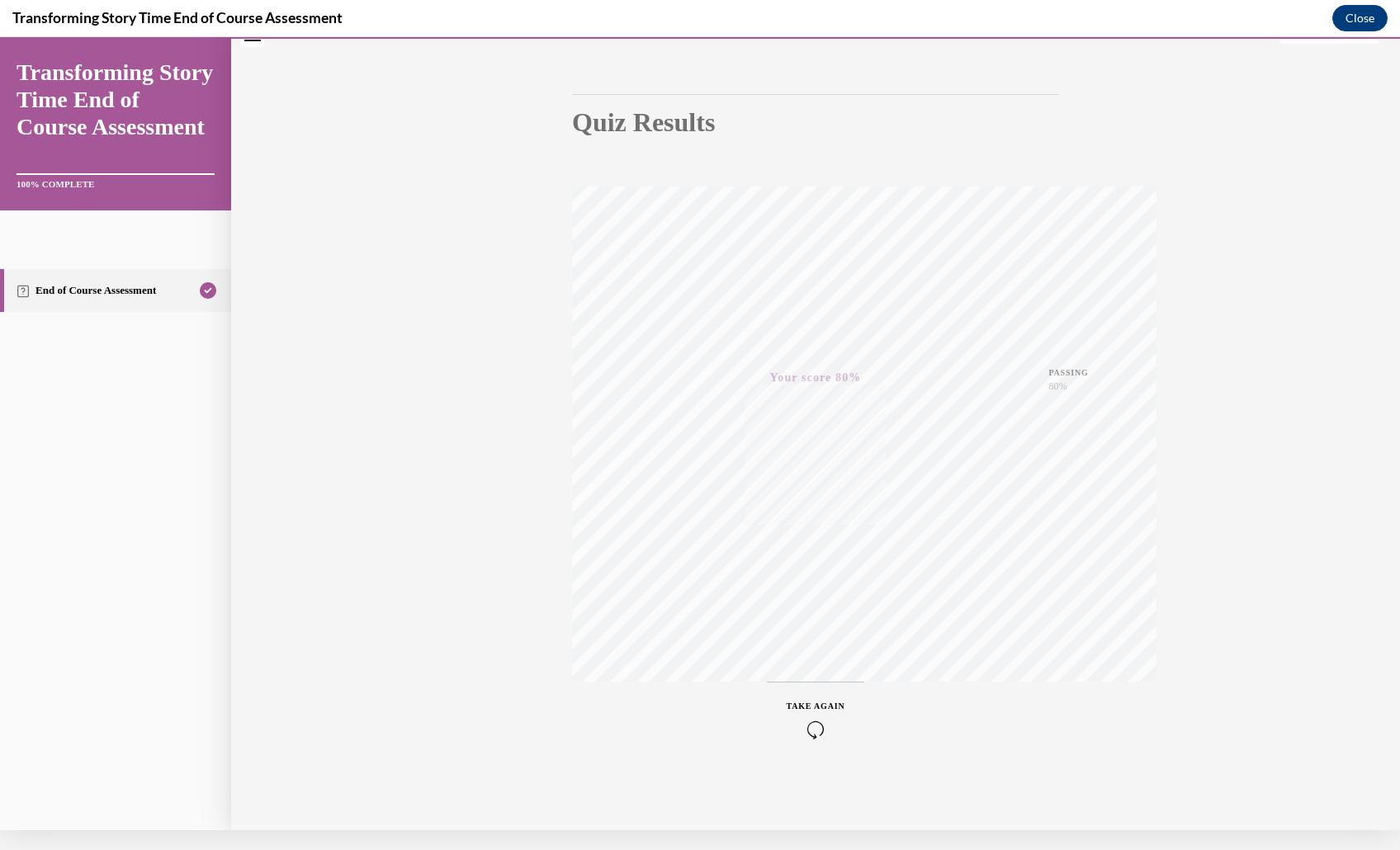
scroll to position [194, 0]
click at [1232, 267] on div "Quiz Results PASSING 80% Your score 80% Passed PASSING 80% Your score Your scor…" at bounding box center [816, 391] width 1169 height 876
click at [1157, 293] on div "Quiz Results PASSING 80% Your score 80% Passed PASSING 80% Your score Your scor…" at bounding box center [816, 391] width 1169 height 876
click at [1358, 21] on button "Close" at bounding box center [1359, 18] width 55 height 26
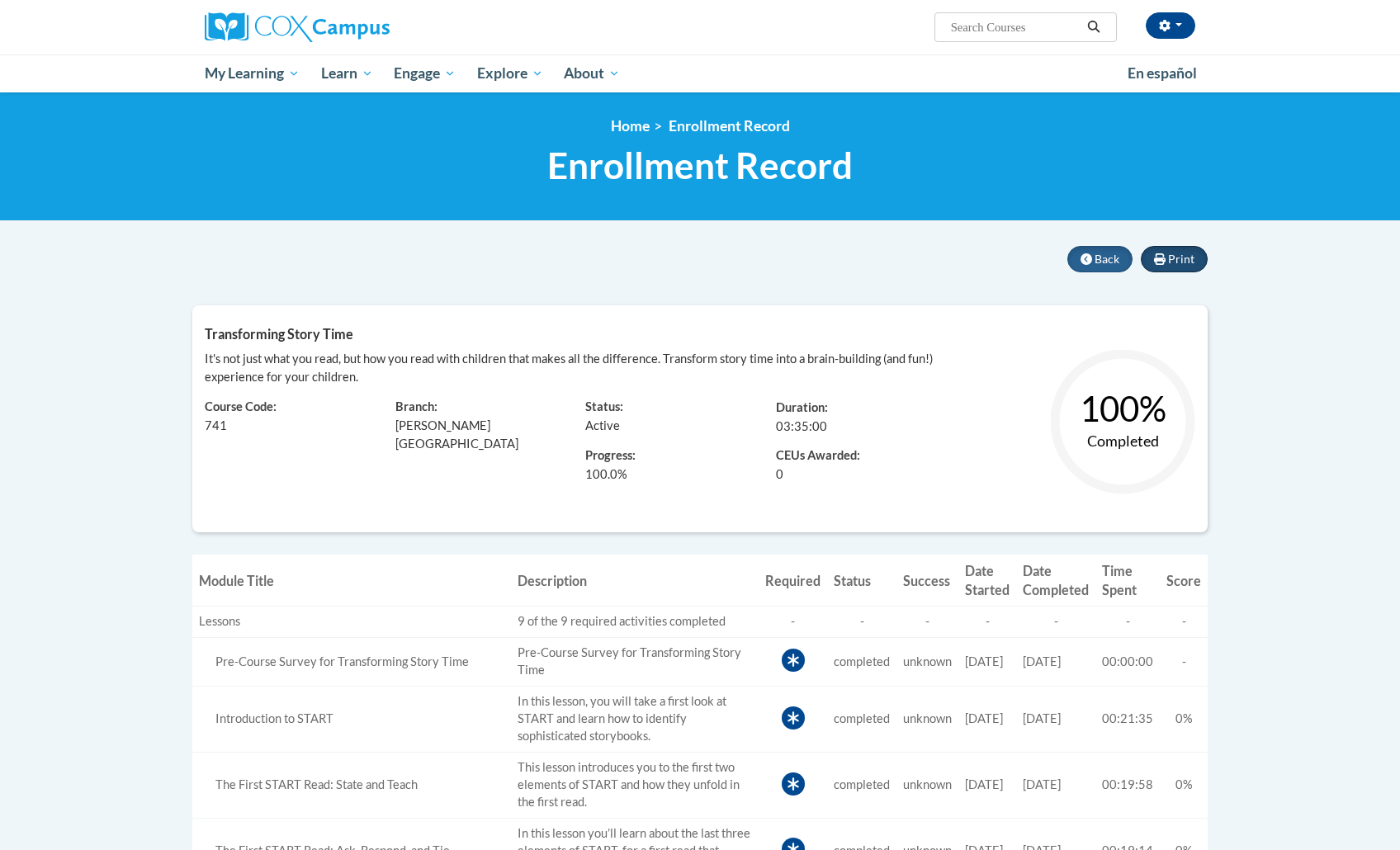
click at [1184, 255] on span "Print" at bounding box center [1181, 259] width 26 height 14
click at [1145, 28] on button "button" at bounding box center [1170, 25] width 50 height 26
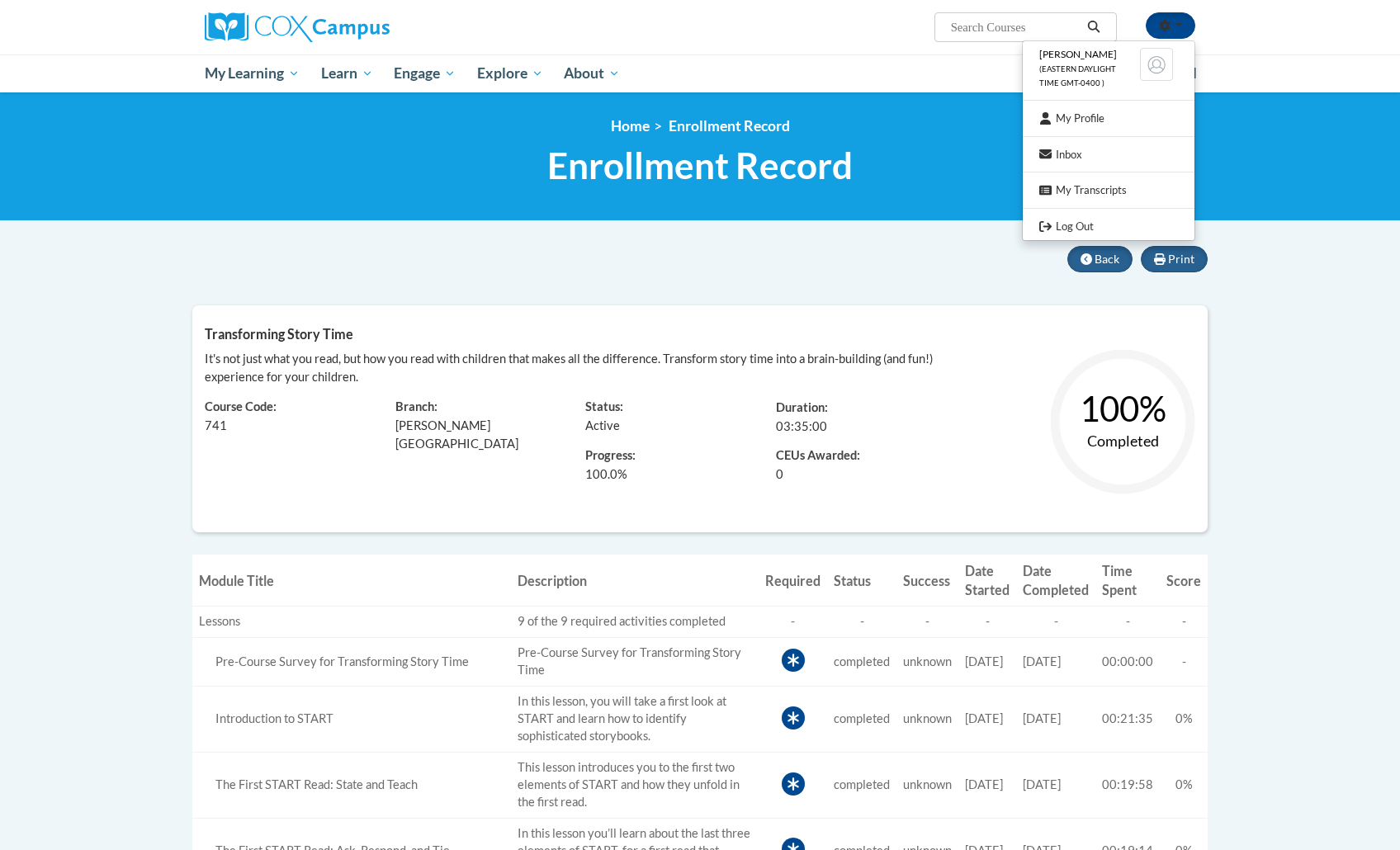
click at [1305, 252] on body "[PERSON_NAME] (Eastern Daylight Time GMT-0400 ) My Profile Inbox My Transcripts…" at bounding box center [700, 836] width 1400 height 1673
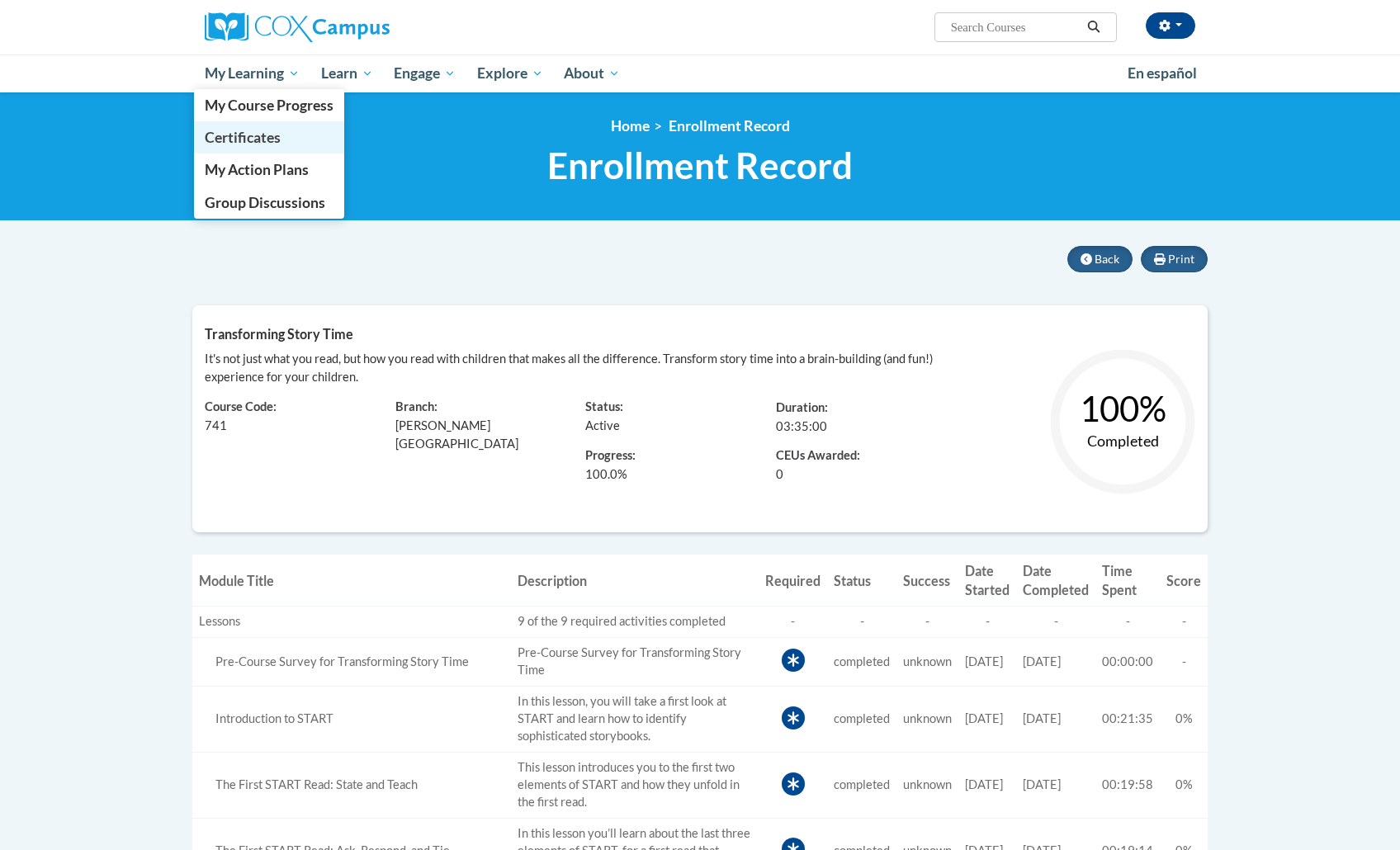
click at [290, 129] on link "Certificates" at bounding box center [269, 137] width 150 height 32
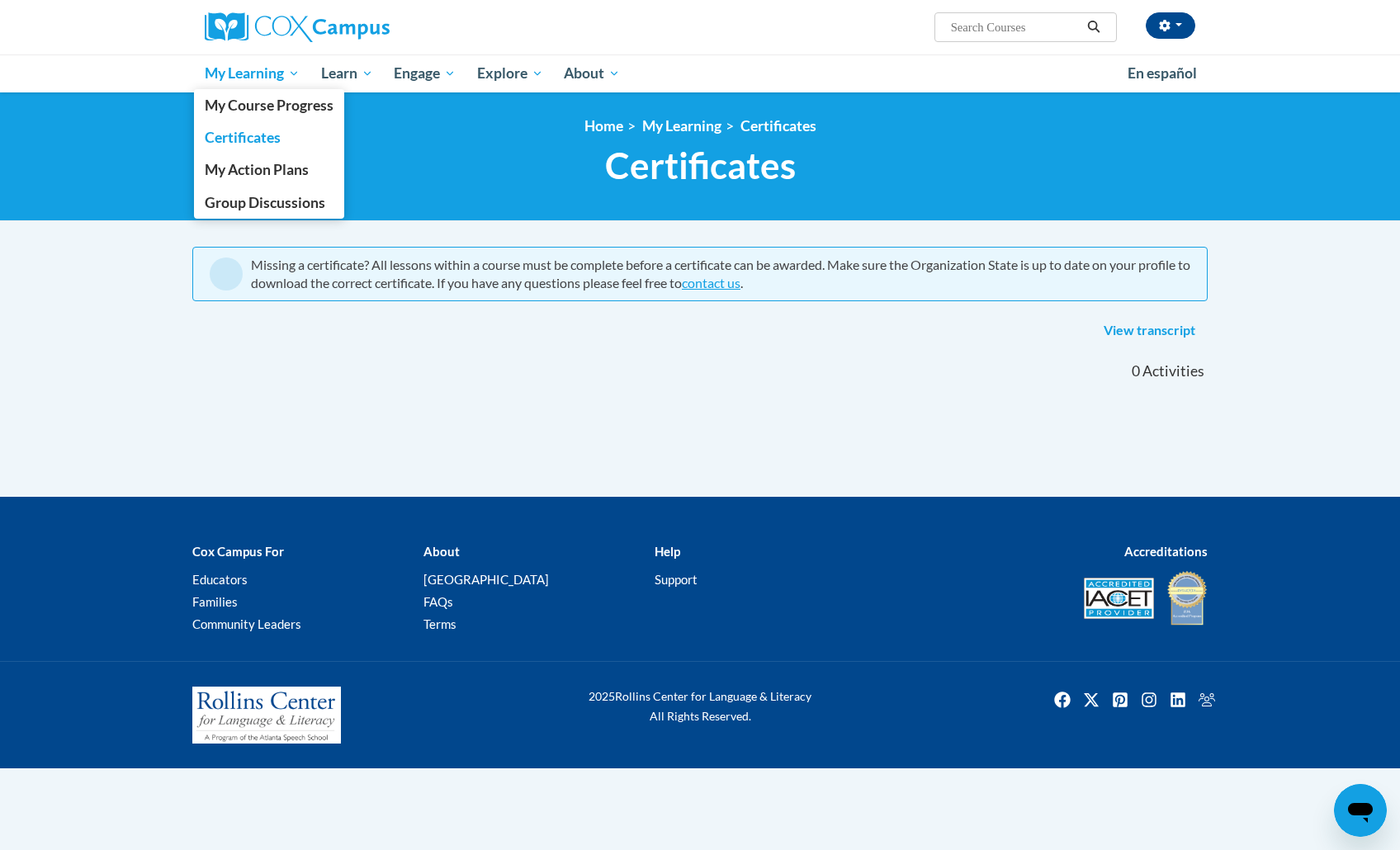
click at [285, 68] on span "My Learning" at bounding box center [252, 73] width 95 height 20
click at [287, 94] on link "My Course Progress" at bounding box center [269, 105] width 150 height 32
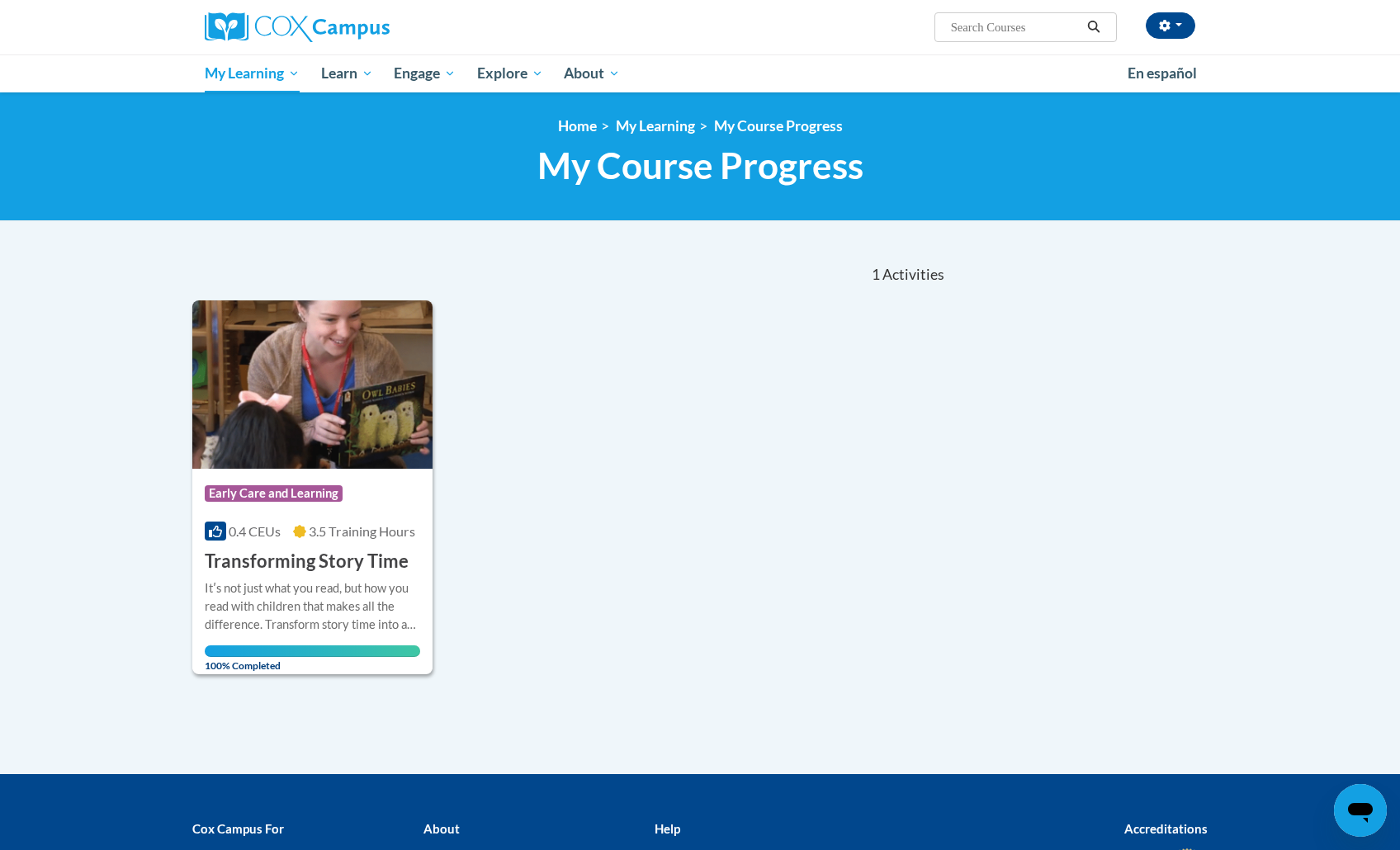
click at [1007, 37] on input "Search..." at bounding box center [1014, 27] width 132 height 20
type input "the power of language"
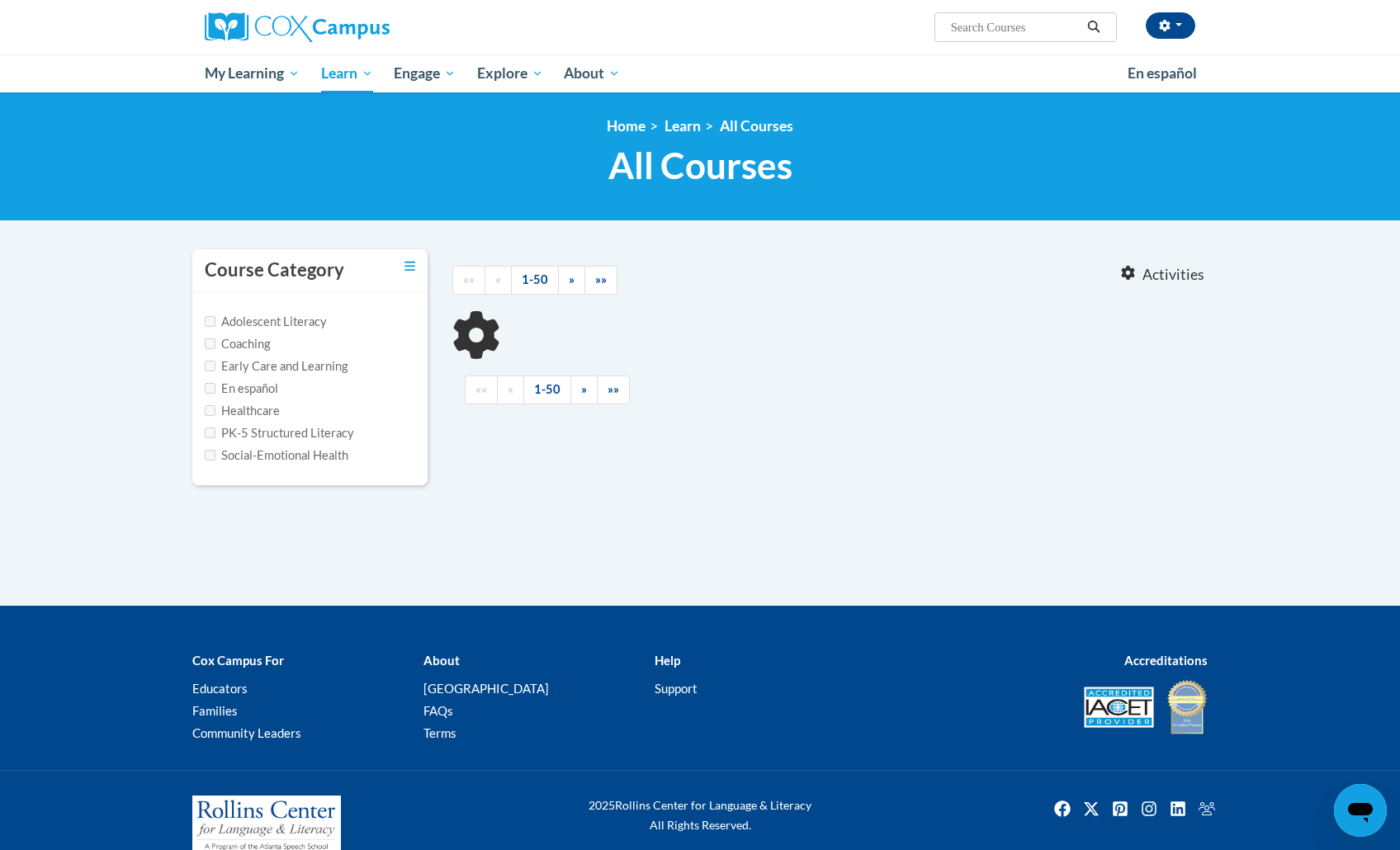
type input "the power of language"
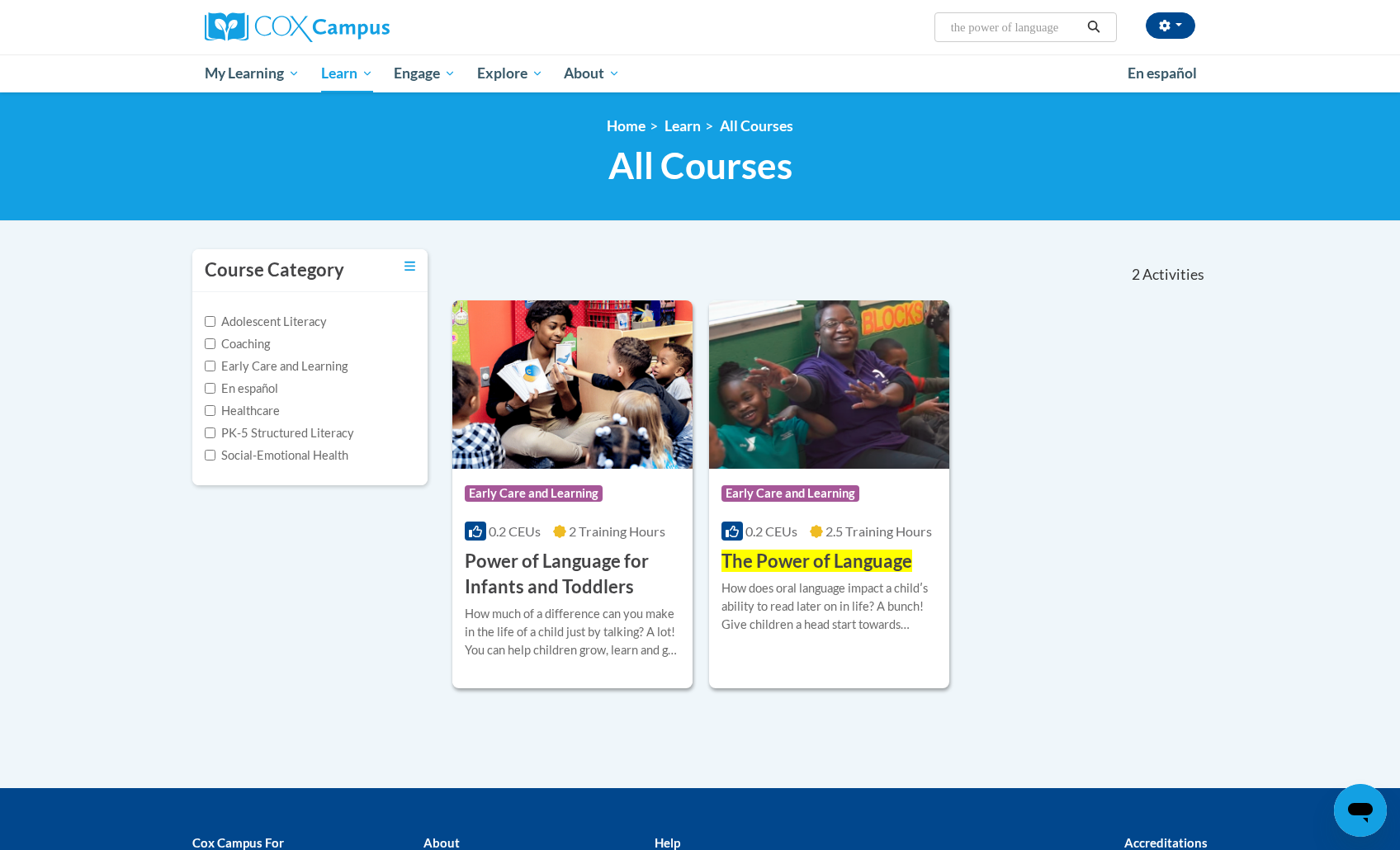
click at [857, 549] on span "The Power of Language" at bounding box center [816, 561] width 191 height 23
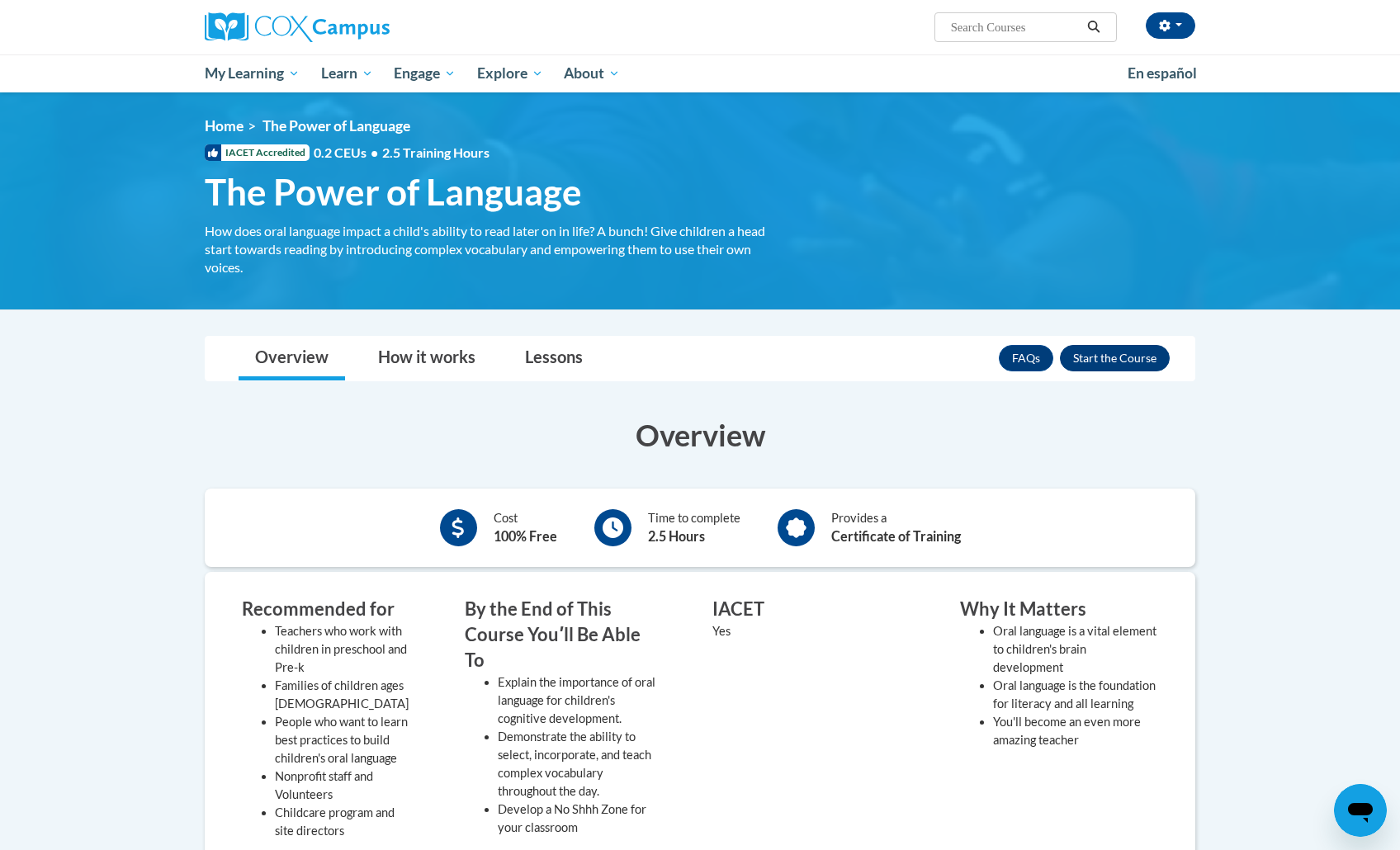
click at [1096, 354] on button "Enroll" at bounding box center [1115, 358] width 110 height 26
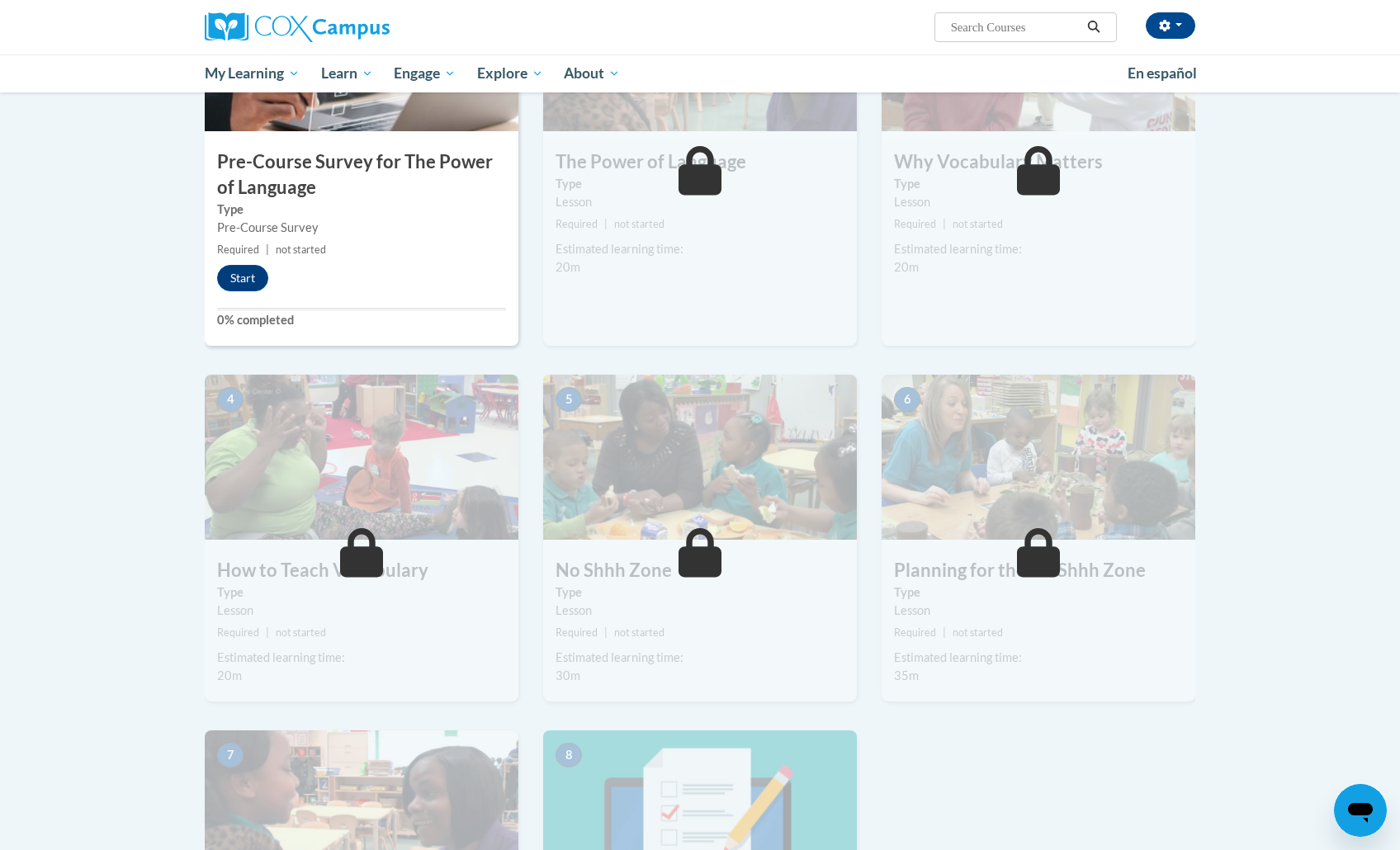
scroll to position [434, 0]
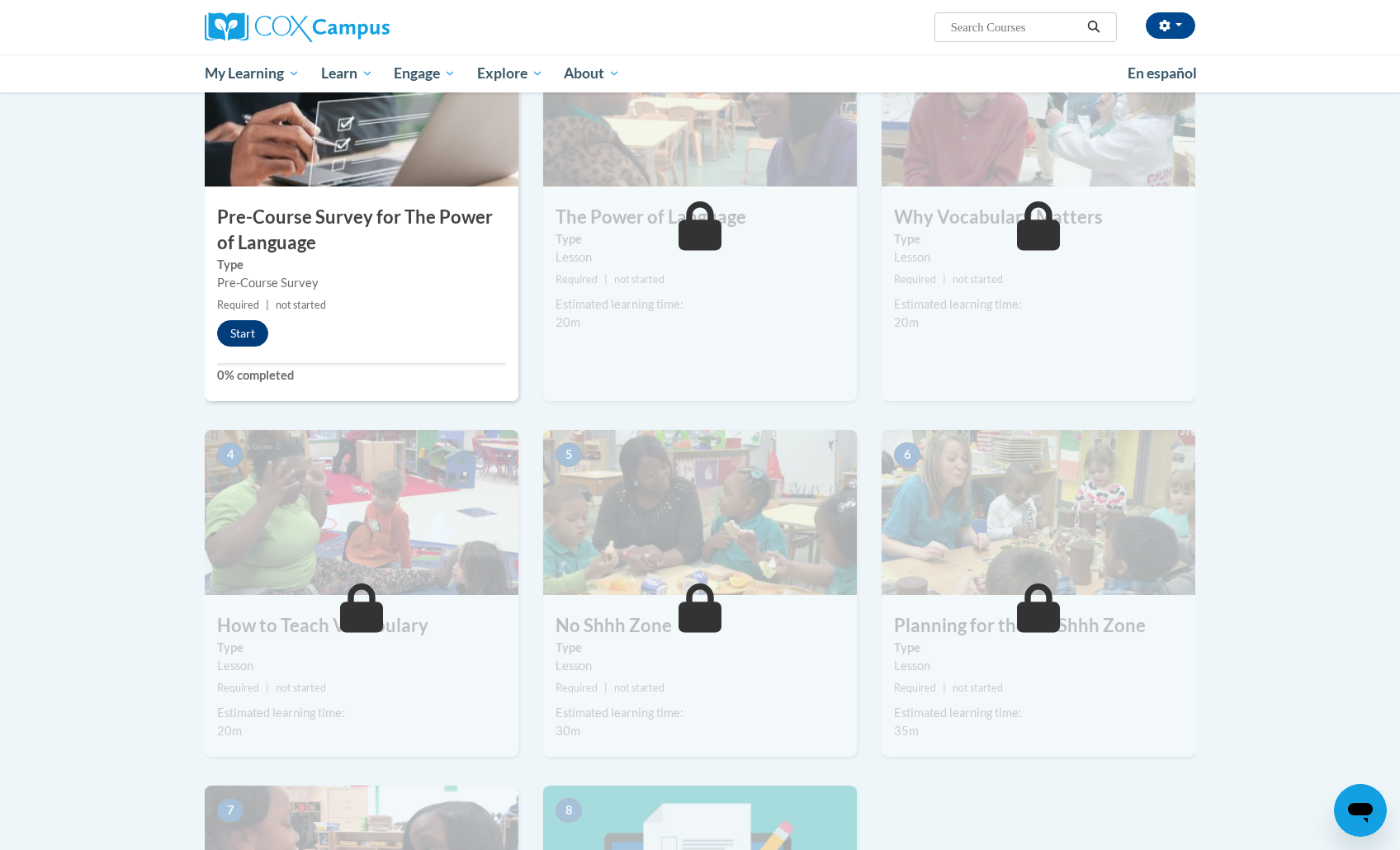
click at [224, 322] on button "Start" at bounding box center [242, 333] width 51 height 26
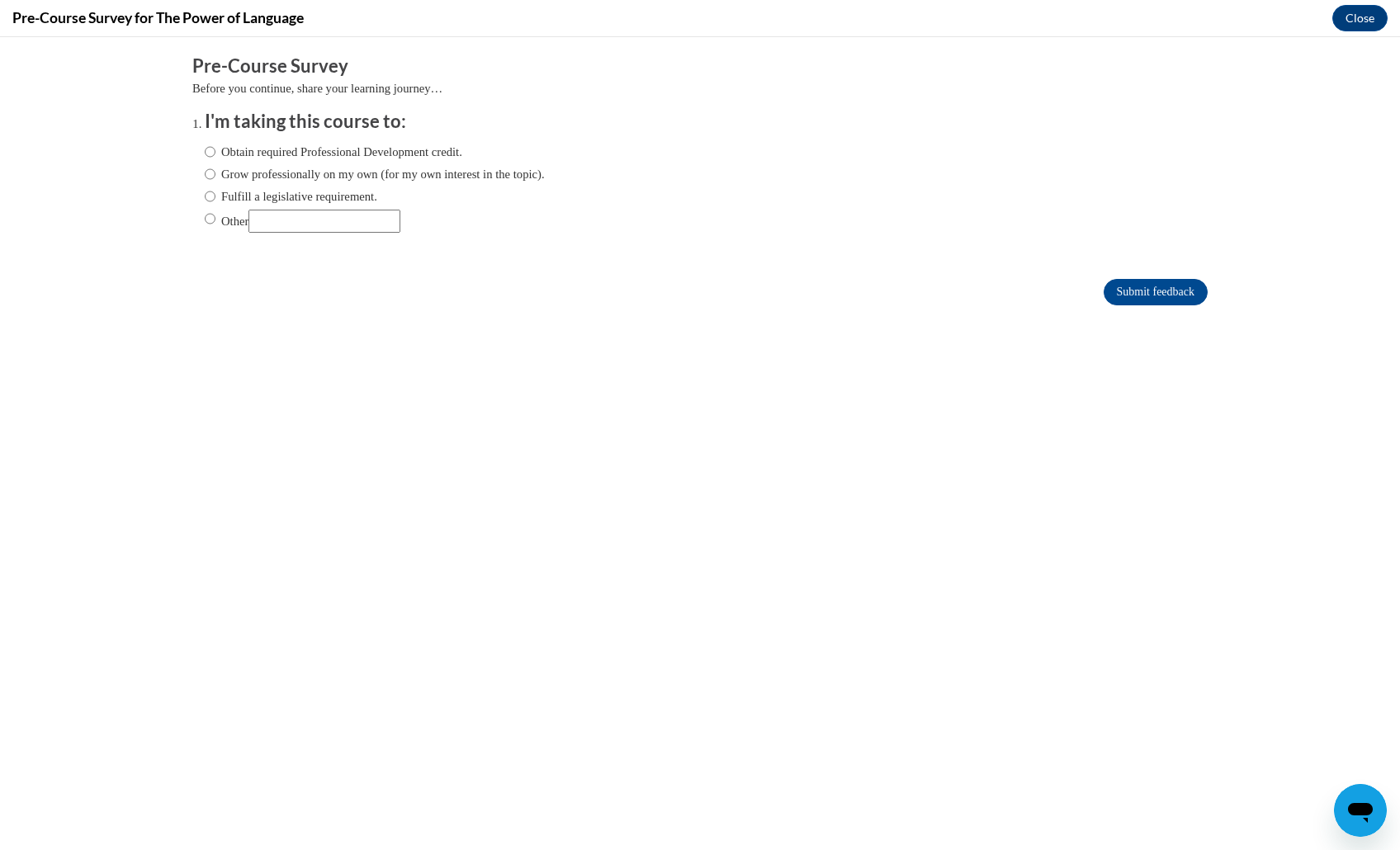
scroll to position [0, 0]
click at [385, 171] on label "Grow professionally on my own (for my own interest in the topic)." at bounding box center [375, 173] width 340 height 18
click at [215, 171] on input "Grow professionally on my own (for my own interest in the topic)." at bounding box center [210, 173] width 10 height 18
radio input "true"
click at [373, 149] on label "Obtain required Professional Development credit." at bounding box center [333, 152] width 257 height 18
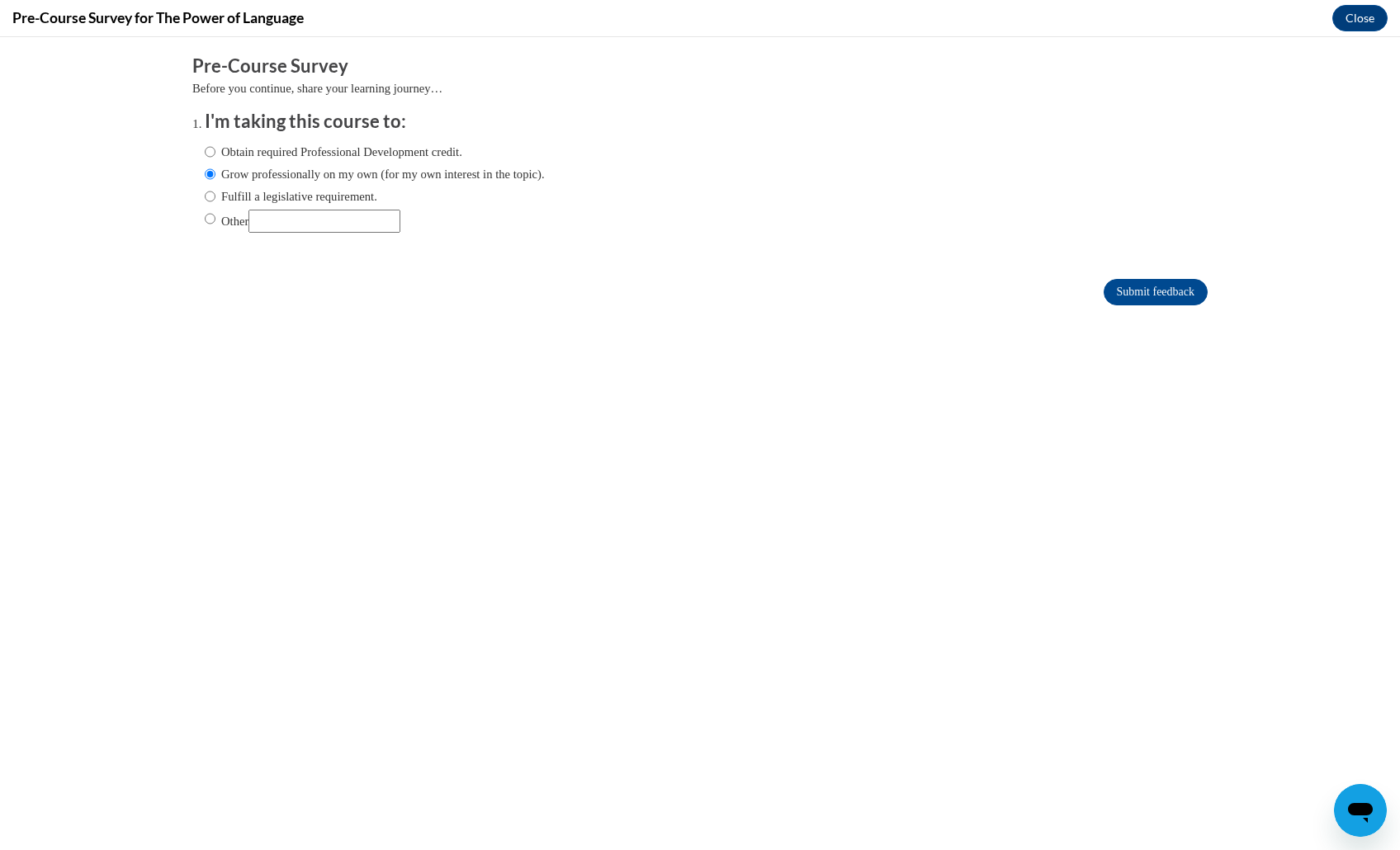
click at [215, 149] on input "Obtain required Professional Development credit." at bounding box center [210, 152] width 10 height 18
radio input "true"
click at [1184, 286] on input "Submit feedback" at bounding box center [1155, 292] width 104 height 26
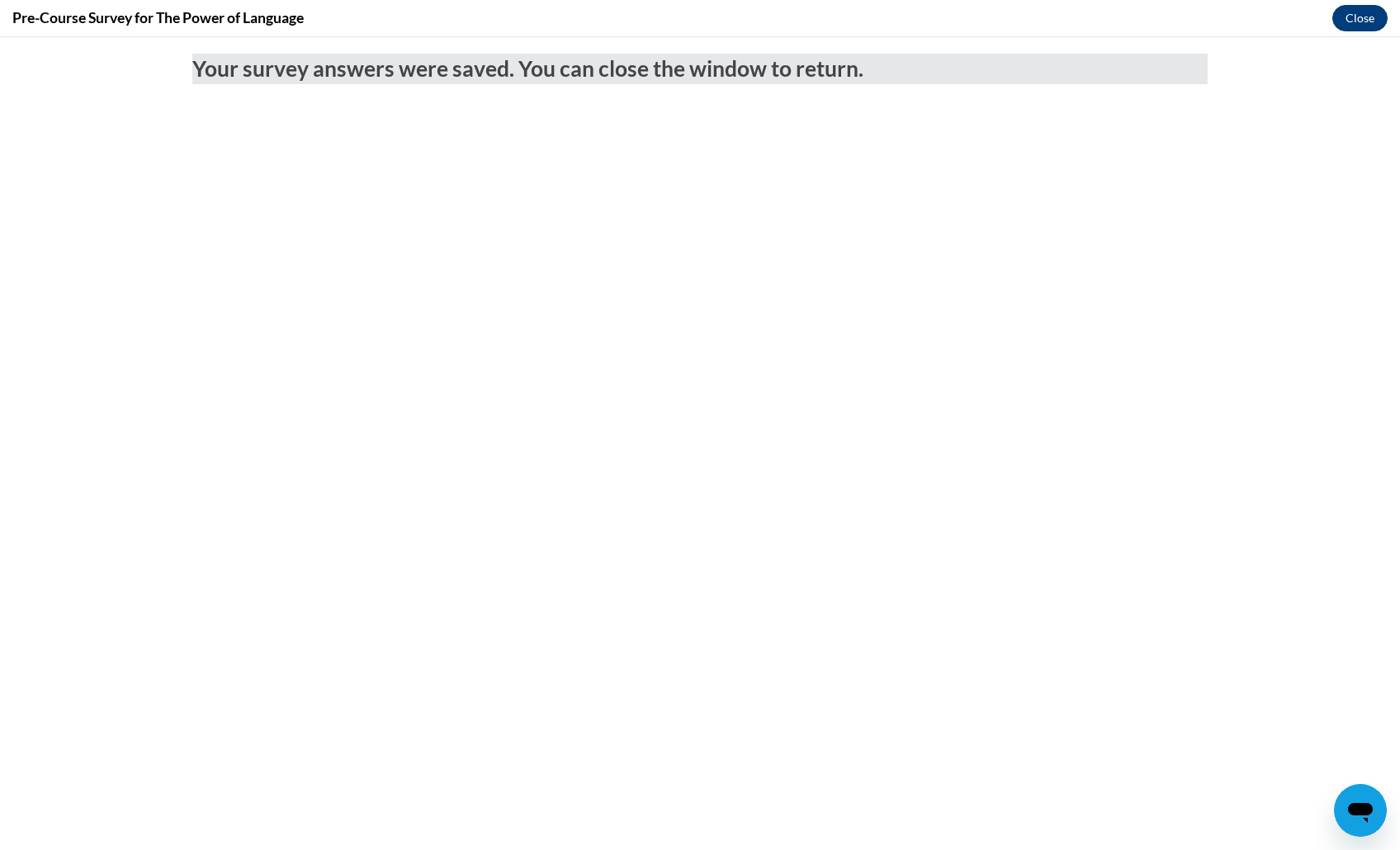
click at [1360, 18] on button "Close" at bounding box center [1359, 18] width 55 height 26
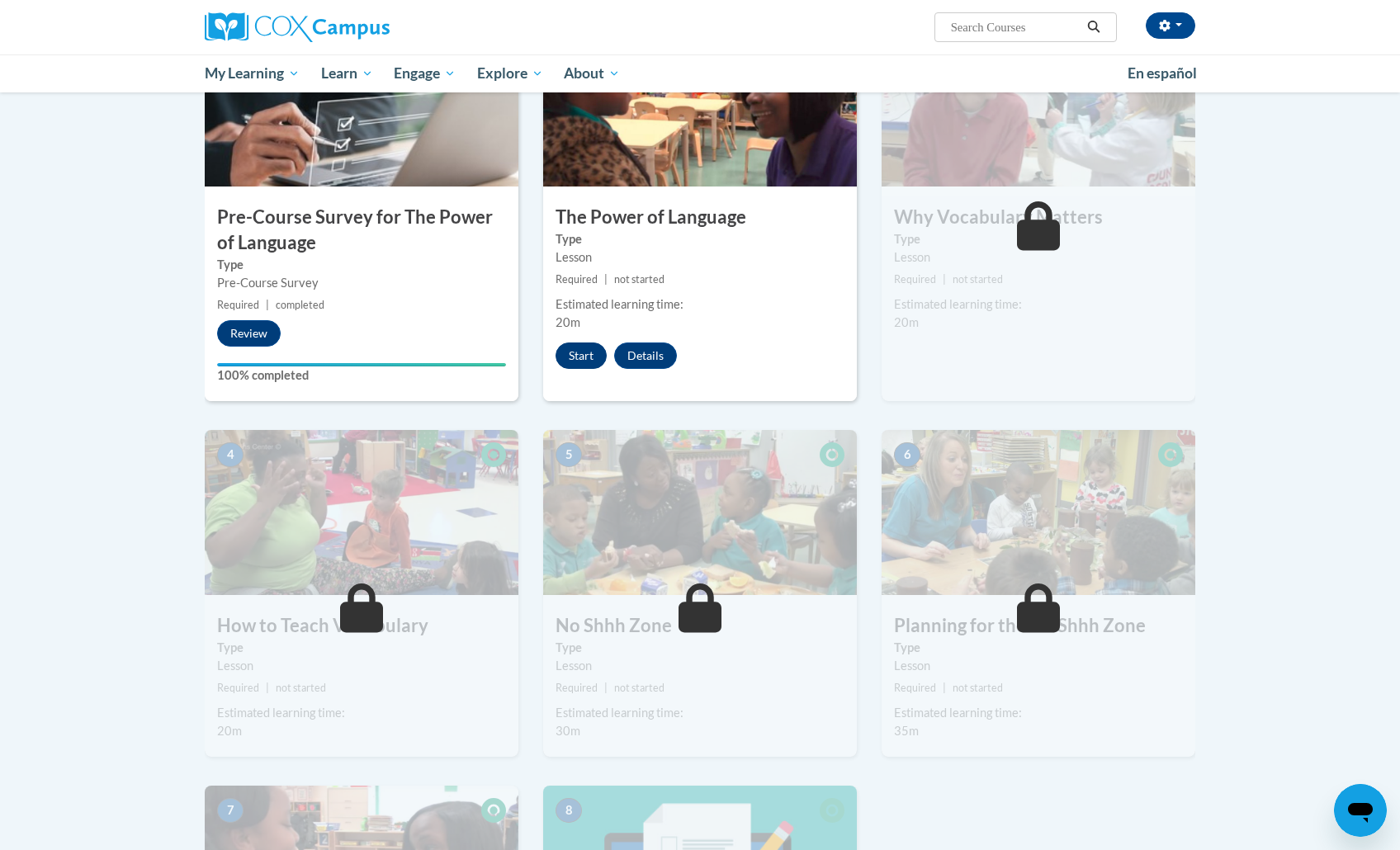
click at [592, 350] on button "Start" at bounding box center [581, 356] width 51 height 26
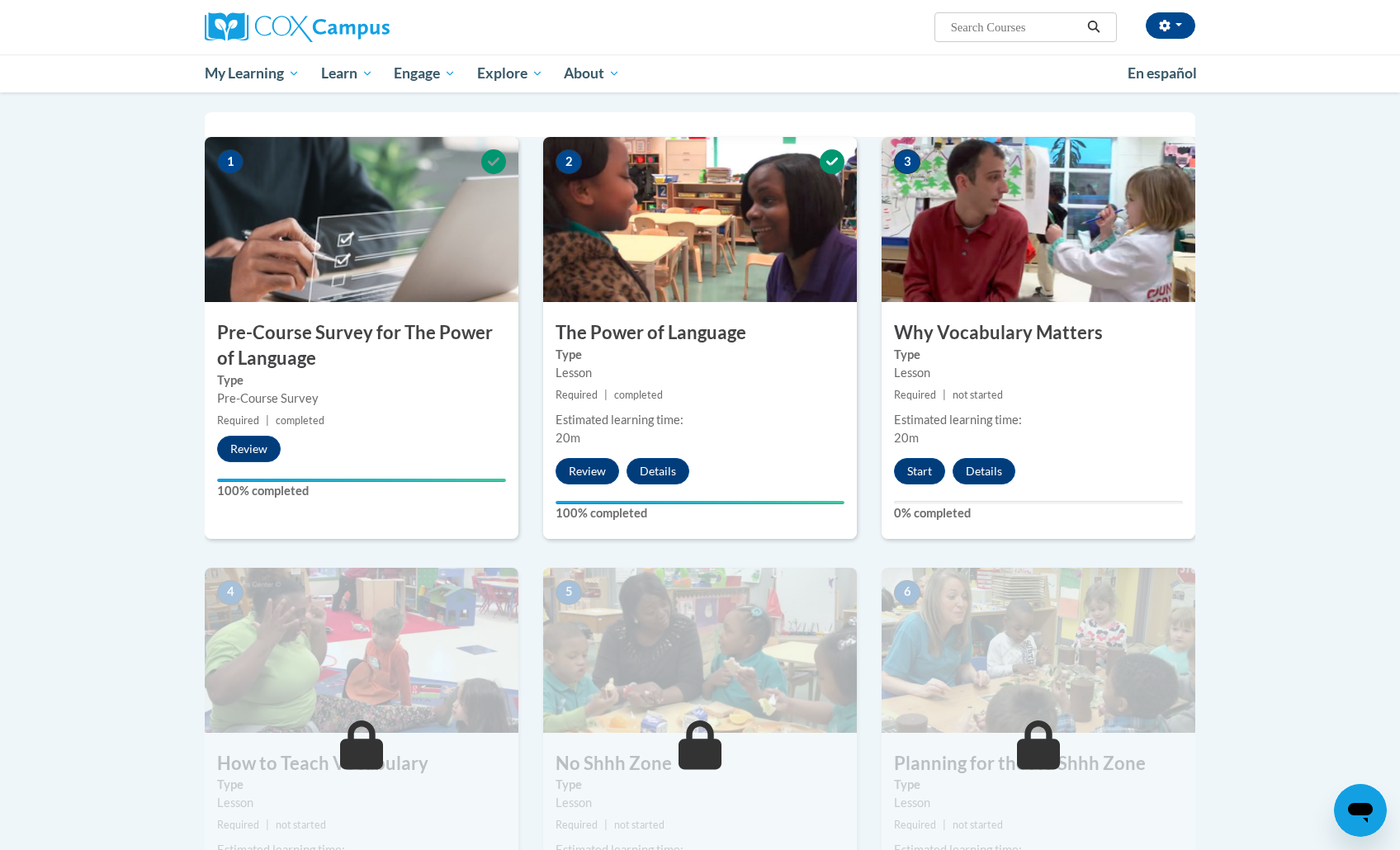
scroll to position [312, 0]
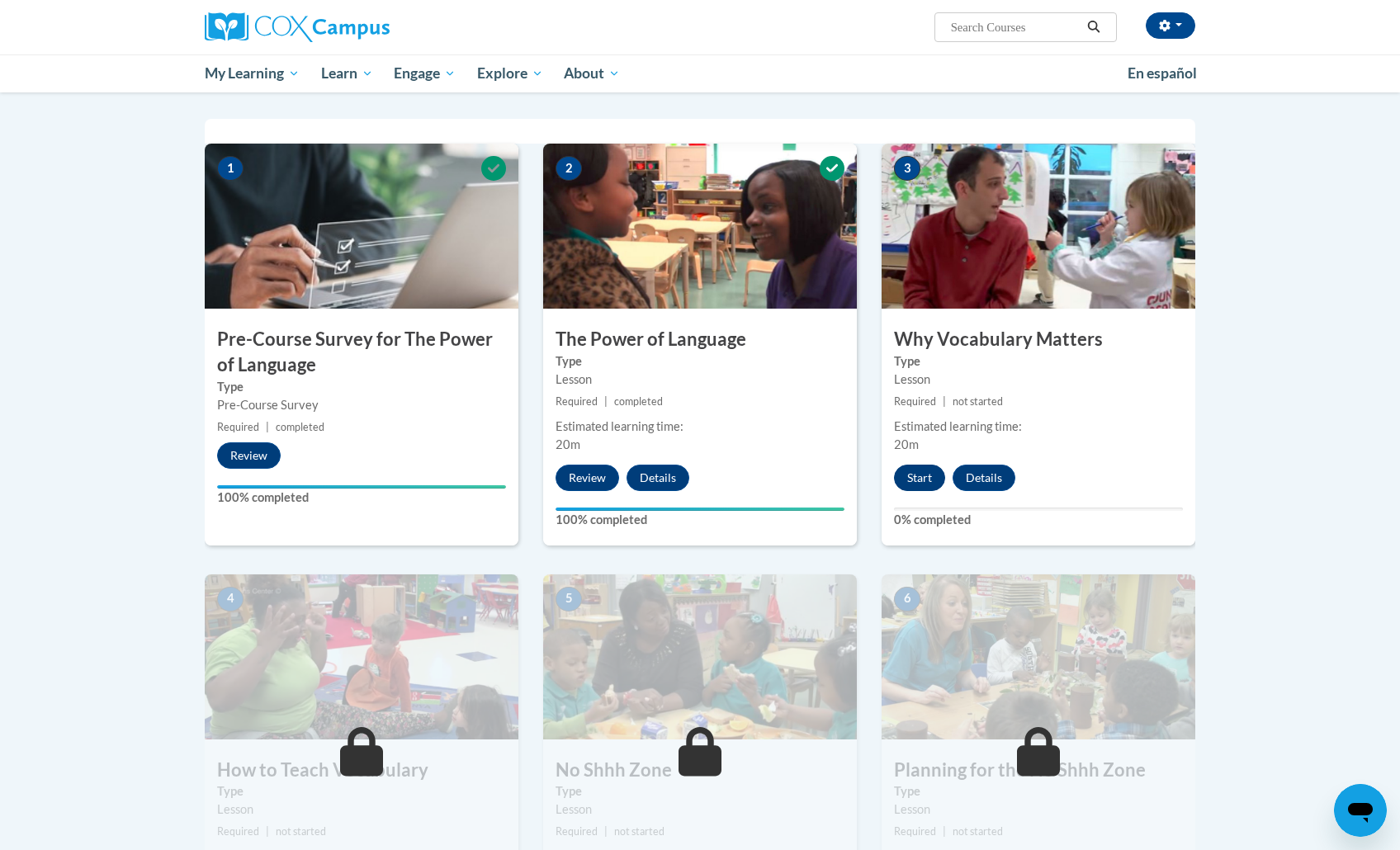
click at [919, 473] on button "Start" at bounding box center [919, 478] width 51 height 26
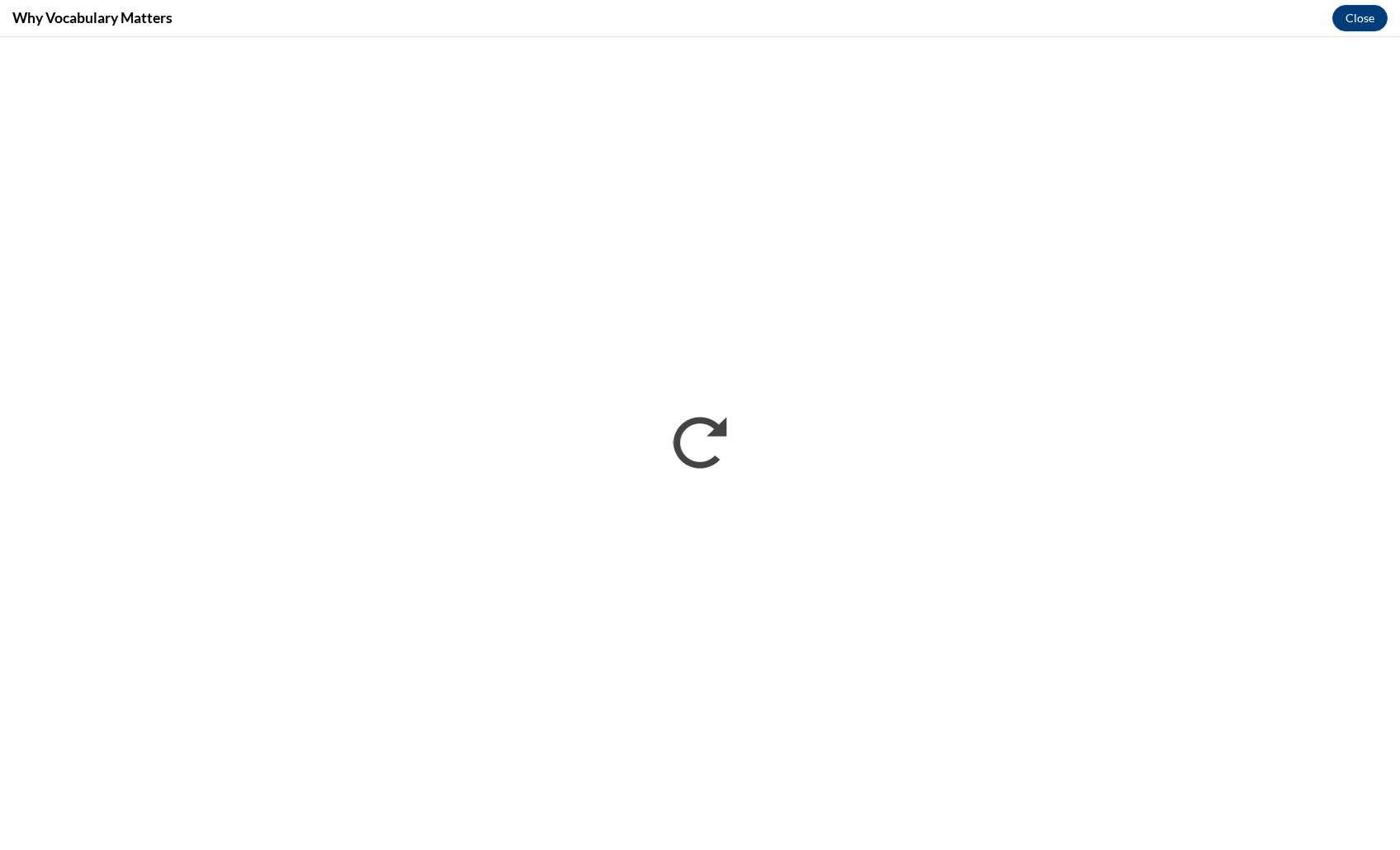
scroll to position [0, 0]
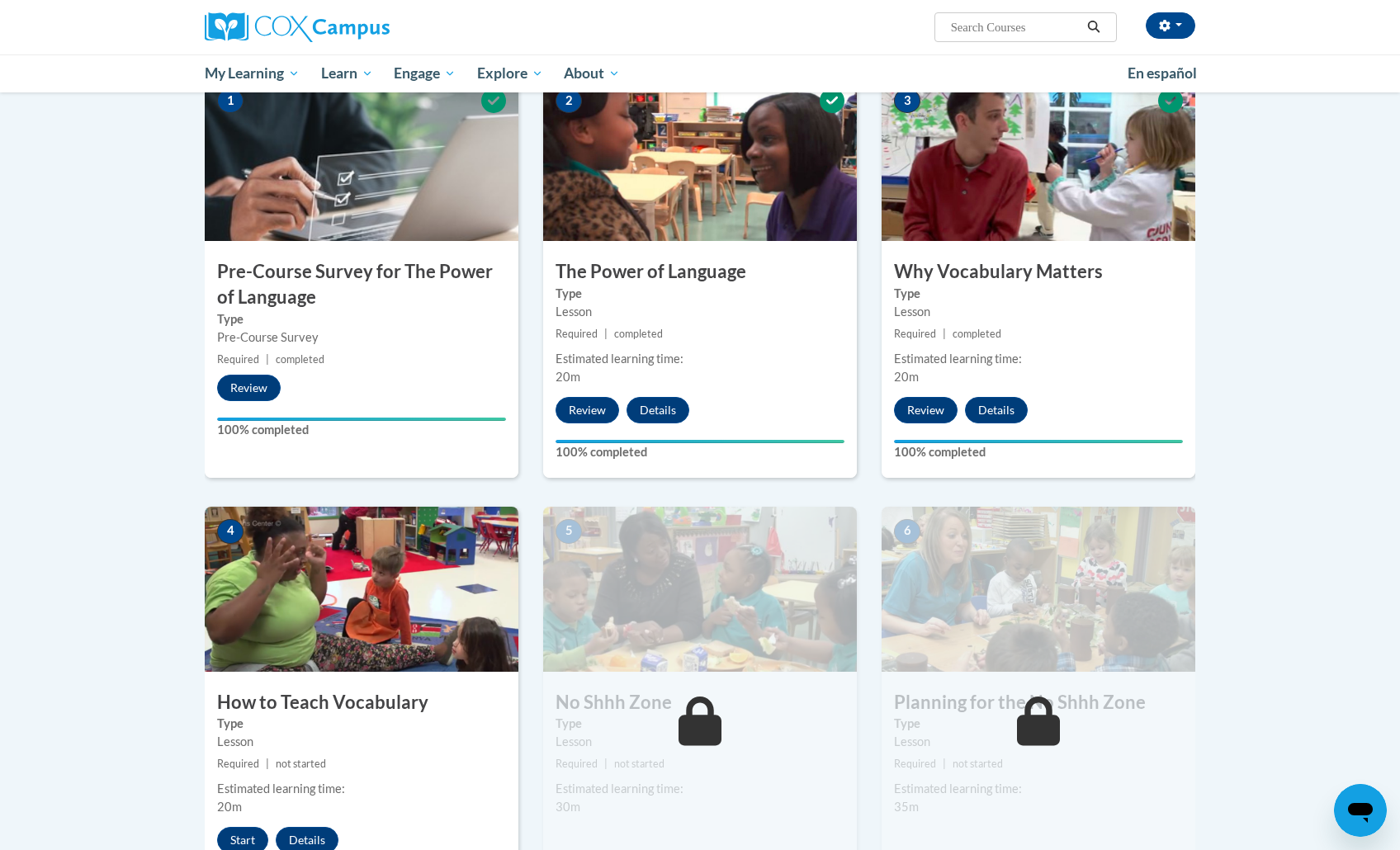
scroll to position [401, 0]
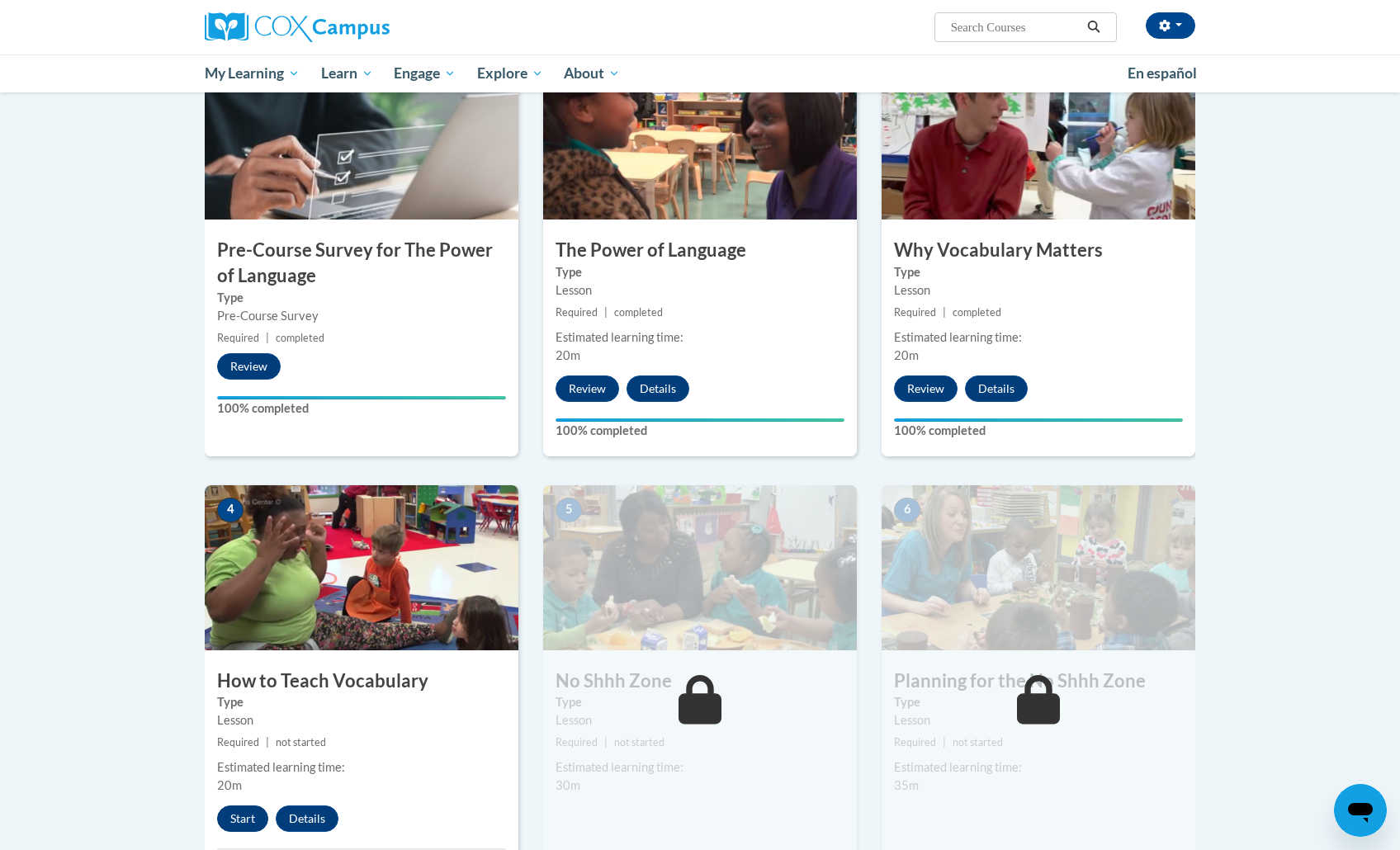
click at [257, 806] on button "Start" at bounding box center [242, 819] width 51 height 26
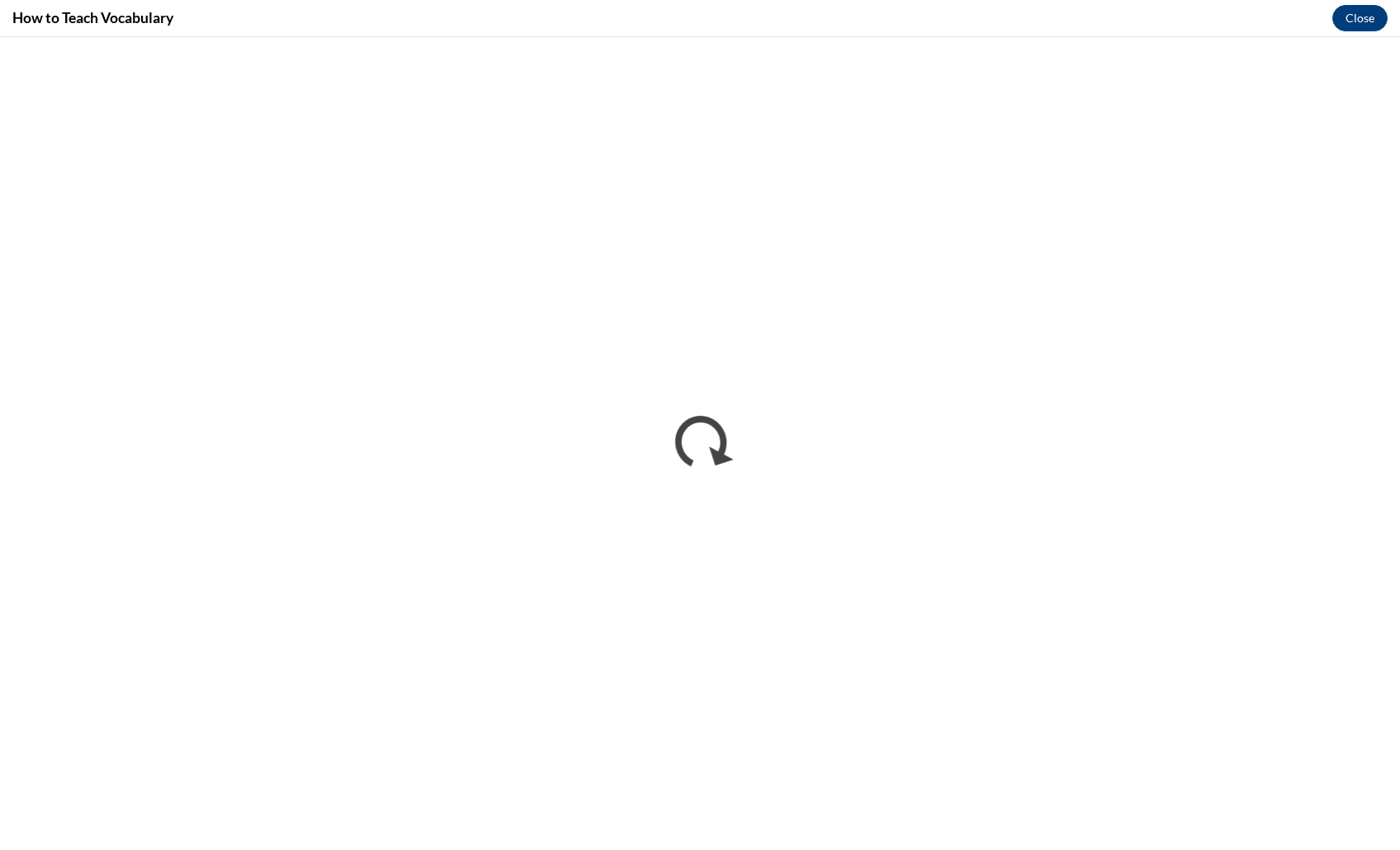
scroll to position [0, 0]
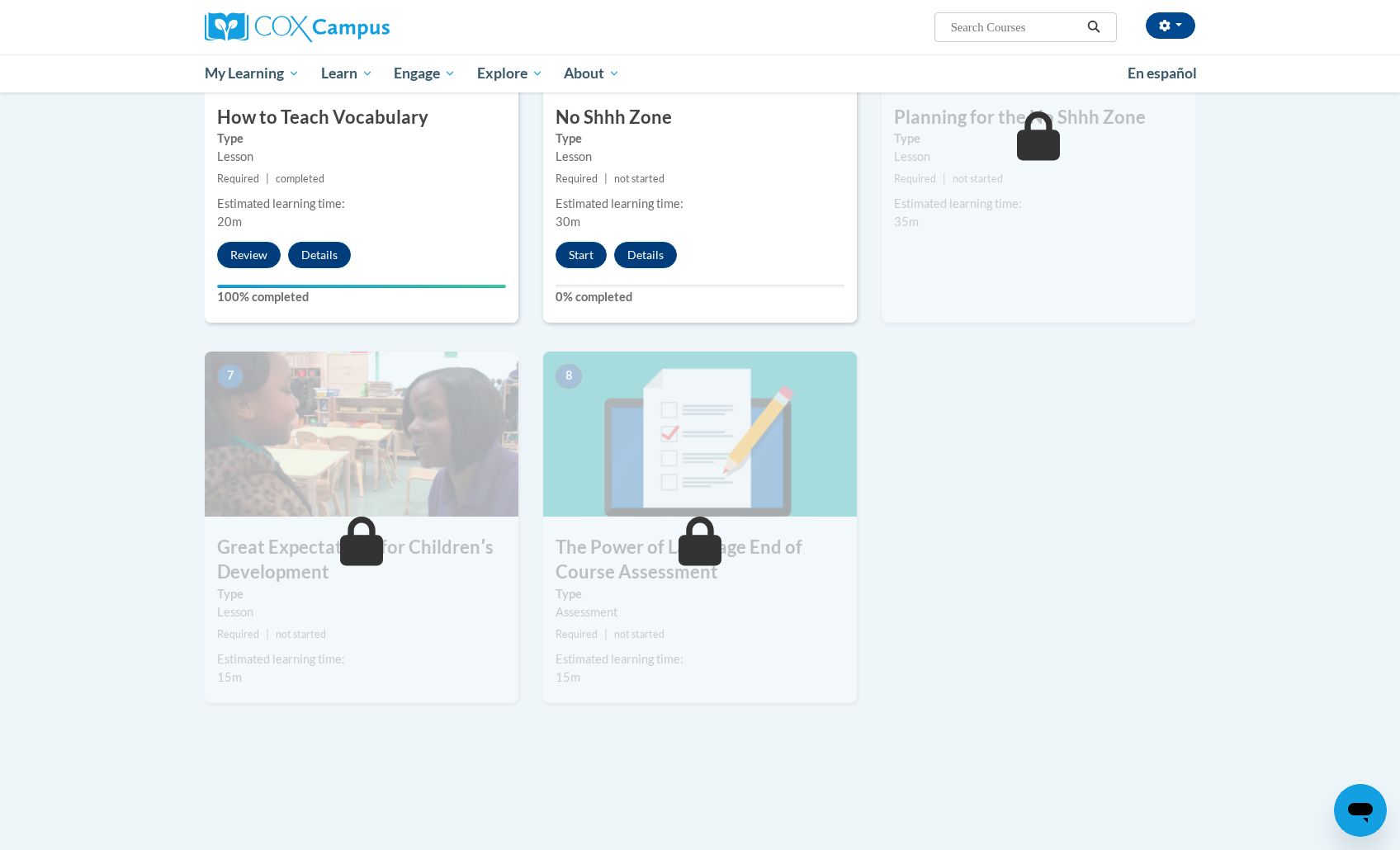
scroll to position [955, 0]
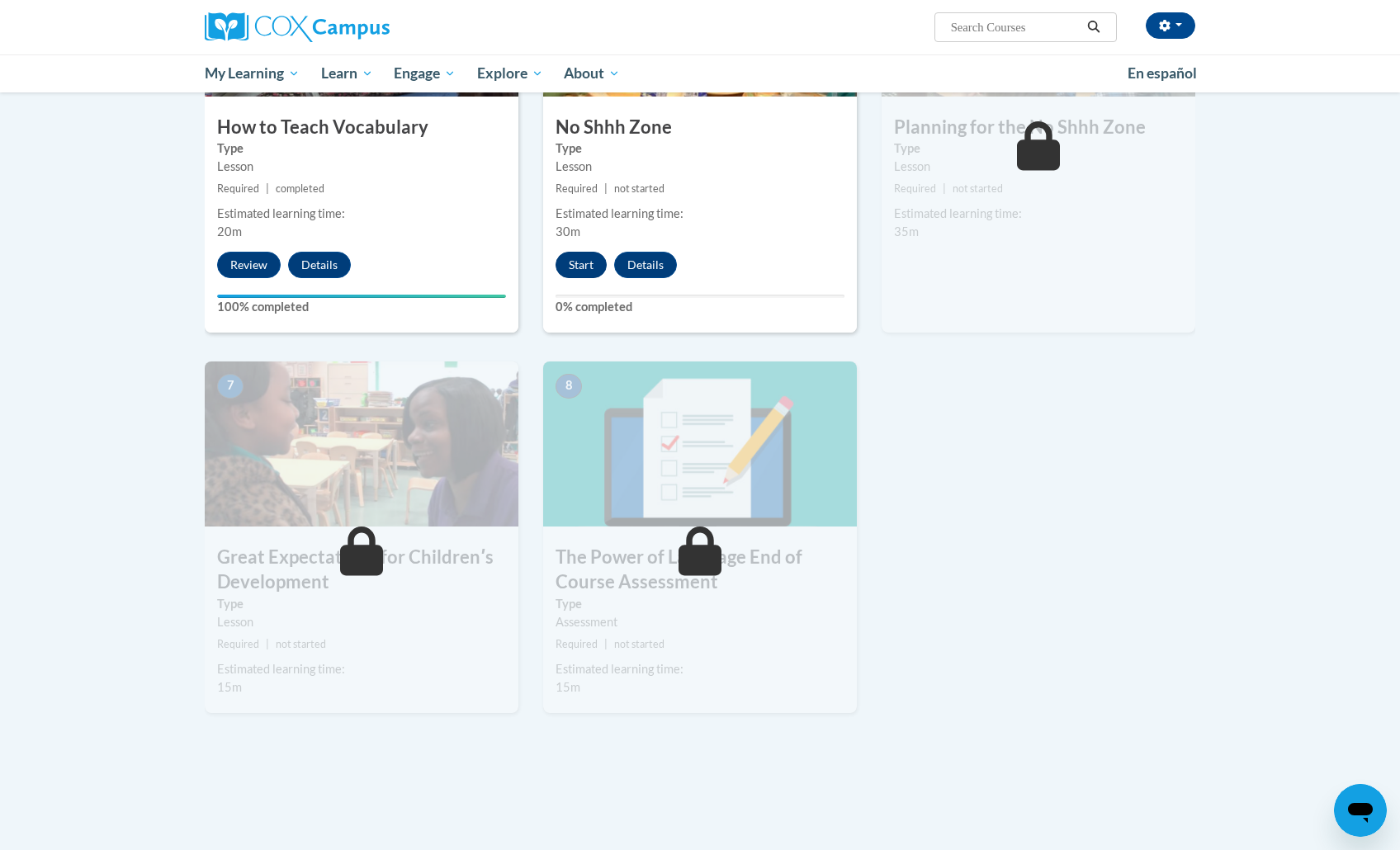
click at [598, 256] on button "Start" at bounding box center [581, 265] width 51 height 26
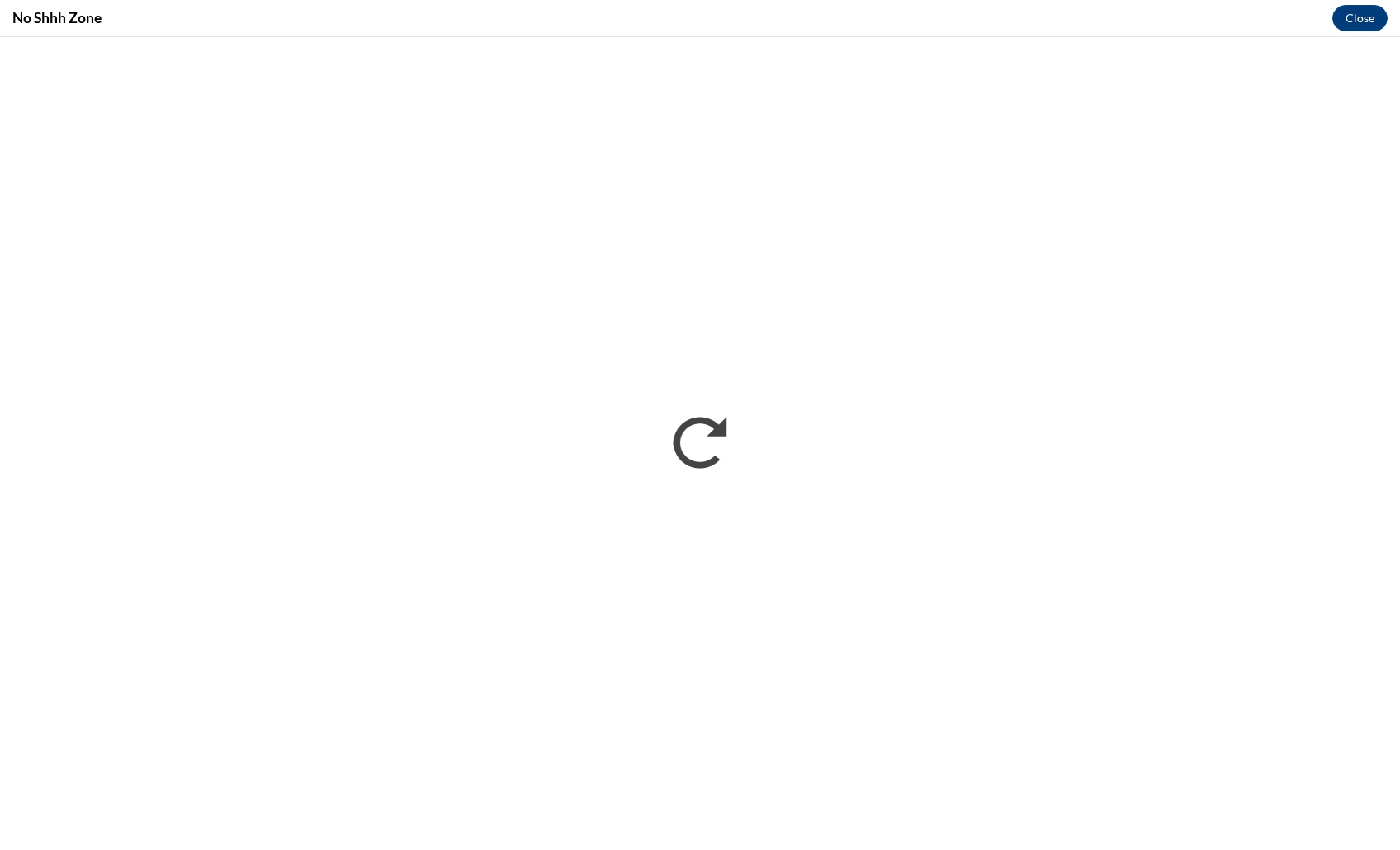
scroll to position [0, 0]
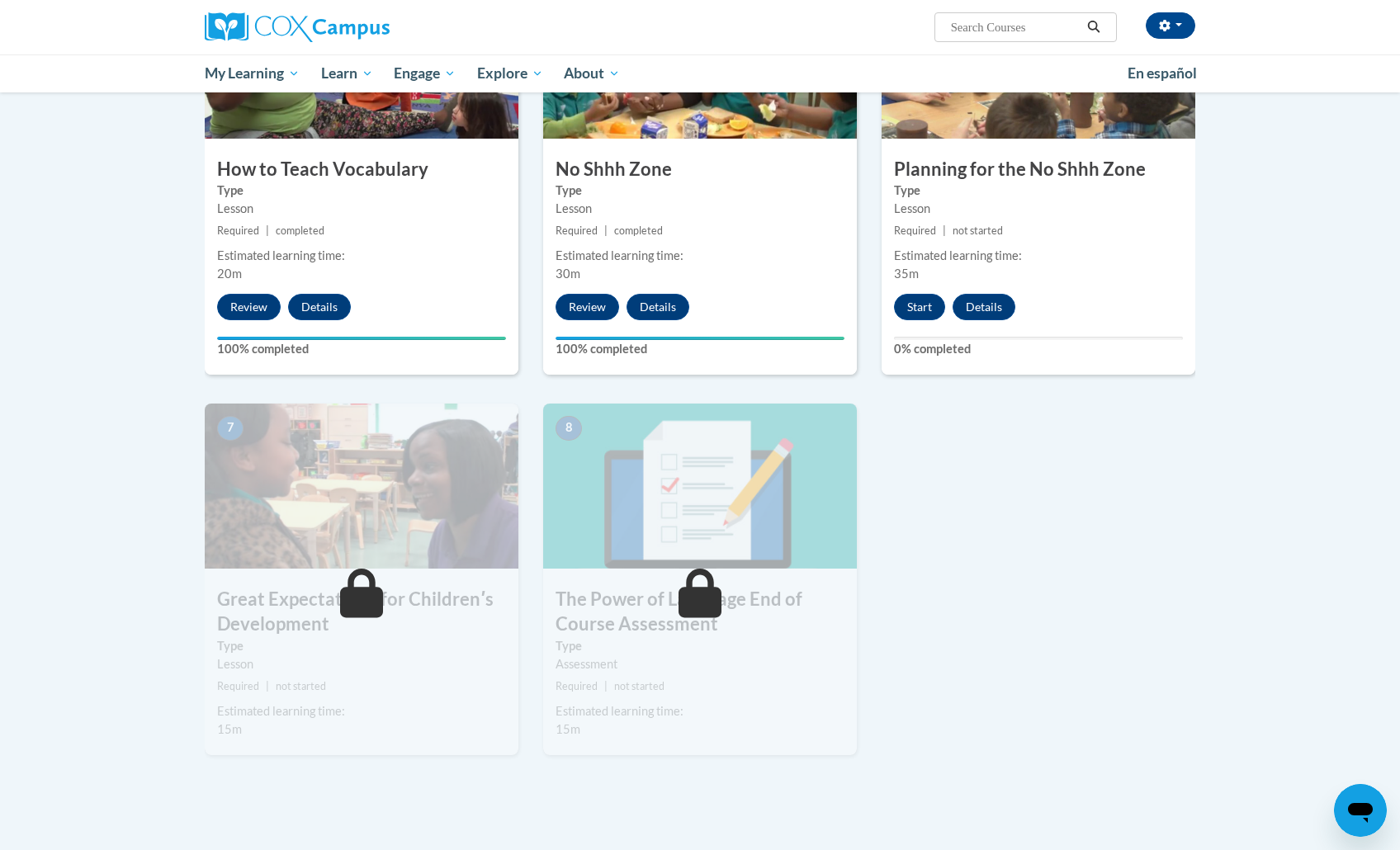
scroll to position [915, 0]
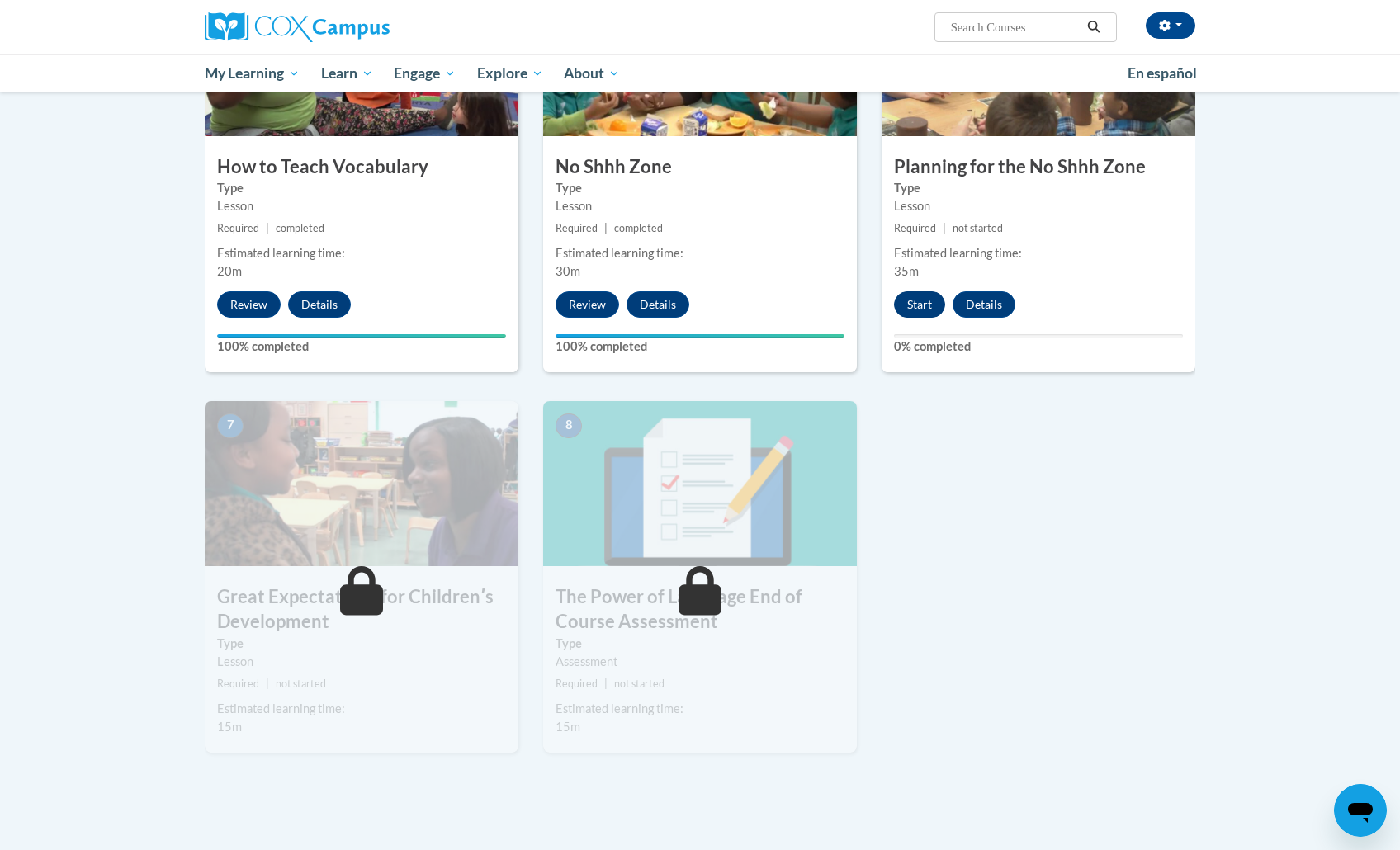
click at [918, 302] on button "Start" at bounding box center [919, 304] width 51 height 26
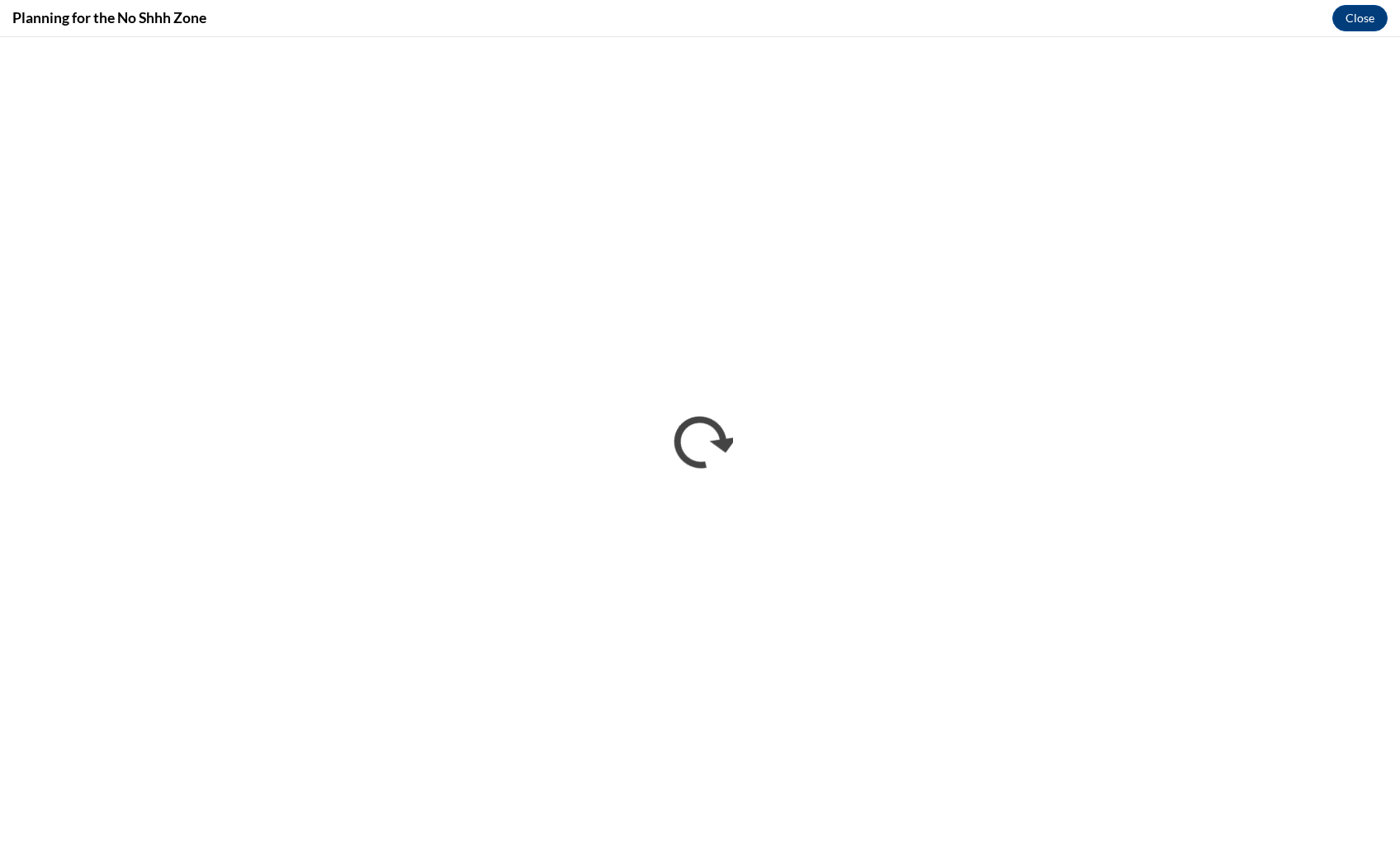
scroll to position [0, 0]
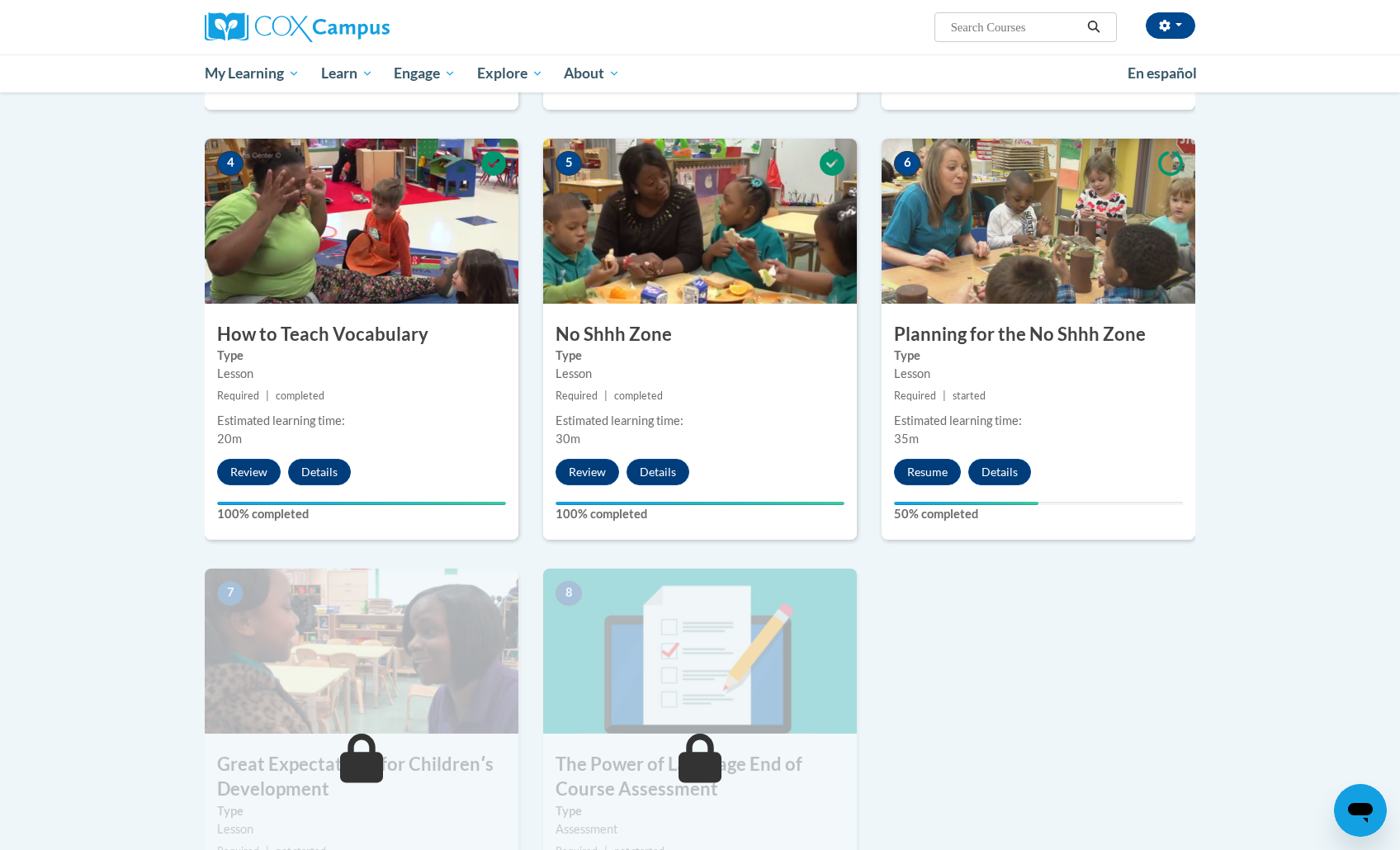
scroll to position [752, 0]
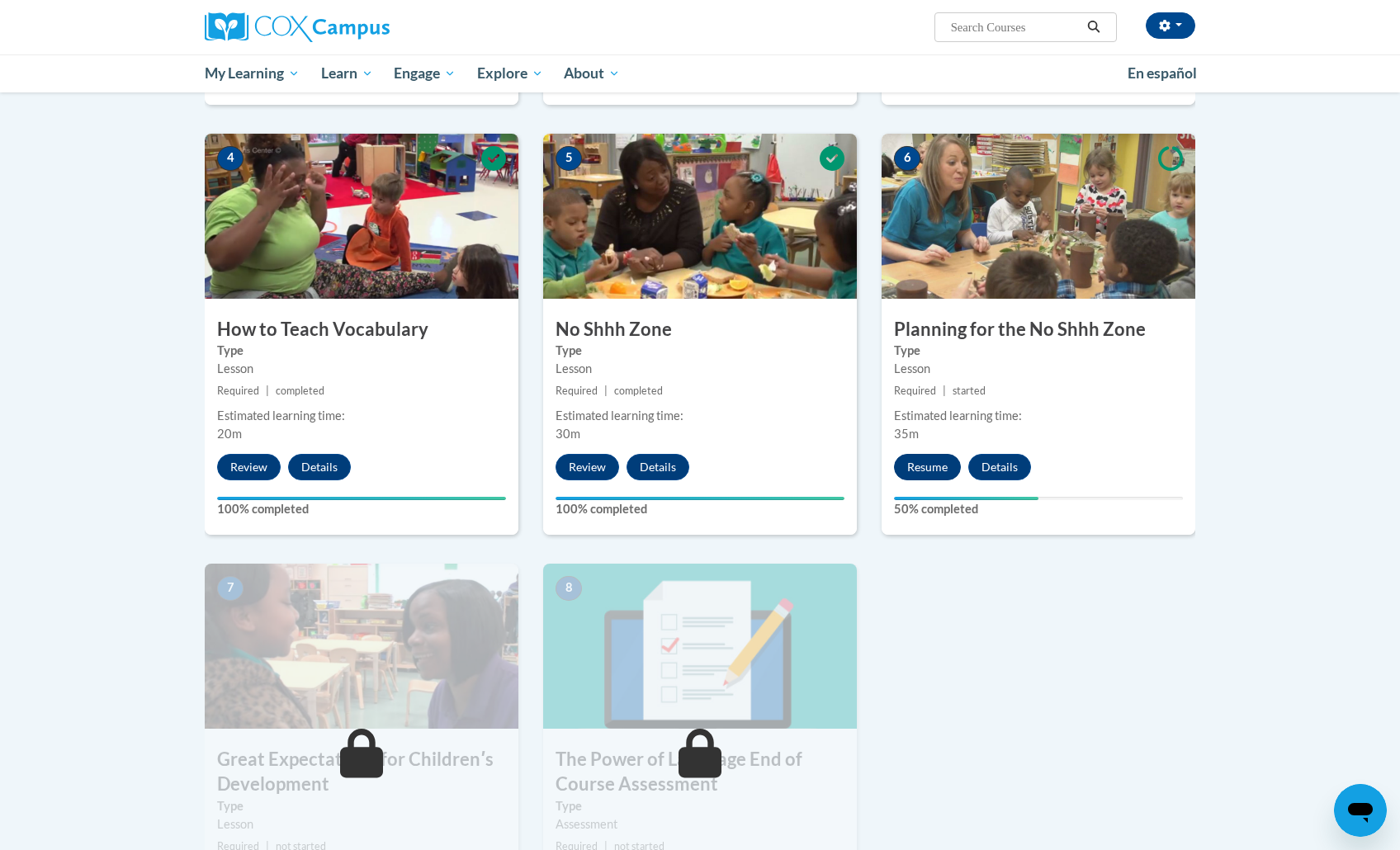
click at [952, 453] on button "Resume" at bounding box center [927, 466] width 67 height 26
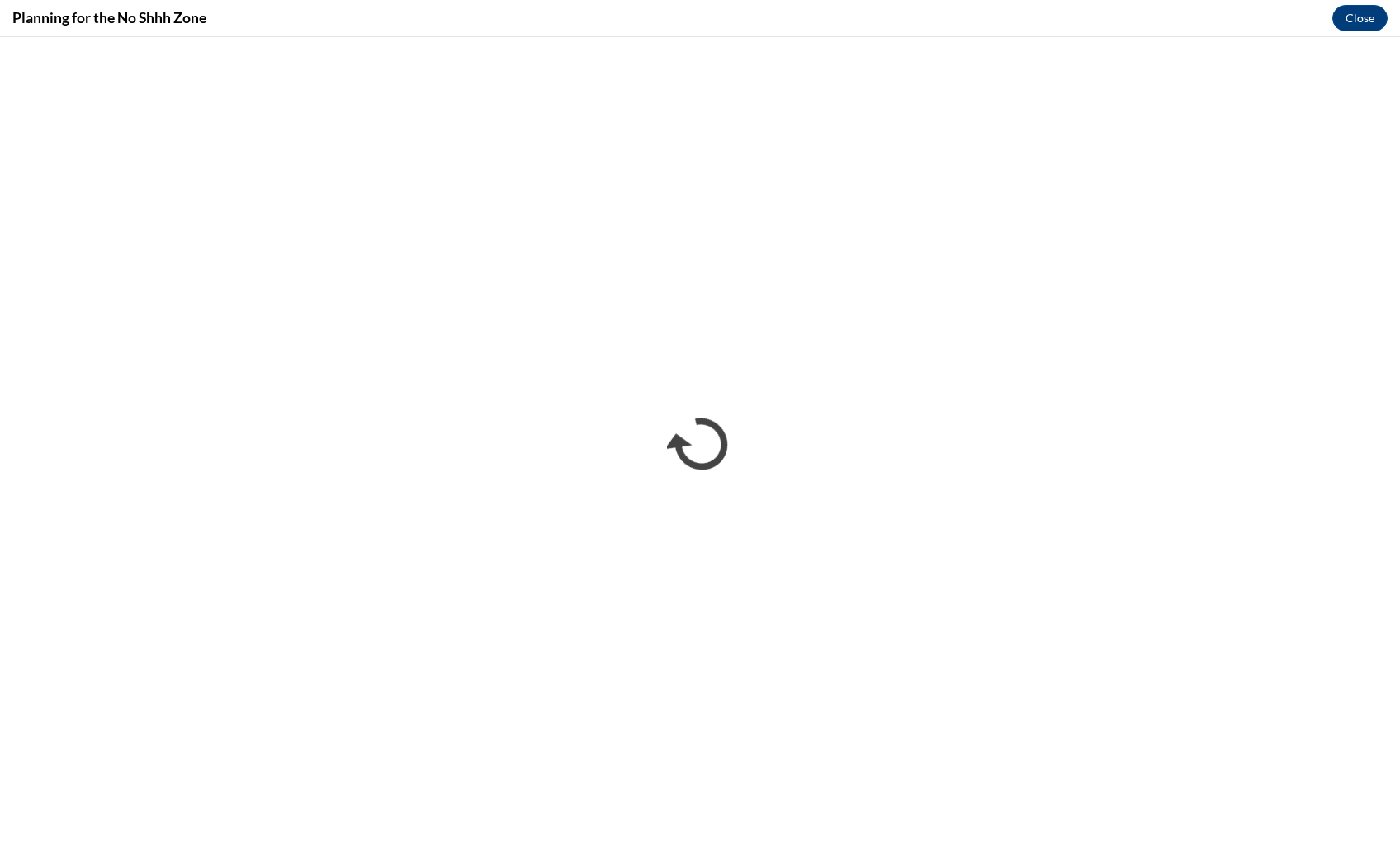
scroll to position [0, 0]
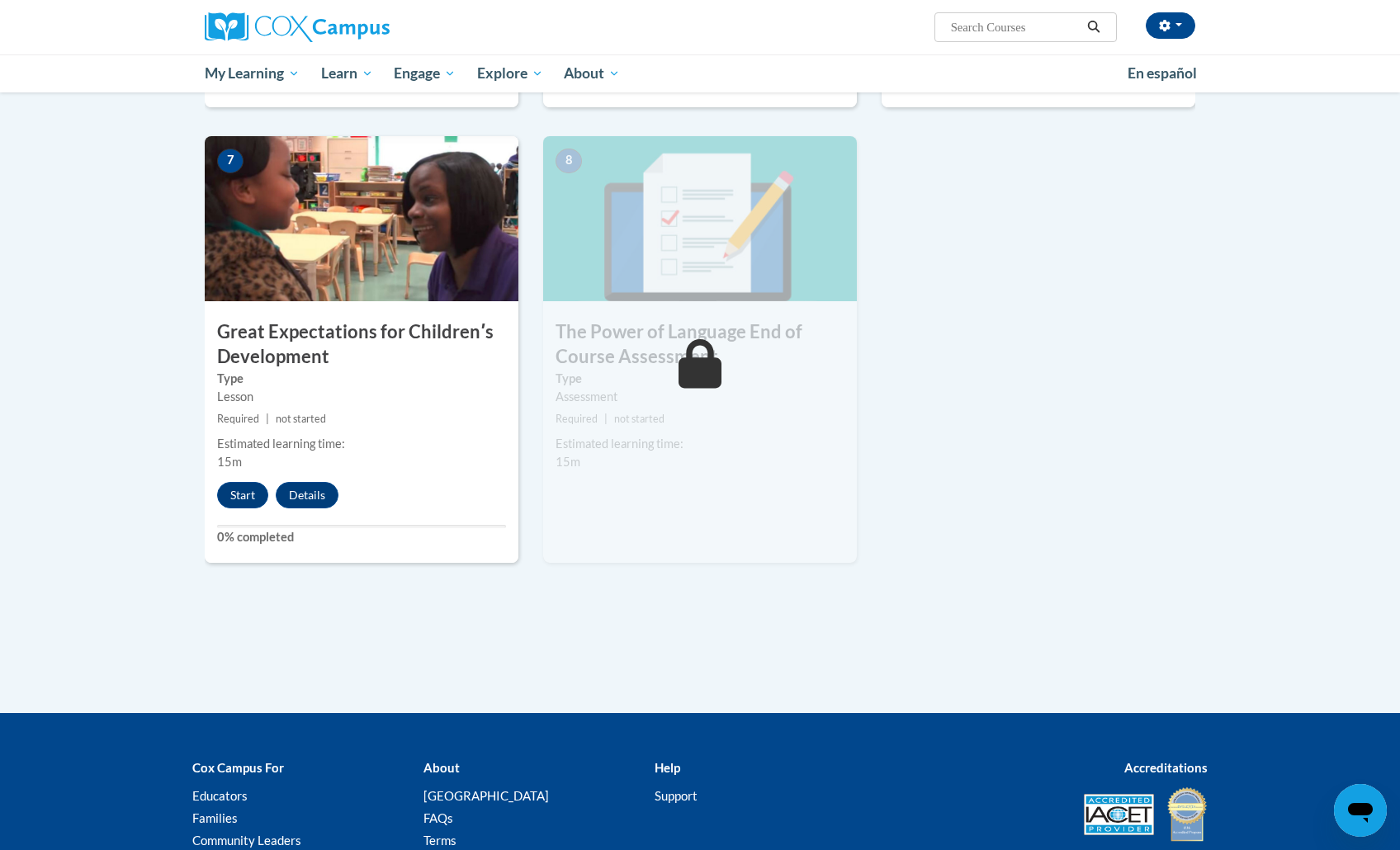
scroll to position [1166, 0]
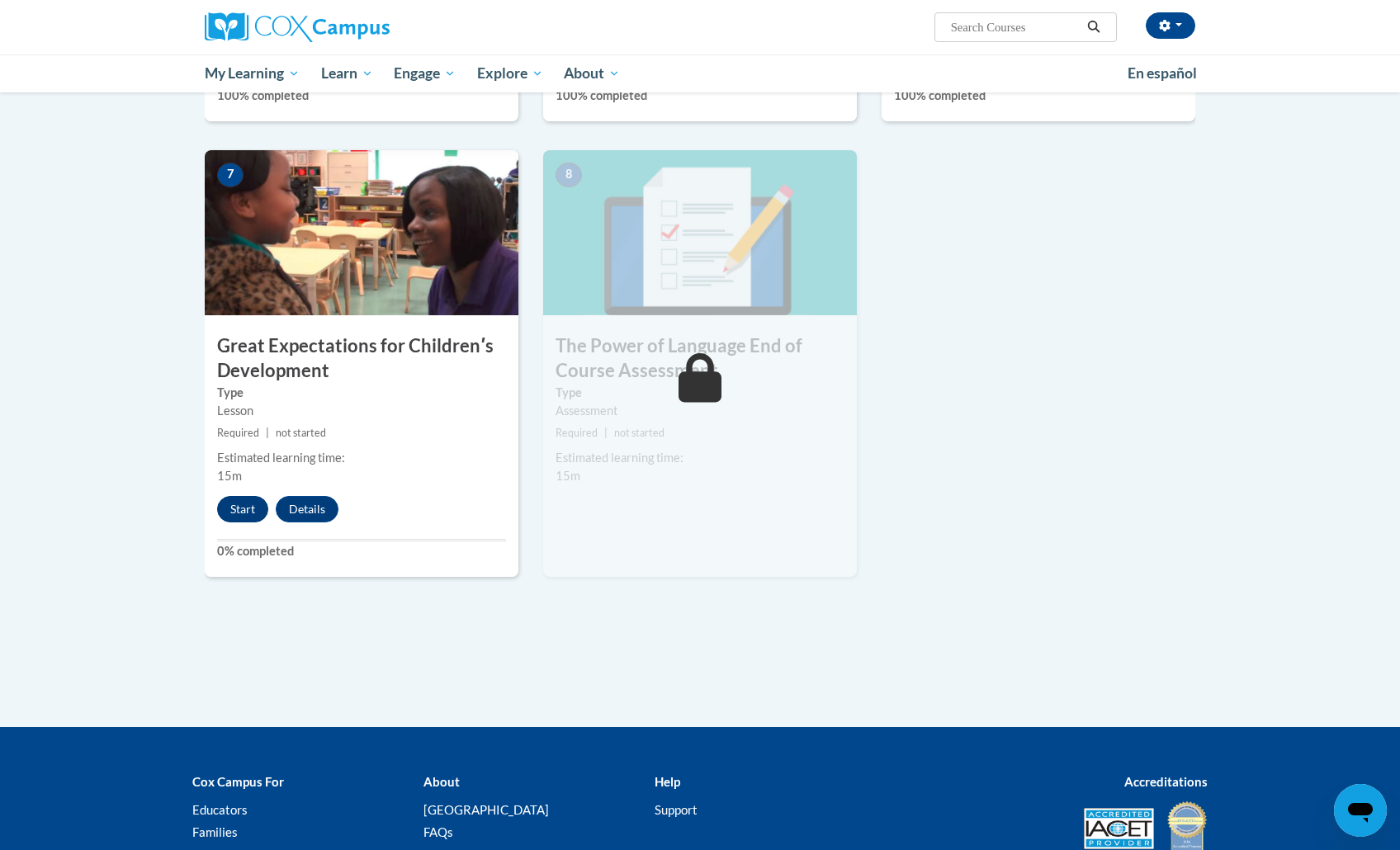
click at [242, 502] on button "Start" at bounding box center [242, 509] width 51 height 26
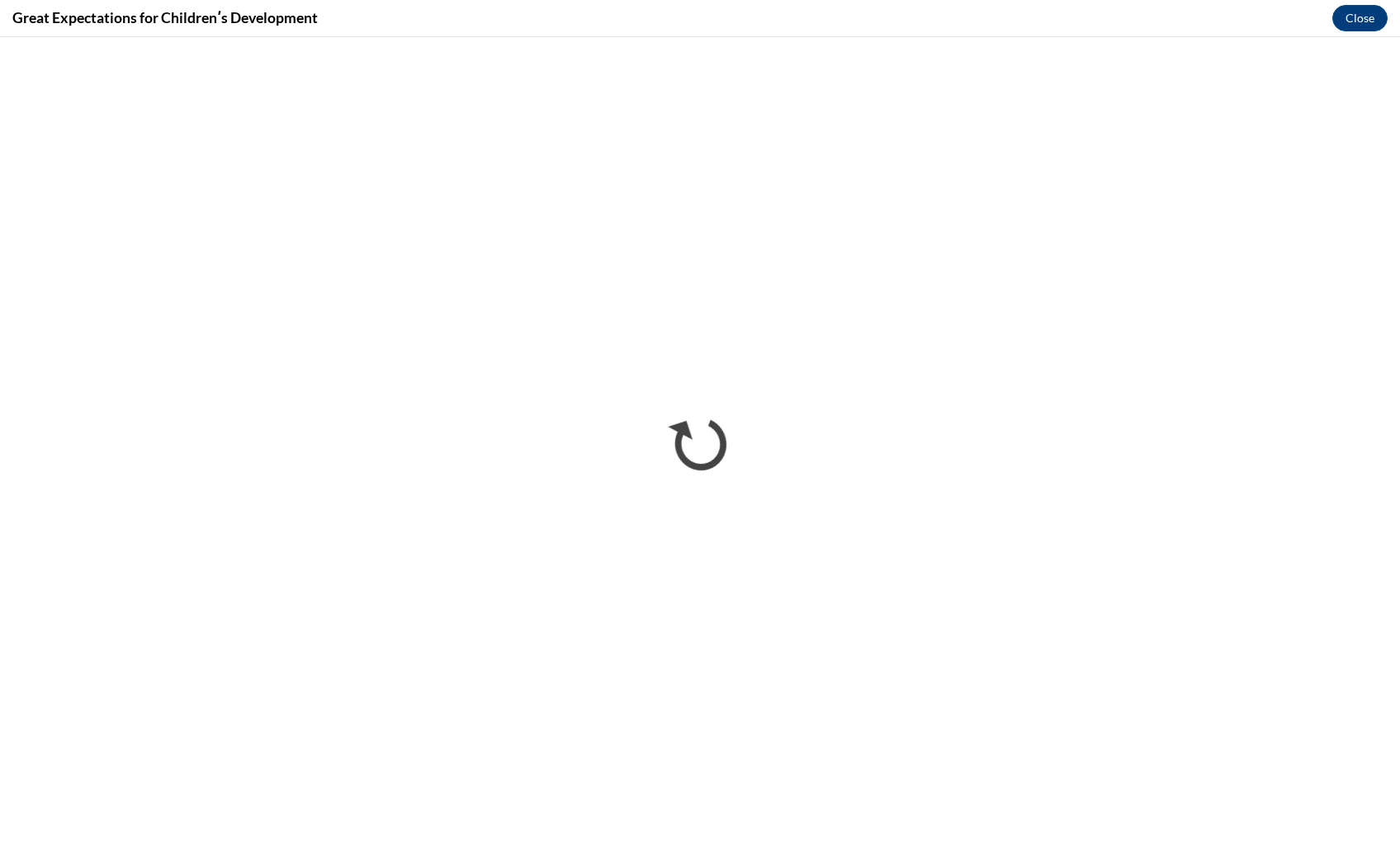
scroll to position [0, 0]
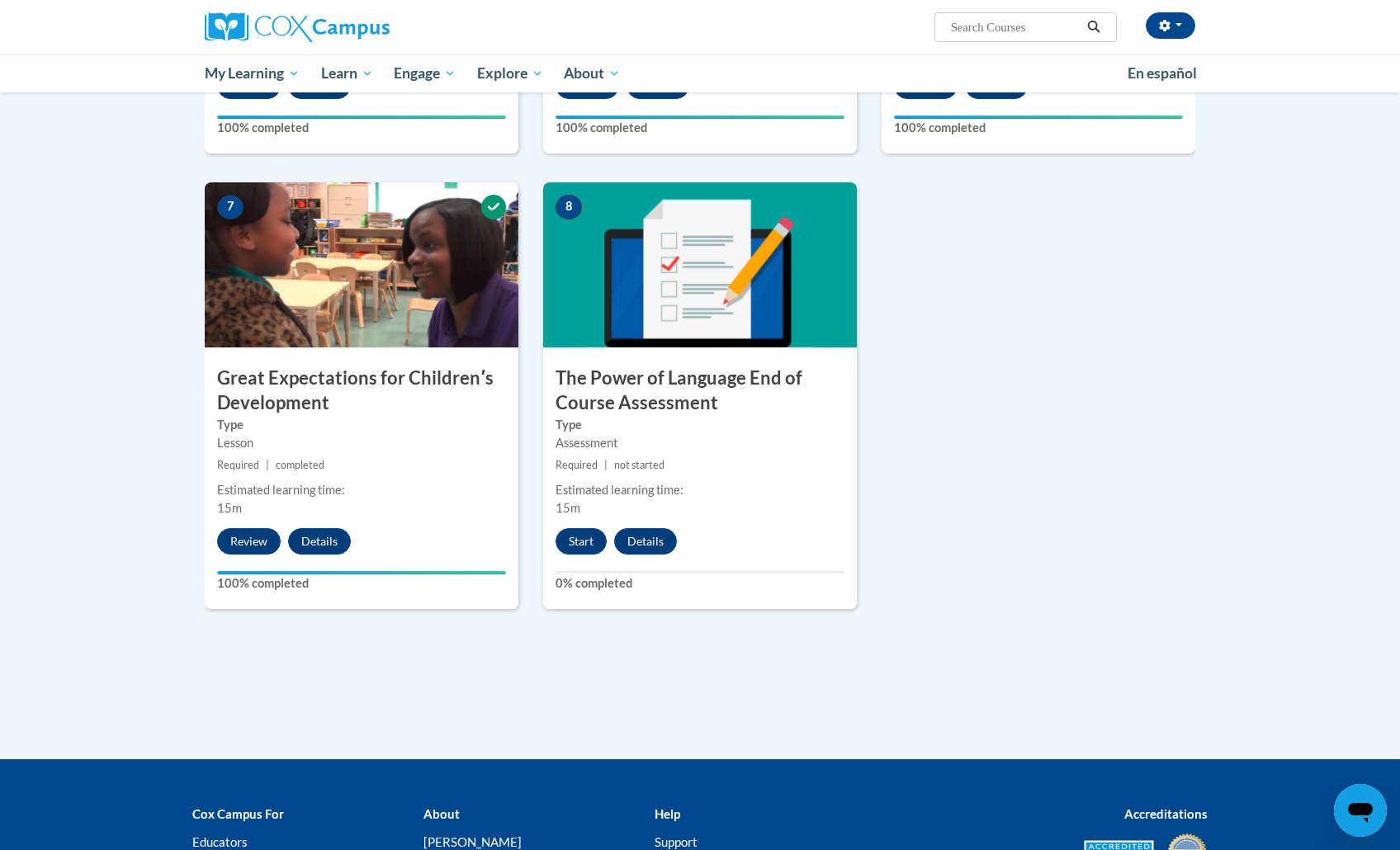
scroll to position [1165, 0]
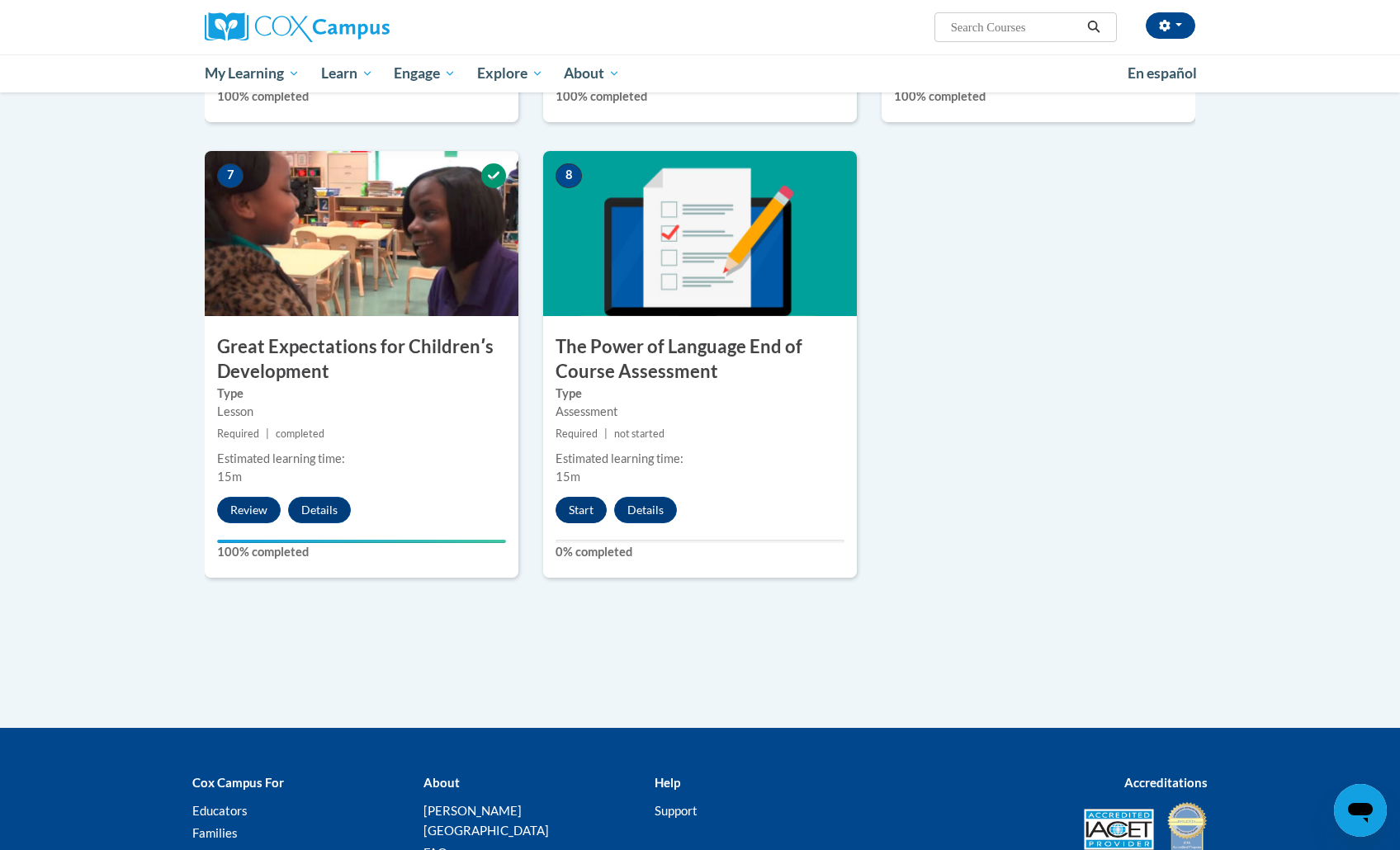
click at [585, 502] on button "Start" at bounding box center [581, 510] width 51 height 26
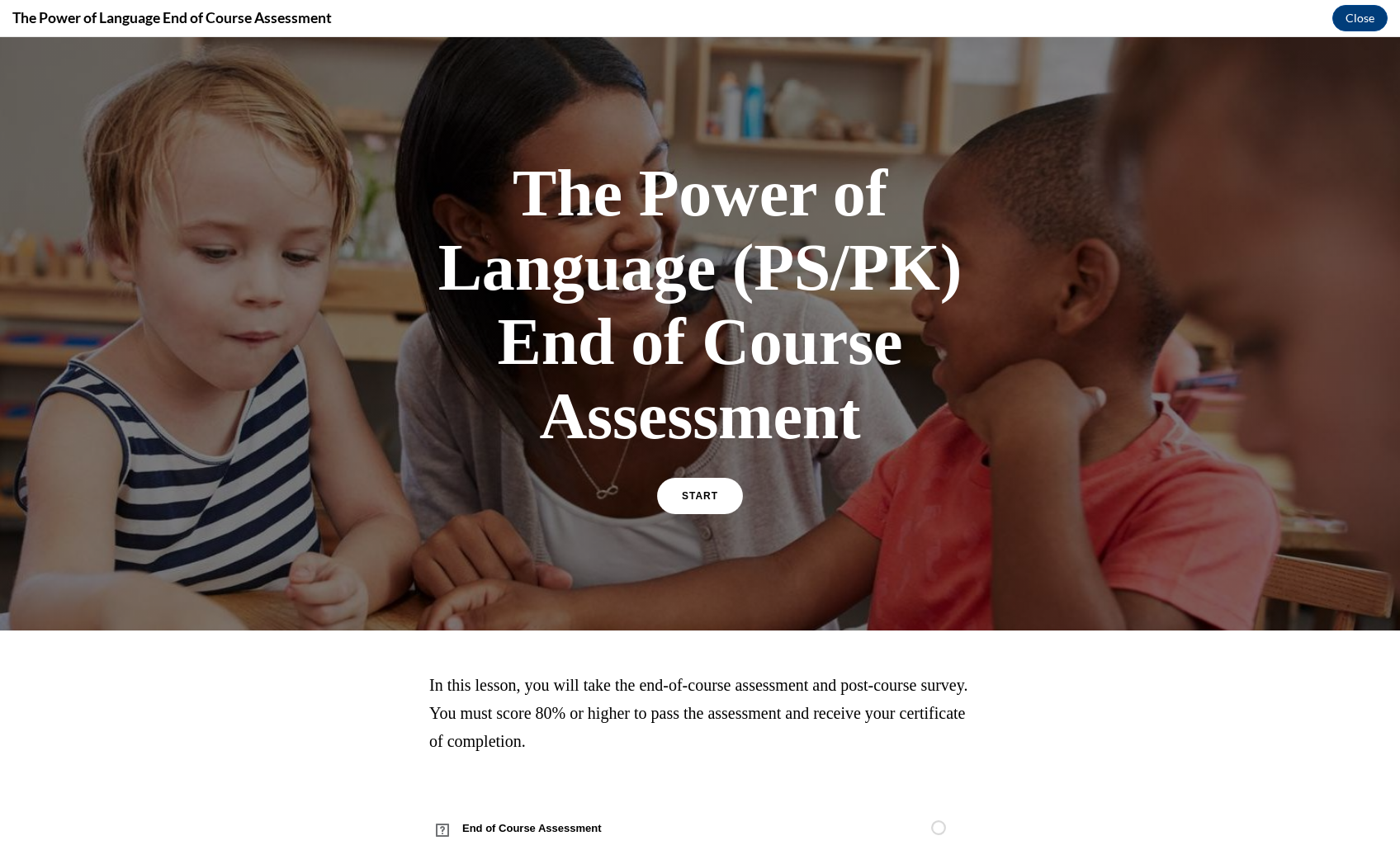
scroll to position [0, 0]
click at [724, 500] on link "START" at bounding box center [699, 496] width 90 height 38
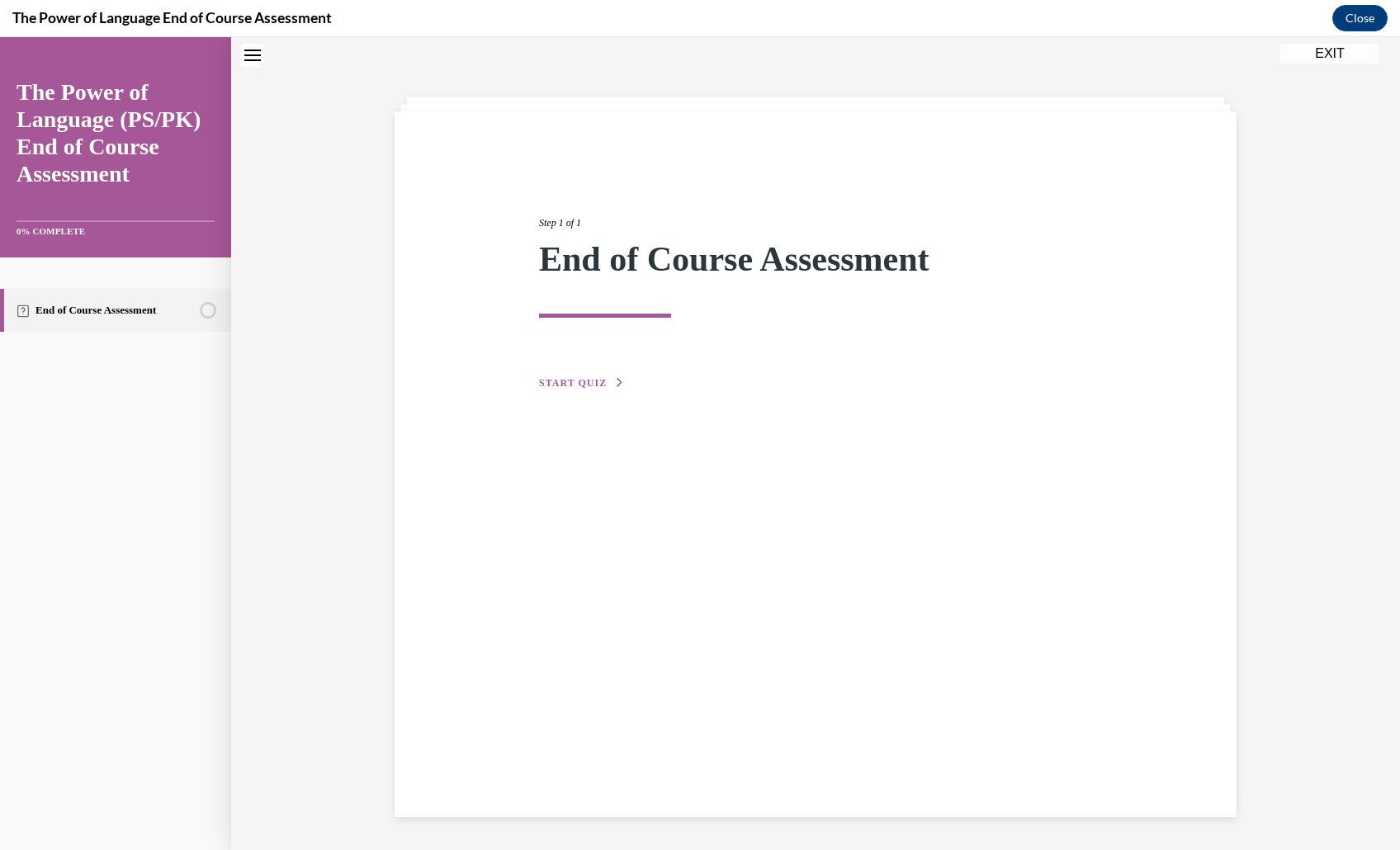
scroll to position [61, 0]
click at [557, 389] on span "START QUIZ" at bounding box center [573, 382] width 68 height 11
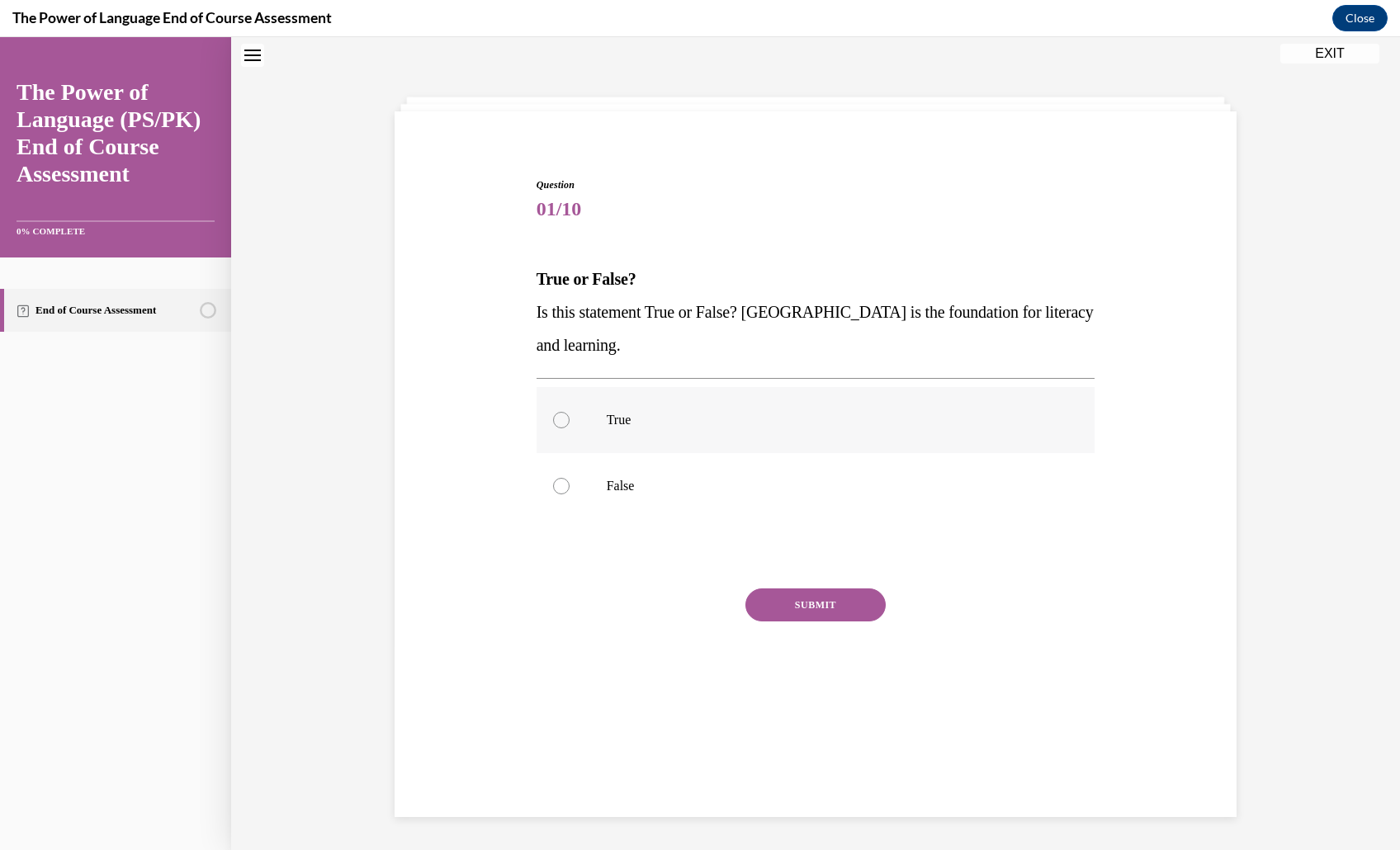
click at [614, 452] on label "True" at bounding box center [816, 420] width 559 height 66
click at [570, 428] on input "True" at bounding box center [561, 419] width 17 height 17
radio input "true"
click at [774, 622] on button "SUBMIT" at bounding box center [815, 605] width 140 height 33
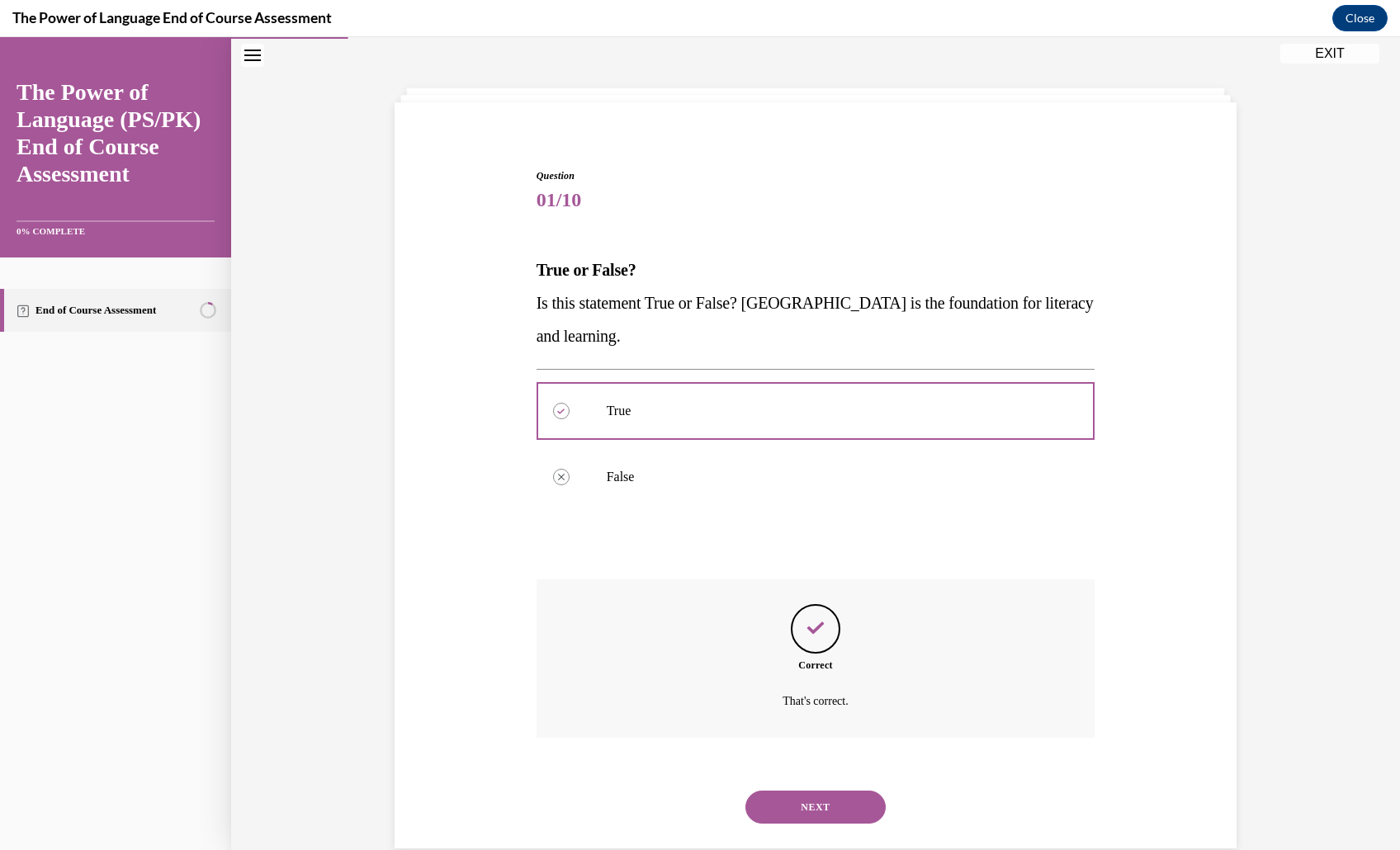
scroll to position [183, 0]
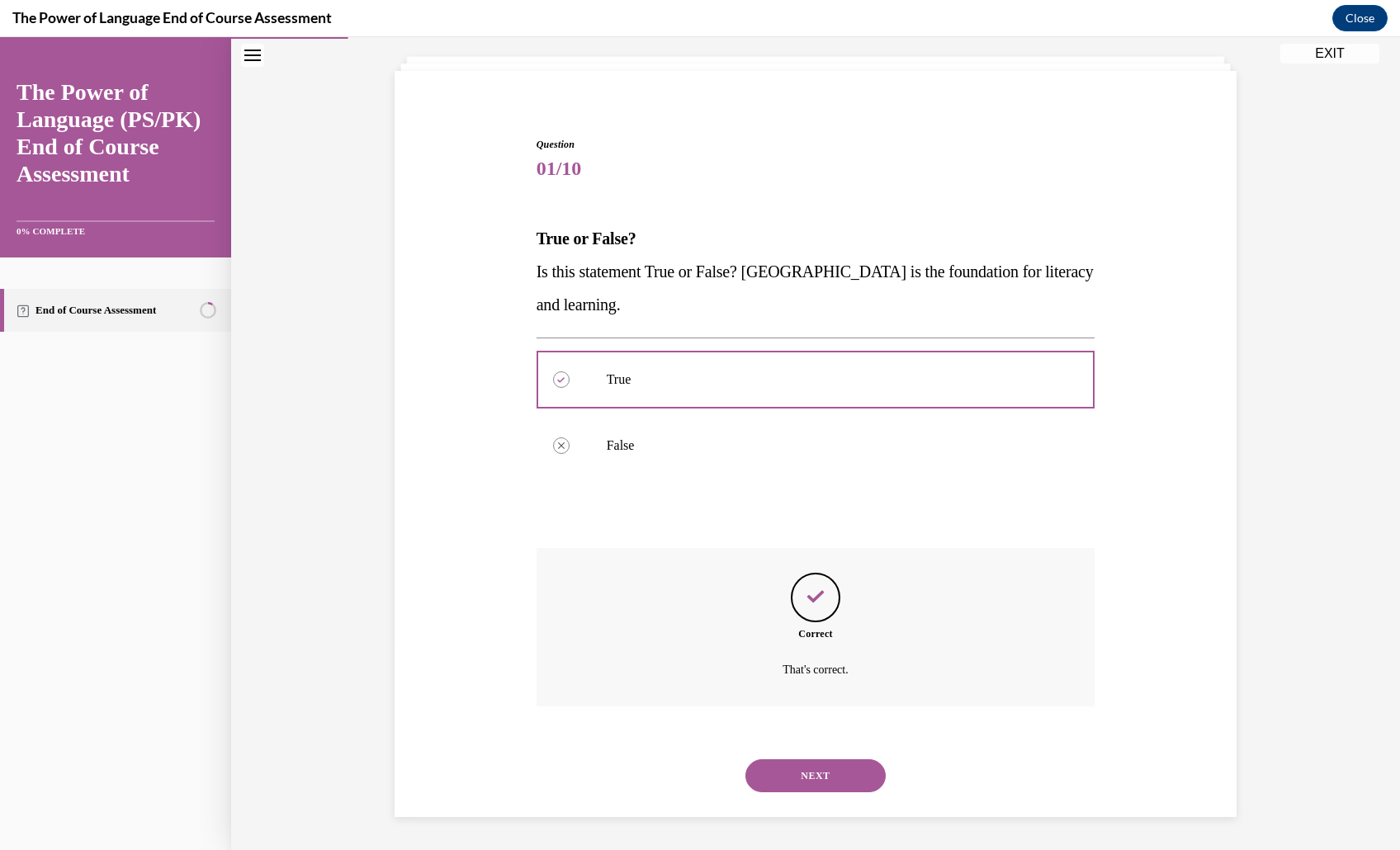
click at [859, 759] on button "NEXT" at bounding box center [815, 776] width 140 height 33
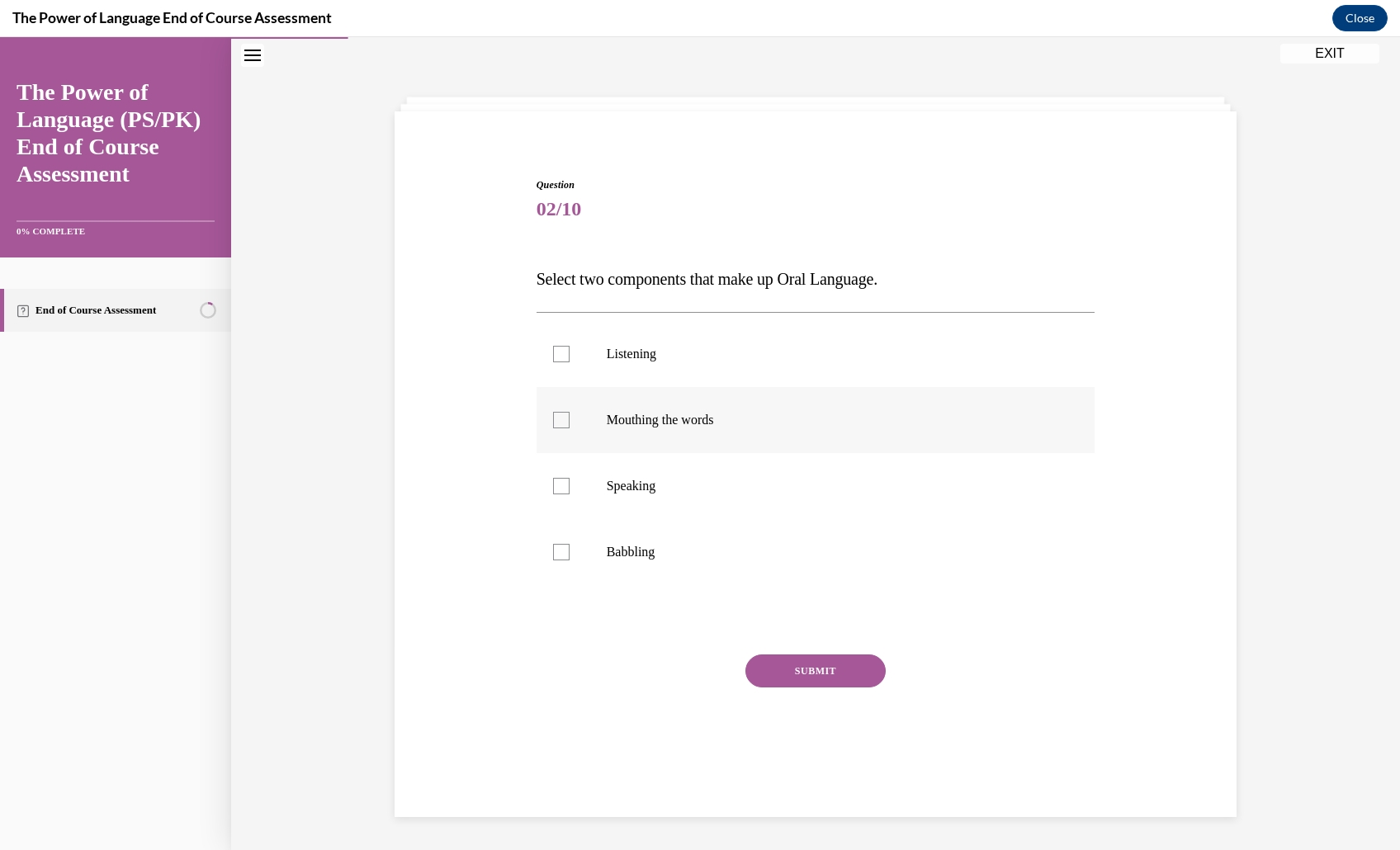
click at [790, 405] on label "Mouthing the words" at bounding box center [816, 420] width 559 height 66
click at [570, 411] on input "Mouthing the words" at bounding box center [561, 419] width 17 height 17
checkbox input "true"
click at [766, 478] on p "Speaking" at bounding box center [830, 486] width 447 height 17
click at [570, 478] on input "Speaking" at bounding box center [561, 486] width 17 height 17
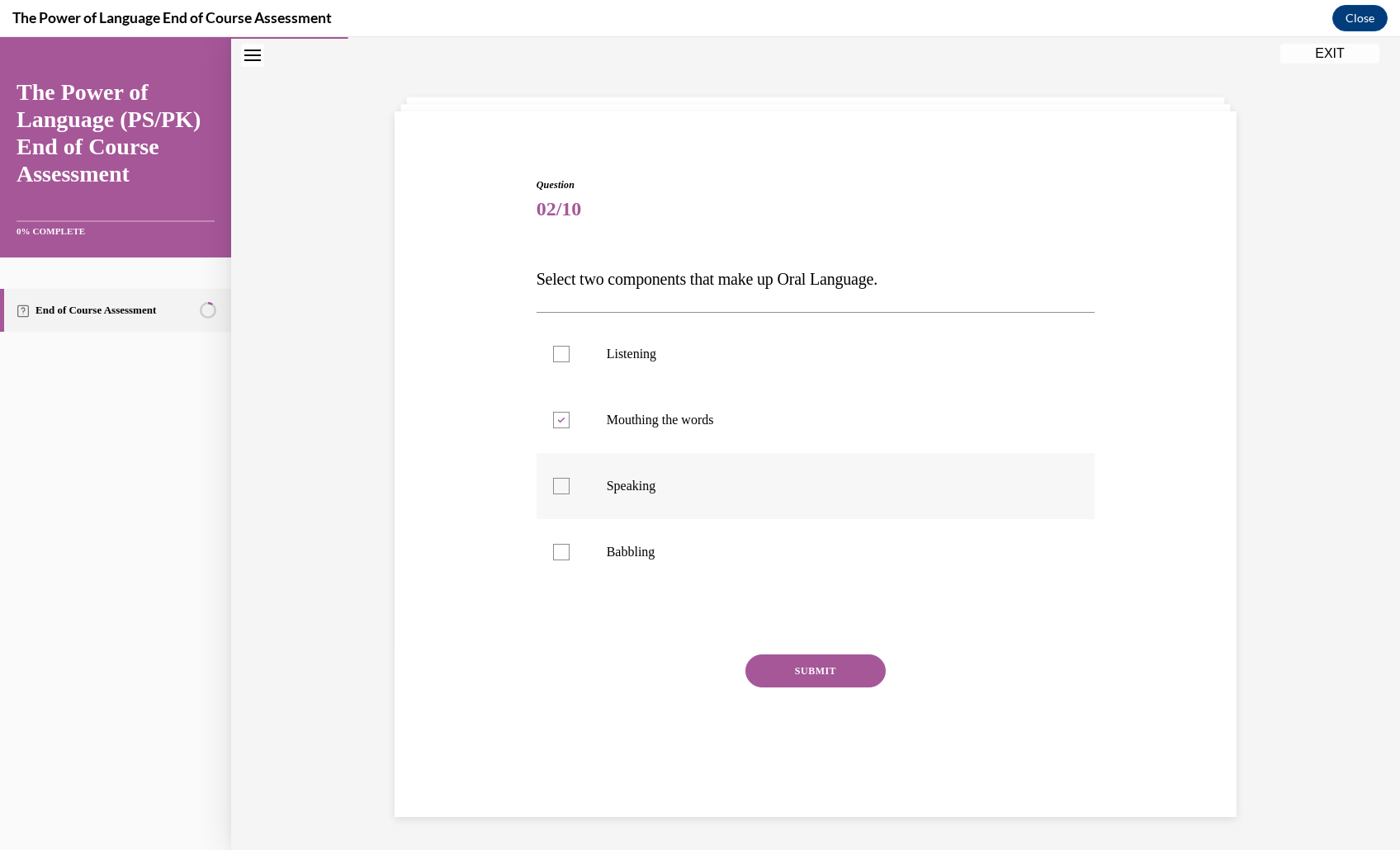
checkbox input "true"
click at [836, 687] on button "SUBMIT" at bounding box center [815, 670] width 140 height 33
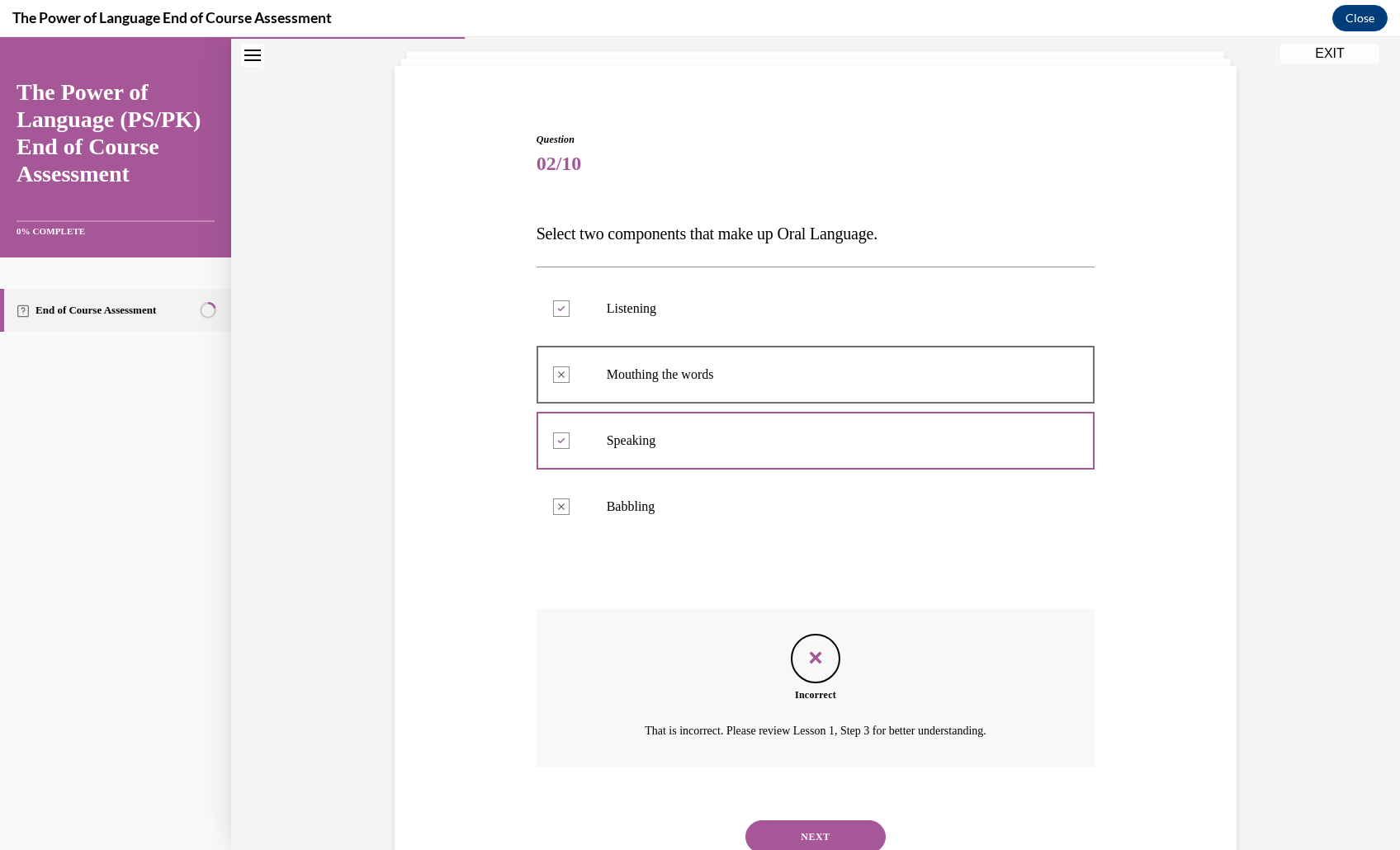
scroll to position [309, 0]
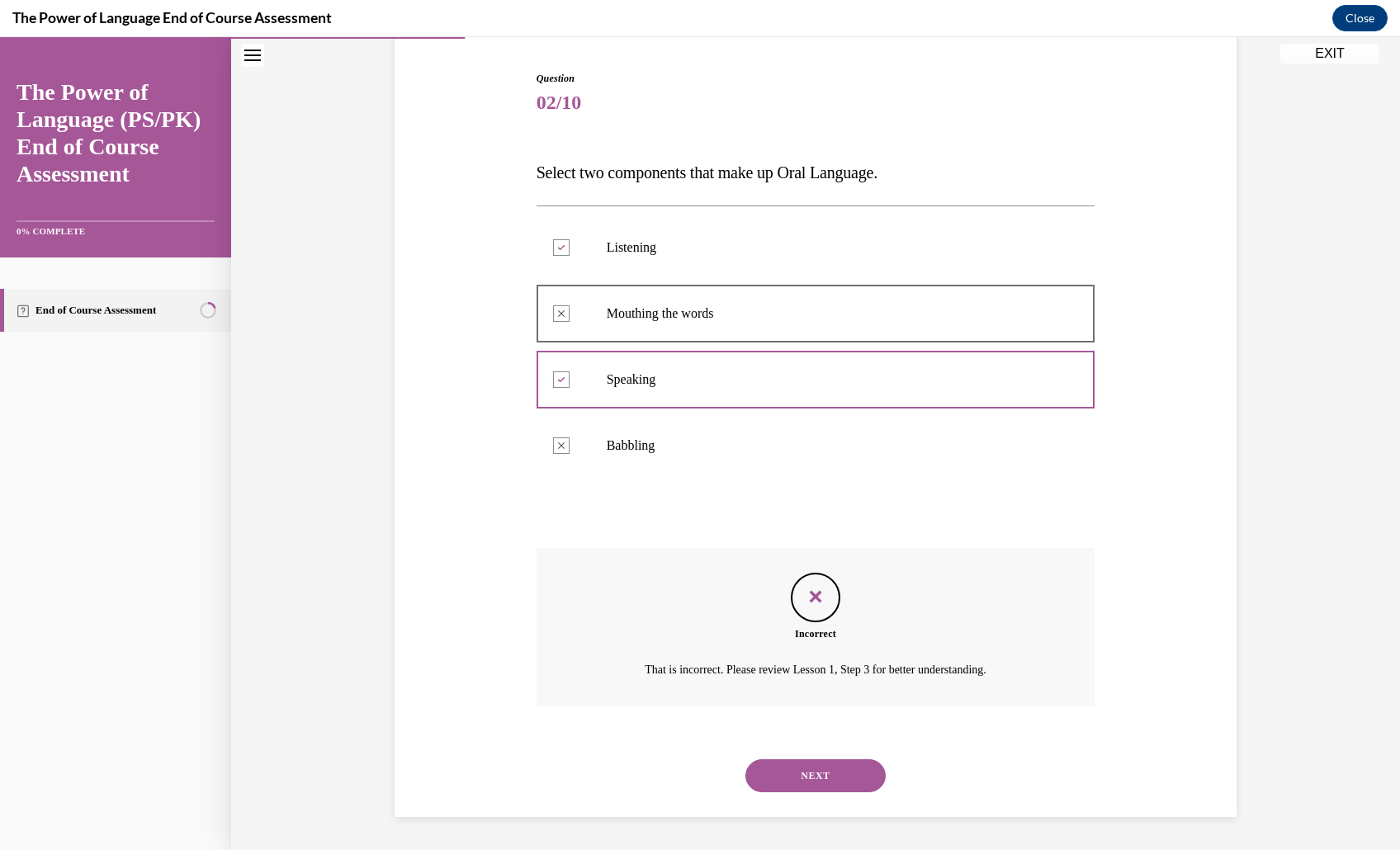
click at [832, 759] on button "NEXT" at bounding box center [815, 776] width 140 height 33
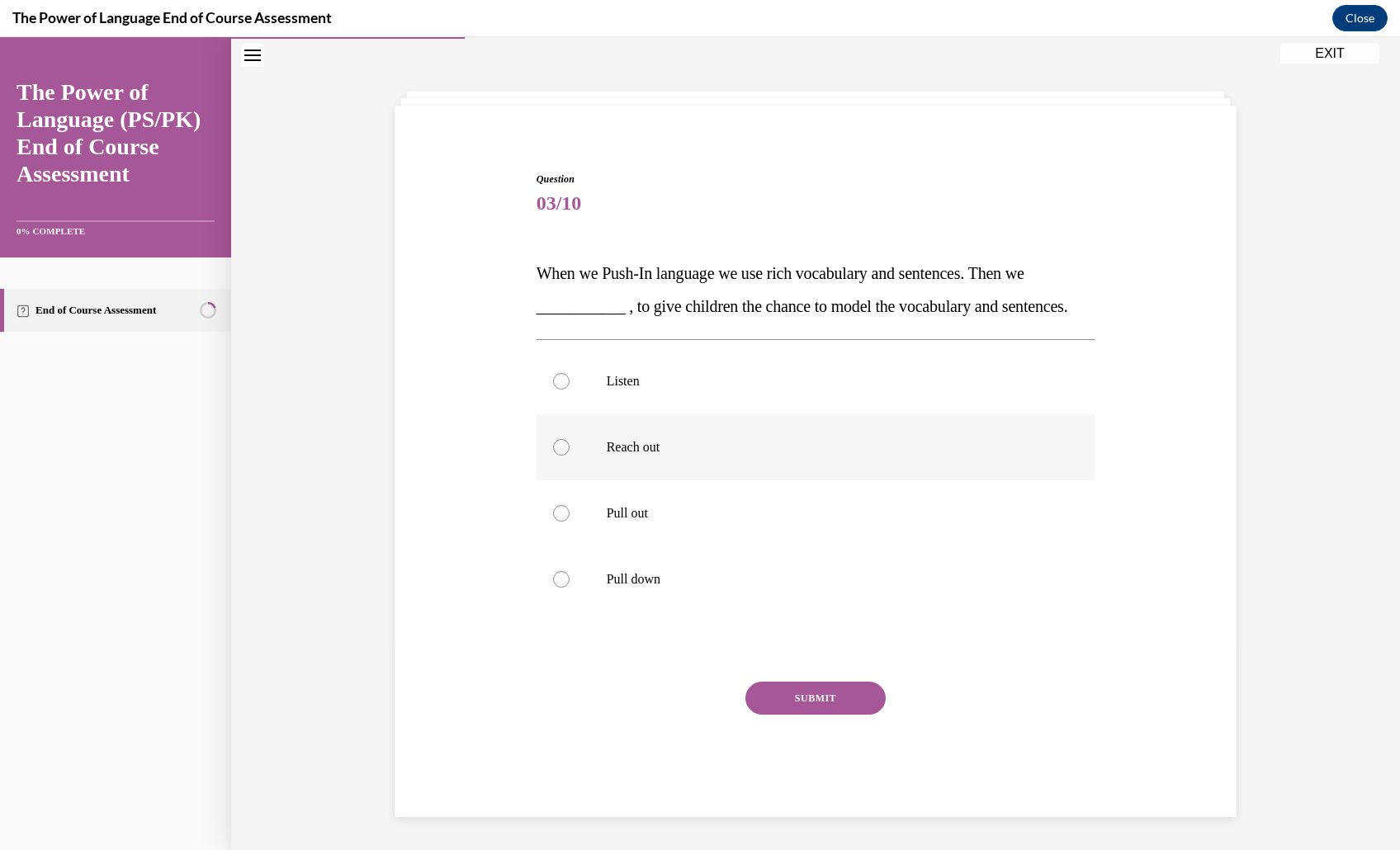
scroll to position [160, 0]
click at [737, 507] on p "Pull out" at bounding box center [830, 513] width 447 height 17
click at [570, 507] on input "Pull out" at bounding box center [561, 513] width 17 height 17
radio input "true"
click at [796, 714] on button "SUBMIT" at bounding box center [815, 698] width 140 height 33
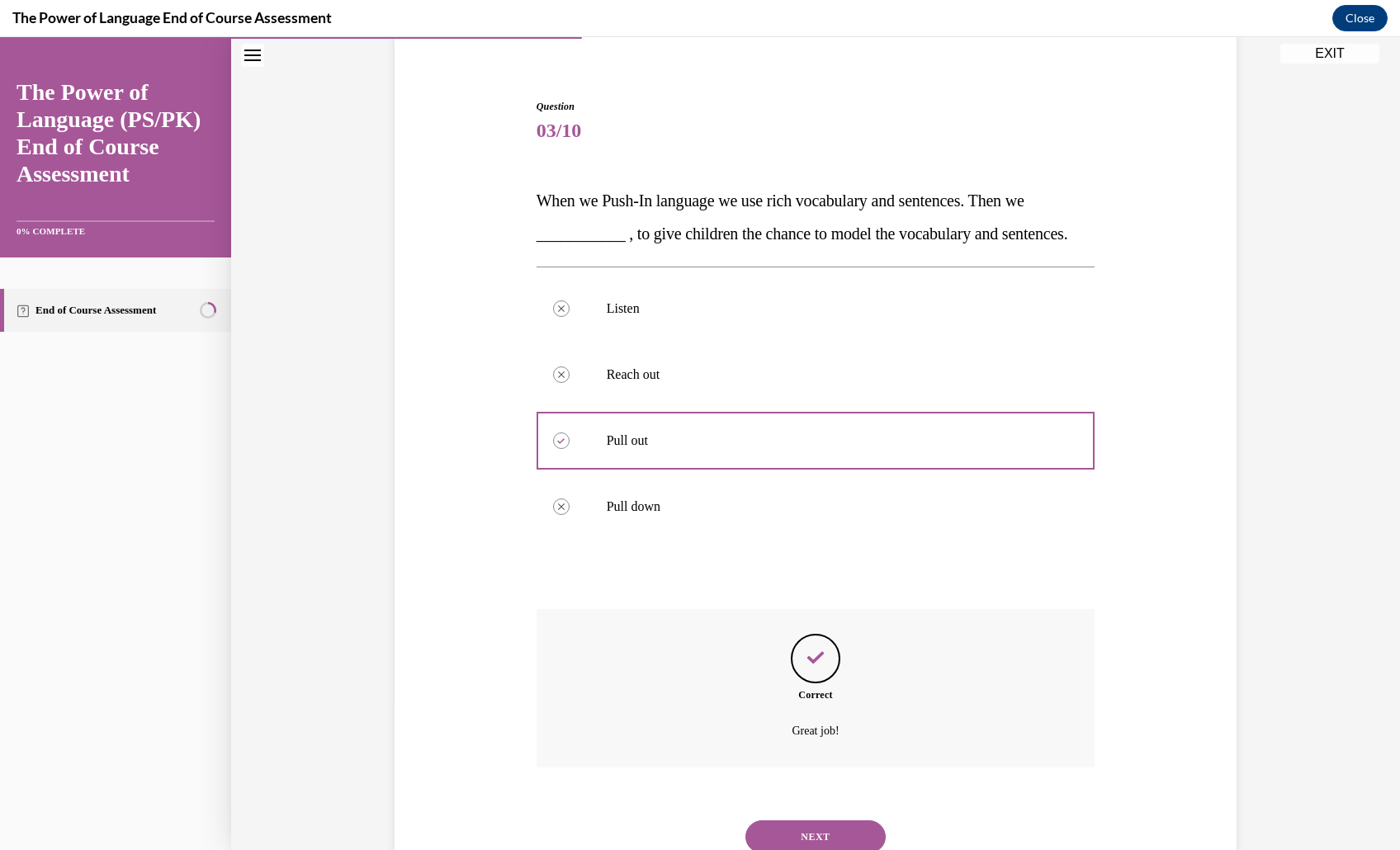
scroll to position [342, 0]
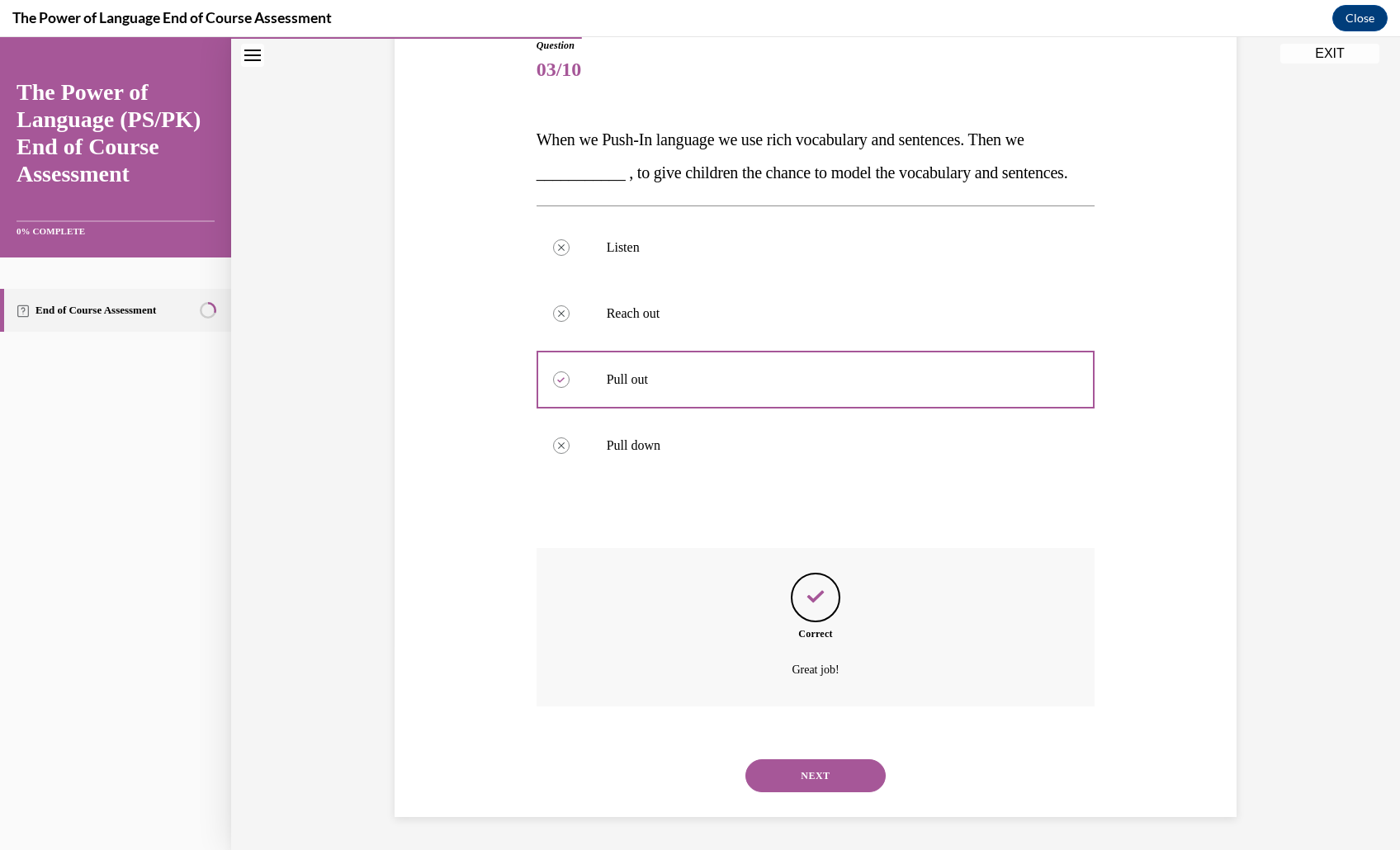
click at [860, 767] on button "NEXT" at bounding box center [815, 776] width 140 height 33
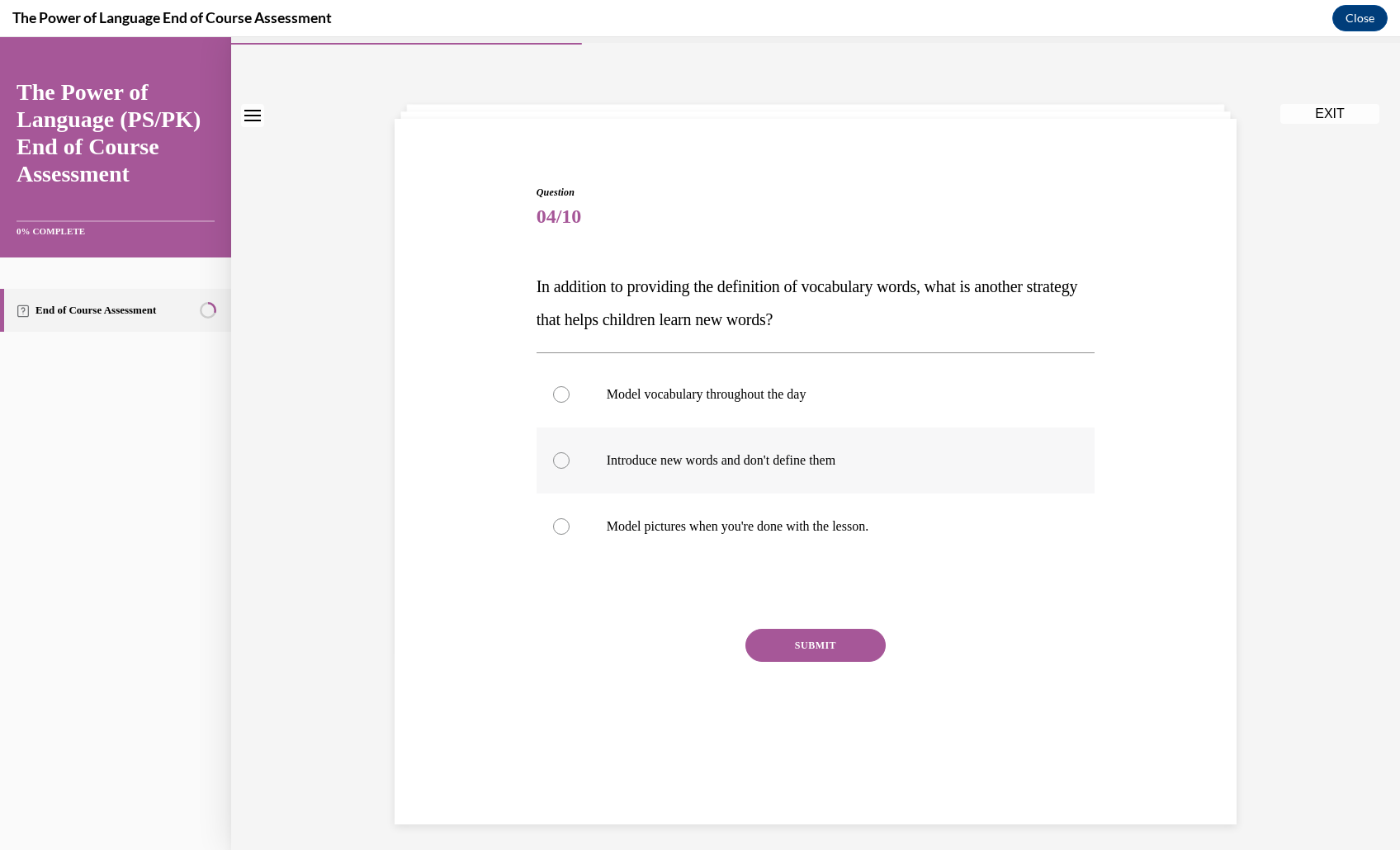
scroll to position [46, 0]
click at [797, 401] on p "Model vocabulary throughout the day" at bounding box center [830, 392] width 447 height 17
click at [570, 401] on input "Model vocabulary throughout the day" at bounding box center [561, 392] width 17 height 17
radio input "true"
click at [823, 660] on button "SUBMIT" at bounding box center [815, 643] width 140 height 33
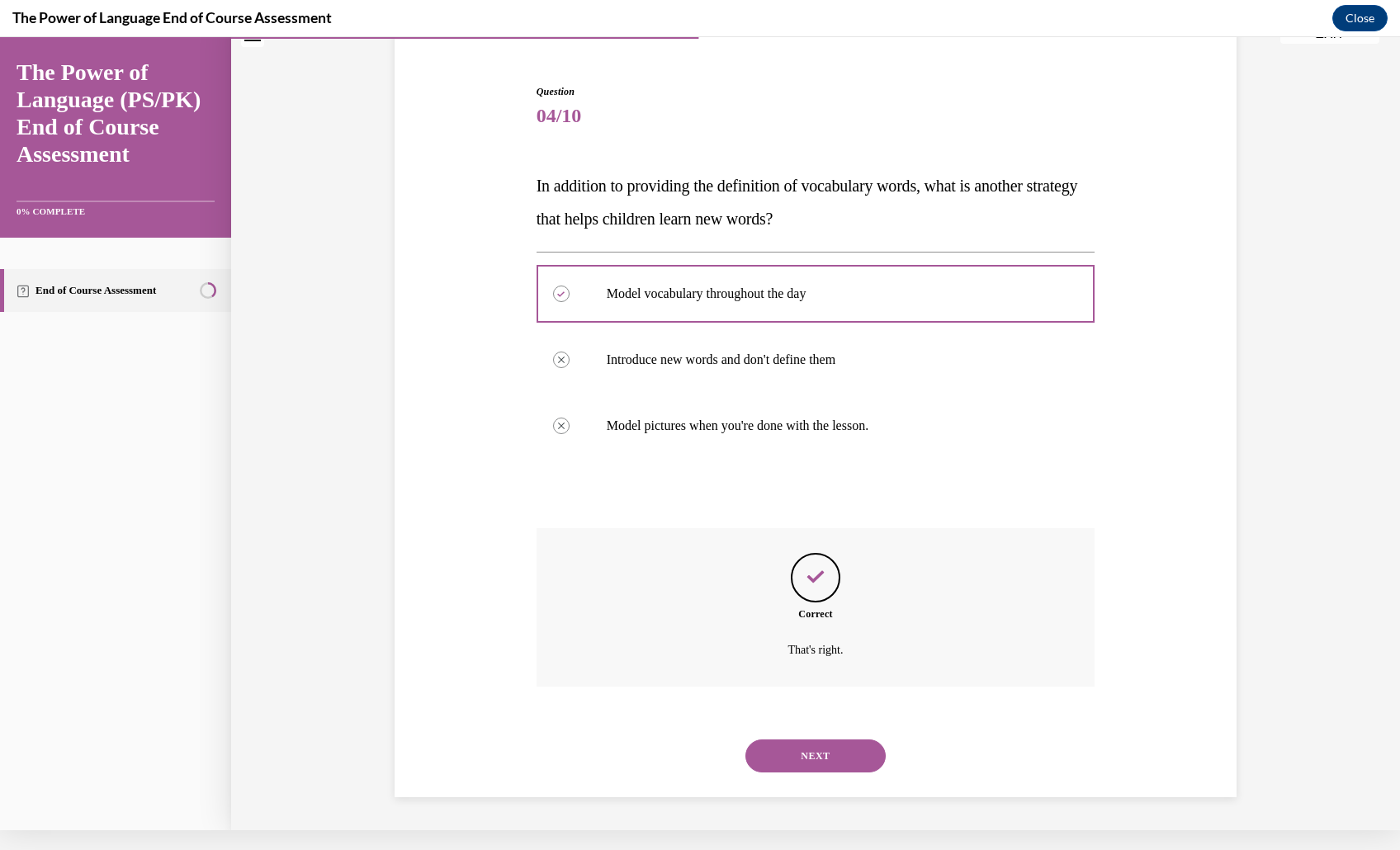
scroll to position [262, 0]
click at [834, 739] on button "NEXT" at bounding box center [815, 756] width 140 height 33
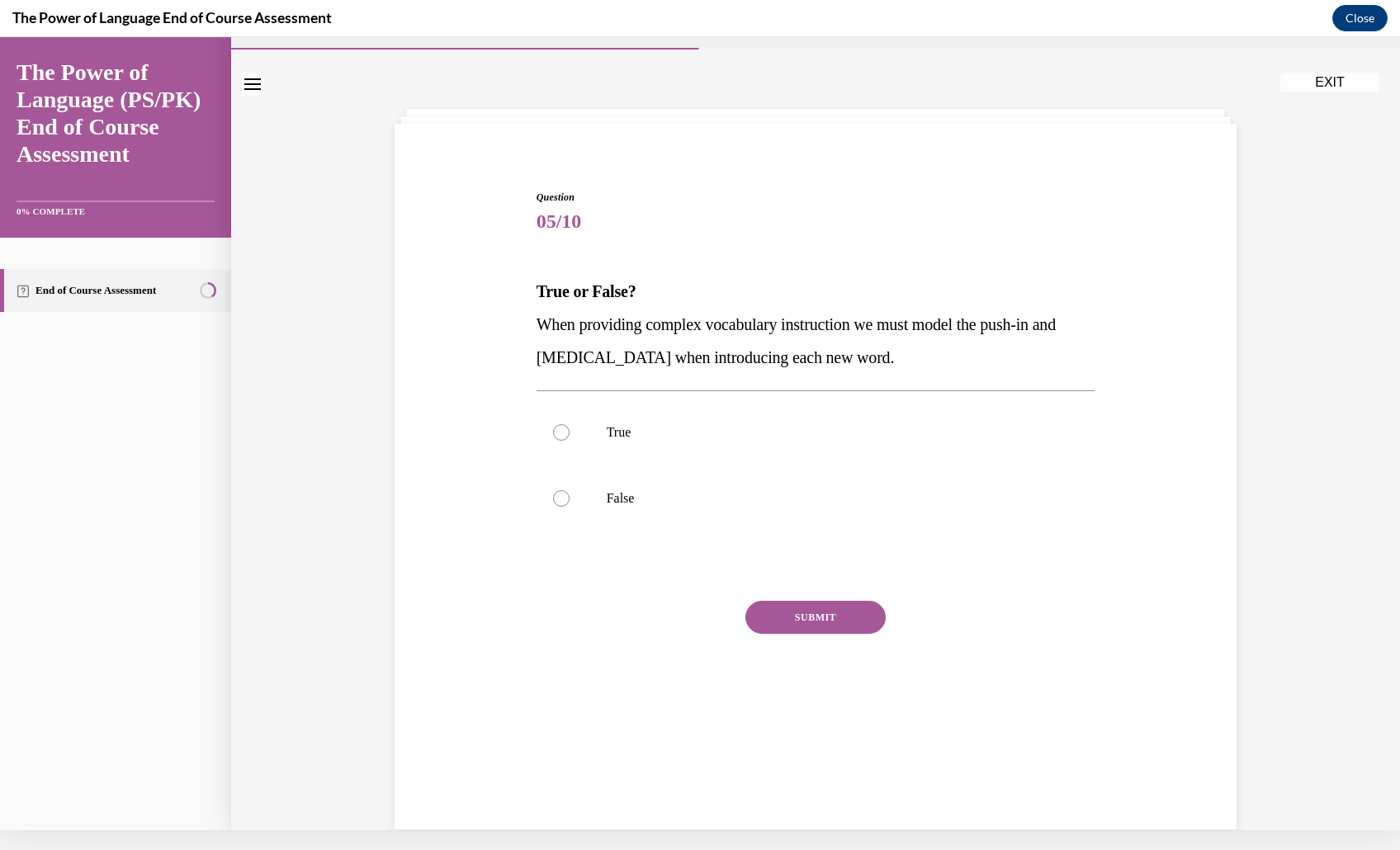
scroll to position [0, 0]
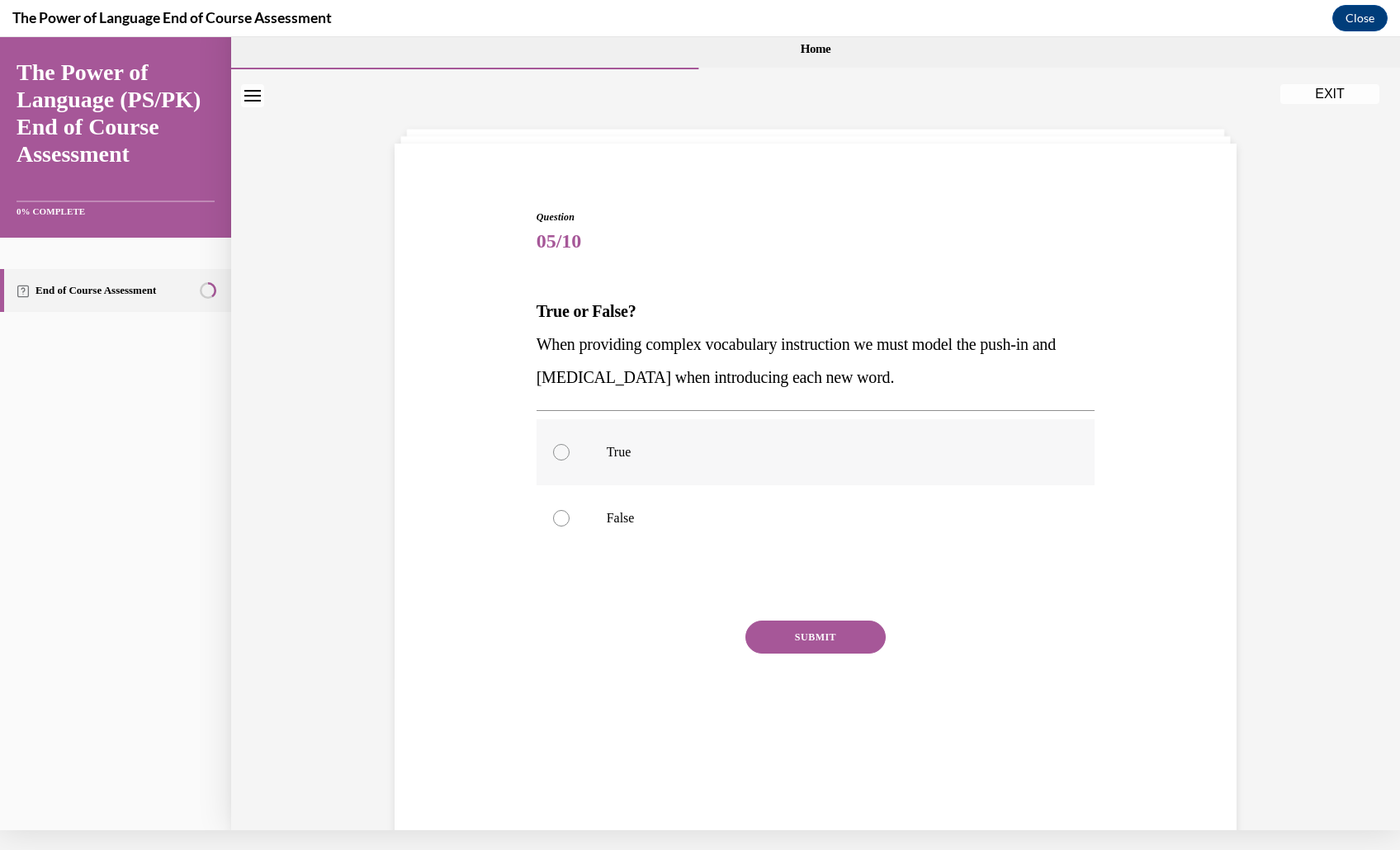
click at [875, 484] on label "True" at bounding box center [816, 452] width 559 height 66
click at [570, 460] on input "True" at bounding box center [561, 452] width 17 height 17
radio input "true"
click at [849, 695] on div "Question 05/10 True or False? When providing complex vocabulary instruction we …" at bounding box center [816, 482] width 559 height 546
click at [845, 653] on button "SUBMIT" at bounding box center [815, 637] width 140 height 33
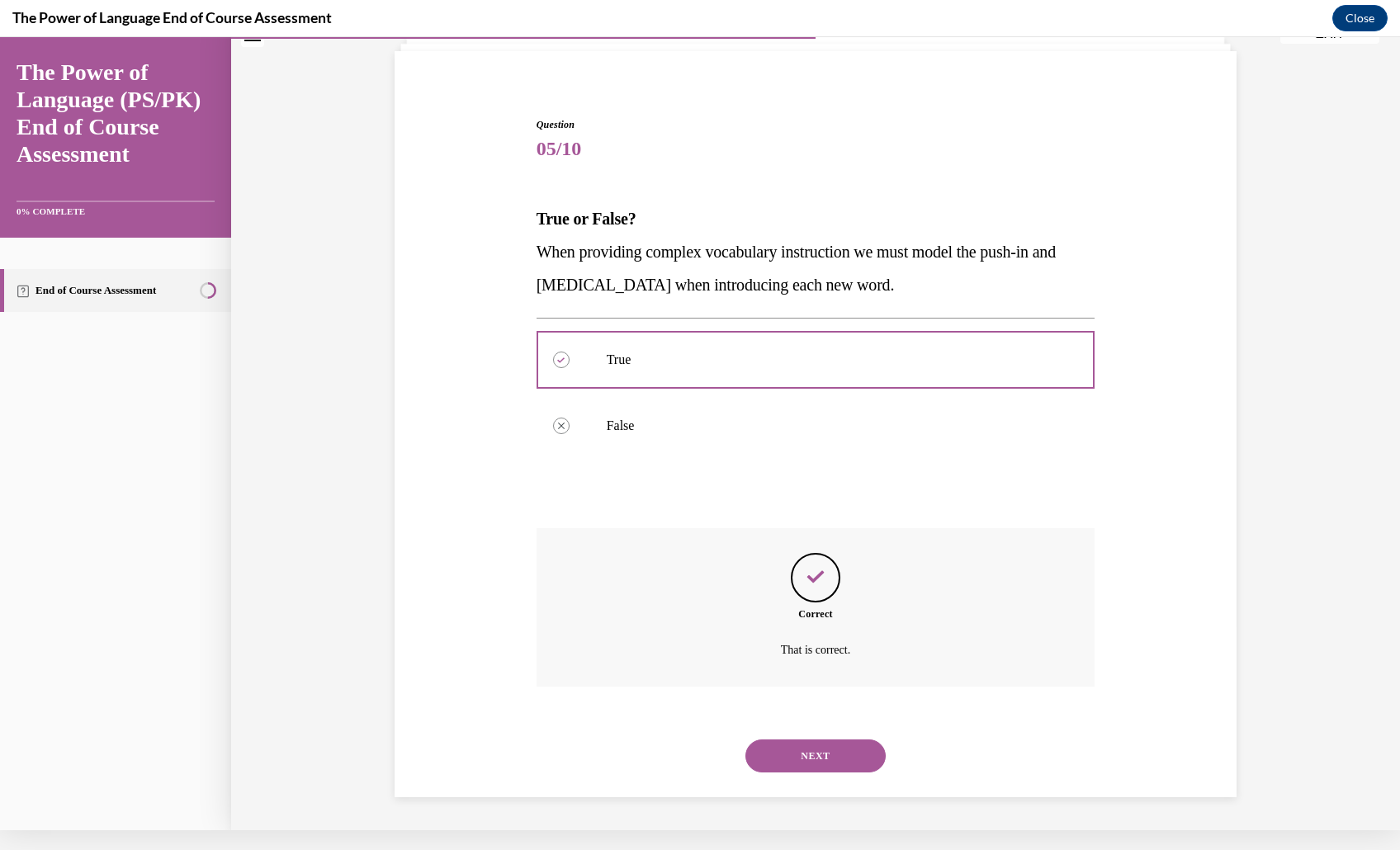
scroll to position [216, 0]
click at [843, 744] on button "NEXT" at bounding box center [815, 756] width 140 height 33
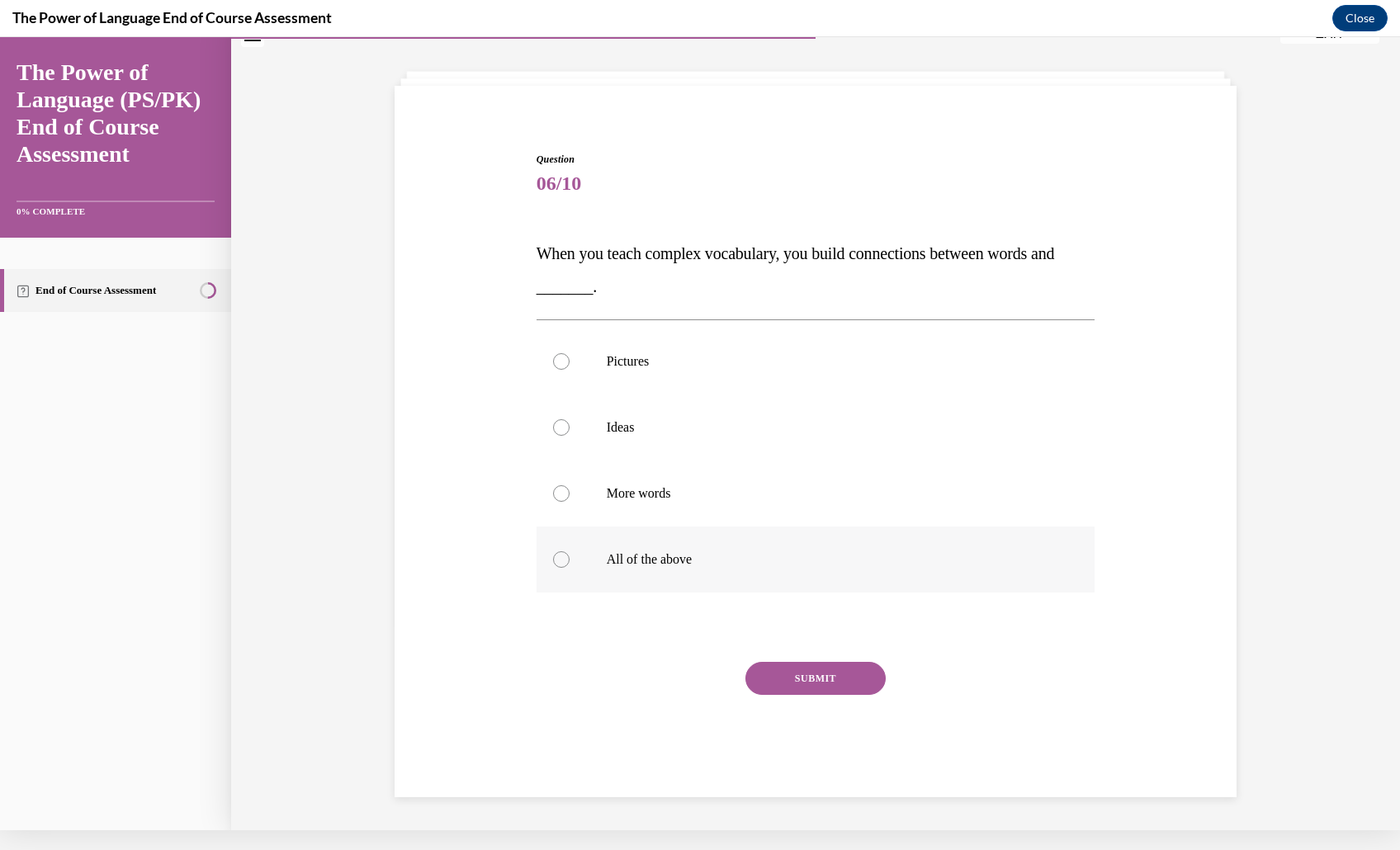
click at [890, 582] on label "All of the above" at bounding box center [816, 560] width 559 height 66
click at [570, 568] on input "All of the above" at bounding box center [561, 559] width 17 height 17
radio input "true"
click at [862, 688] on button "SUBMIT" at bounding box center [815, 678] width 140 height 33
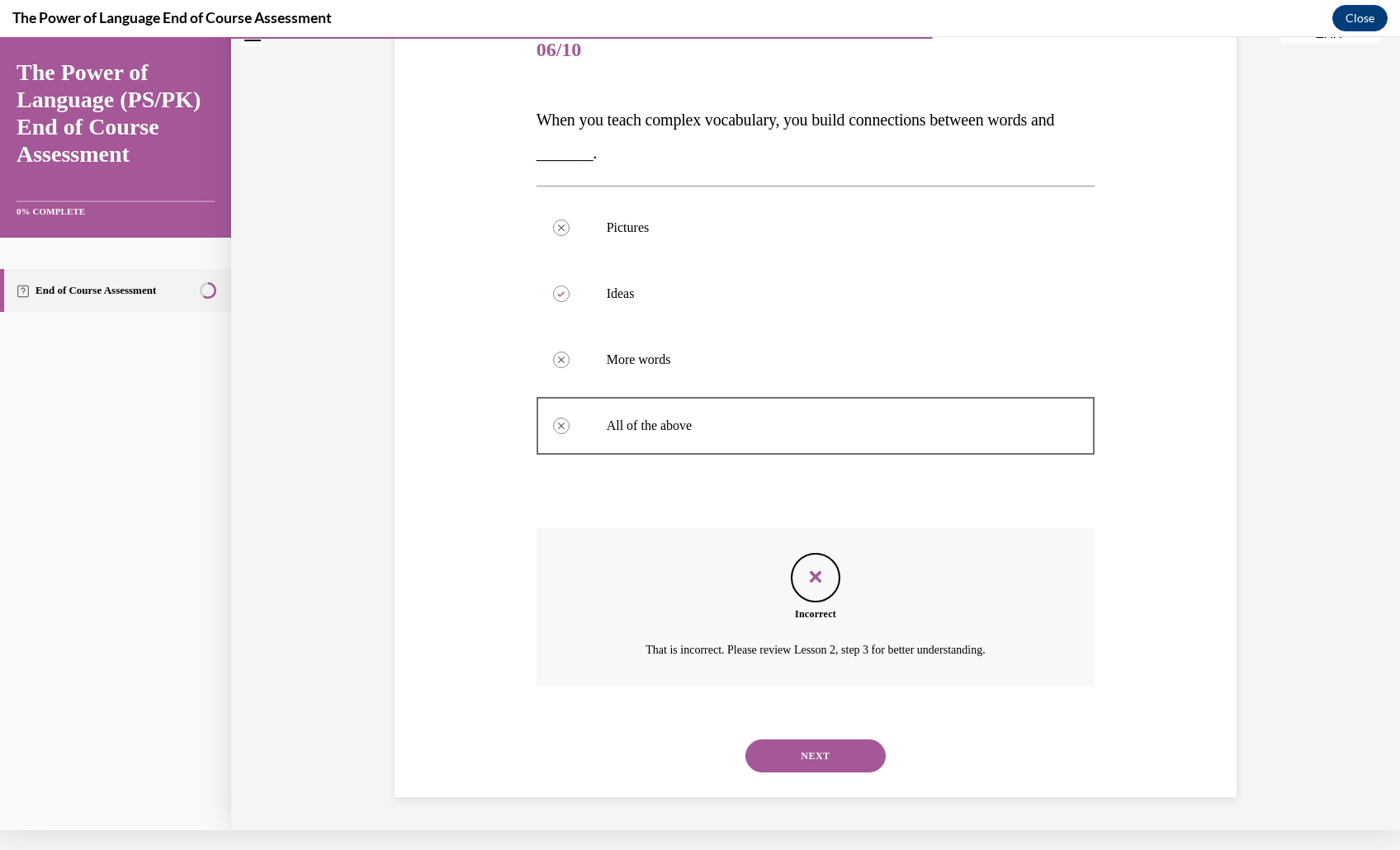
scroll to position [309, 0]
click at [823, 739] on button "NEXT" at bounding box center [815, 756] width 140 height 33
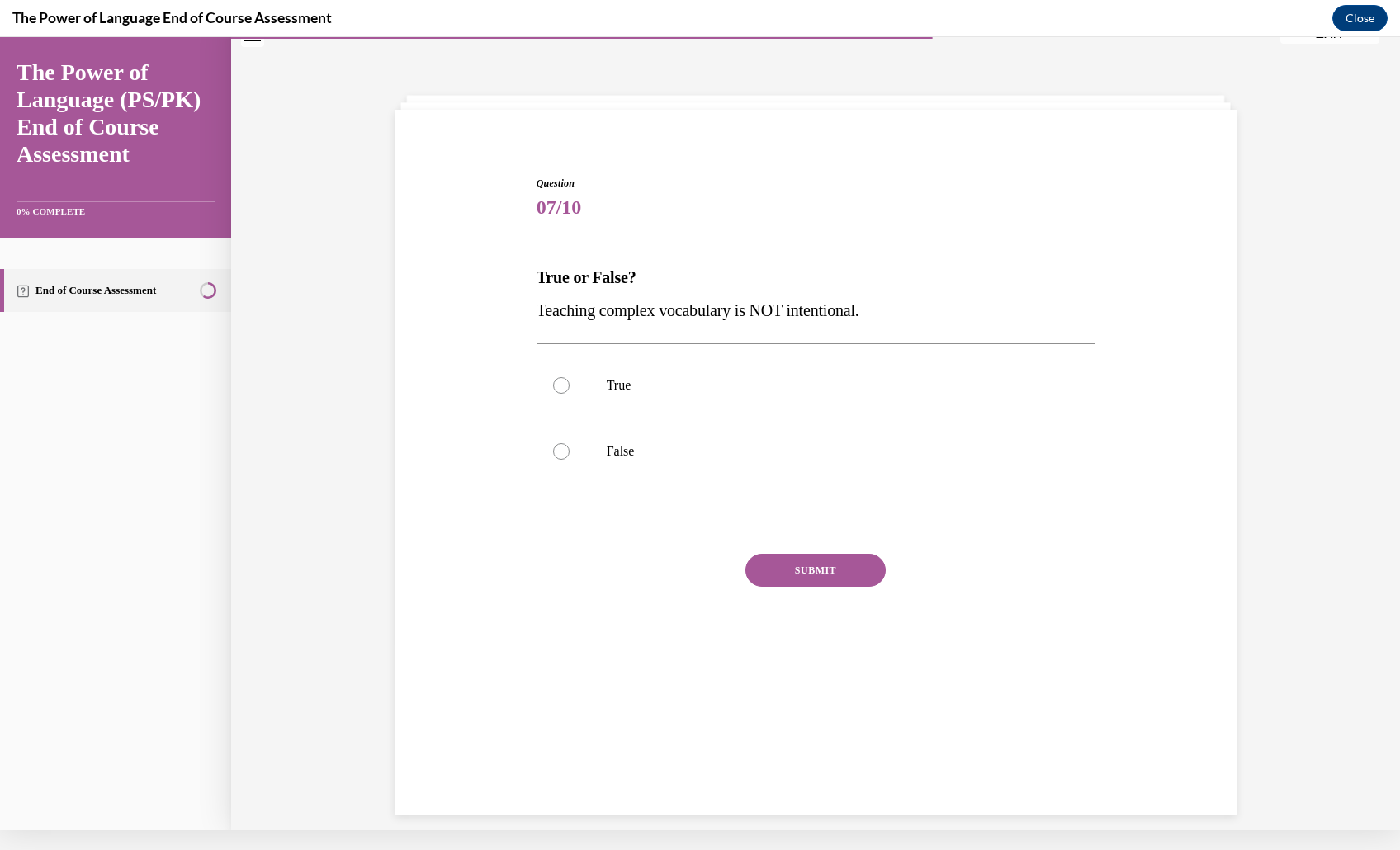
scroll to position [50, 0]
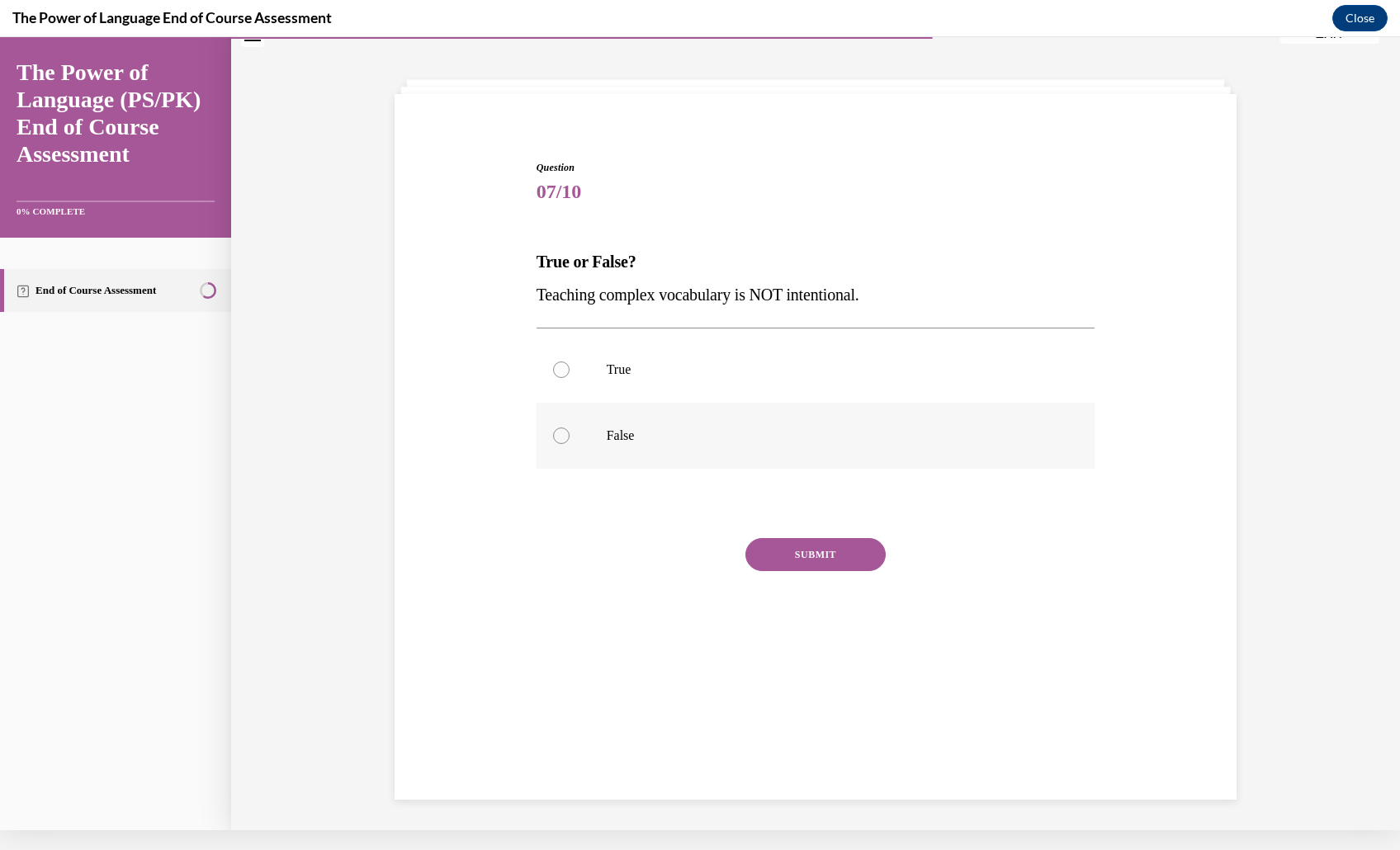
click at [751, 468] on label "False" at bounding box center [816, 436] width 559 height 66
click at [570, 444] on input "False" at bounding box center [561, 435] width 17 height 17
radio input "true"
click at [806, 571] on button "SUBMIT" at bounding box center [815, 554] width 140 height 33
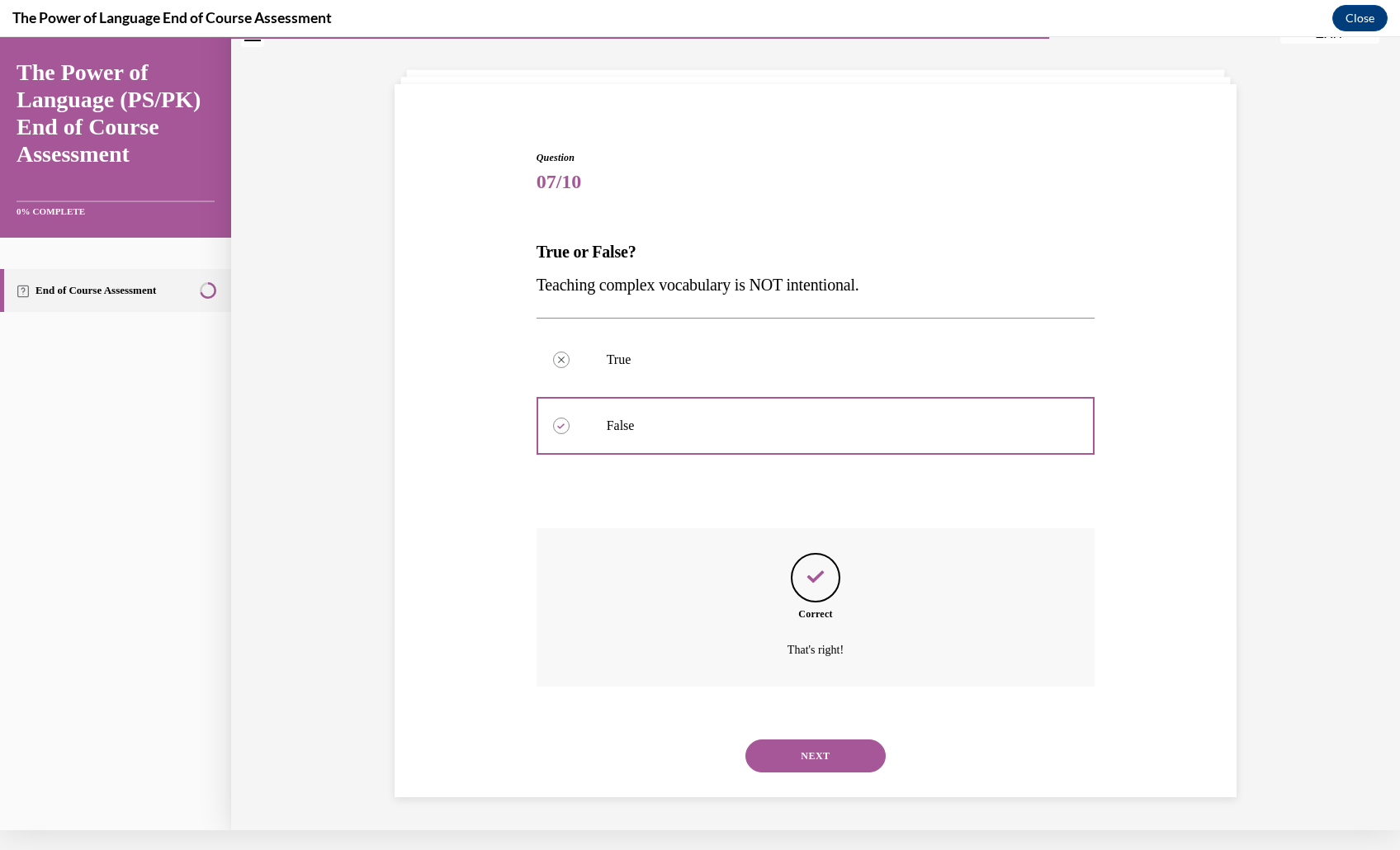
scroll to position [183, 0]
click at [823, 740] on button "NEXT" at bounding box center [815, 756] width 140 height 33
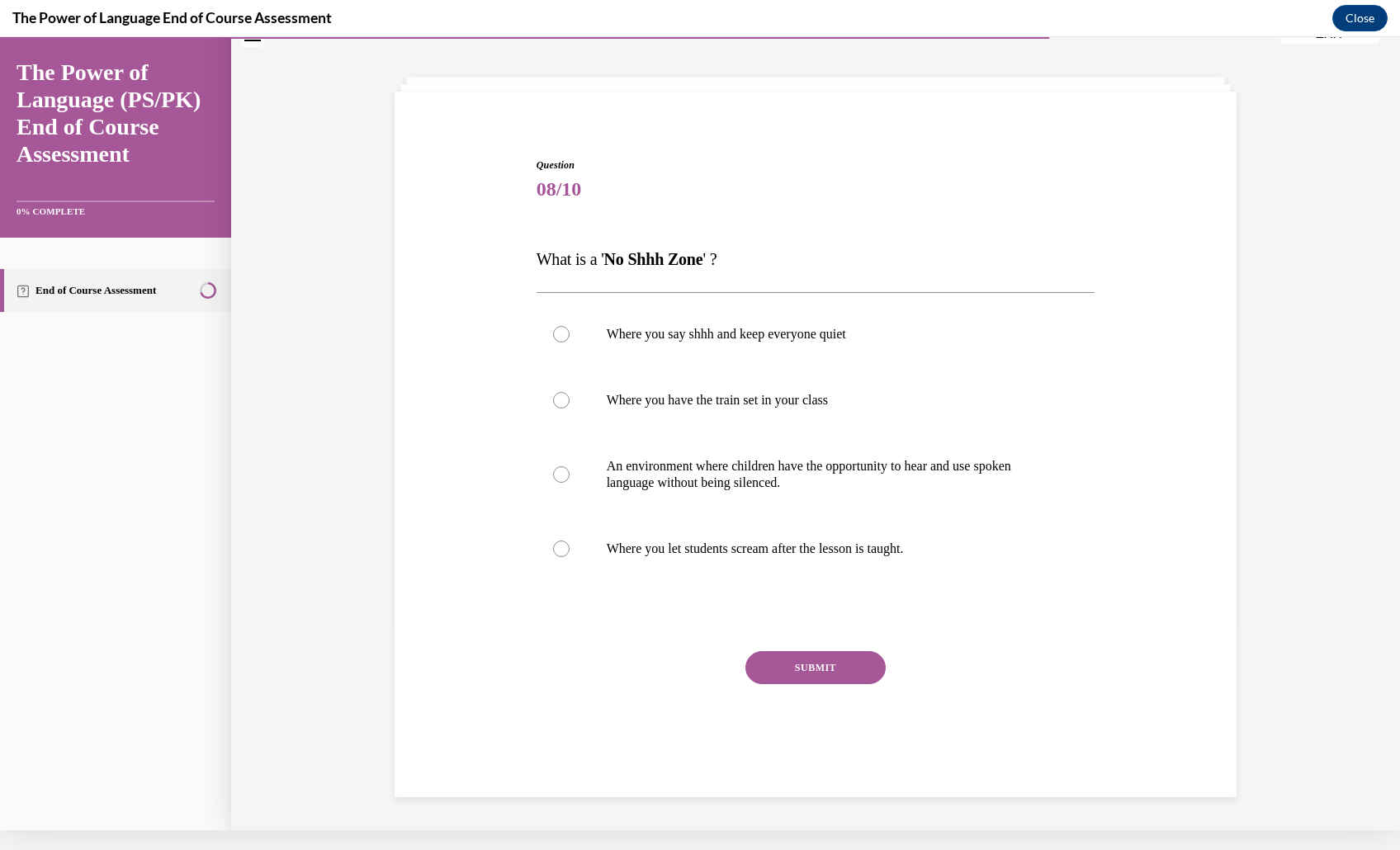
scroll to position [173, 0]
click at [870, 458] on p "An environment where children have the opportunity to hear and use spoken langu…" at bounding box center [830, 474] width 447 height 33
click at [570, 466] on input "An environment where children have the opportunity to hear and use spoken langu…" at bounding box center [561, 474] width 17 height 17
radio input "true"
click at [837, 679] on button "SUBMIT" at bounding box center [815, 668] width 140 height 33
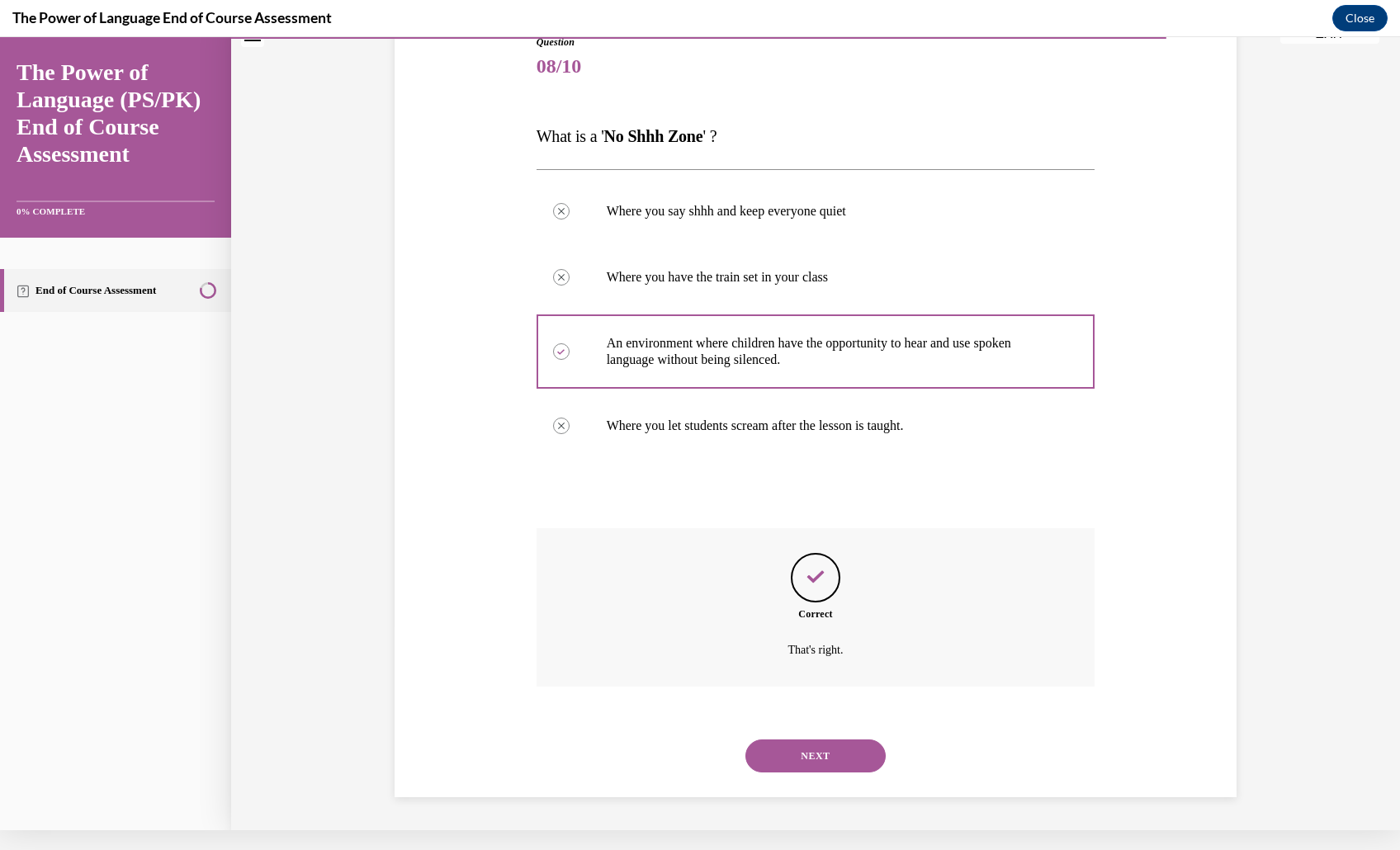
click at [838, 739] on button "NEXT" at bounding box center [815, 756] width 140 height 33
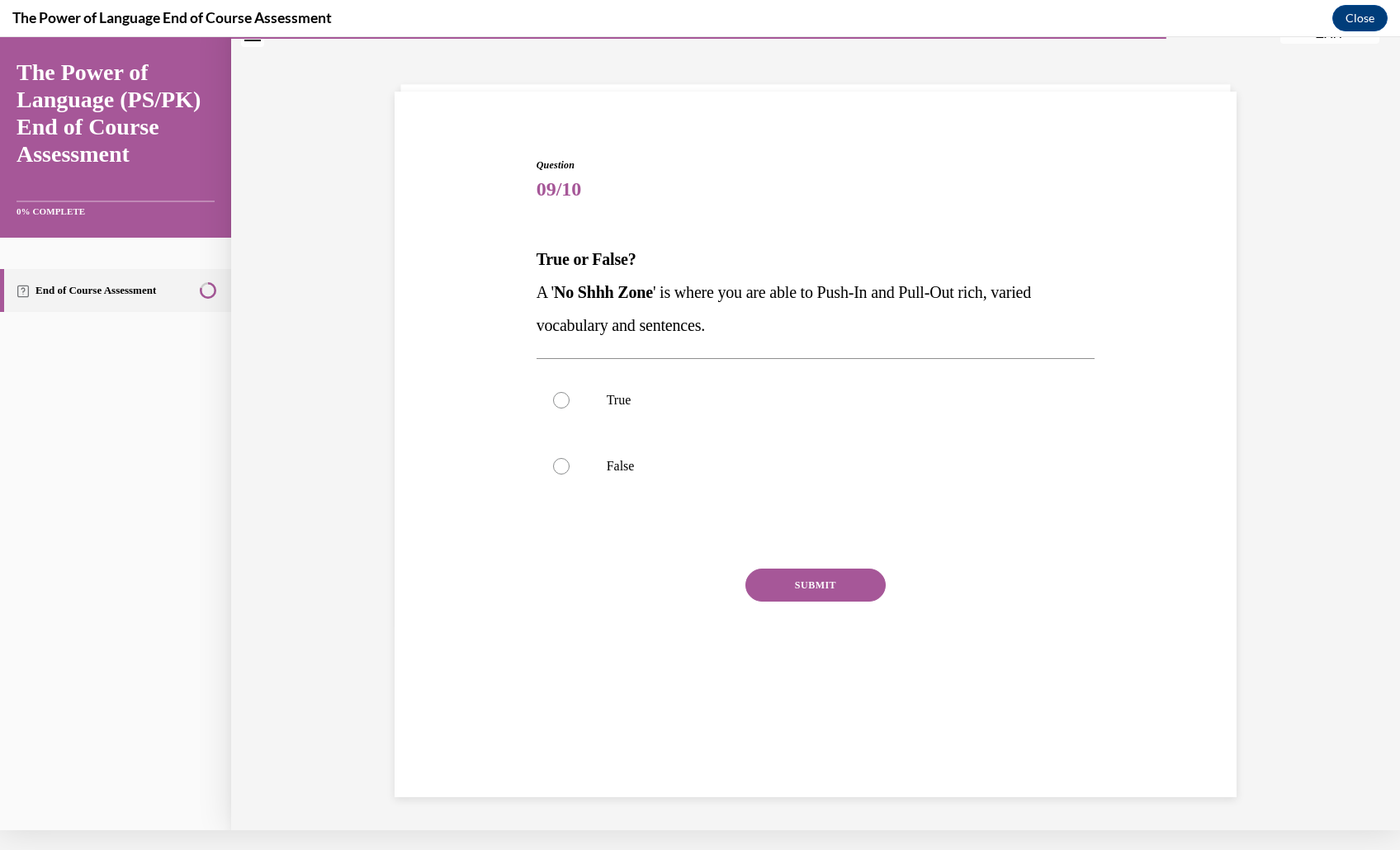
scroll to position [59, 0]
click at [860, 433] on label "True" at bounding box center [816, 400] width 559 height 66
click at [570, 408] on input "True" at bounding box center [561, 399] width 17 height 17
radio input "true"
click at [846, 602] on button "SUBMIT" at bounding box center [815, 585] width 140 height 33
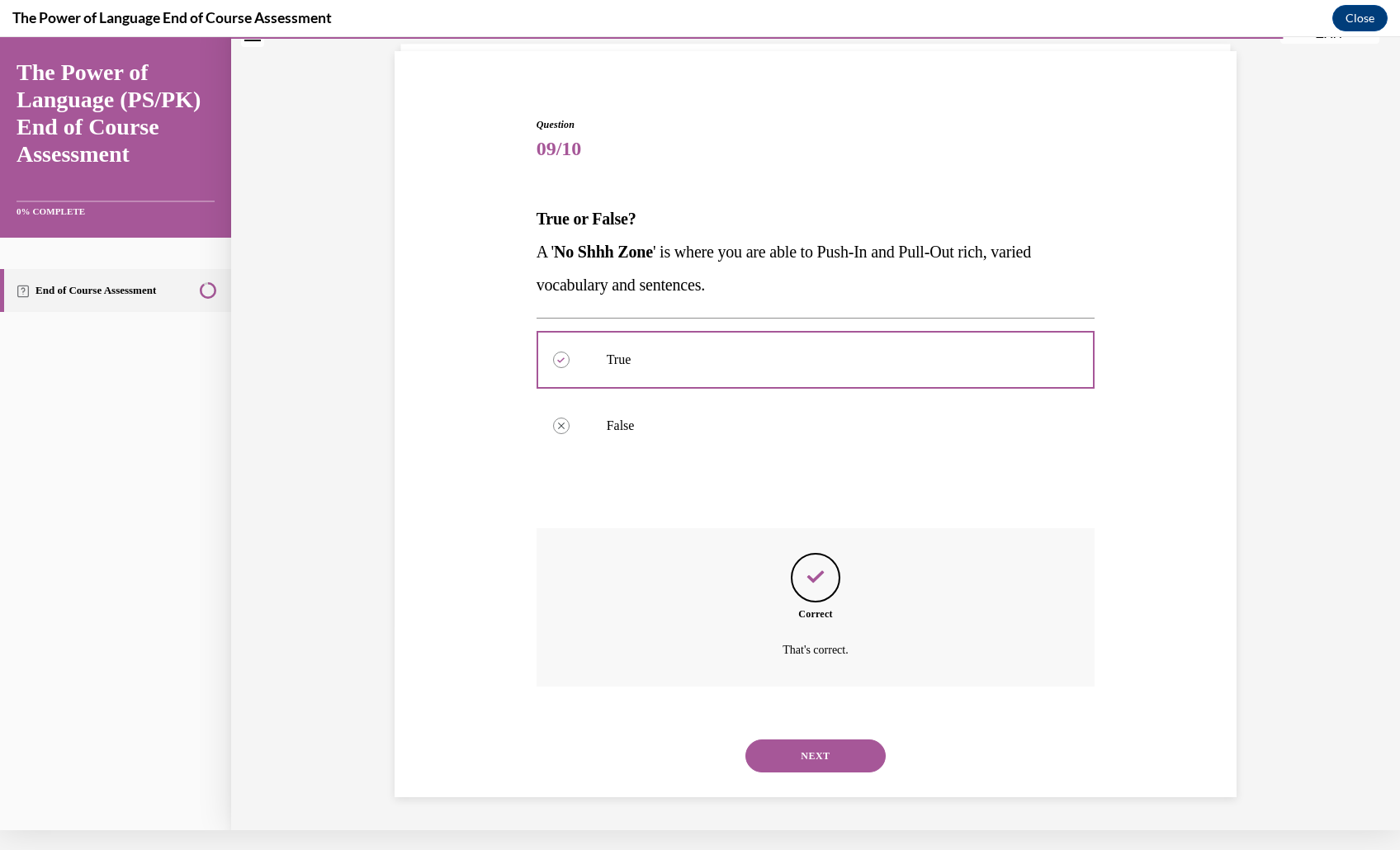
click at [826, 739] on button "NEXT" at bounding box center [815, 756] width 140 height 33
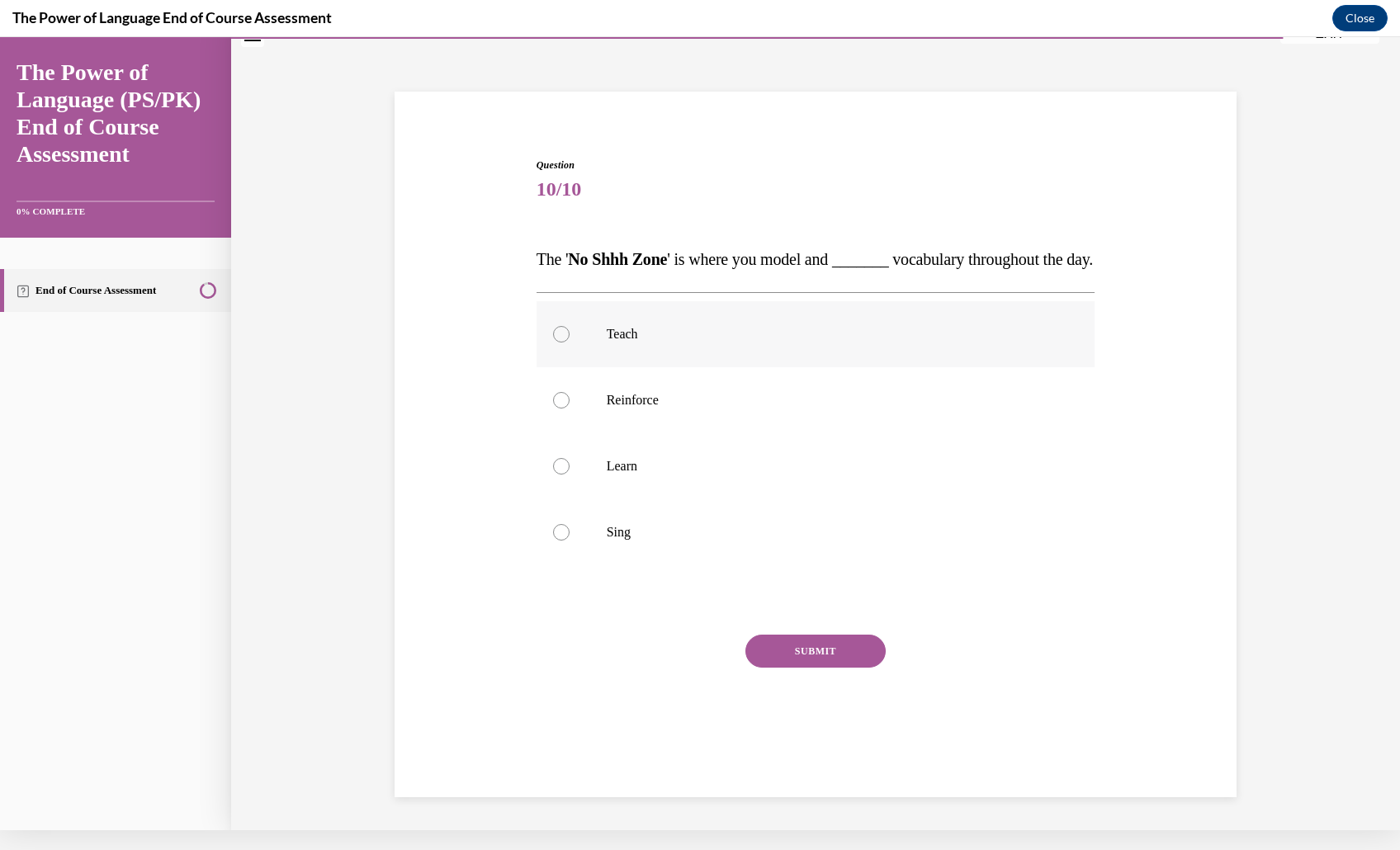
click at [867, 301] on label "Teach" at bounding box center [816, 334] width 559 height 66
click at [570, 326] on input "Teach" at bounding box center [561, 334] width 17 height 17
radio input "true"
click at [849, 316] on label "Teach" at bounding box center [816, 334] width 559 height 66
click at [570, 326] on input "Teach" at bounding box center [561, 334] width 17 height 17
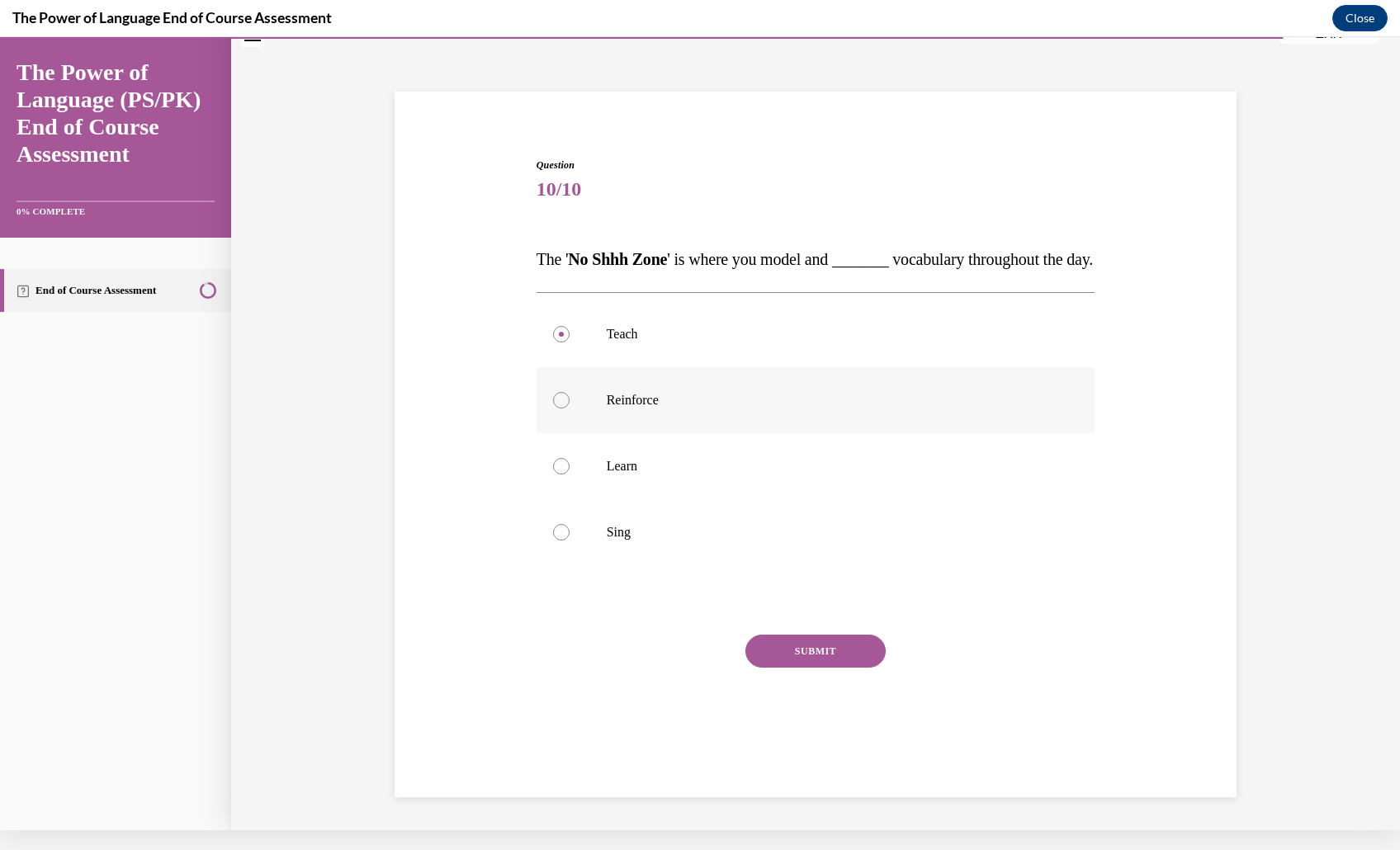
click at [814, 367] on label "Reinforce" at bounding box center [816, 400] width 559 height 66
click at [570, 391] on input "Reinforce" at bounding box center [561, 399] width 17 height 17
radio input "true"
click at [860, 609] on div at bounding box center [816, 600] width 559 height 20
click at [847, 595] on div "Question 10/10 The ' No Shhh Zone ' is where you model and _______ vocabulary t…" at bounding box center [816, 464] width 559 height 612
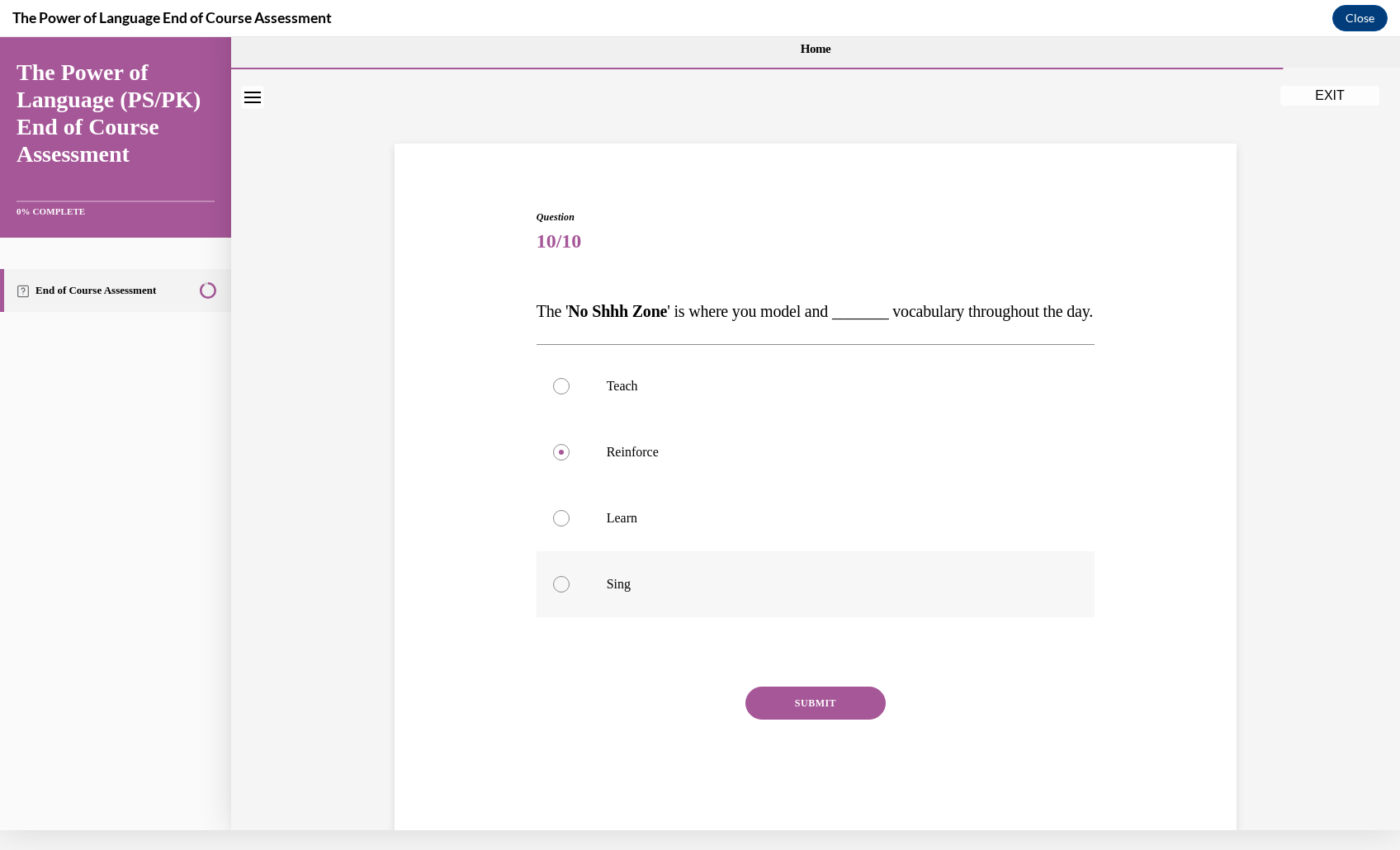
scroll to position [0, 0]
click at [822, 719] on button "SUBMIT" at bounding box center [815, 703] width 140 height 33
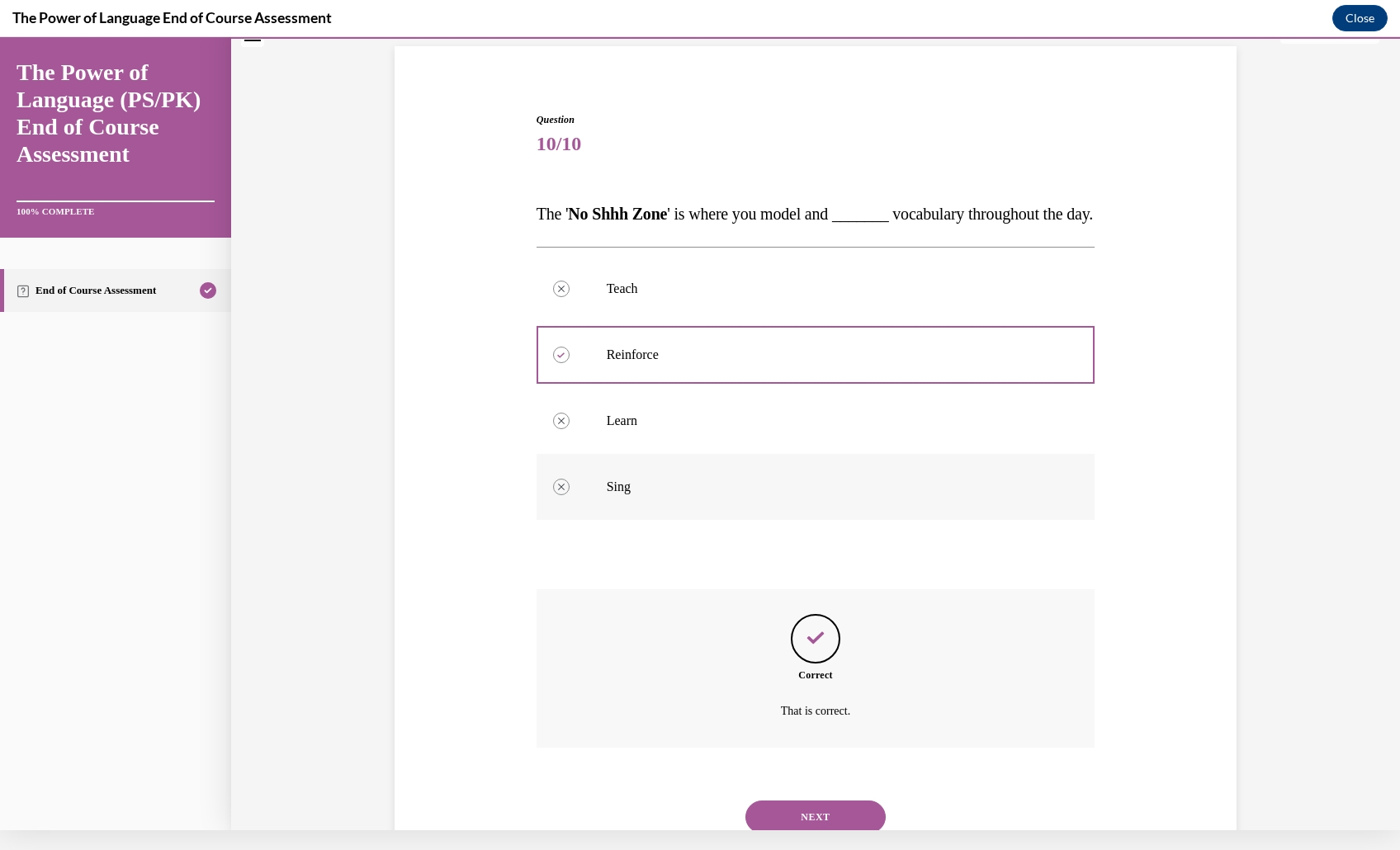
scroll to position [309, 0]
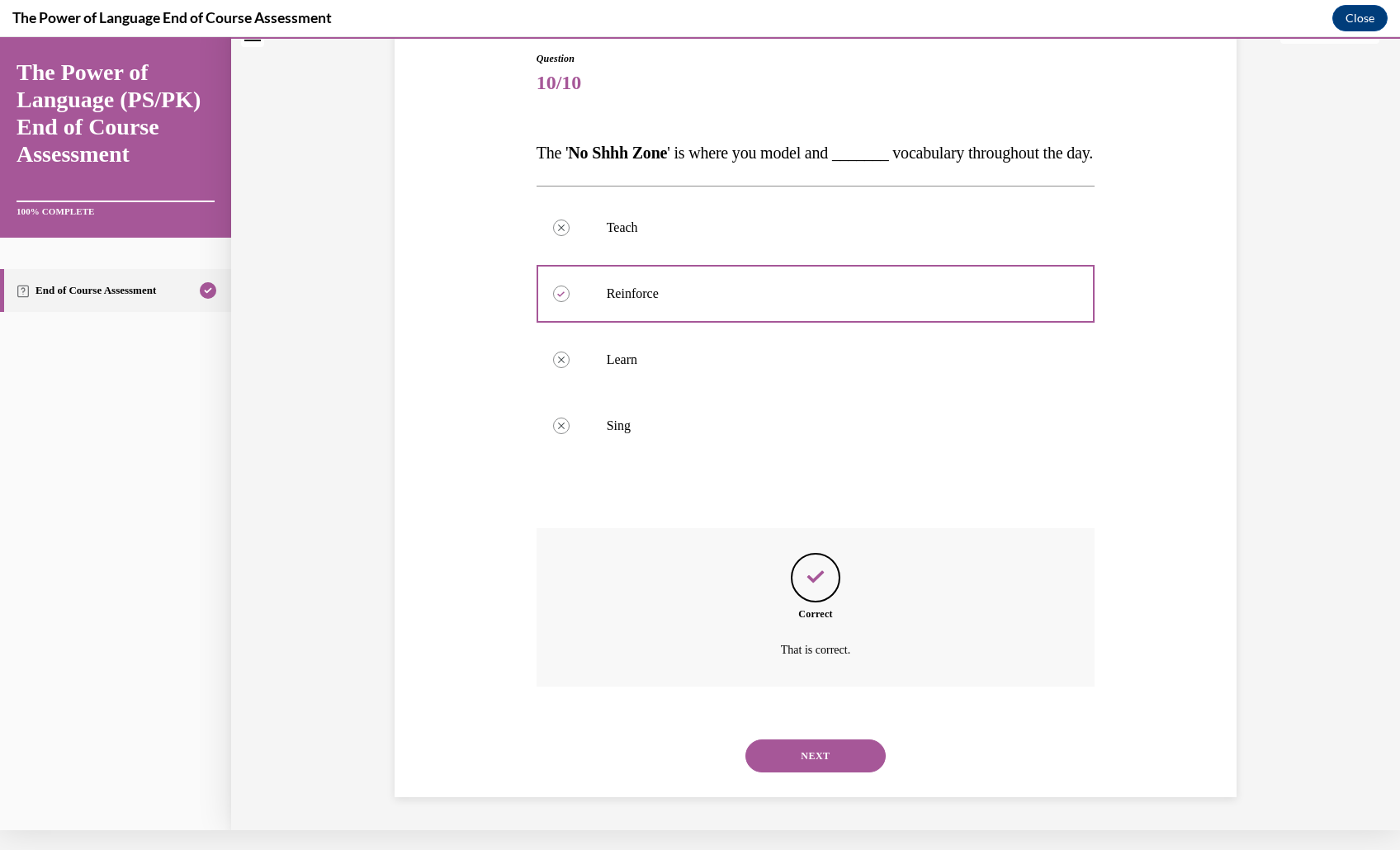
click at [837, 739] on button "NEXT" at bounding box center [815, 756] width 140 height 33
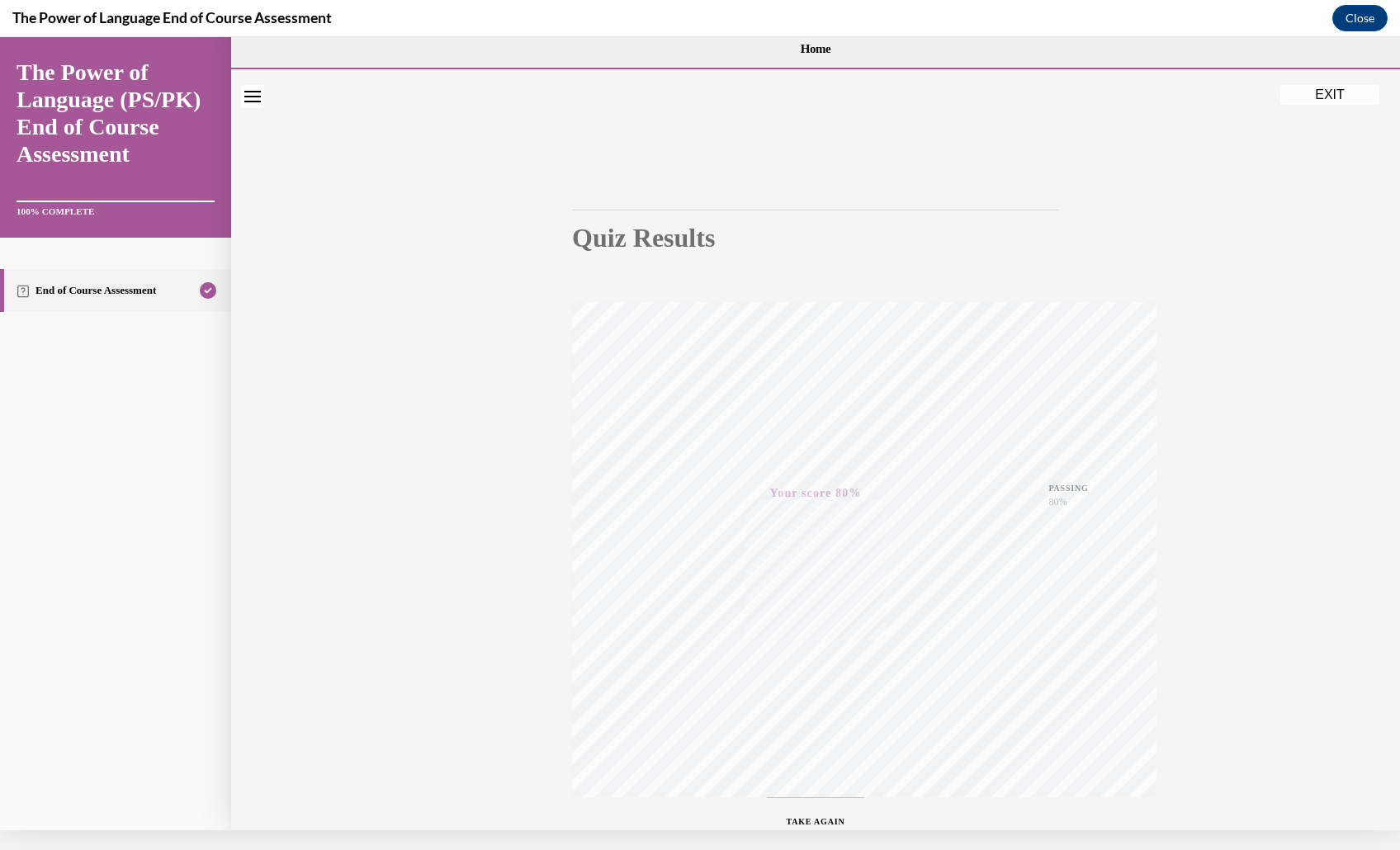
scroll to position [0, 0]
click at [1317, 94] on button "EXIT" at bounding box center [1330, 94] width 99 height 20
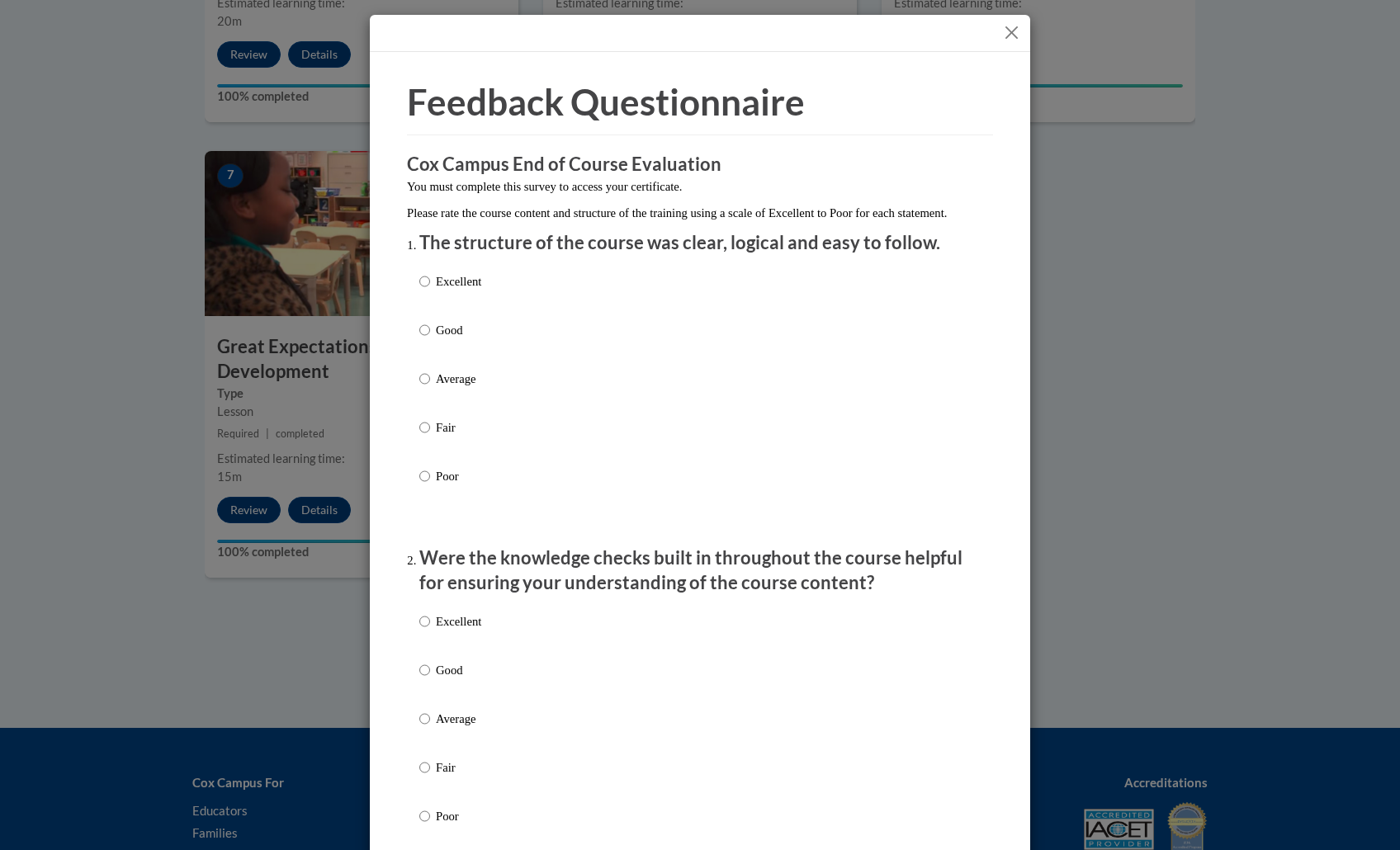
click at [1012, 41] on button "Close" at bounding box center [1012, 33] width 21 height 21
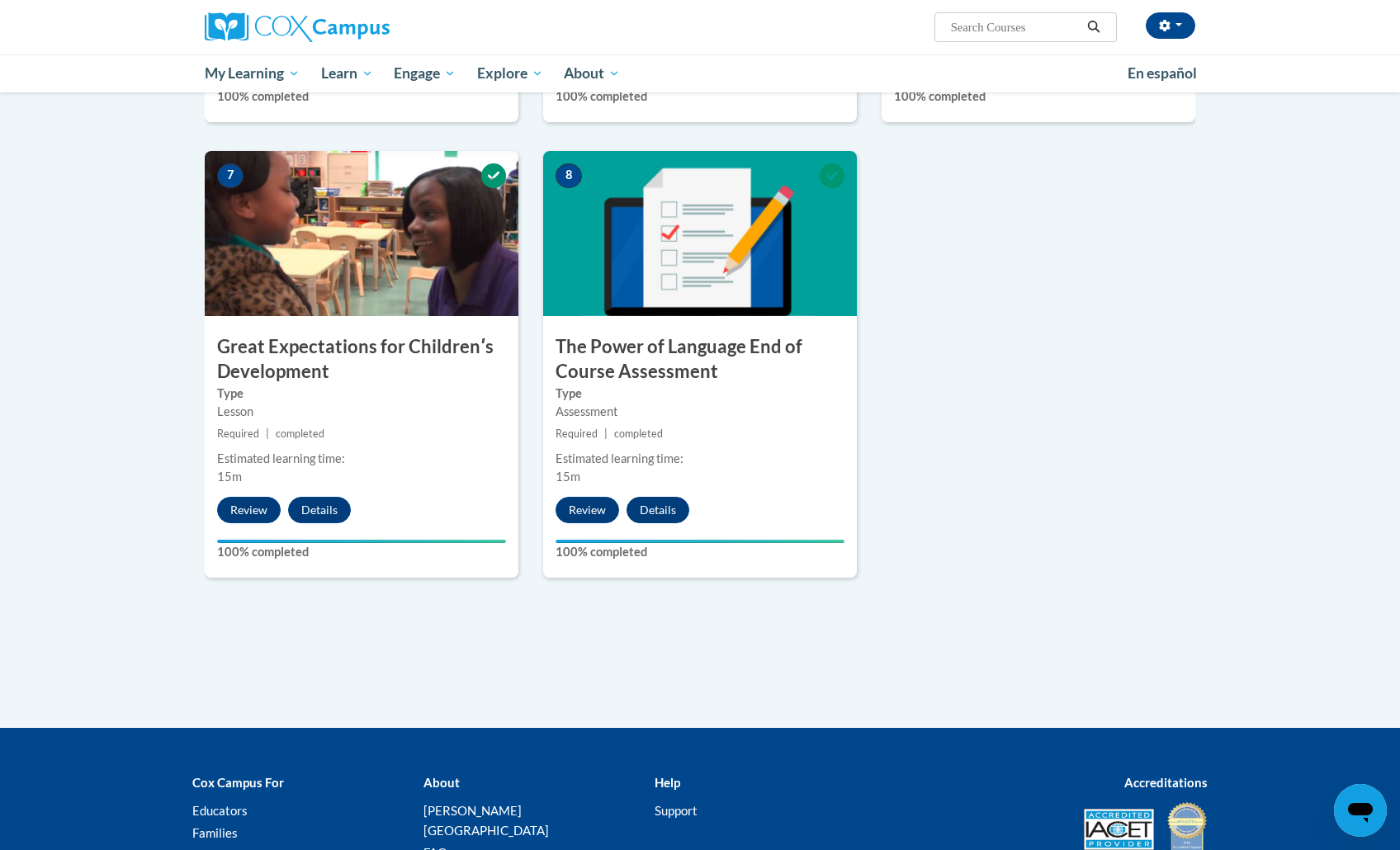
click at [665, 501] on button "Details" at bounding box center [658, 510] width 63 height 26
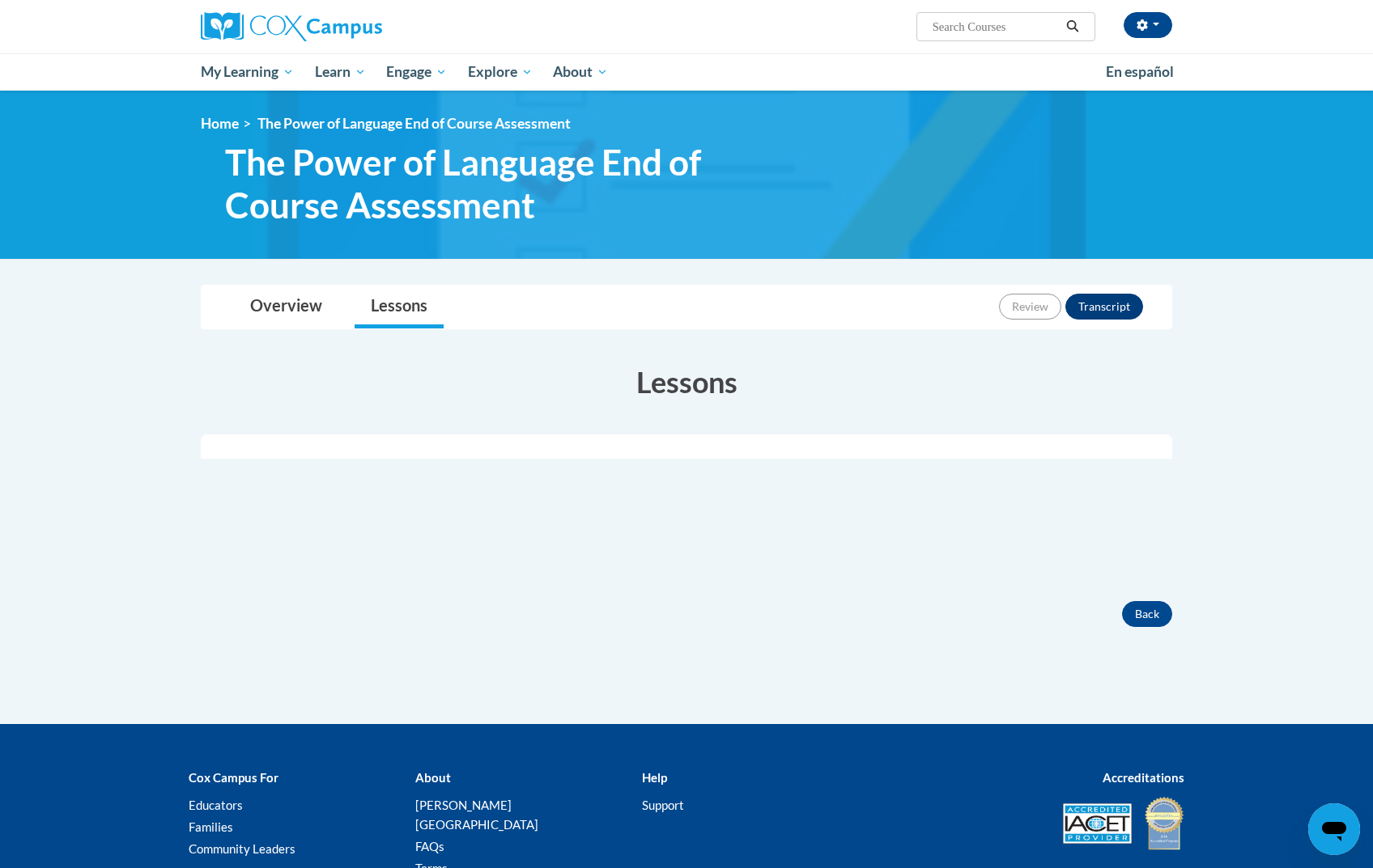
click at [1104, 303] on button "Transcript" at bounding box center [1104, 306] width 78 height 26
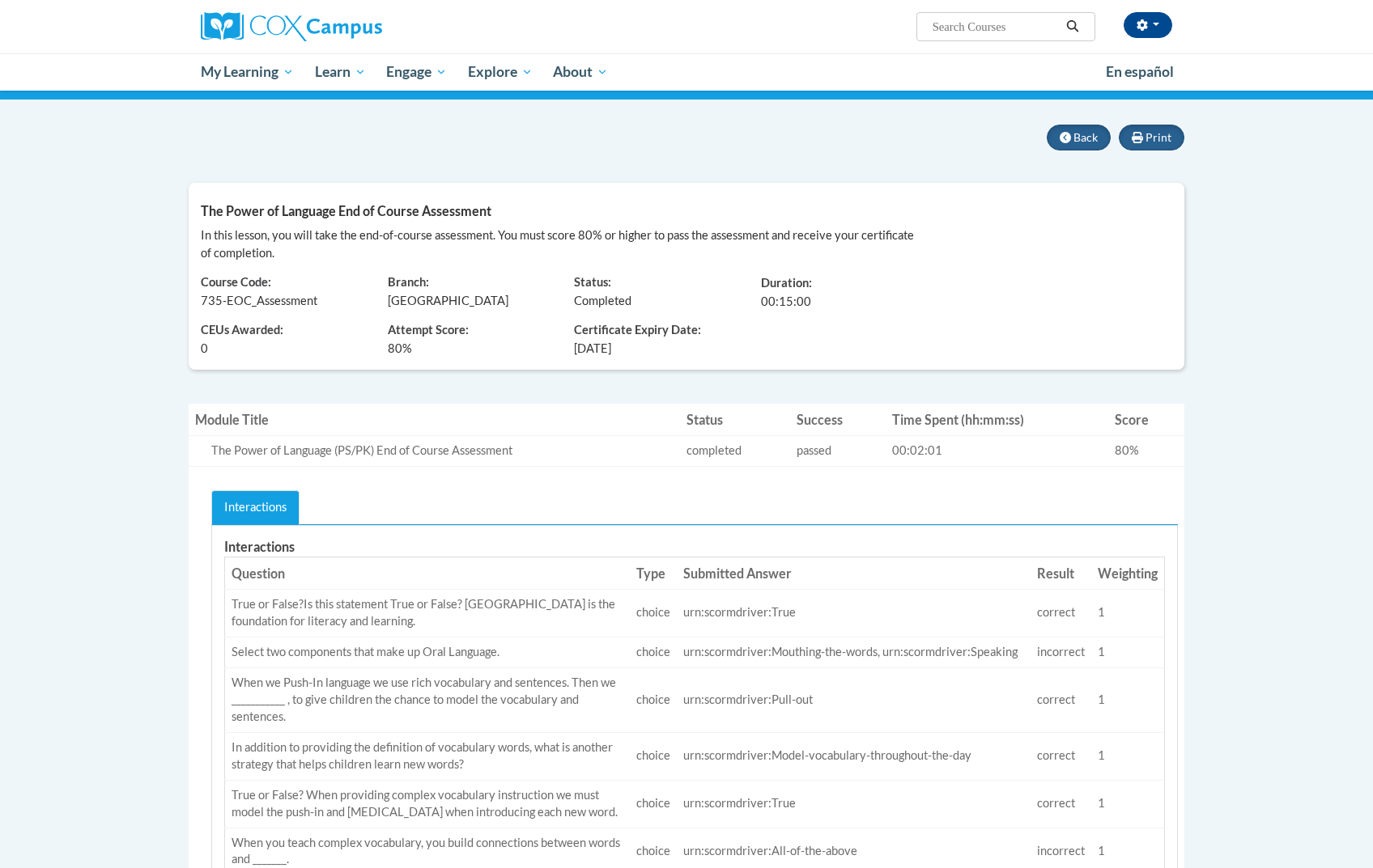
scroll to position [74, 0]
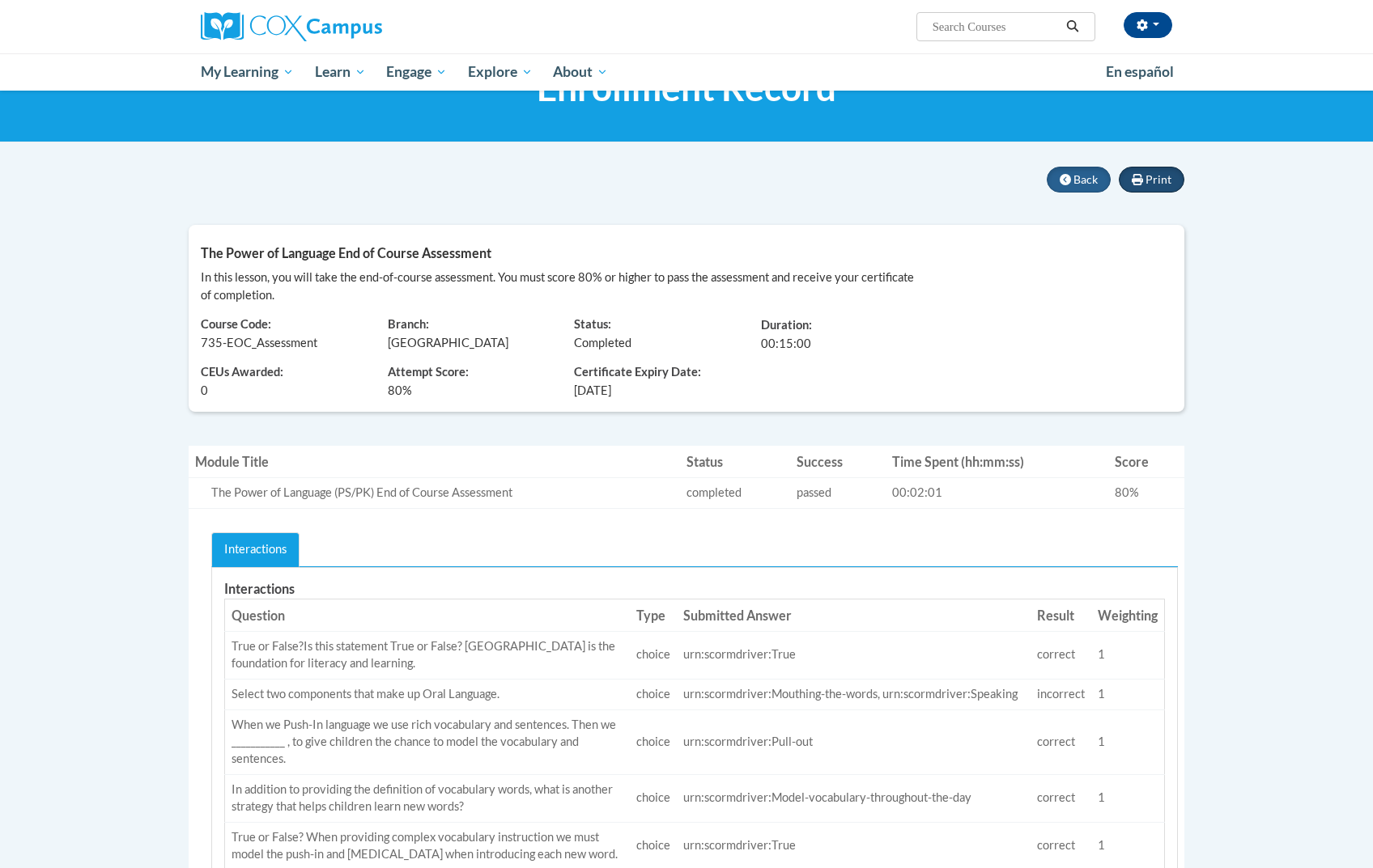
click at [1157, 188] on button "Print" at bounding box center [1151, 180] width 66 height 26
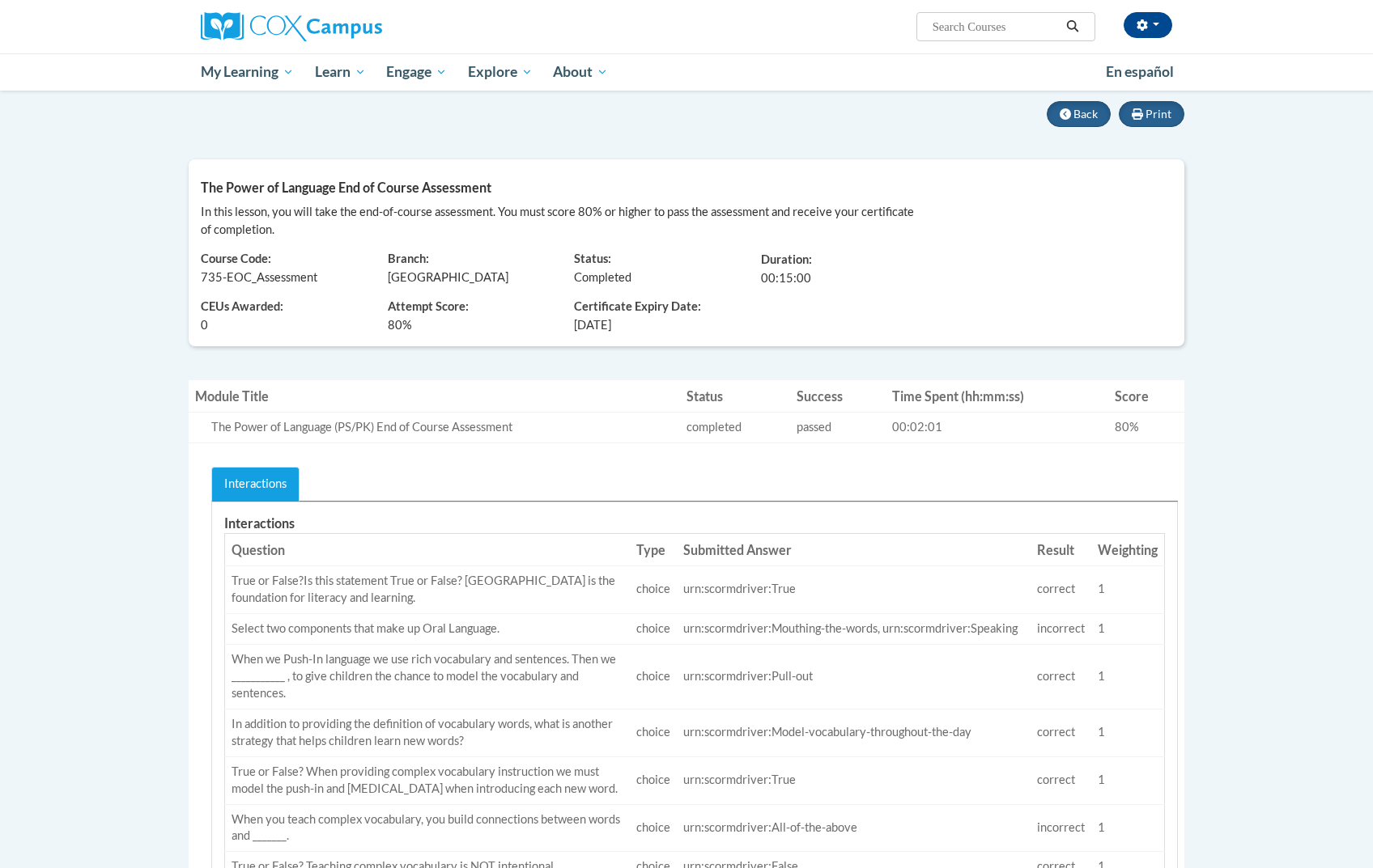
scroll to position [144, 0]
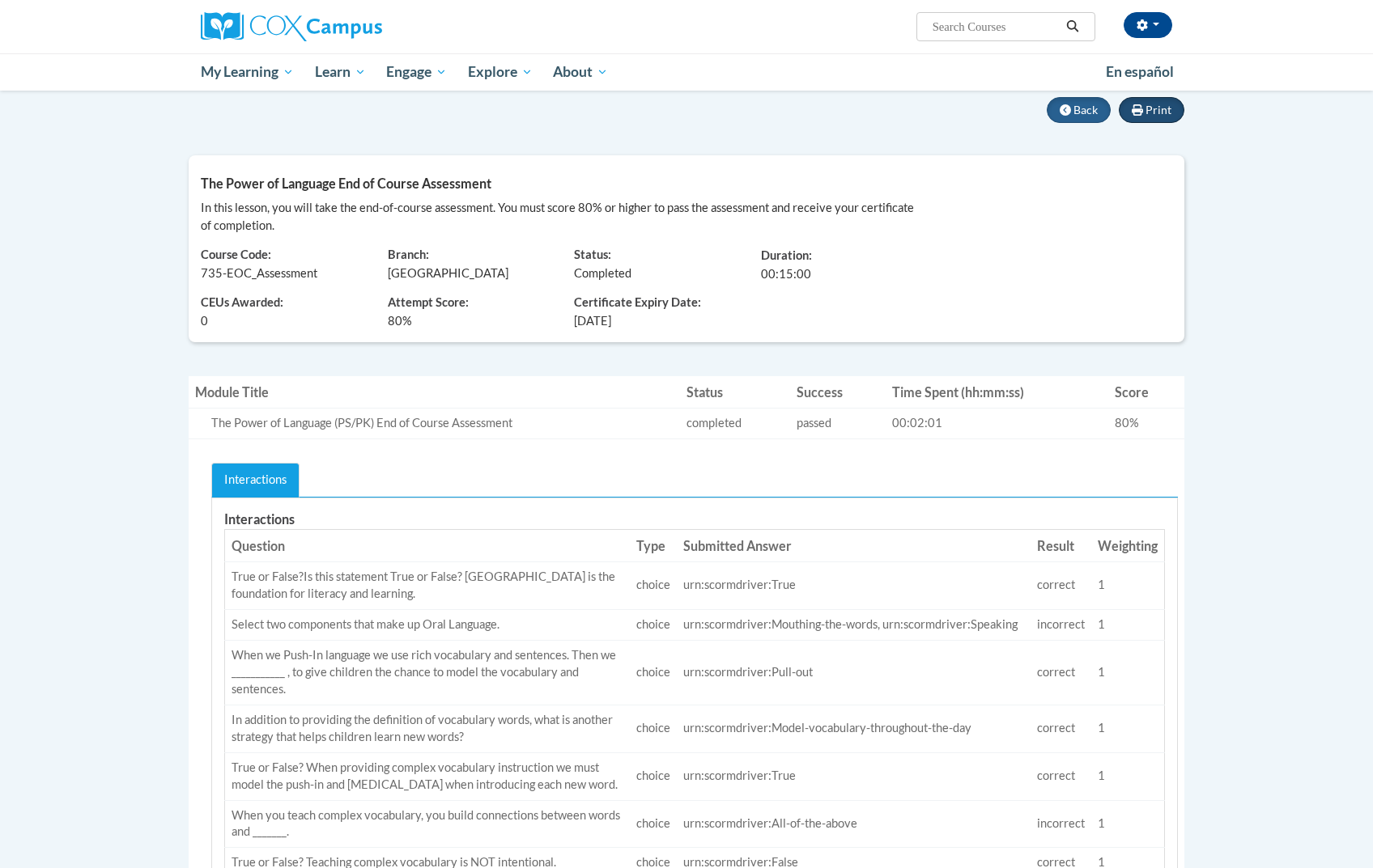
click at [1156, 108] on span "Print" at bounding box center [1158, 109] width 26 height 14
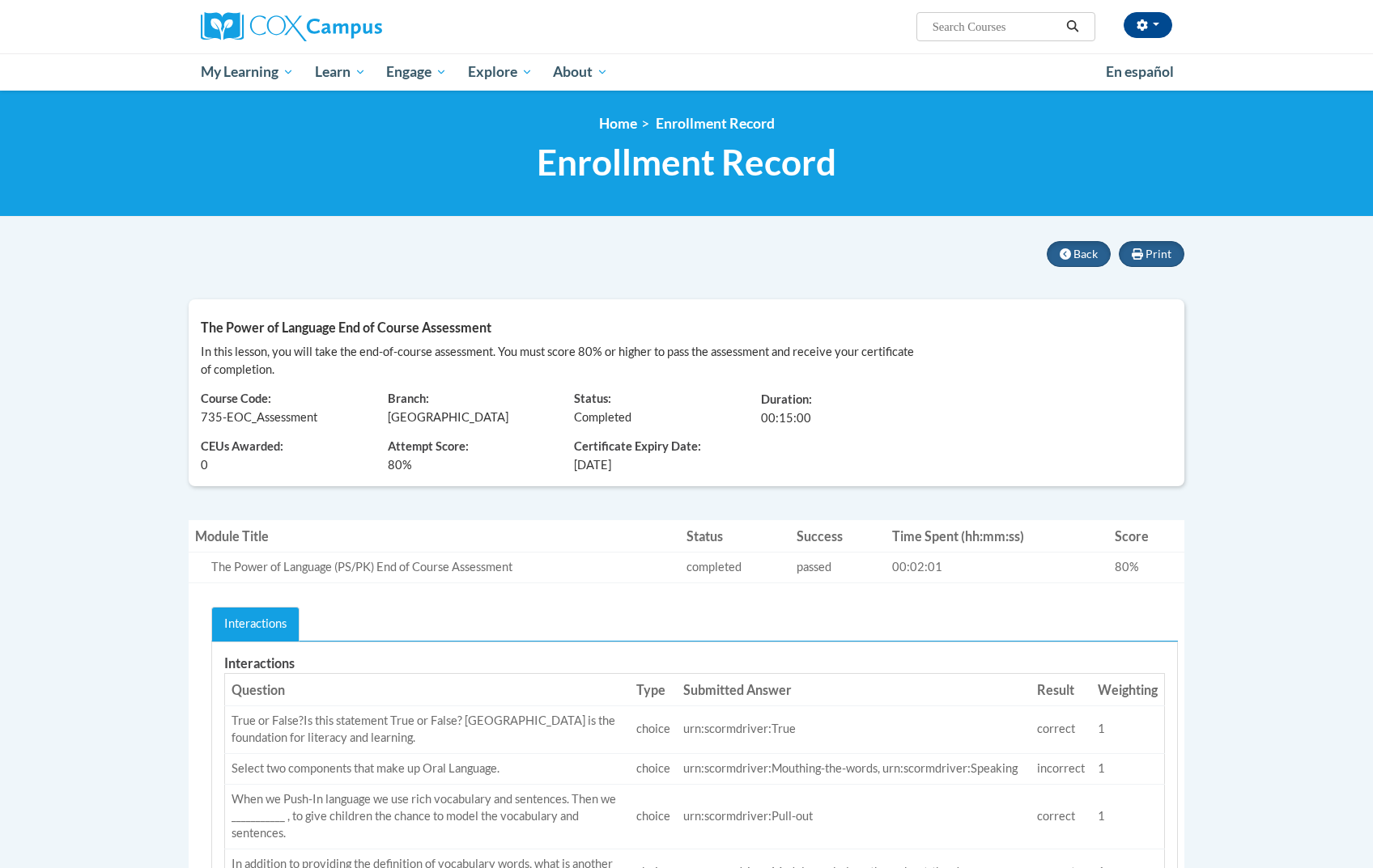
scroll to position [0, 0]
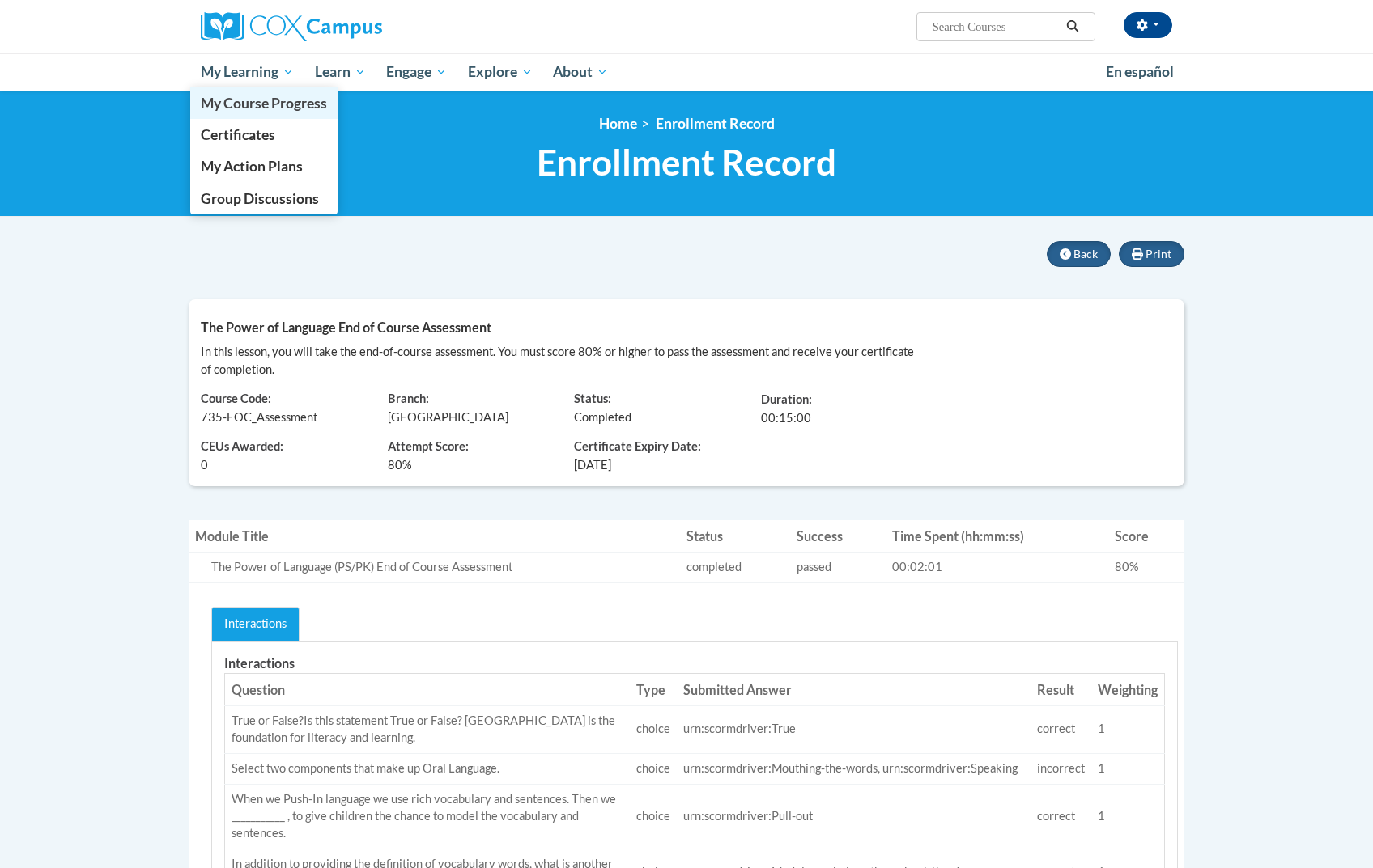
click at [273, 102] on span "My Course Progress" at bounding box center [264, 103] width 127 height 17
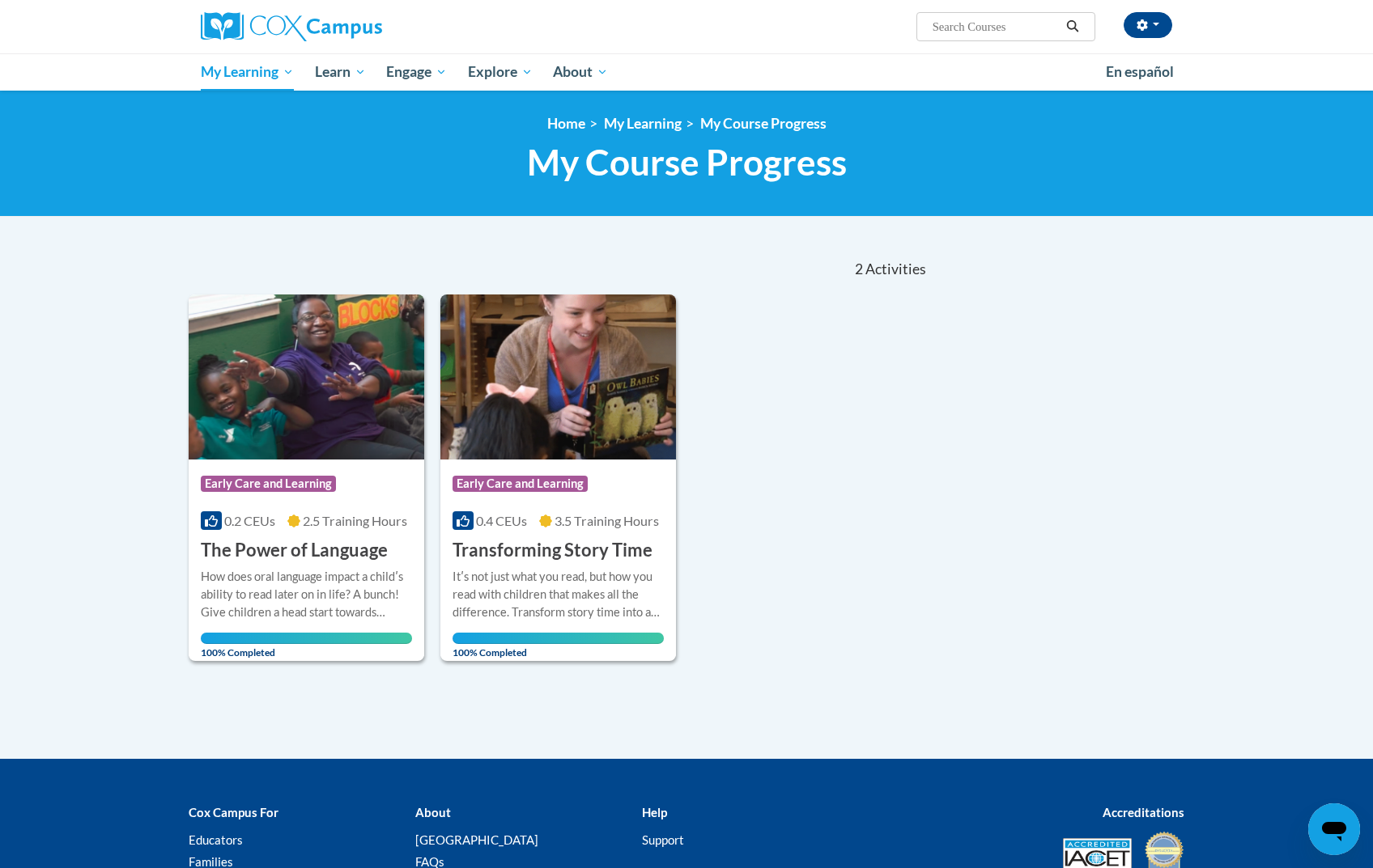
click at [535, 533] on div "Course Category: Early Care and Learning 0.4 CEUs 3.5 Training Hours COURSE Tra…" at bounding box center [558, 511] width 235 height 103
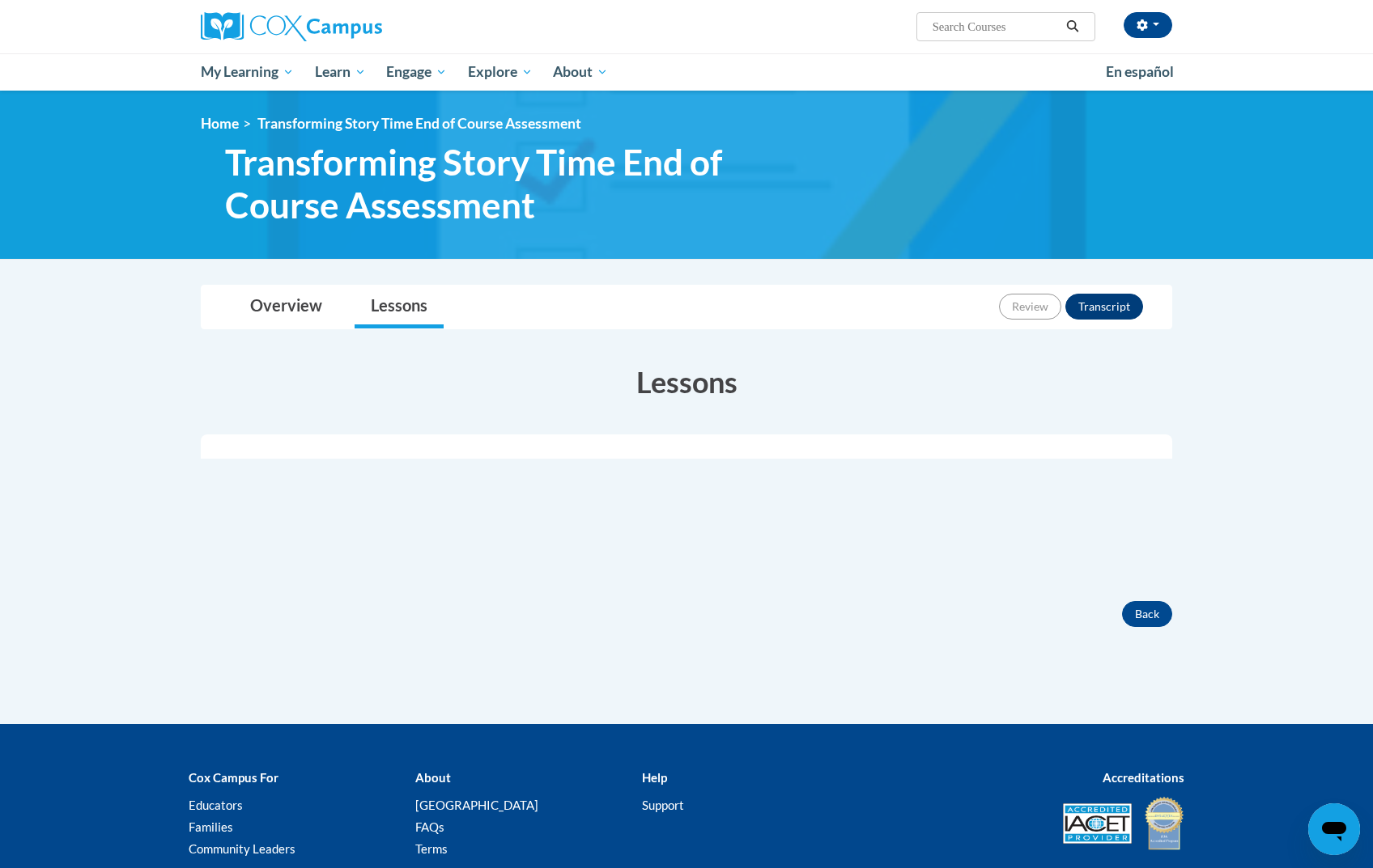
click at [1098, 298] on button "Transcript" at bounding box center [1104, 306] width 78 height 26
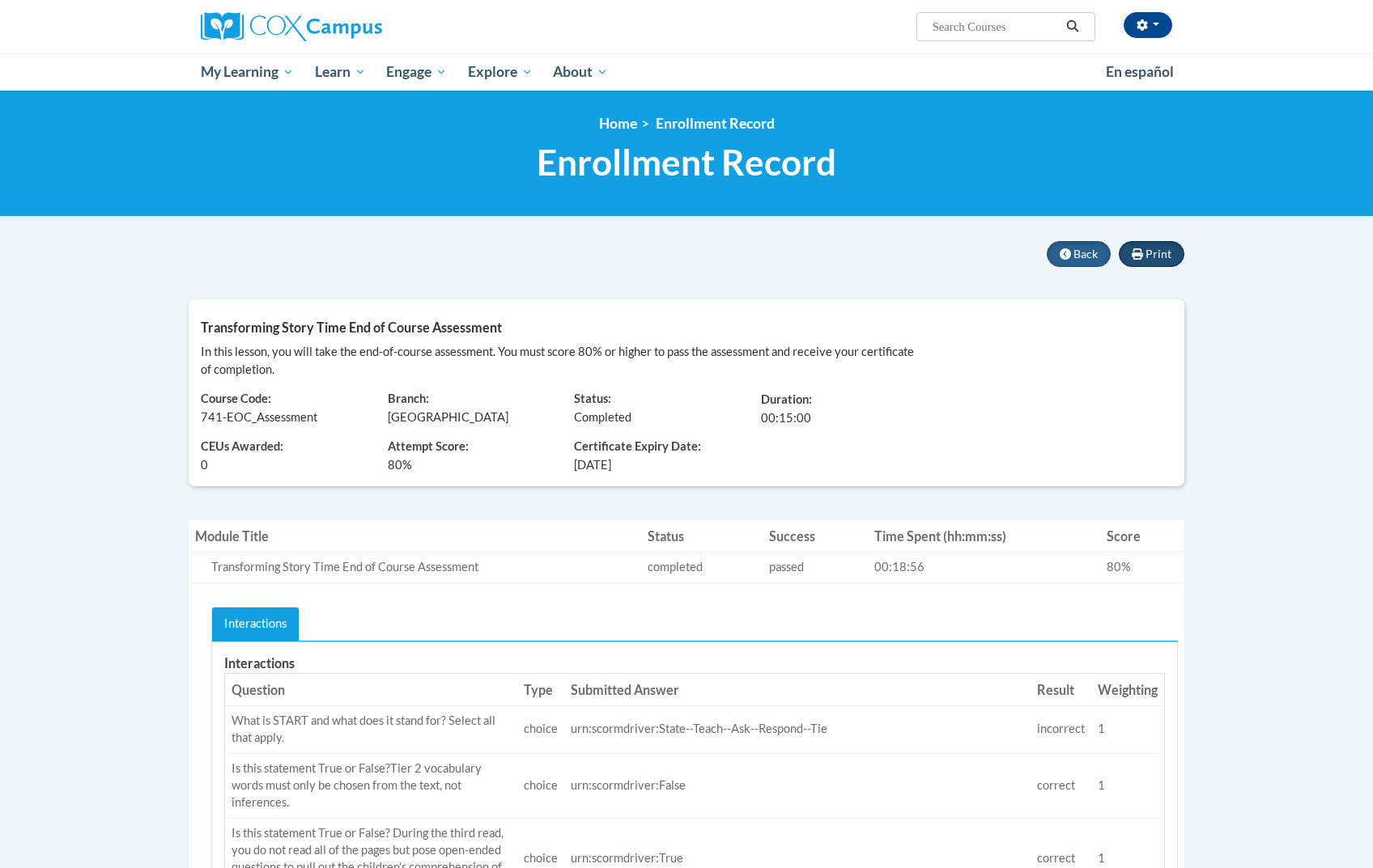
click at [1159, 256] on span "Print" at bounding box center [1158, 254] width 26 height 14
click at [1145, 249] on span "Print" at bounding box center [1158, 254] width 26 height 14
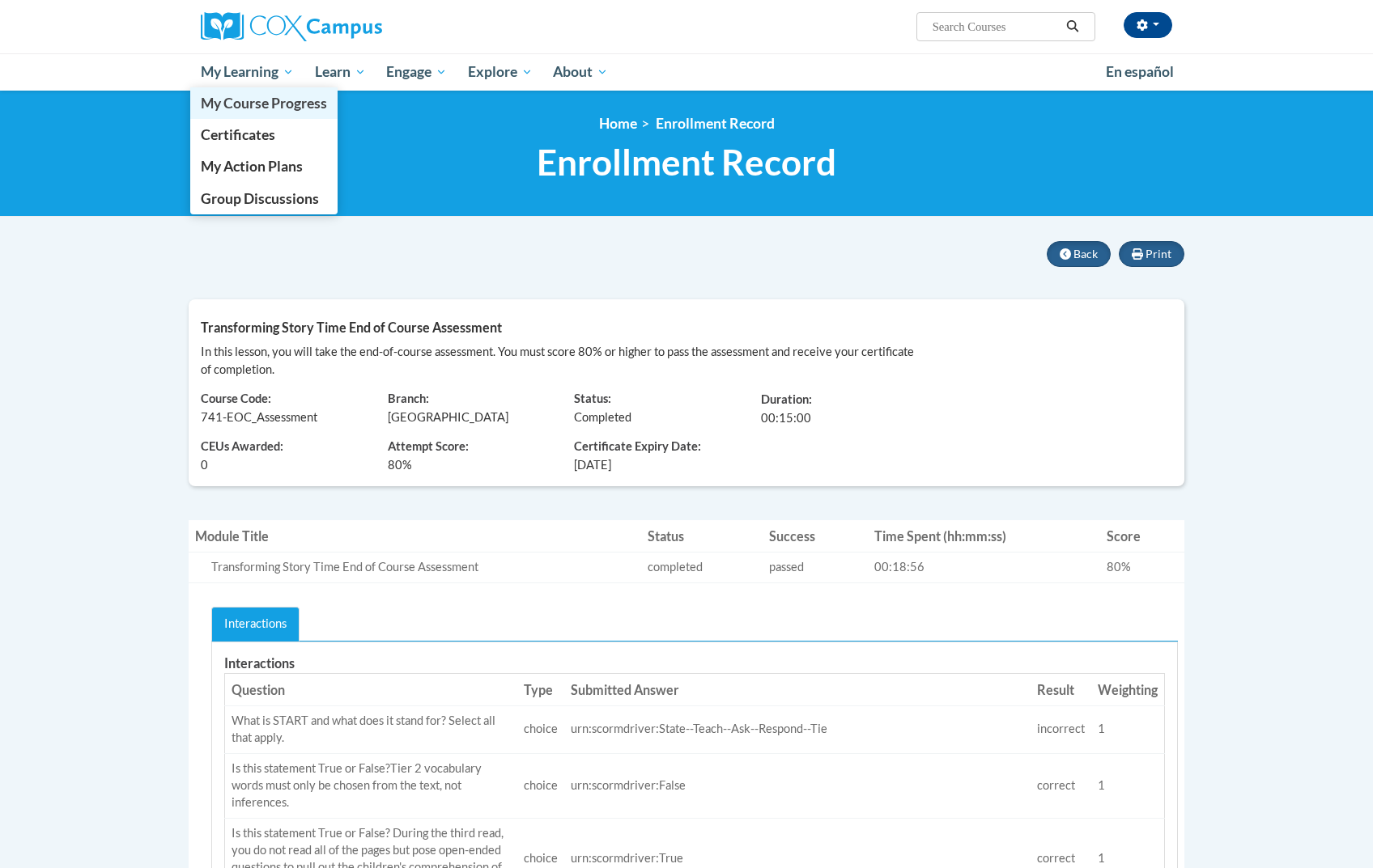
click at [269, 103] on span "My Course Progress" at bounding box center [264, 103] width 127 height 17
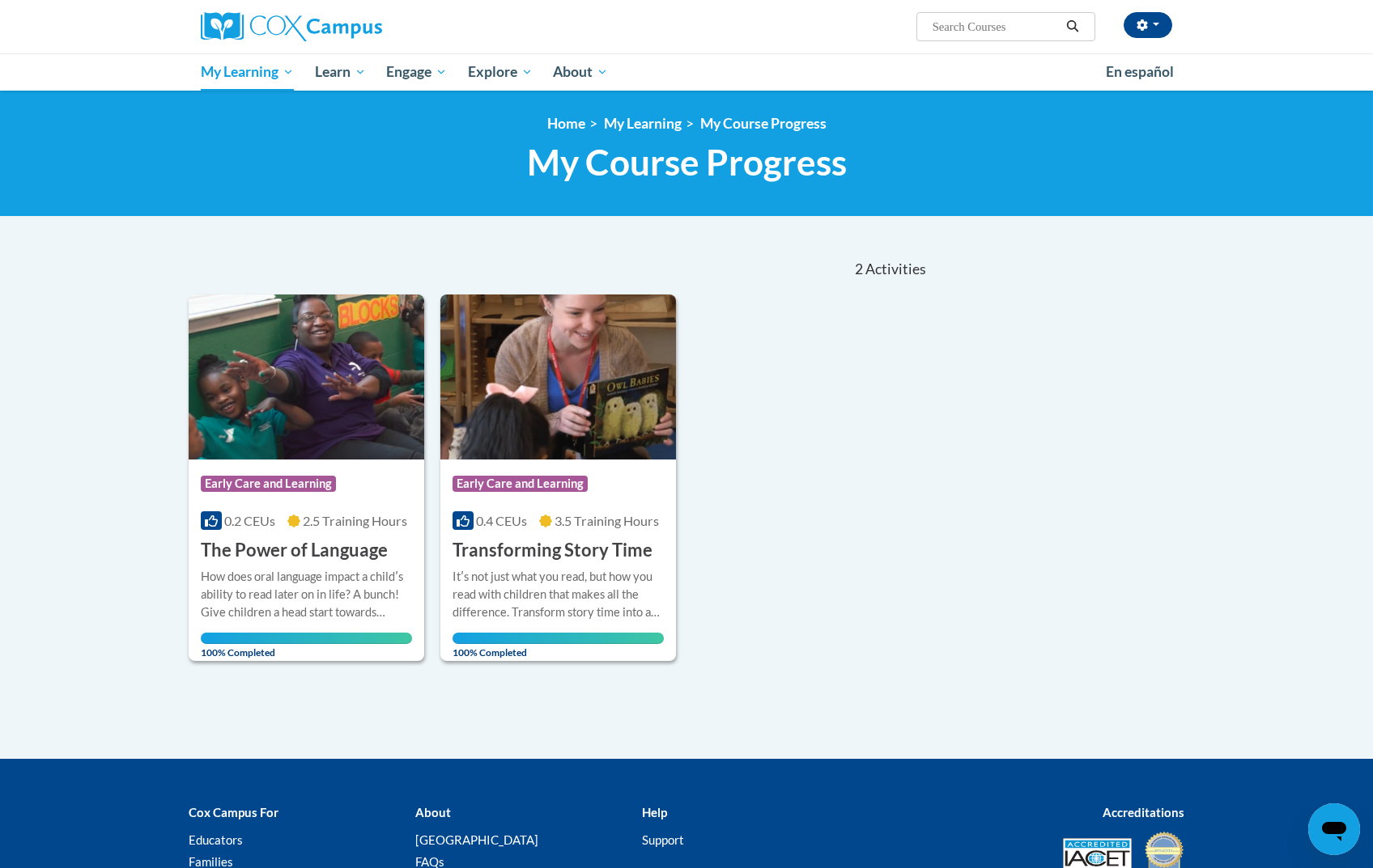
click at [578, 525] on span "3.5 Training Hours" at bounding box center [607, 521] width 104 height 15
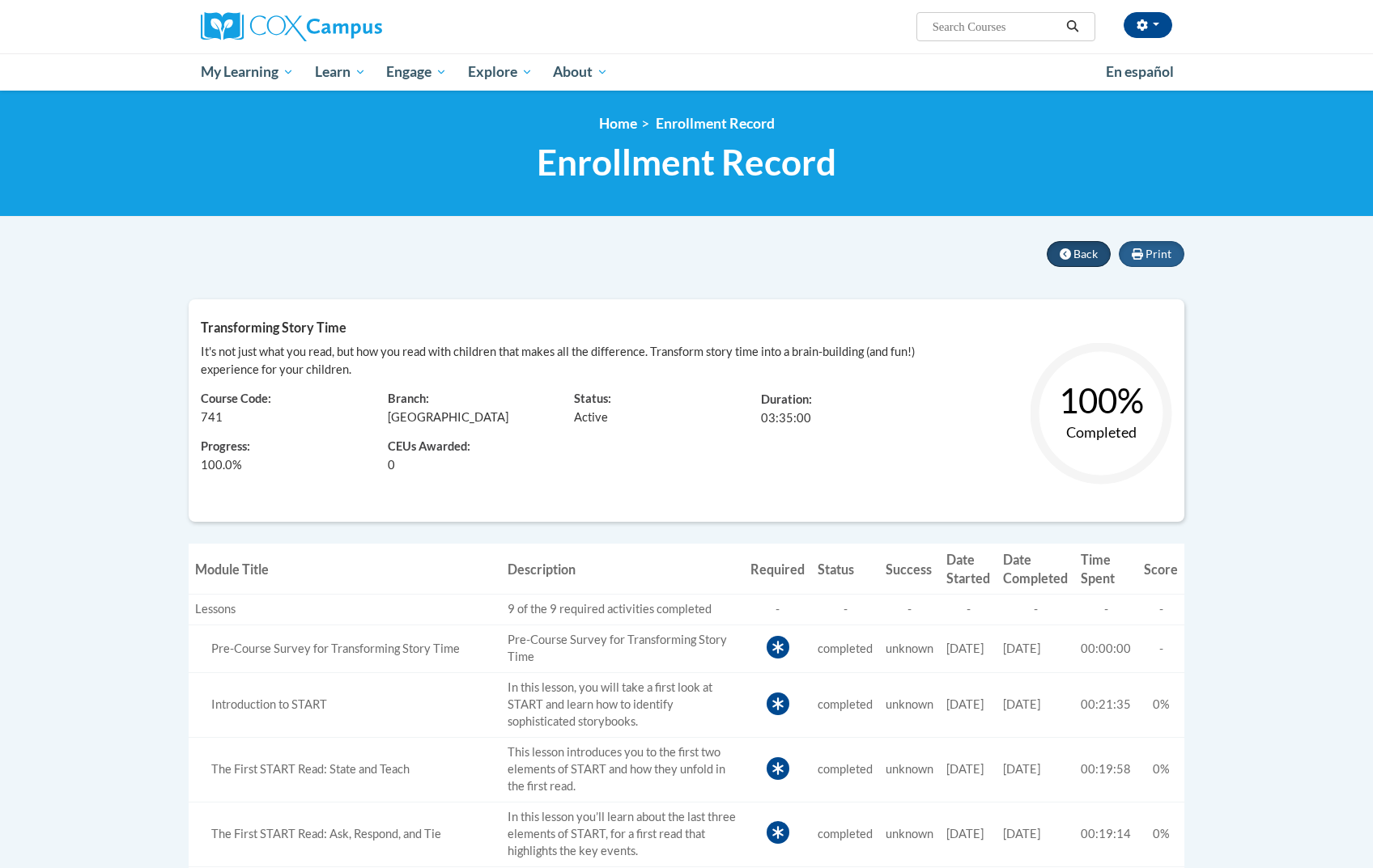
click at [1089, 256] on span "Back" at bounding box center [1086, 254] width 24 height 14
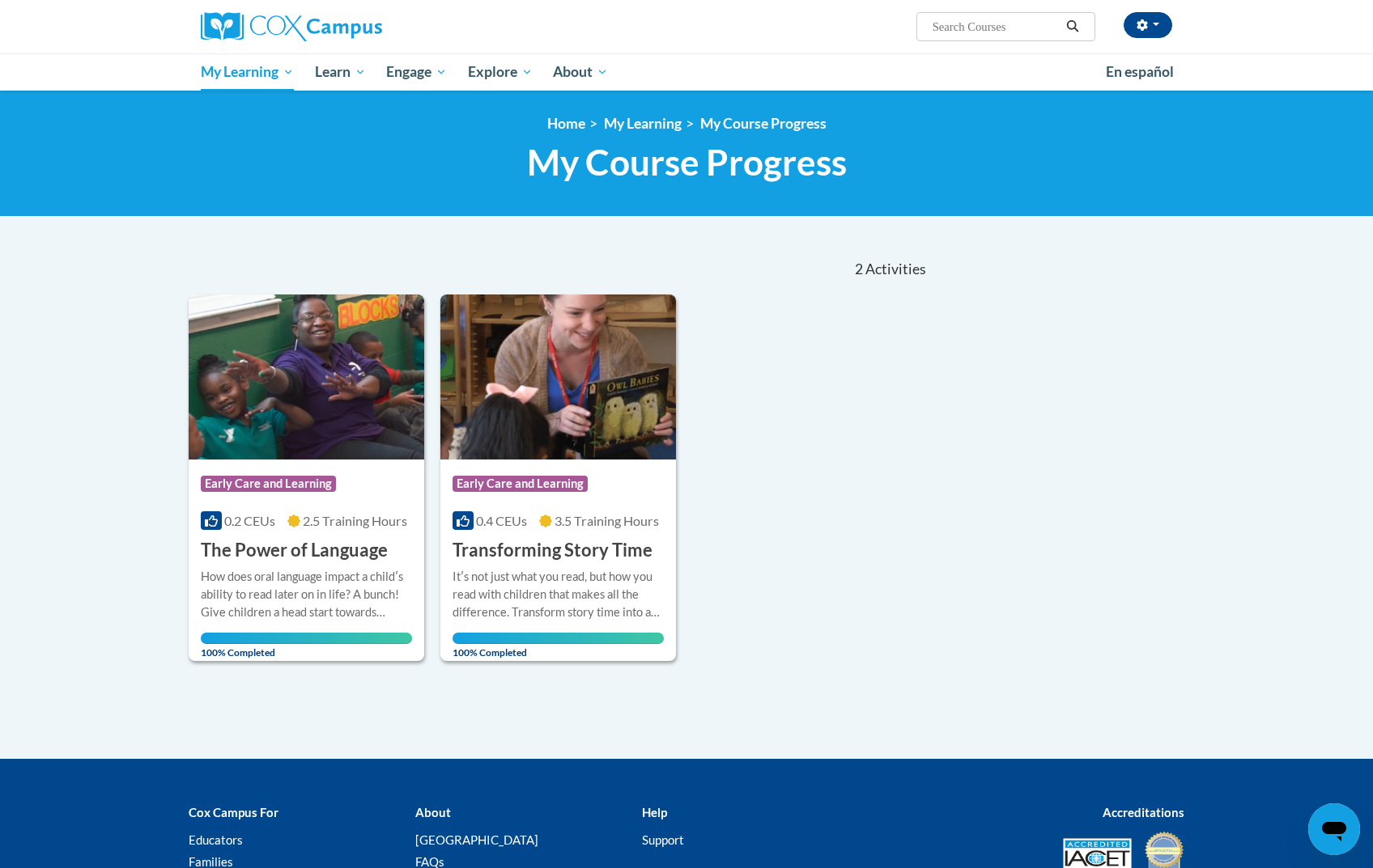
click at [334, 538] on h3 "The Power of Language" at bounding box center [294, 550] width 187 height 25
